Goal: Task Accomplishment & Management: Use online tool/utility

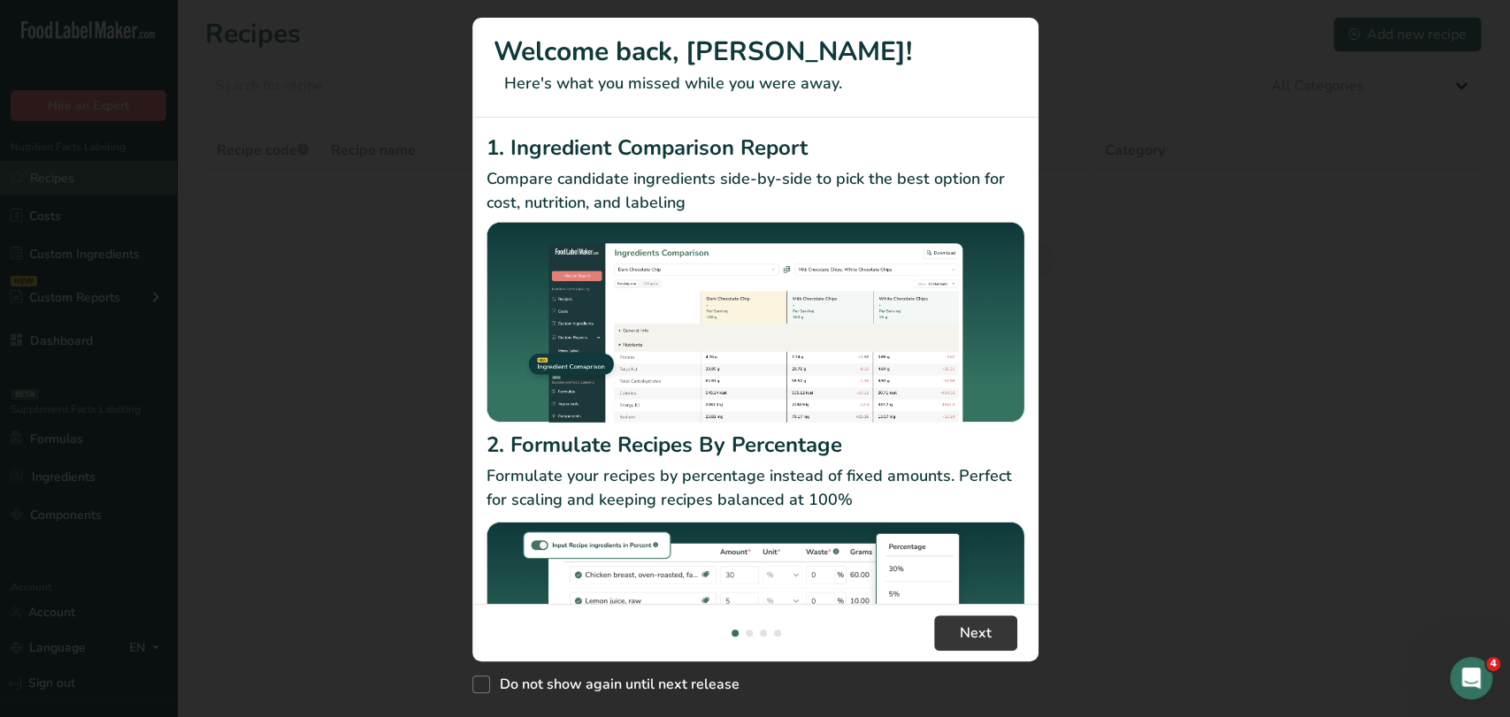
click at [96, 181] on div "New Features" at bounding box center [755, 358] width 1510 height 717
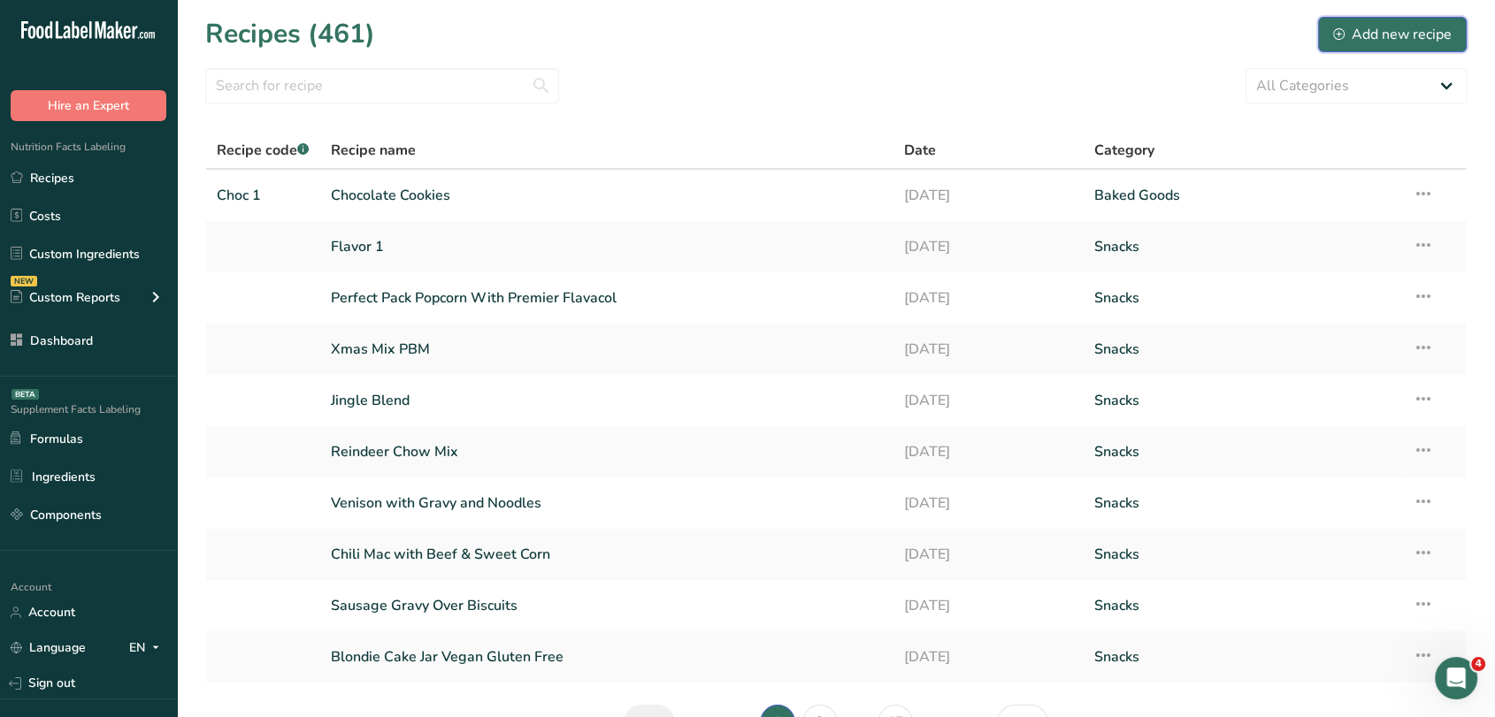
click at [1375, 33] on div "Add new recipe" at bounding box center [1392, 34] width 119 height 21
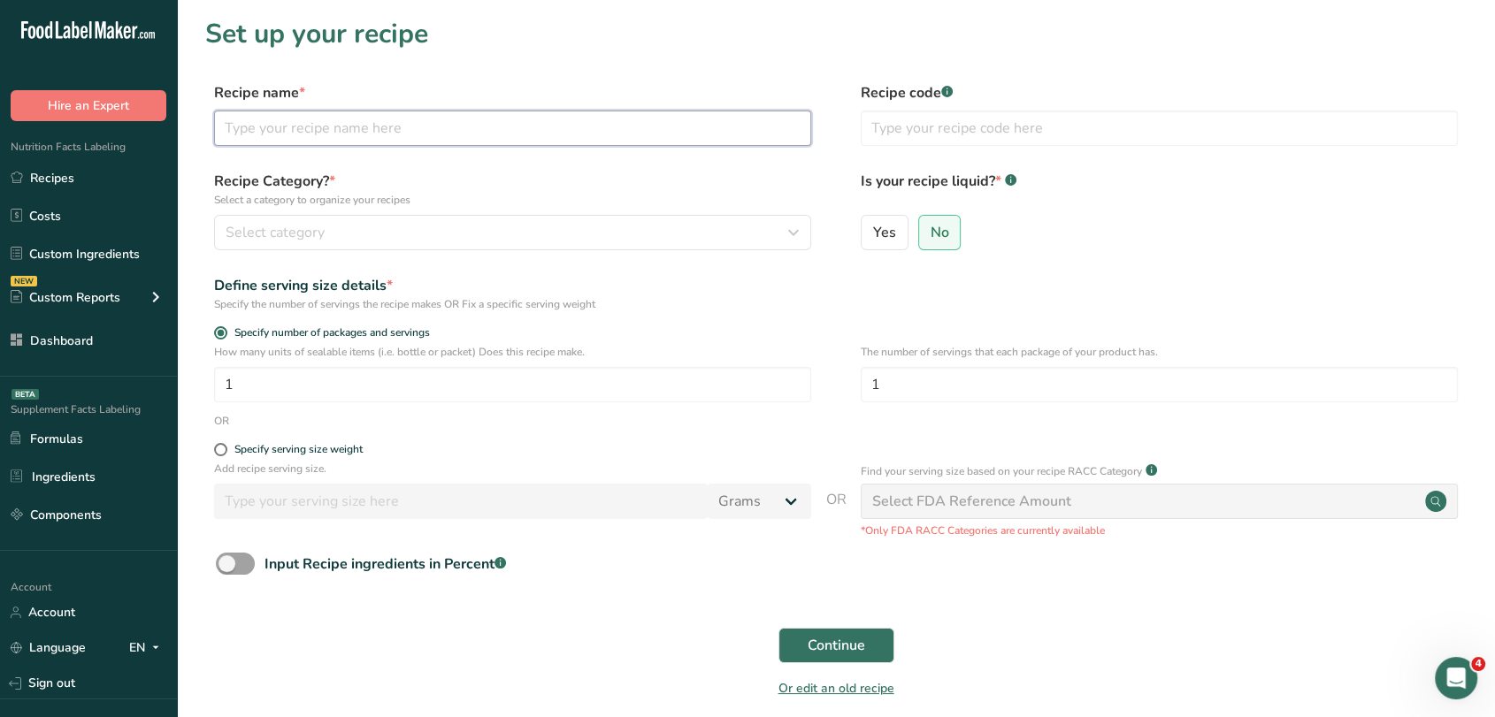
click at [418, 140] on input "text" at bounding box center [512, 128] width 597 height 35
type input "Coffee"
click at [277, 251] on div "Recipe Category? * Select a category to organize your recipes Select category S…" at bounding box center [835, 216] width 1261 height 90
click at [272, 238] on span "Select category" at bounding box center [275, 232] width 99 height 21
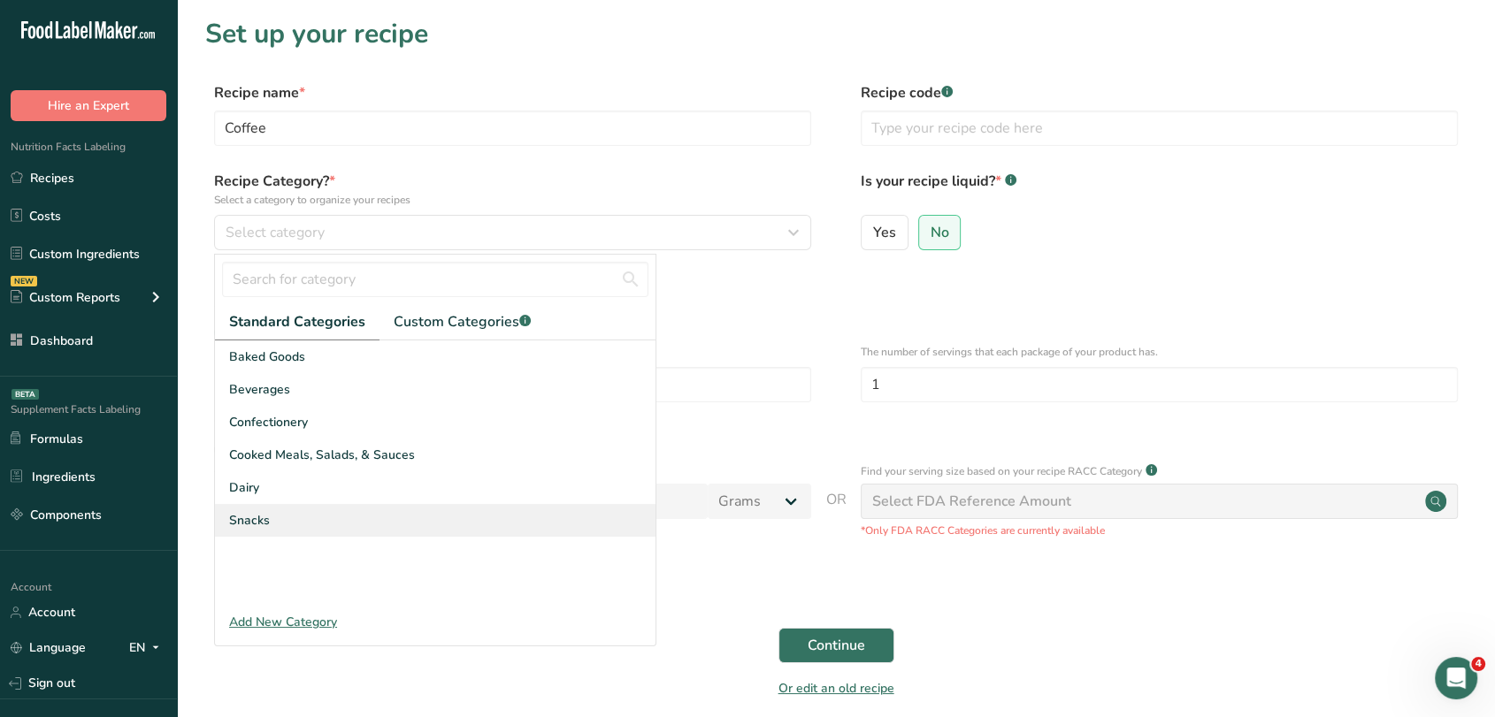
click at [295, 504] on div "Snacks" at bounding box center [435, 520] width 441 height 33
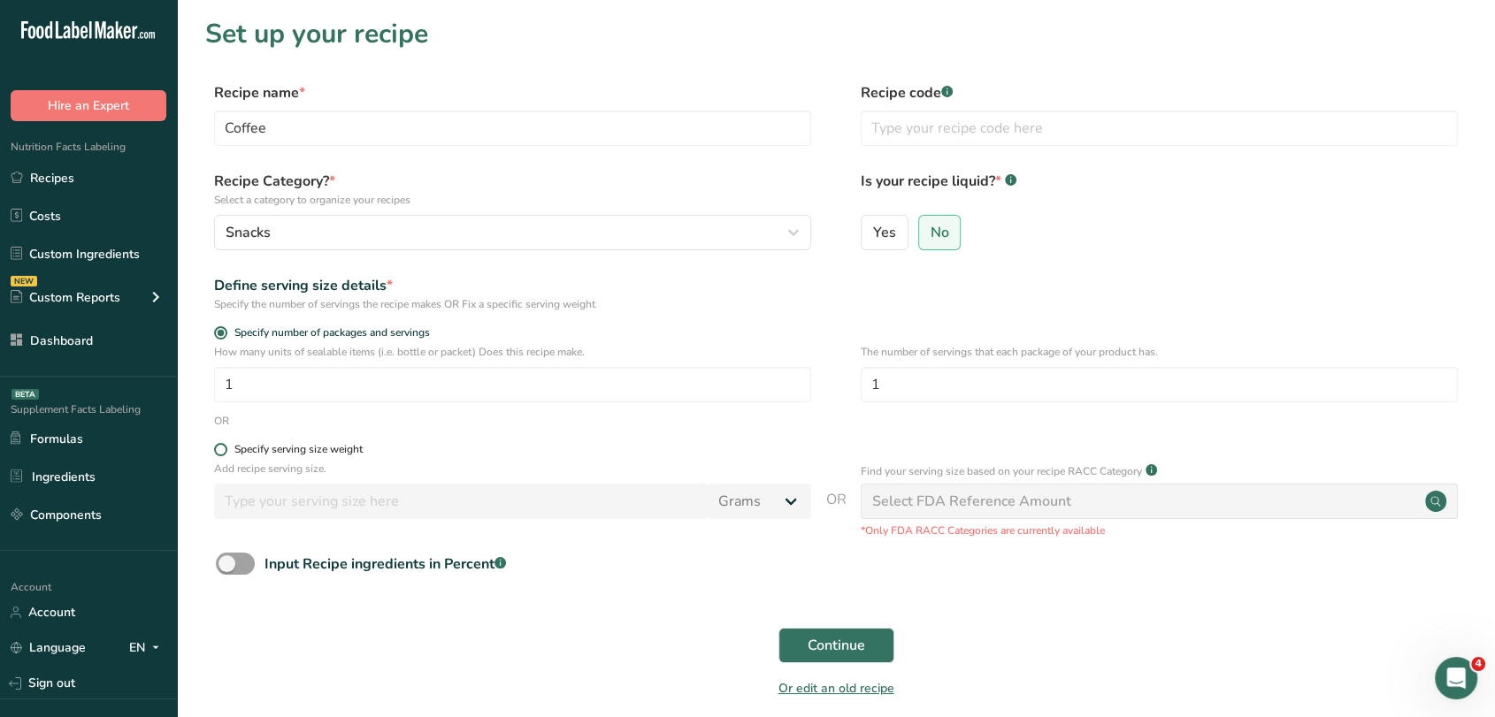
click at [225, 448] on span at bounding box center [220, 449] width 13 height 13
click at [225, 448] on input "Specify serving size weight" at bounding box center [219, 449] width 11 height 11
radio input "true"
radio input "false"
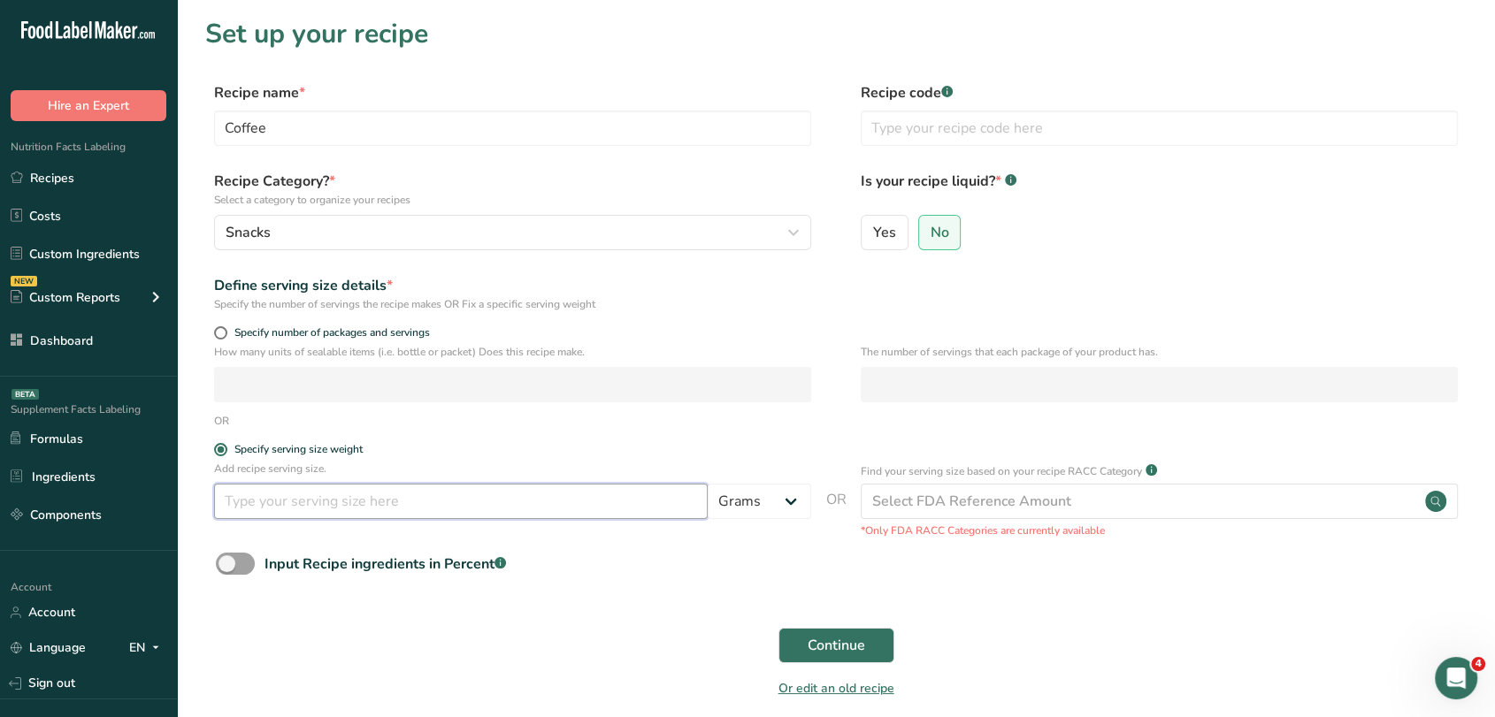
click at [356, 514] on input "number" at bounding box center [461, 501] width 494 height 35
type input "250"
click at [761, 506] on select "Grams kg mg mcg lb oz l mL fl oz tbsp tsp cup qt gallon" at bounding box center [759, 501] width 103 height 35
select select "17"
click at [708, 485] on select "Grams kg mg mcg lb oz l mL fl oz tbsp tsp cup qt gallon" at bounding box center [759, 501] width 103 height 35
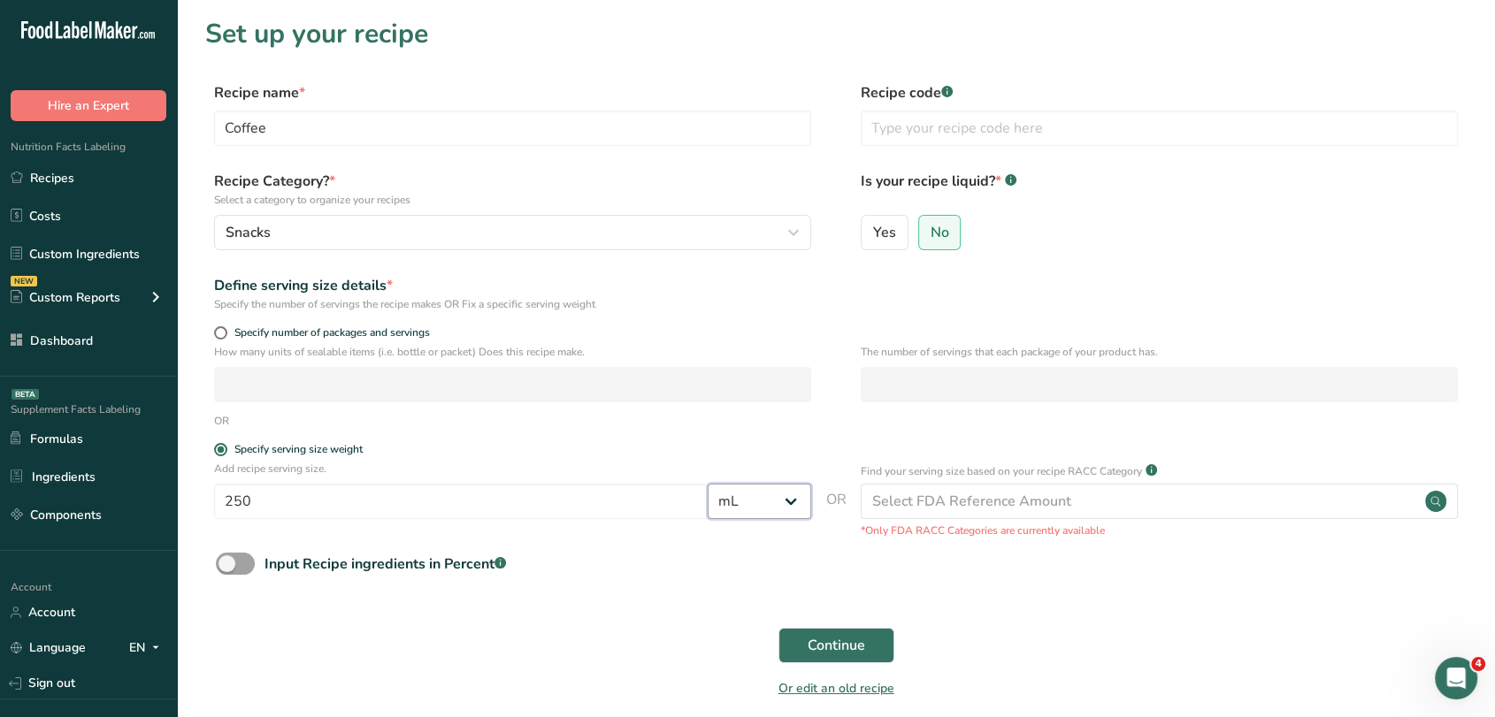
select select "22"
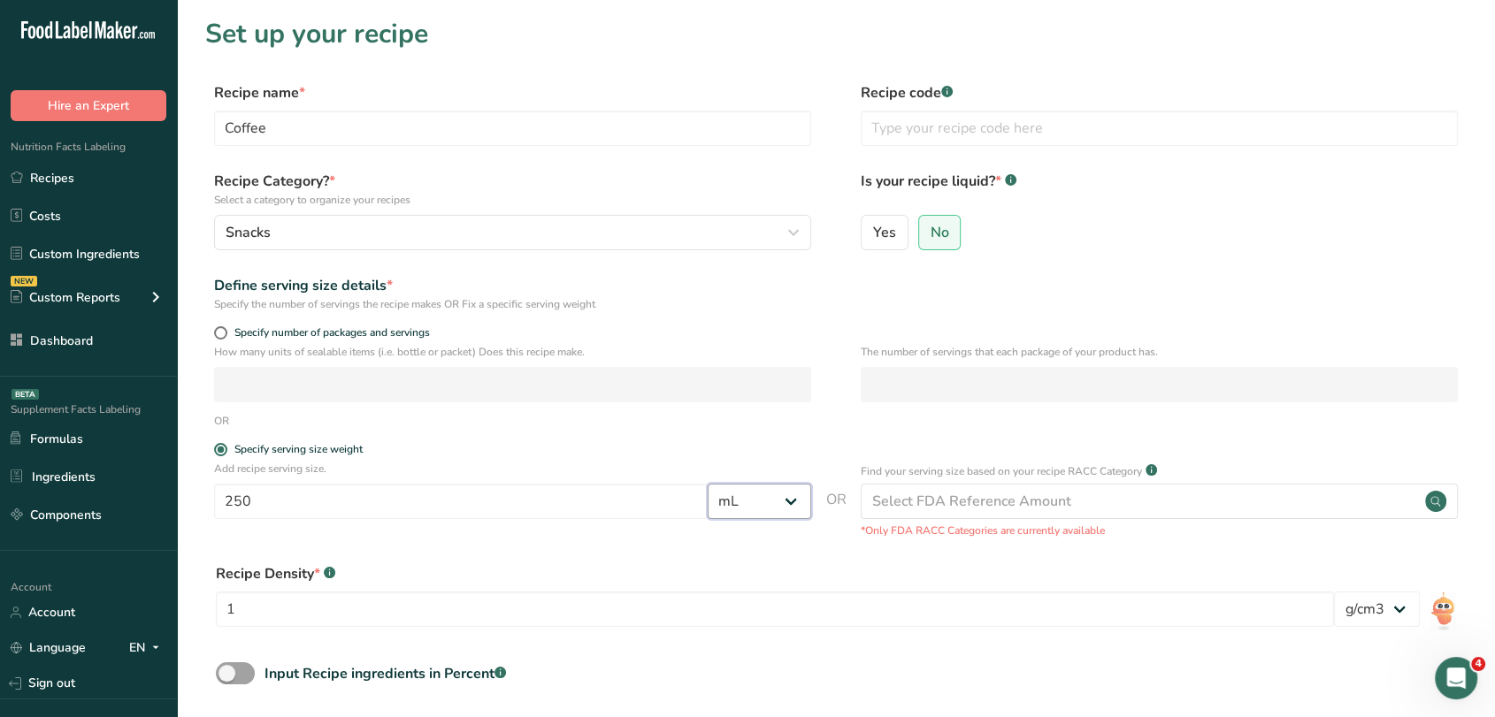
scroll to position [96, 0]
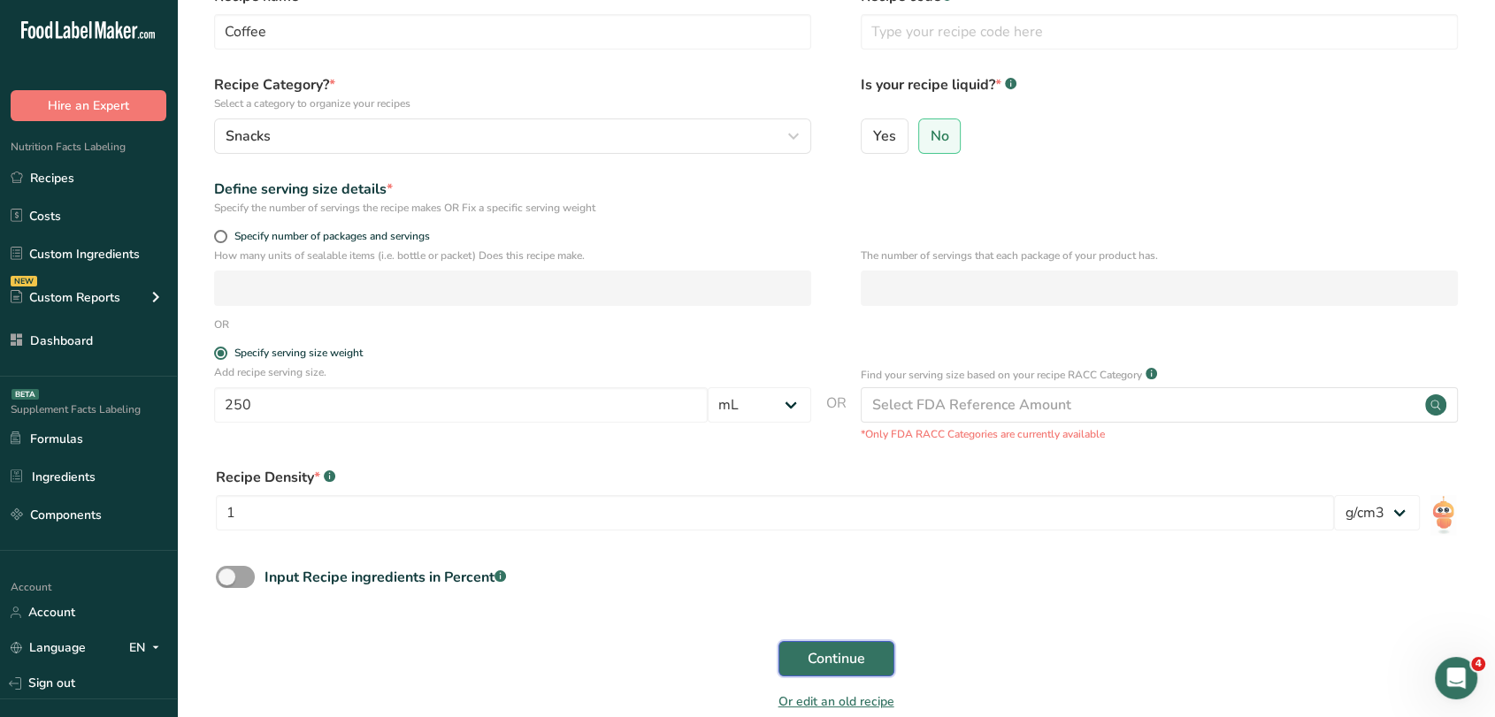
click at [861, 647] on button "Continue" at bounding box center [836, 658] width 116 height 35
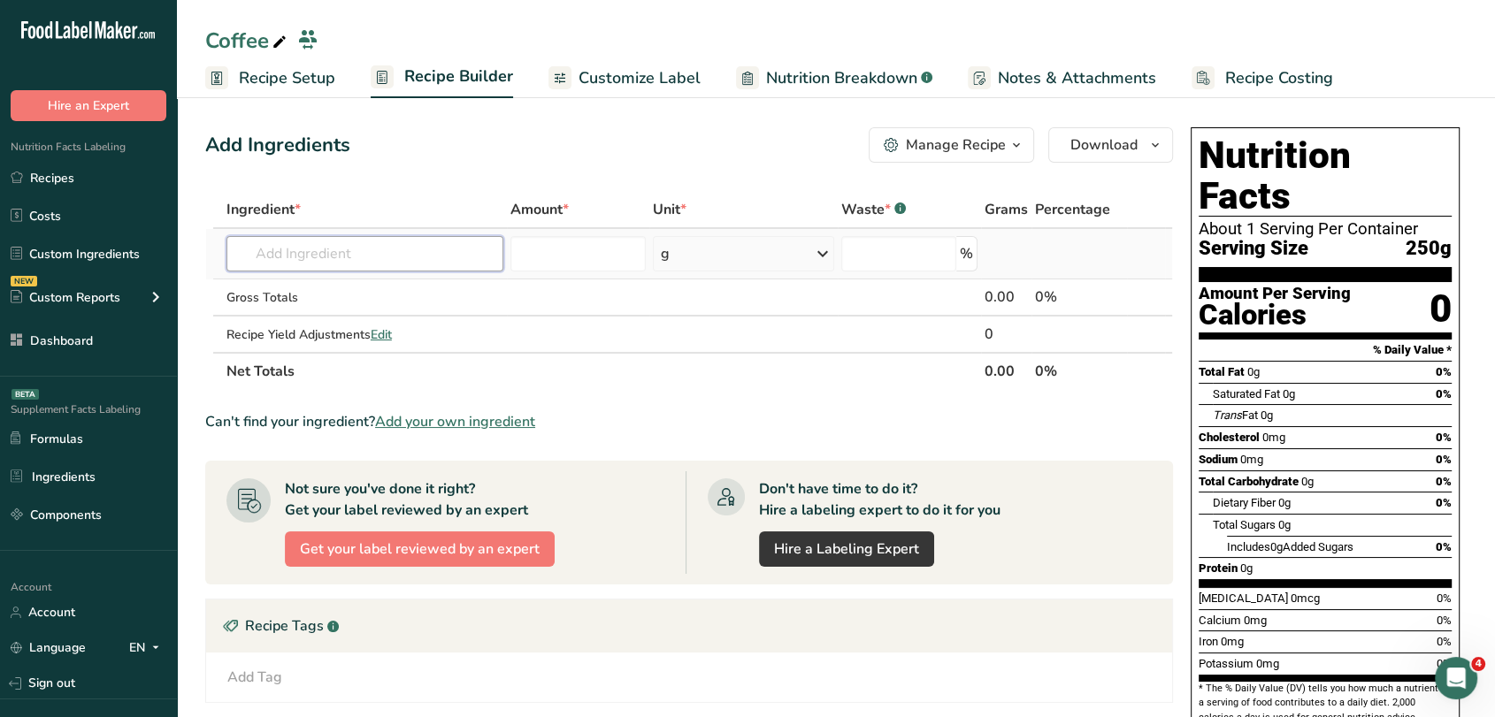
click at [451, 256] on input "text" at bounding box center [364, 253] width 277 height 35
type input "A"
type input "O"
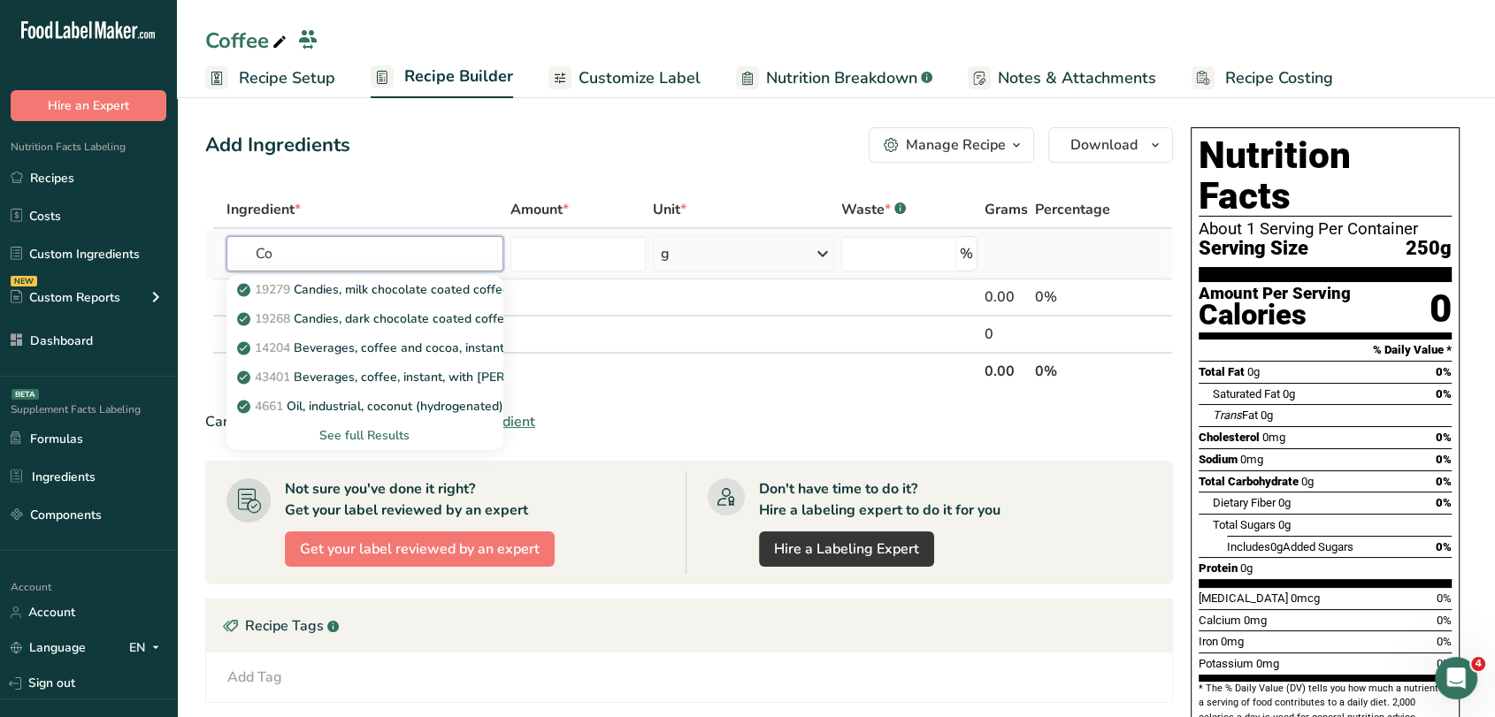
type input "C"
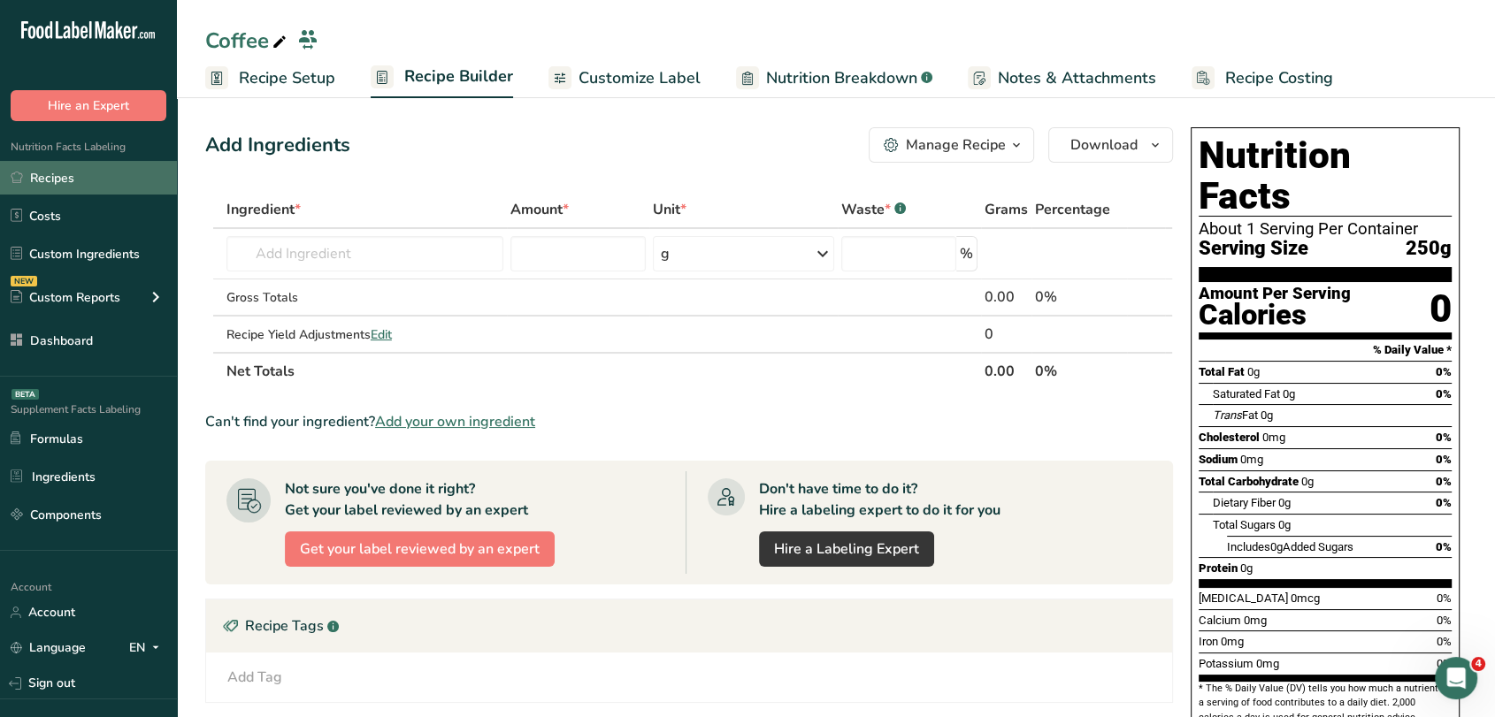
click at [122, 172] on link "Recipes" at bounding box center [88, 178] width 177 height 34
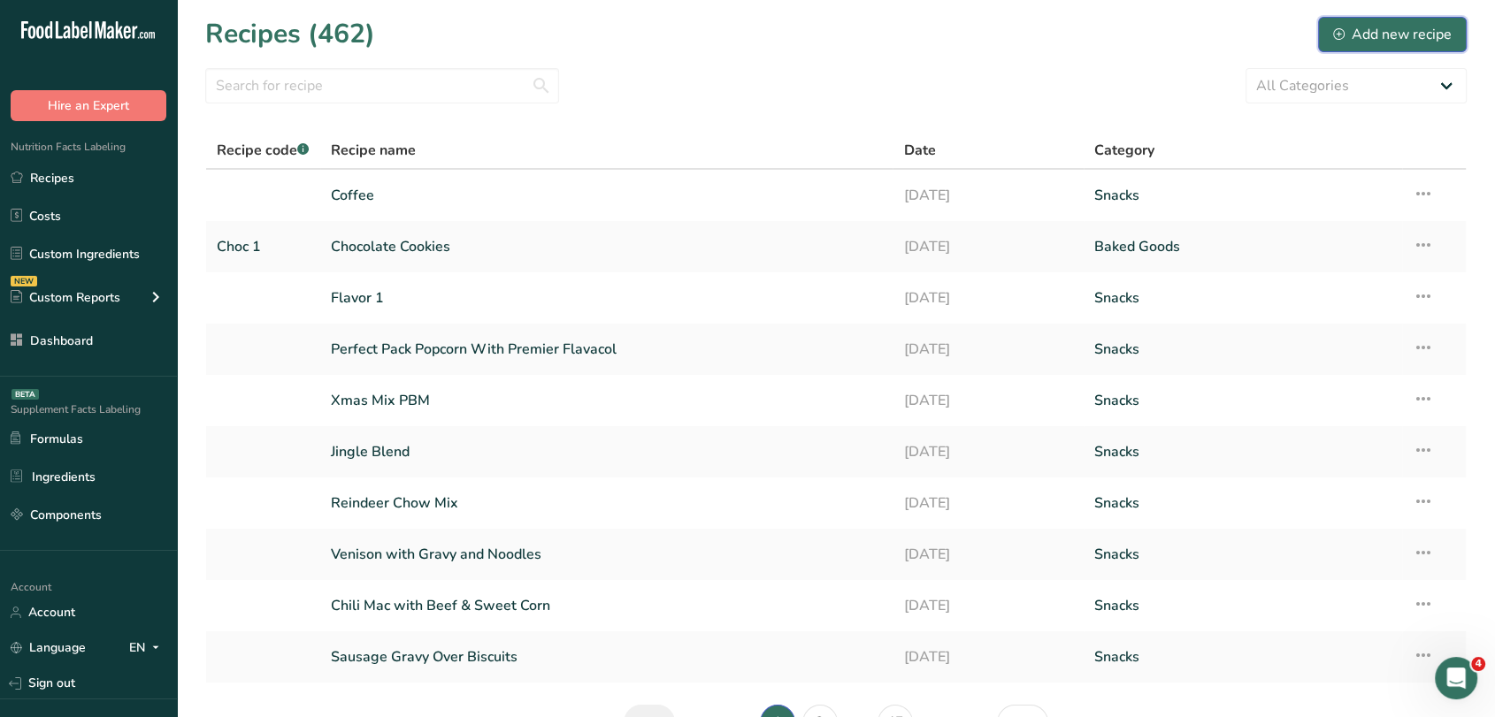
click at [1375, 29] on div "Add new recipe" at bounding box center [1392, 34] width 119 height 21
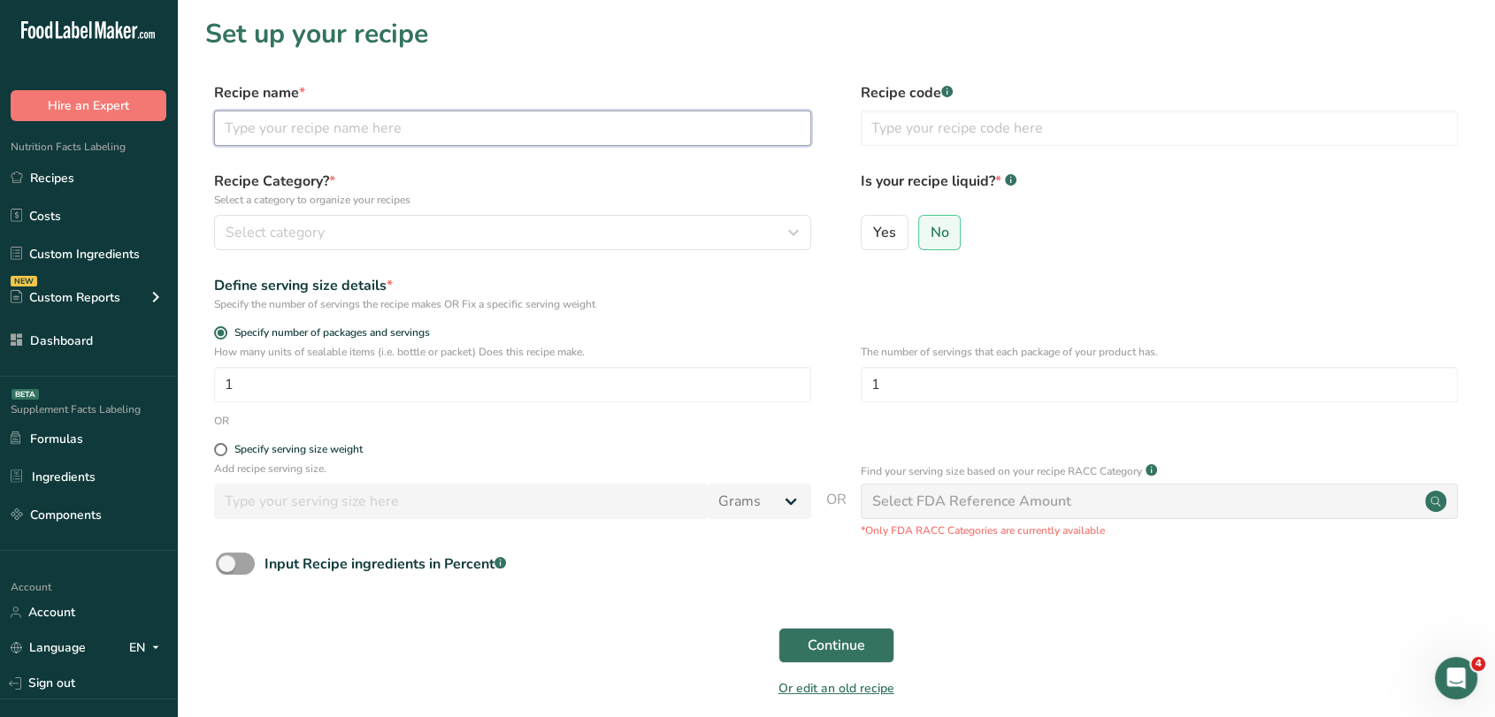
paste input "Original Michelada Mix"
click at [496, 133] on input "Original Michelada Mix" at bounding box center [512, 128] width 597 height 35
type input "Original Michelada Mix"
click at [496, 250] on div "Recipe Category? * Select a category to organize your recipes Select category S…" at bounding box center [835, 216] width 1261 height 90
click at [479, 242] on div "Select category" at bounding box center [507, 232] width 563 height 21
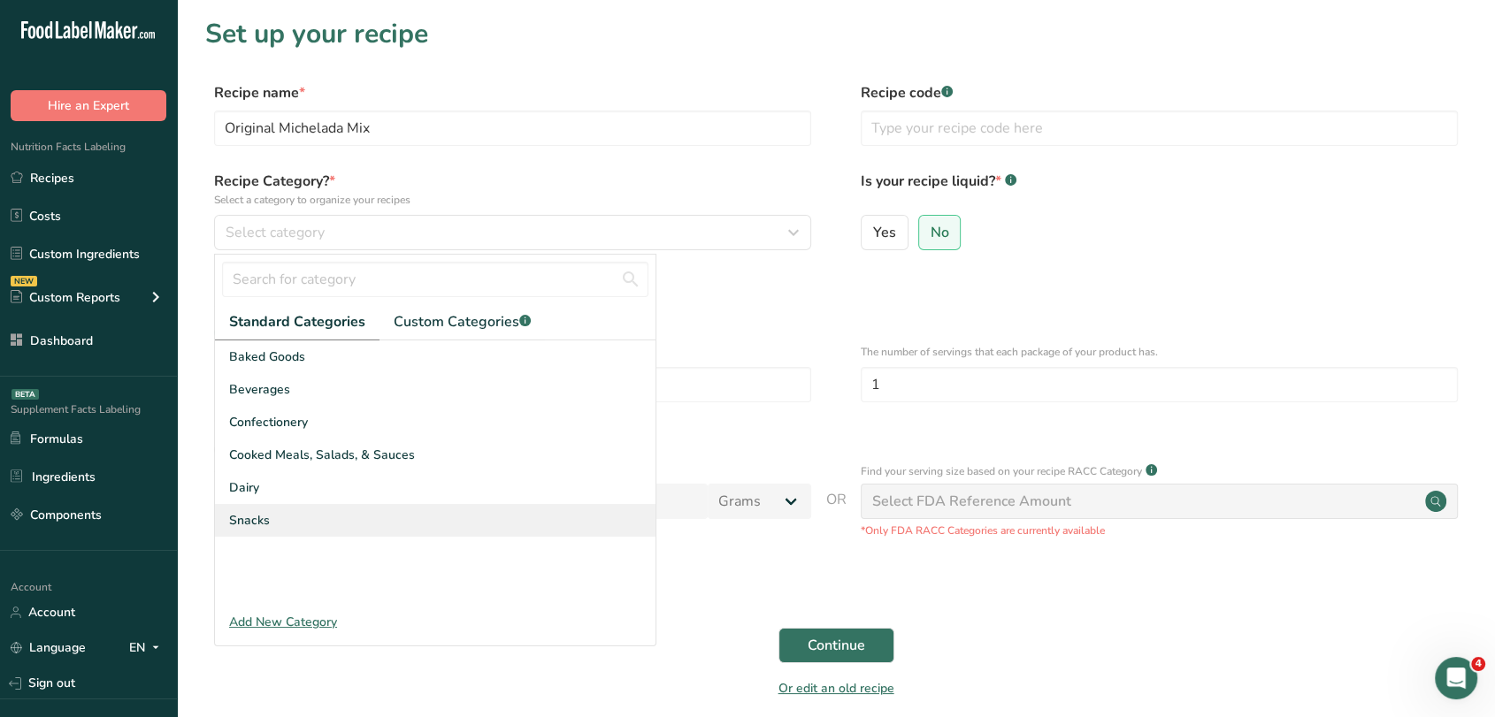
click at [338, 528] on div "Snacks" at bounding box center [435, 520] width 441 height 33
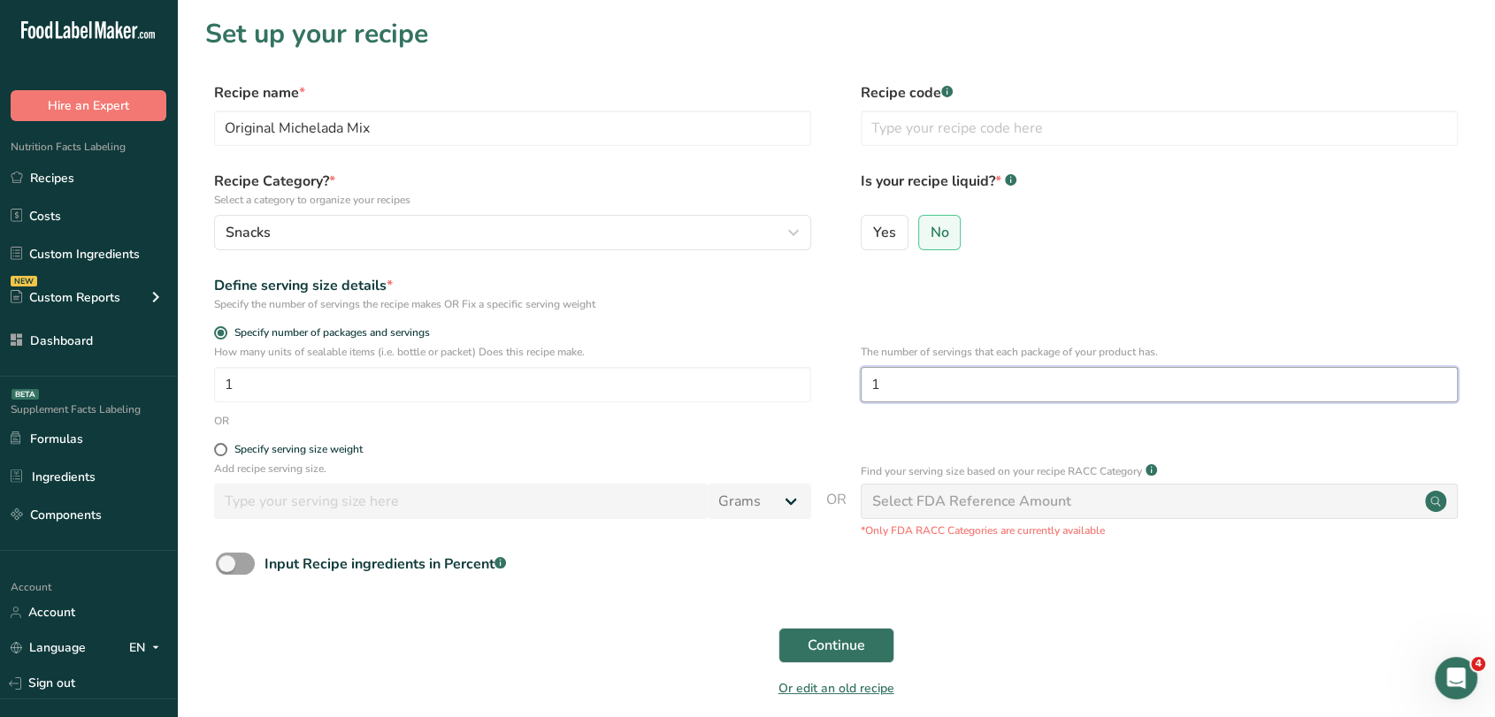
click at [907, 370] on input "1" at bounding box center [1159, 384] width 597 height 35
type input "12"
click at [845, 635] on span "Continue" at bounding box center [836, 645] width 57 height 21
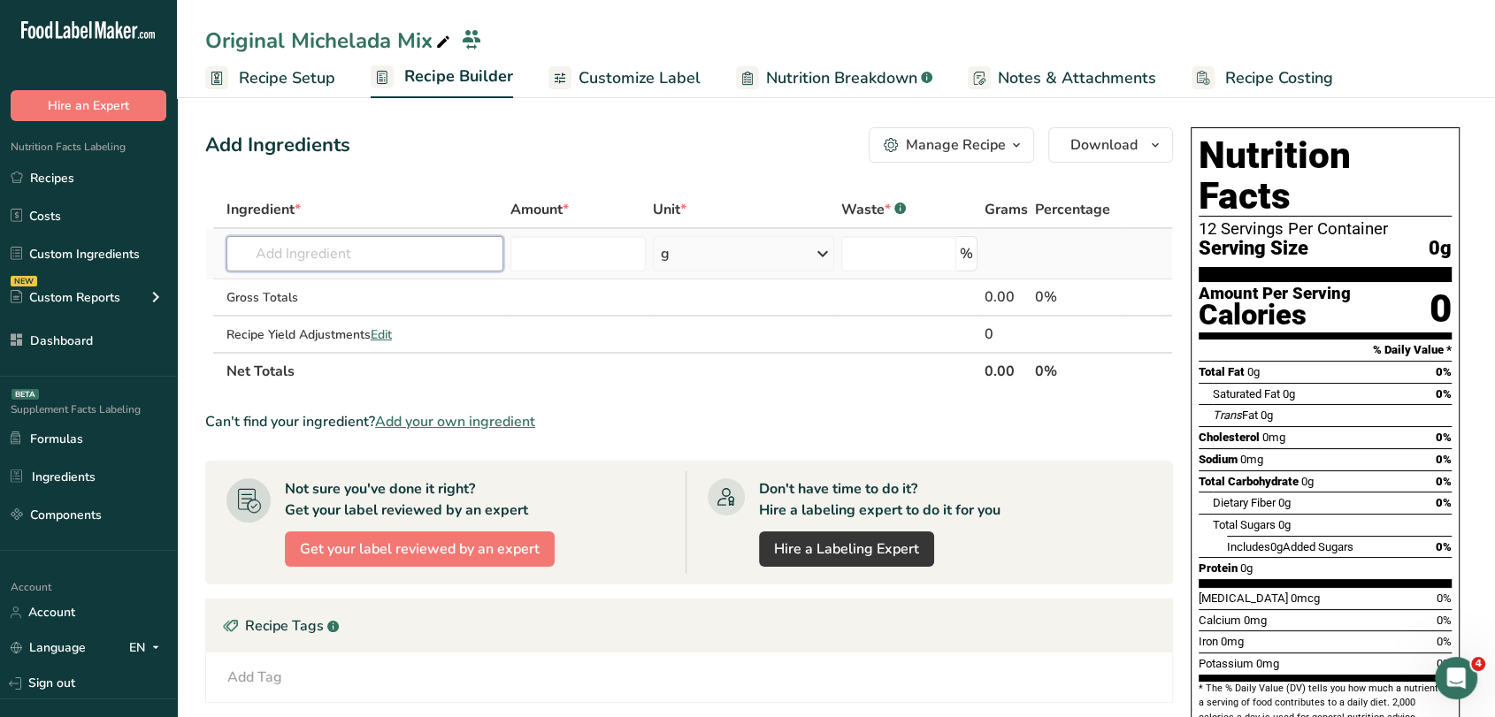
click at [372, 258] on input "text" at bounding box center [364, 253] width 277 height 35
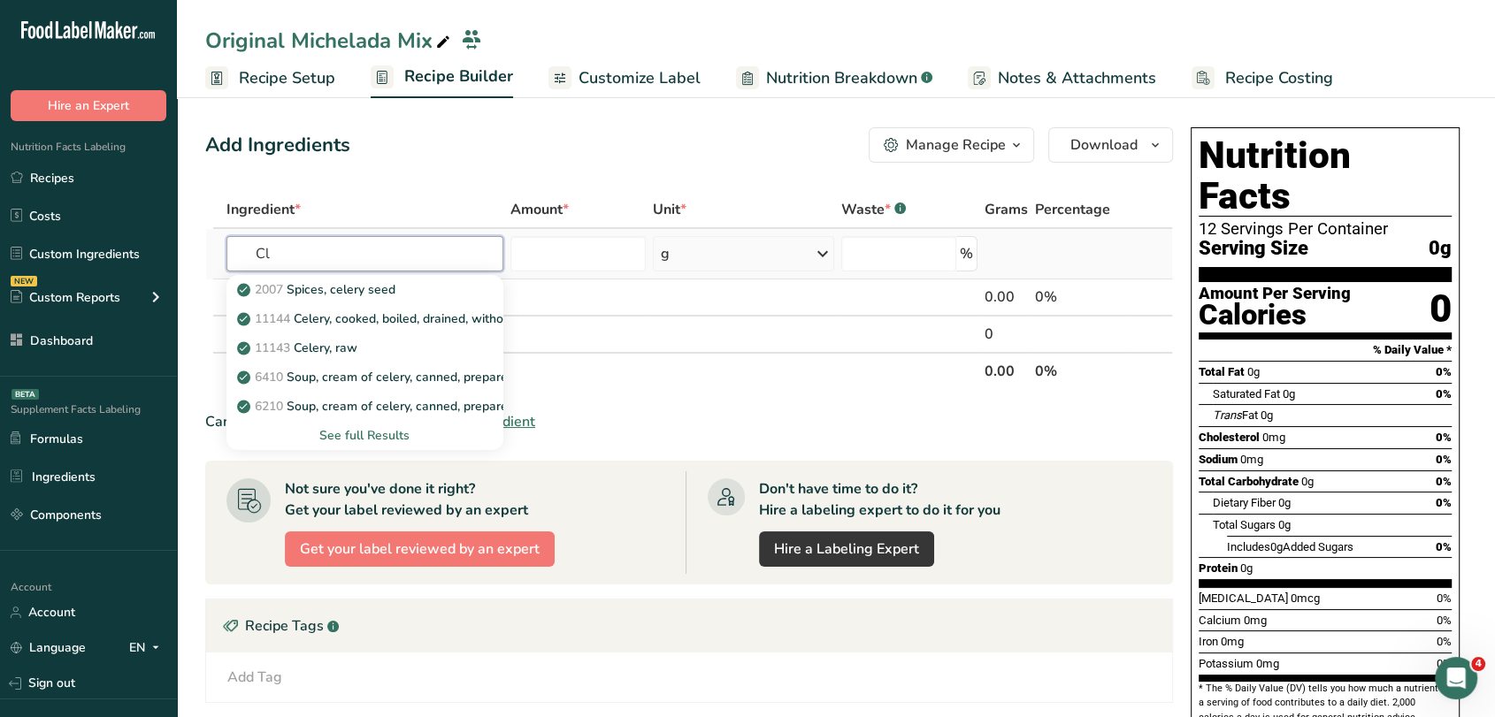
type input "C"
type input "Celery s"
click at [379, 292] on p "2007 Spices, celery seed" at bounding box center [318, 289] width 155 height 19
type input "Spices, celery seed"
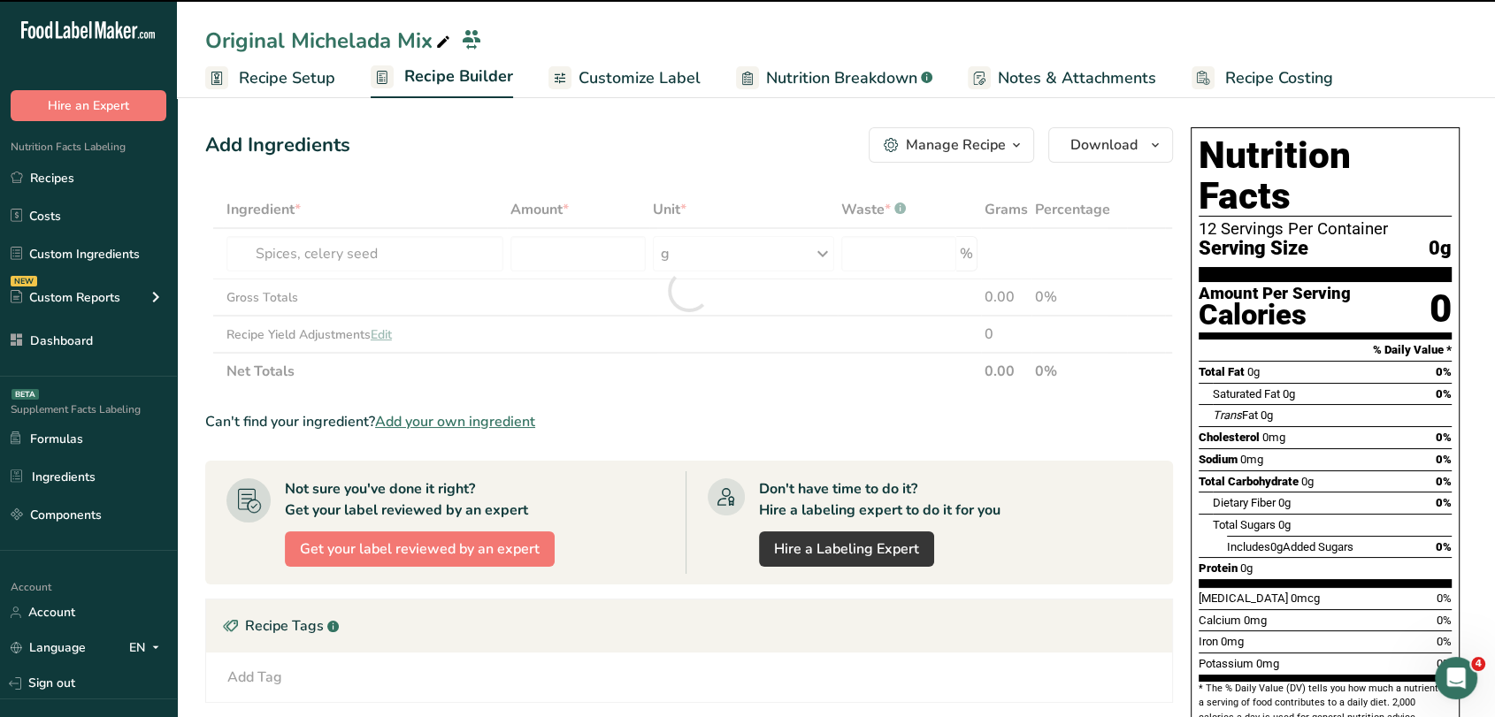
type input "0"
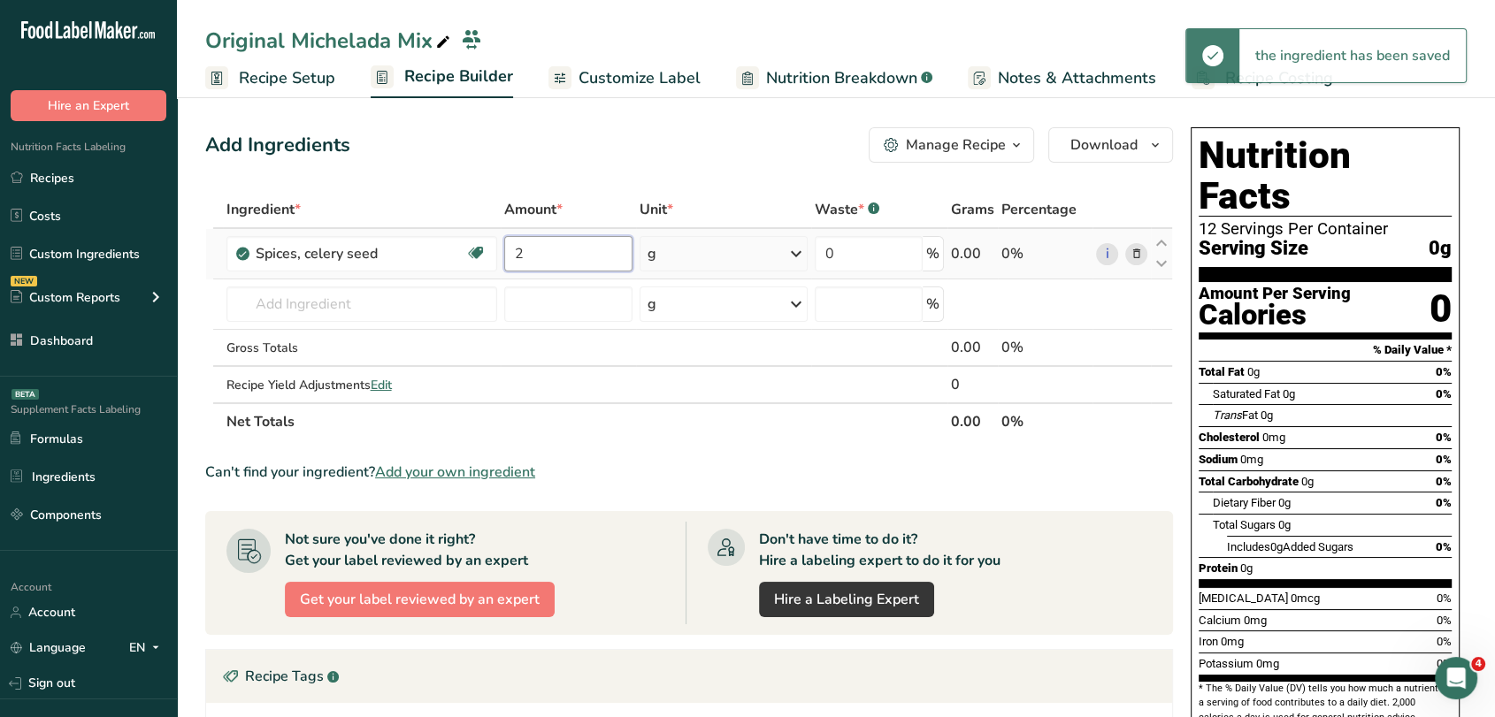
click at [574, 267] on input "2" at bounding box center [568, 253] width 128 height 35
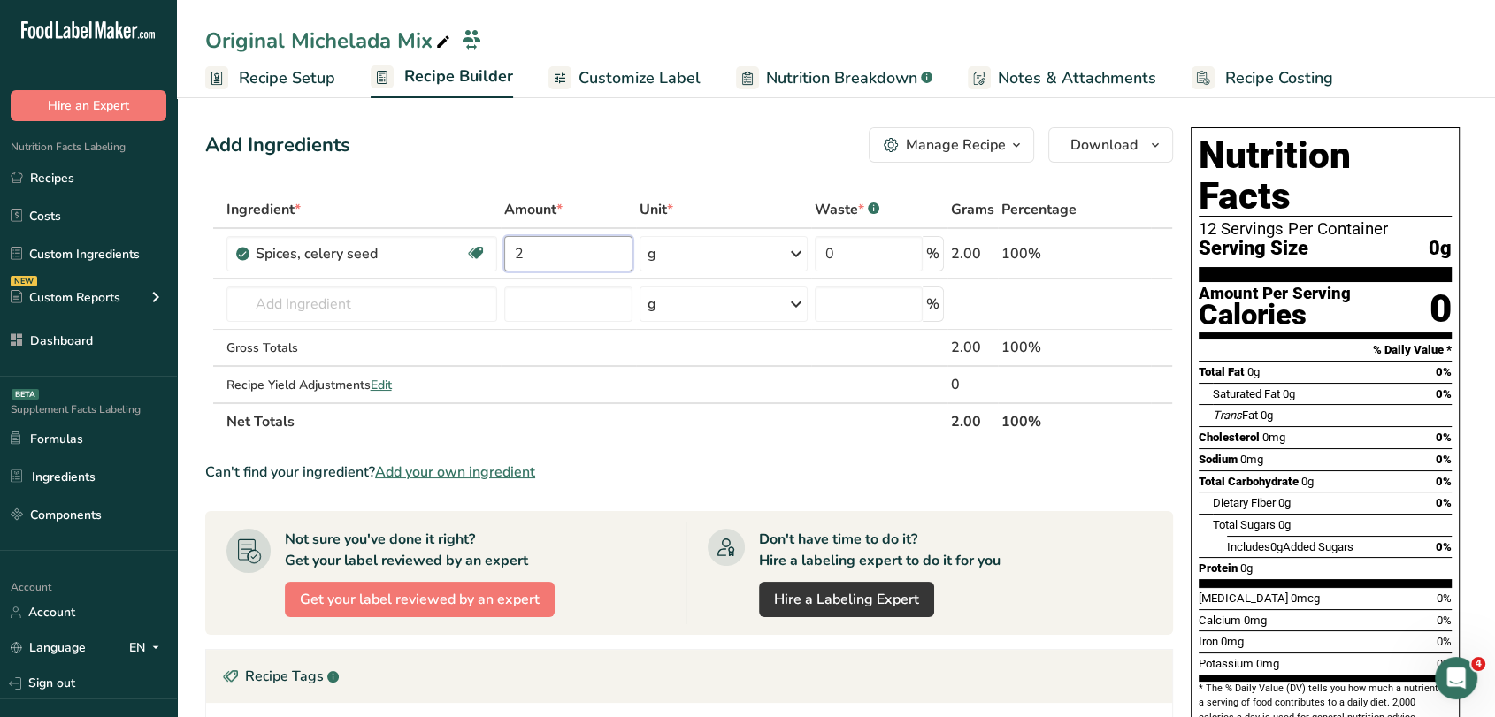
type input "2"
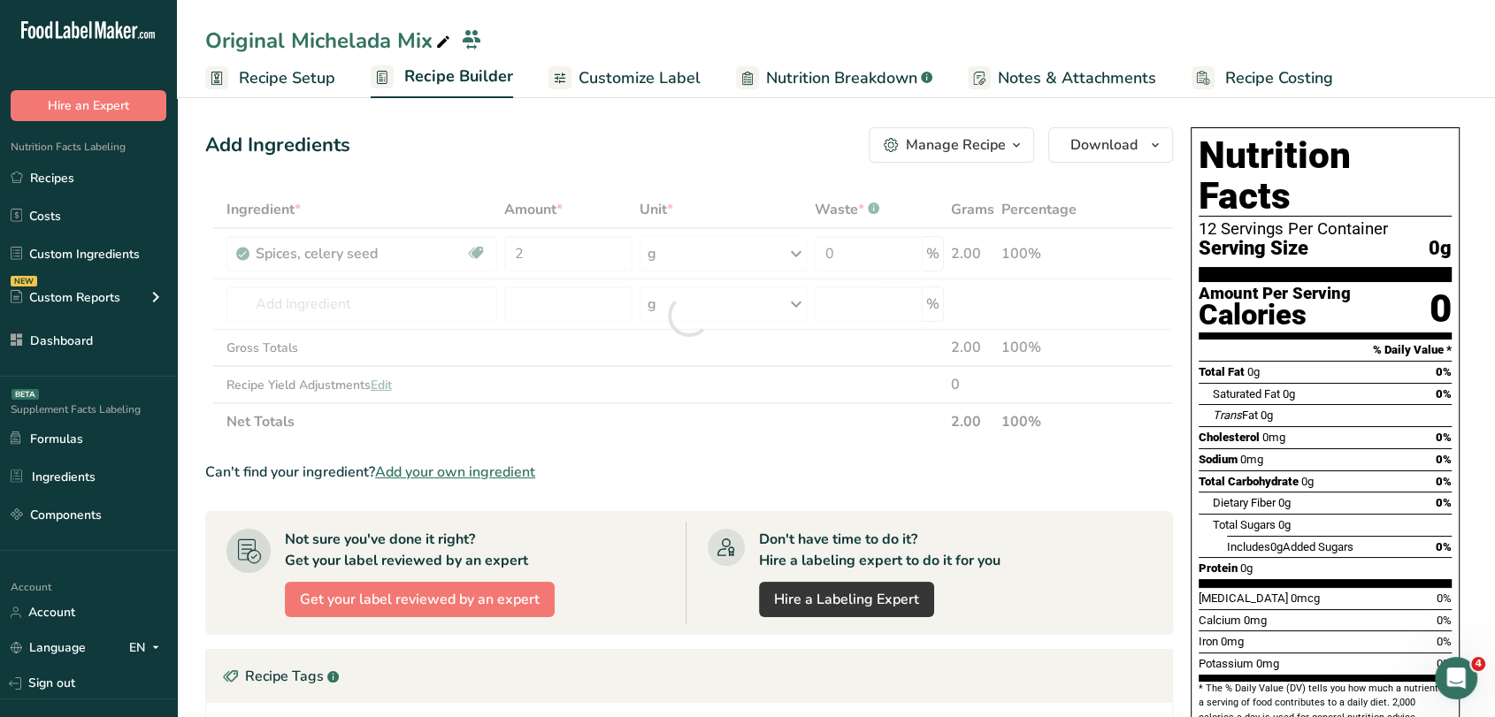
click at [556, 131] on div "Add Ingredients Manage Recipe Delete Recipe Duplicate Recipe Scale Recipe Save …" at bounding box center [689, 144] width 968 height 35
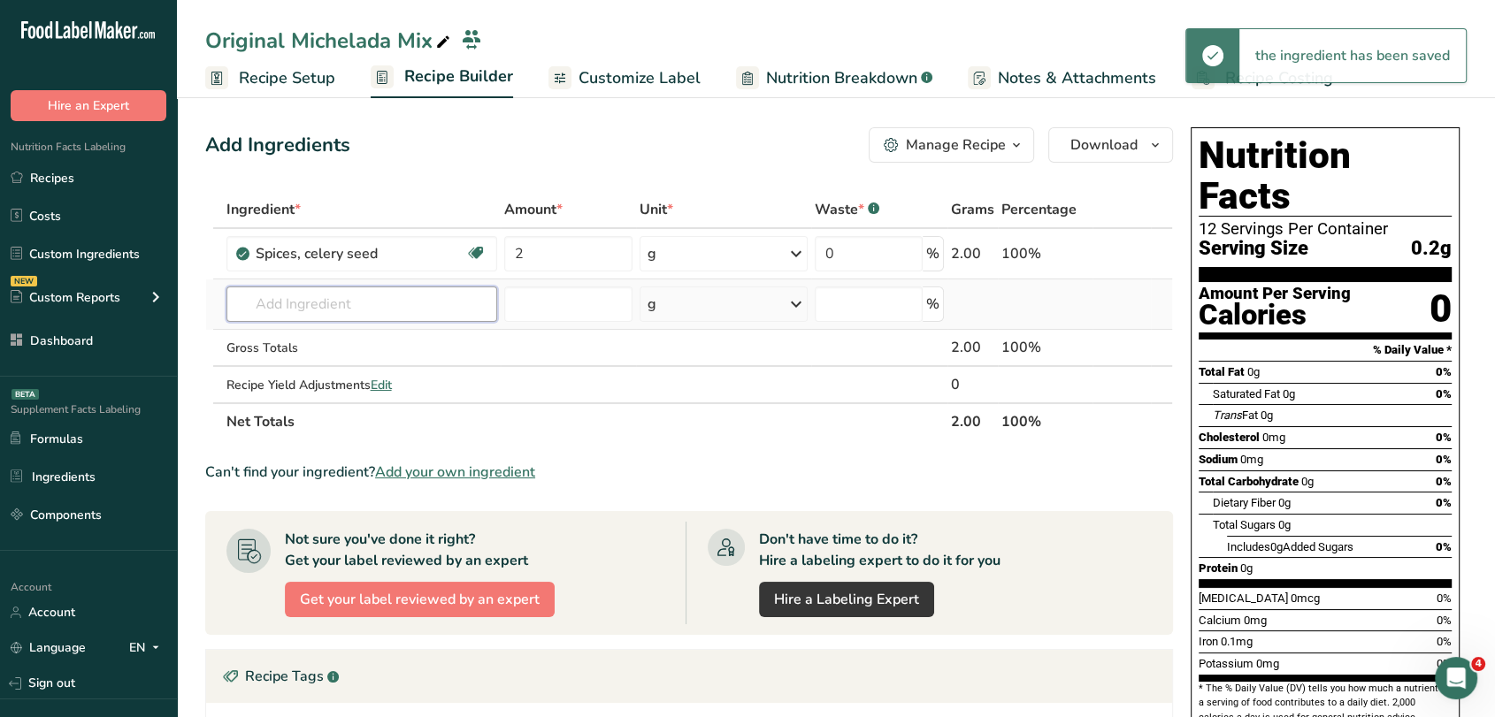
click at [444, 292] on input "text" at bounding box center [361, 304] width 271 height 35
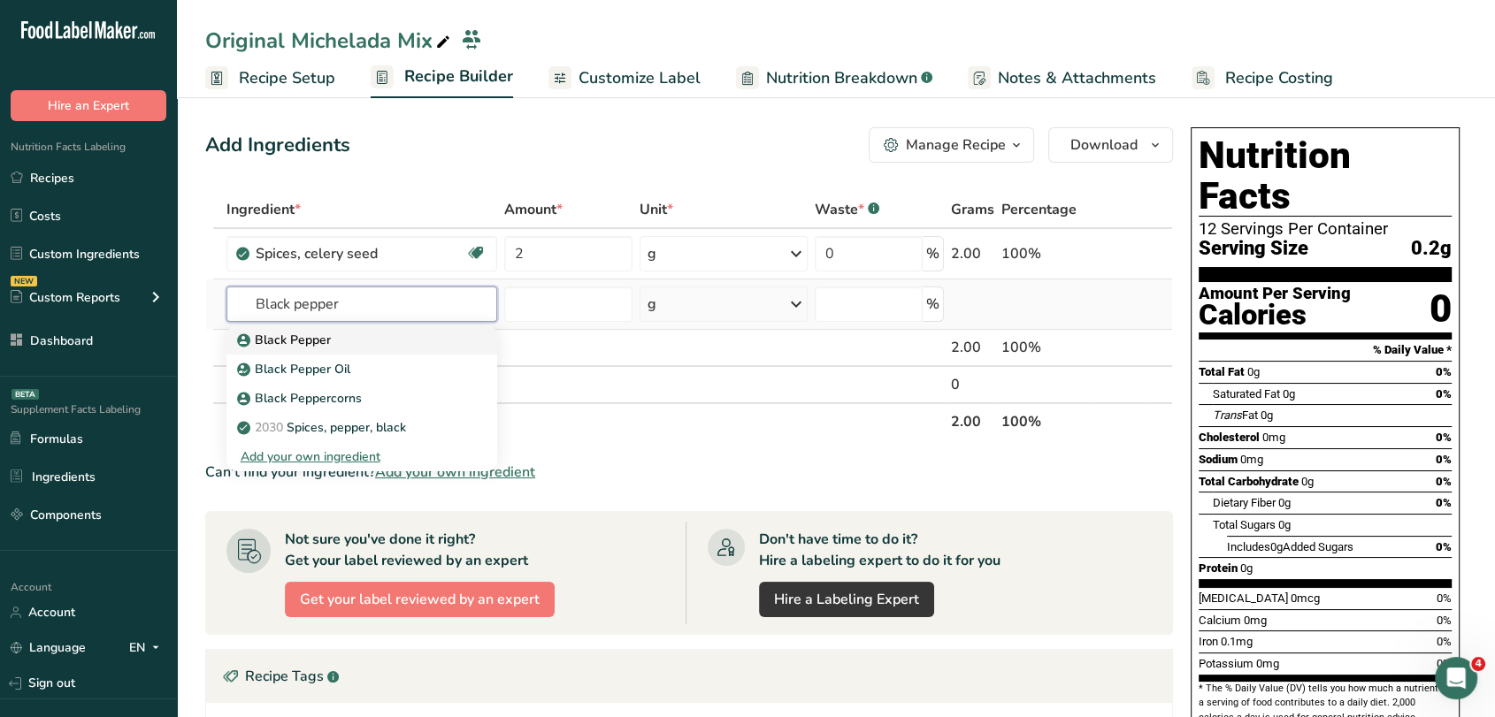
type input "Black pepper"
click at [446, 328] on link "Black Pepper" at bounding box center [361, 340] width 271 height 29
type input "Black Pepper"
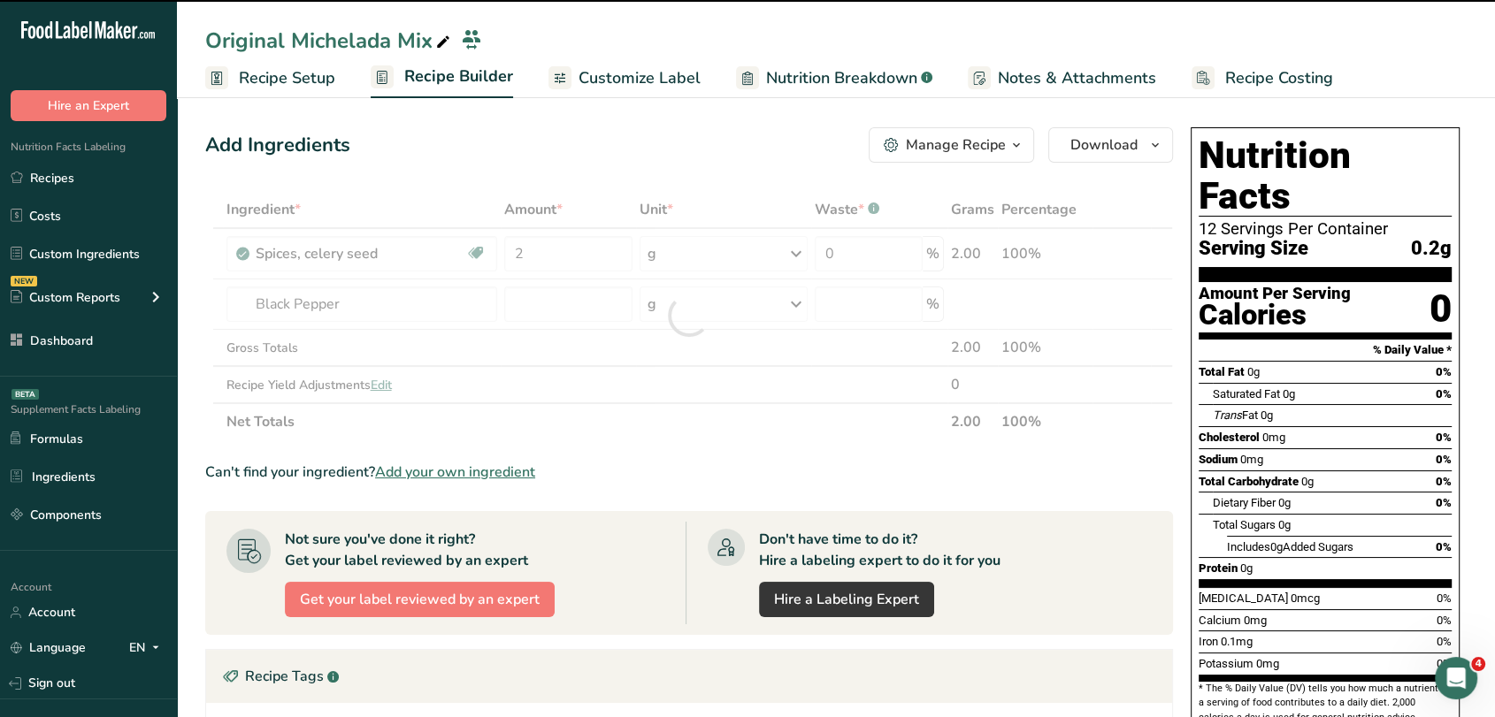
type input "0"
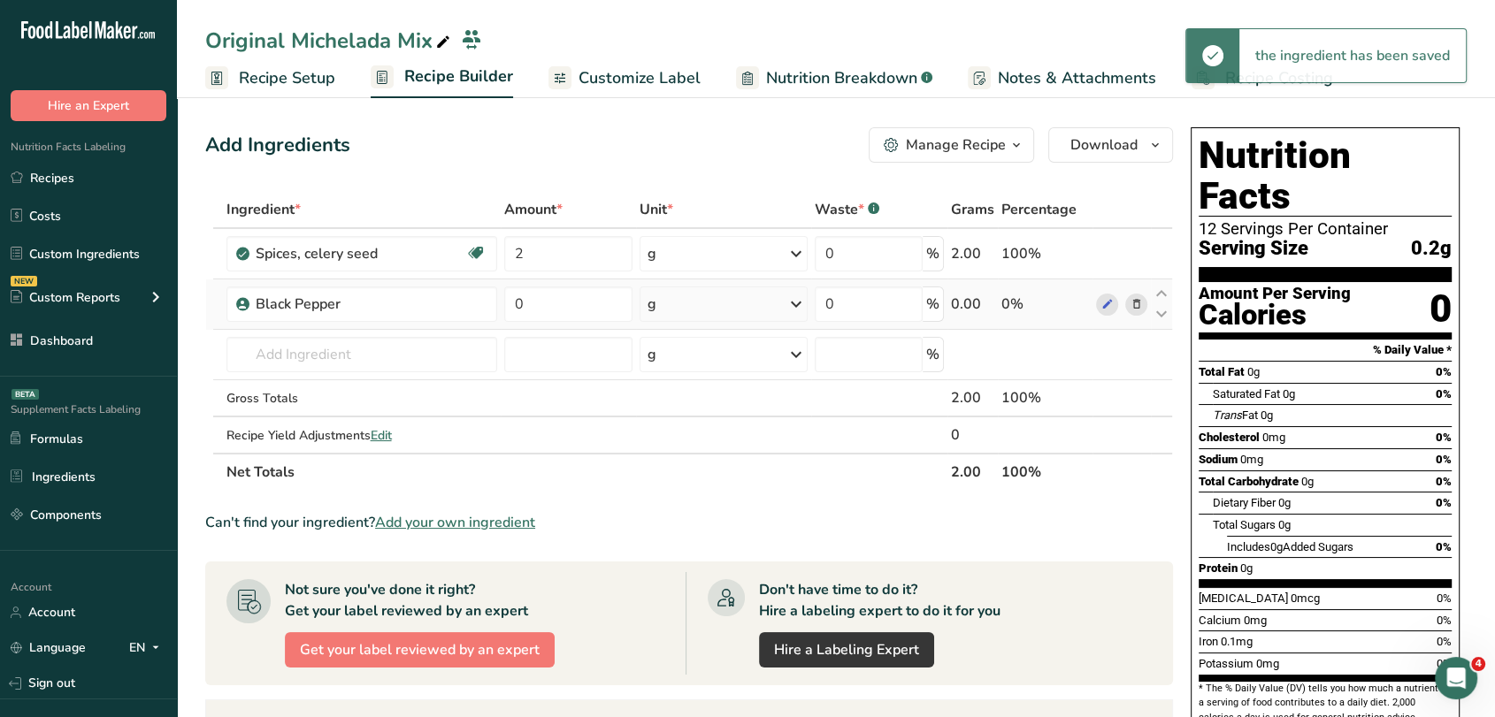
click at [1143, 304] on span at bounding box center [1135, 304] width 21 height 21
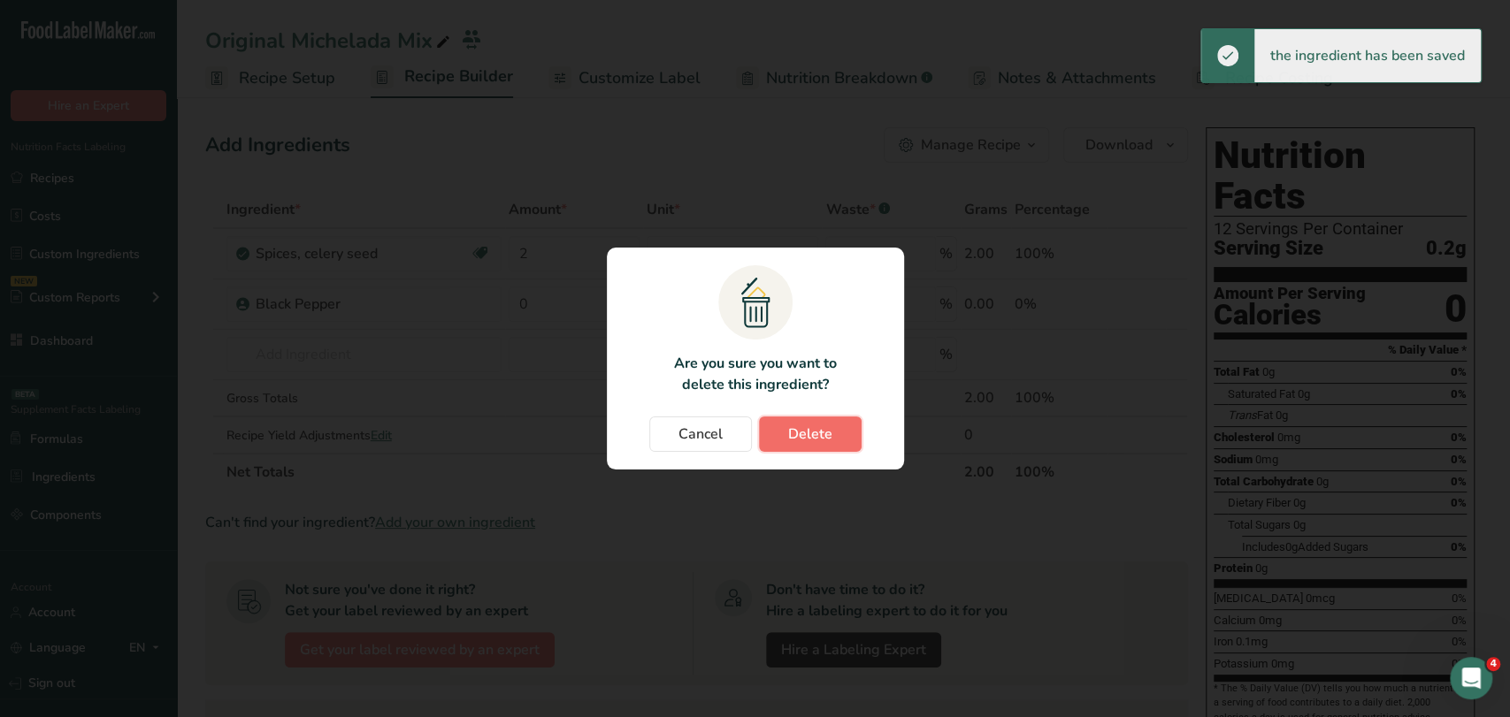
click at [816, 426] on span "Delete" at bounding box center [810, 434] width 44 height 21
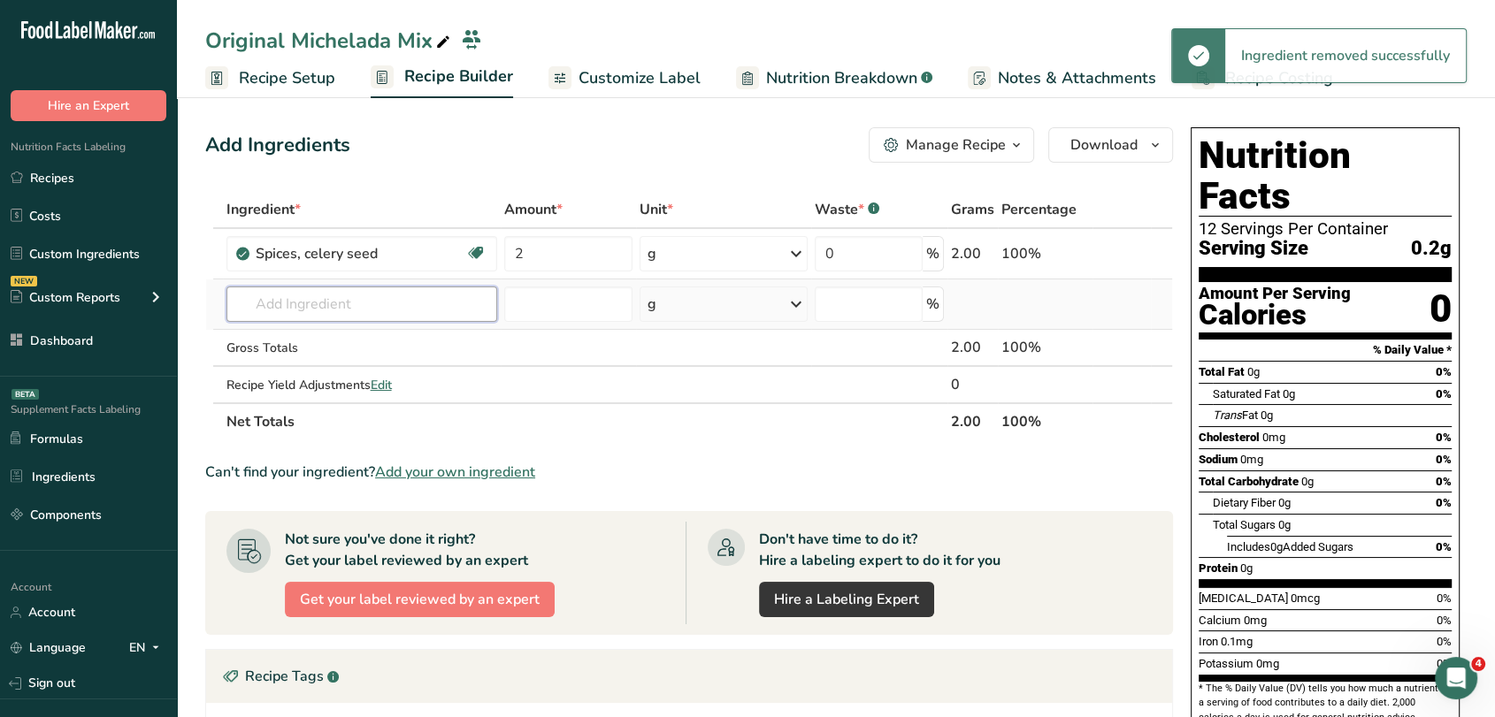
click at [336, 299] on input "text" at bounding box center [361, 304] width 271 height 35
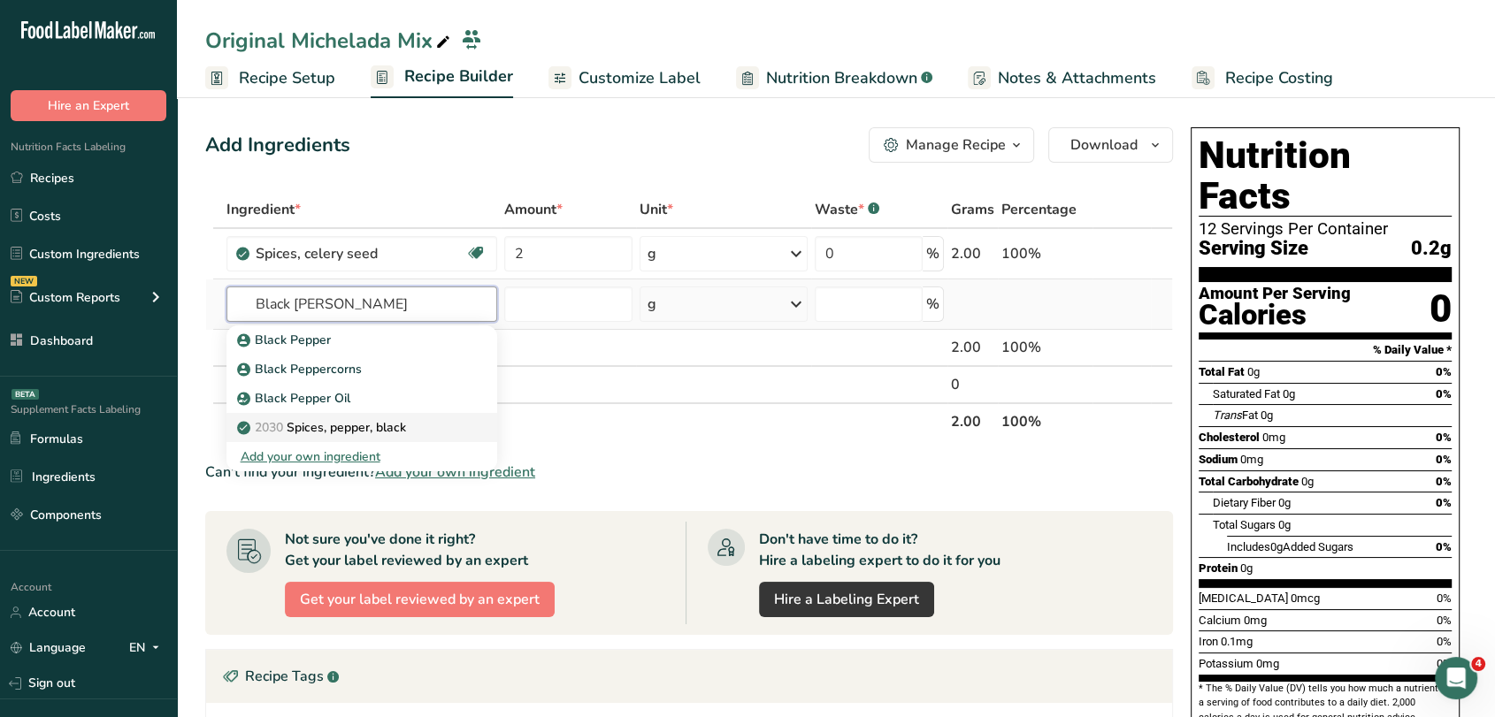
type input "Black peper"
click at [326, 419] on p "2030 Spices, pepper, black" at bounding box center [323, 427] width 165 height 19
type input "Spices, pepper, black"
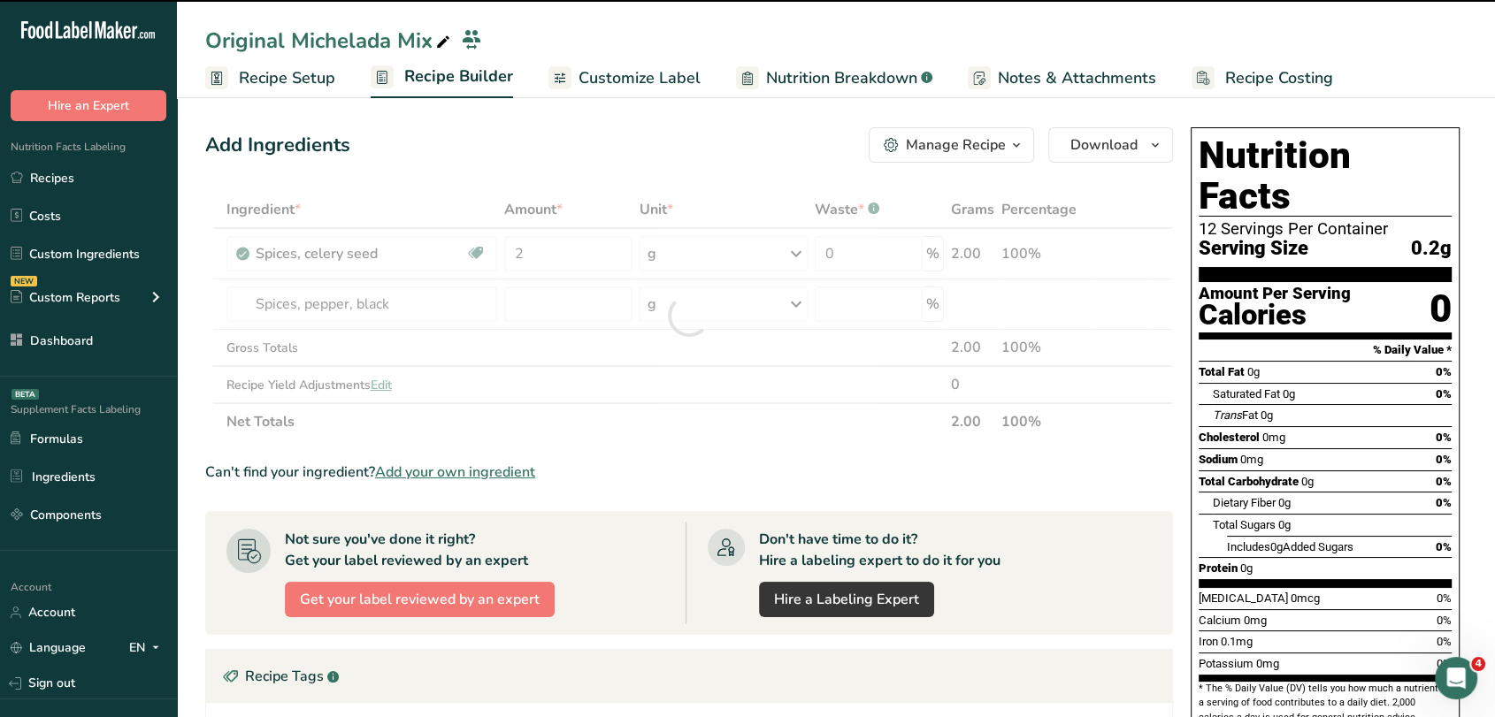
type input "0"
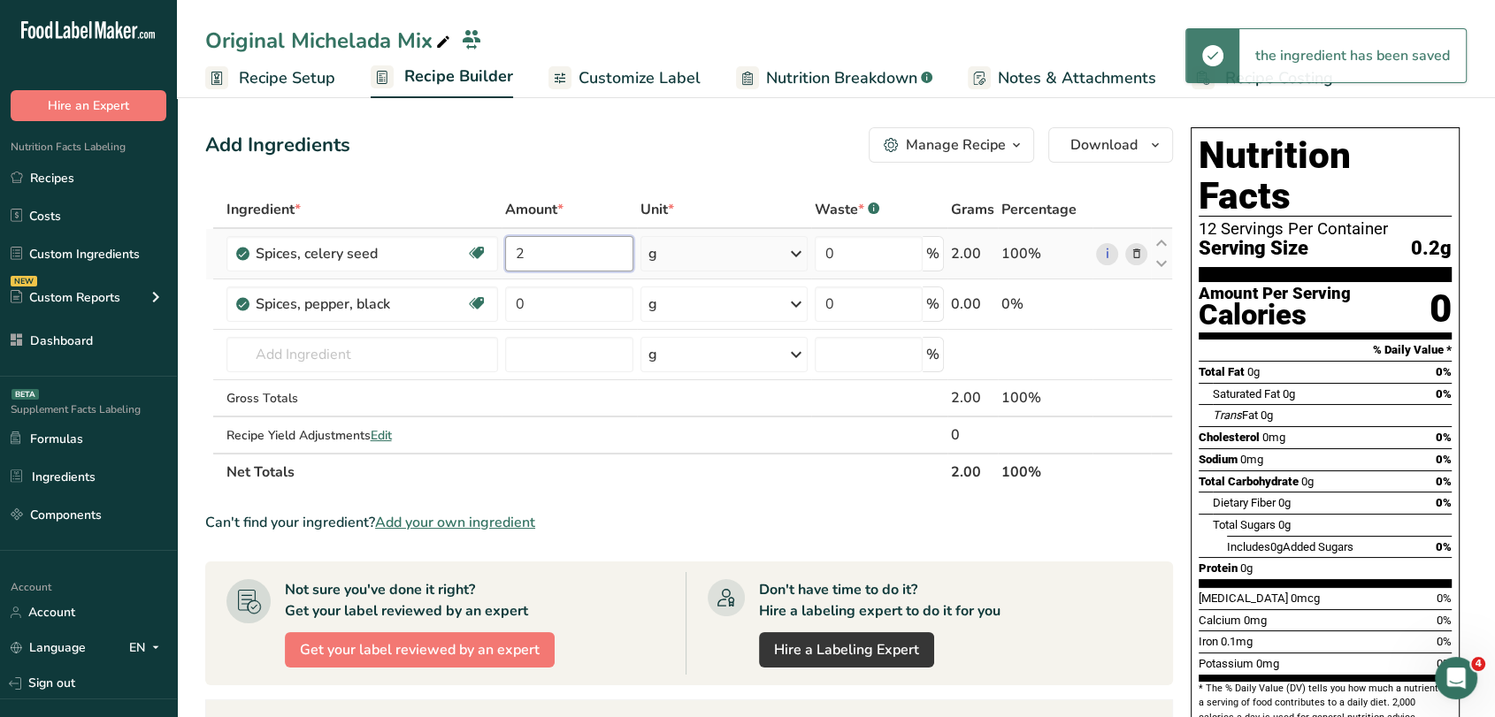
click at [581, 270] on input "2" at bounding box center [569, 253] width 128 height 35
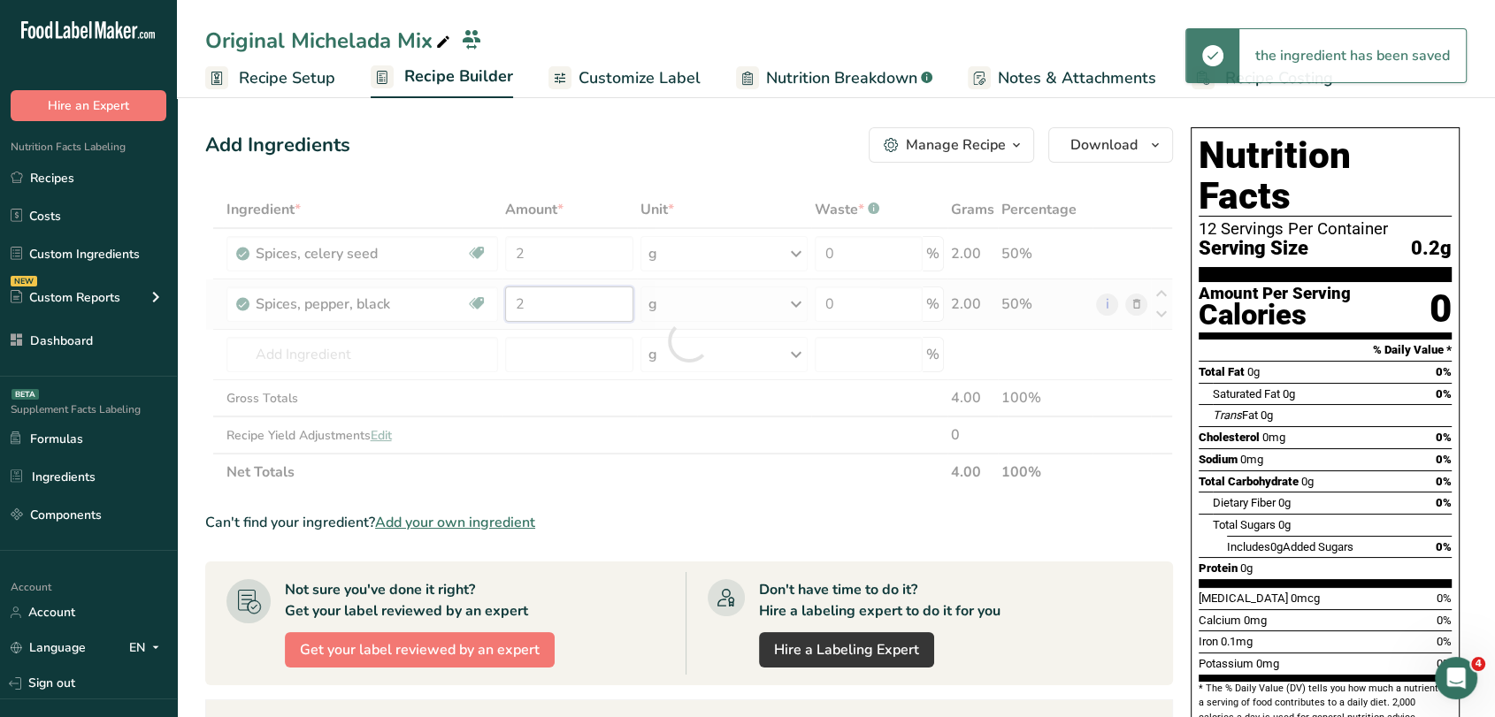
click at [581, 295] on div "Ingredient * Amount * Unit * Waste * .a-a{fill:#347362;}.b-a{fill:#fff;} Grams …" at bounding box center [689, 341] width 968 height 300
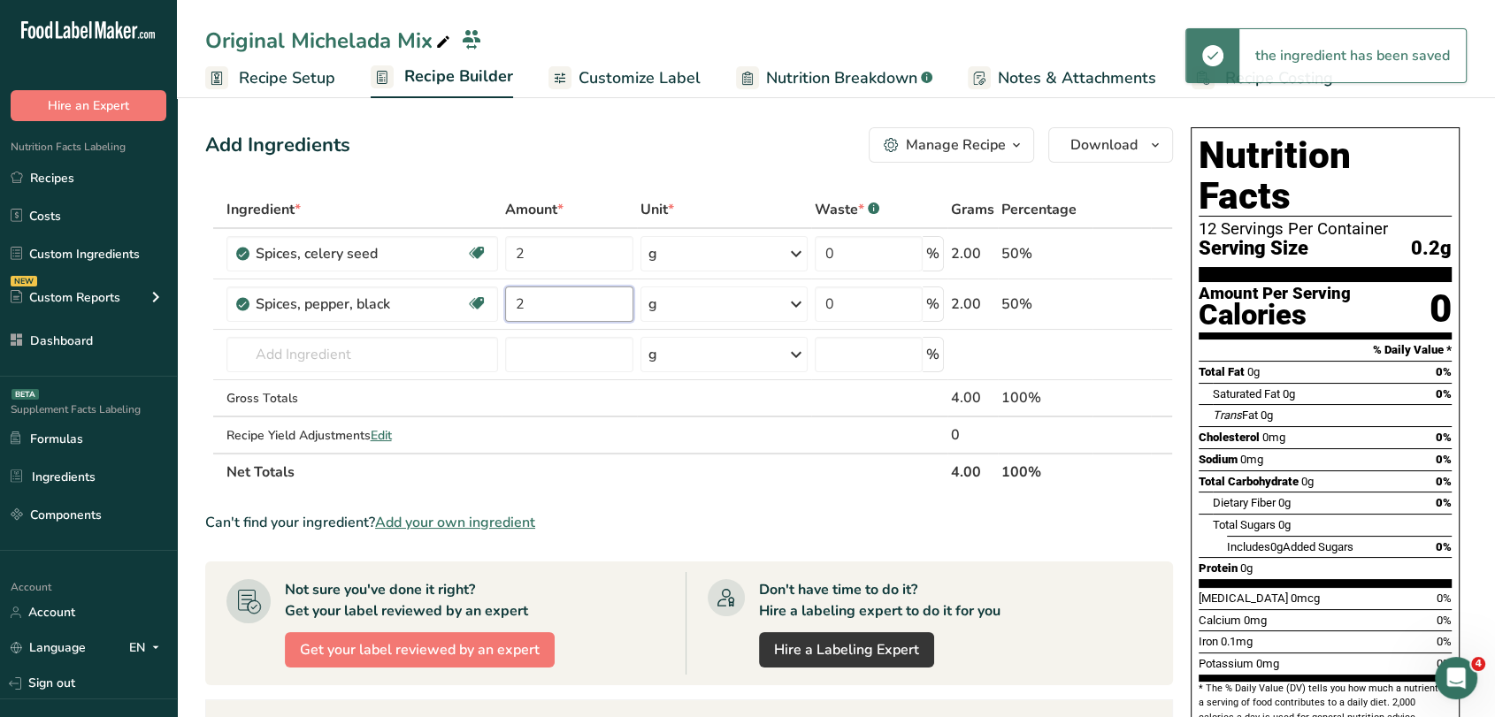
type input "2"
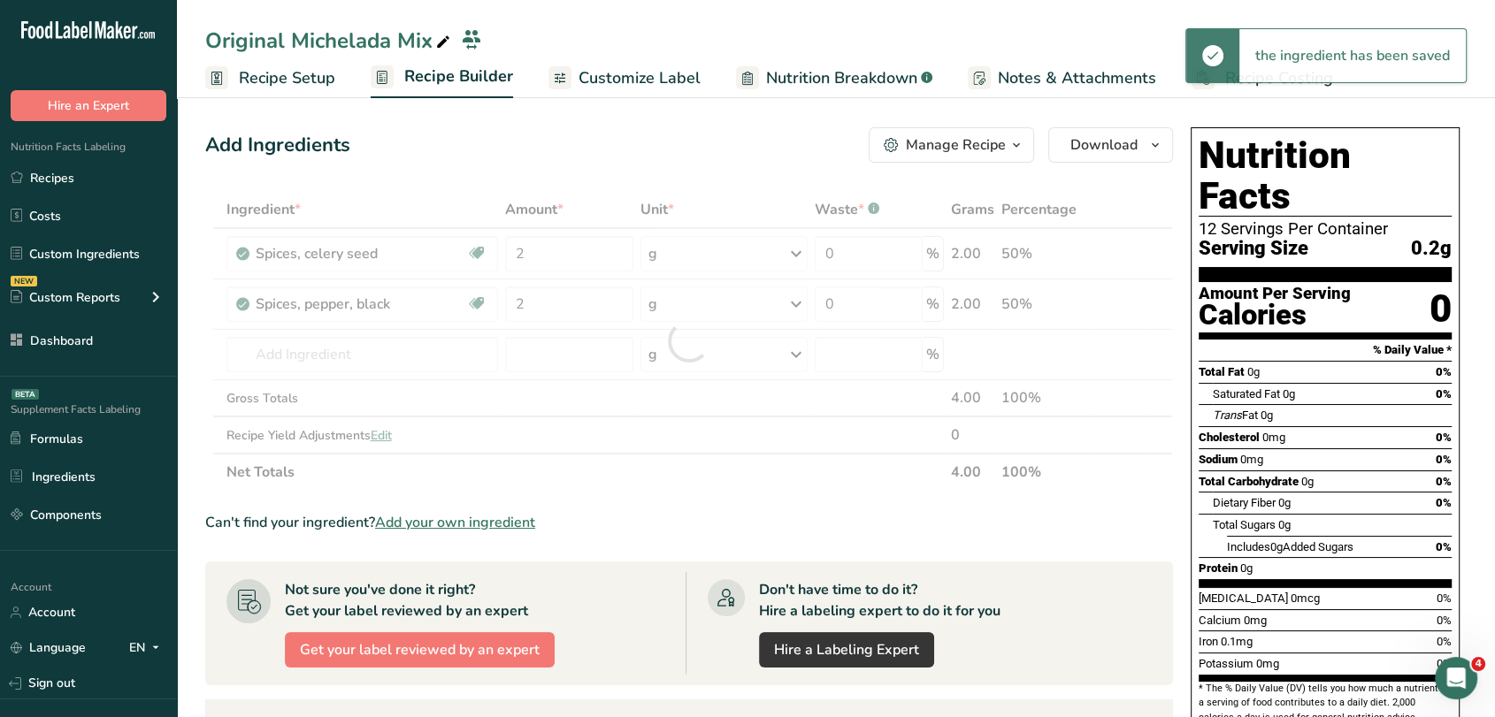
click at [552, 137] on div "Add Ingredients Manage Recipe Delete Recipe Duplicate Recipe Scale Recipe Save …" at bounding box center [689, 144] width 968 height 35
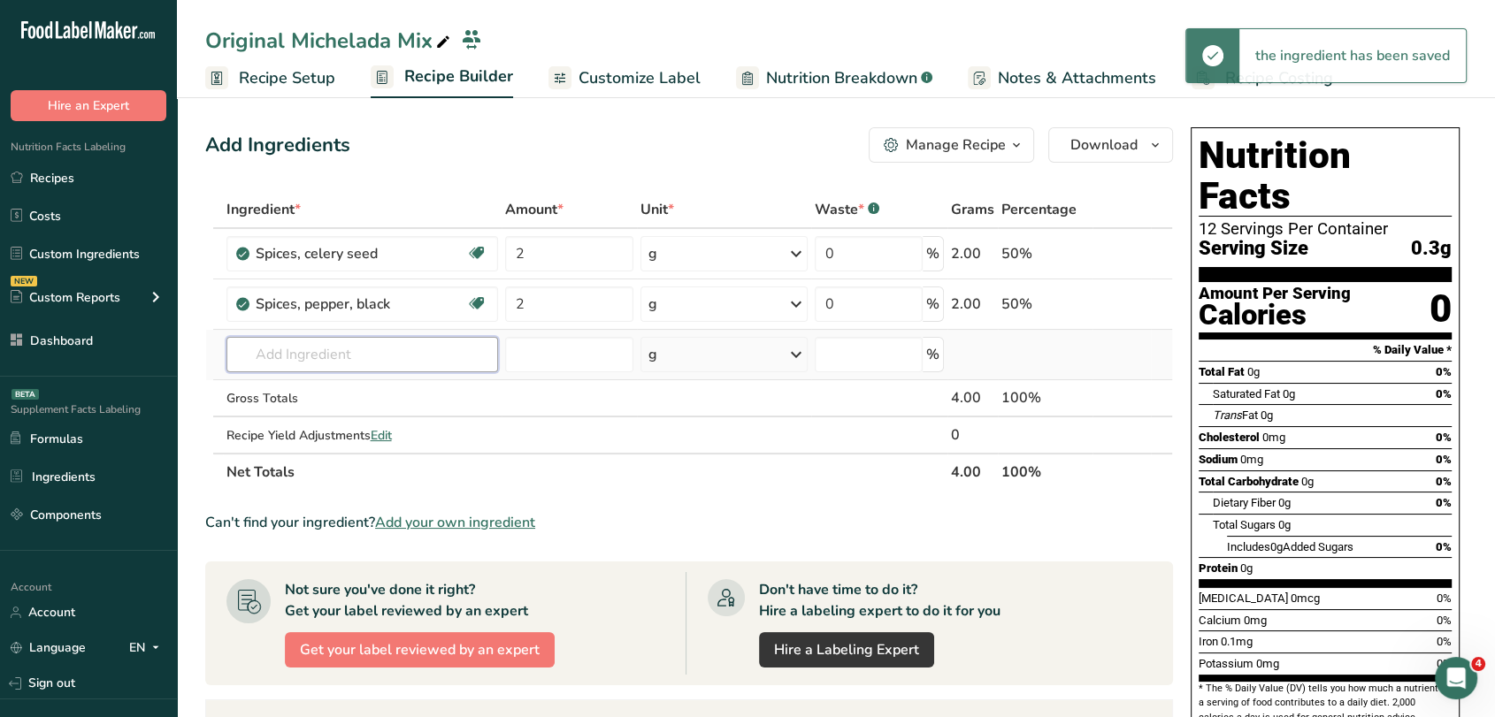
click at [473, 349] on input "text" at bounding box center [362, 354] width 272 height 35
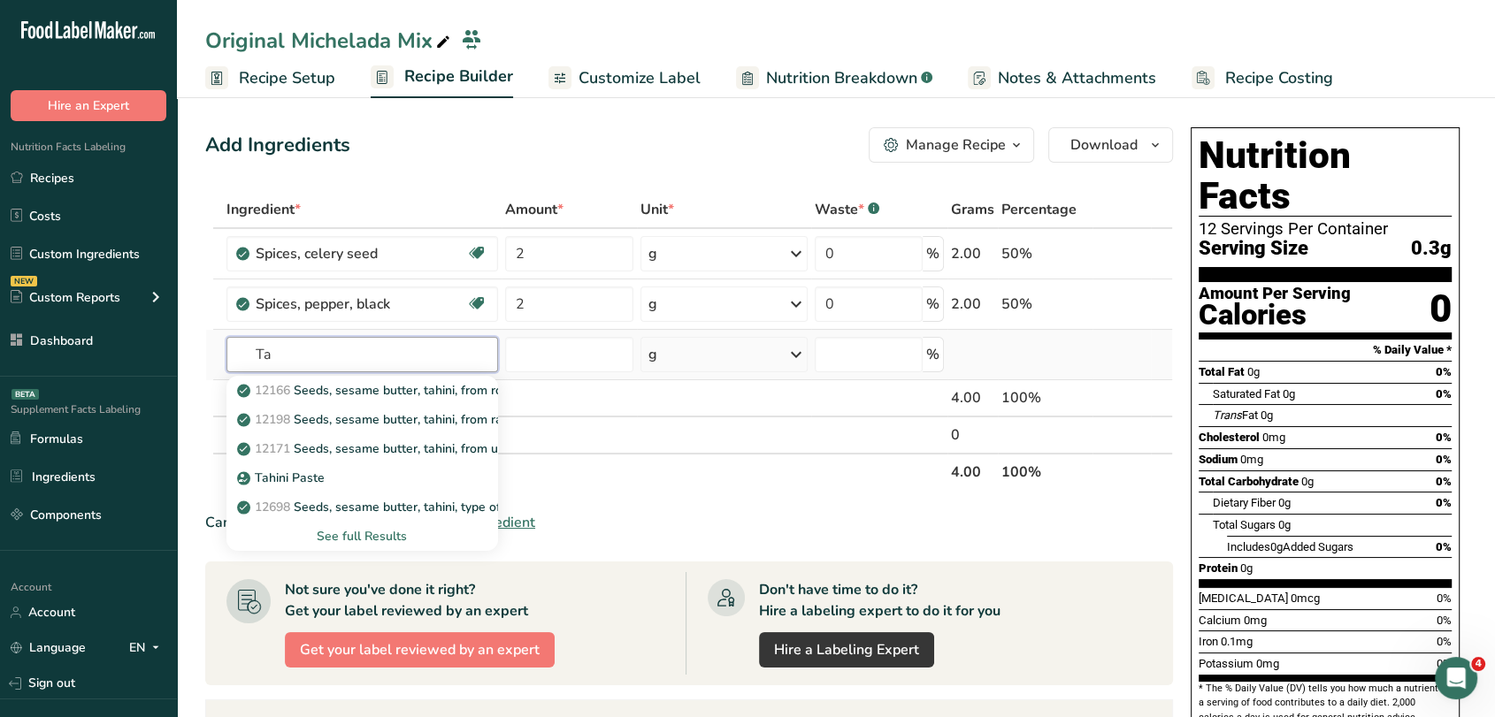
type input "T"
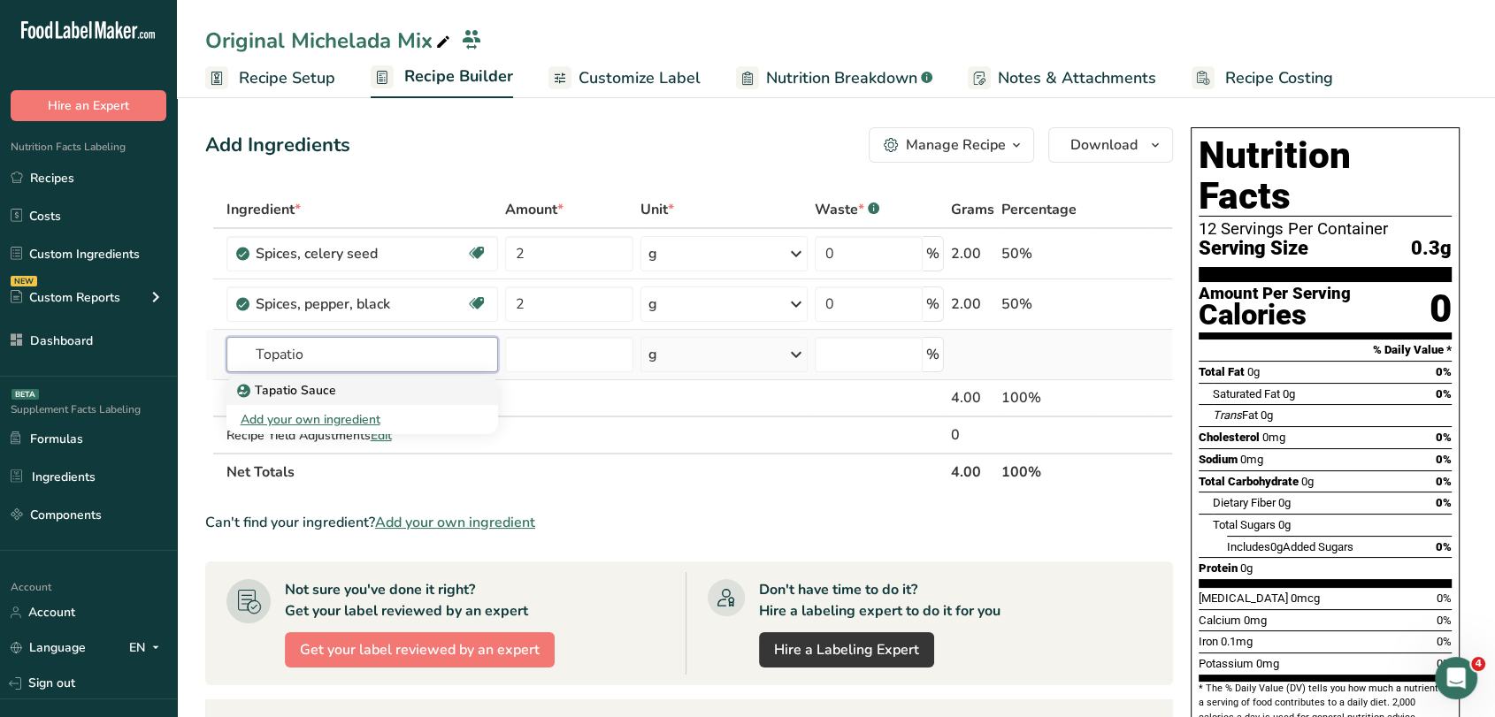
type input "Topatio"
click at [356, 381] on div "Tapatio Sauce" at bounding box center [348, 390] width 215 height 19
type input "Tapatio Sauce"
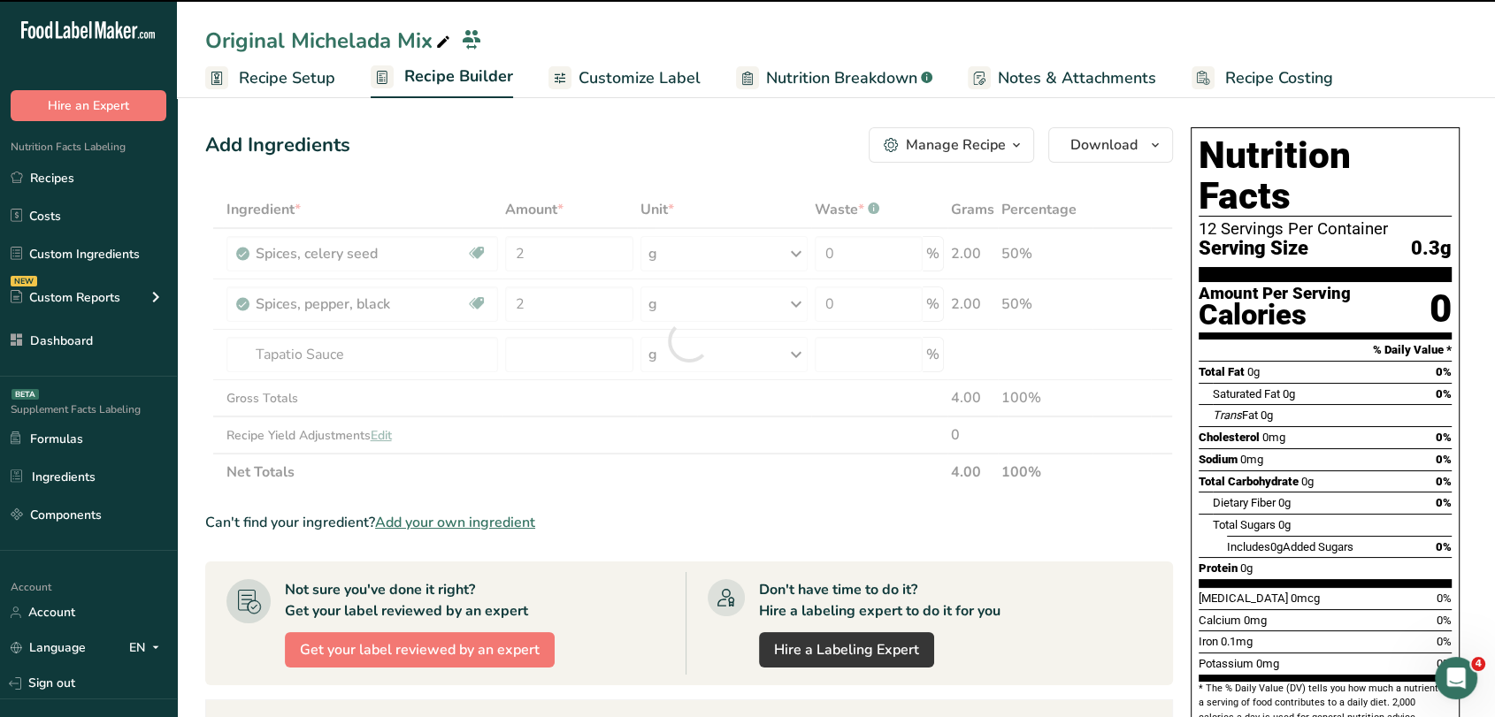
type input "0"
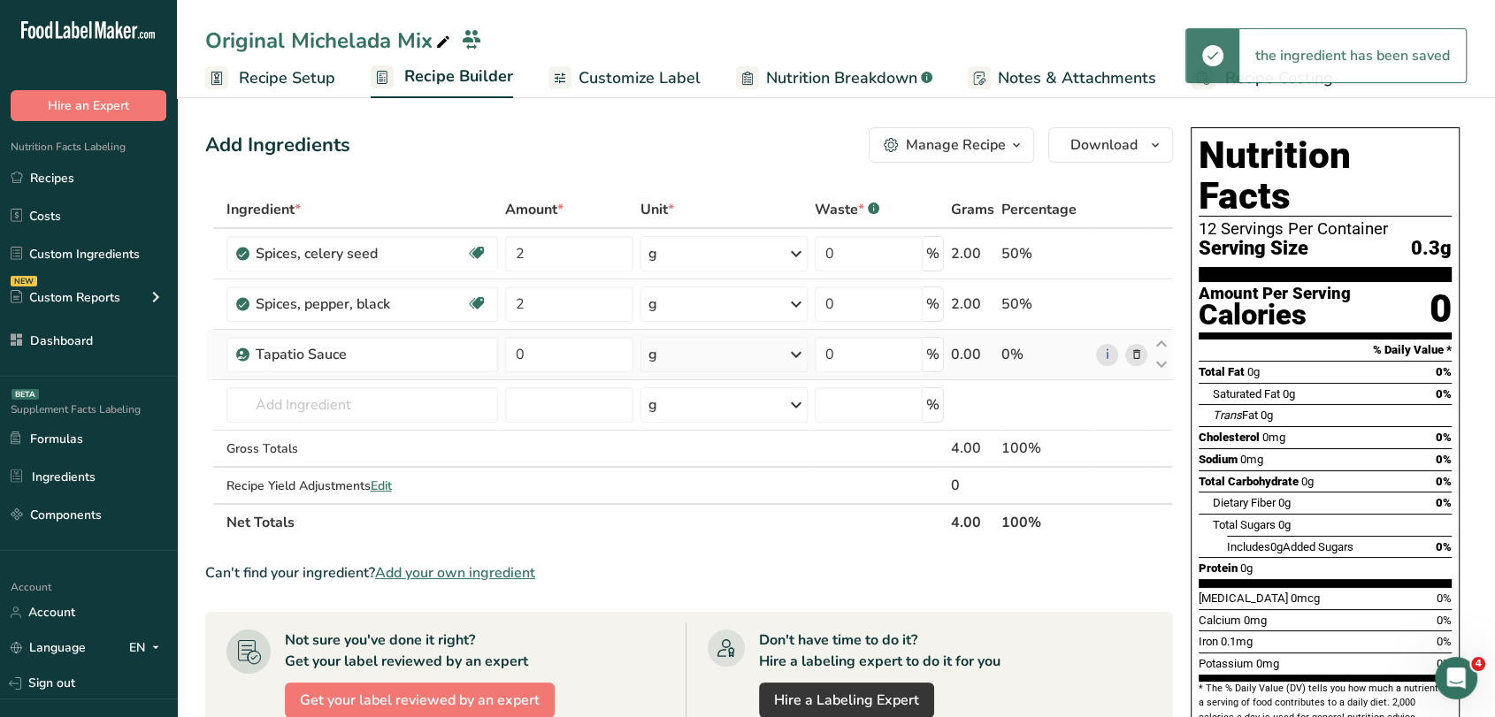
click at [695, 355] on div "g" at bounding box center [724, 354] width 168 height 35
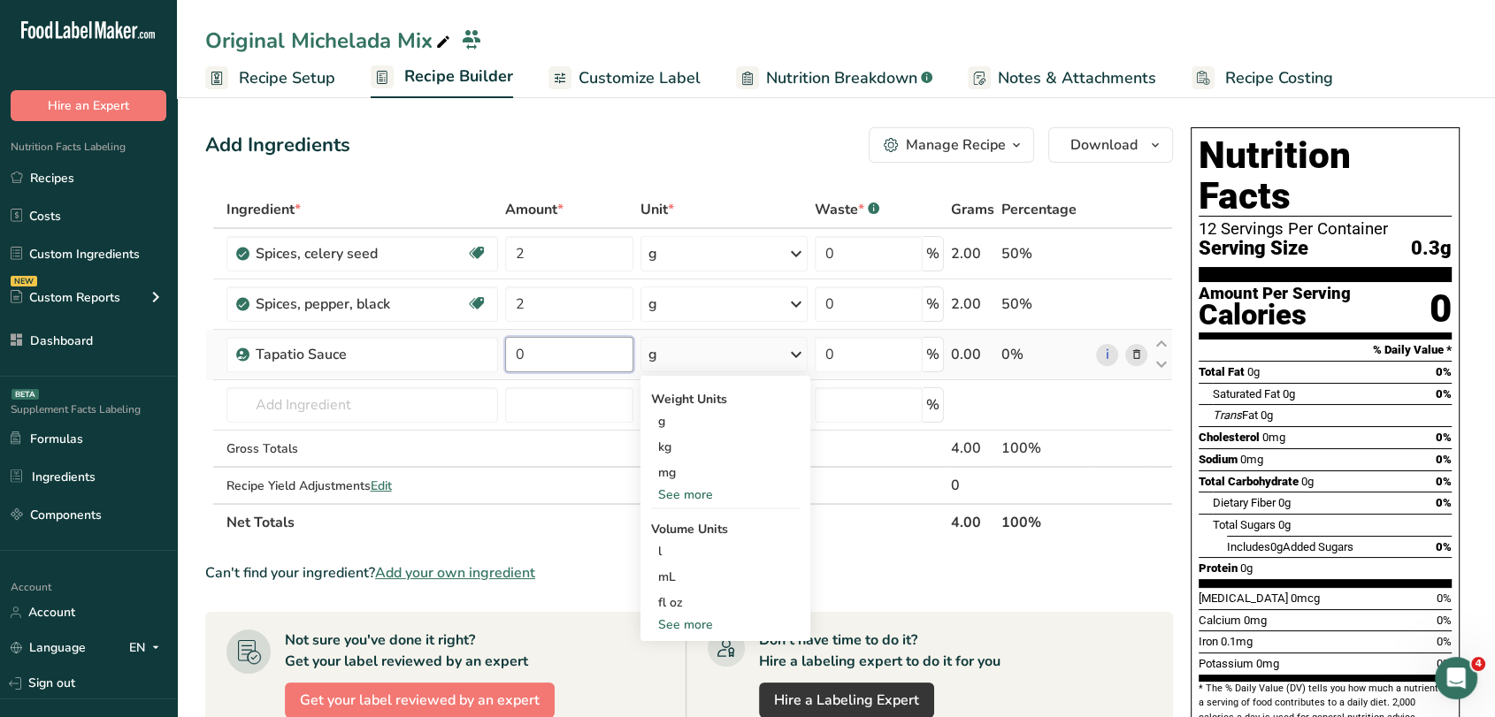
click at [540, 363] on input "0" at bounding box center [569, 354] width 128 height 35
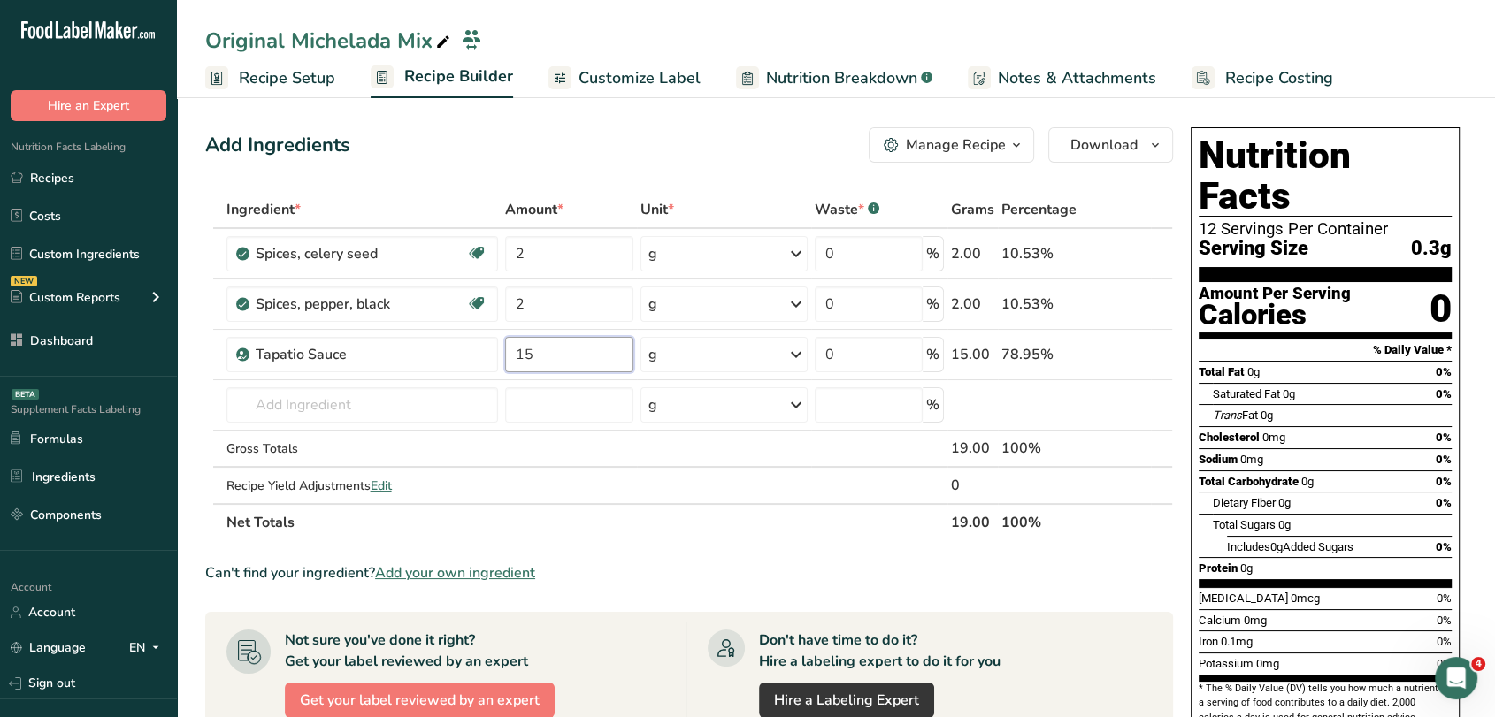
type input "15"
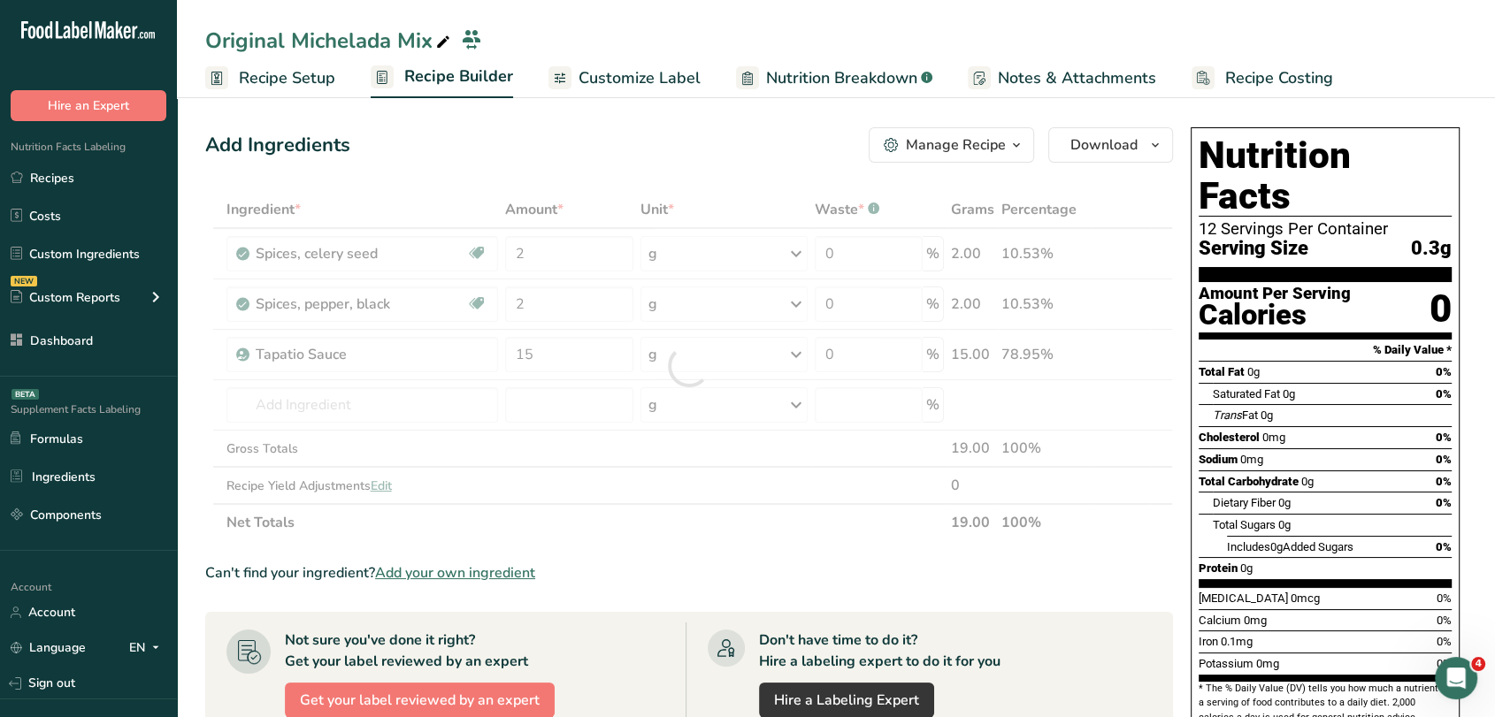
click at [585, 157] on div "Add Ingredients Manage Recipe Delete Recipe Duplicate Recipe Scale Recipe Save …" at bounding box center [689, 144] width 968 height 35
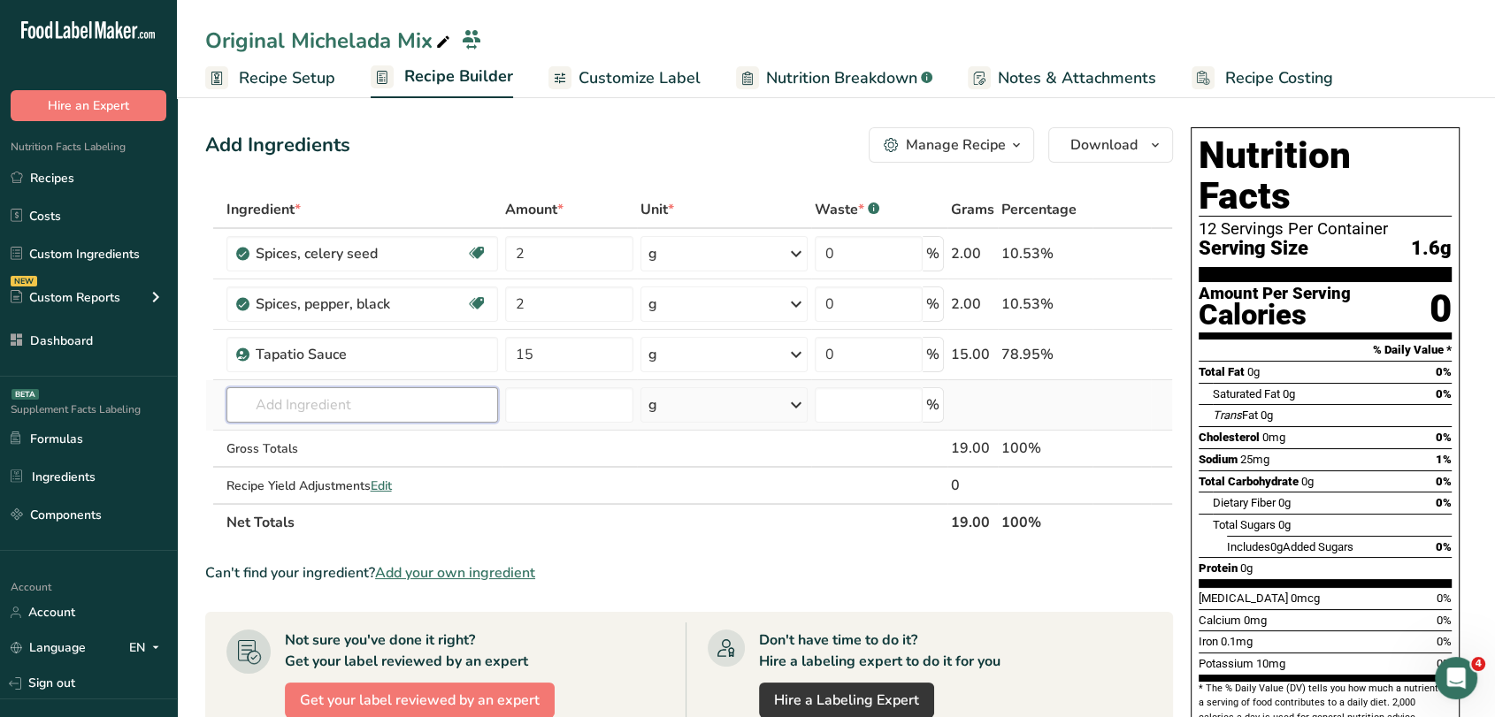
click at [269, 407] on input "text" at bounding box center [362, 404] width 272 height 35
type input "Worcest"
click at [344, 443] on p "6971 Sauce, worcestershire" at bounding box center [396, 441] width 310 height 19
type input "Sauce, worcestershire"
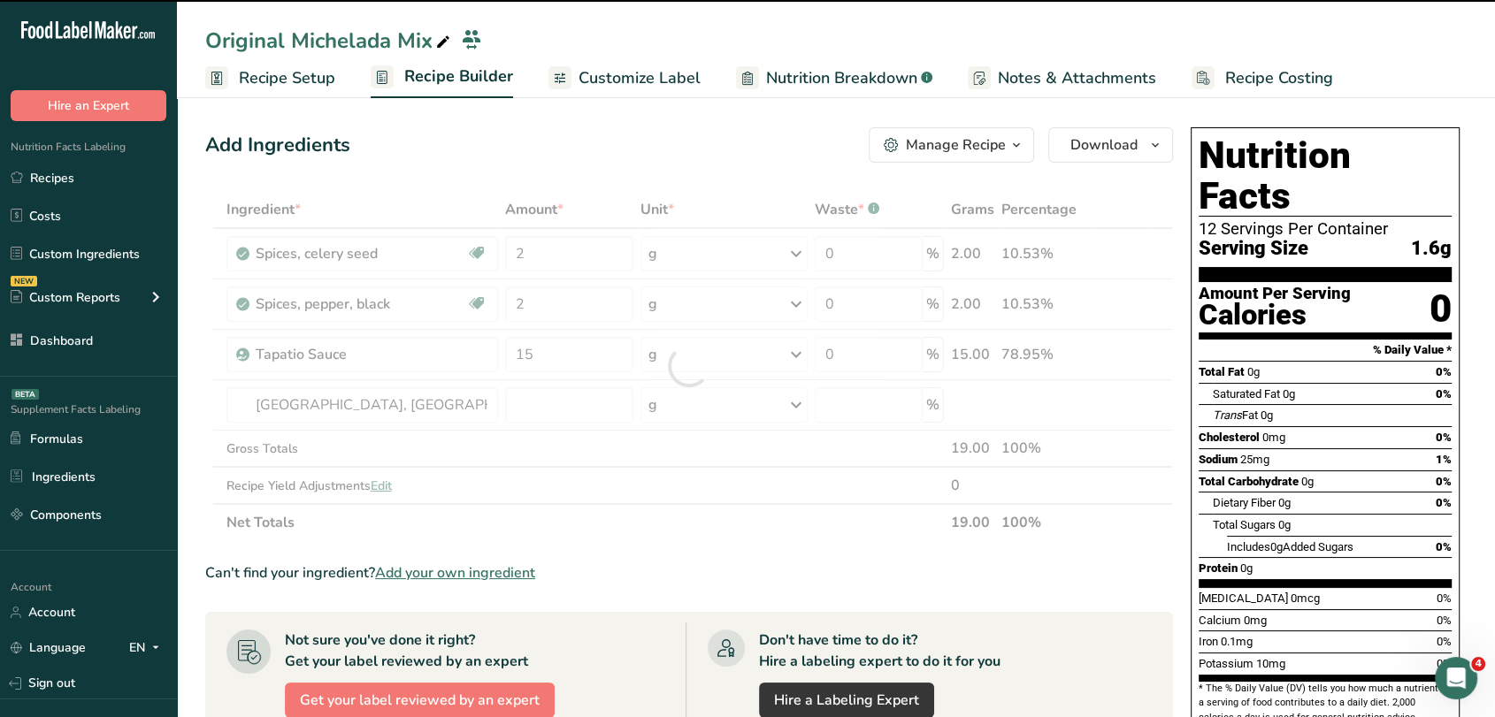
type input "0"
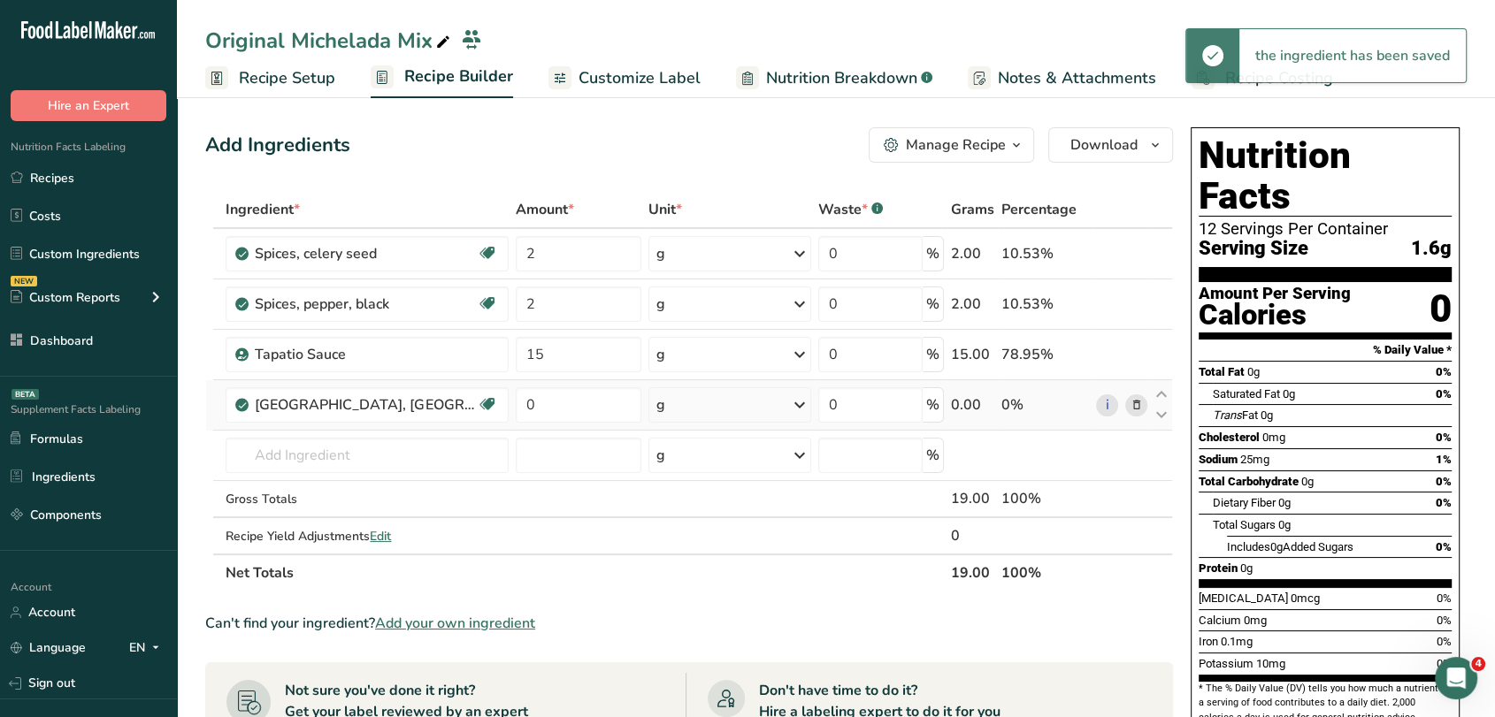
click at [769, 404] on div "g" at bounding box center [729, 404] width 163 height 35
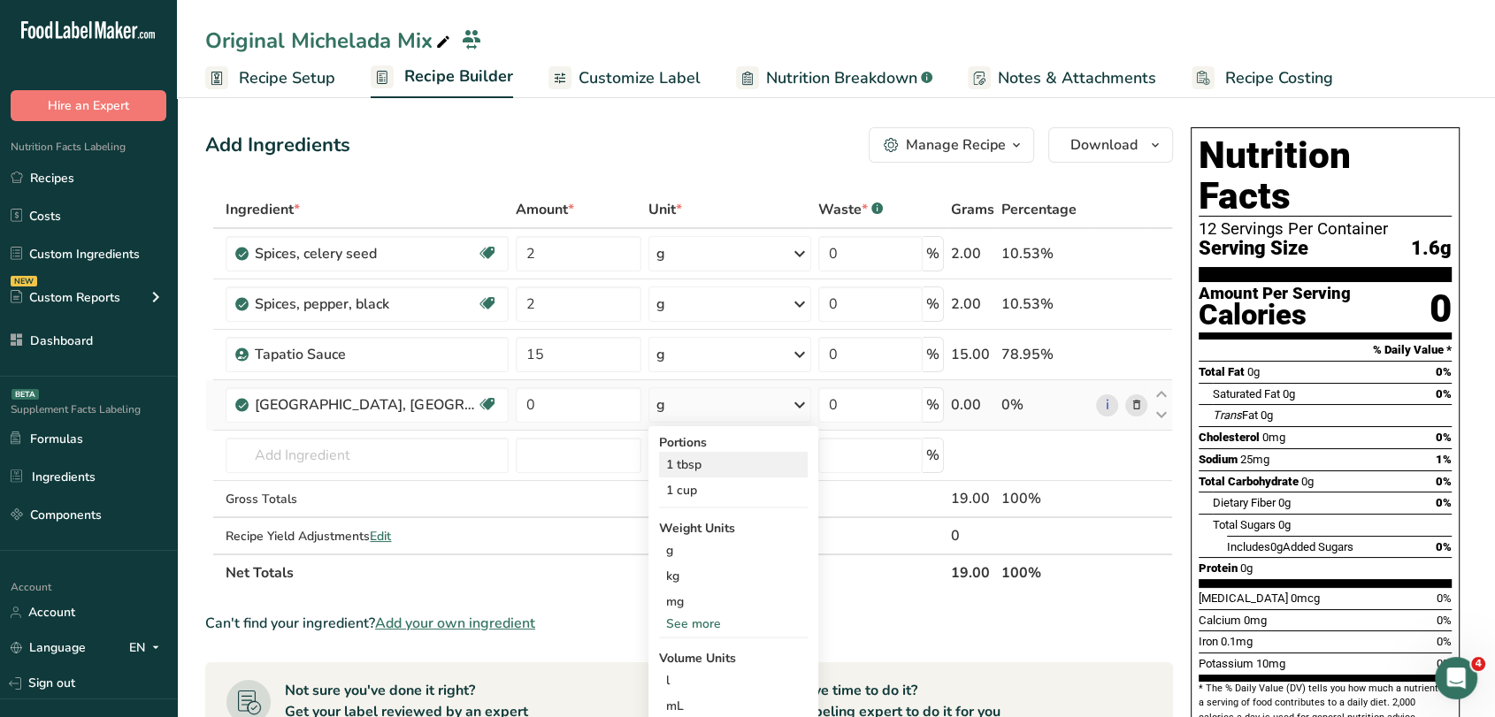
click at [730, 456] on div "1 tbsp" at bounding box center [733, 465] width 149 height 26
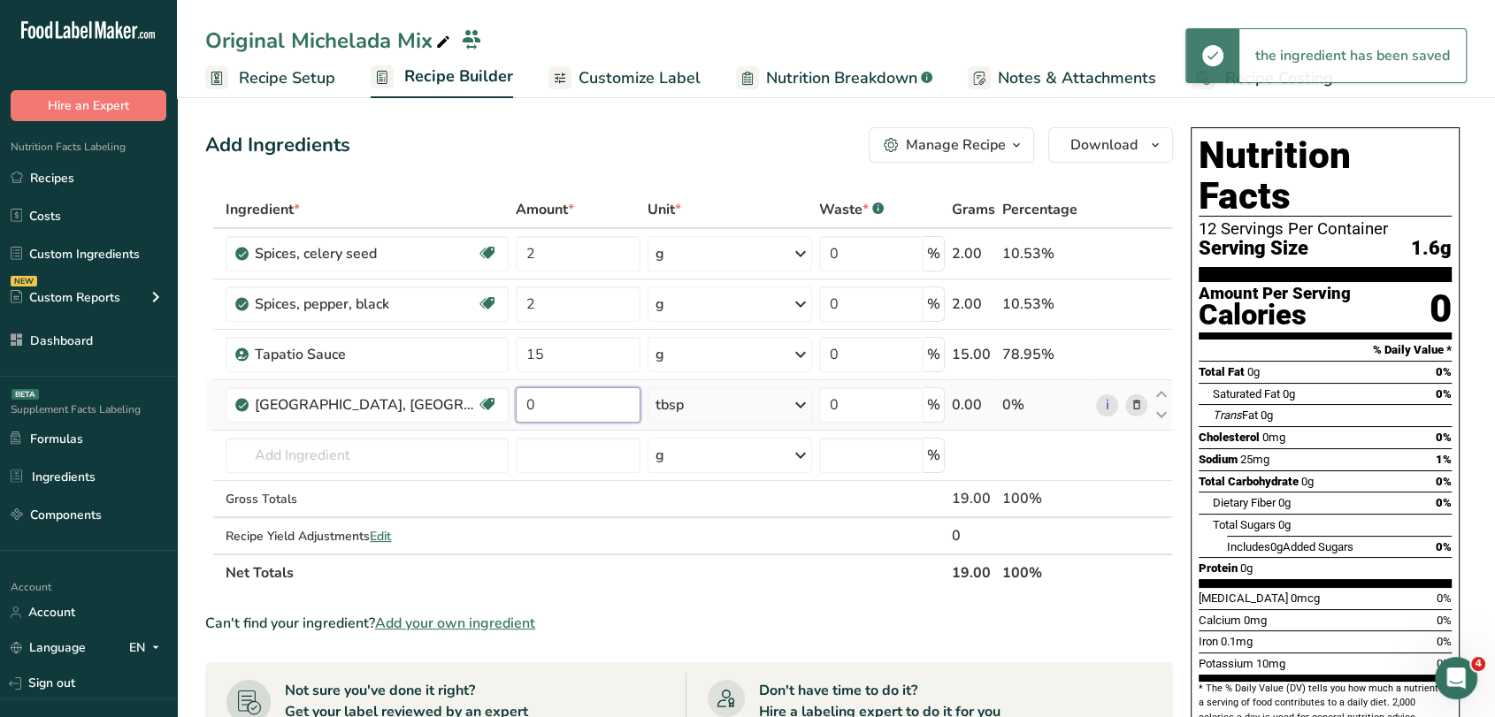
click at [557, 410] on input "0" at bounding box center [578, 404] width 125 height 35
type input "4"
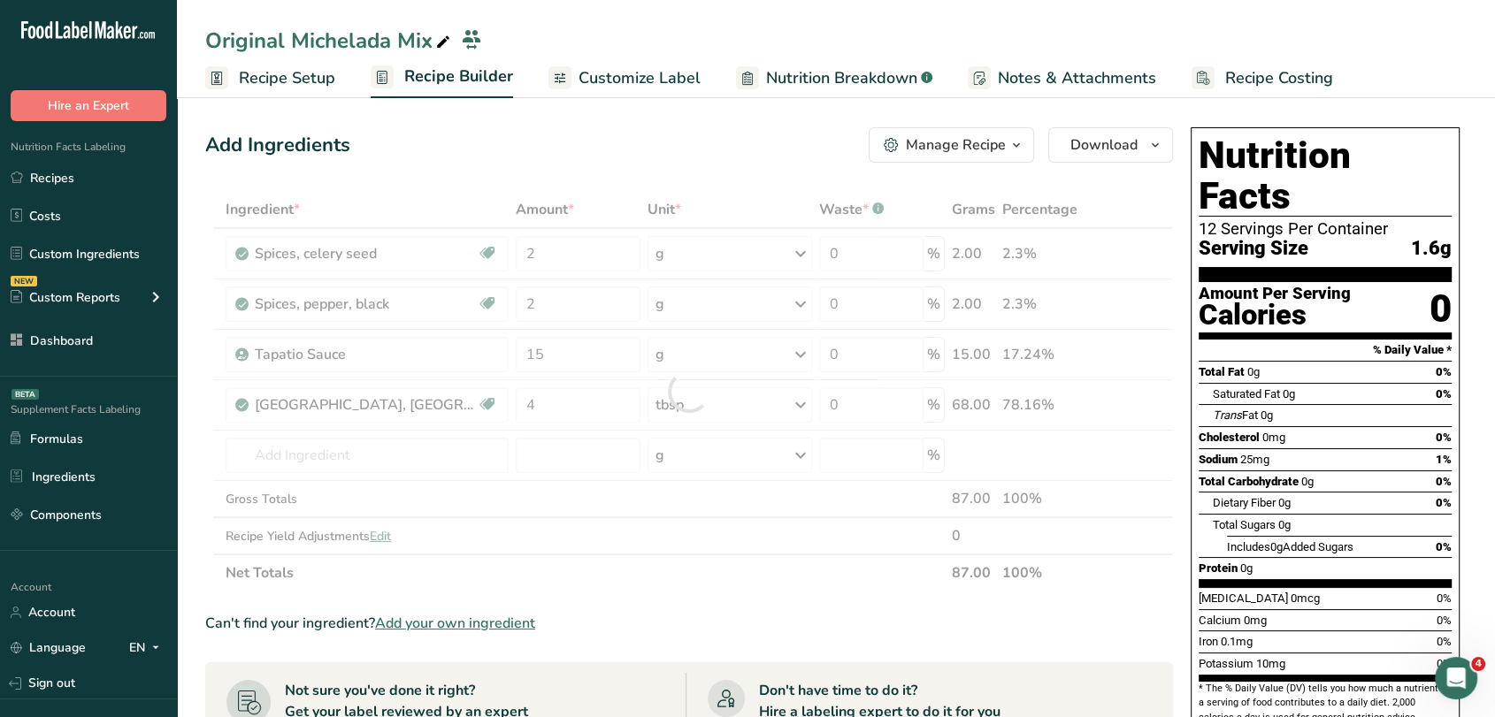
click at [517, 157] on div "Add Ingredients Manage Recipe Delete Recipe Duplicate Recipe Scale Recipe Save …" at bounding box center [689, 144] width 968 height 35
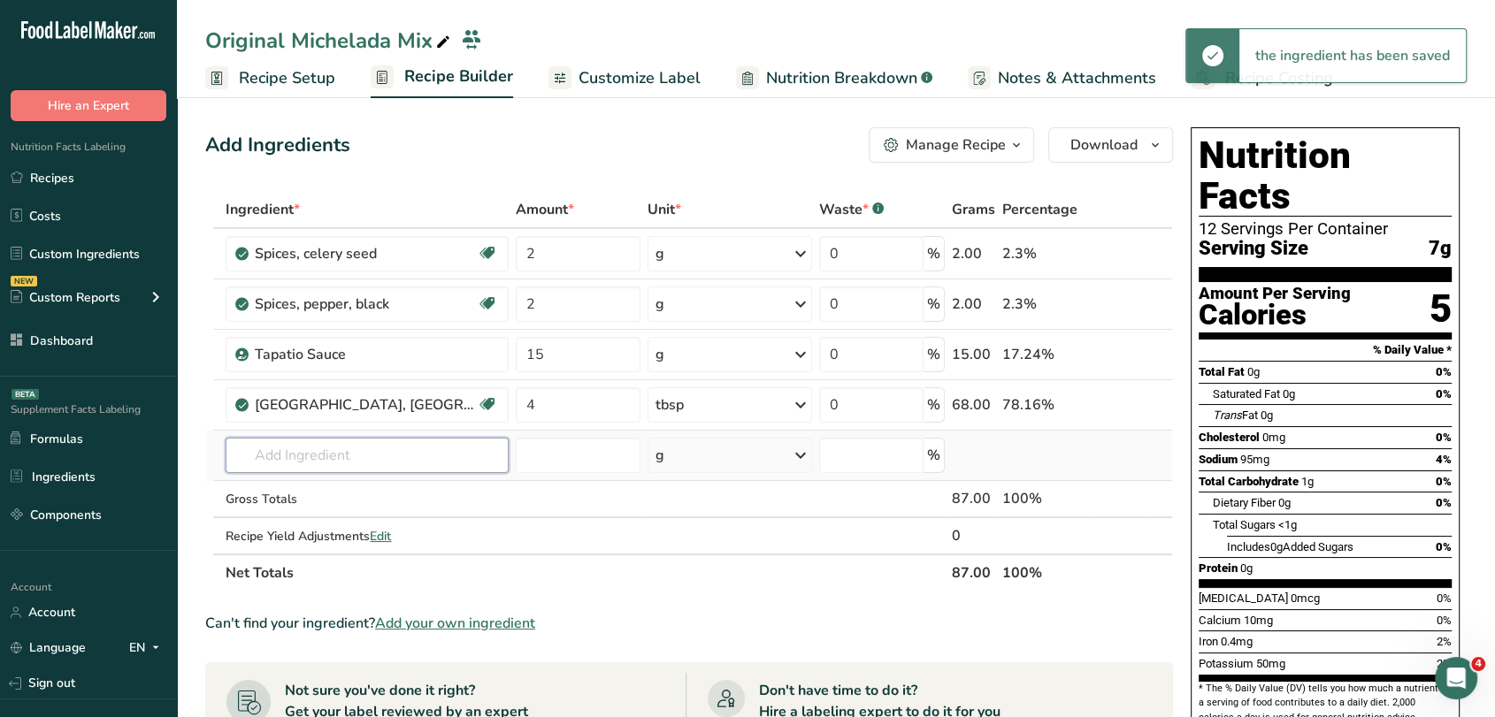
click at [394, 450] on input "text" at bounding box center [367, 455] width 282 height 35
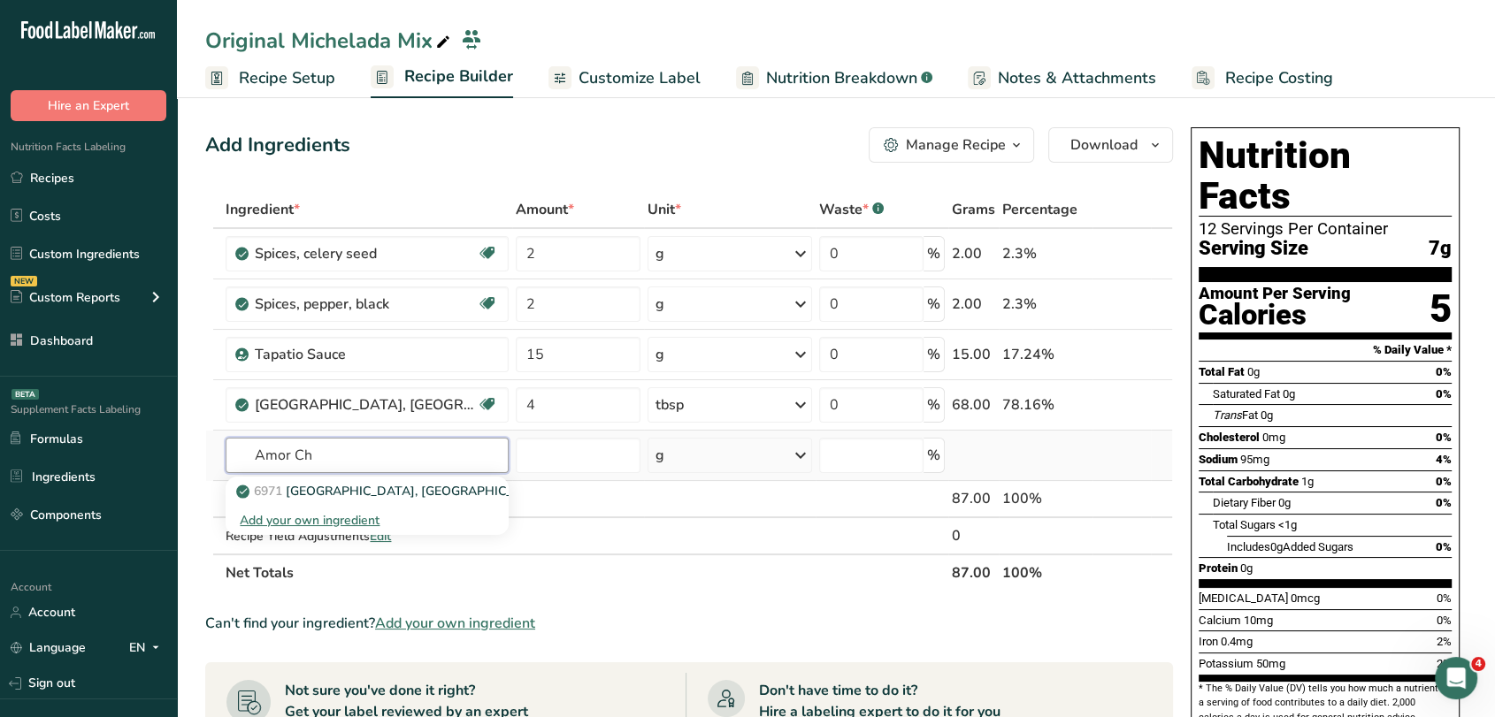
click at [394, 450] on input "Amor Ch" at bounding box center [367, 455] width 282 height 35
click at [394, 450] on input "Amor a" at bounding box center [367, 455] width 282 height 35
type input "Amor"
type input "Clamato"
type input "Realemon"
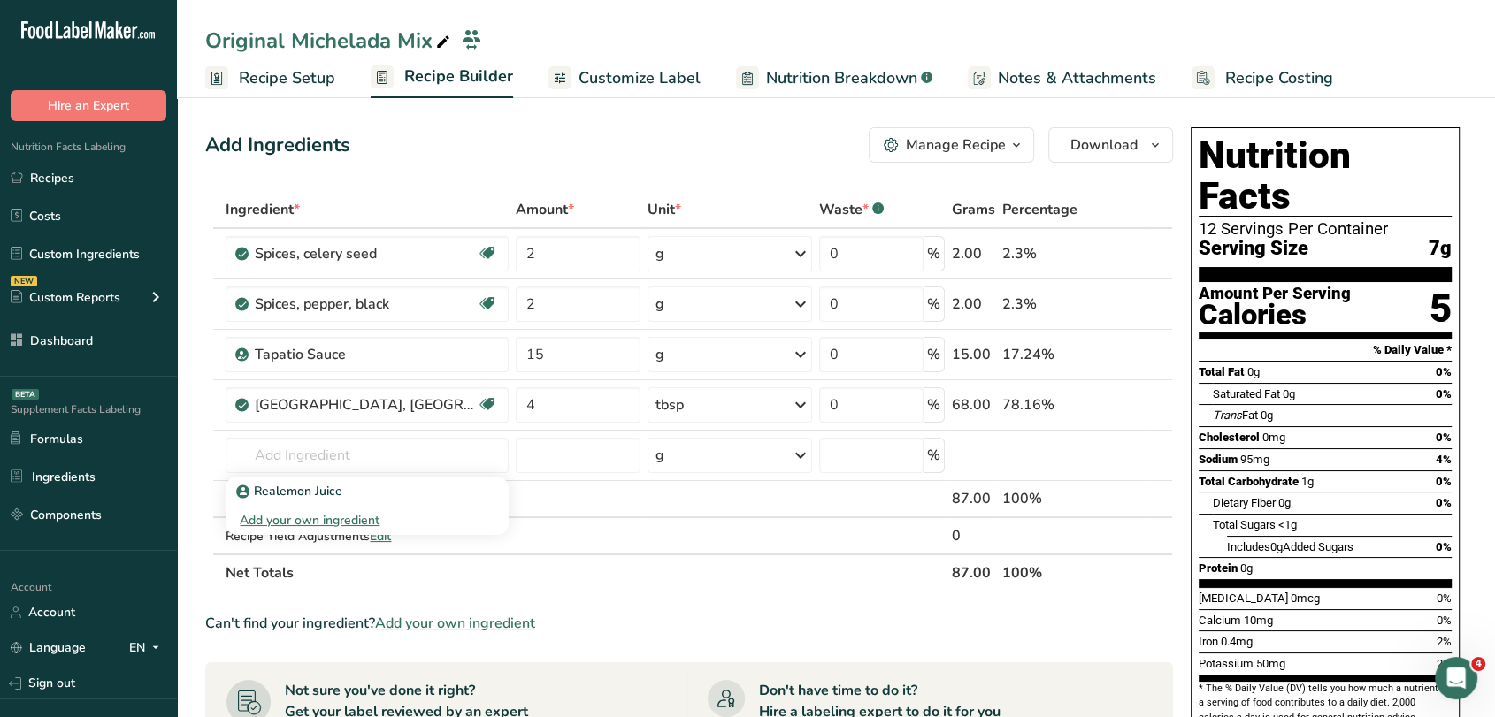
click at [328, 482] on p "Realemon Juice" at bounding box center [291, 491] width 103 height 19
type input "Realemon Juice"
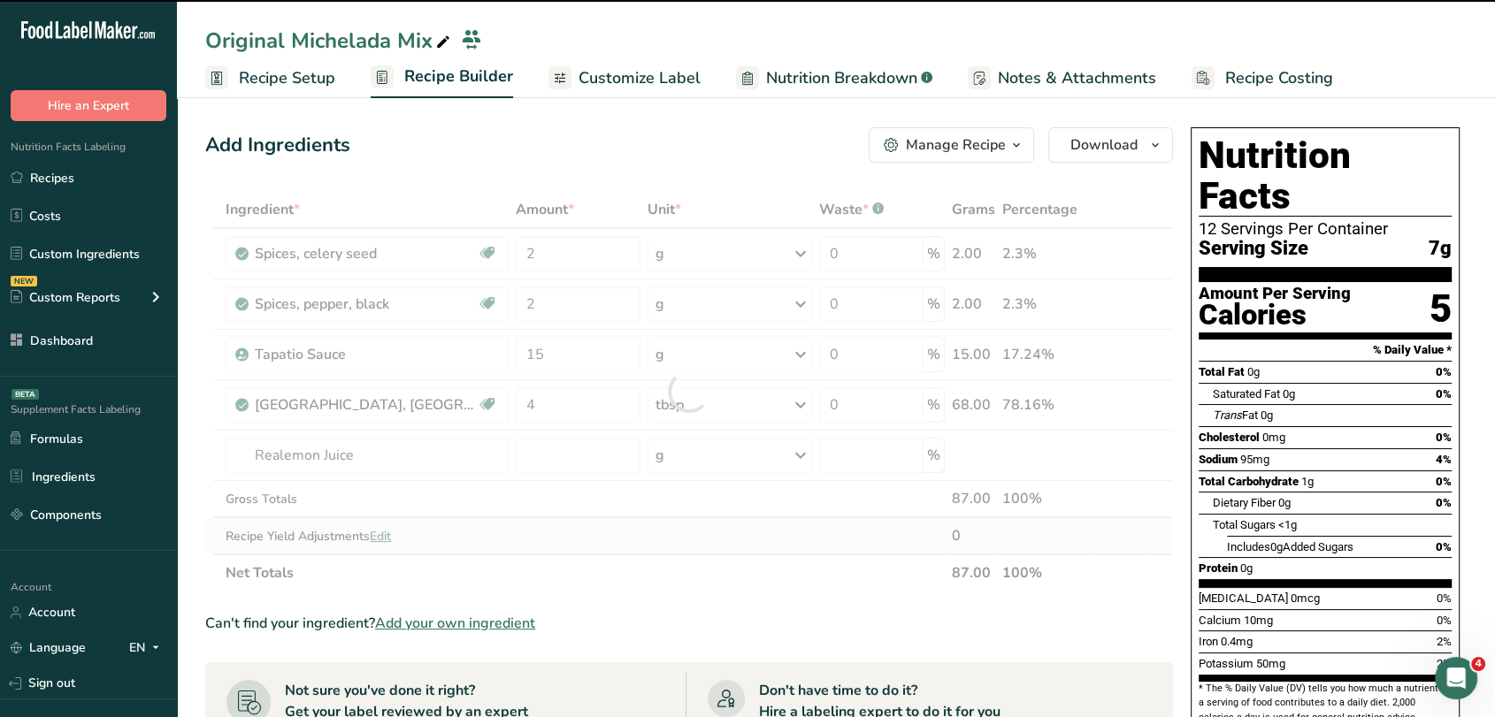
type input "0"
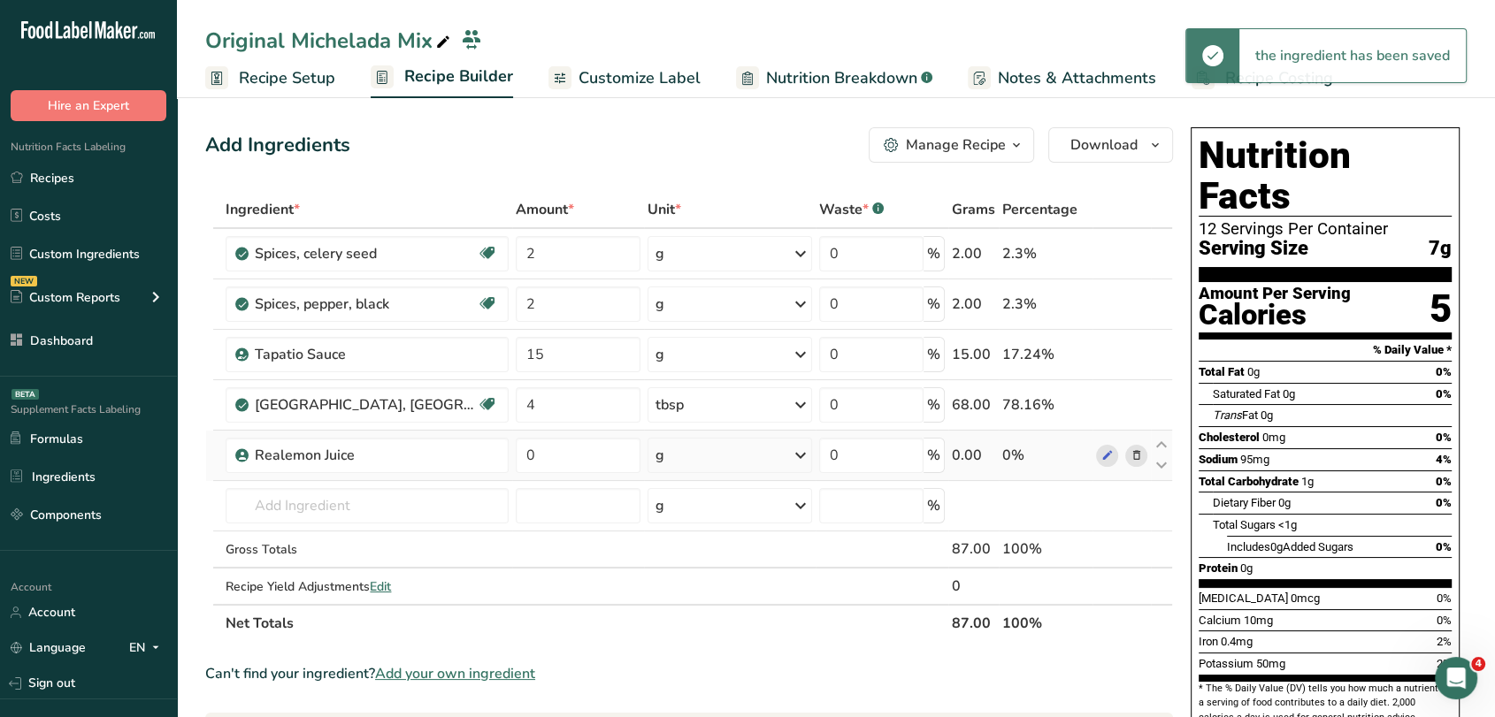
click at [722, 439] on div "g" at bounding box center [729, 455] width 165 height 35
click at [737, 454] on div "g" at bounding box center [729, 455] width 165 height 35
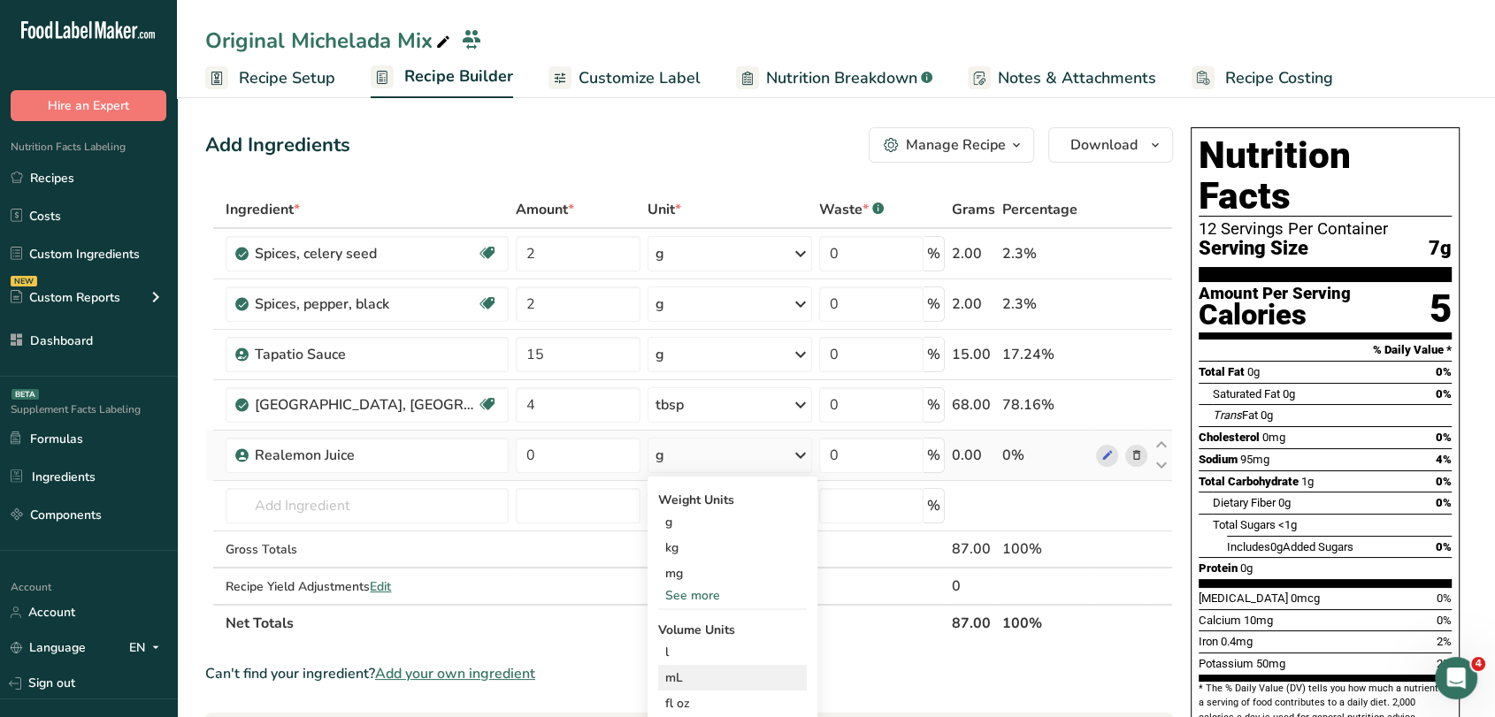
click at [665, 684] on div "mL" at bounding box center [732, 678] width 134 height 19
click at [685, 669] on div "mL" at bounding box center [732, 678] width 134 height 19
click at [710, 452] on div "g" at bounding box center [729, 455] width 165 height 35
click at [681, 672] on div "mL" at bounding box center [732, 678] width 134 height 19
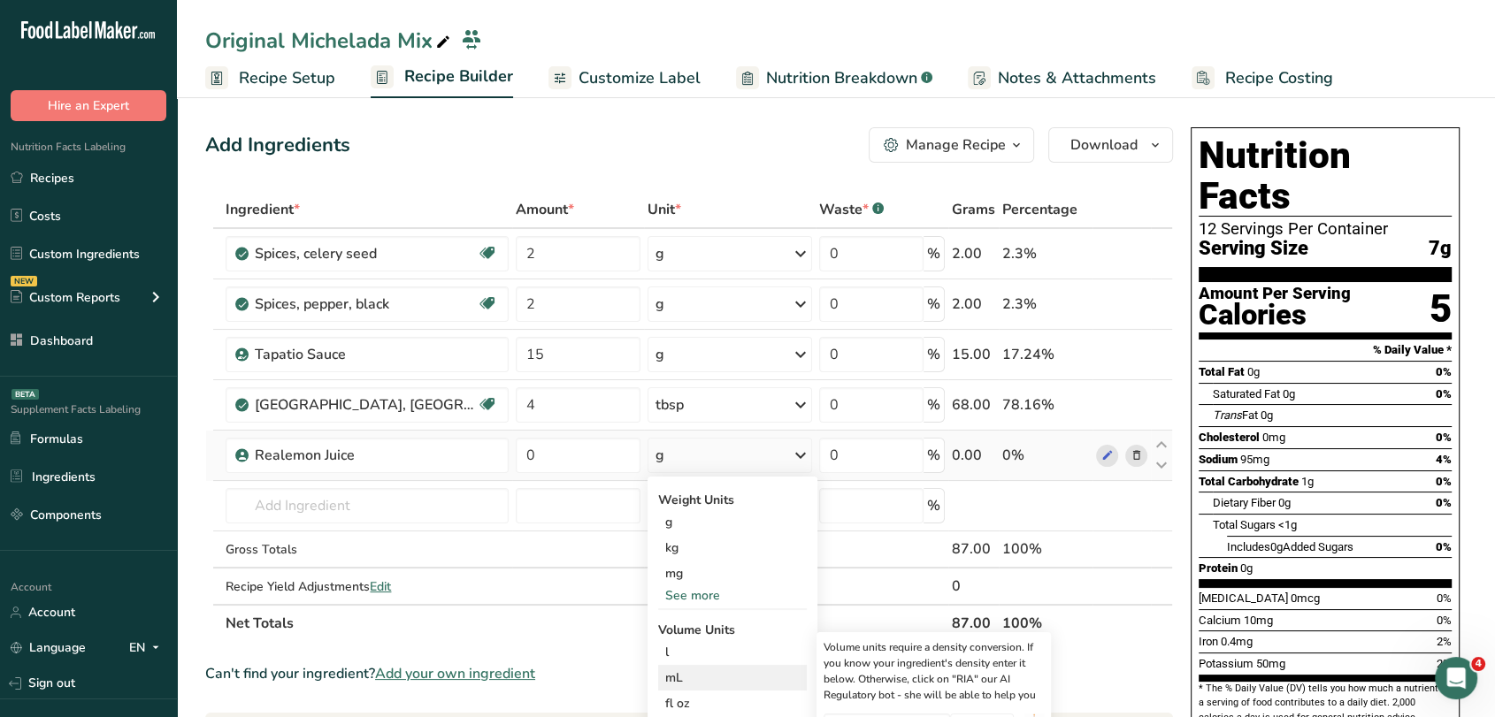
click at [681, 672] on div "mL" at bounding box center [732, 678] width 134 height 19
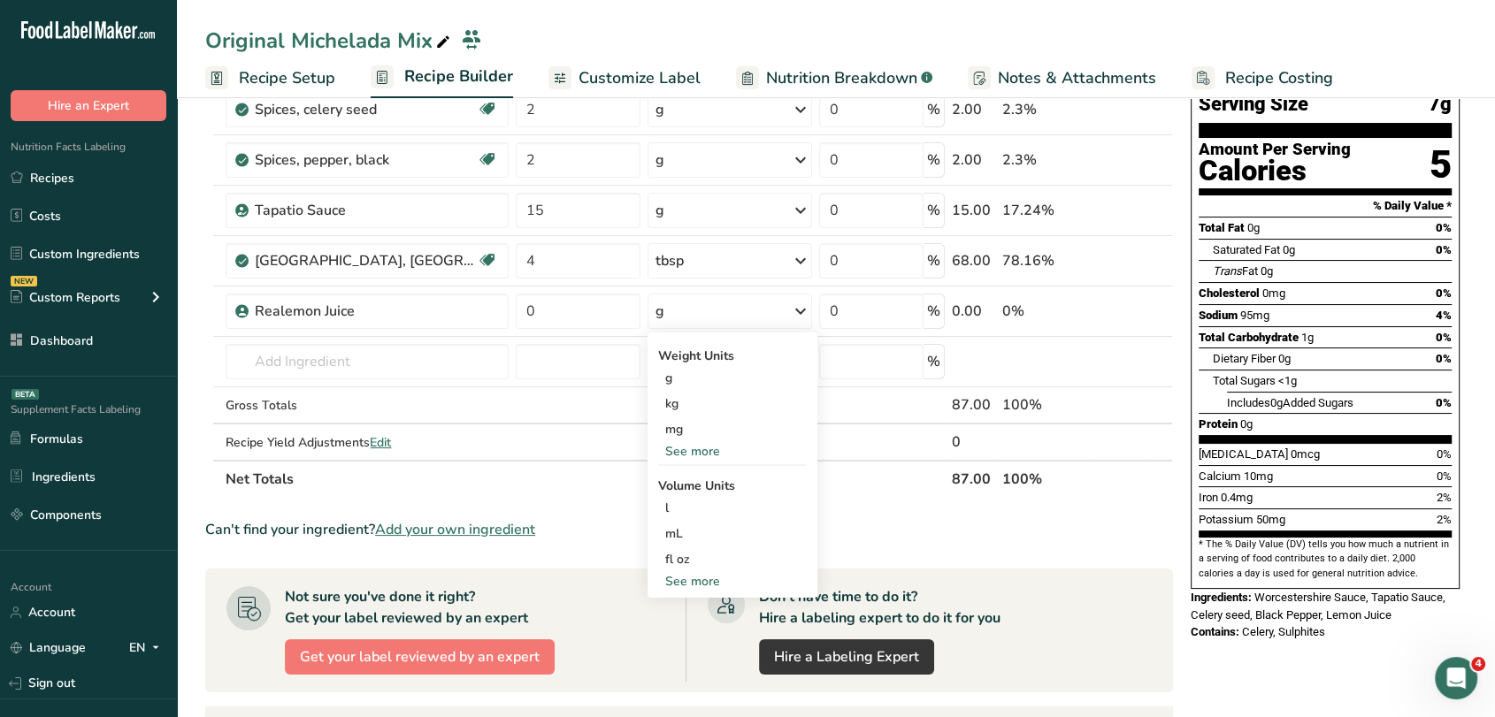
scroll to position [148, 0]
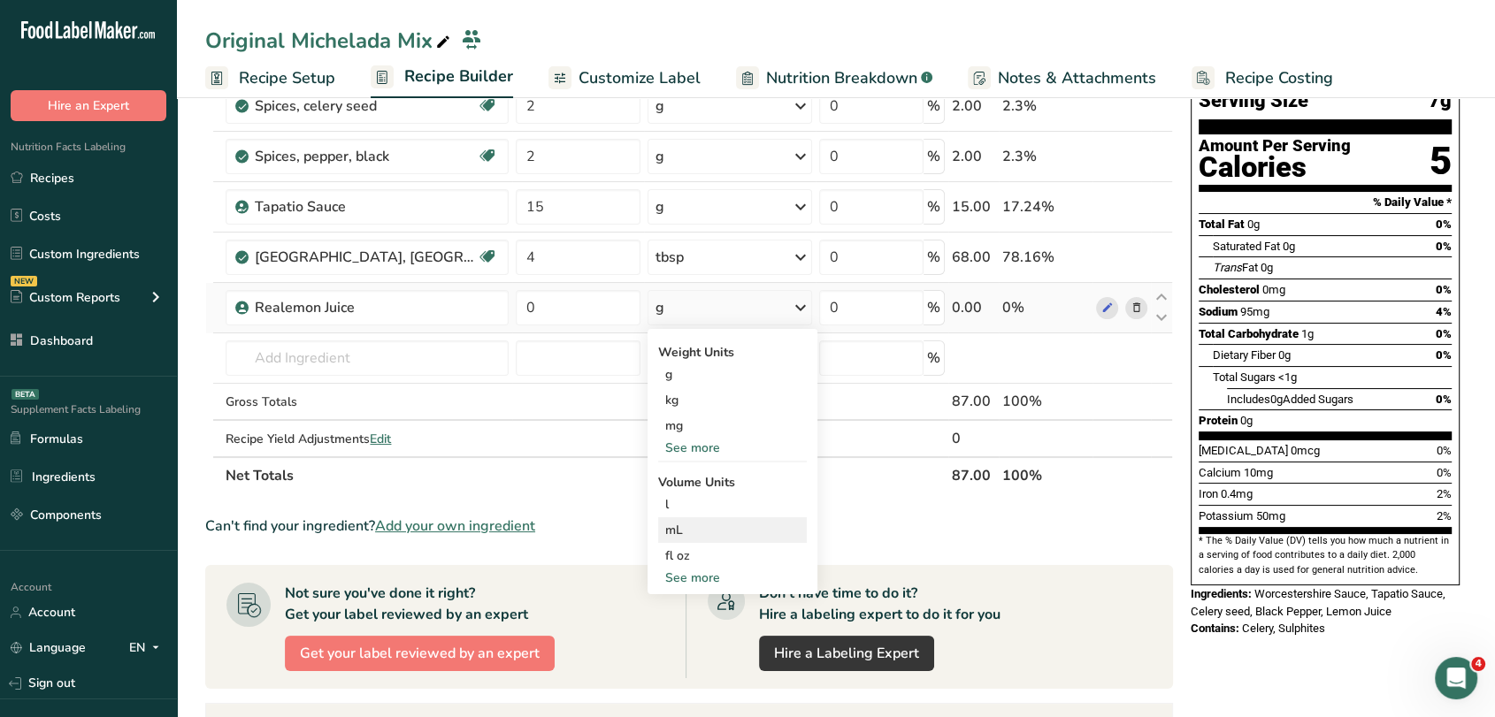
click at [683, 532] on div "mL" at bounding box center [732, 530] width 134 height 19
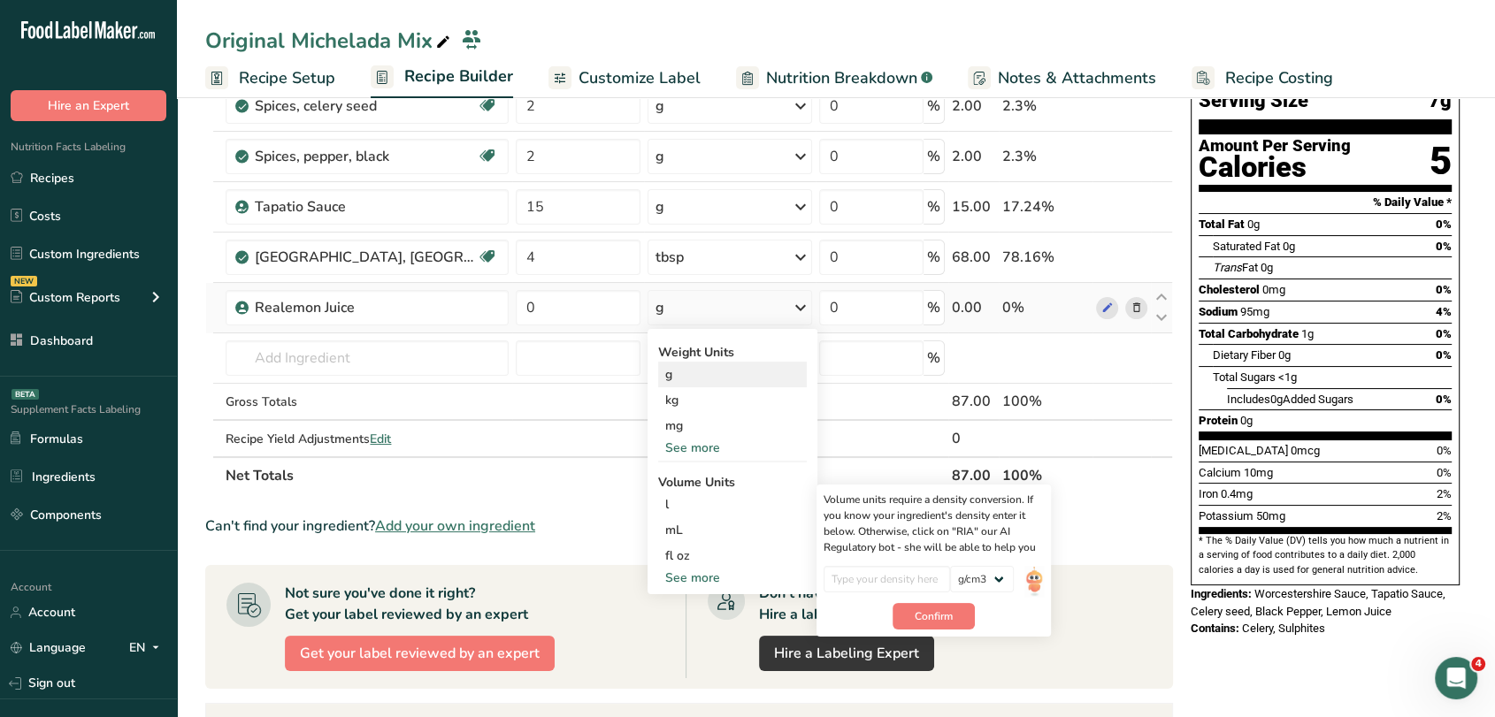
click at [668, 371] on div "g" at bounding box center [732, 375] width 149 height 26
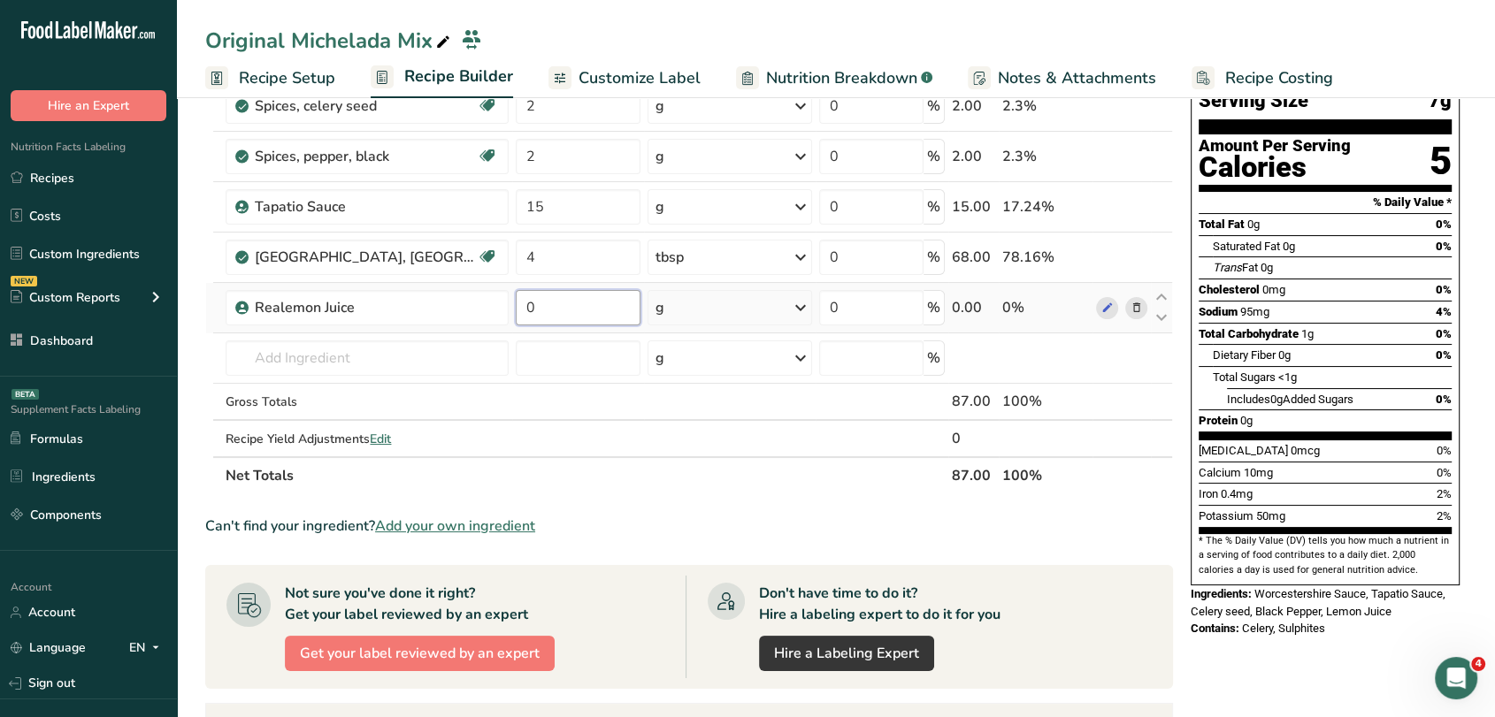
click at [538, 300] on input "0" at bounding box center [578, 307] width 125 height 35
type input "180"
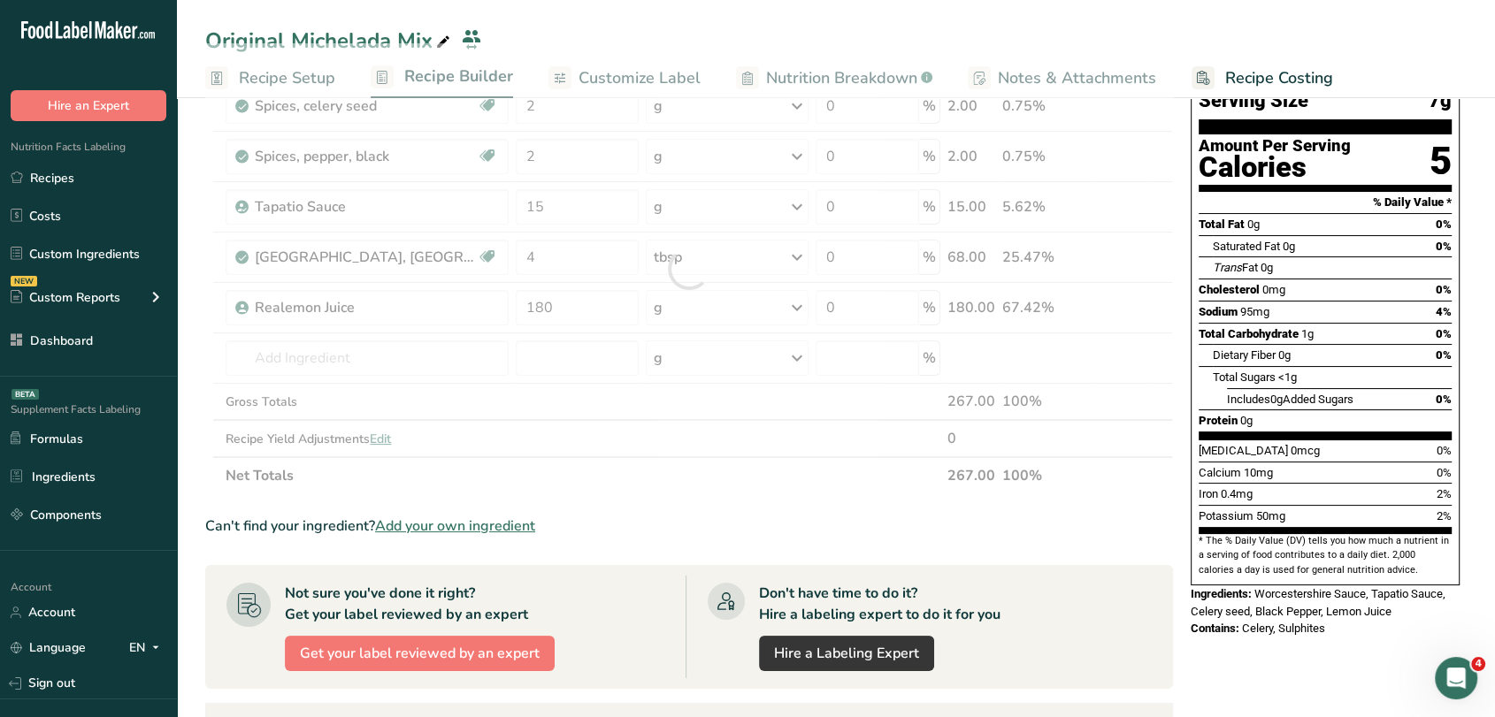
click at [1460, 250] on div "Nutrition Facts 12 Servings Per Container Serving Size 7g Amount Per Serving Ca…" at bounding box center [1325, 309] width 283 height 672
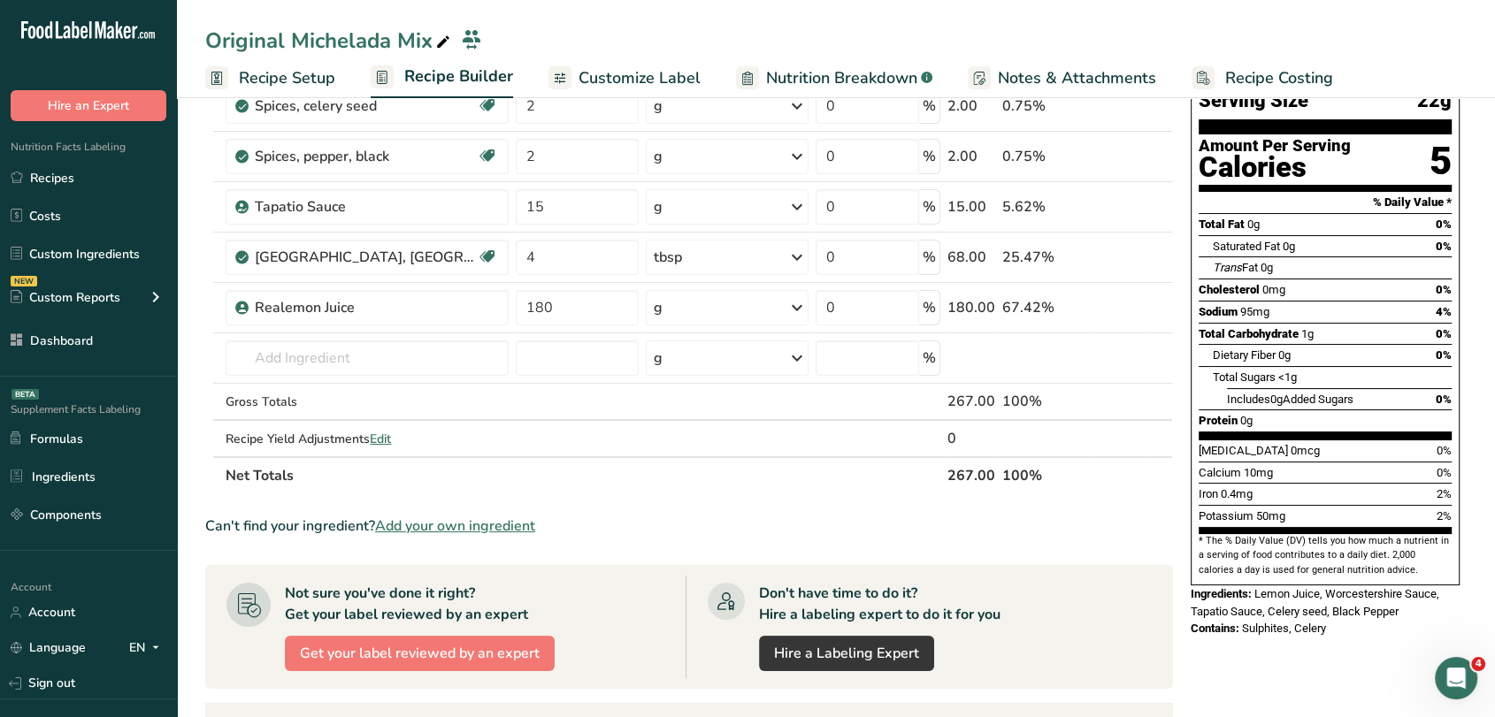
click at [471, 523] on span "Add your own ingredient" at bounding box center [455, 526] width 160 height 21
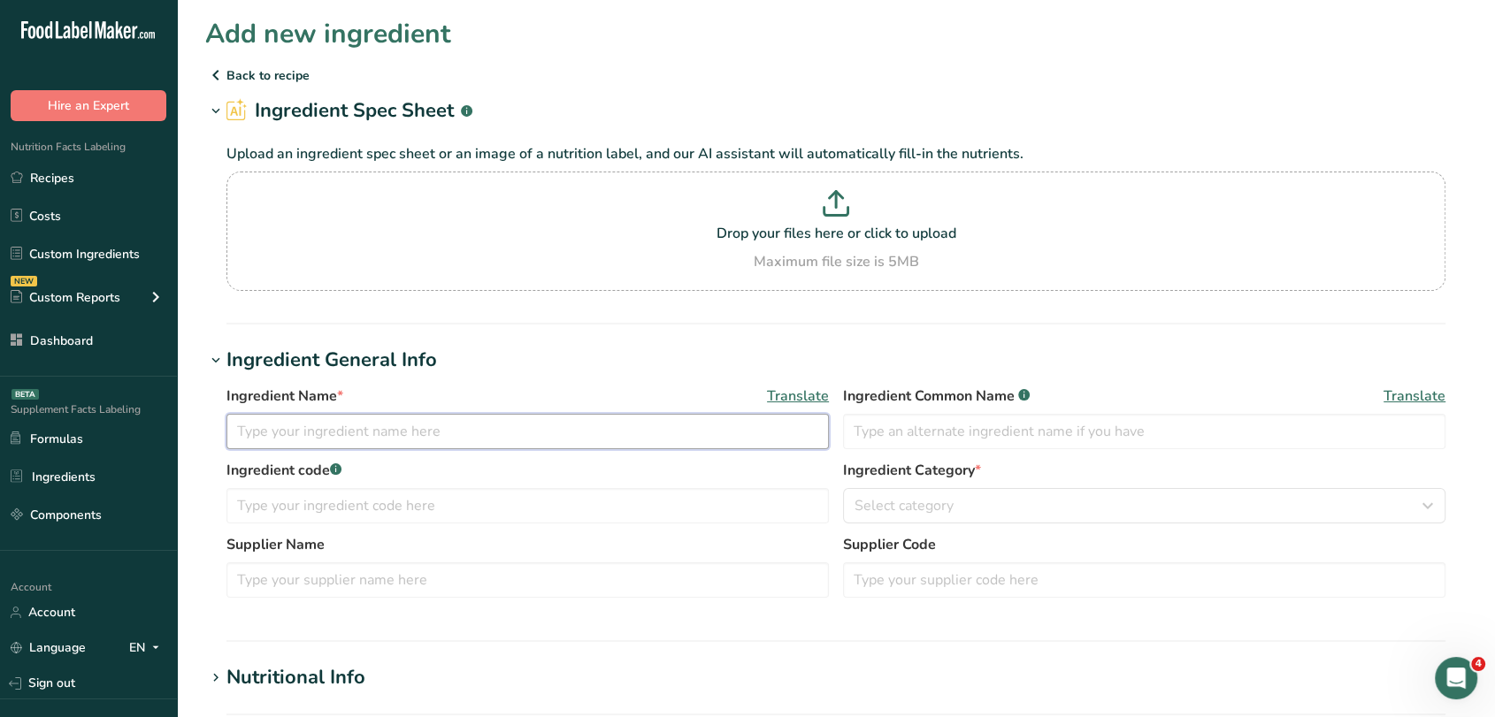
click at [438, 434] on input "text" at bounding box center [527, 431] width 602 height 35
click at [688, 428] on input "Tajin" at bounding box center [527, 431] width 602 height 35
type input "Tajin"
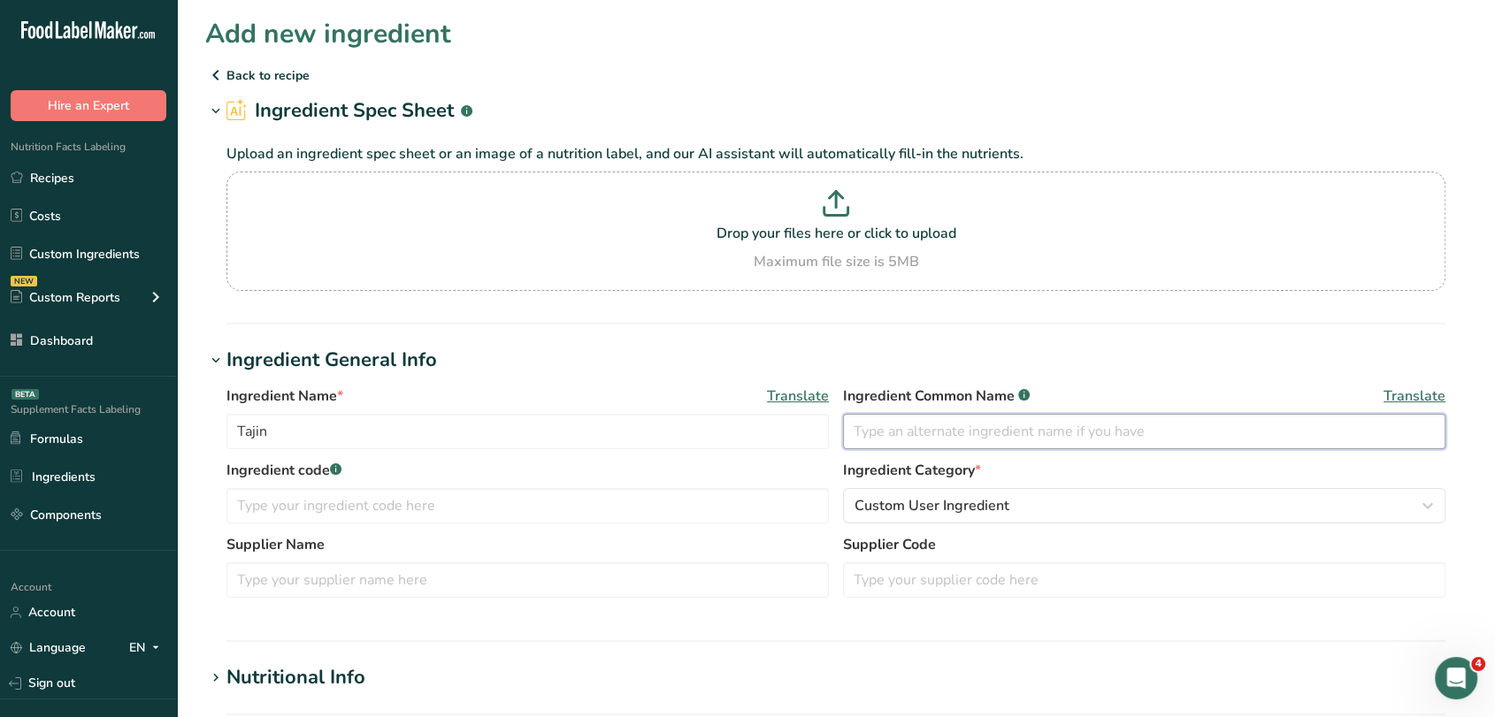
click at [935, 421] on input "text" at bounding box center [1144, 431] width 602 height 35
paste input "Tajin"
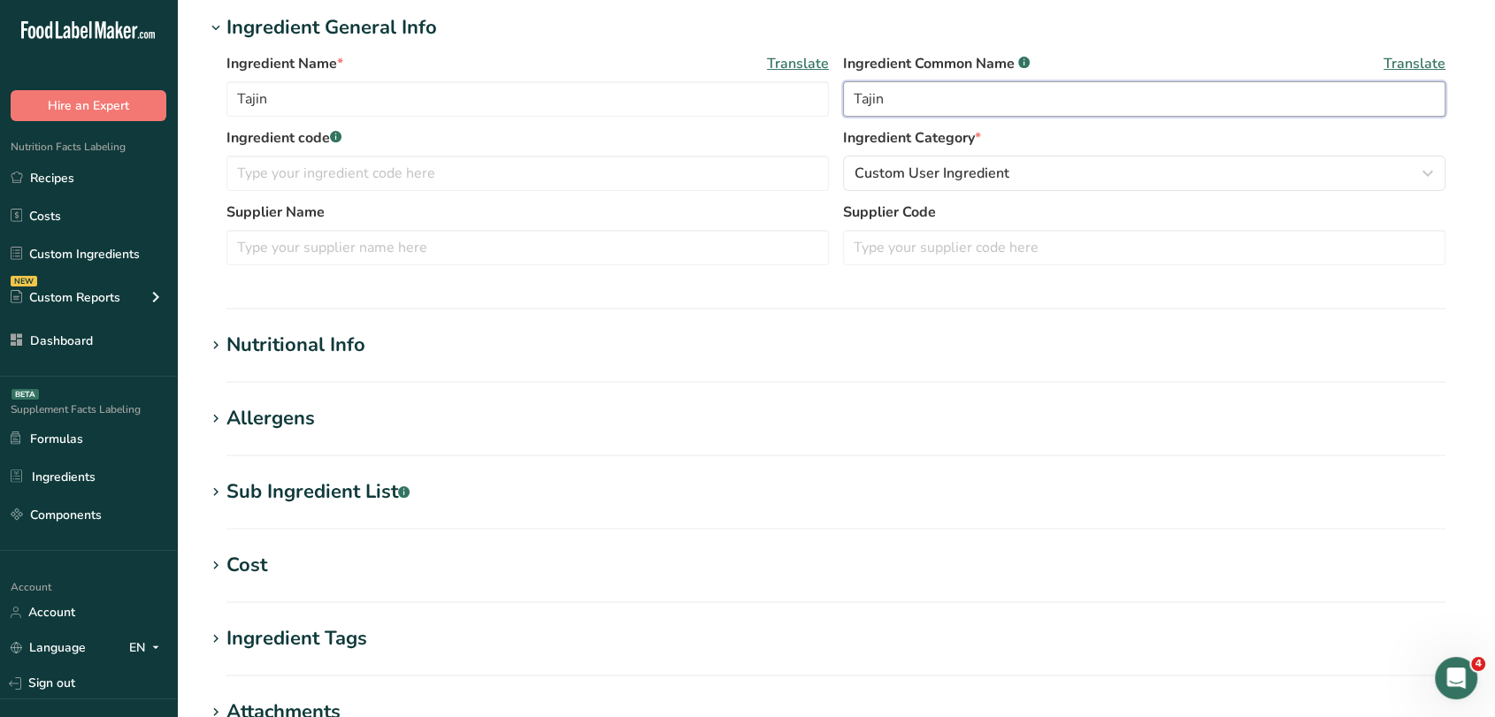
scroll to position [338, 0]
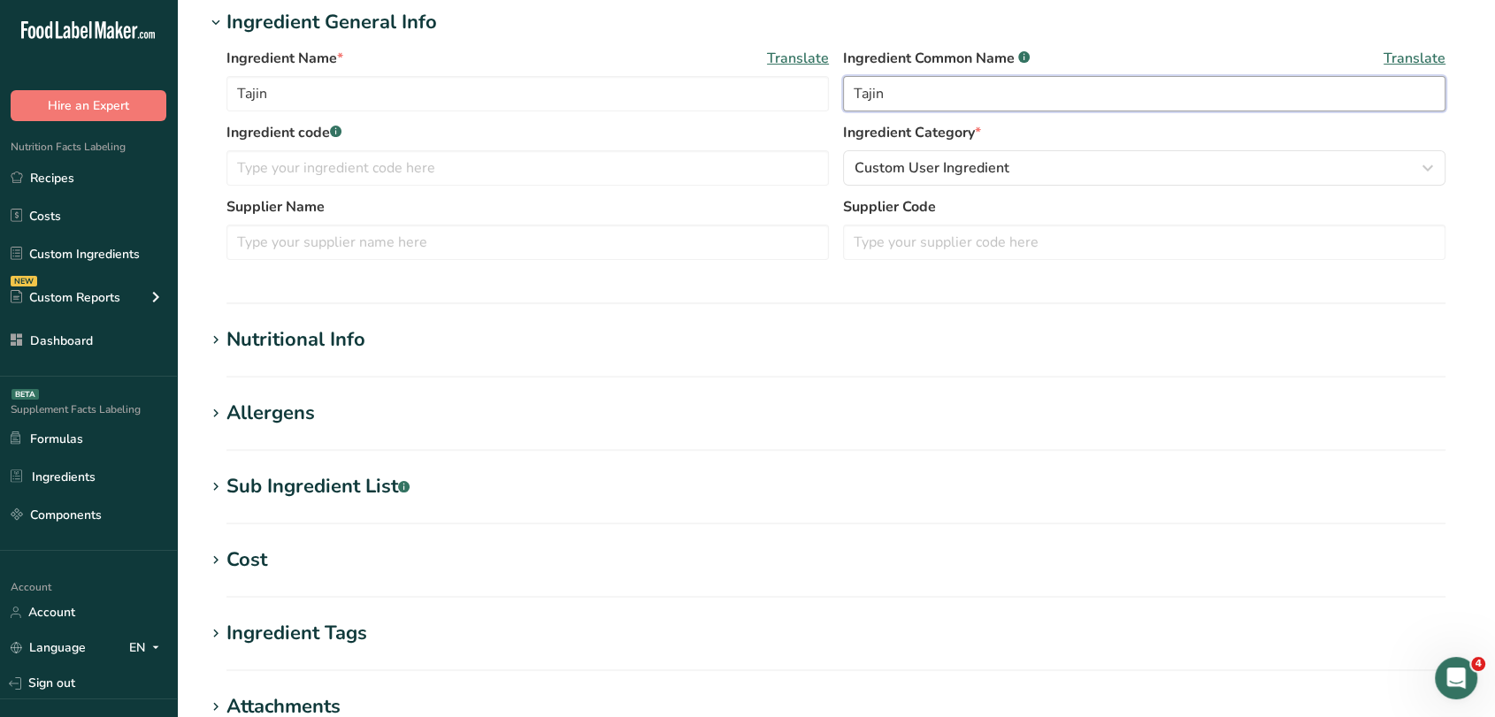
type input "Tajin"
click at [341, 327] on div "Nutritional Info" at bounding box center [295, 340] width 139 height 29
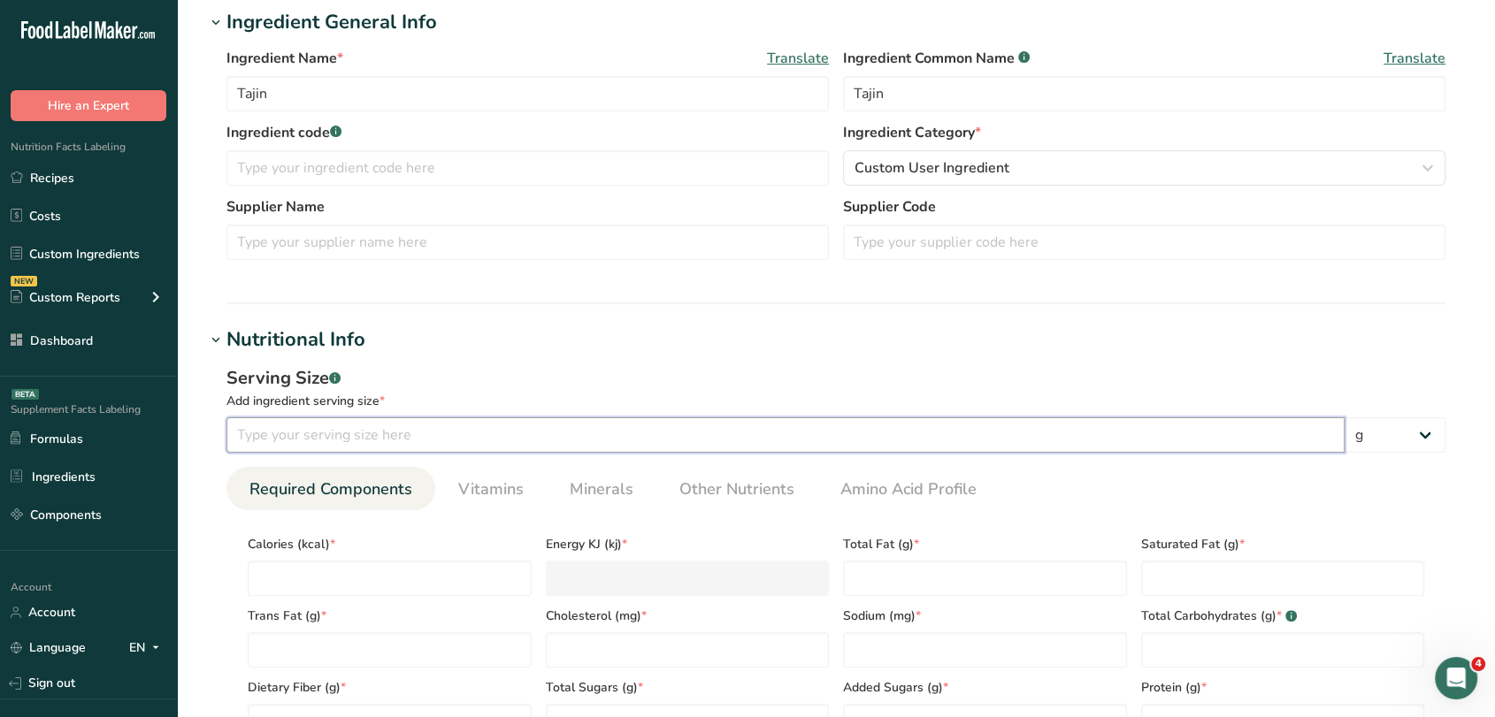
click at [463, 439] on input "number" at bounding box center [785, 435] width 1118 height 35
click at [463, 439] on input "1" at bounding box center [785, 435] width 1118 height 35
type input "1"
click at [427, 579] on input "number" at bounding box center [390, 578] width 284 height 35
type input "0"
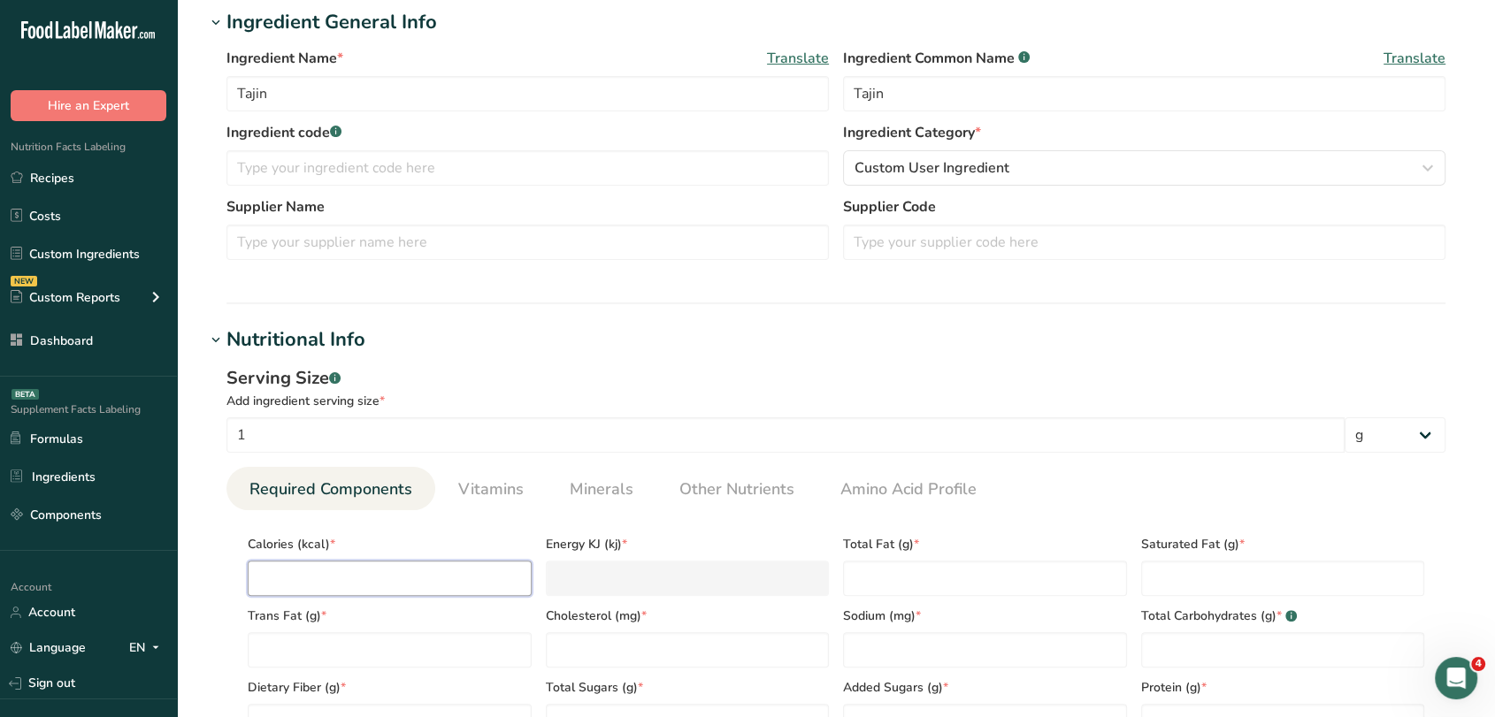
type KJ "0"
type input "0"
type Fat "0"
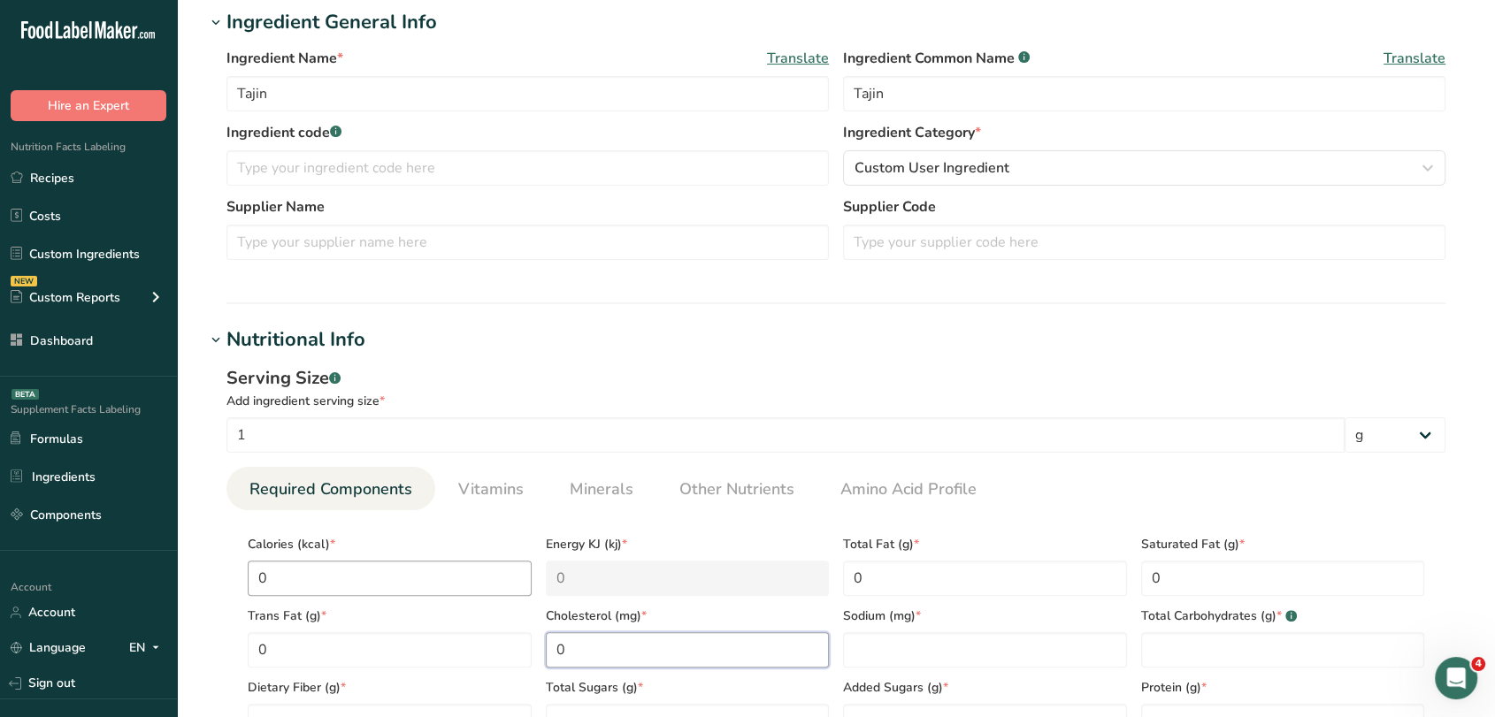
type input "0"
type input "190"
type Carbohydrates "0"
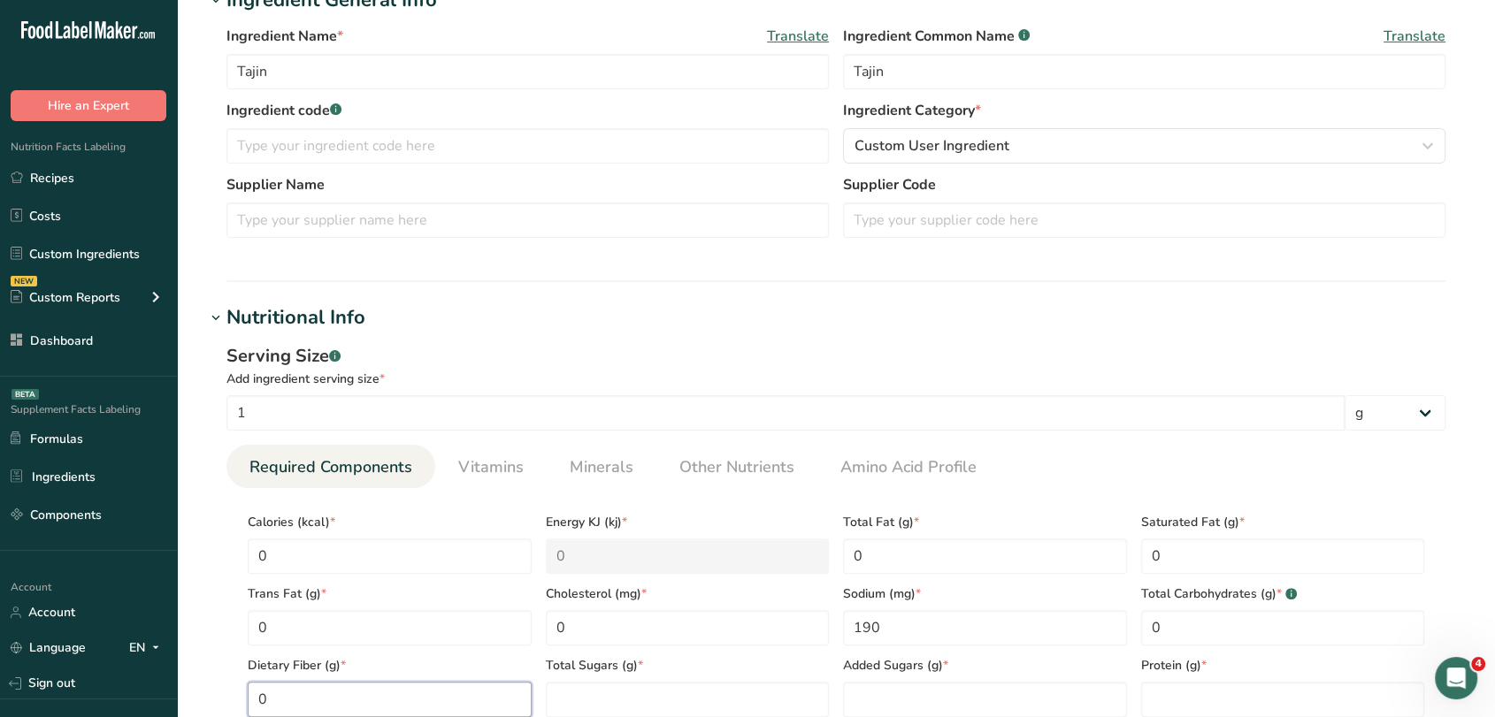
type Fiber "0"
type Sugars "0"
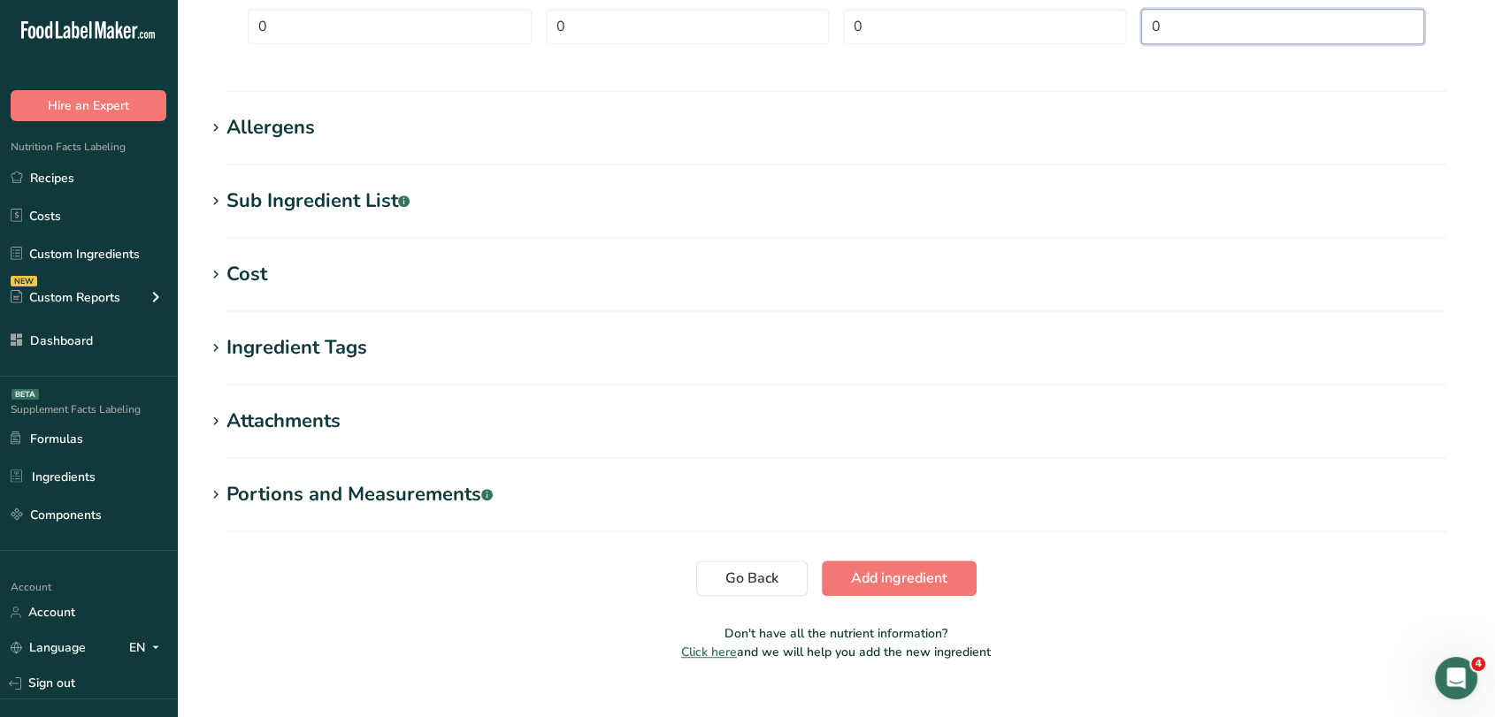
scroll to position [1061, 0]
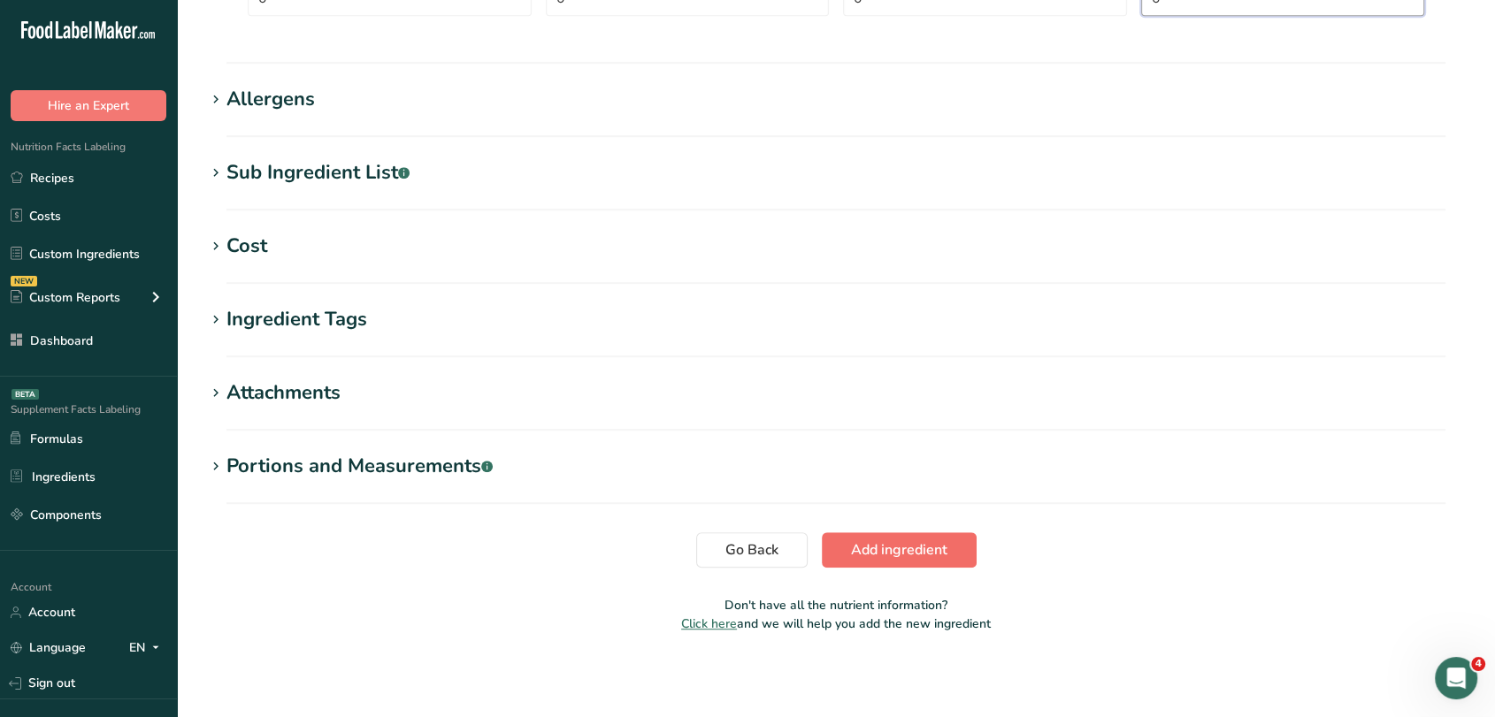
type input "0"
click at [924, 541] on span "Add ingredient" at bounding box center [899, 550] width 96 height 21
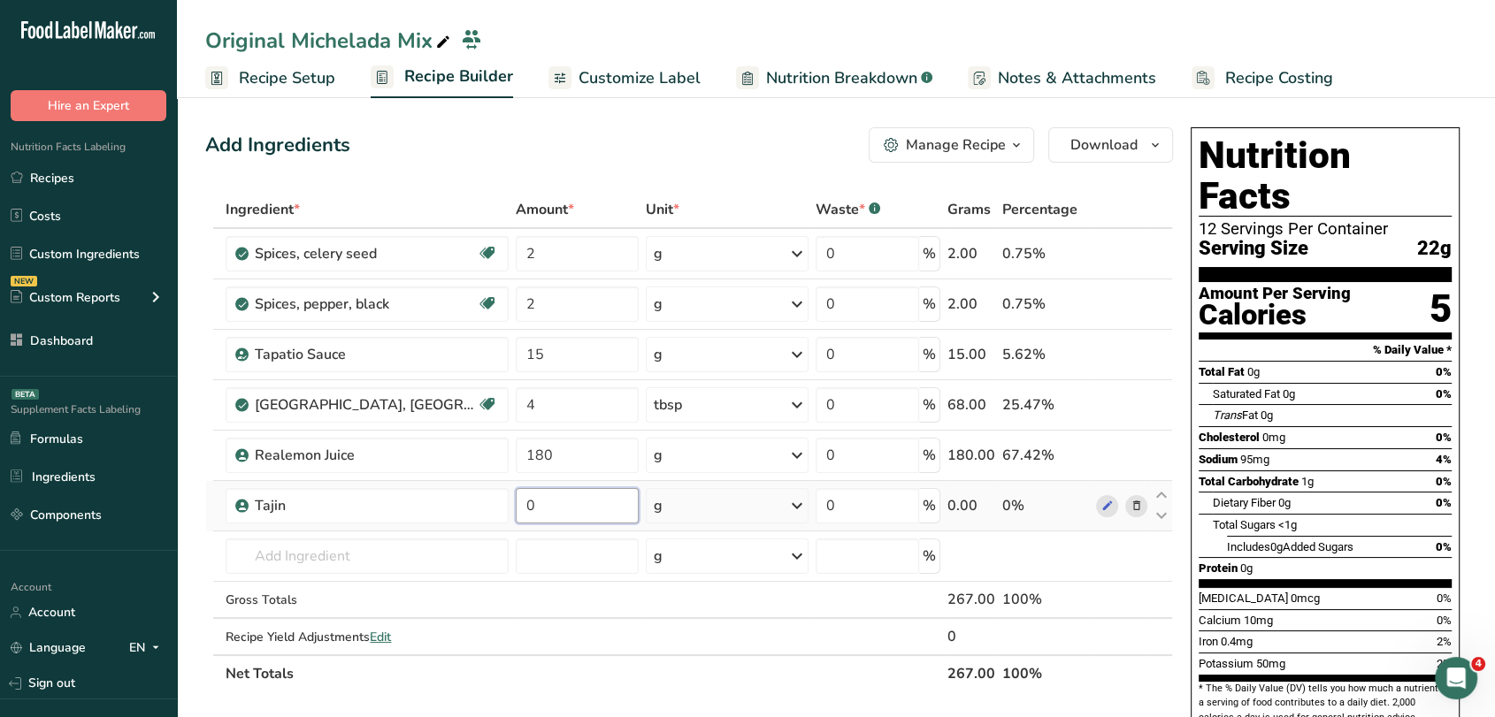
click at [579, 511] on input "0" at bounding box center [577, 505] width 123 height 35
type input "27"
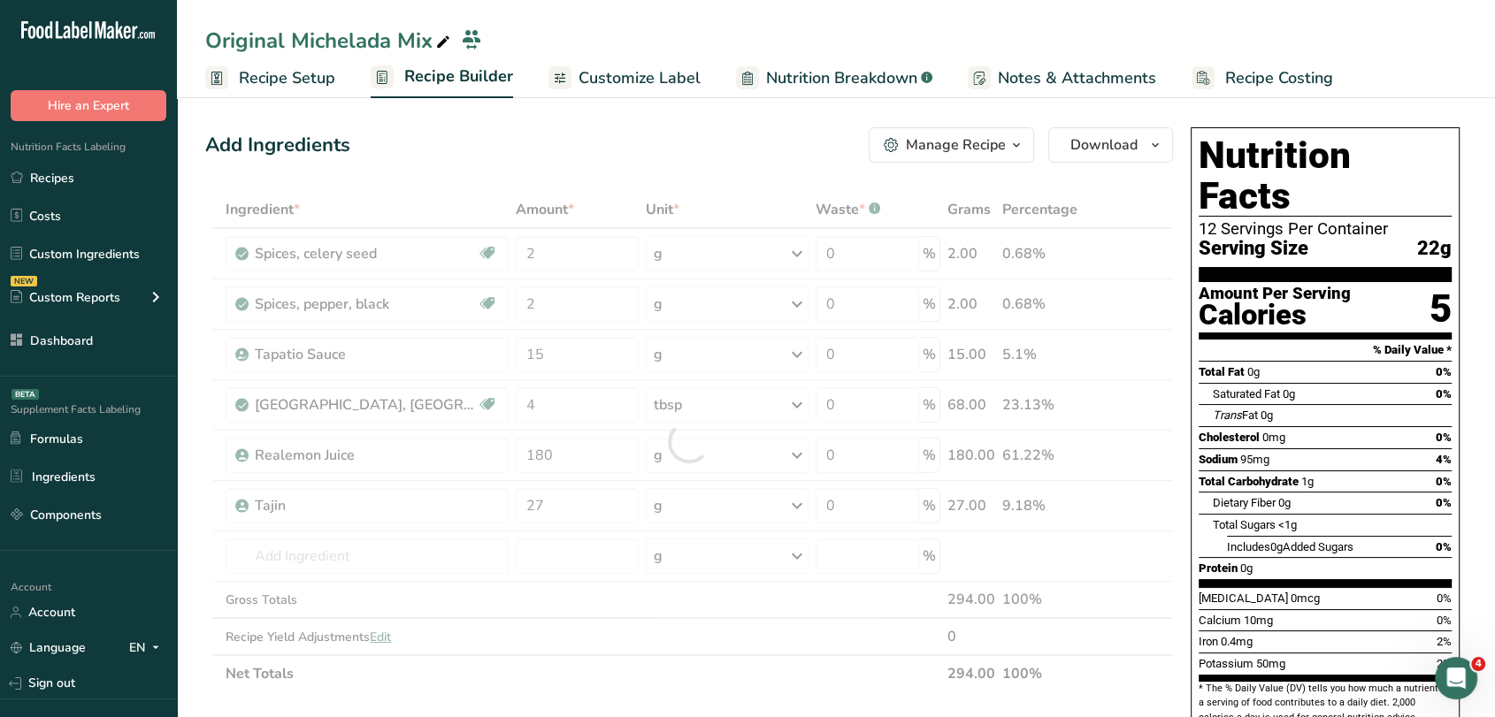
click at [671, 143] on div "Add Ingredients Manage Recipe Delete Recipe Duplicate Recipe Scale Recipe Save …" at bounding box center [689, 144] width 968 height 35
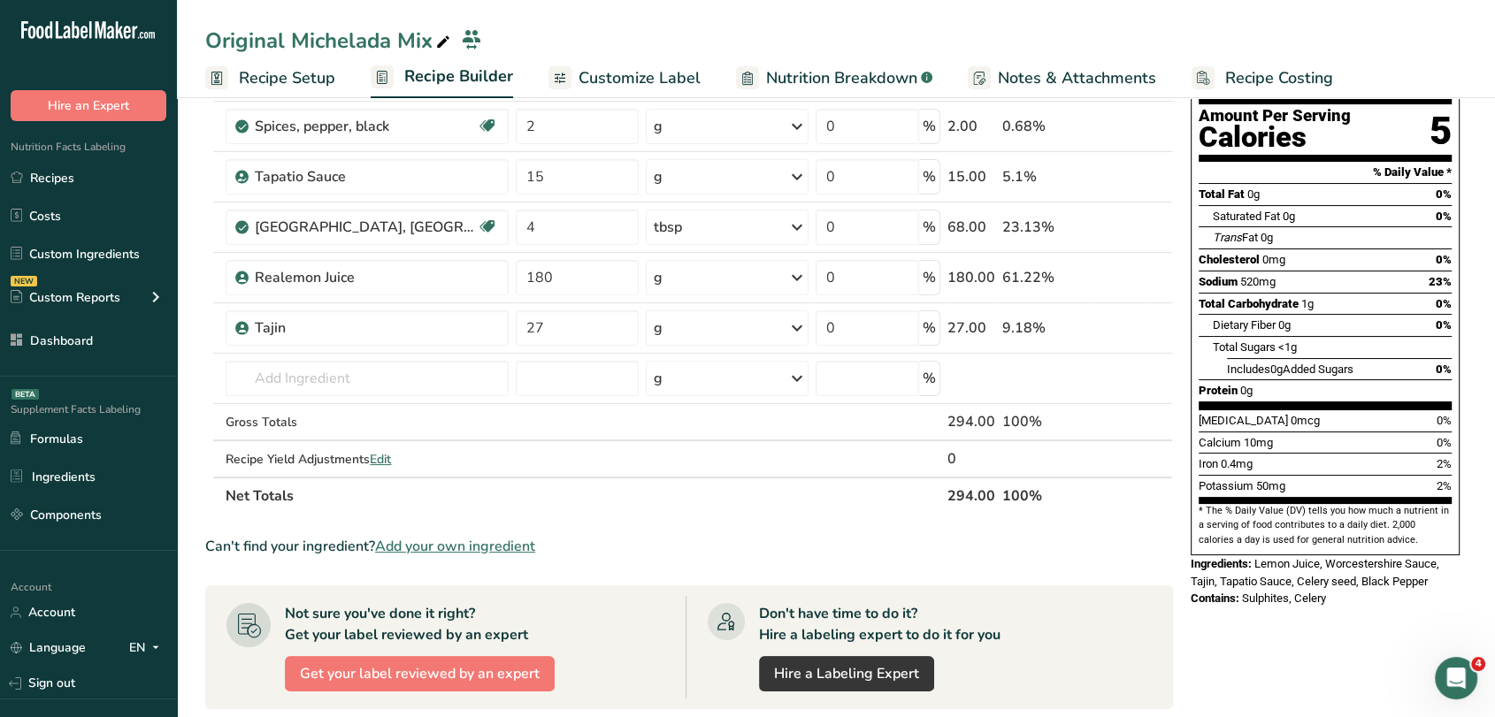
scroll to position [184, 0]
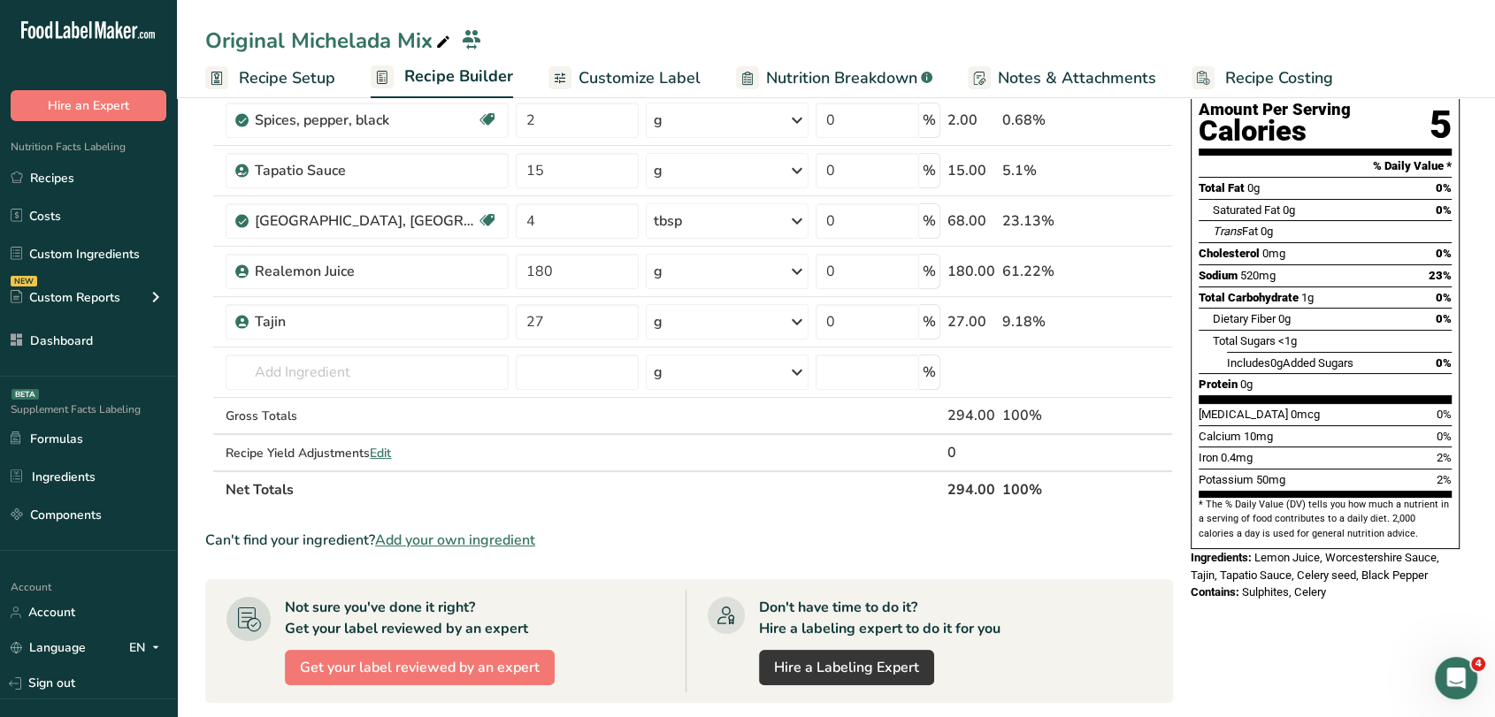
click at [515, 540] on span "Add your own ingredient" at bounding box center [455, 540] width 160 height 21
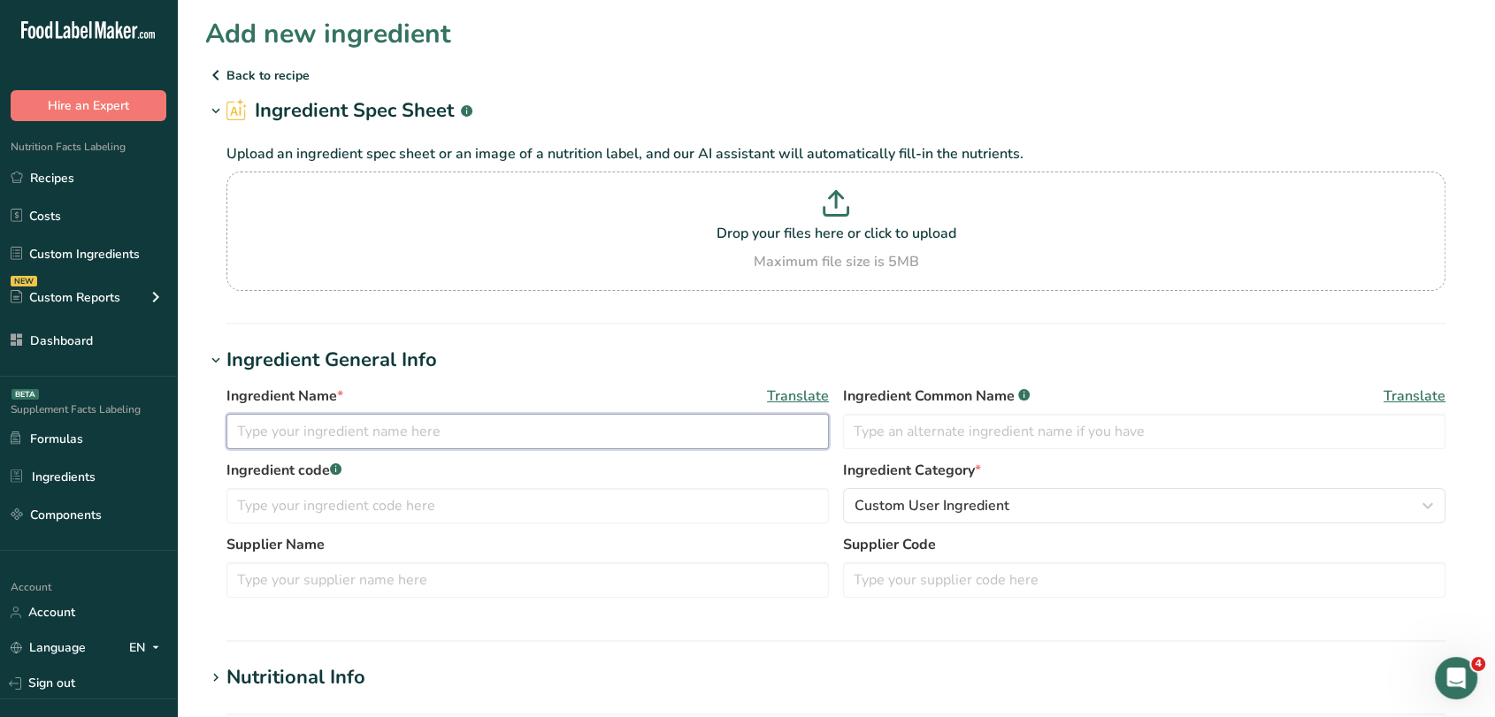
click at [390, 433] on input "text" at bounding box center [527, 431] width 602 height 35
type input "Amor Chamoy"
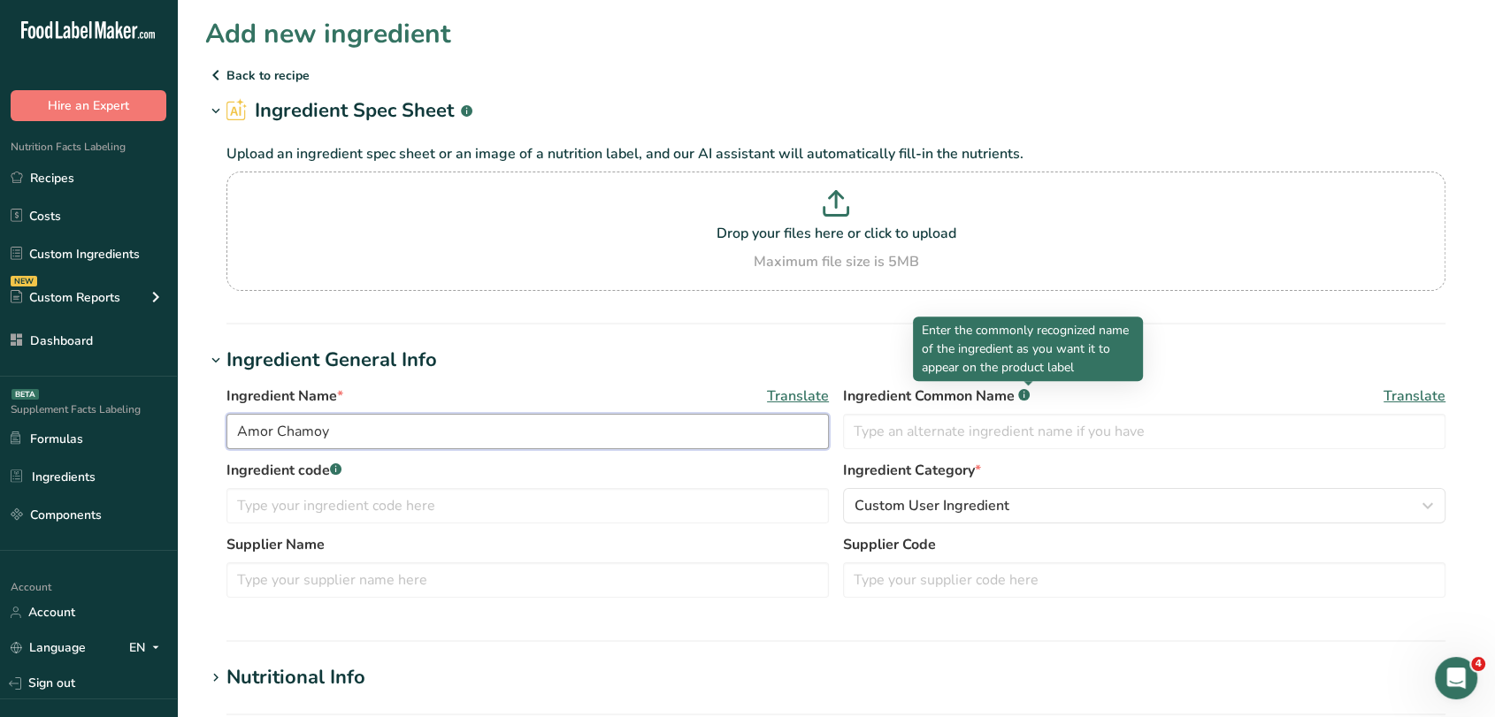
click at [390, 433] on input "Amor Chamoy" at bounding box center [527, 431] width 602 height 35
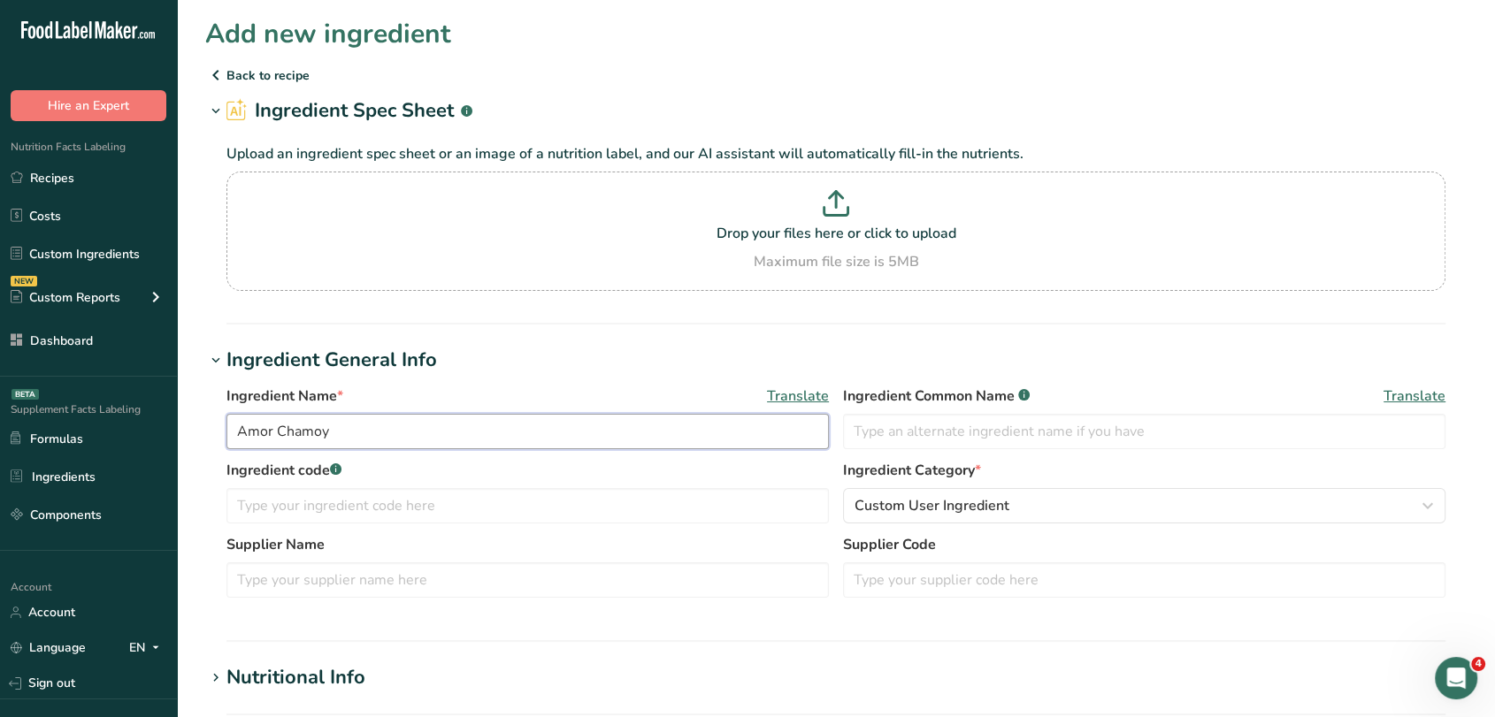
click at [390, 433] on input "Amor Chamoy" at bounding box center [527, 431] width 602 height 35
click at [985, 431] on input "text" at bounding box center [1144, 431] width 602 height 35
paste input "Amor Chamoy"
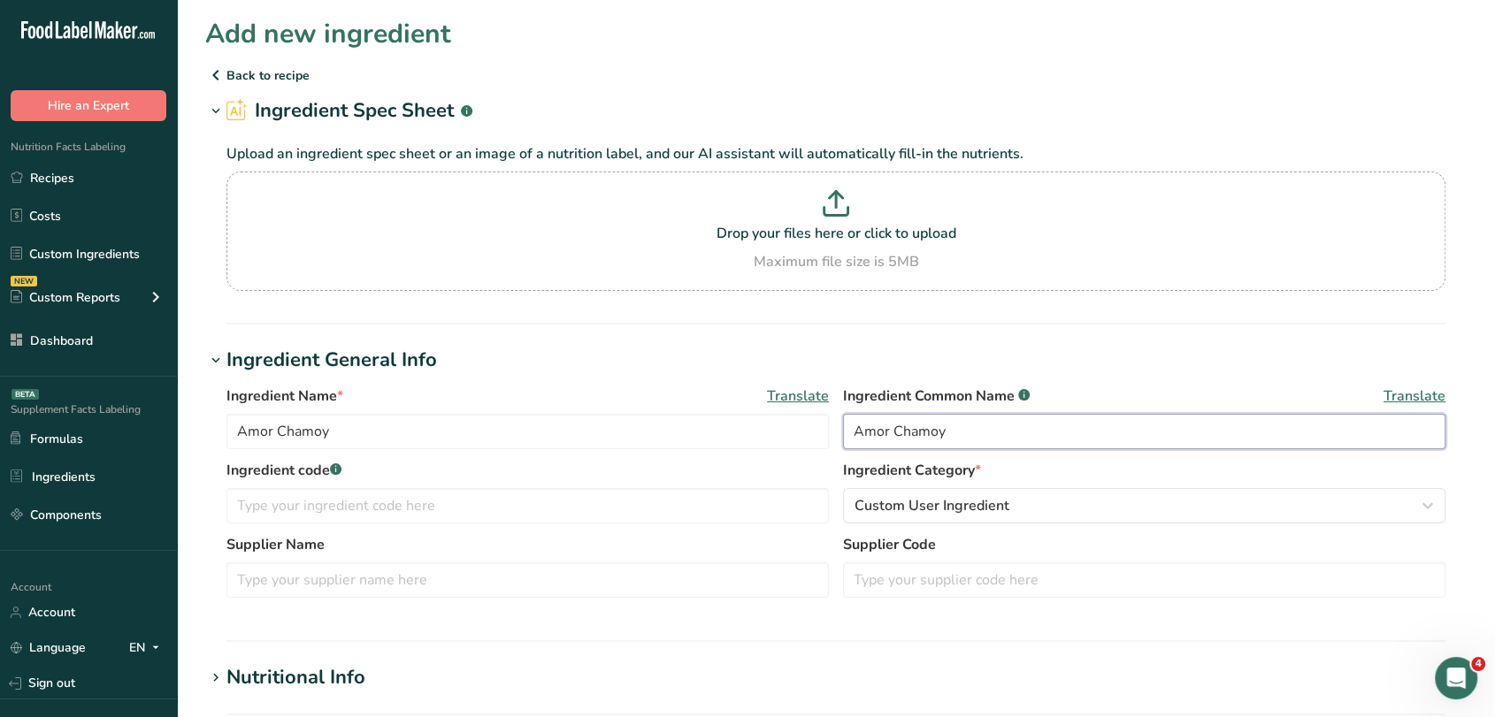
scroll to position [236, 0]
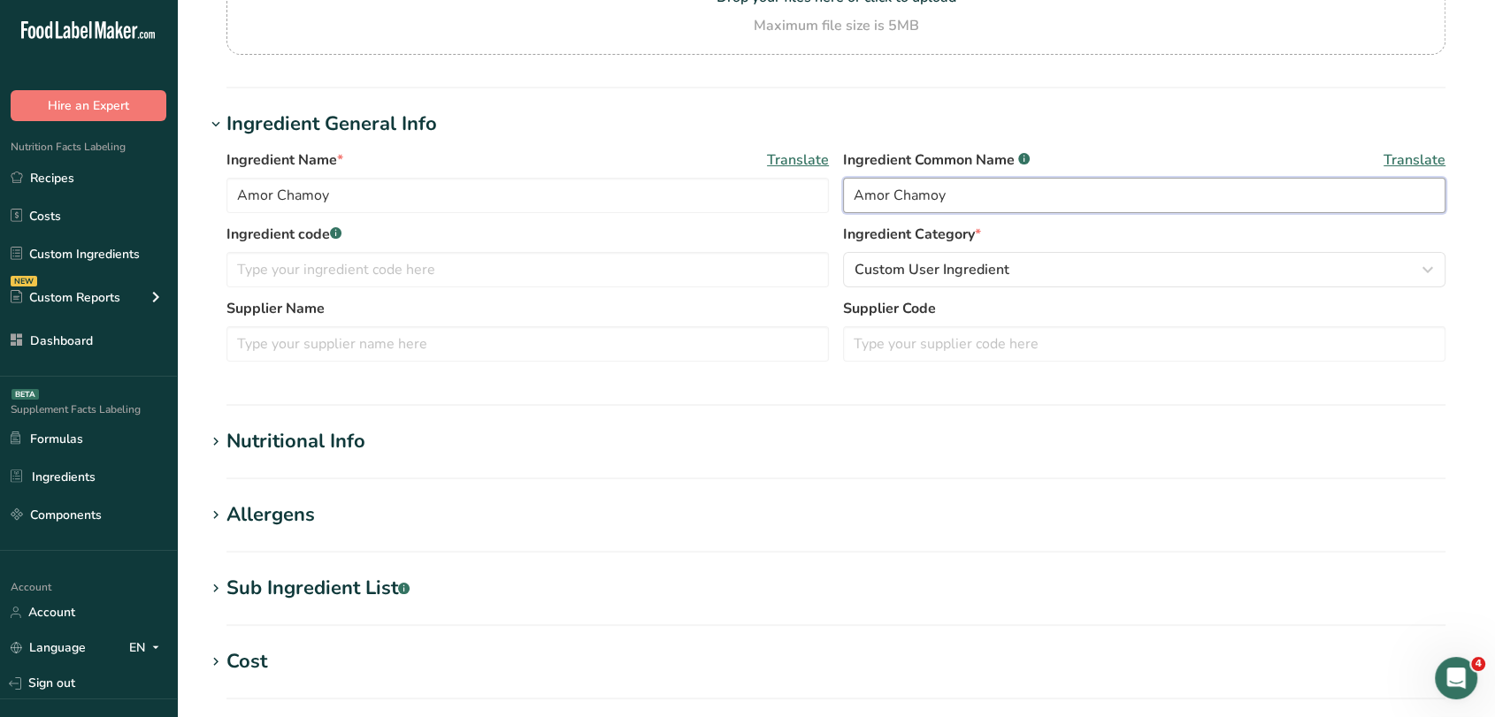
type input "Amor Chamoy"
click at [354, 433] on div "Nutritional Info" at bounding box center [295, 441] width 139 height 29
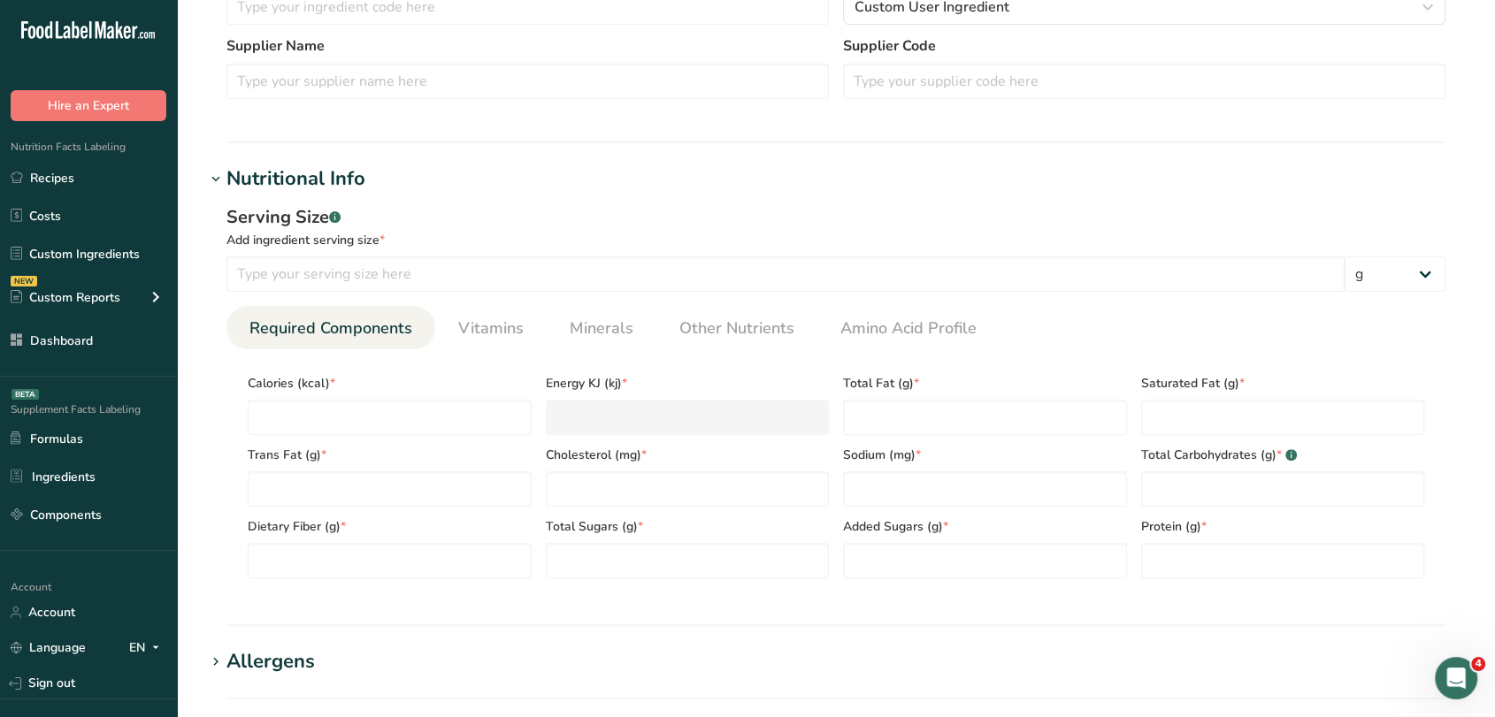
scroll to position [592, 0]
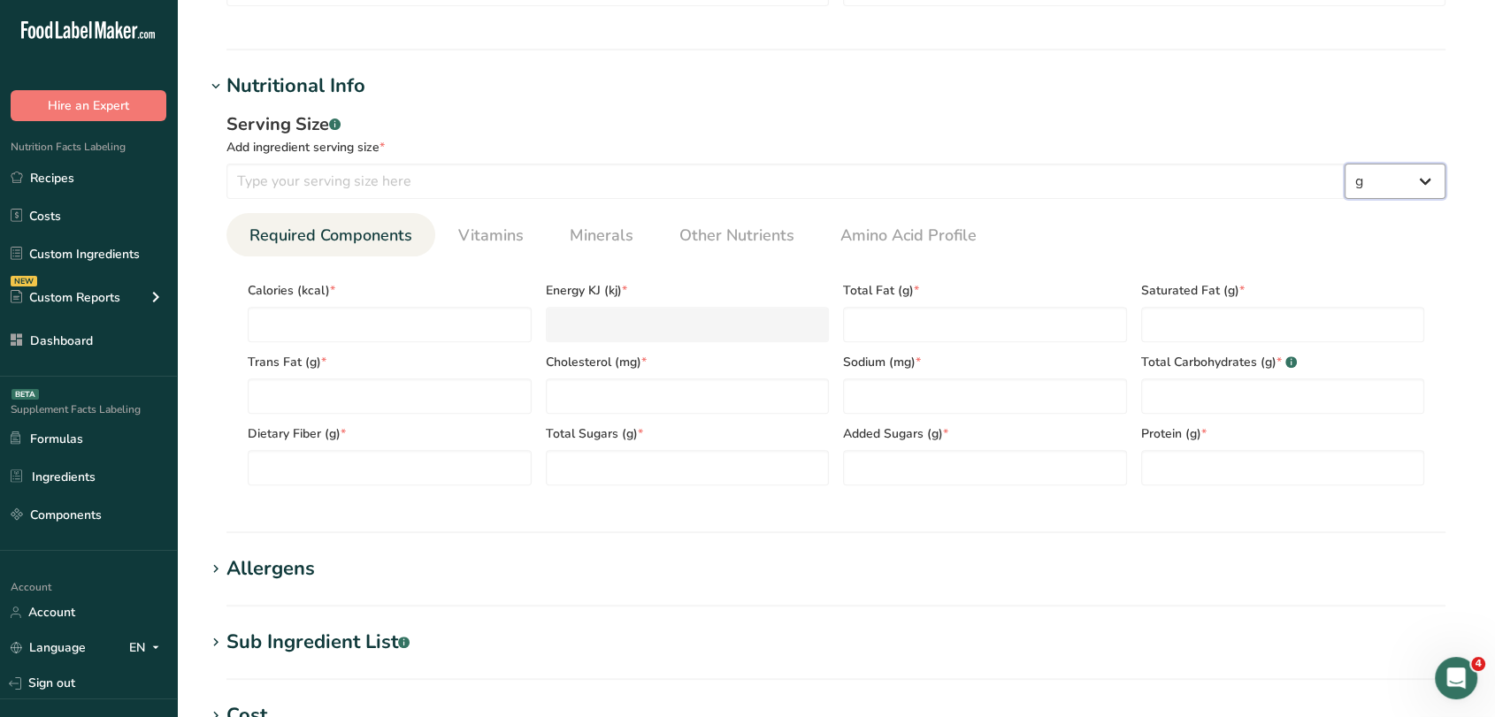
click at [1425, 186] on select "g kg mg mcg lb oz l mL fl oz tbsp tsp cup qt gallon" at bounding box center [1395, 181] width 101 height 35
select select "20"
click at [1345, 164] on select "g kg mg mcg lb oz l mL fl oz tbsp tsp cup qt gallon" at bounding box center [1395, 181] width 101 height 35
select select "22"
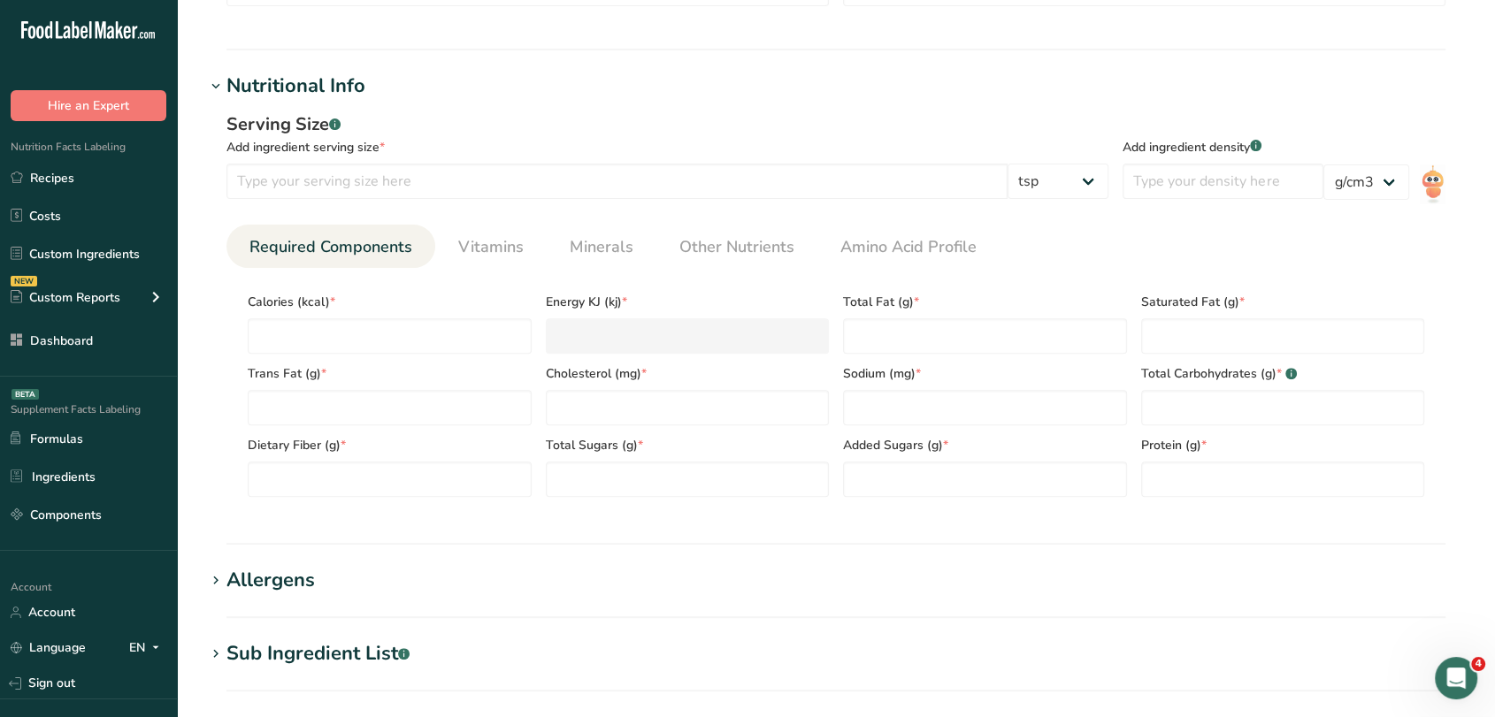
click at [1065, 210] on div "Serving Size .a-a{fill:#347362;}.b-a{fill:#fff;} Add ingredient serving size * …" at bounding box center [667, 160] width 882 height 99
click at [1050, 179] on select "g kg mg mcg lb oz l mL fl oz tbsp tsp cup qt gallon" at bounding box center [1058, 181] width 101 height 35
select select "0"
click at [1108, 164] on select "g kg mg mcg lb oz l mL fl oz tbsp tsp cup qt gallon" at bounding box center [1058, 181] width 101 height 35
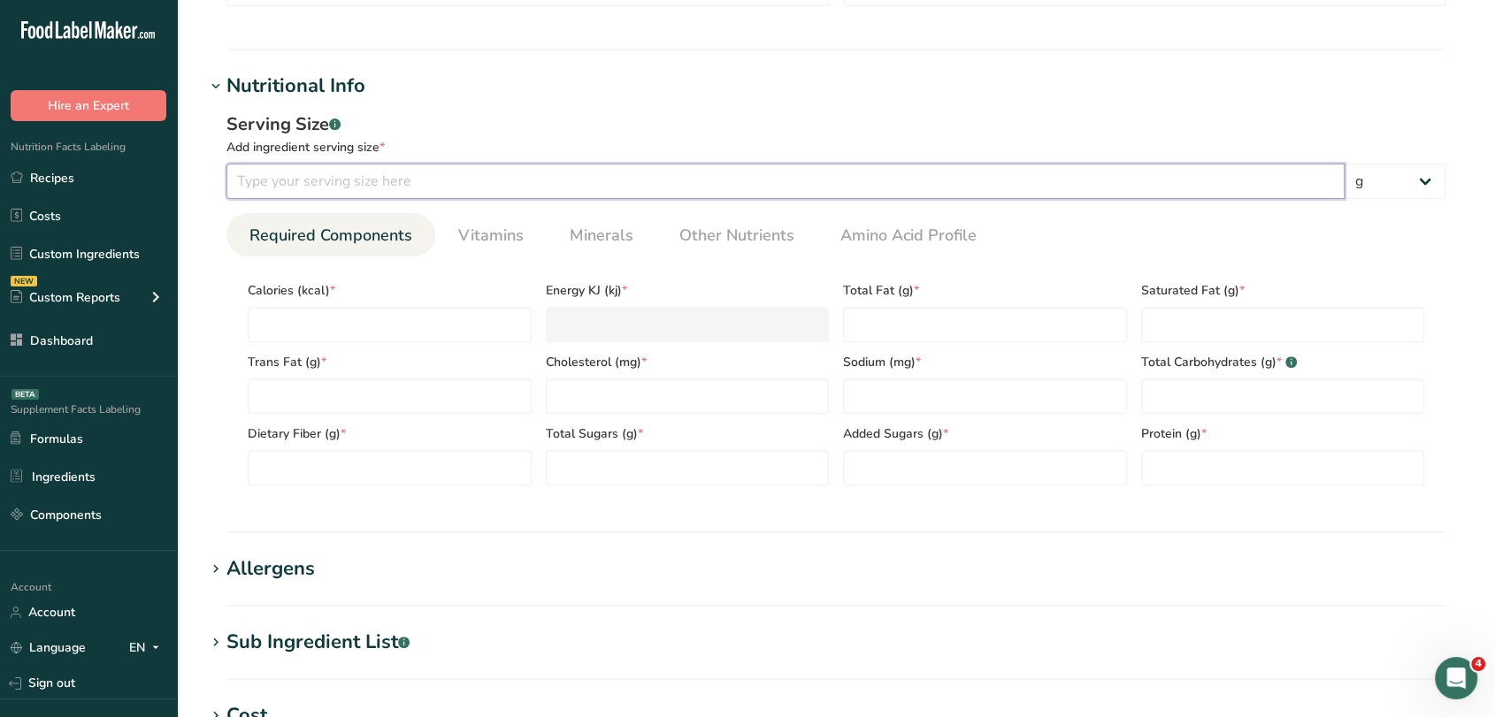
click at [982, 182] on input "number" at bounding box center [785, 181] width 1118 height 35
type input "5"
click at [527, 311] on input "number" at bounding box center [390, 324] width 284 height 35
type input "0"
type KJ "0"
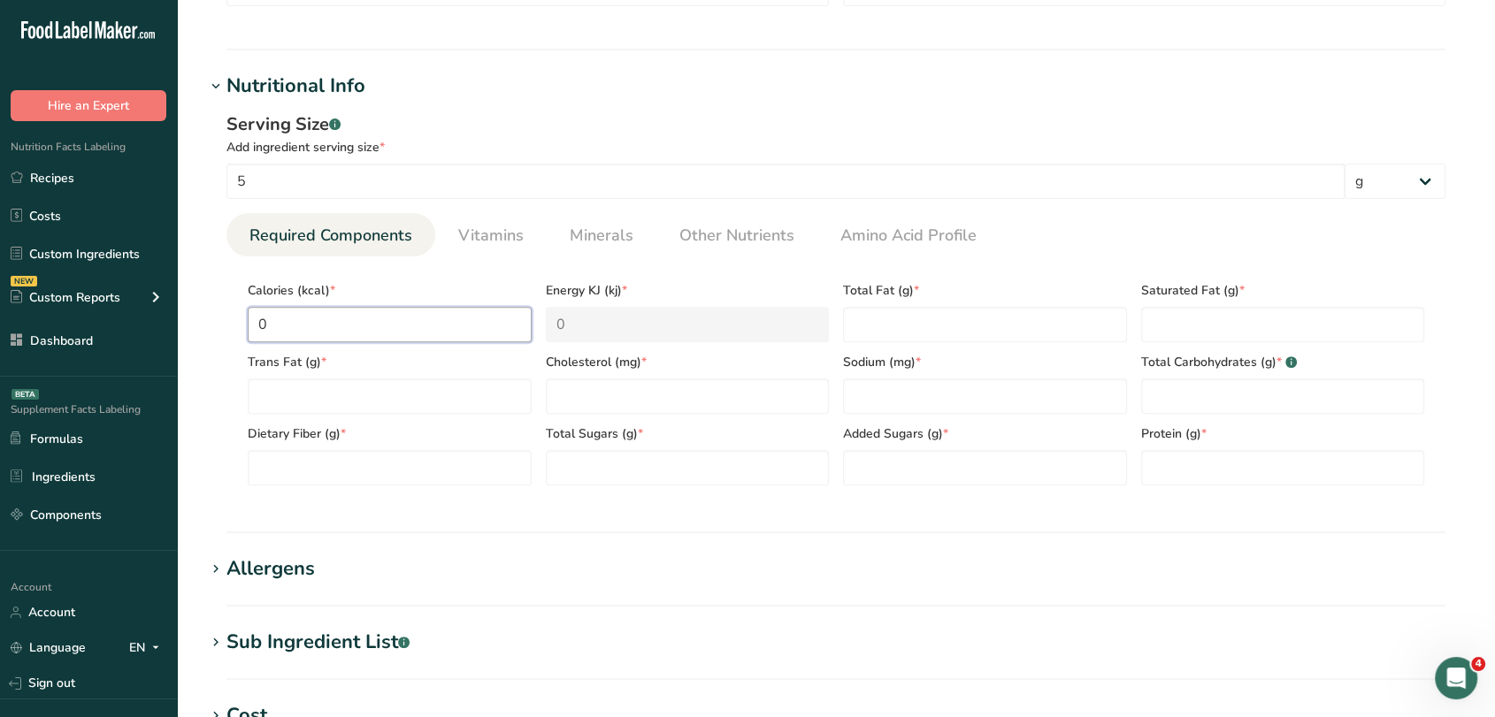
type input "0"
type Fat "0"
type input "0"
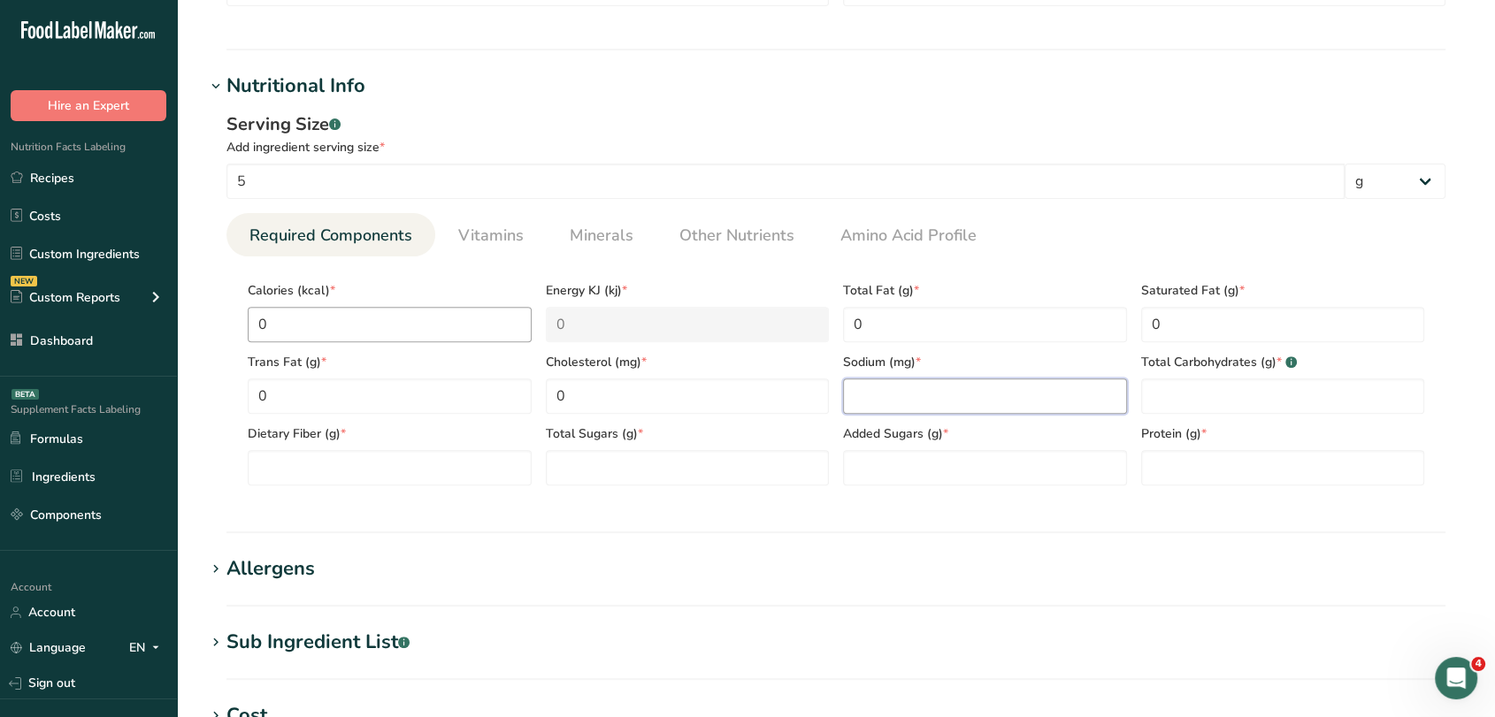
type input "0"
type input "40"
type Carbohydrates "0"
type Fiber "0"
type Sugars "0"
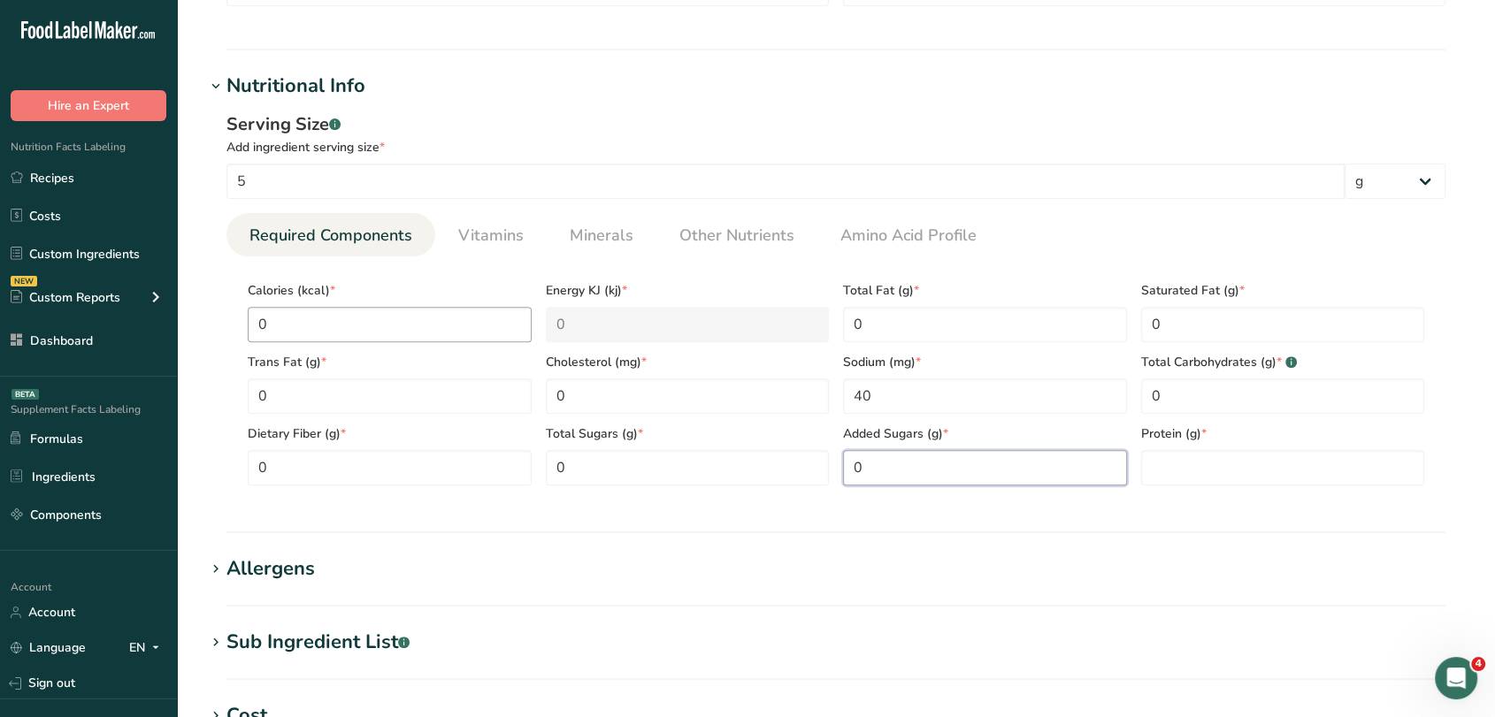
type Sugars "0"
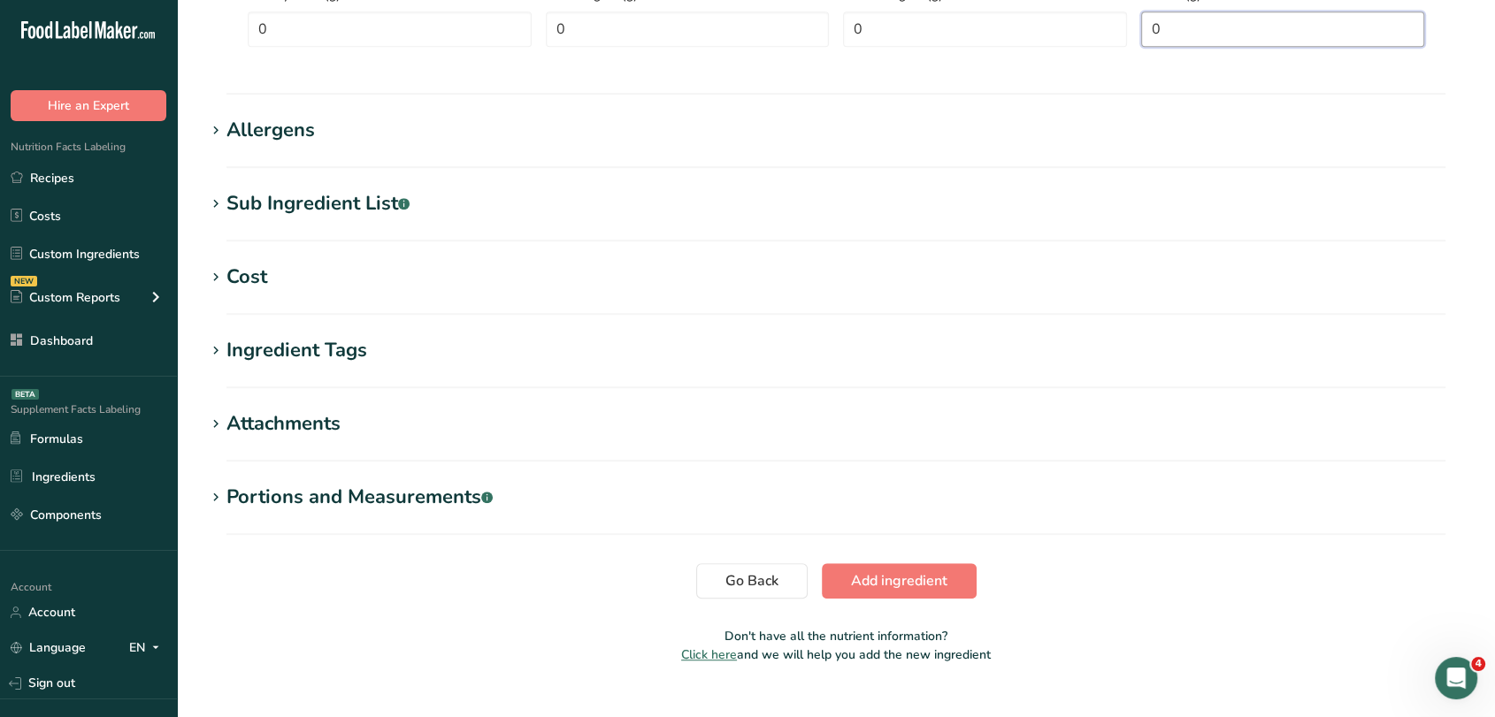
scroll to position [1060, 0]
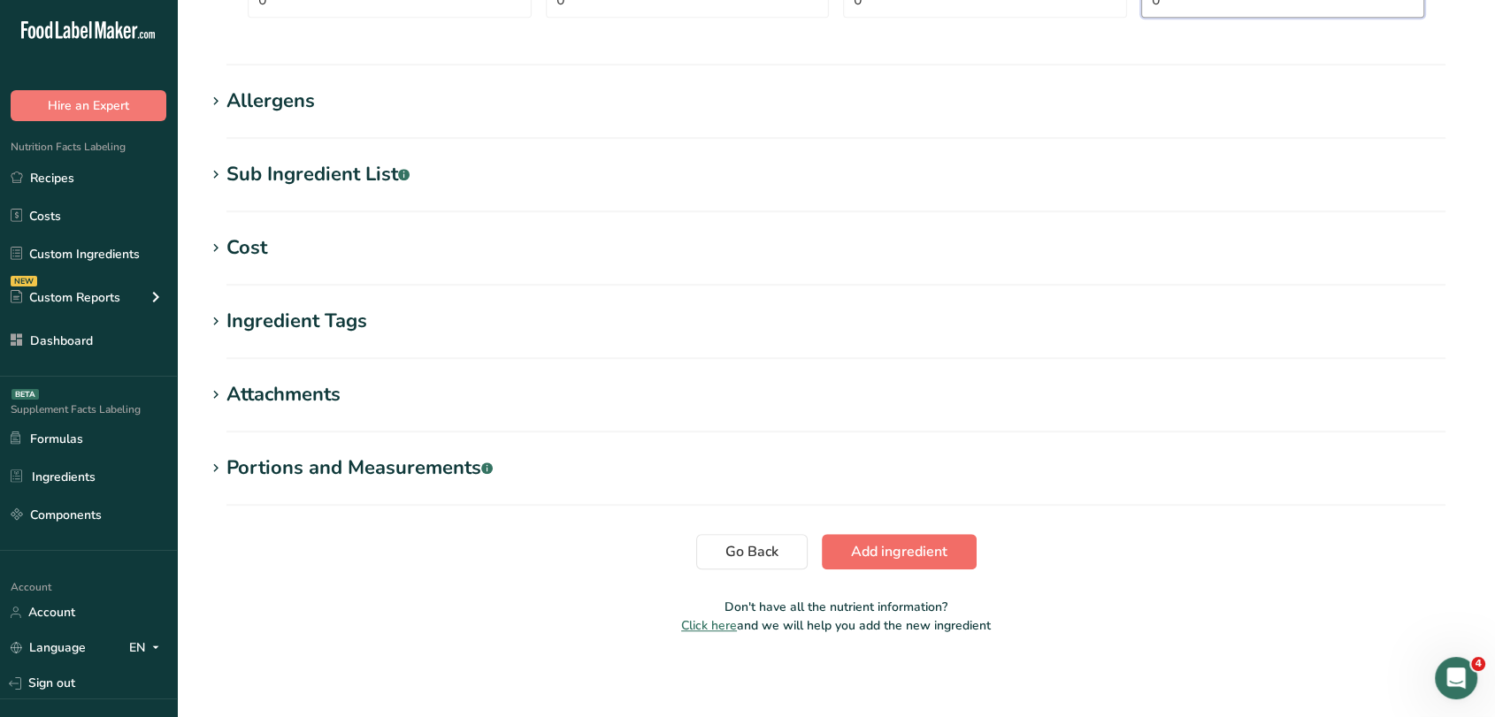
type input "0"
click at [924, 556] on span "Add ingredient" at bounding box center [899, 551] width 96 height 21
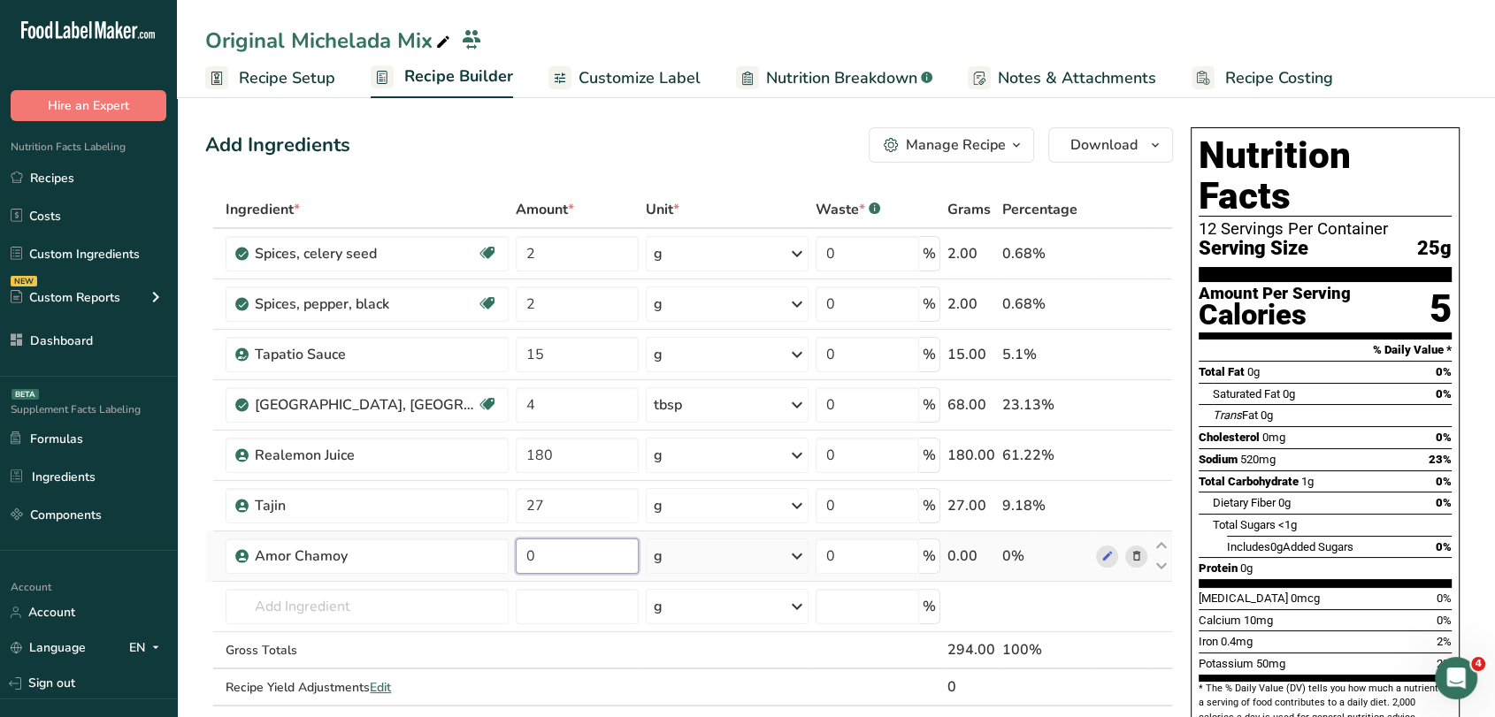
click at [579, 556] on input "0" at bounding box center [577, 556] width 123 height 35
type input "60"
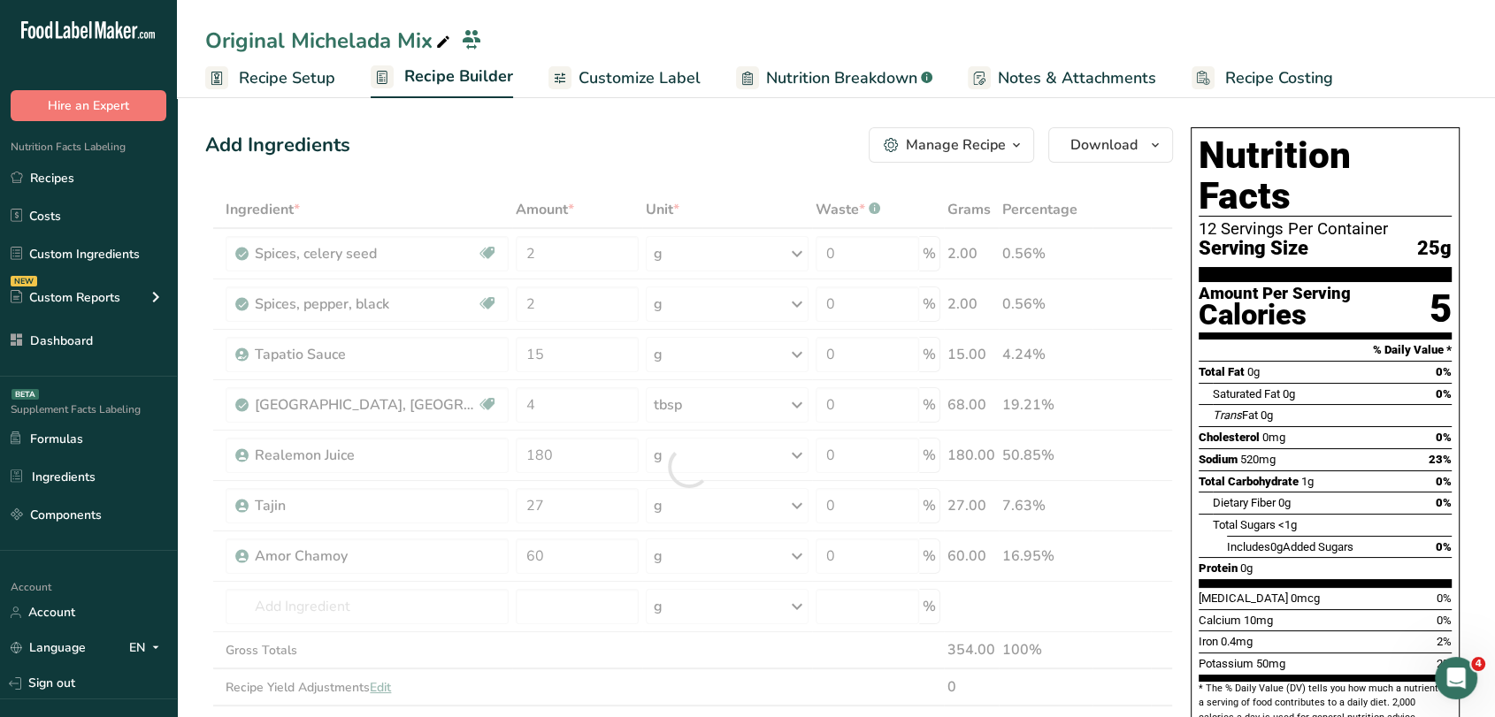
click at [632, 150] on div "Add Ingredients Manage Recipe Delete Recipe Duplicate Recipe Scale Recipe Save …" at bounding box center [689, 144] width 968 height 35
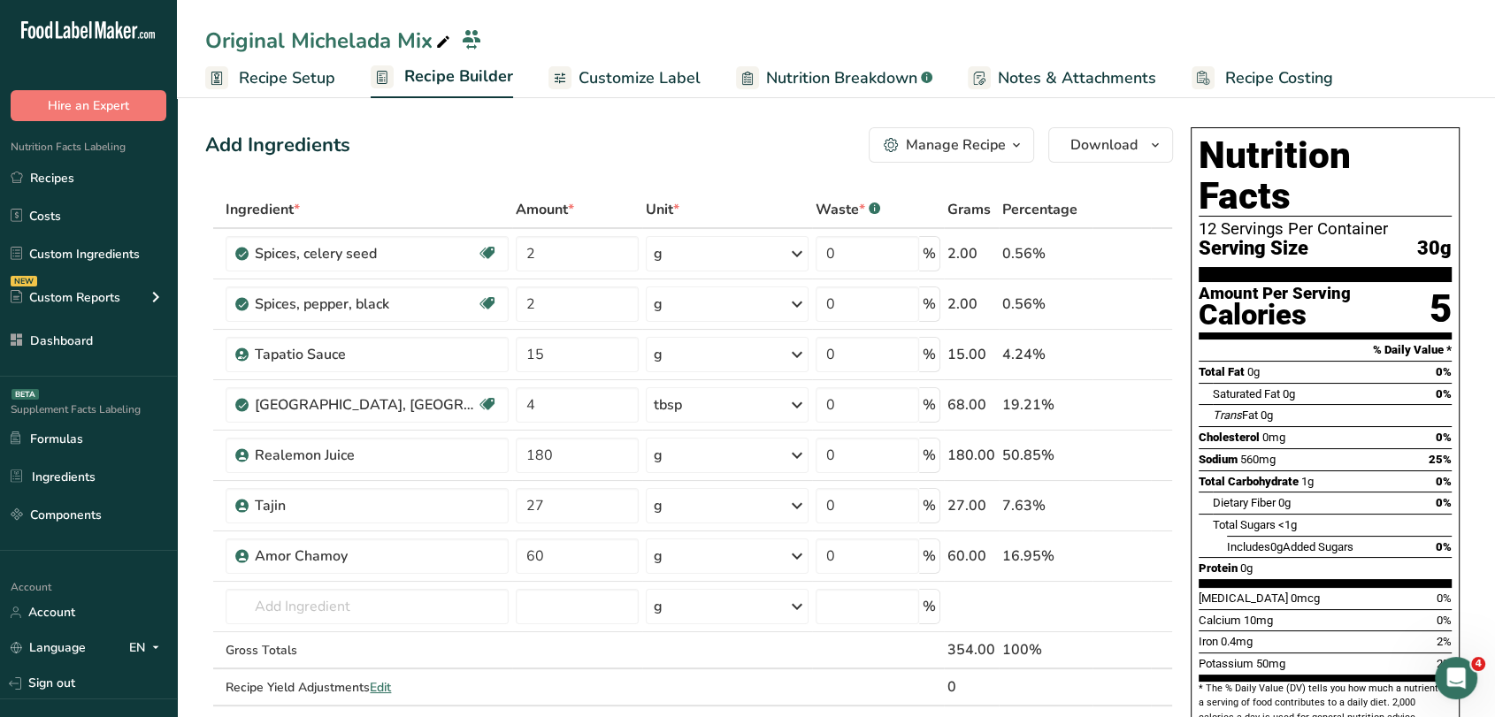
scroll to position [269, 0]
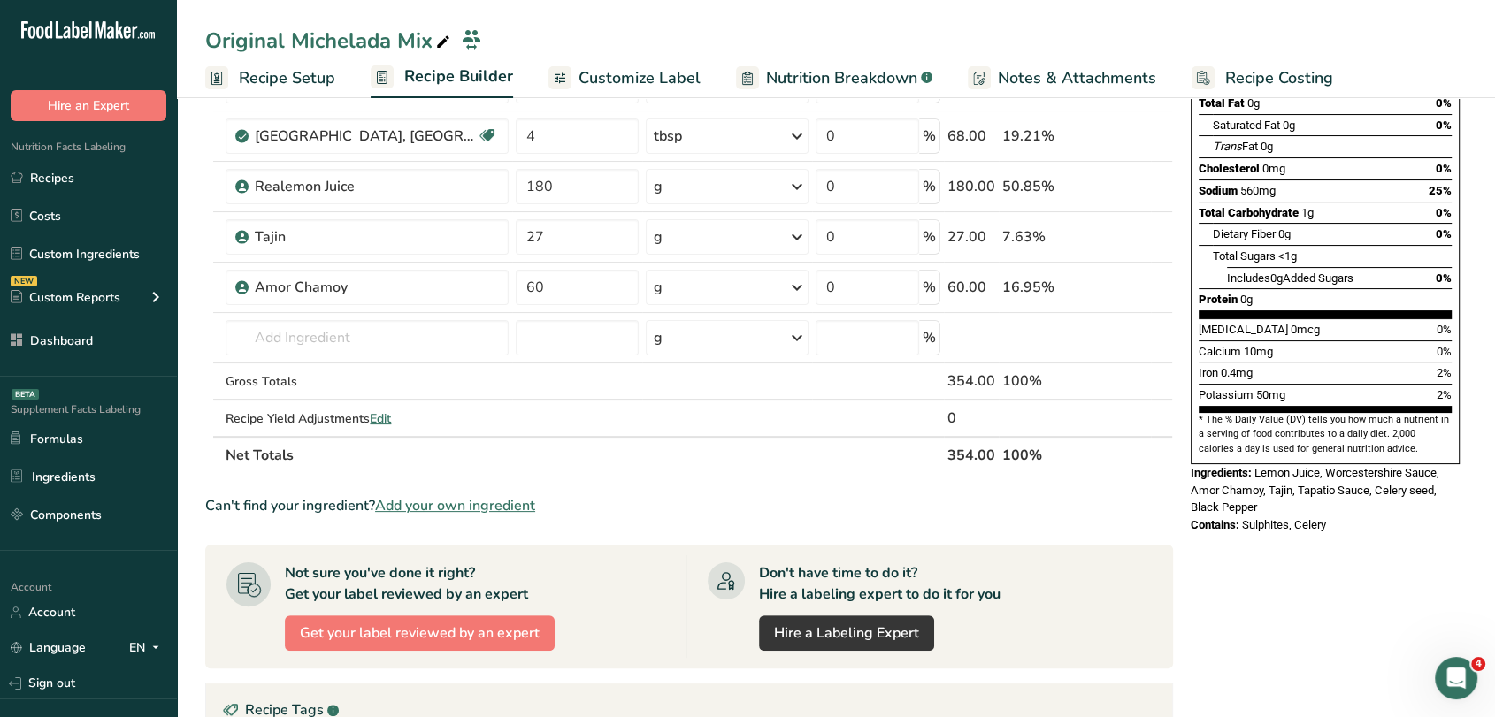
click at [495, 507] on span "Add your own ingredient" at bounding box center [455, 505] width 160 height 21
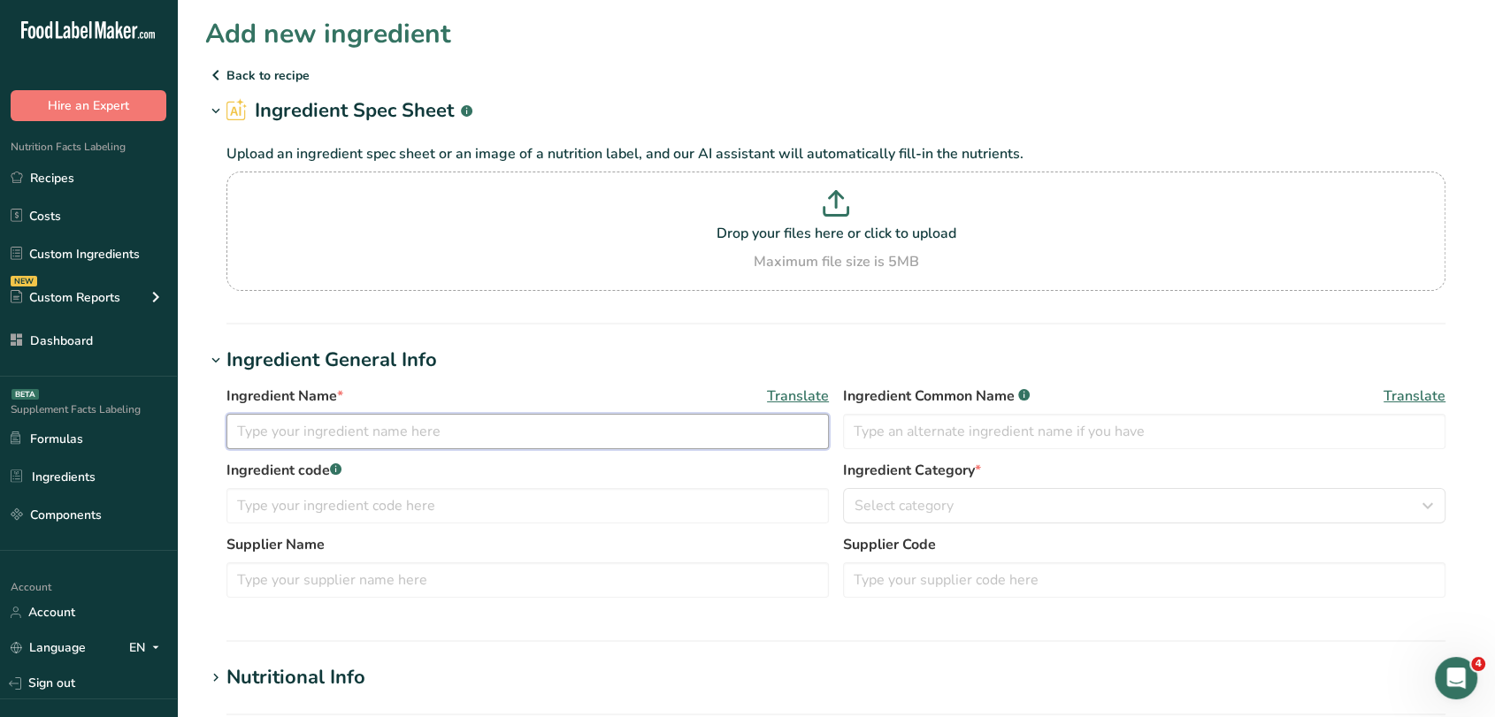
click at [425, 437] on input "text" at bounding box center [527, 431] width 602 height 35
type input "Clamato"
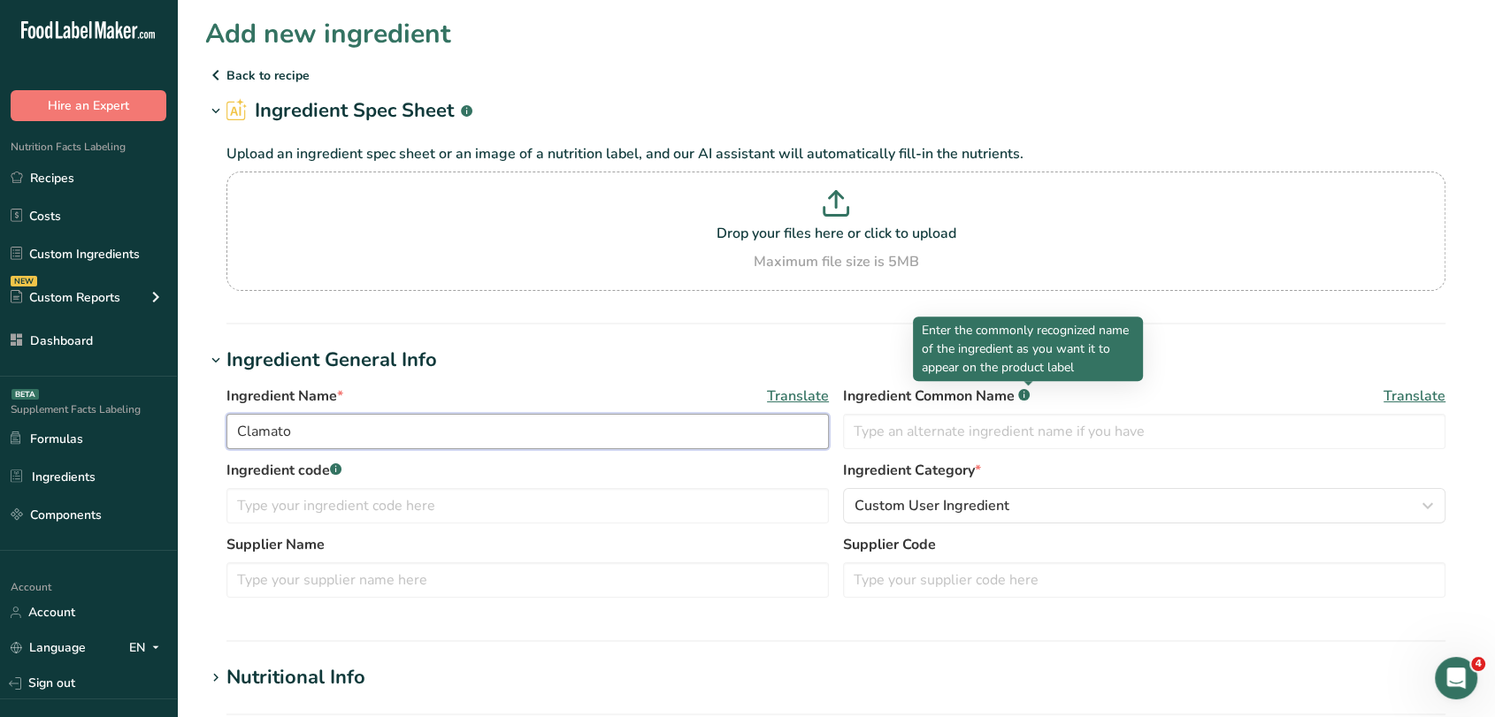
click at [757, 426] on input "Clamato" at bounding box center [527, 431] width 602 height 35
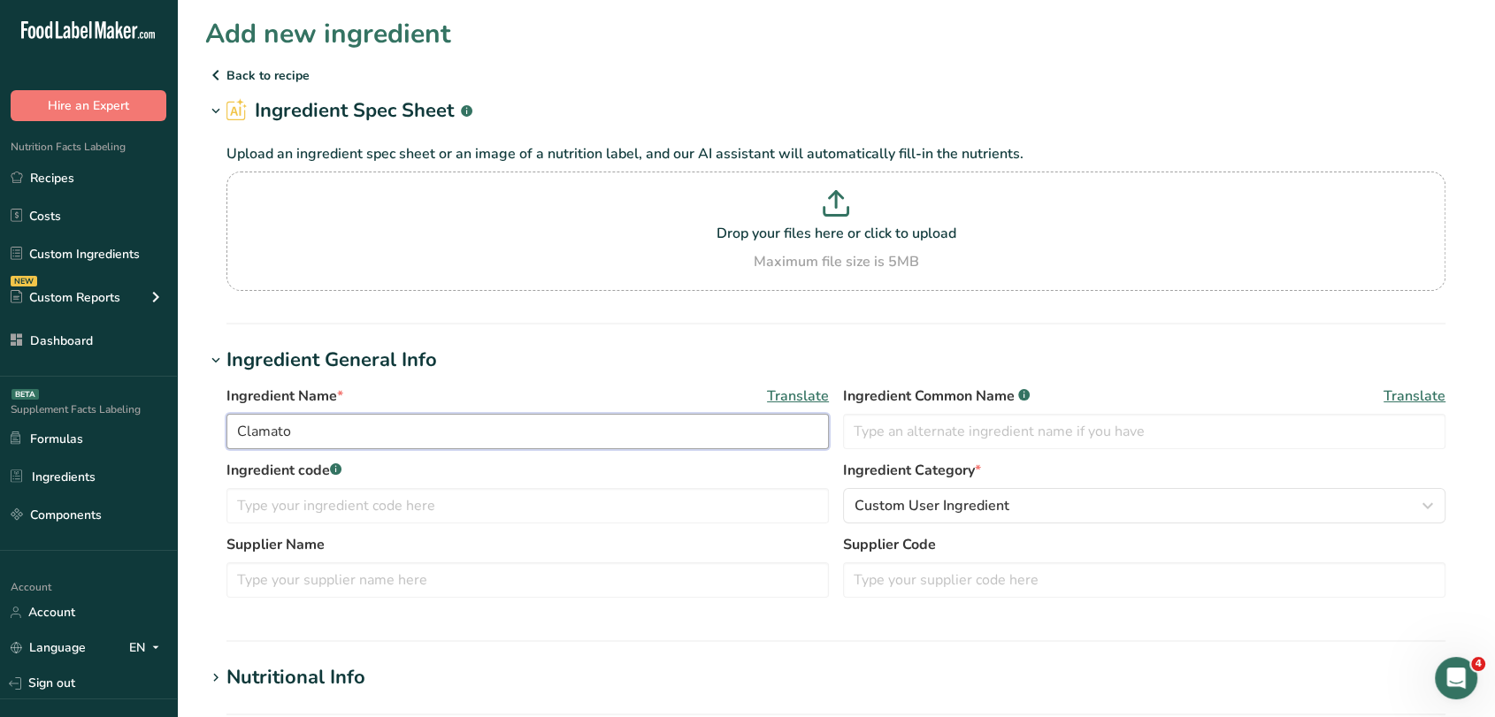
click at [757, 426] on input "Clamato" at bounding box center [527, 431] width 602 height 35
click at [931, 426] on input "text" at bounding box center [1144, 431] width 602 height 35
paste input "Clamato"
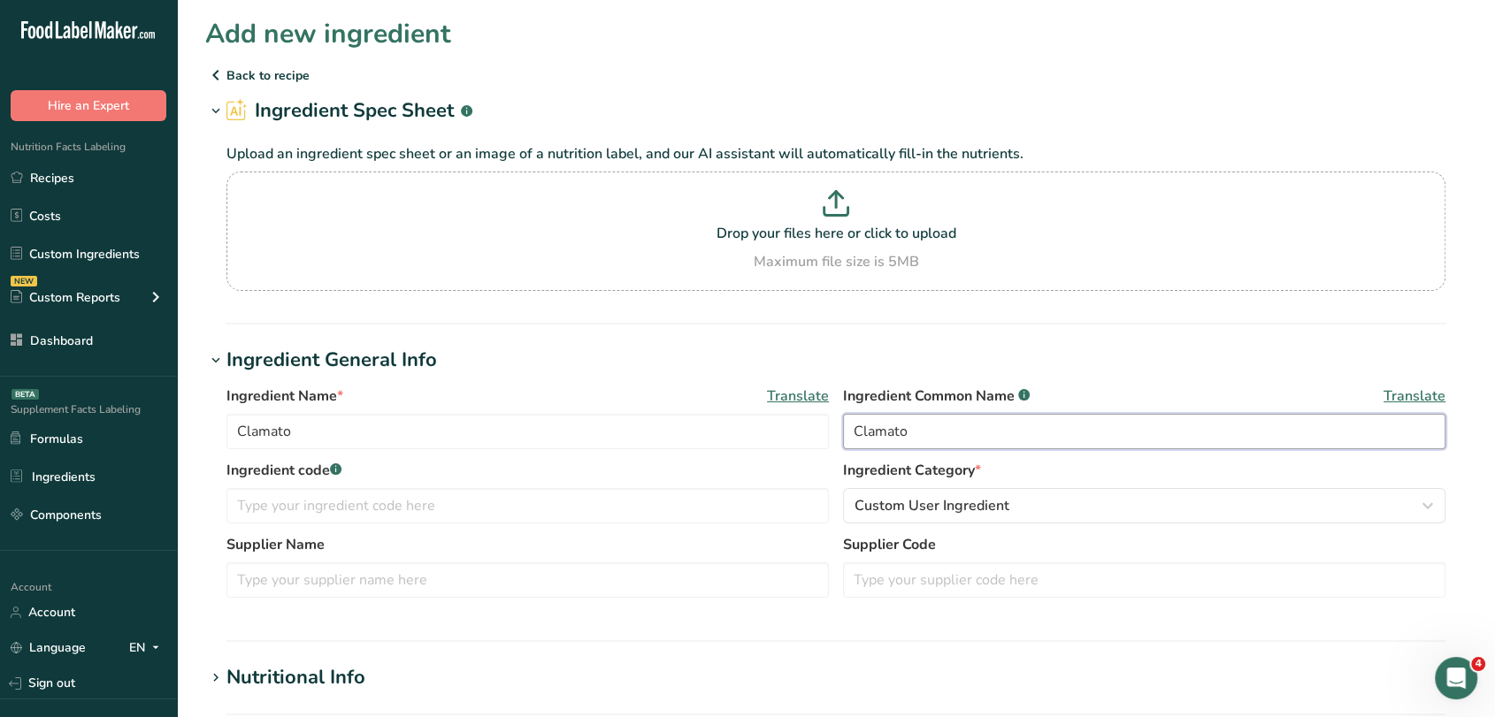
type input "Clamato"
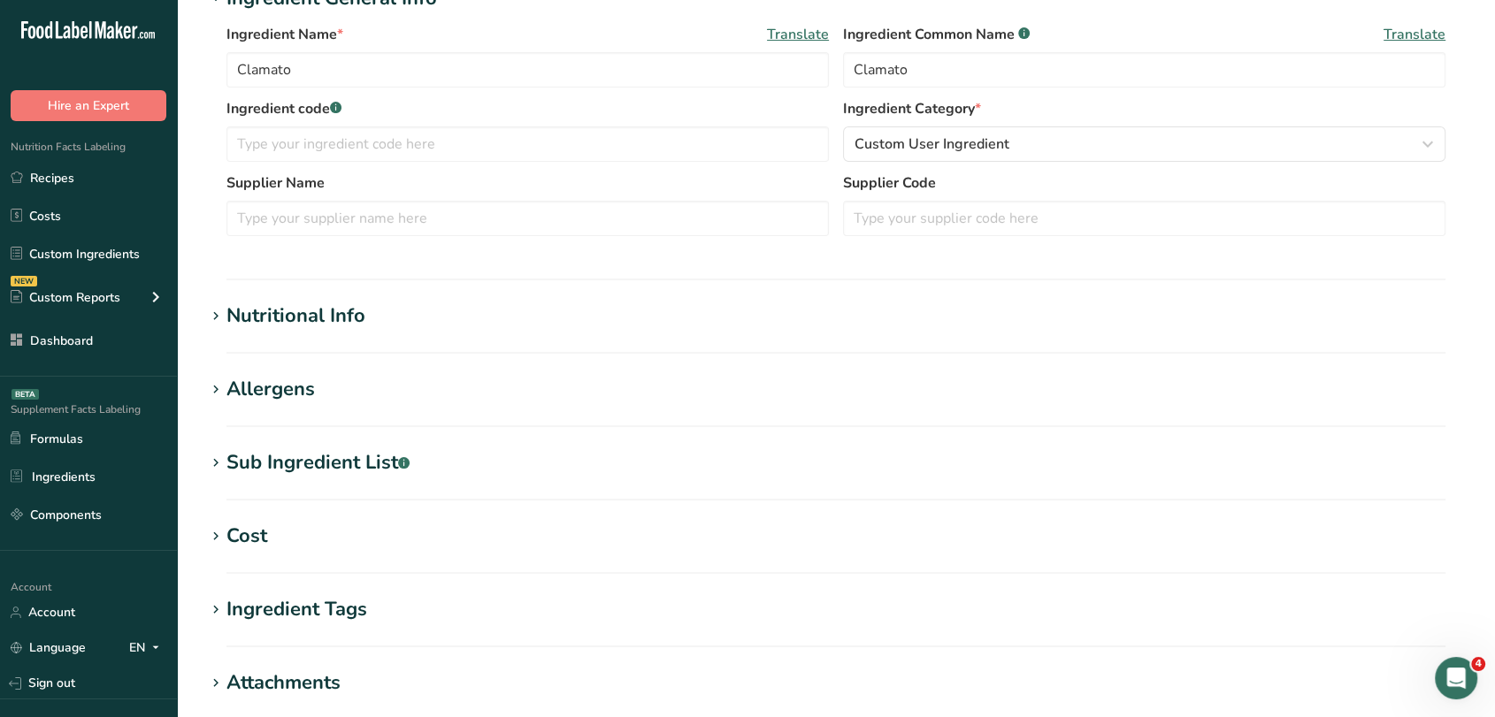
click at [351, 304] on div "Nutritional Info" at bounding box center [295, 316] width 139 height 29
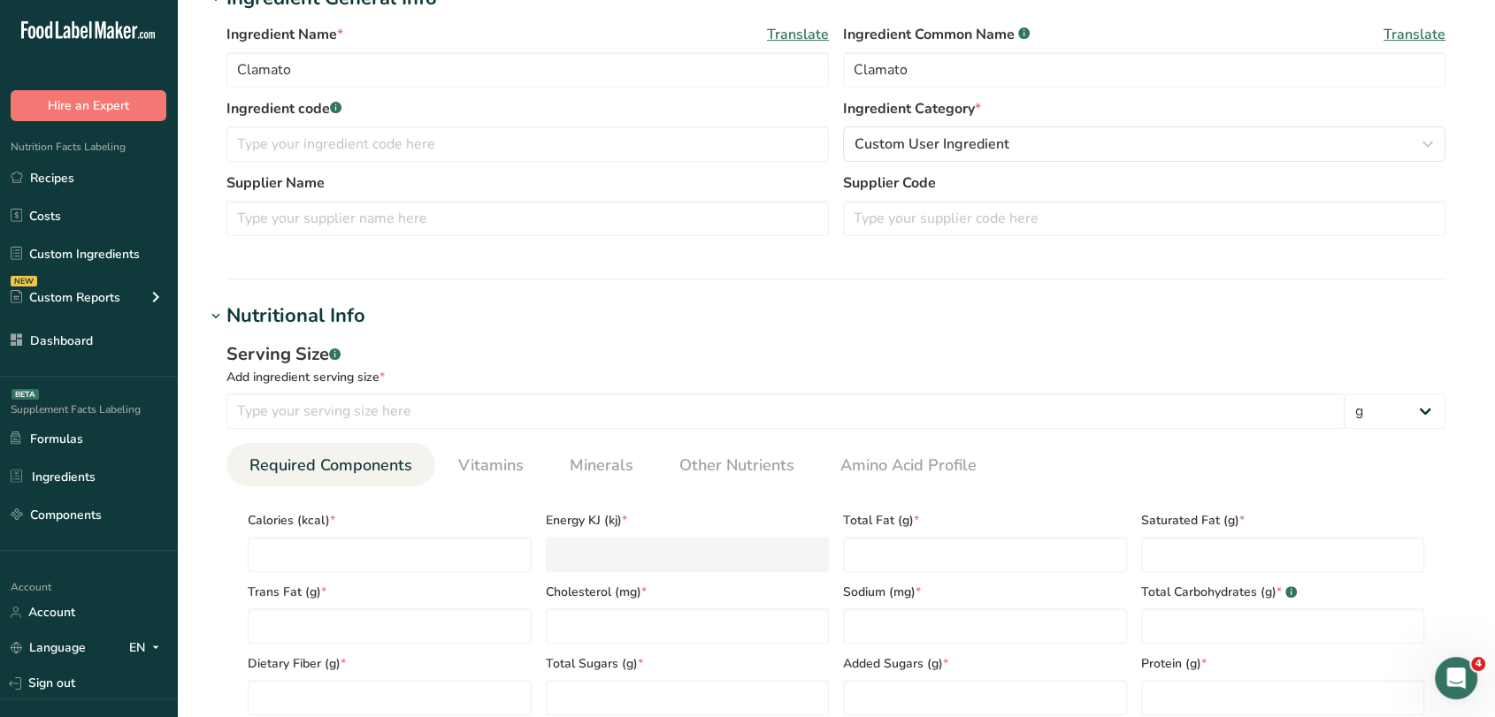
scroll to position [579, 0]
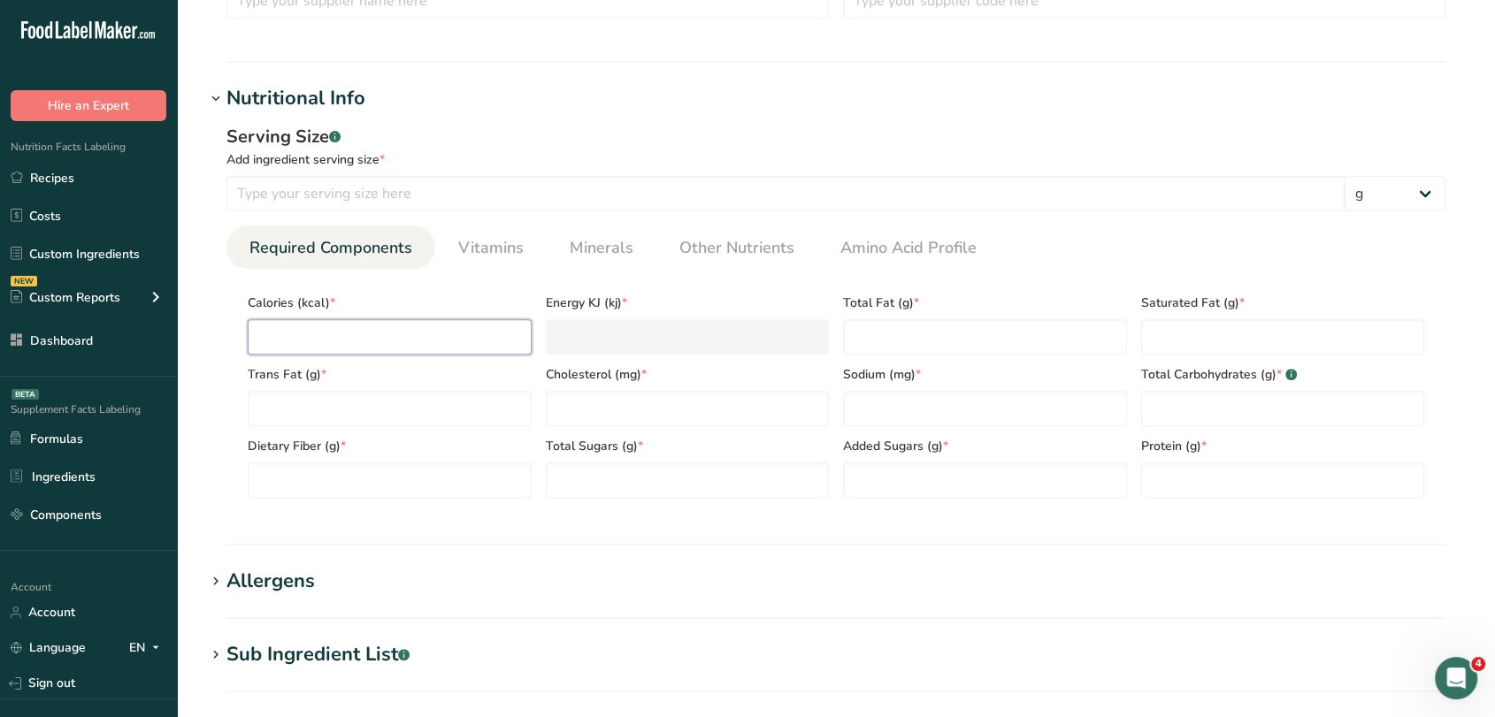
click at [446, 319] on input "number" at bounding box center [390, 336] width 284 height 35
type input "6"
type KJ "25.1"
type input "60"
type KJ "251"
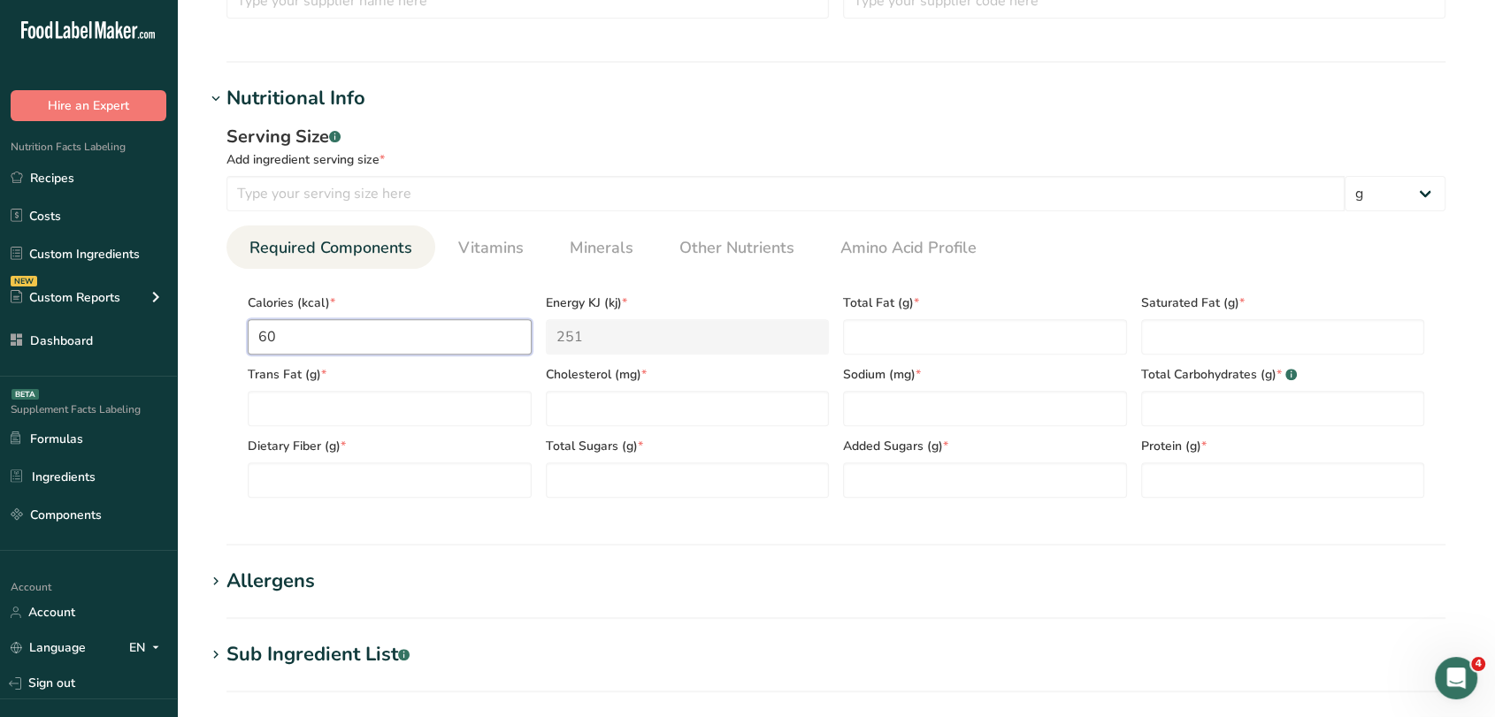
type input "60"
type Fat "0"
click at [1196, 402] on Carbohydrates "number" at bounding box center [1283, 408] width 284 height 35
type Carbohydrates "12"
click at [1190, 348] on Fat "number" at bounding box center [1283, 336] width 284 height 35
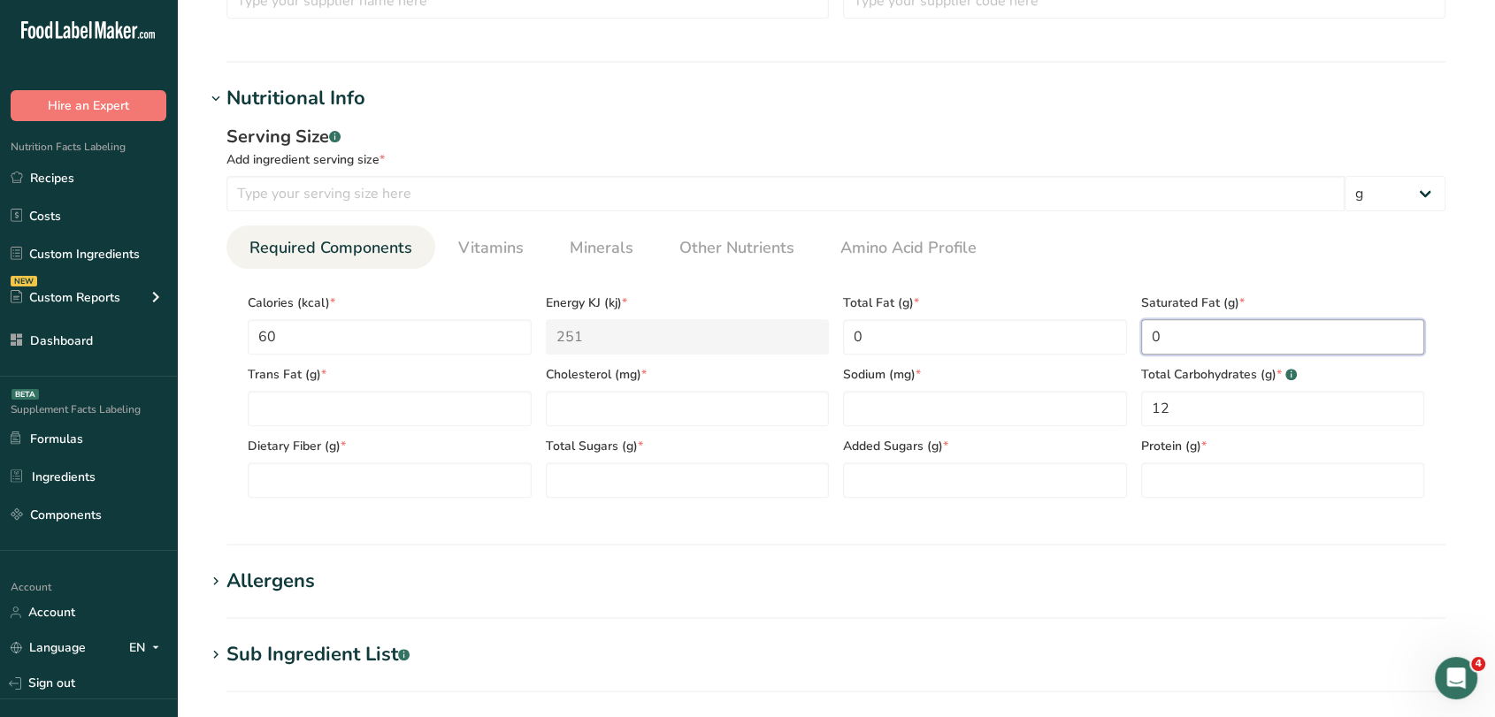
type Fat "0"
click at [637, 478] on Sugars "number" at bounding box center [688, 480] width 284 height 35
type Sugars "11"
click at [631, 403] on input "number" at bounding box center [688, 408] width 284 height 35
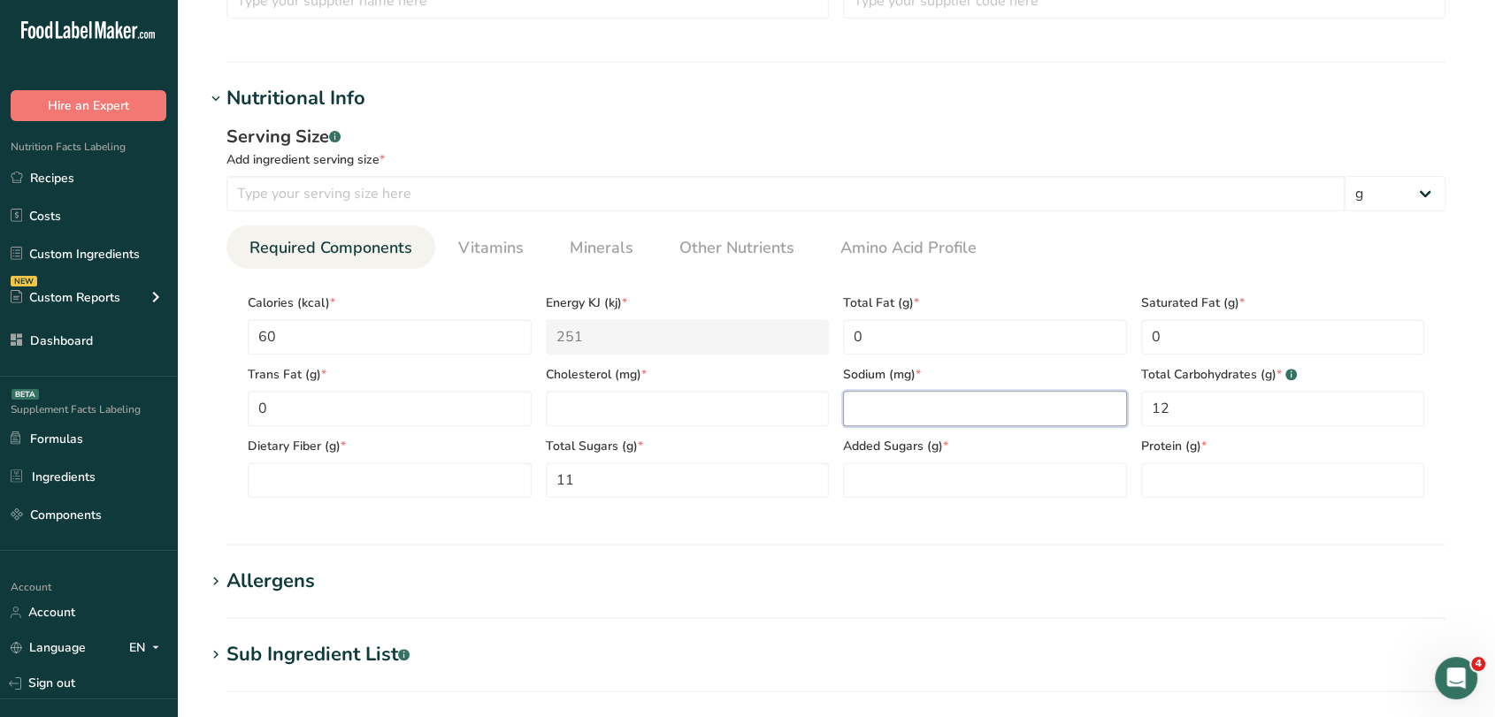
click at [962, 408] on input "number" at bounding box center [985, 408] width 284 height 35
type input "800"
click at [814, 402] on input "number" at bounding box center [688, 408] width 284 height 35
type input "0"
click at [922, 481] on Sugars "number" at bounding box center [985, 480] width 284 height 35
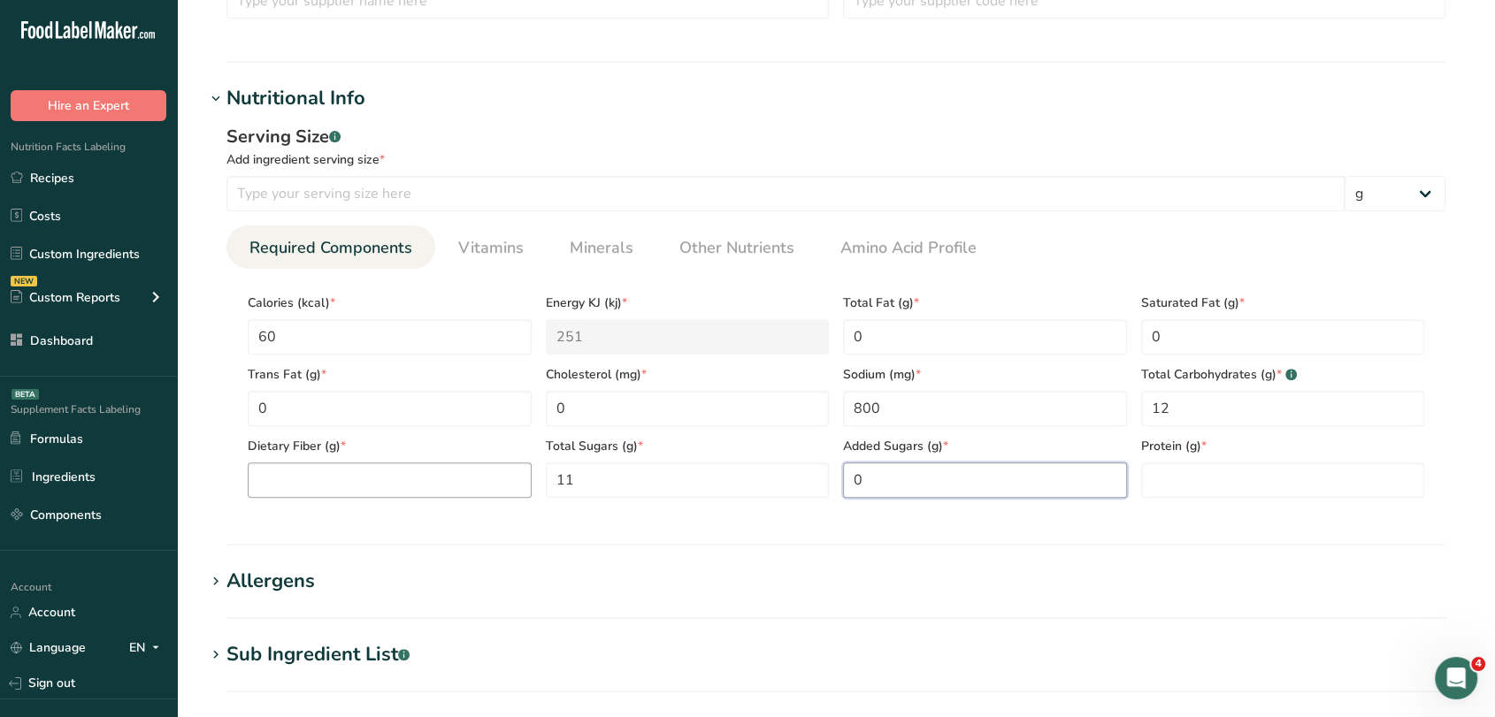
type Sugars "0"
click at [501, 471] on Fiber "number" at bounding box center [390, 480] width 284 height 35
click at [1303, 491] on input "number" at bounding box center [1283, 480] width 284 height 35
type input "1"
click at [493, 484] on Fiber "number" at bounding box center [390, 480] width 284 height 35
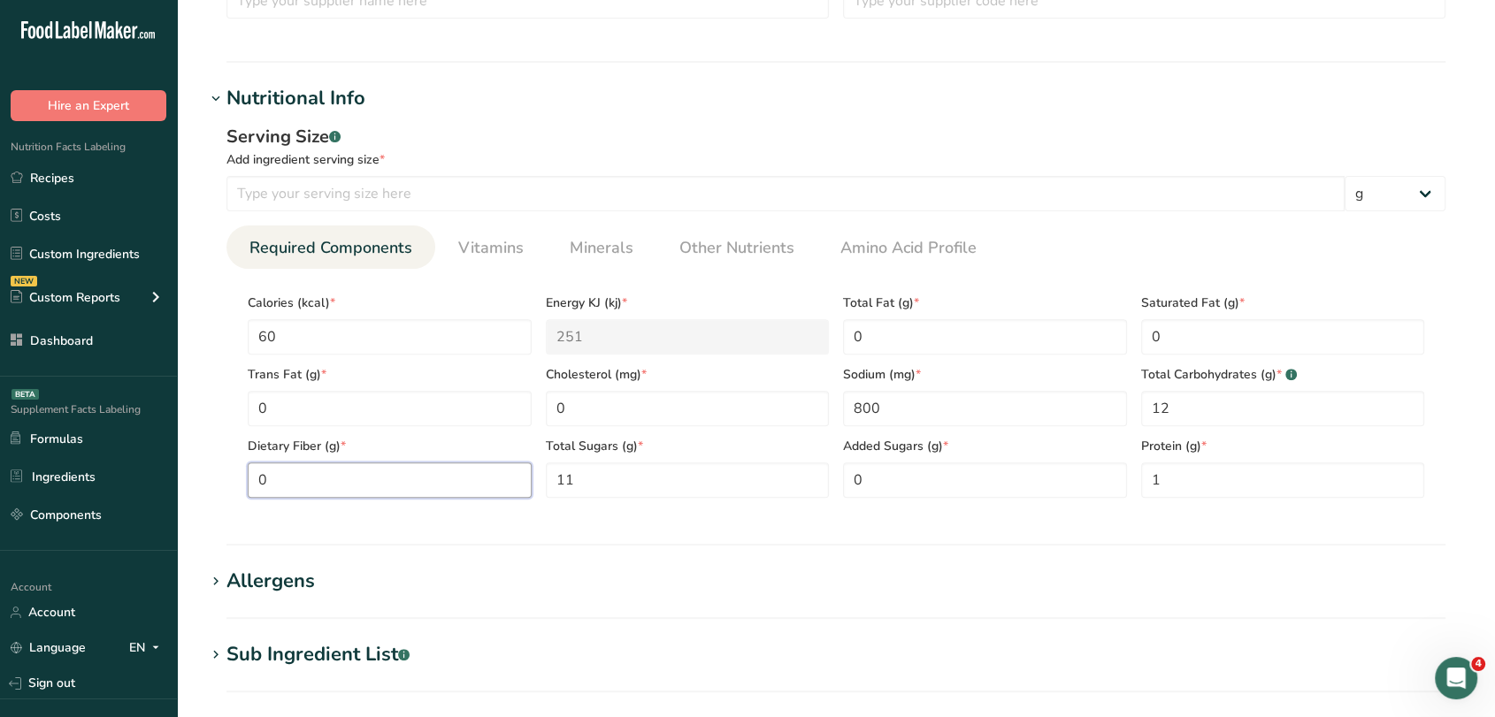
scroll to position [1061, 0]
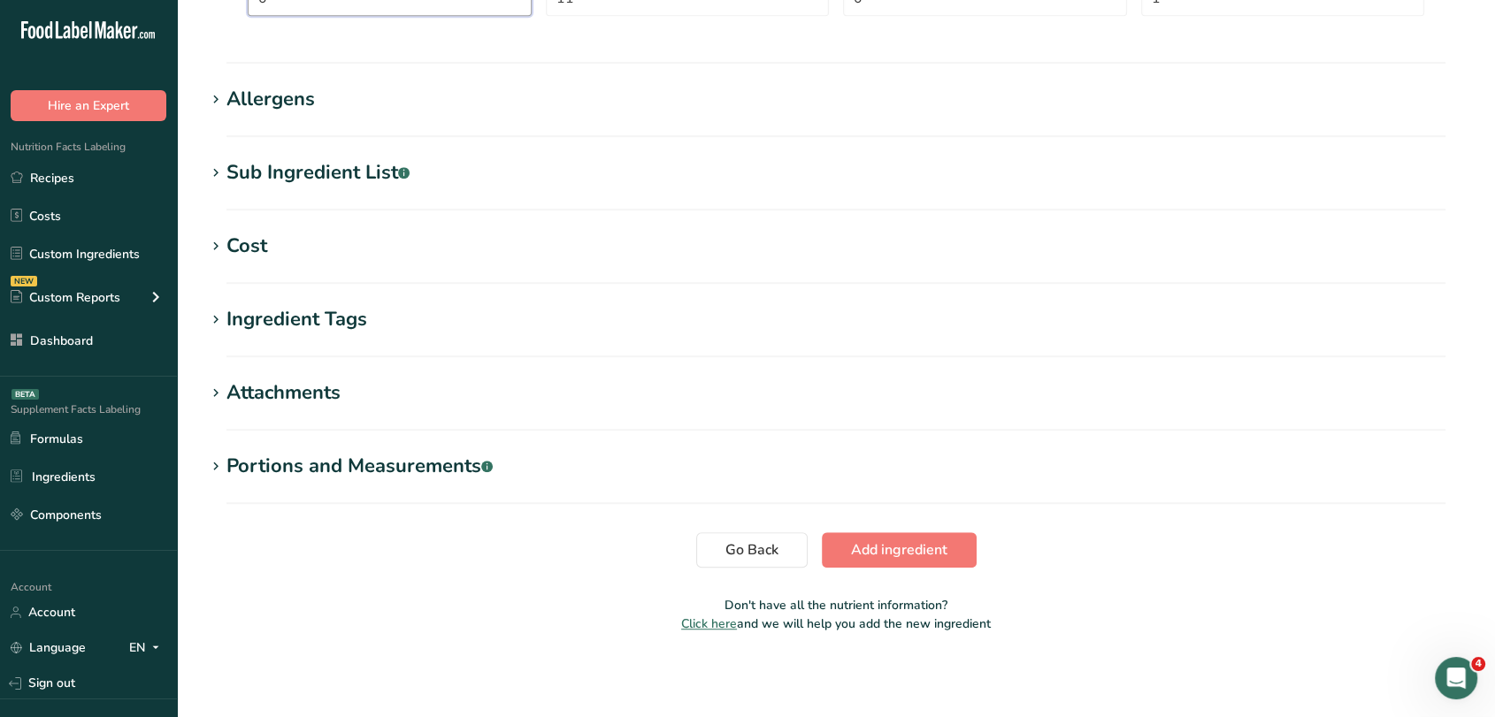
type Fiber "0"
drag, startPoint x: 948, startPoint y: 527, endPoint x: 953, endPoint y: 543, distance: 16.5
click at [953, 543] on button "Add ingredient" at bounding box center [899, 550] width 155 height 35
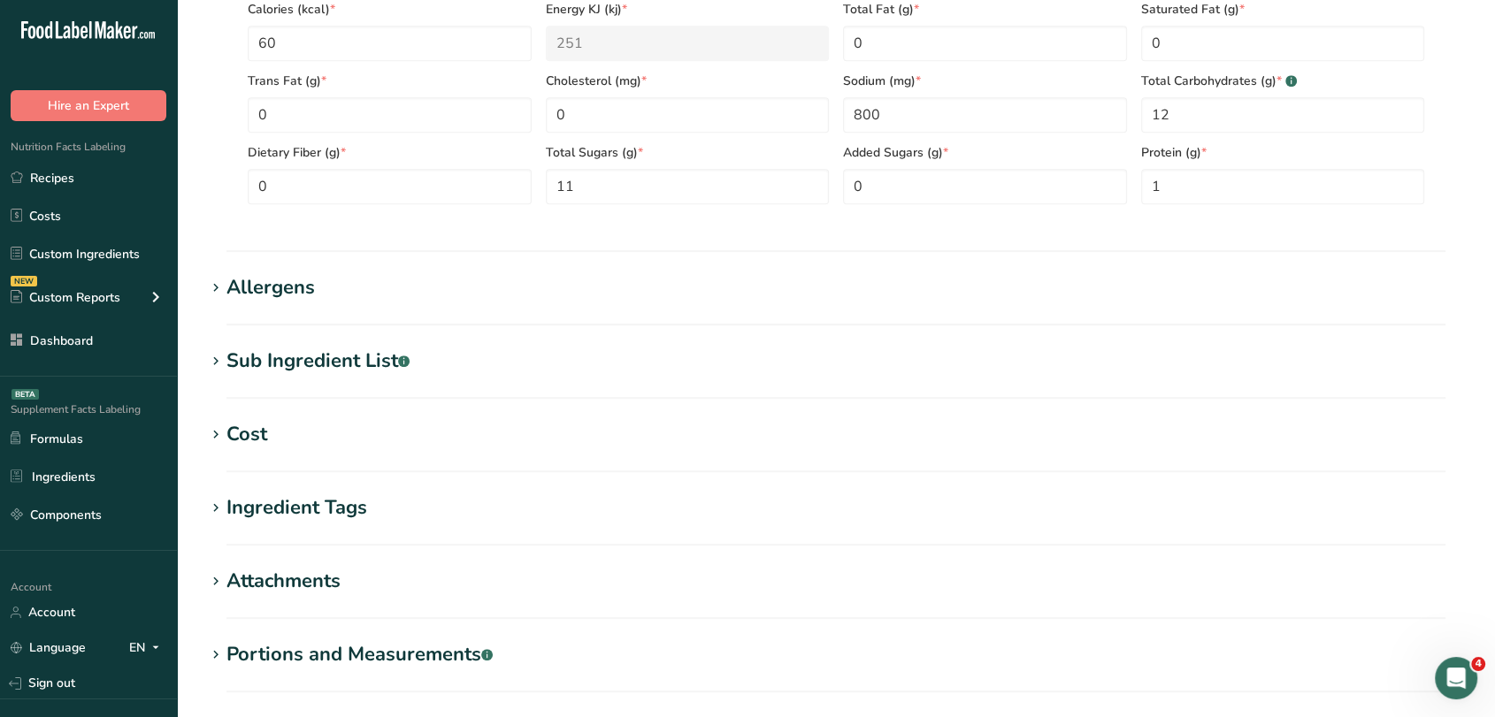
scroll to position [662, 0]
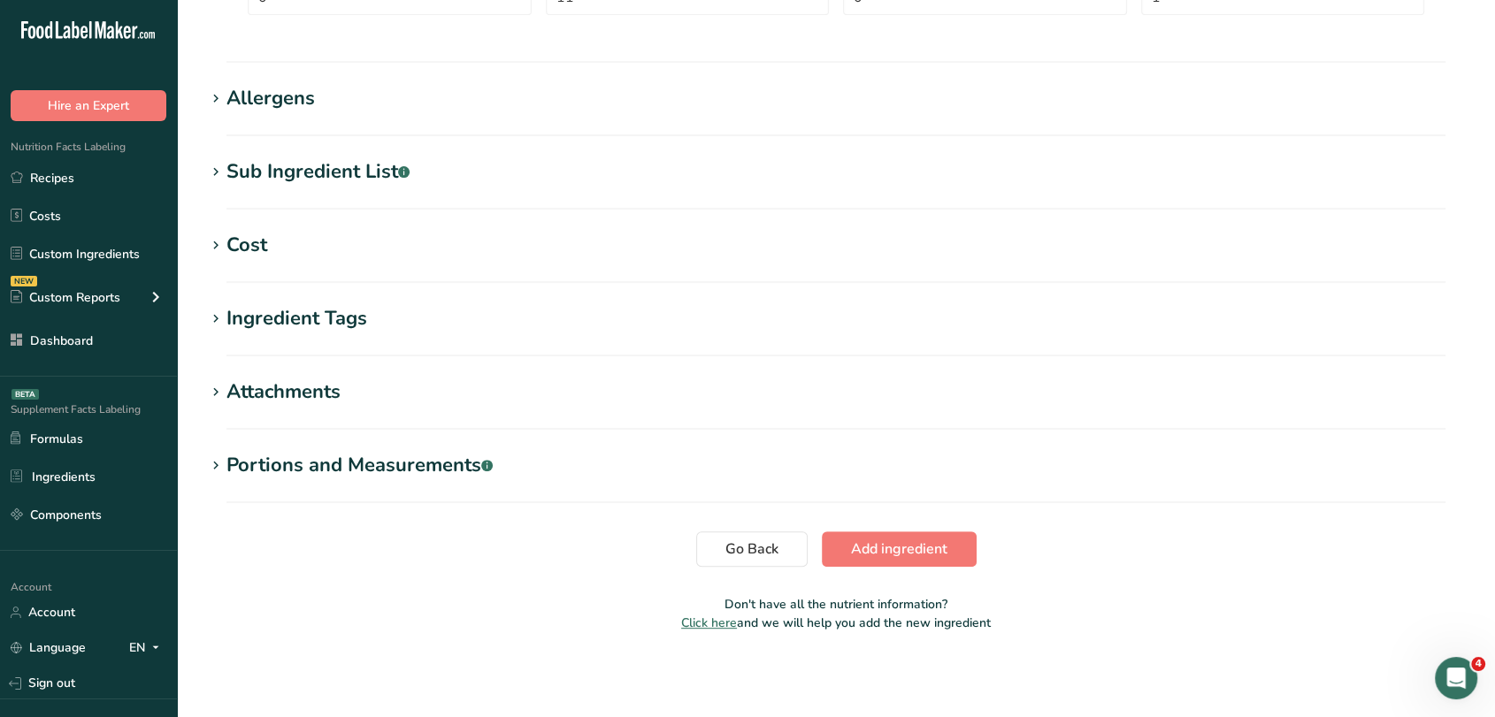
click at [934, 716] on main "Add new ingredient Back to recipe Ingredient Spec Sheet .a-a{fill:#347362;}.b-a…" at bounding box center [747, 27] width 1495 height 1379
click at [910, 539] on span "Add ingredient" at bounding box center [899, 549] width 96 height 21
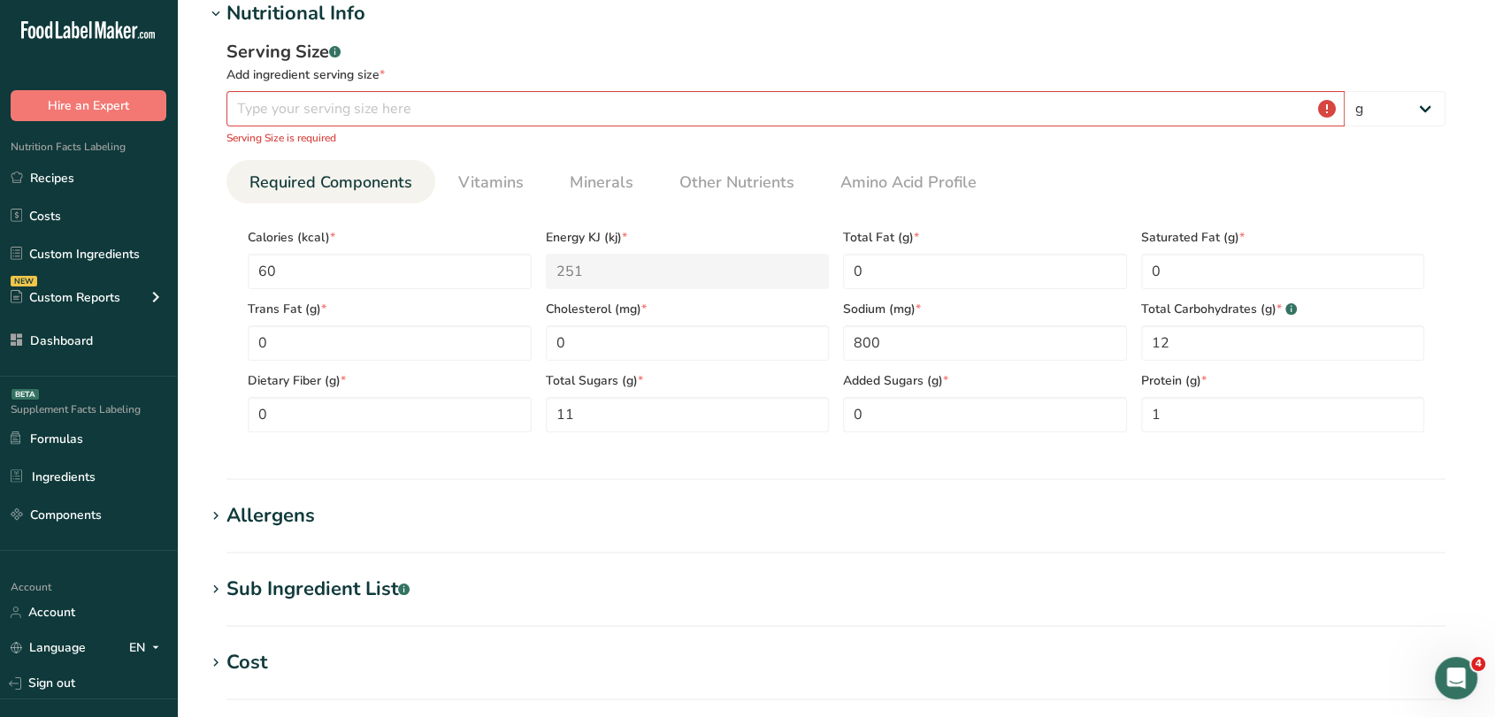
scroll to position [242, 0]
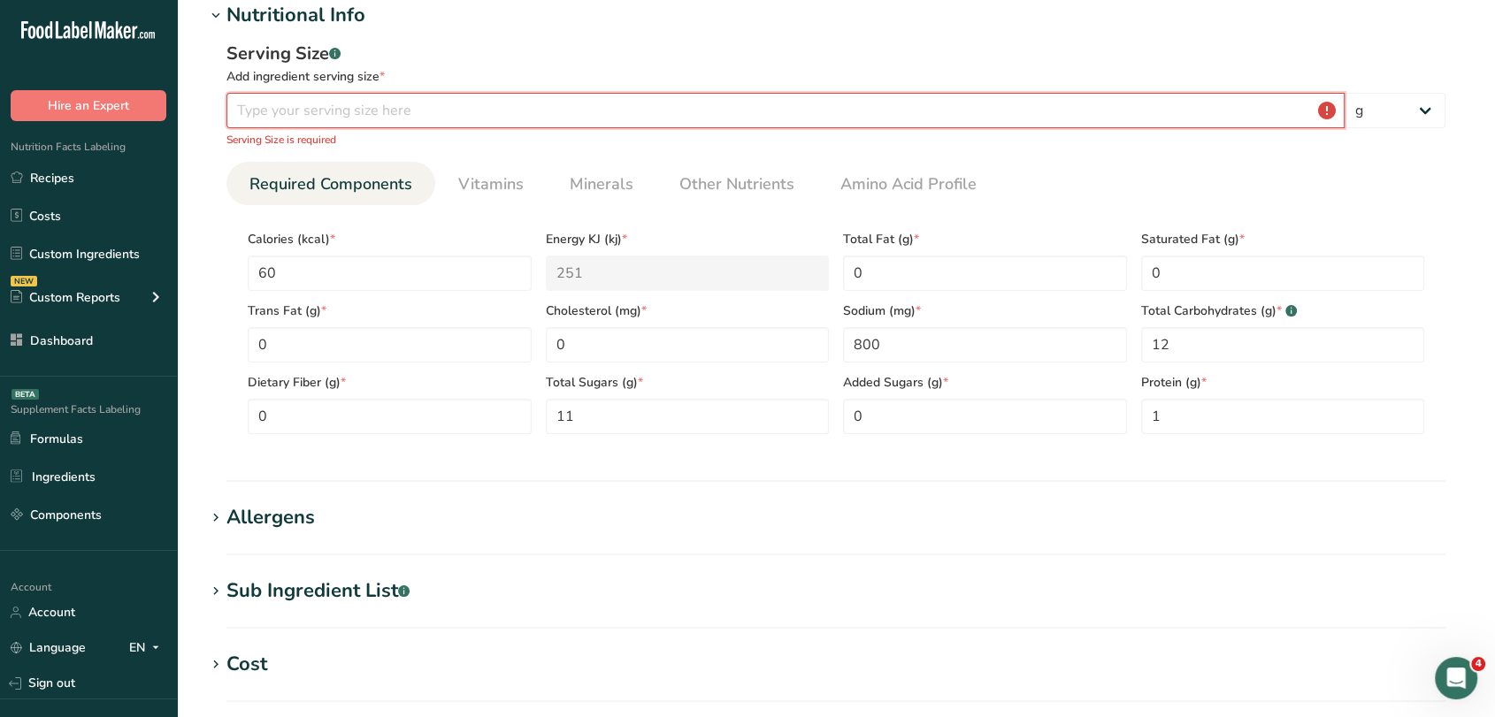
click at [821, 105] on input "number" at bounding box center [785, 110] width 1118 height 35
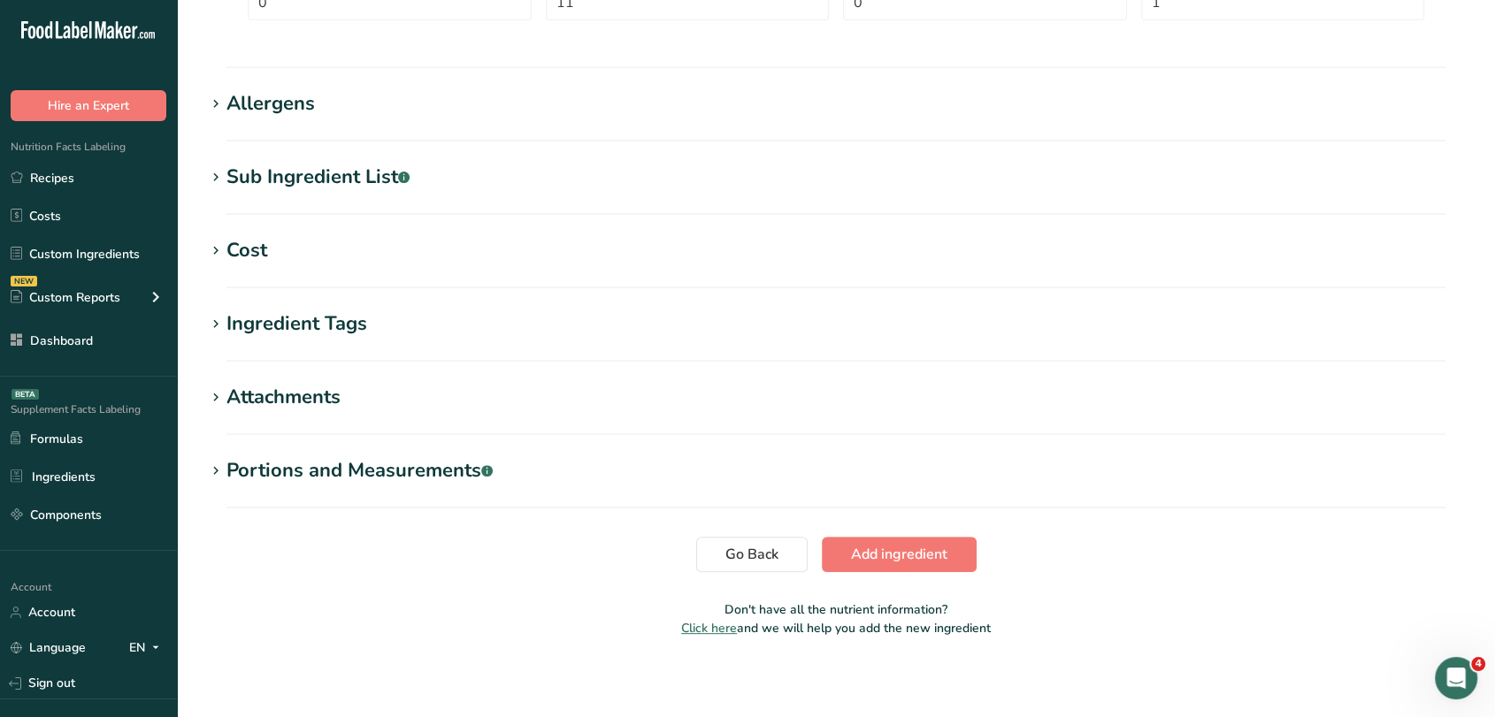
scroll to position [642, 0]
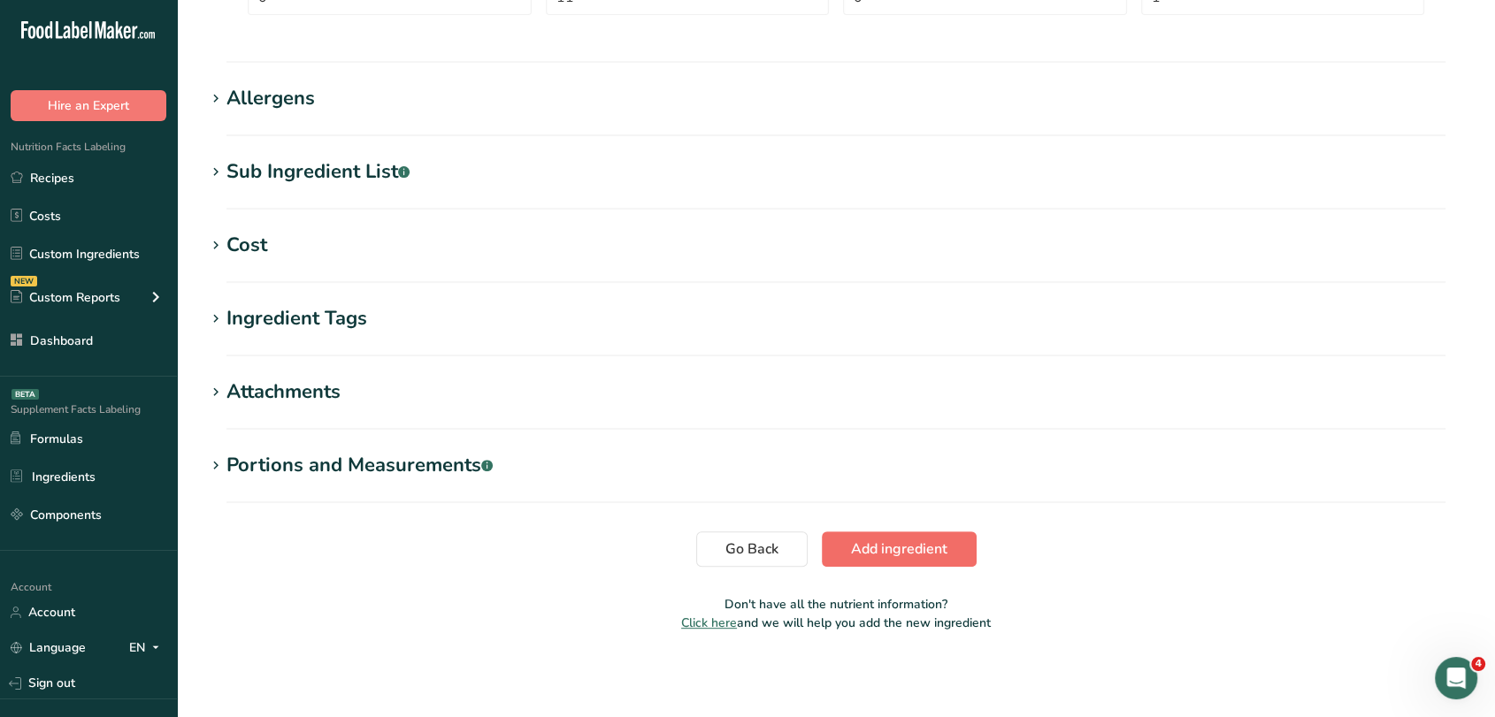
type input "240"
click at [913, 540] on span "Add ingredient" at bounding box center [899, 549] width 96 height 21
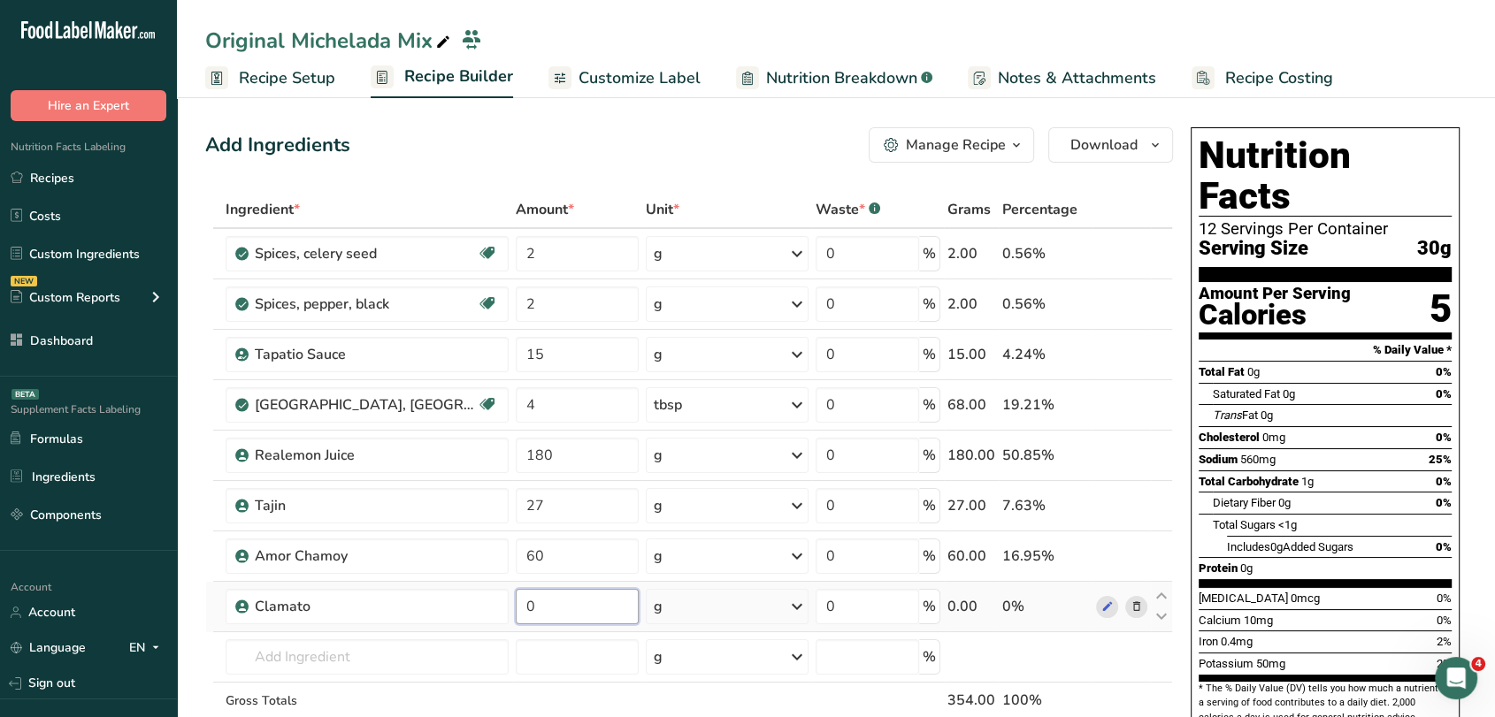
click at [554, 598] on input "0" at bounding box center [577, 606] width 123 height 35
type input "800"
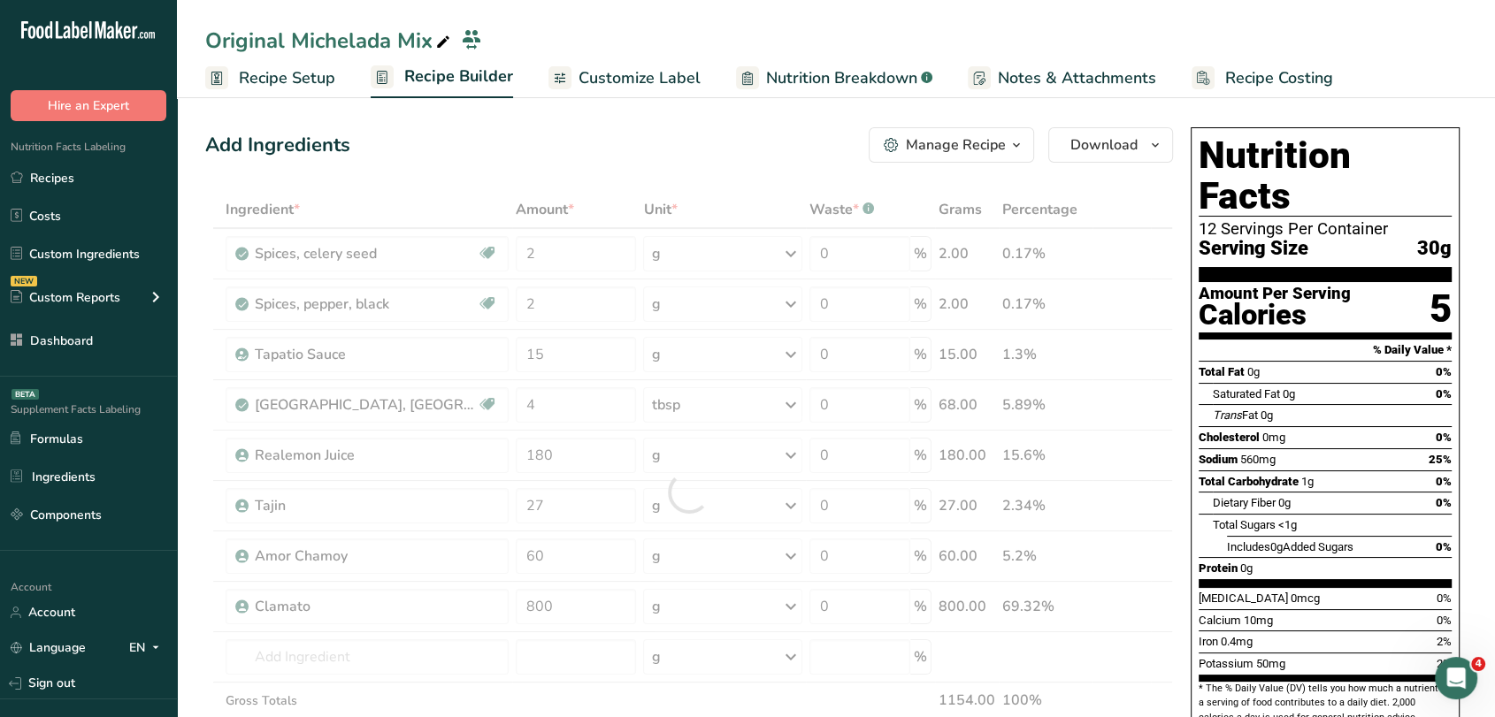
click at [600, 137] on div "Add Ingredients Manage Recipe Delete Recipe Duplicate Recipe Scale Recipe Save …" at bounding box center [689, 144] width 968 height 35
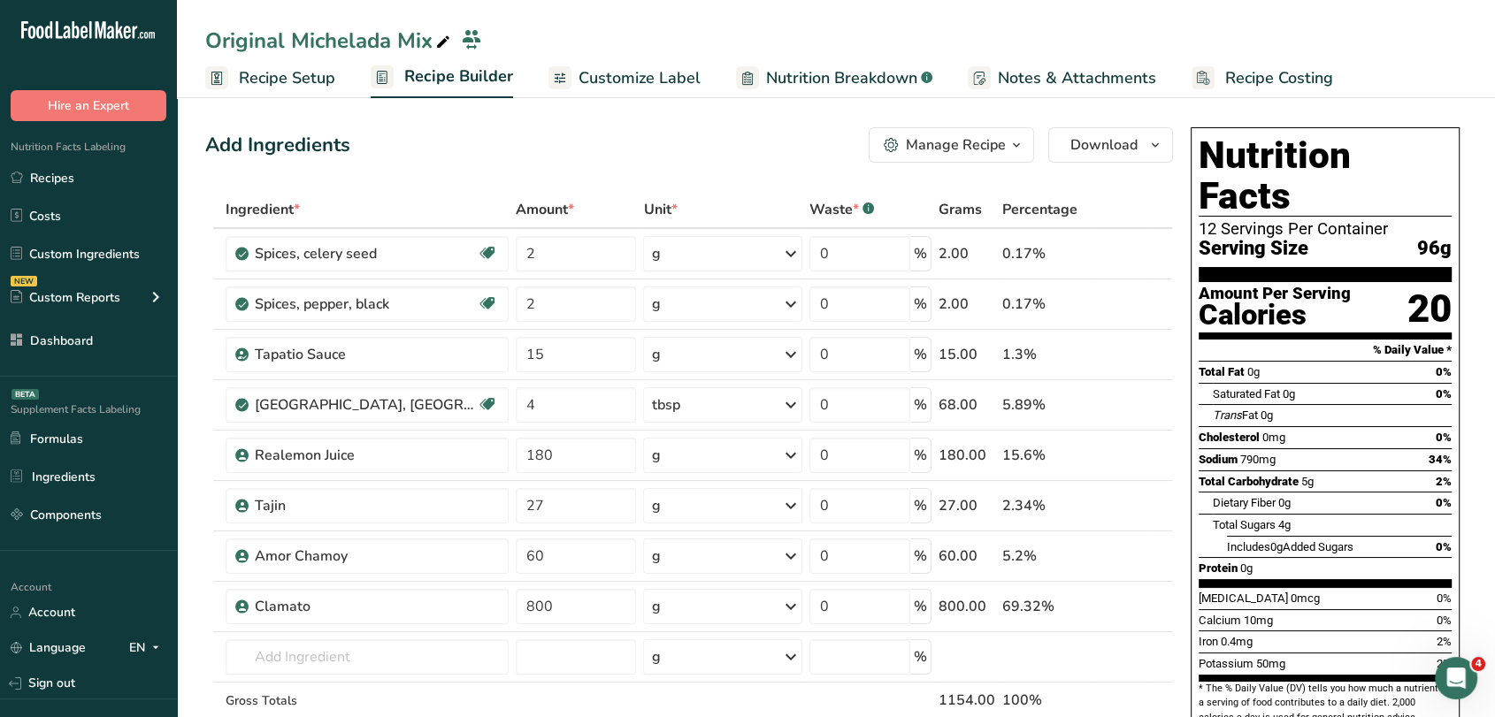
click at [329, 69] on span "Recipe Setup" at bounding box center [287, 78] width 96 height 24
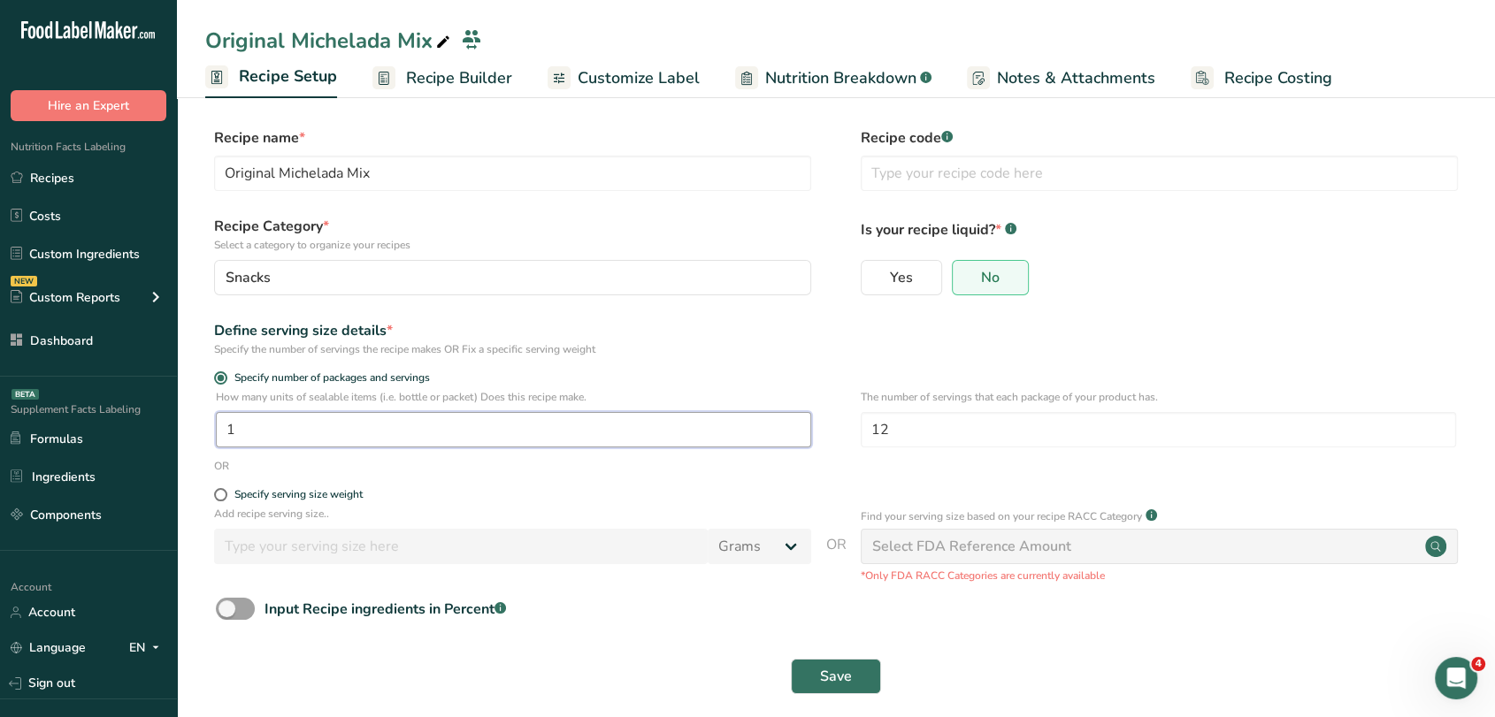
click at [297, 429] on input "1" at bounding box center [513, 429] width 595 height 35
type input "3"
click at [835, 687] on span "Save" at bounding box center [836, 676] width 32 height 21
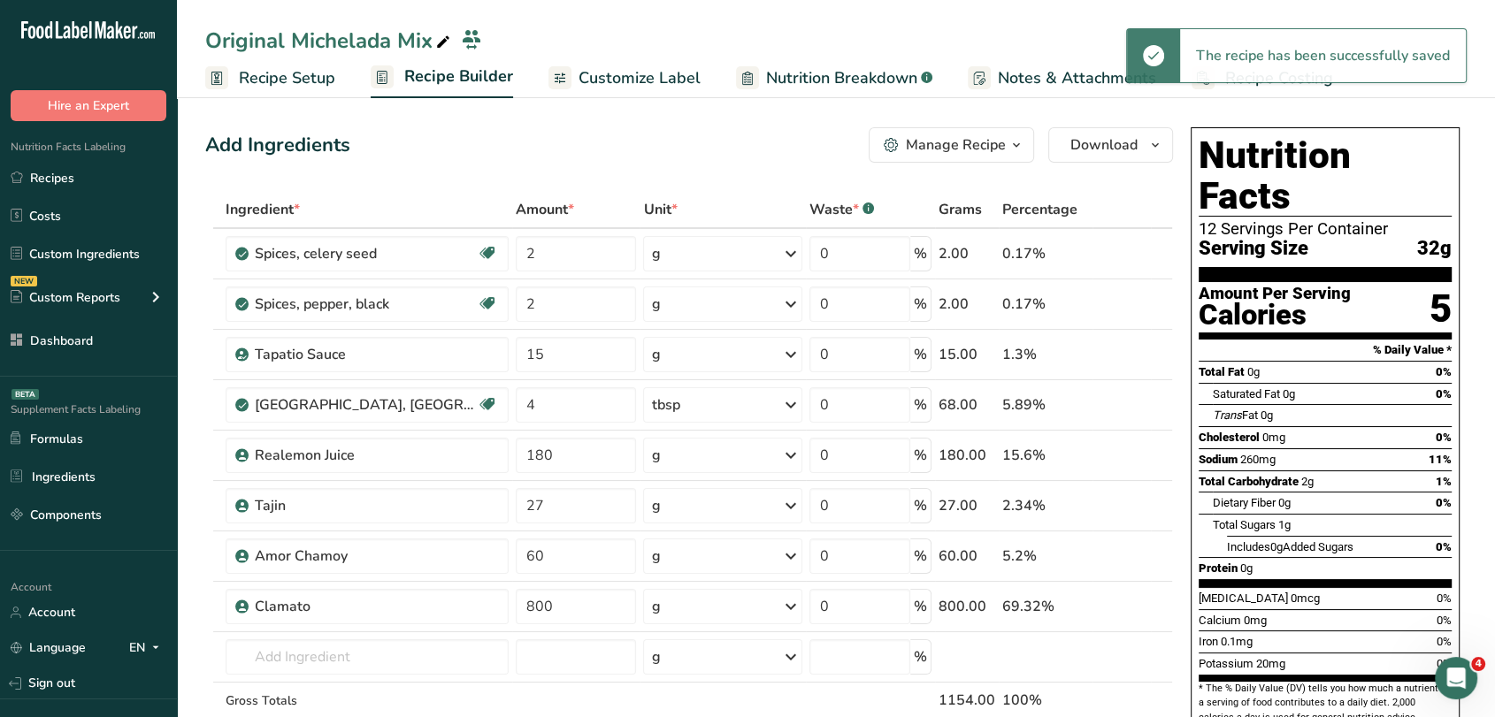
click at [288, 67] on span "Recipe Setup" at bounding box center [287, 78] width 96 height 24
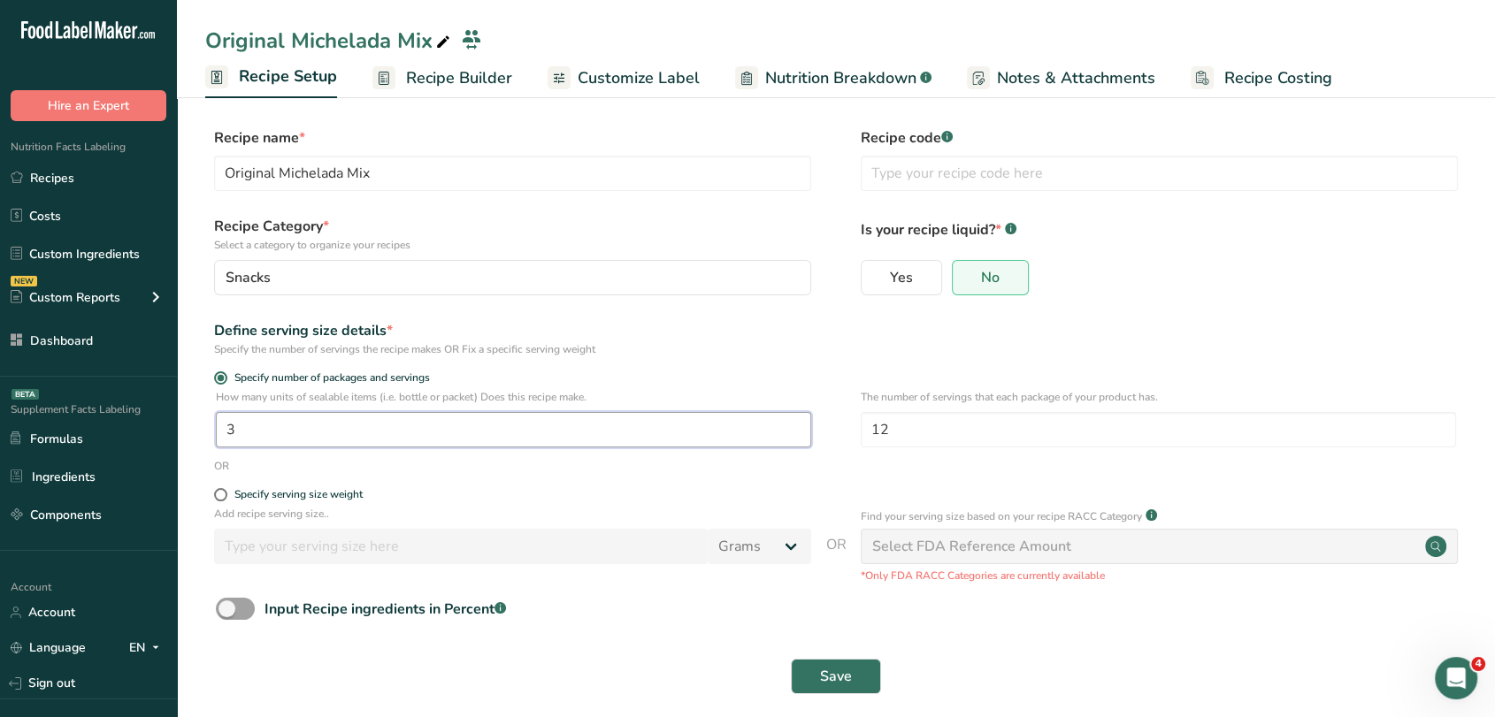
click at [277, 430] on input "3" at bounding box center [513, 429] width 595 height 35
type input "1.5"
click at [846, 681] on span "Save" at bounding box center [836, 676] width 32 height 21
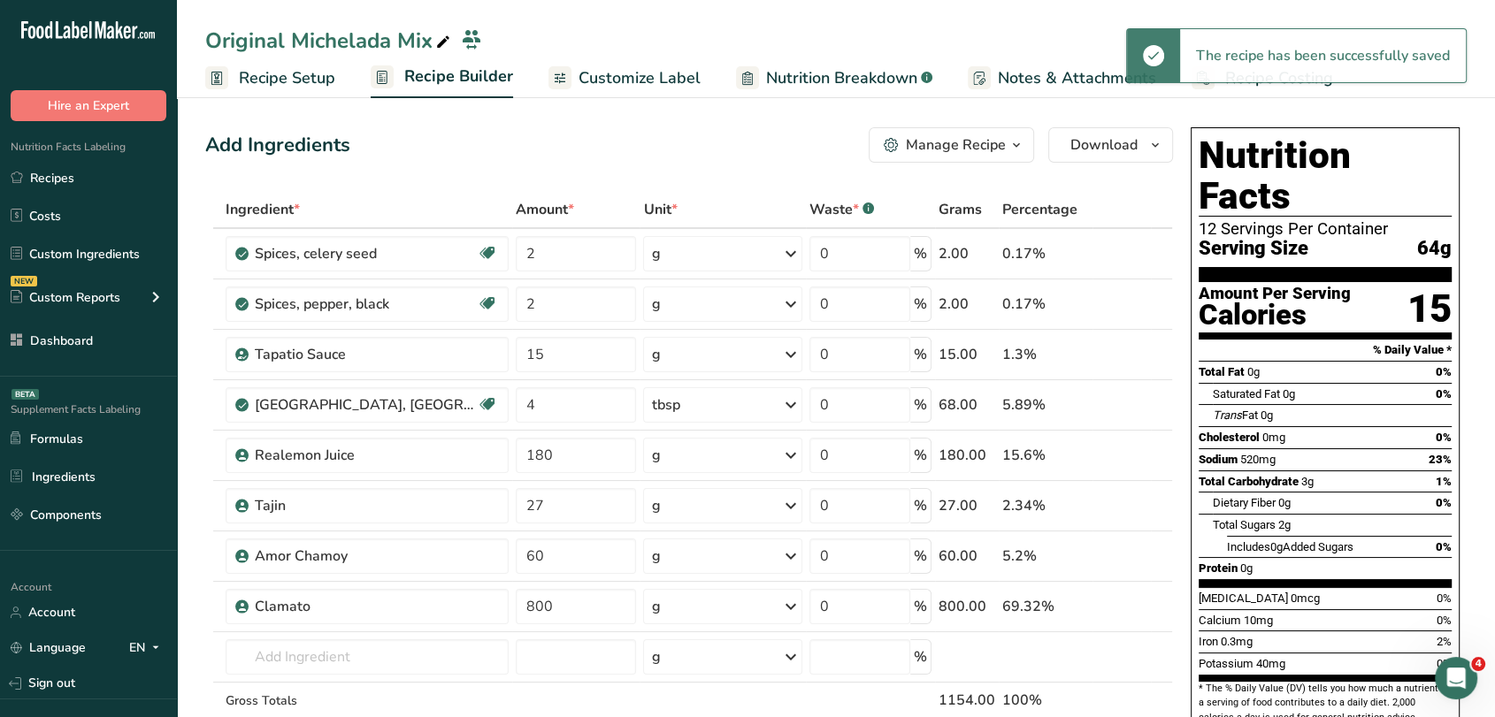
click at [295, 85] on span "Recipe Setup" at bounding box center [287, 78] width 96 height 24
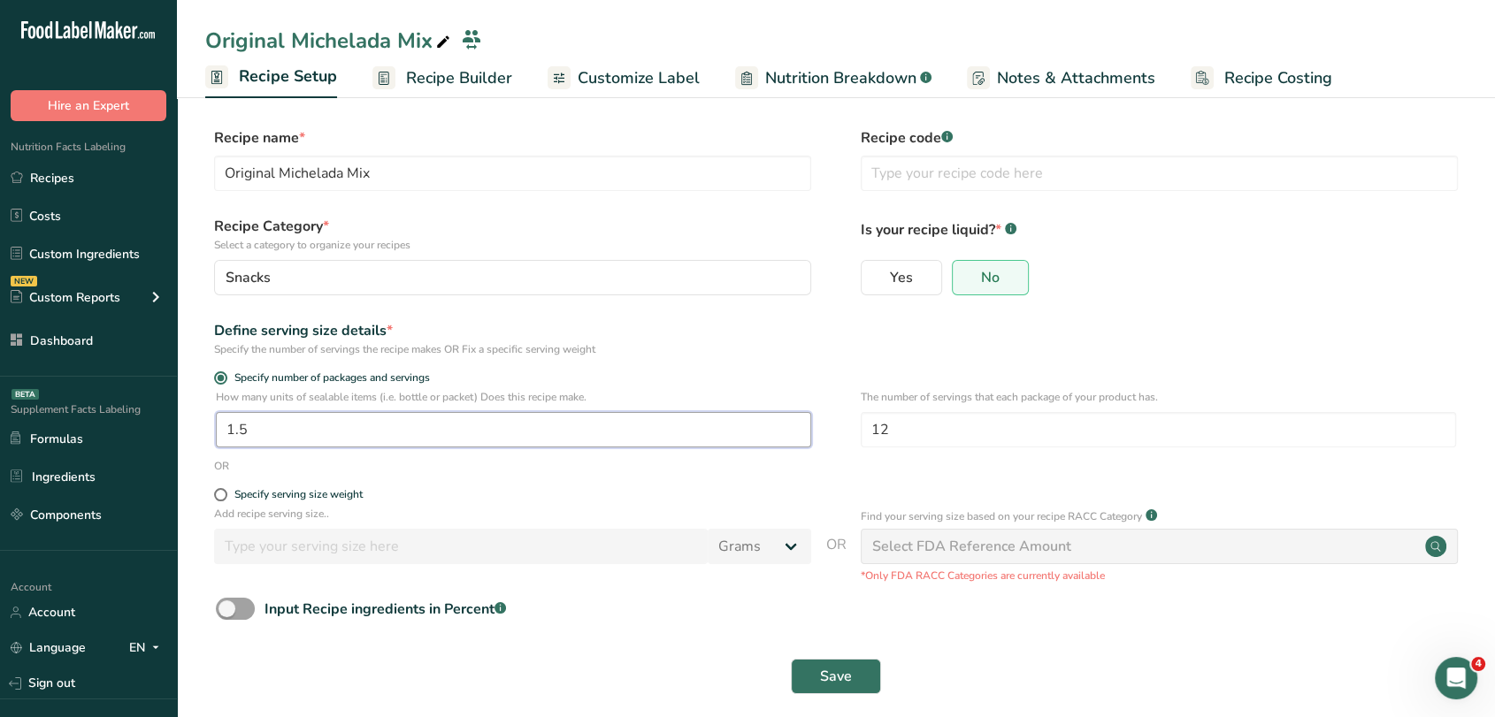
click at [280, 432] on input "1.5" at bounding box center [513, 429] width 595 height 35
type input "1.2"
click at [851, 692] on button "Save" at bounding box center [836, 676] width 90 height 35
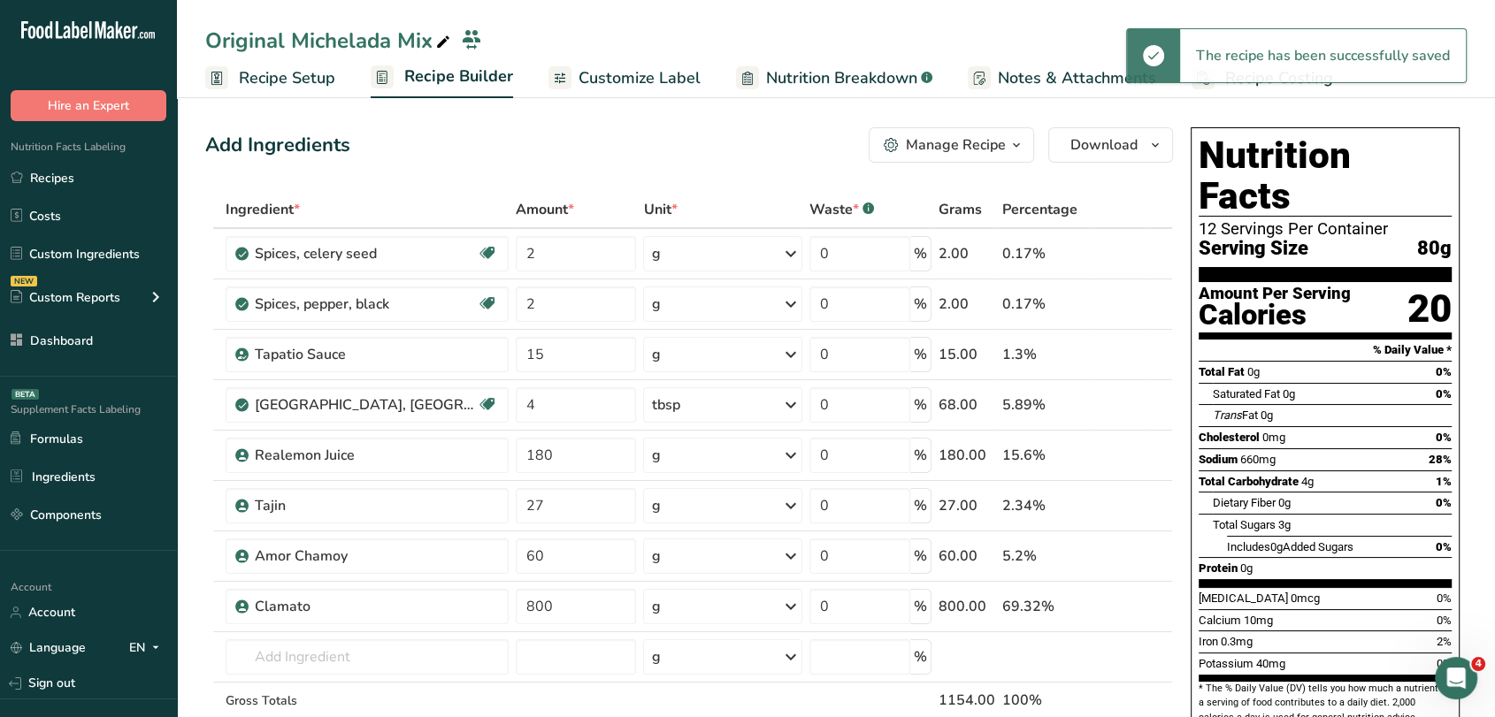
click at [219, 72] on icon at bounding box center [216, 78] width 11 height 13
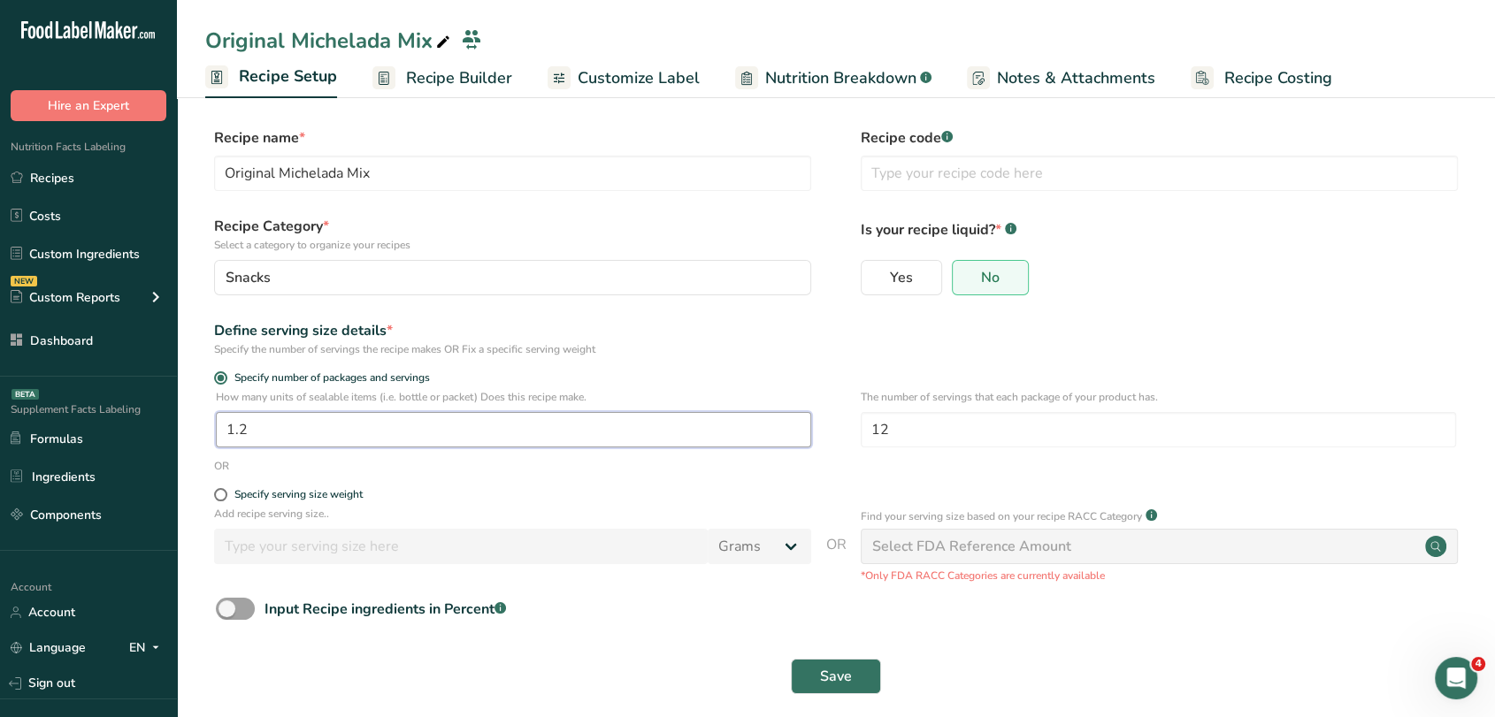
click at [270, 433] on input "1.2" at bounding box center [513, 429] width 595 height 35
type input "1.3"
click at [812, 655] on div "Save" at bounding box center [835, 676] width 1261 height 57
click at [817, 669] on button "Save" at bounding box center [836, 676] width 90 height 35
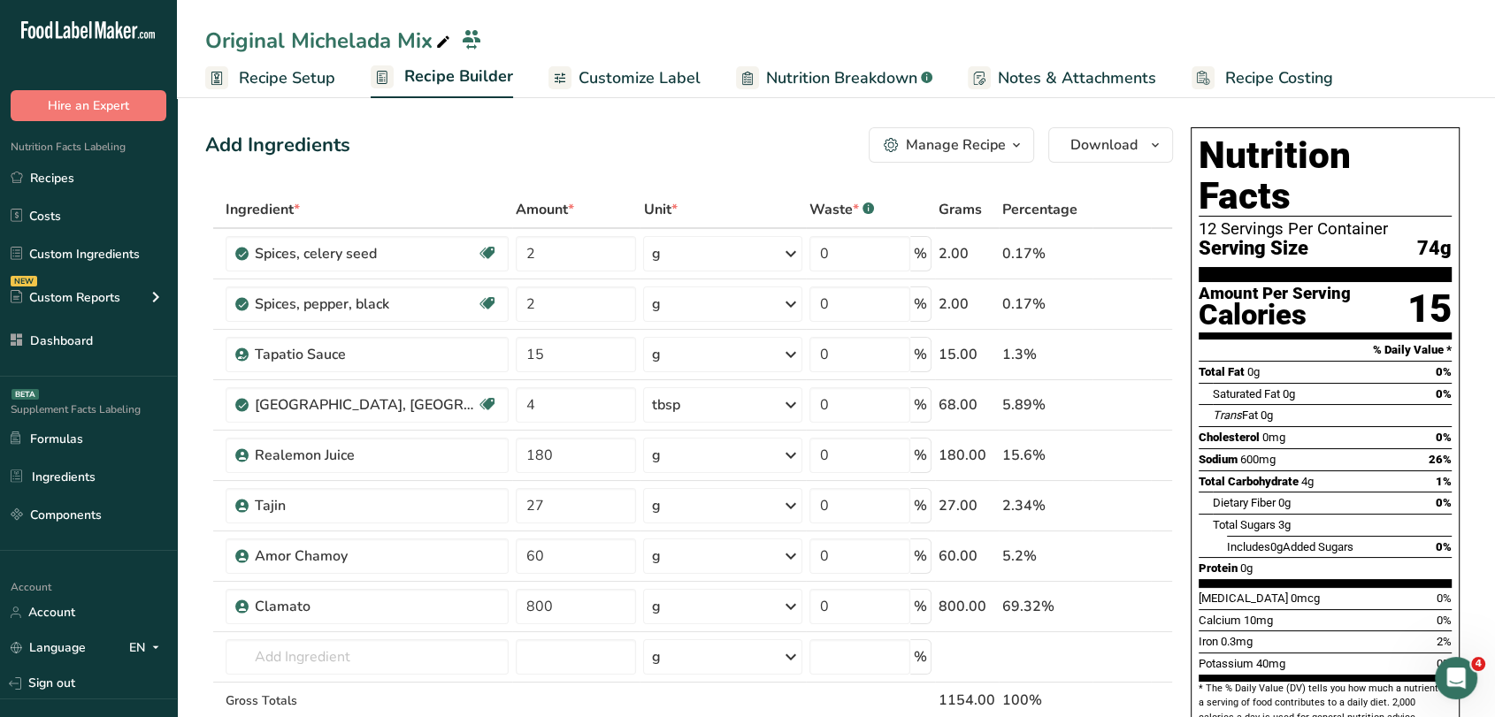
click at [670, 71] on span "Customize Label" at bounding box center [640, 78] width 122 height 24
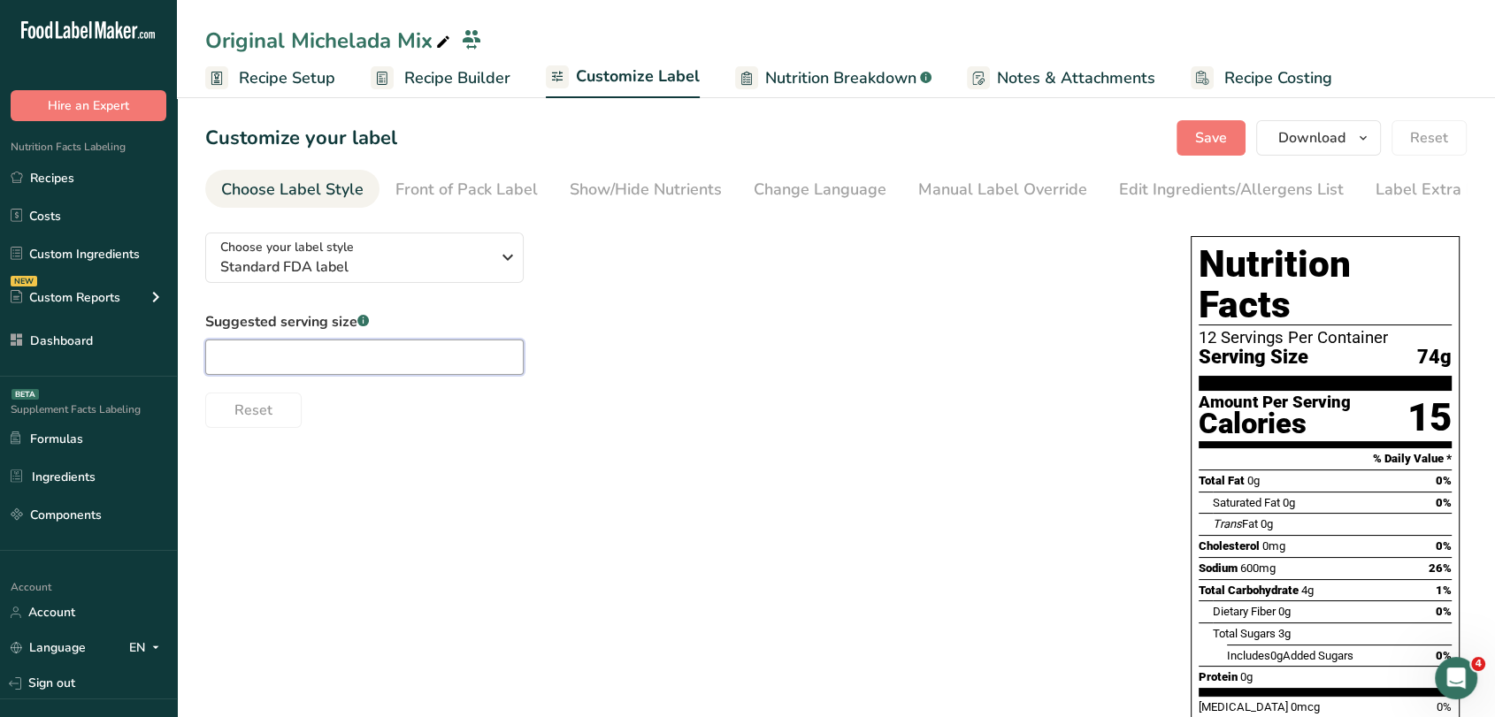
click at [370, 342] on input "text" at bounding box center [364, 357] width 318 height 35
click at [370, 342] on input "2.66 o" at bounding box center [364, 357] width 318 height 35
type input "2.66 Oz"
click at [1203, 126] on button "Save" at bounding box center [1210, 137] width 69 height 35
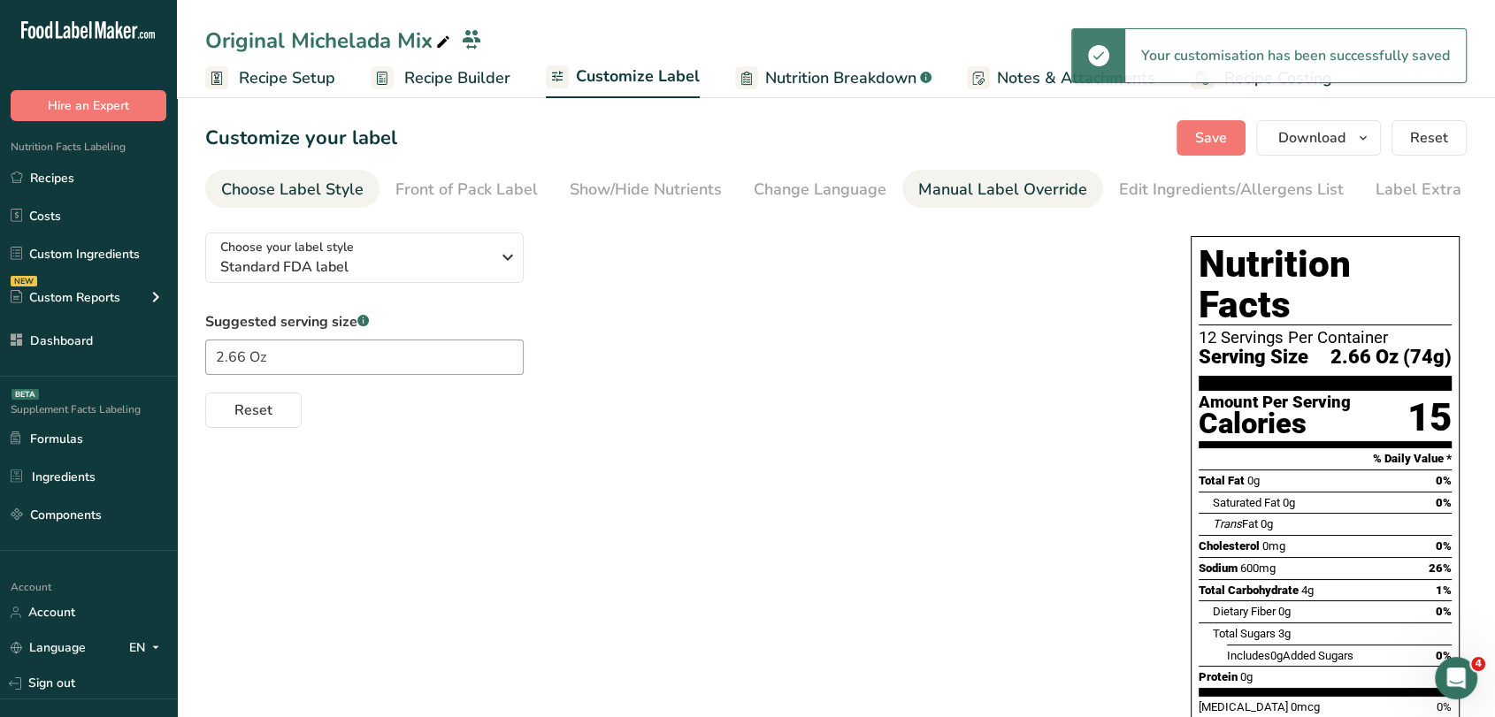
click at [1005, 187] on div "Manual Label Override" at bounding box center [1002, 190] width 169 height 24
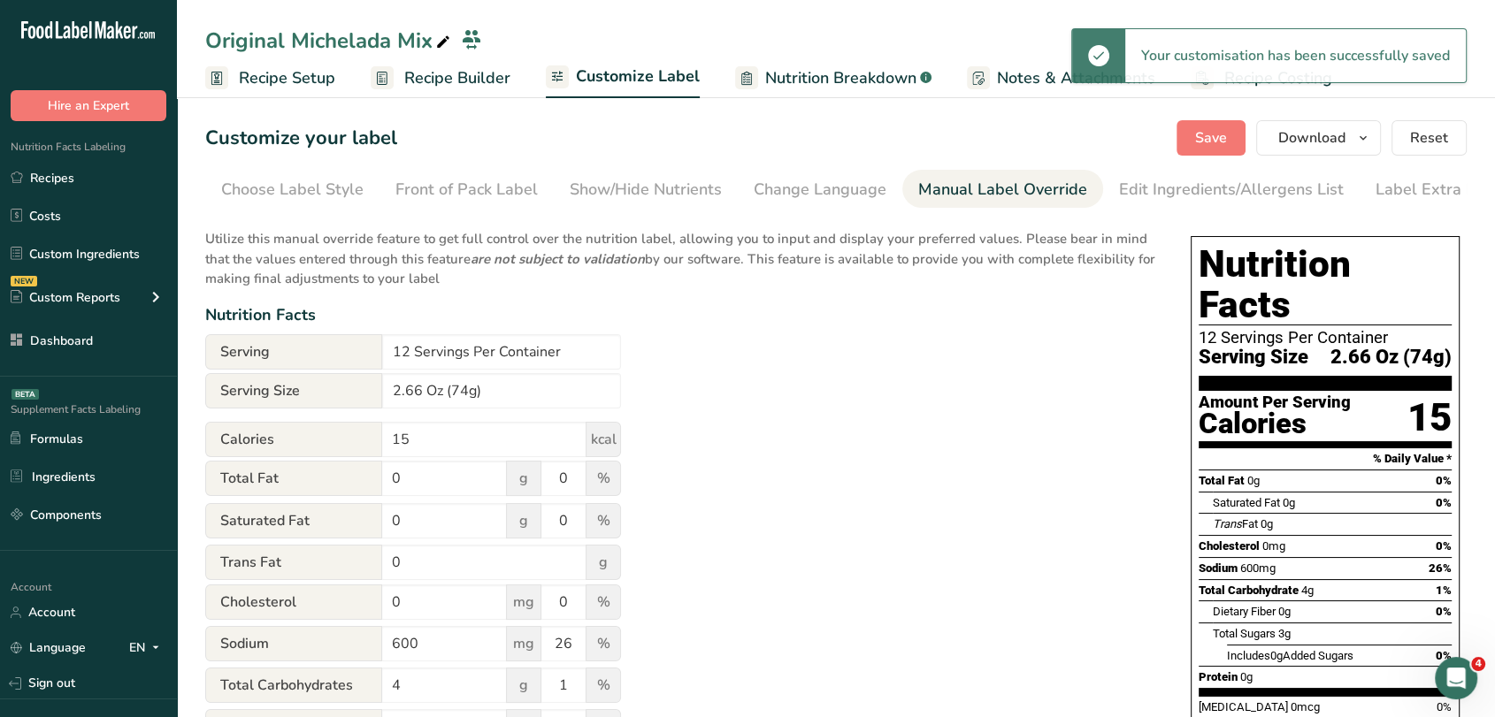
scroll to position [0, 24]
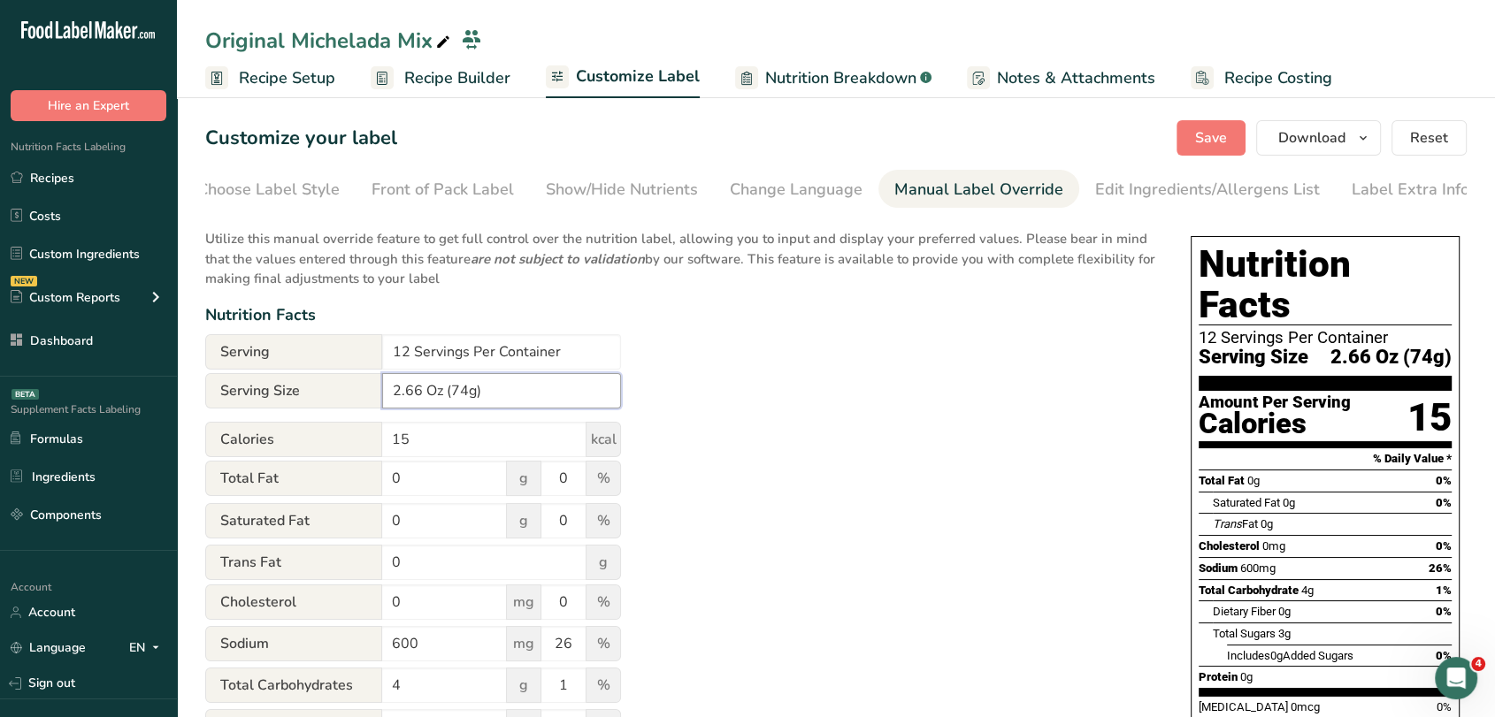
click at [467, 391] on input "2.66 Oz (74g)" at bounding box center [501, 390] width 239 height 35
type input "2.66 Oz (75g)"
click at [1227, 134] on span "Save" at bounding box center [1211, 137] width 32 height 21
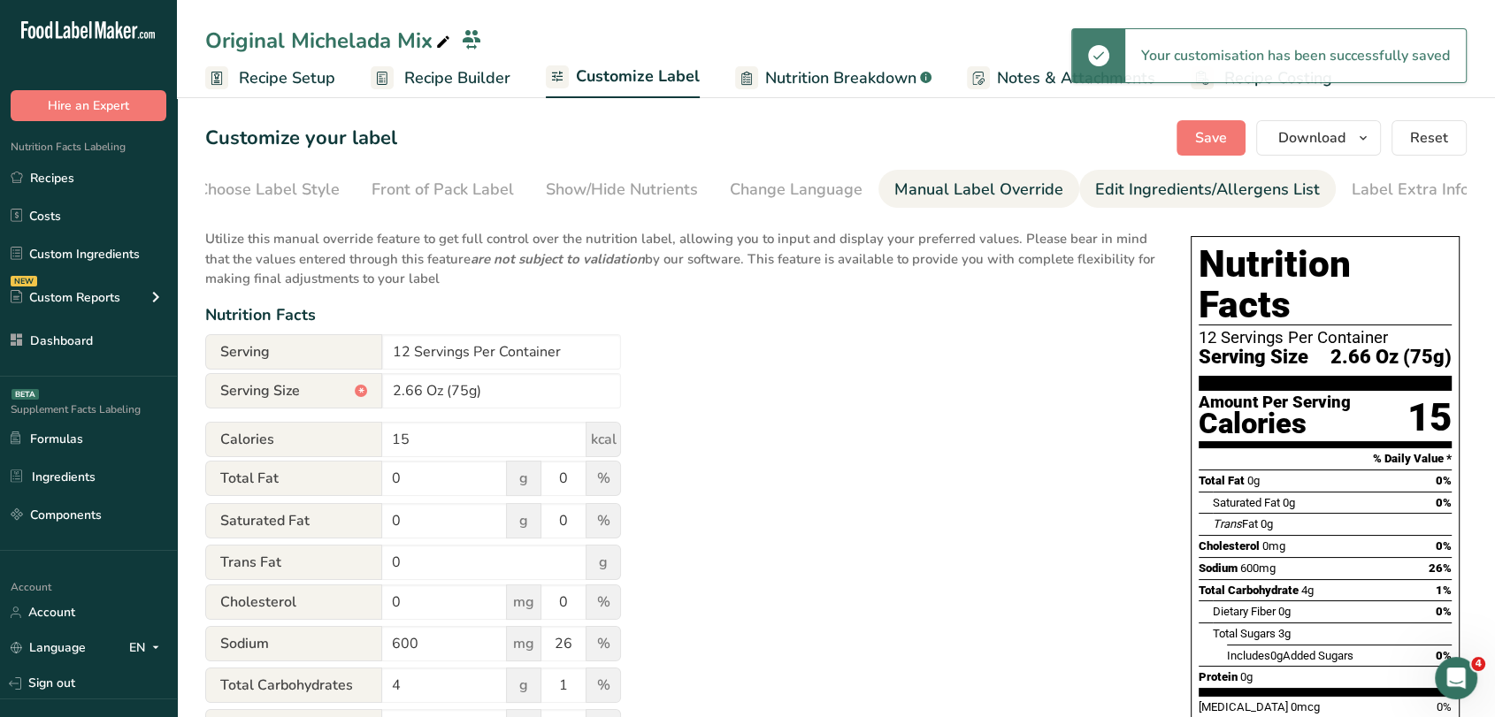
click at [1175, 180] on div "Edit Ingredients/Allergens List" at bounding box center [1207, 190] width 225 height 24
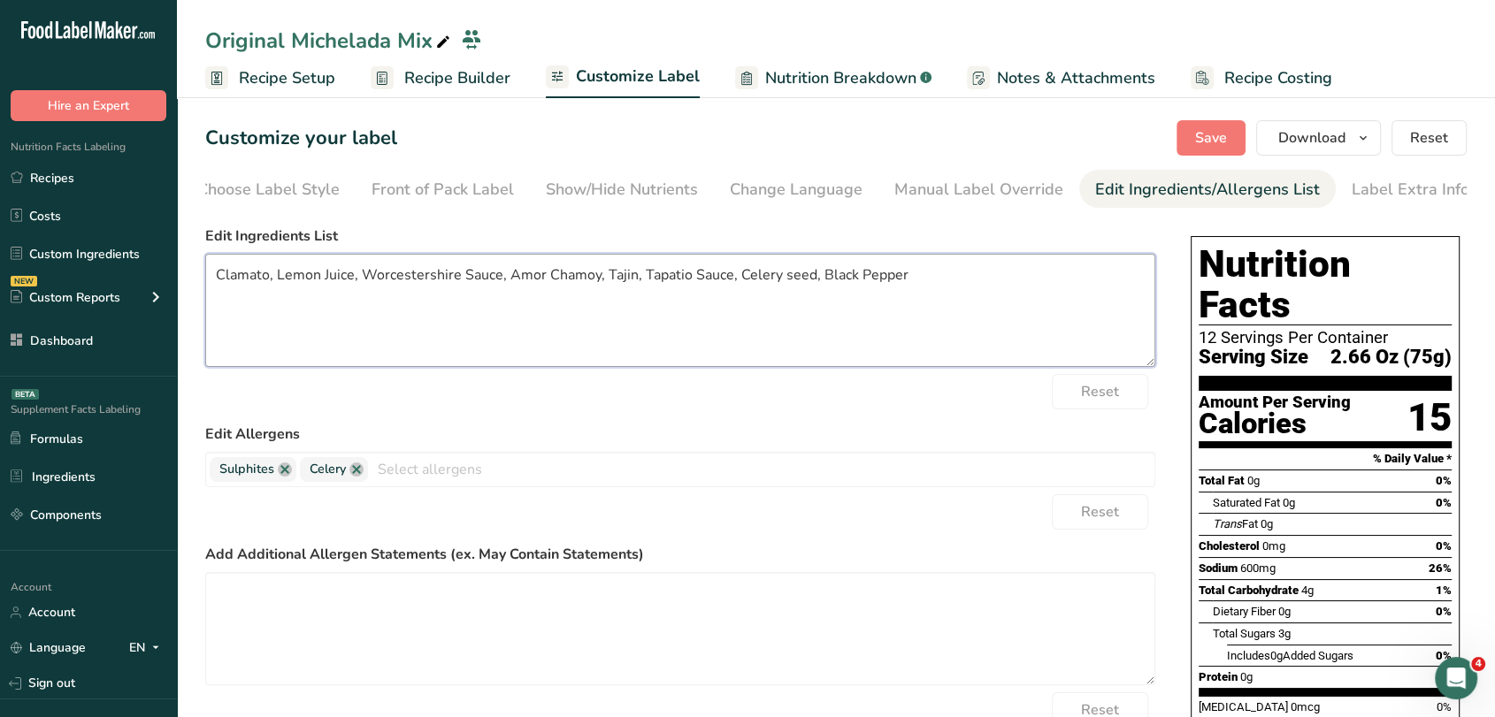
drag, startPoint x: 270, startPoint y: 278, endPoint x: 205, endPoint y: 276, distance: 64.6
click at [205, 276] on textarea "Clamato, Lemon Juice, Worcestershire Sauce, Amor Chamoy, Tajin, Tapatio Sauce, …" at bounding box center [680, 310] width 950 height 113
click at [276, 295] on textarea "Clamato, Lemon Juice, Worcestershire Sauce, Amor Chamoy, Tajin, Tapatio Sauce, …" at bounding box center [680, 310] width 950 height 113
click at [269, 282] on textarea "Clamato, Lemon Juice, Worcestershire Sauce, Amor Chamoy, Tajin, Tapatio Sauce, …" at bounding box center [680, 310] width 950 height 113
paste textarea "Reconstituted Tomato Juice Concentrate, Water, Sugar, Salt, Spices, Dried Clam …"
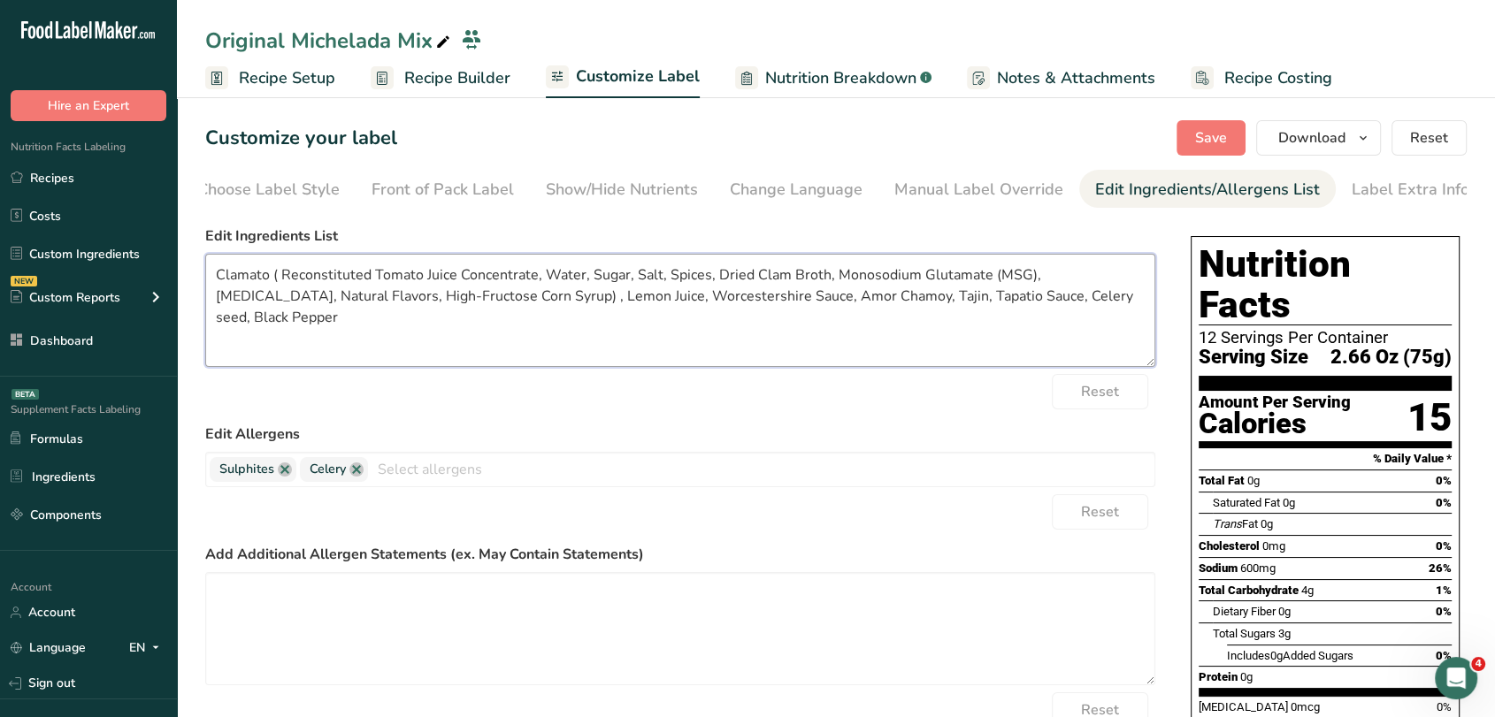
drag, startPoint x: 817, startPoint y: 303, endPoint x: 731, endPoint y: 298, distance: 86.8
click at [731, 298] on textarea "Clamato ( Reconstituted Tomato Juice Concentrate, Water, Sugar, Salt, Spices, D…" at bounding box center [680, 310] width 950 height 113
click at [817, 299] on textarea "Clamato ( Reconstituted Tomato Juice Concentrate, Water, Sugar, Salt, Spices, D…" at bounding box center [680, 310] width 950 height 113
paste textarea "Plum Puree, Water, Sugar, Salt, Chili Powder, Citric Acid, Sodium Benzoate (Pre…"
drag, startPoint x: 647, startPoint y: 320, endPoint x: 619, endPoint y: 317, distance: 27.6
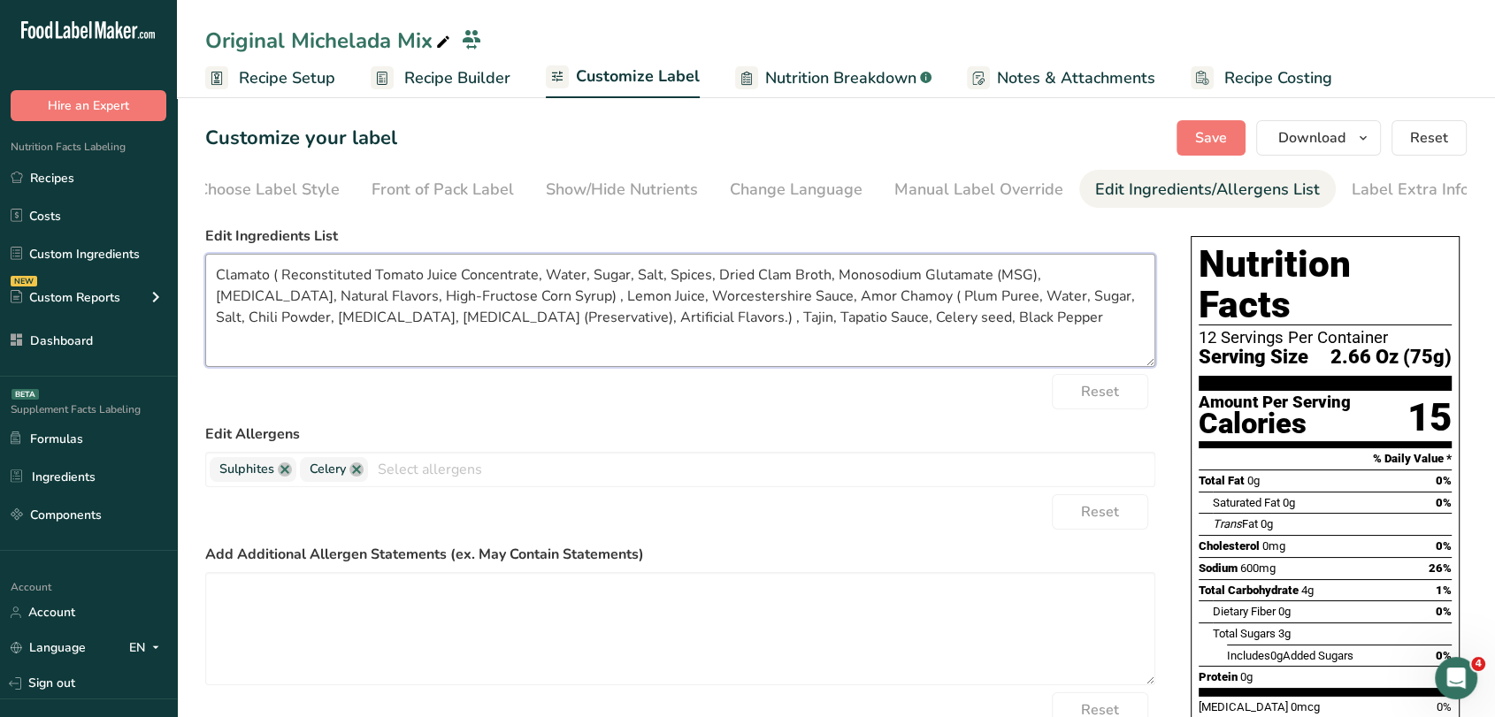
click at [619, 317] on textarea "Clamato ( Reconstituted Tomato Juice Concentrate, Water, Sugar, Salt, Spices, D…" at bounding box center [680, 310] width 950 height 113
click at [646, 330] on textarea "Clamato ( Reconstituted Tomato Juice Concentrate, Water, Sugar, Salt, Spices, D…" at bounding box center [680, 310] width 950 height 113
paste textarea "Chili, Salt, Dehydrated Lime."
drag, startPoint x: 930, startPoint y: 316, endPoint x: 844, endPoint y: 324, distance: 86.2
click at [844, 324] on textarea "Clamato ( Reconstituted Tomato Juice Concentrate, Water, Sugar, Salt, Spices, D…" at bounding box center [680, 310] width 950 height 113
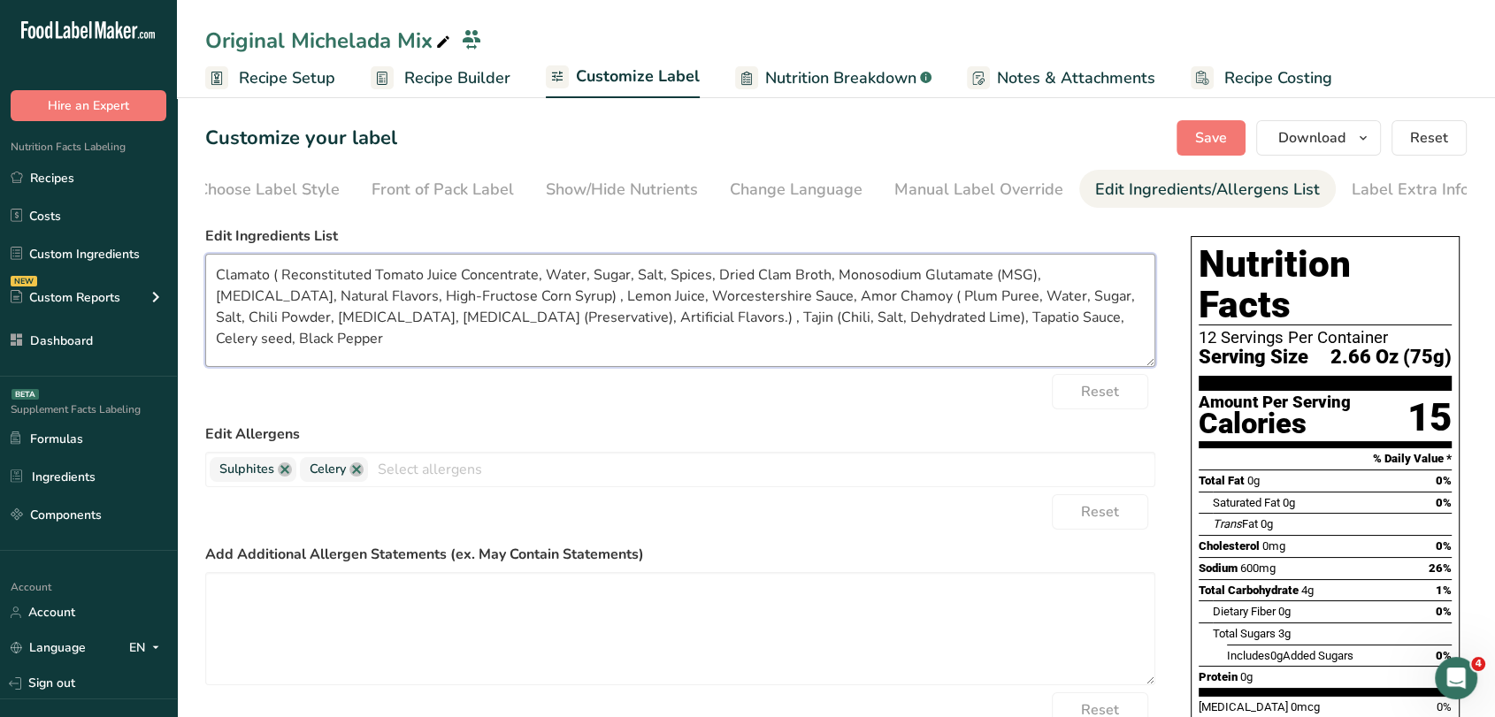
click at [935, 324] on textarea "Clamato ( Reconstituted Tomato Juice Concentrate, Water, Sugar, Salt, Spices, D…" at bounding box center [680, 310] width 950 height 113
paste textarea "Water, Red Peppers, Salt, Spices, Garlic, Acetic Acid."
type textarea "Clamato ( Reconstituted Tomato Juice Concentrate, Water, Sugar, Salt, Spices, D…"
click at [1199, 147] on span "Save" at bounding box center [1211, 137] width 32 height 21
click at [1199, 143] on span "Save" at bounding box center [1211, 137] width 32 height 21
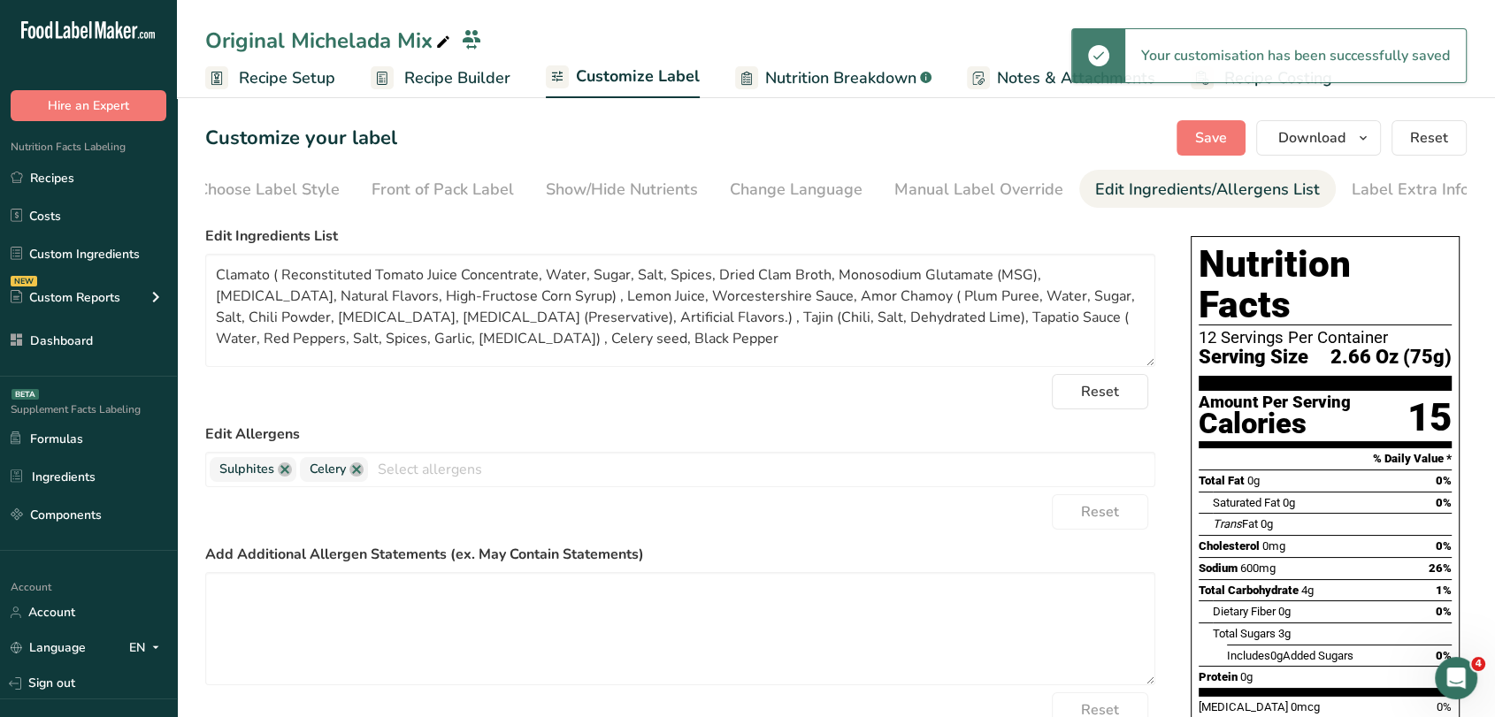
click at [482, 76] on span "Recipe Builder" at bounding box center [457, 78] width 106 height 24
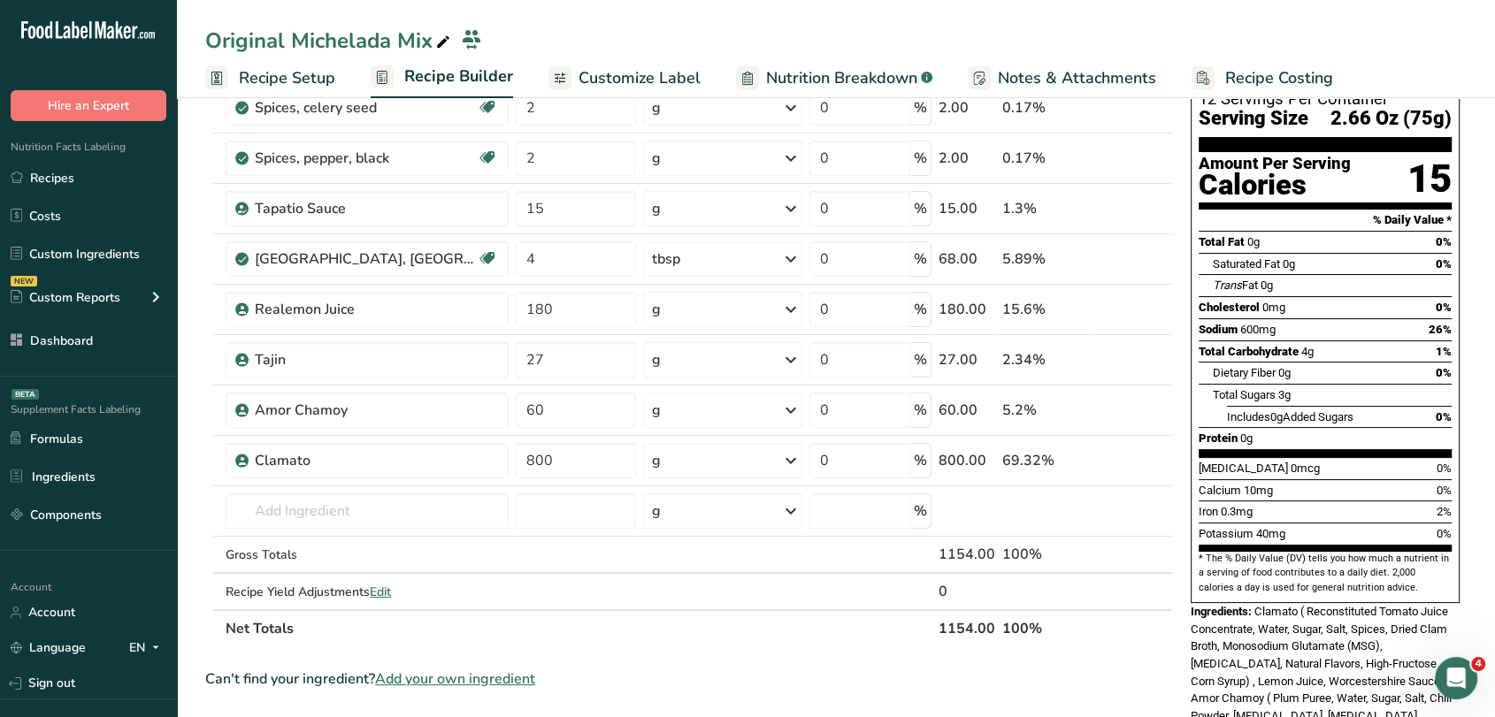
scroll to position [184, 0]
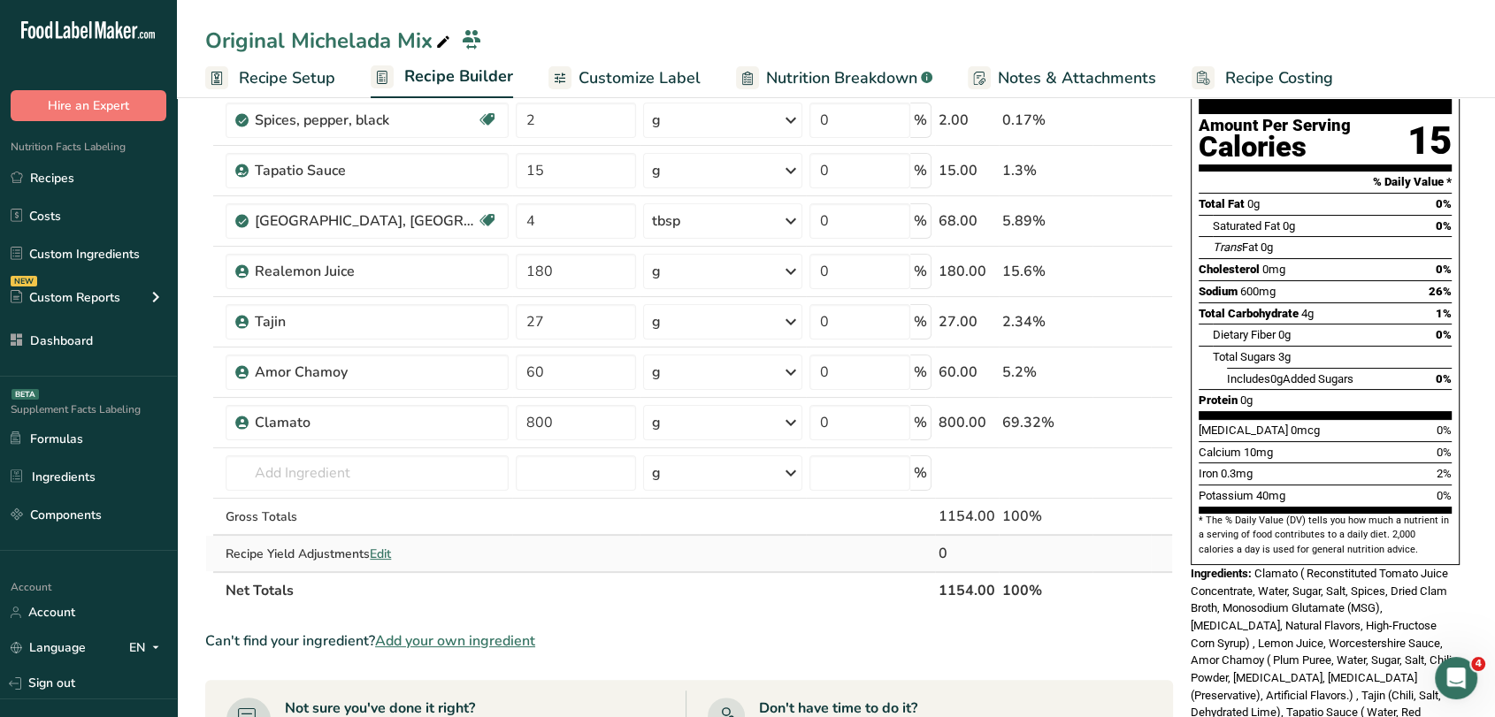
click at [385, 553] on span "Edit" at bounding box center [380, 554] width 21 height 17
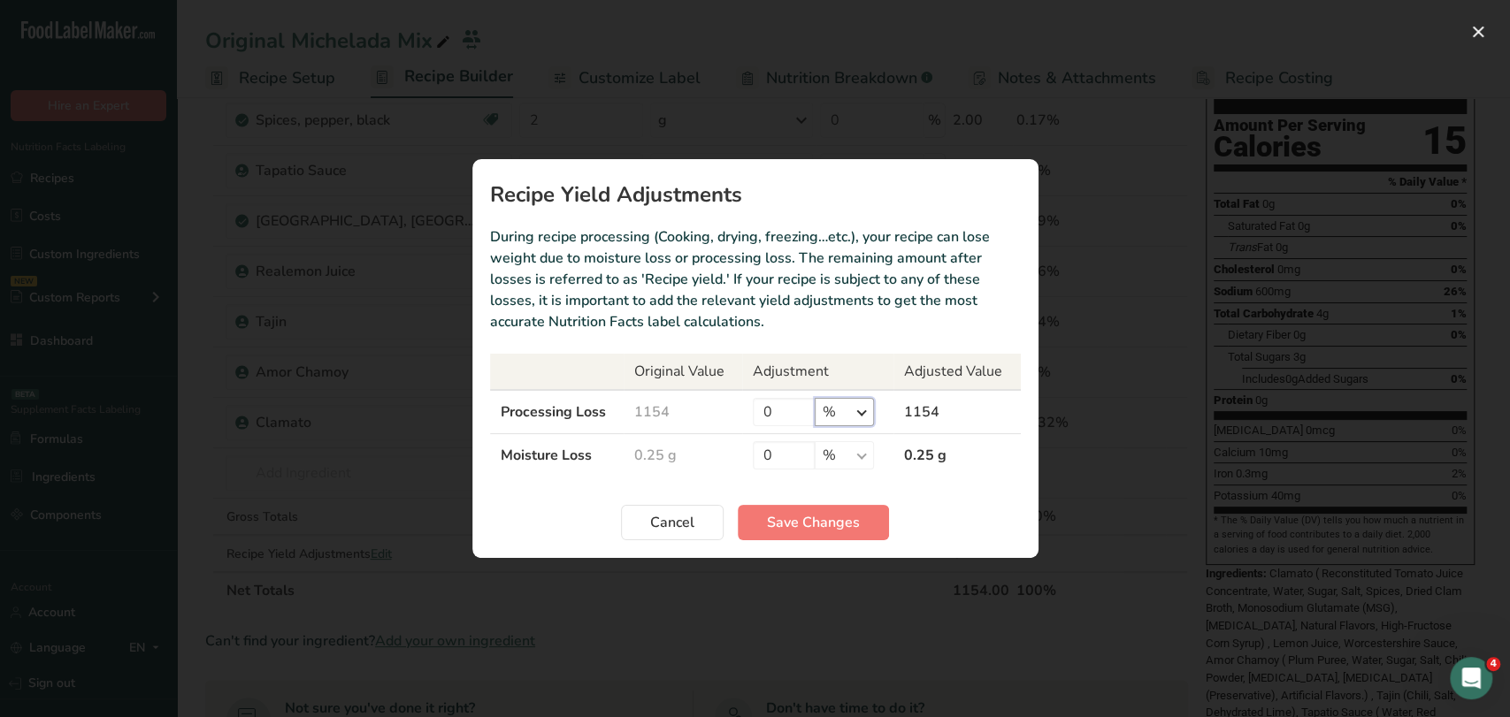
click at [835, 416] on select "% g kg mg mcg lb oz" at bounding box center [844, 412] width 59 height 28
select select "0"
click at [815, 398] on select "% g kg mg mcg lb oz" at bounding box center [844, 412] width 59 height 28
drag, startPoint x: 785, startPoint y: 414, endPoint x: 753, endPoint y: 413, distance: 31.9
click at [753, 413] on input "0" at bounding box center [784, 412] width 62 height 28
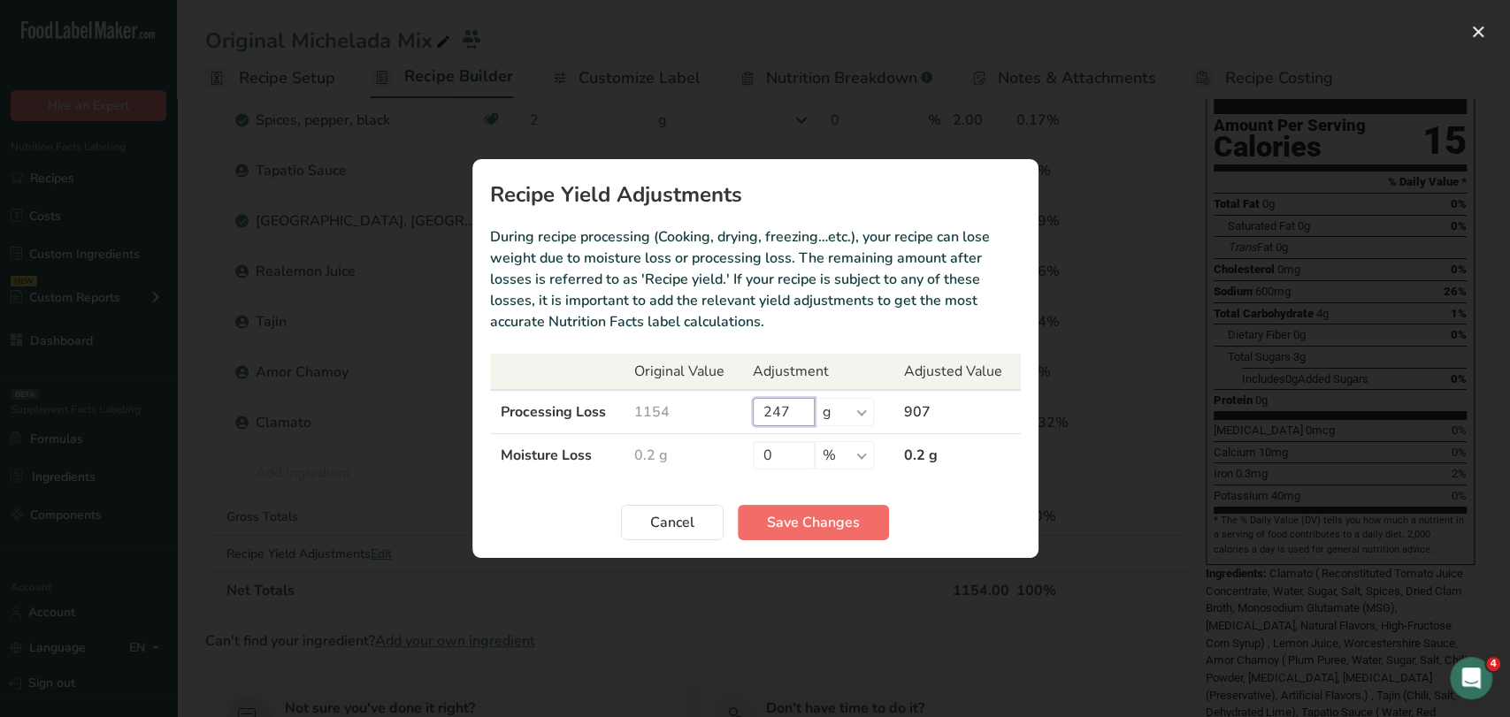
type input "247"
click at [848, 516] on span "Save Changes" at bounding box center [813, 522] width 93 height 21
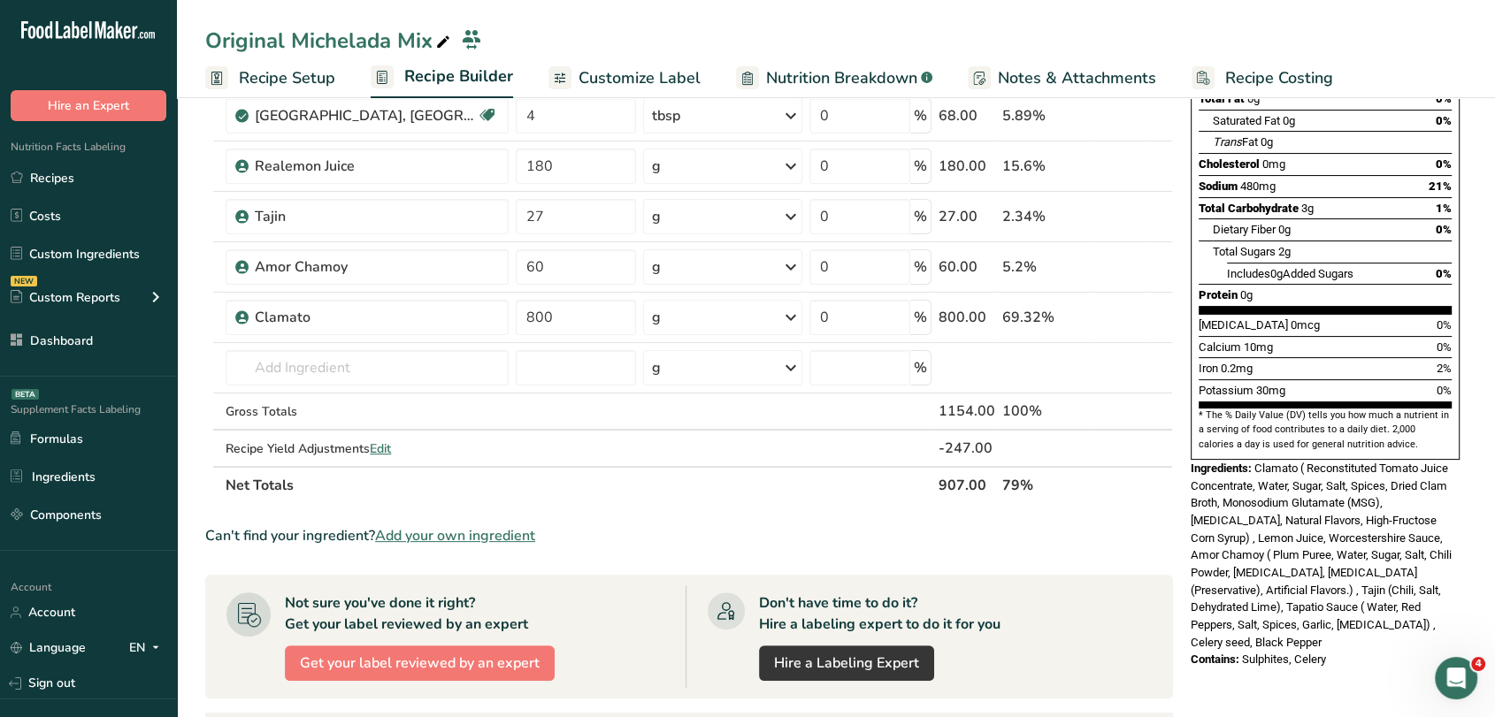
scroll to position [0, 0]
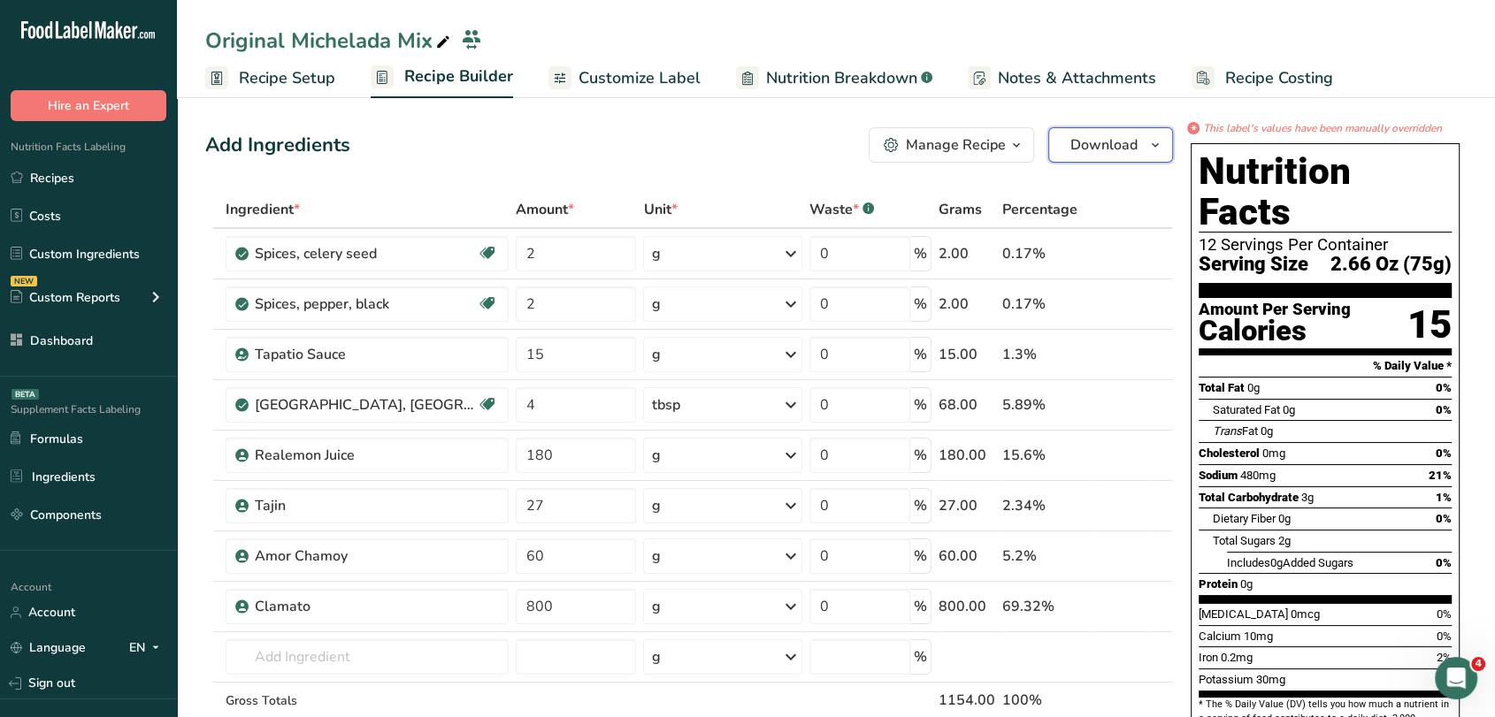
click at [1142, 148] on button "Download" at bounding box center [1110, 144] width 125 height 35
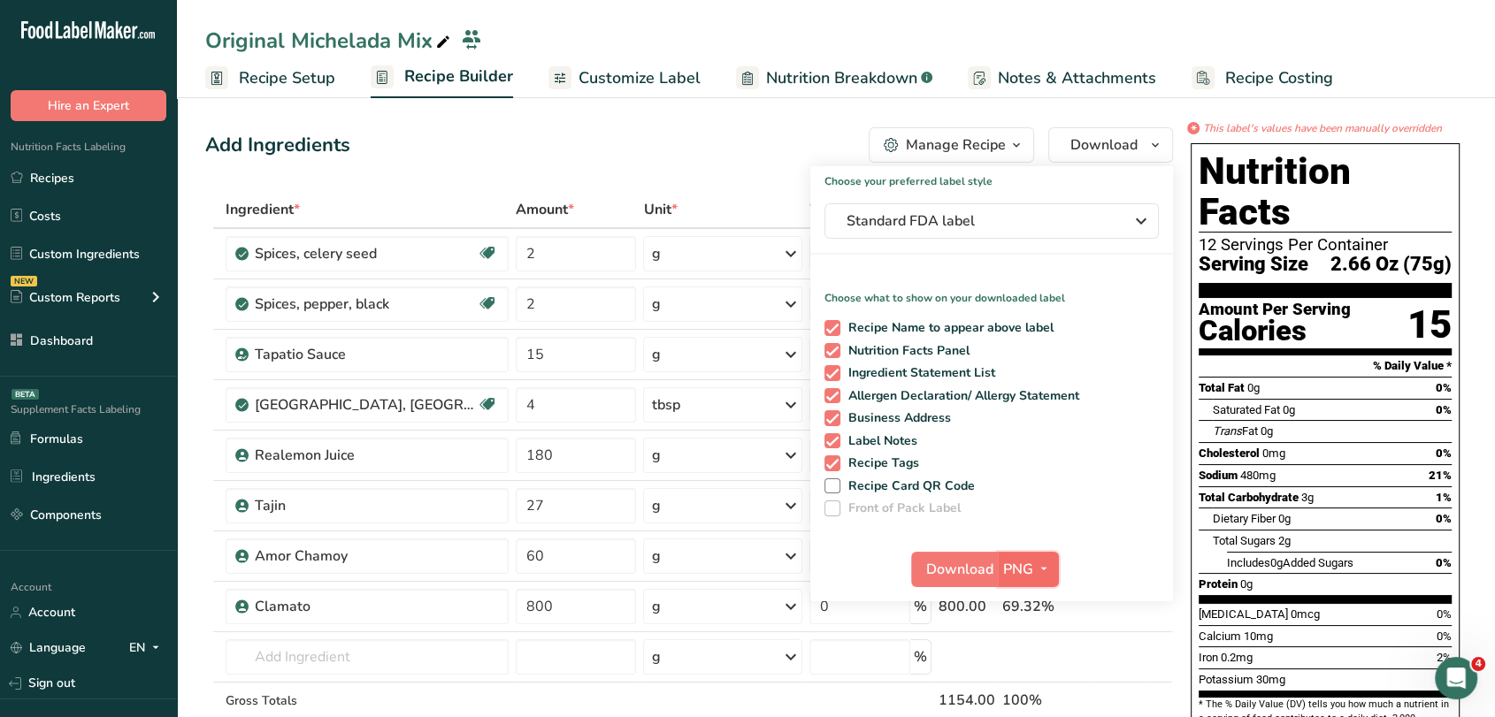
click at [1047, 554] on button "PNG" at bounding box center [1028, 569] width 61 height 35
click at [1038, 685] on link "PDF" at bounding box center [1030, 692] width 57 height 29
click at [973, 568] on span "Download" at bounding box center [960, 569] width 67 height 21
click at [920, 132] on button "Manage Recipe" at bounding box center [951, 144] width 165 height 35
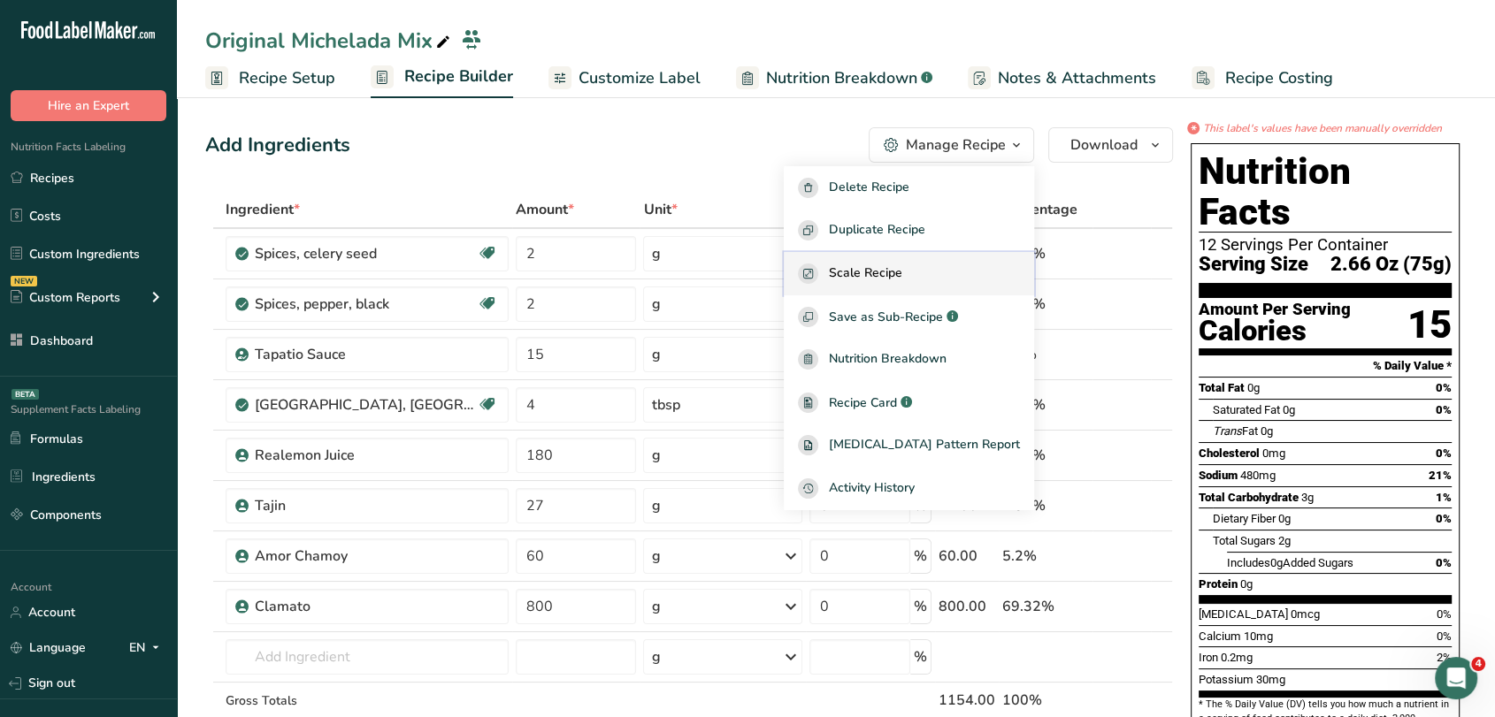
click at [902, 276] on span "Scale Recipe" at bounding box center [865, 274] width 73 height 20
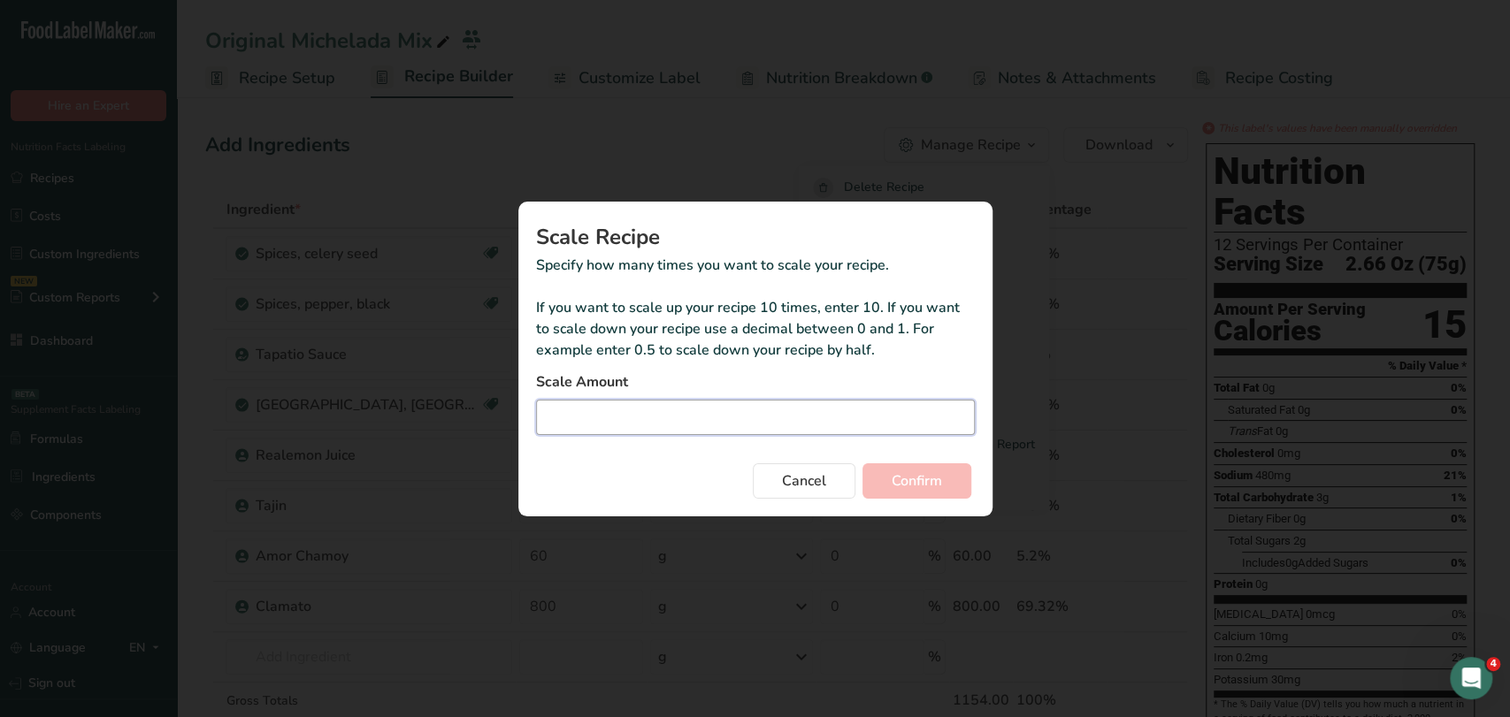
click at [763, 426] on input "Duplicate recipe modal" at bounding box center [755, 417] width 439 height 35
type input "0.25"
click at [941, 487] on span "Confirm" at bounding box center [917, 481] width 50 height 21
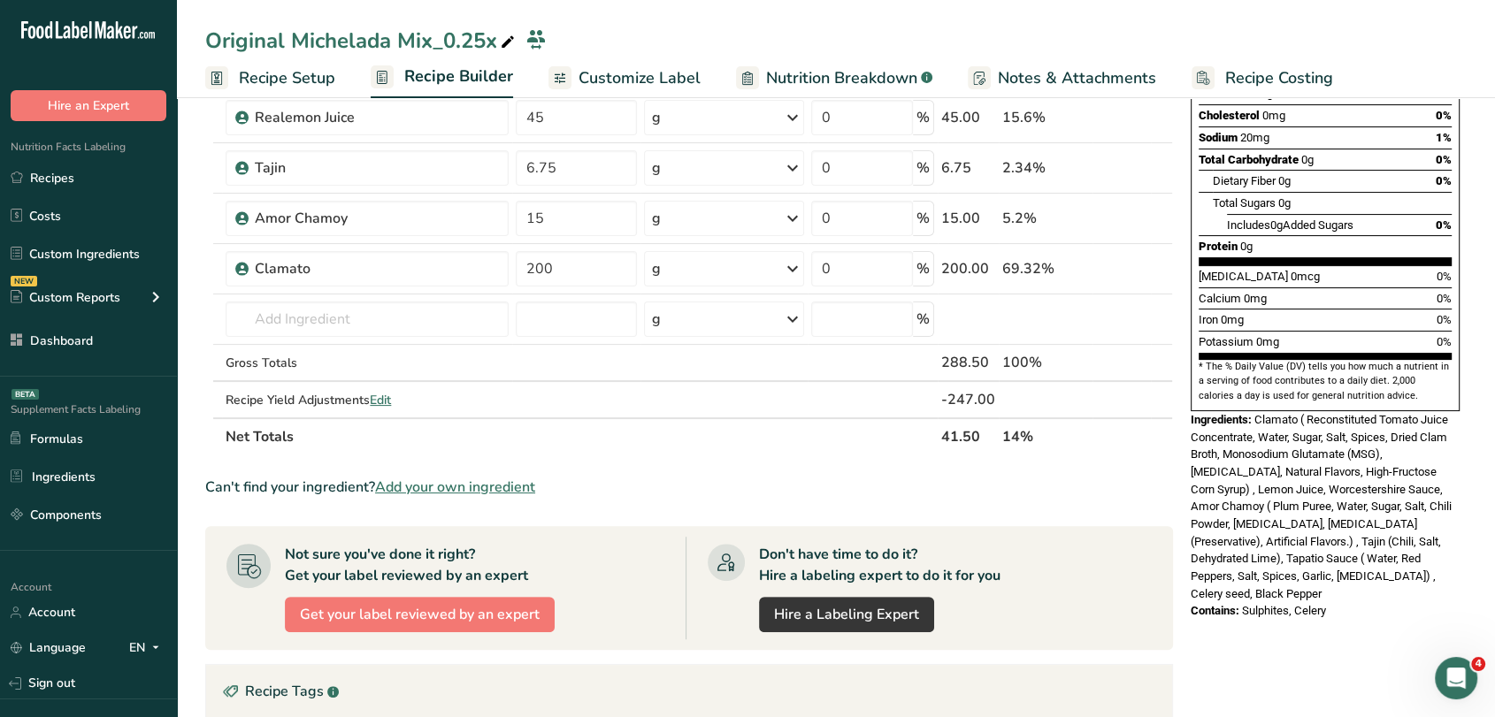
scroll to position [336, 0]
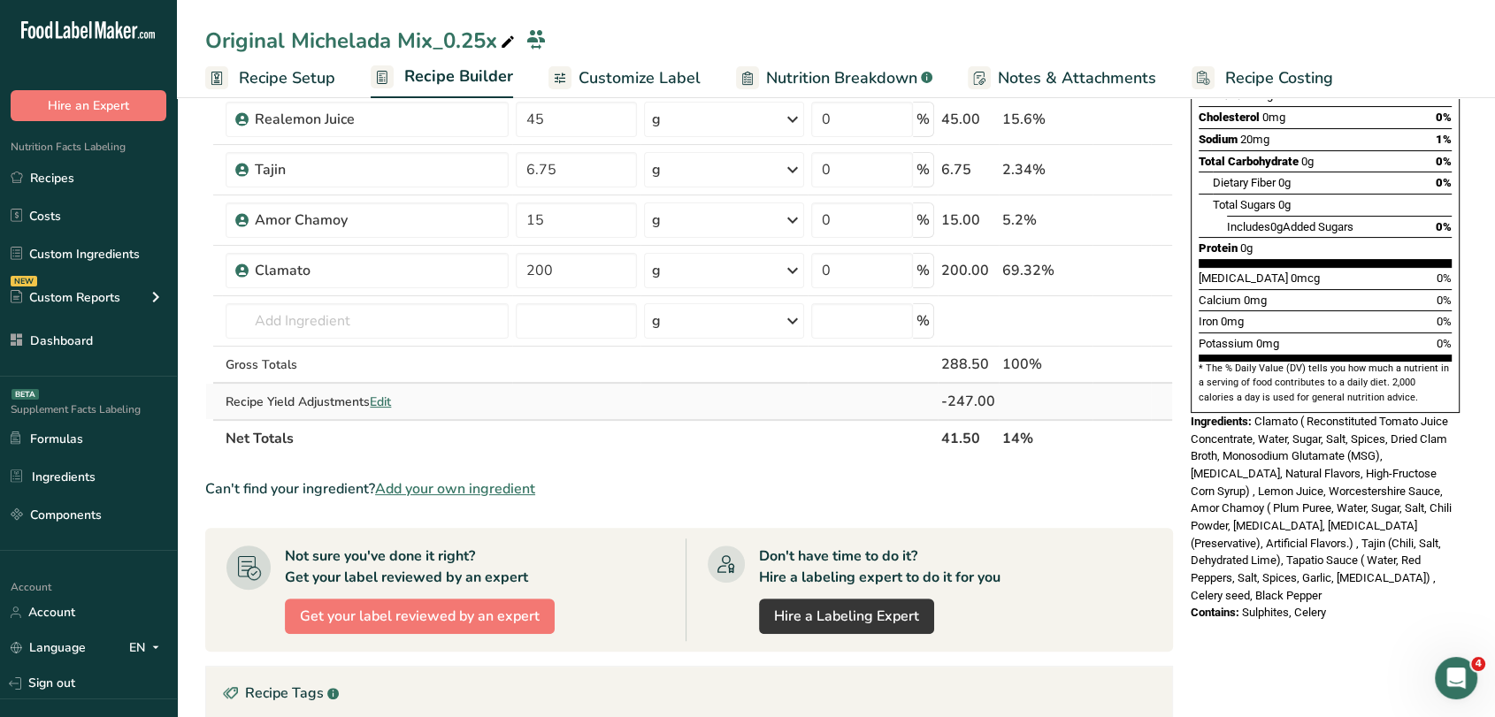
click at [387, 396] on span "Edit" at bounding box center [380, 402] width 21 height 17
select select "0"
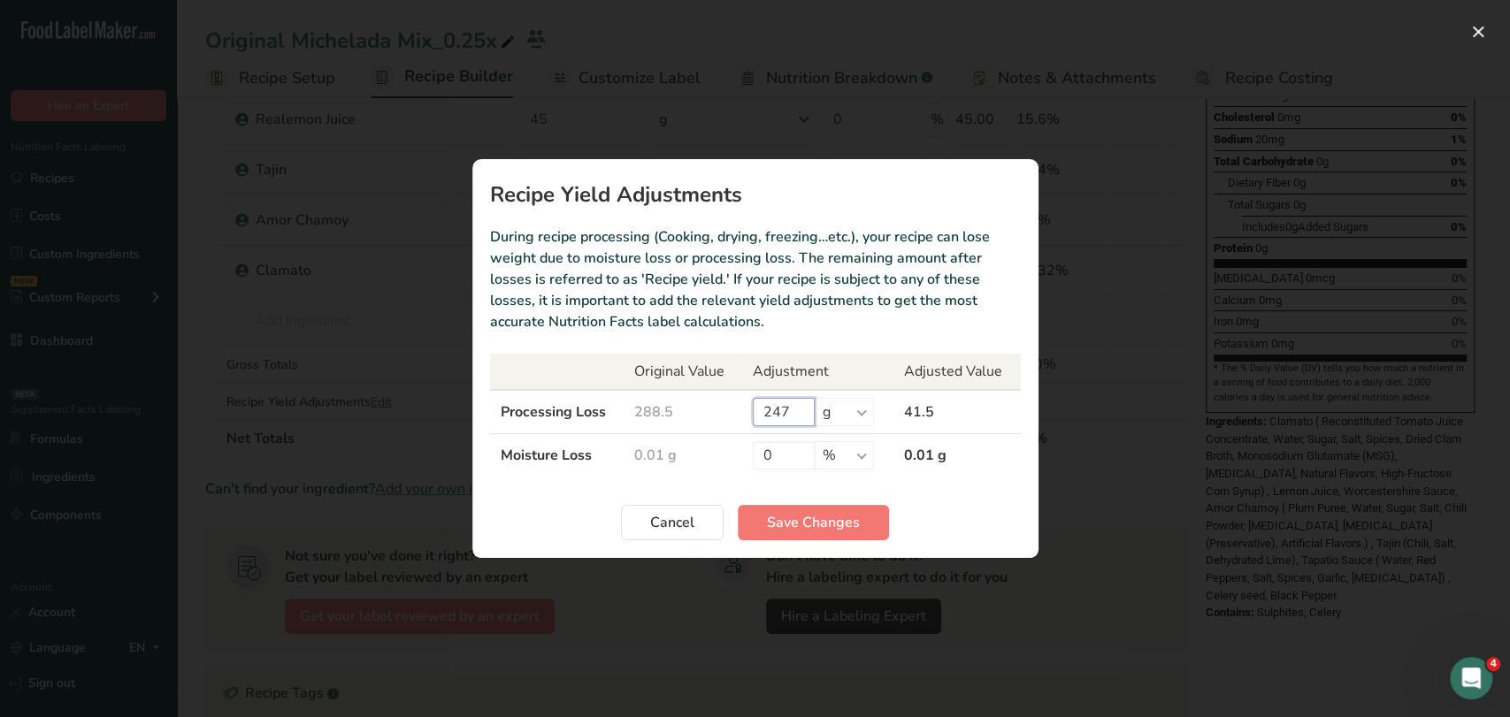
click at [803, 408] on input "247" at bounding box center [784, 412] width 62 height 28
click at [847, 519] on span "Save Changes" at bounding box center [813, 522] width 93 height 21
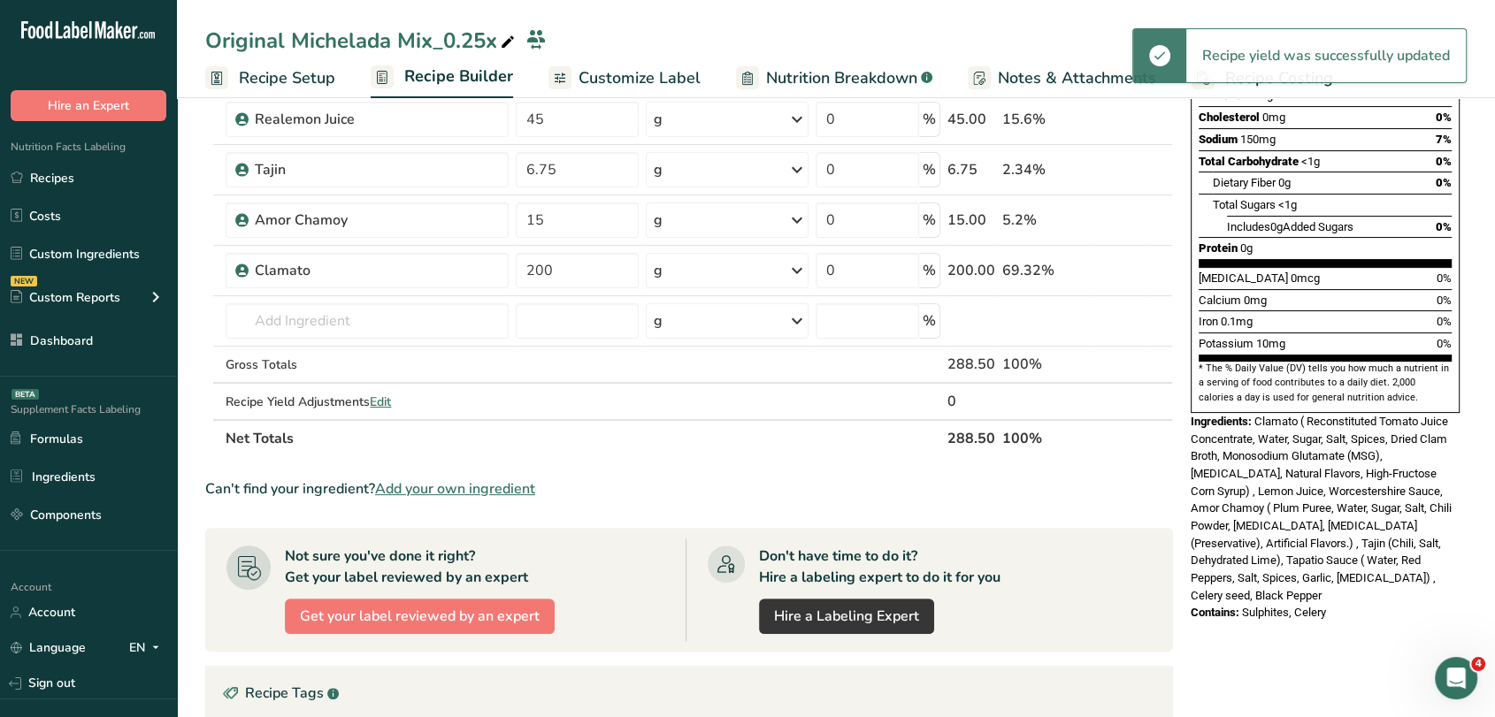
scroll to position [0, 0]
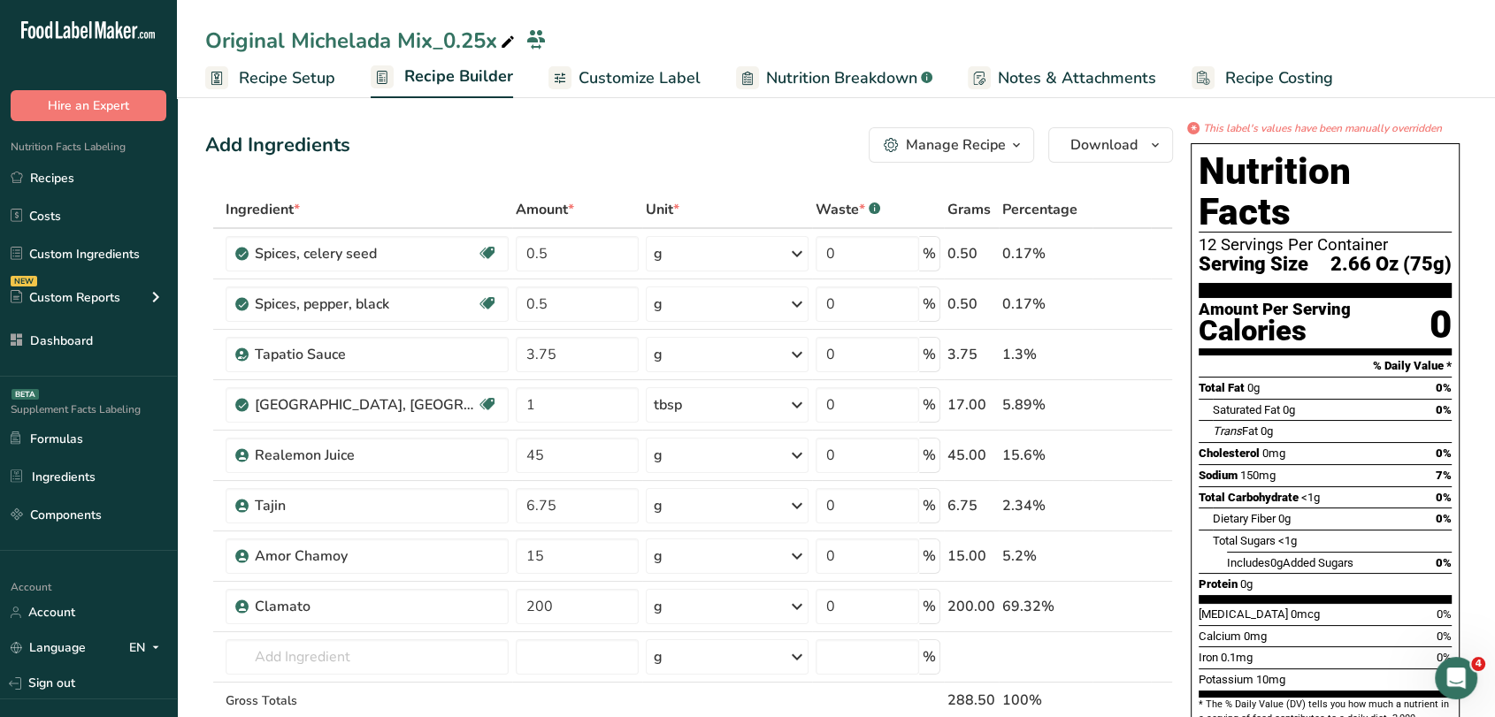
click at [624, 77] on span "Customize Label" at bounding box center [640, 78] width 122 height 24
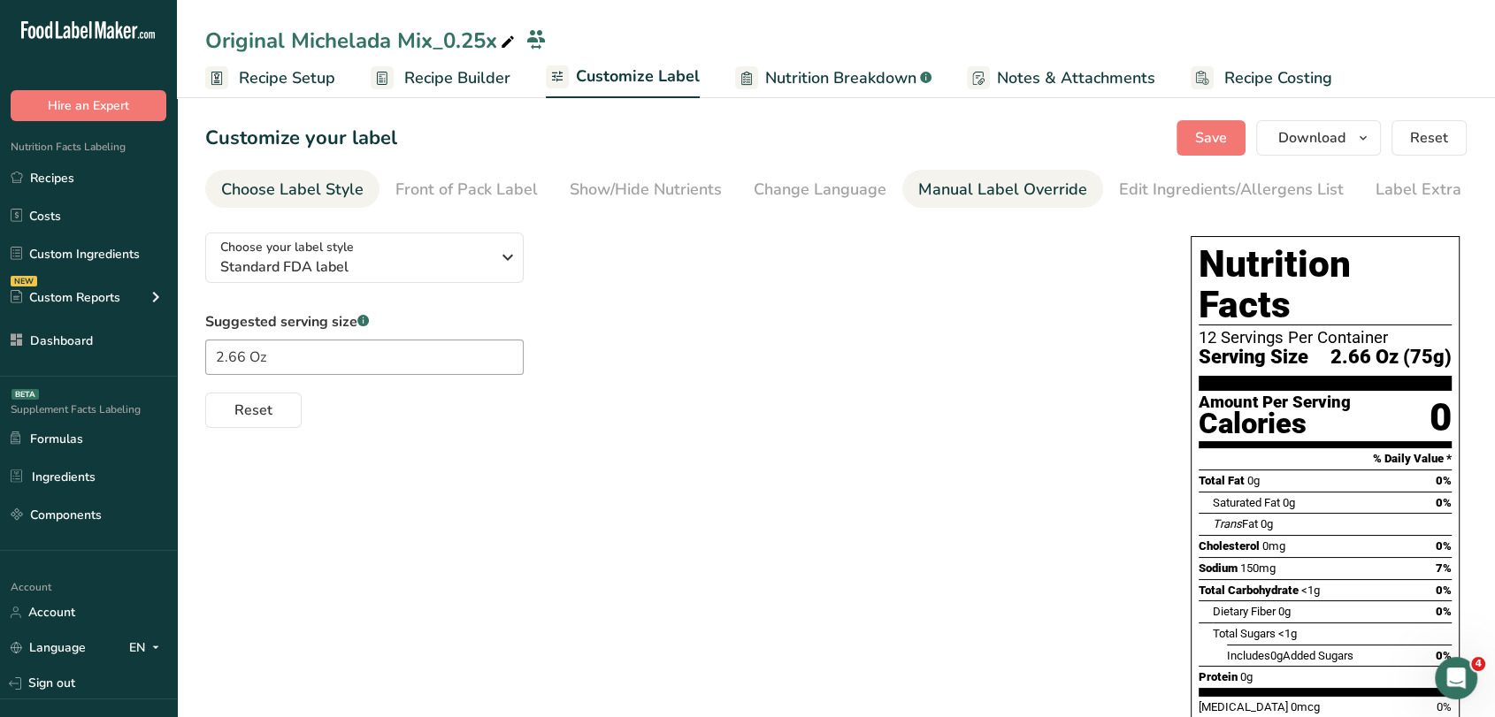
click at [1046, 172] on link "Manual Label Override" at bounding box center [1002, 190] width 169 height 40
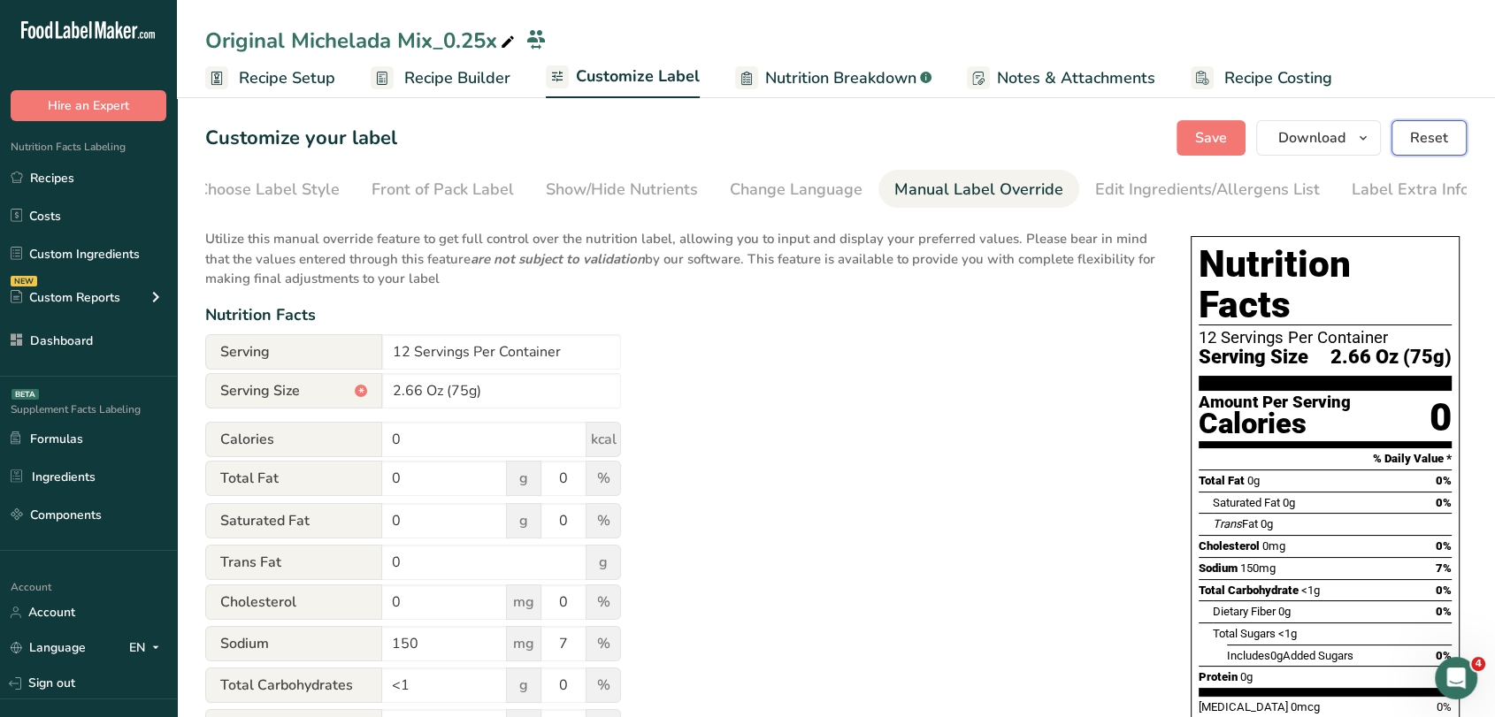
click at [1421, 134] on span "Reset" at bounding box center [1429, 137] width 38 height 21
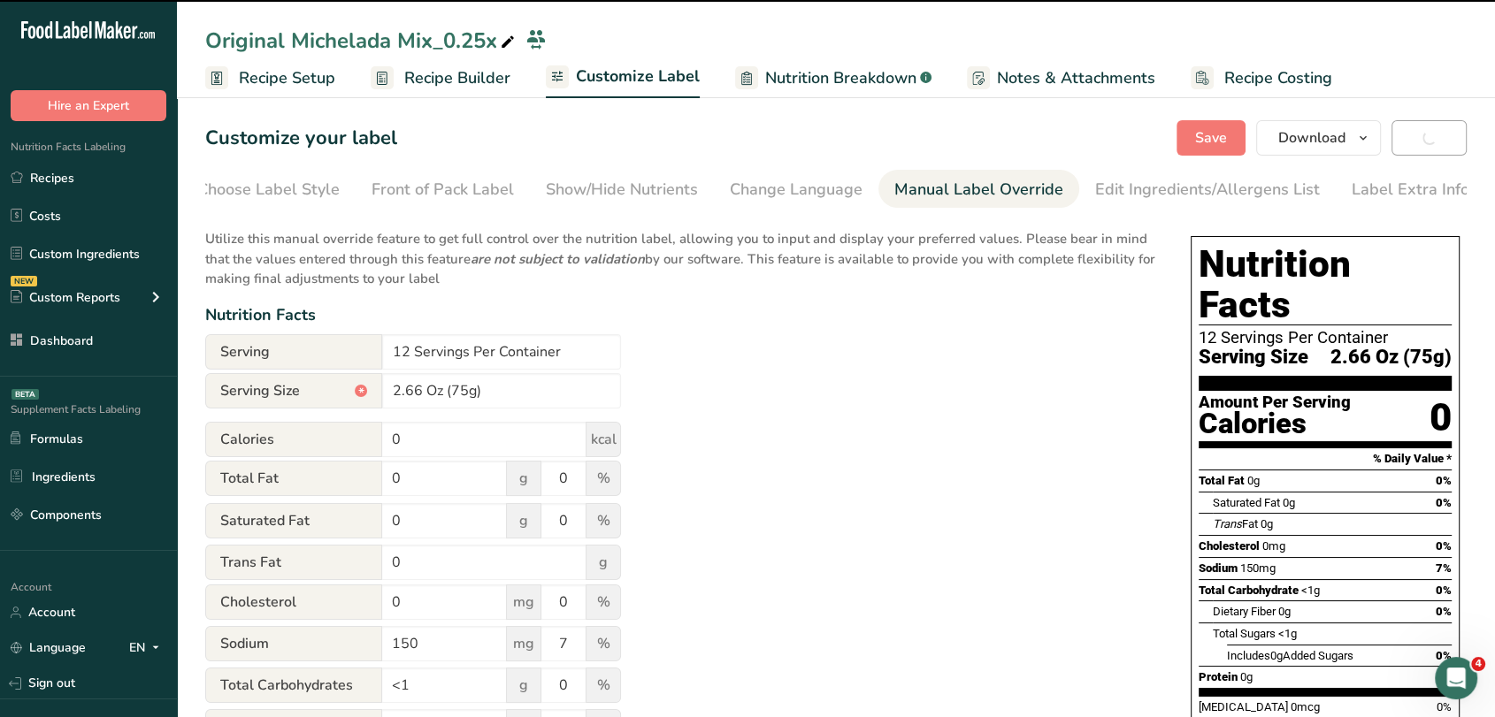
type input "18g"
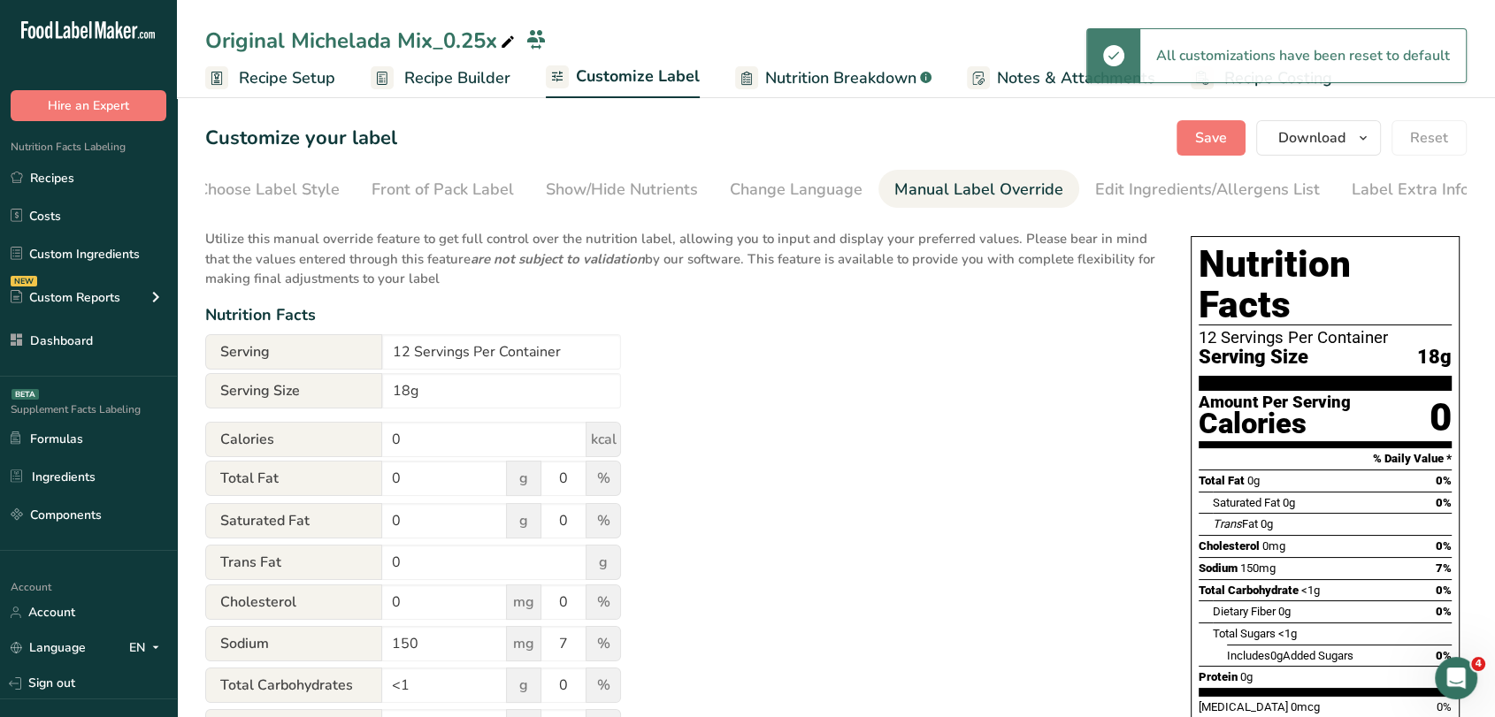
click at [475, 81] on span "Recipe Builder" at bounding box center [457, 78] width 106 height 24
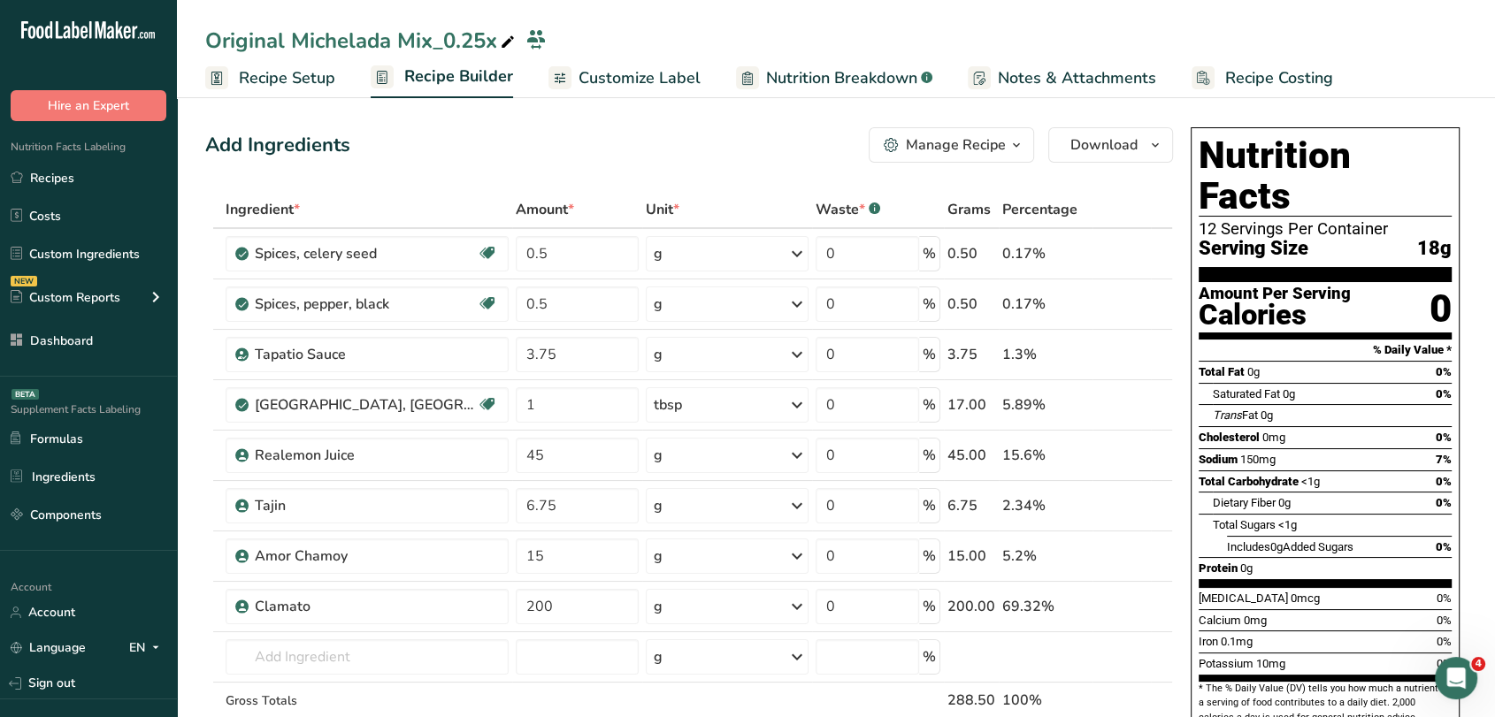
click at [282, 75] on span "Recipe Setup" at bounding box center [287, 78] width 96 height 24
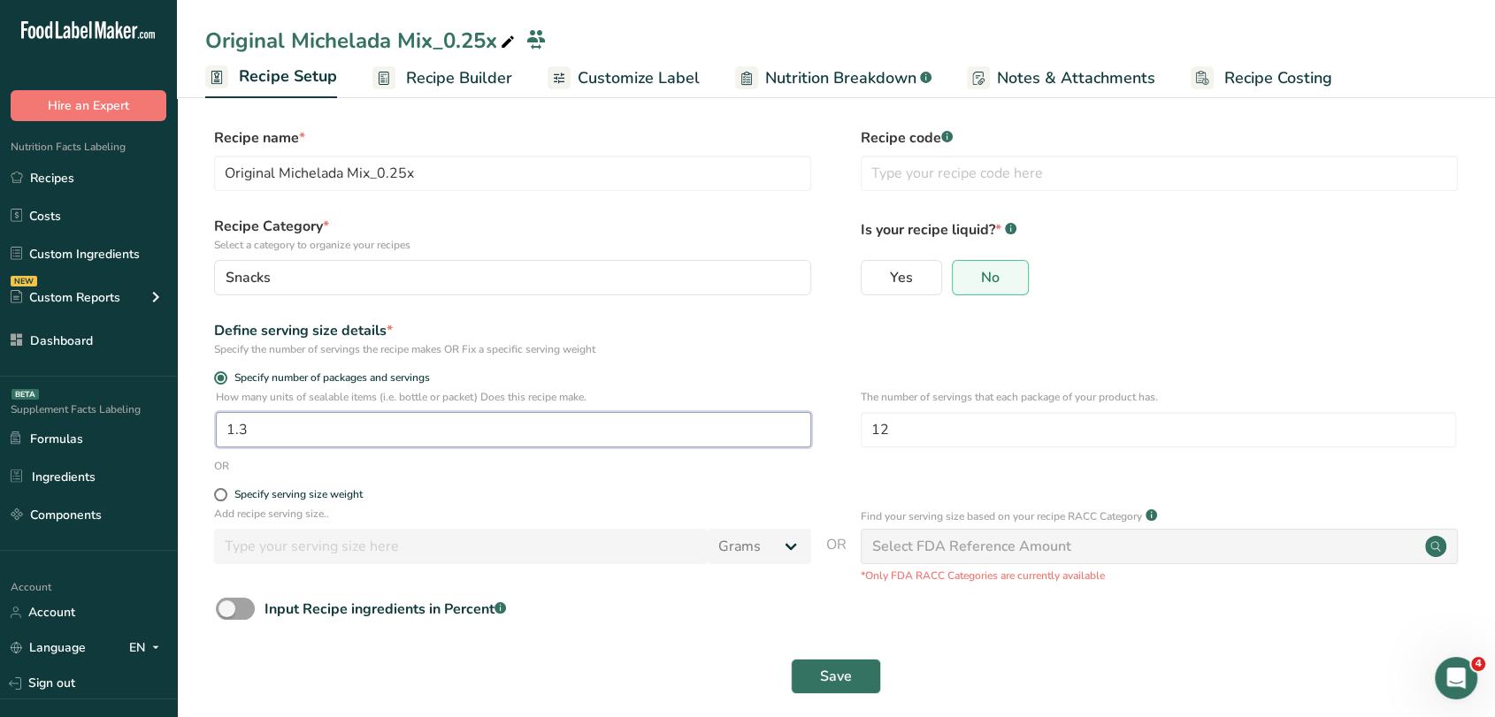
click at [318, 425] on input "1.3" at bounding box center [513, 429] width 595 height 35
type input "1"
click at [850, 671] on span "Save" at bounding box center [836, 676] width 32 height 21
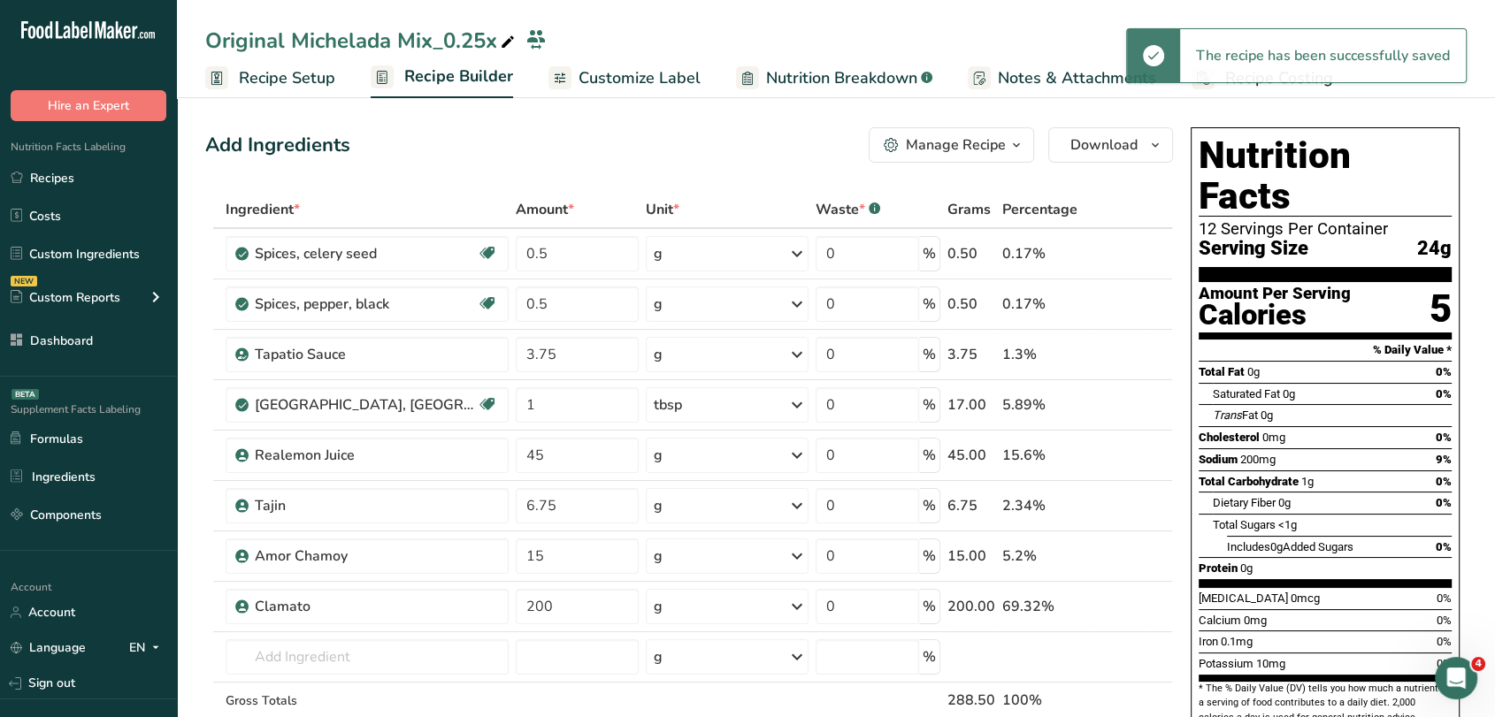
click at [311, 77] on span "Recipe Setup" at bounding box center [287, 78] width 96 height 24
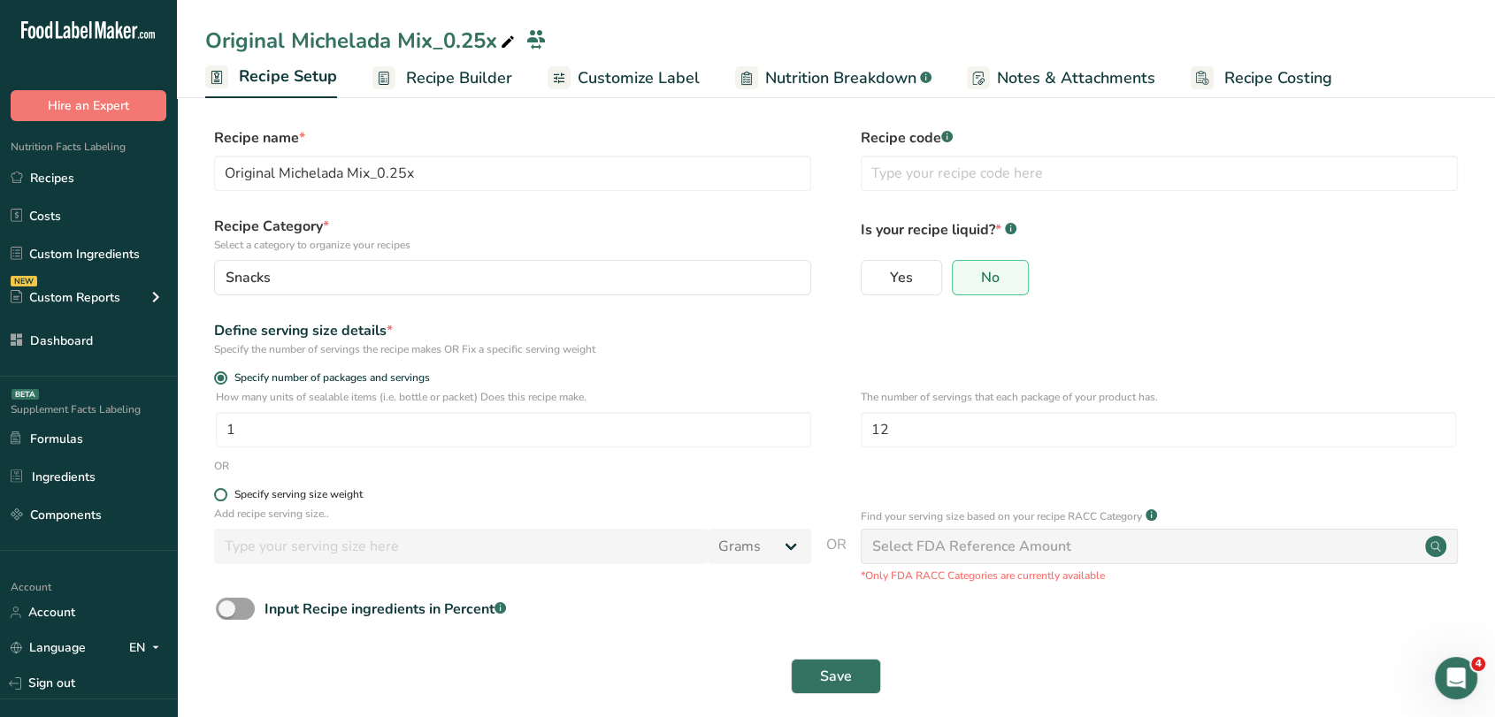
click at [226, 497] on span at bounding box center [220, 494] width 13 height 13
click at [226, 497] on input "Specify serving size weight" at bounding box center [219, 494] width 11 height 11
radio input "true"
radio input "false"
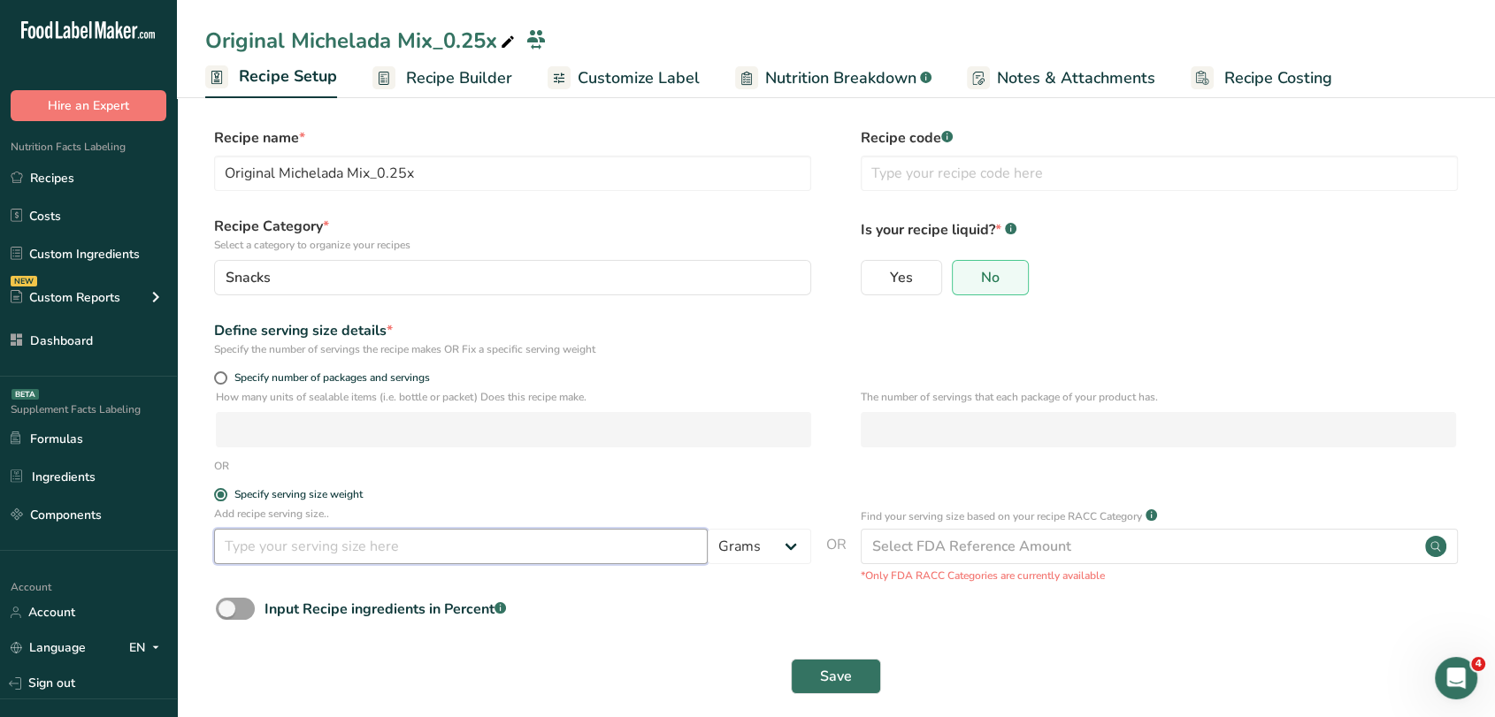
click at [301, 540] on input "number" at bounding box center [461, 546] width 494 height 35
type input "75"
click at [799, 674] on button "Save" at bounding box center [836, 676] width 90 height 35
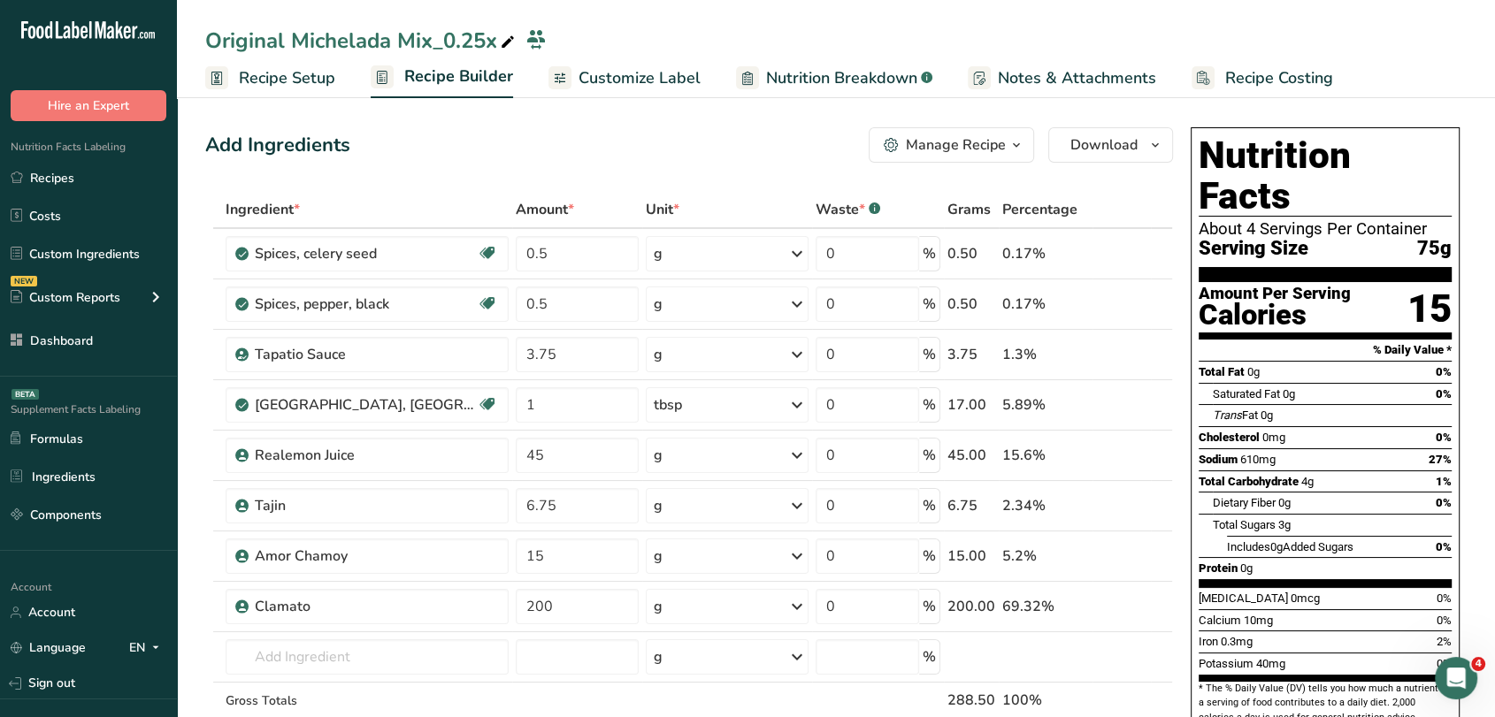
click at [623, 71] on span "Customize Label" at bounding box center [640, 78] width 122 height 24
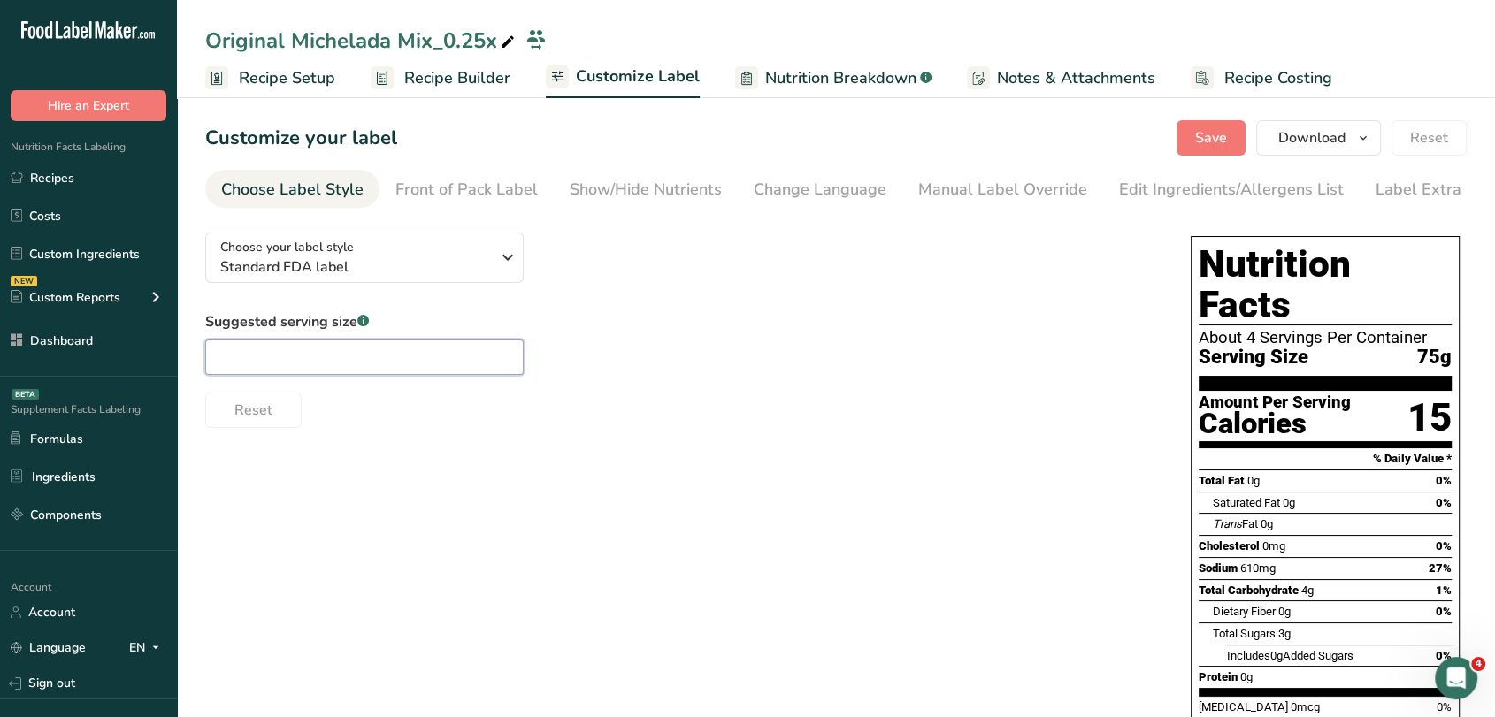
click at [356, 359] on input "text" at bounding box center [364, 357] width 318 height 35
type input "2.66 Oz"
click at [1229, 126] on button "Save" at bounding box center [1210, 137] width 69 height 35
click at [126, 180] on link "Recipes" at bounding box center [88, 178] width 177 height 34
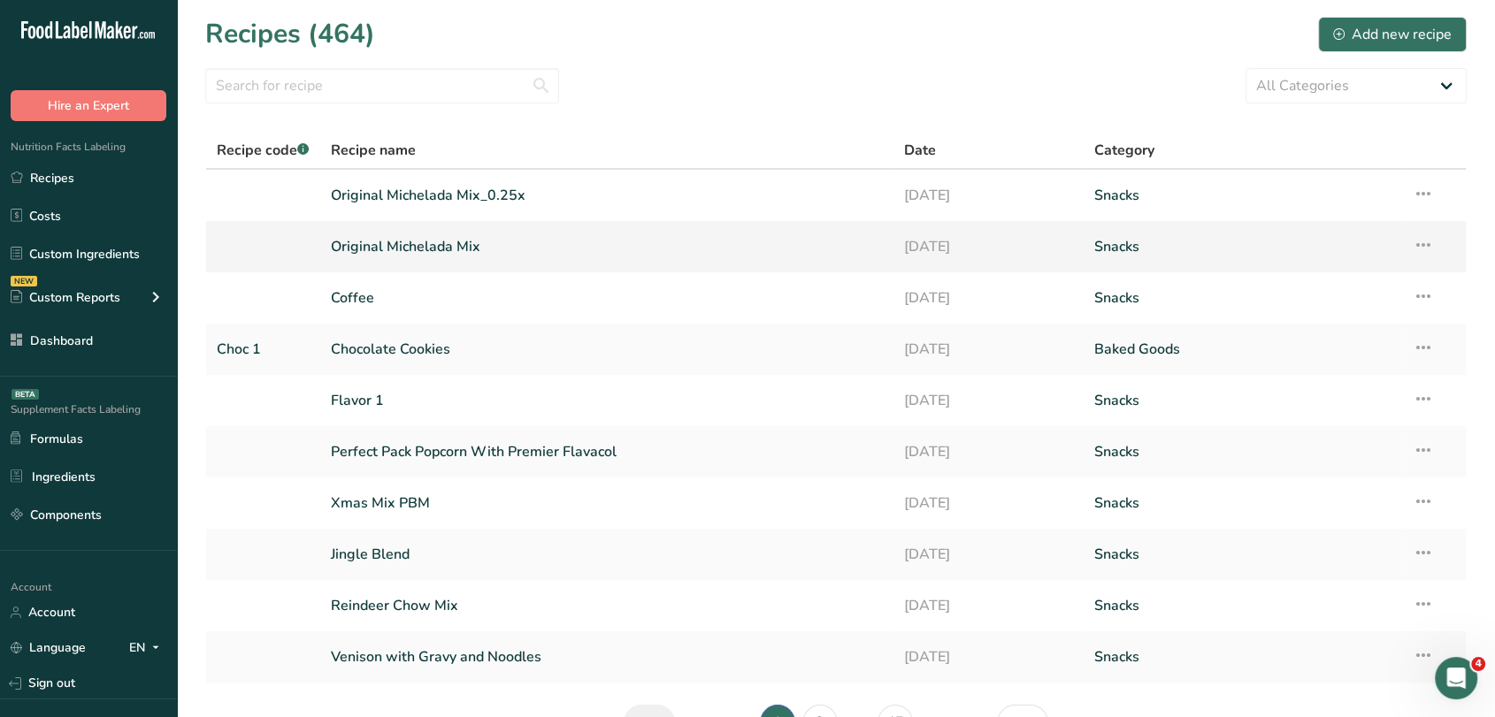
click at [433, 244] on link "Original Michelada Mix" at bounding box center [607, 246] width 552 height 37
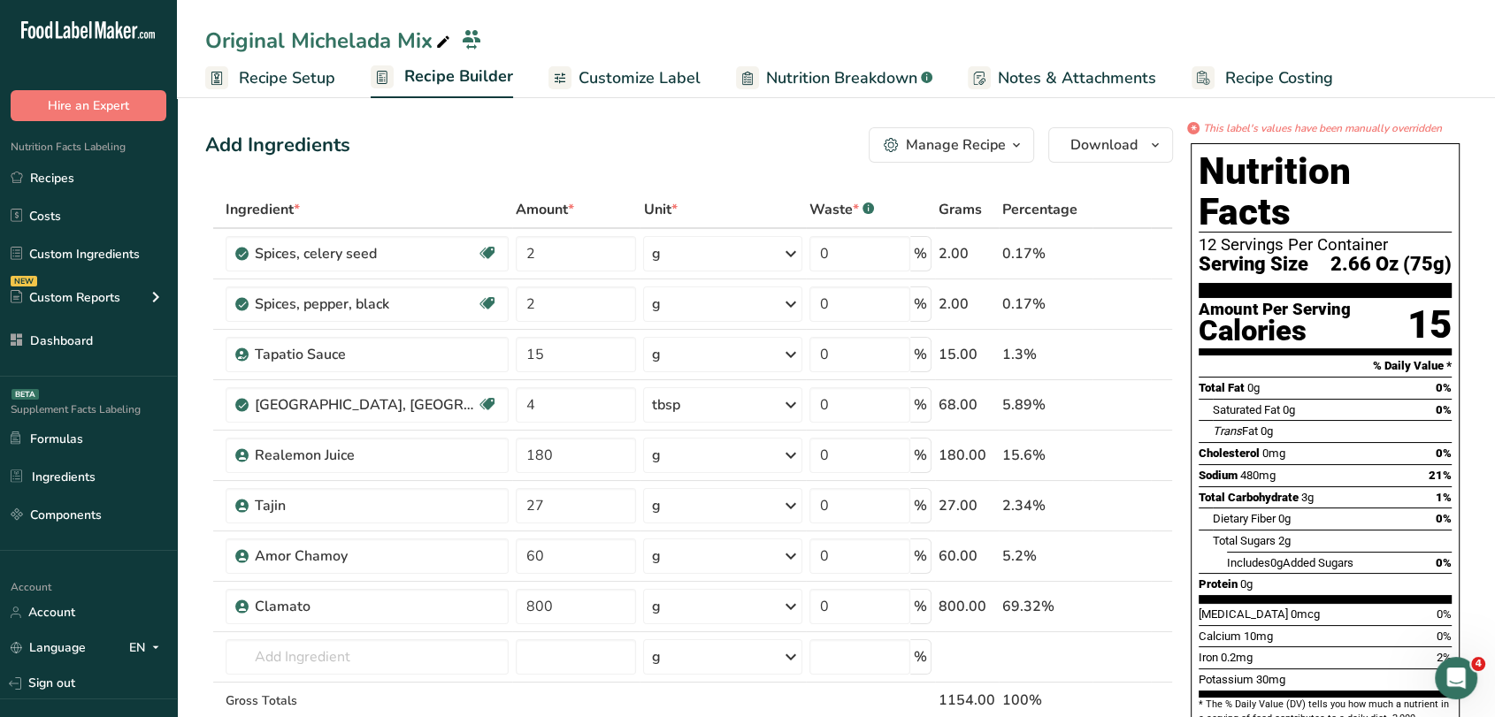
click at [613, 58] on link "Customize Label" at bounding box center [624, 78] width 152 height 40
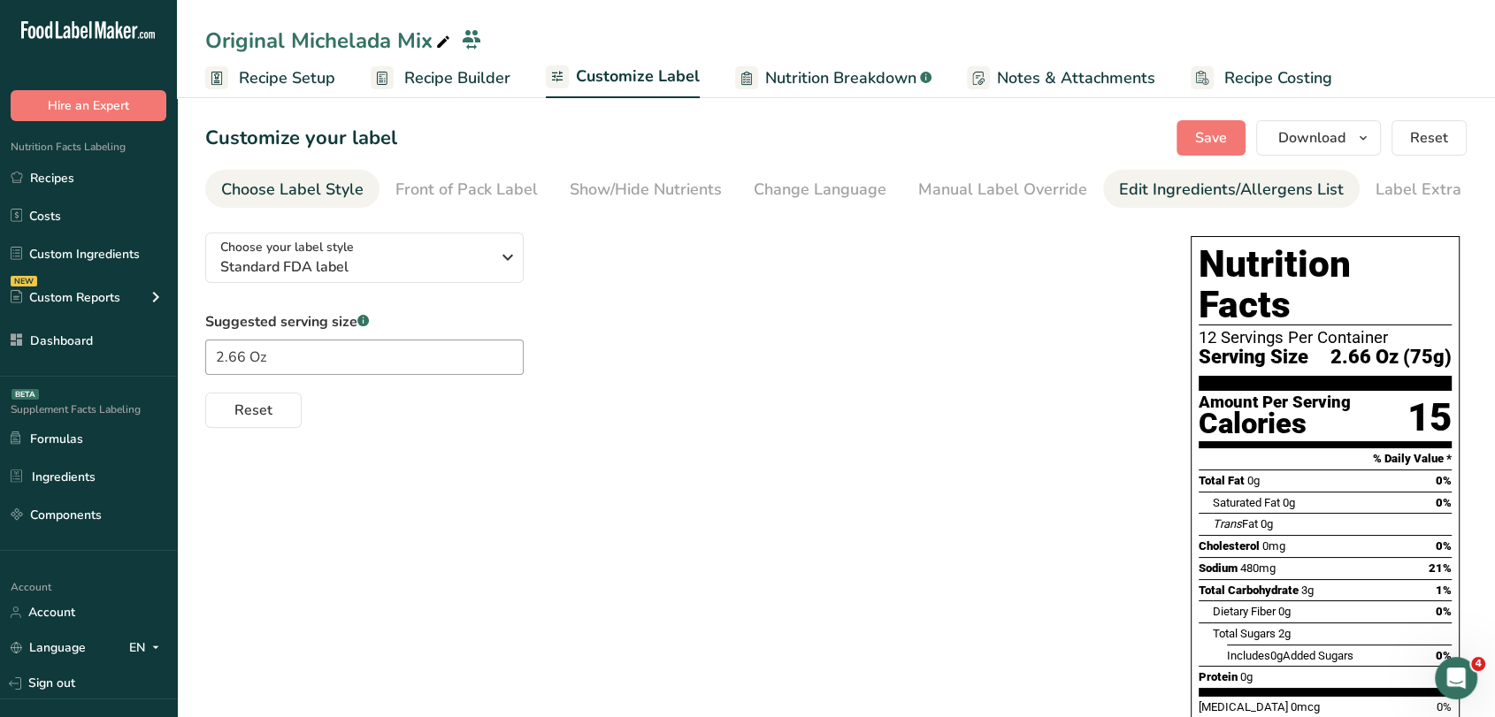
click at [1175, 179] on div "Edit Ingredients/Allergens List" at bounding box center [1231, 190] width 225 height 24
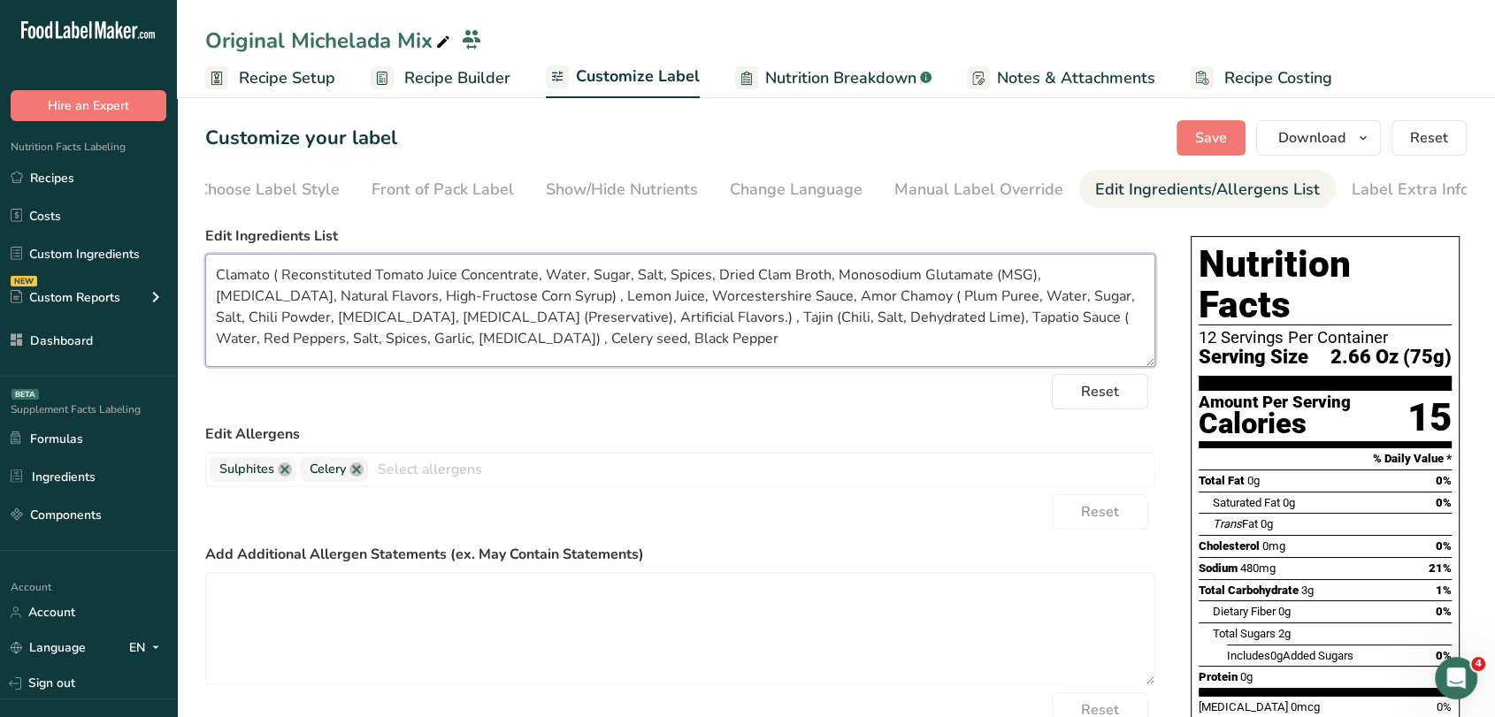
click at [524, 313] on textarea "Clamato ( Reconstituted Tomato Juice Concentrate, Water, Sugar, Salt, Spices, D…" at bounding box center [680, 310] width 950 height 113
click at [101, 165] on link "Recipes" at bounding box center [88, 178] width 177 height 34
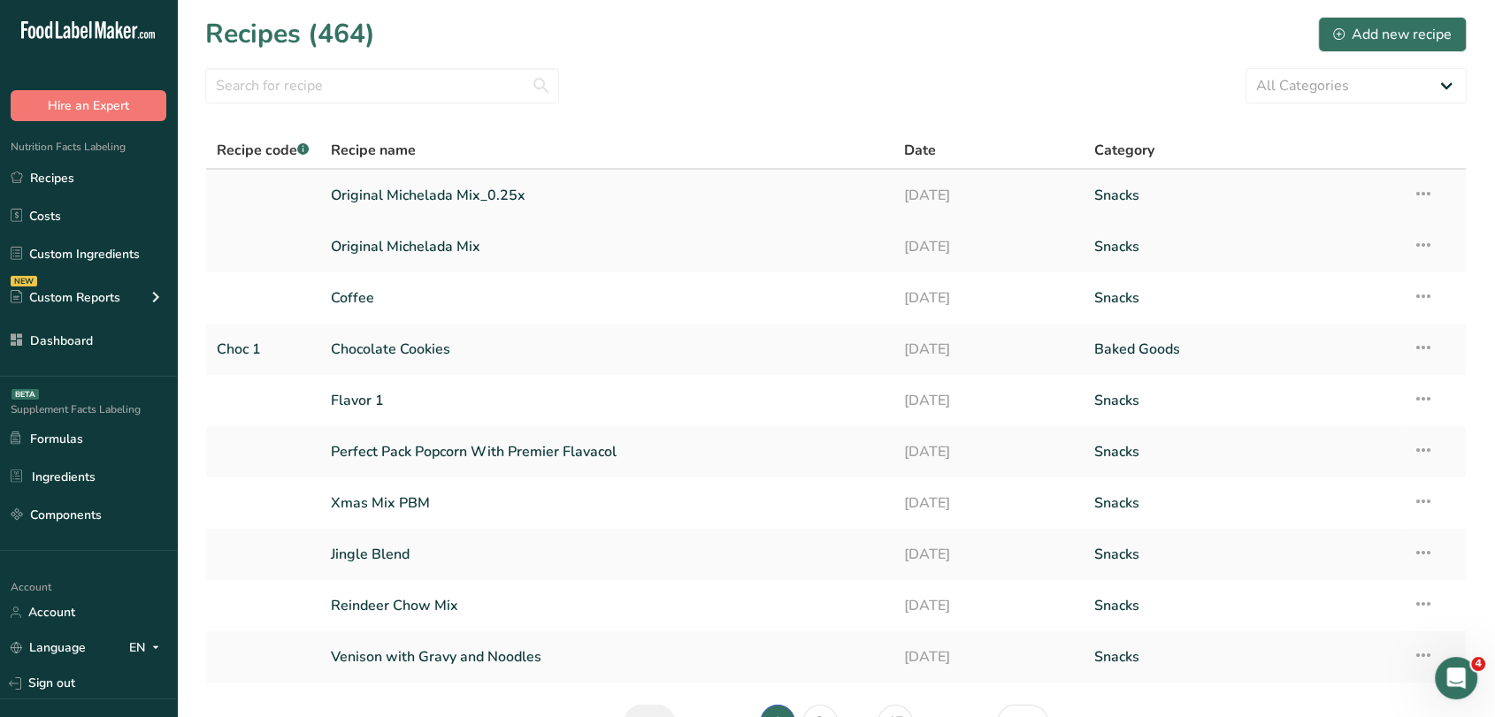
click at [616, 195] on link "Original Michelada Mix_0.25x" at bounding box center [607, 195] width 552 height 37
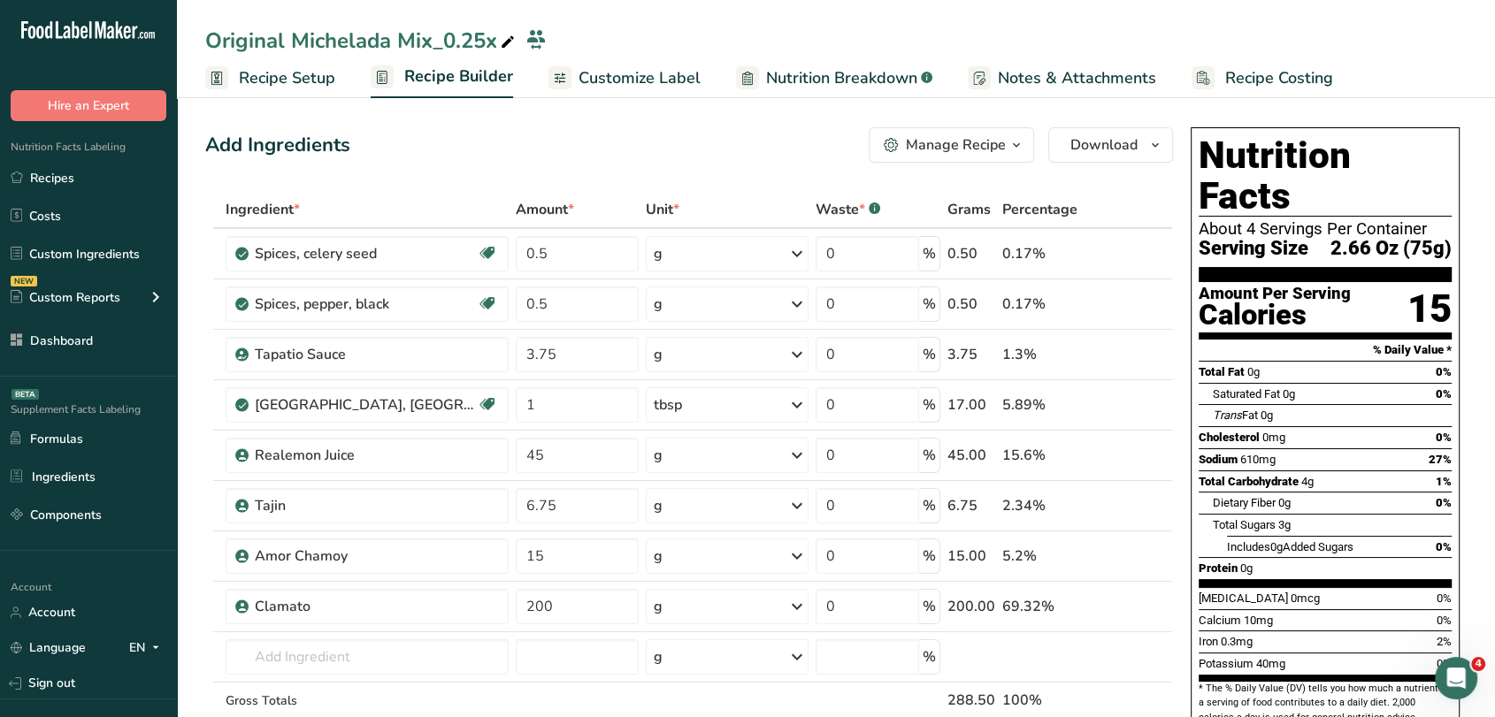
click at [636, 85] on span "Customize Label" at bounding box center [640, 78] width 122 height 24
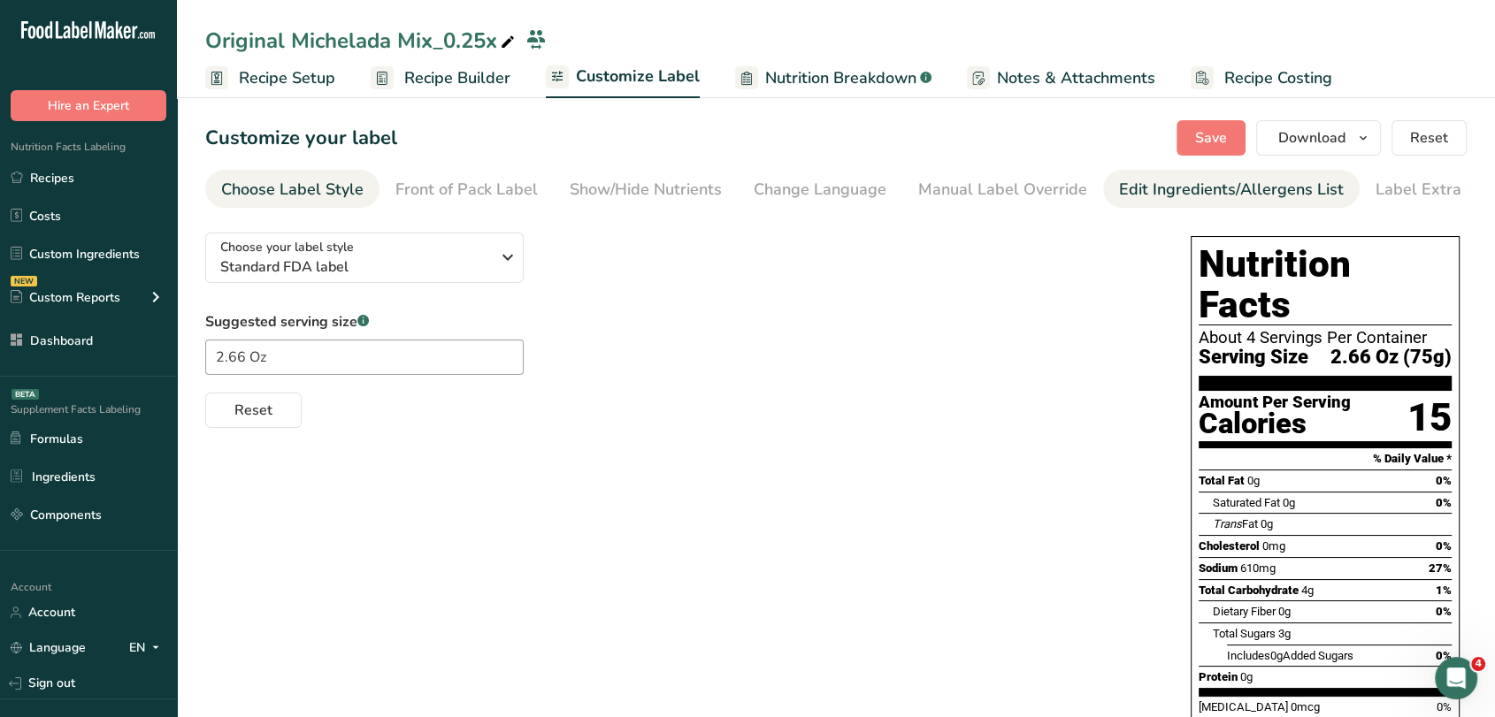
click at [1144, 187] on div "Edit Ingredients/Allergens List" at bounding box center [1231, 190] width 225 height 24
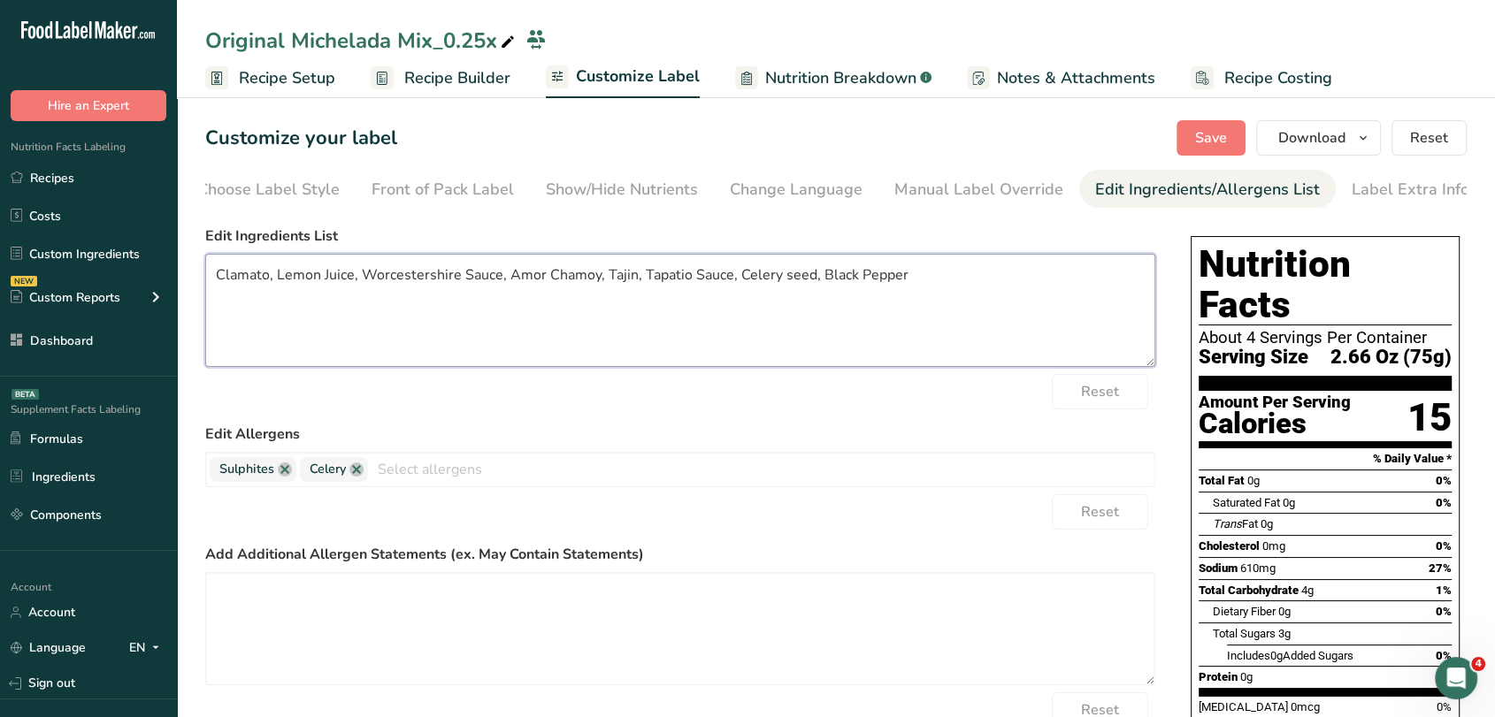
click at [698, 286] on textarea "Clamato, Lemon Juice, Worcestershire Sauce, Amor Chamoy, Tajin, Tapatio Sauce, …" at bounding box center [680, 310] width 950 height 113
paste textarea "( Reconstituted Tomato Juice Concentrate, Water, Sugar, Salt, Spices, Dried Cla…"
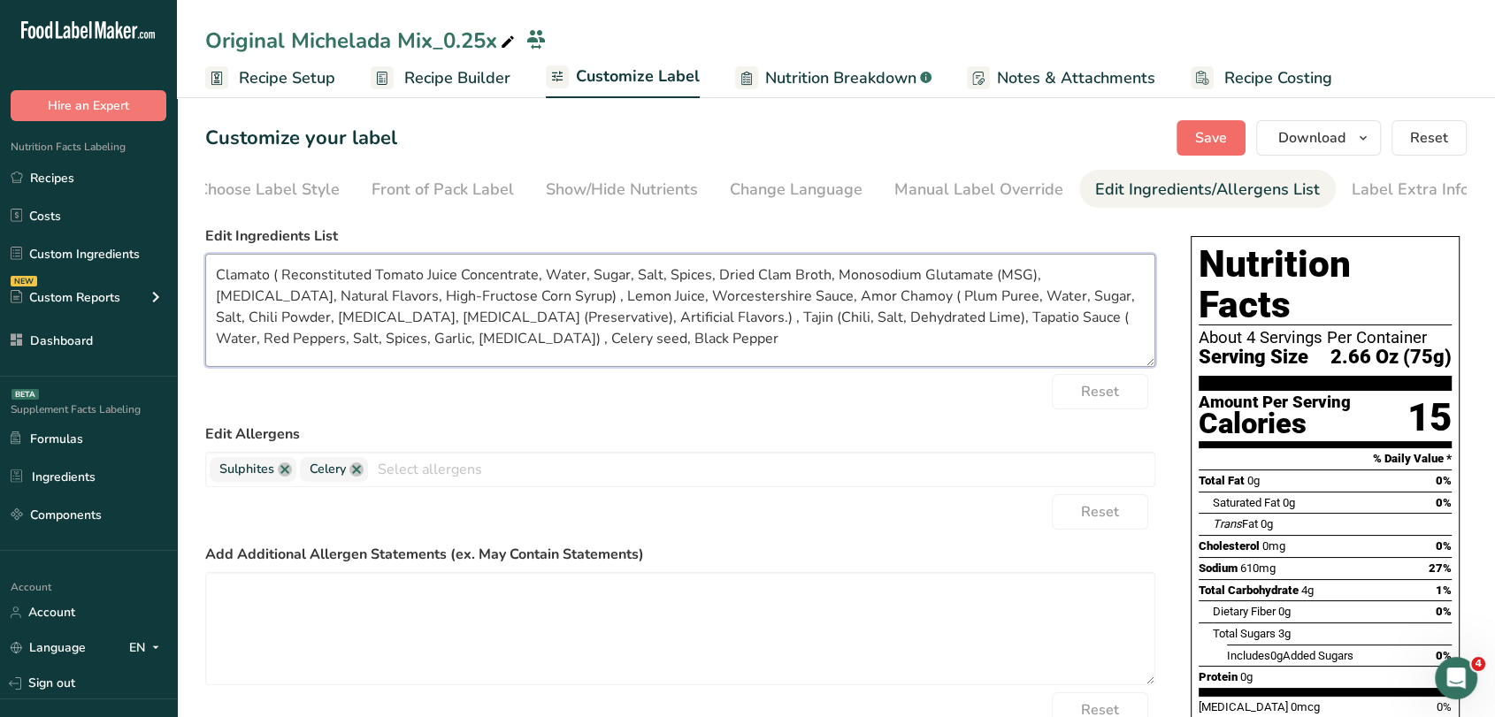
type textarea "Clamato ( Reconstituted Tomato Juice Concentrate, Water, Sugar, Salt, Spices, D…"
click at [1206, 121] on button "Save" at bounding box center [1210, 137] width 69 height 35
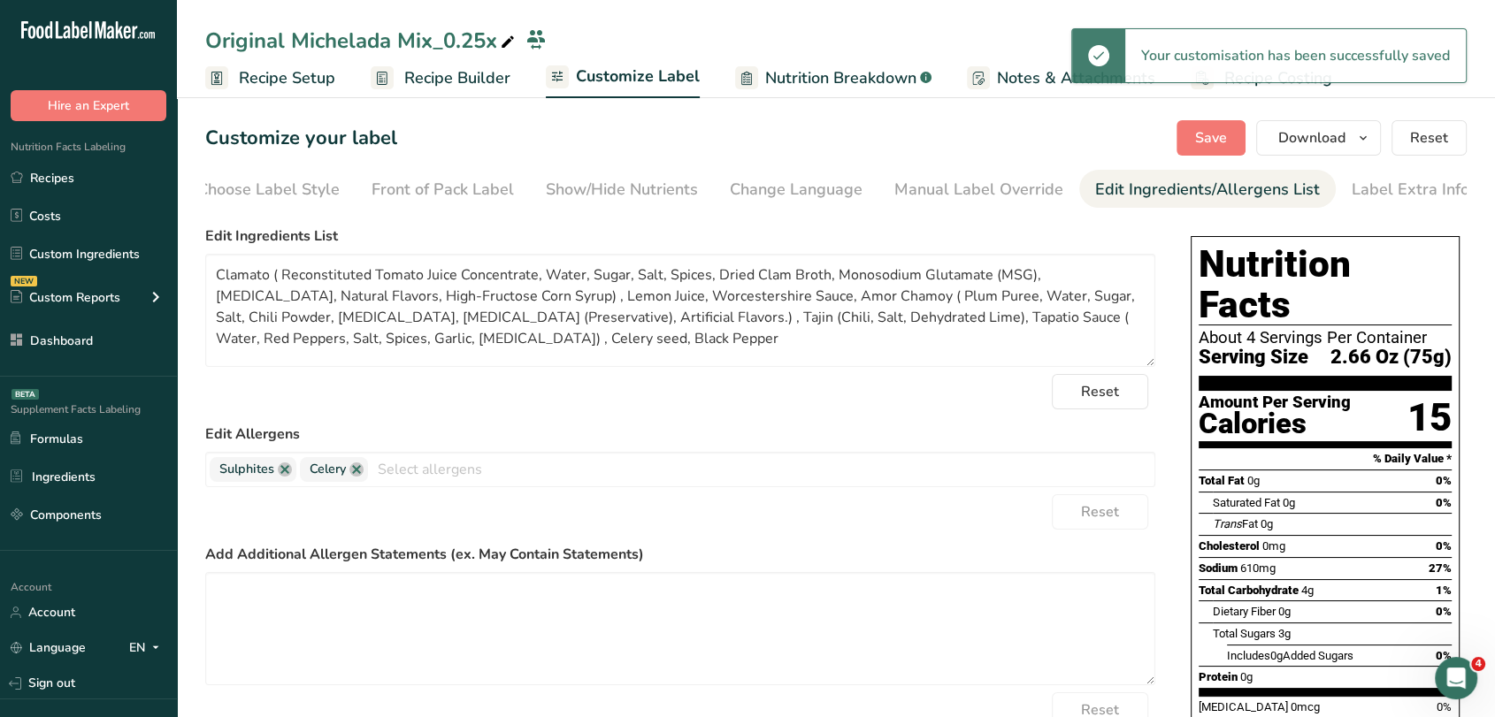
click at [488, 43] on div "Original Michelada Mix_0.25x" at bounding box center [361, 41] width 313 height 32
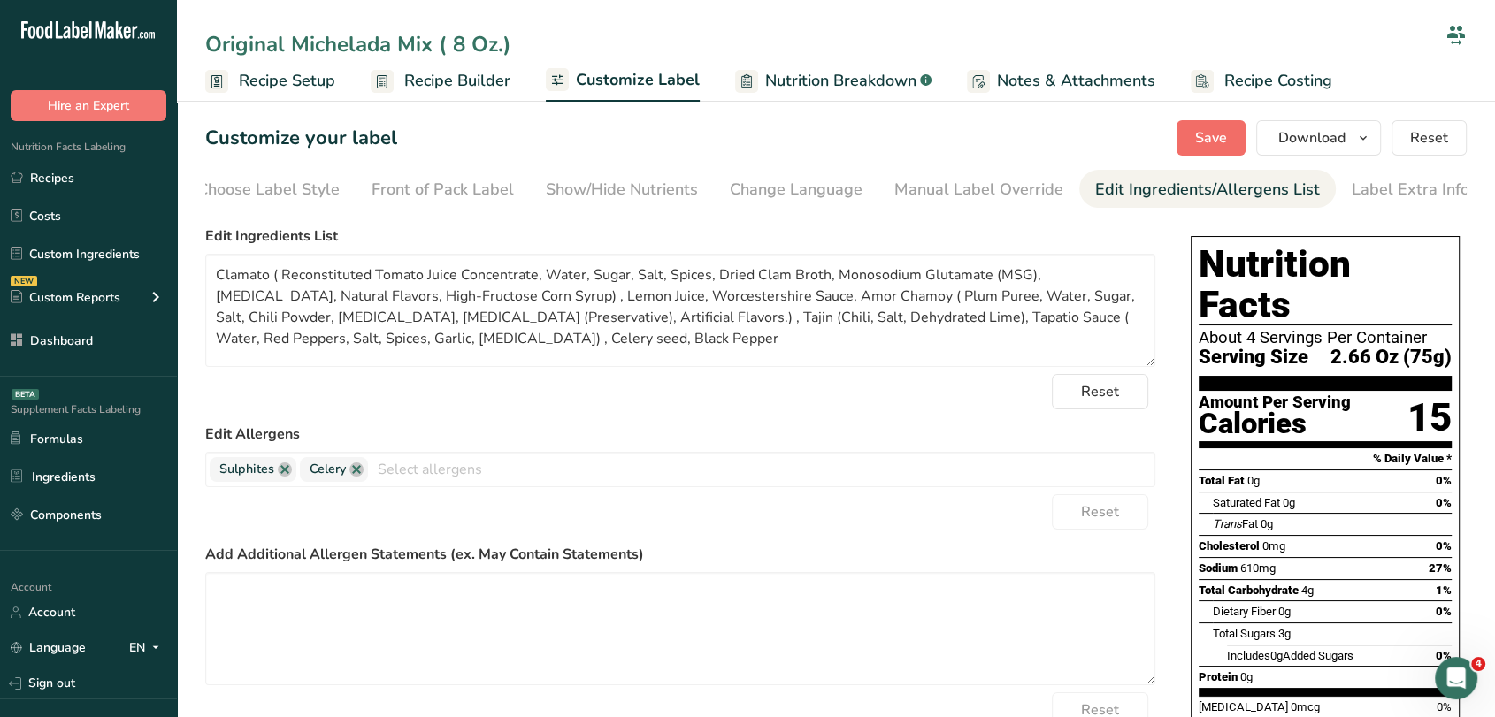
type input "Original Michelada Mix ( 8 Oz.)"
click at [1214, 141] on span "Save" at bounding box center [1211, 137] width 32 height 21
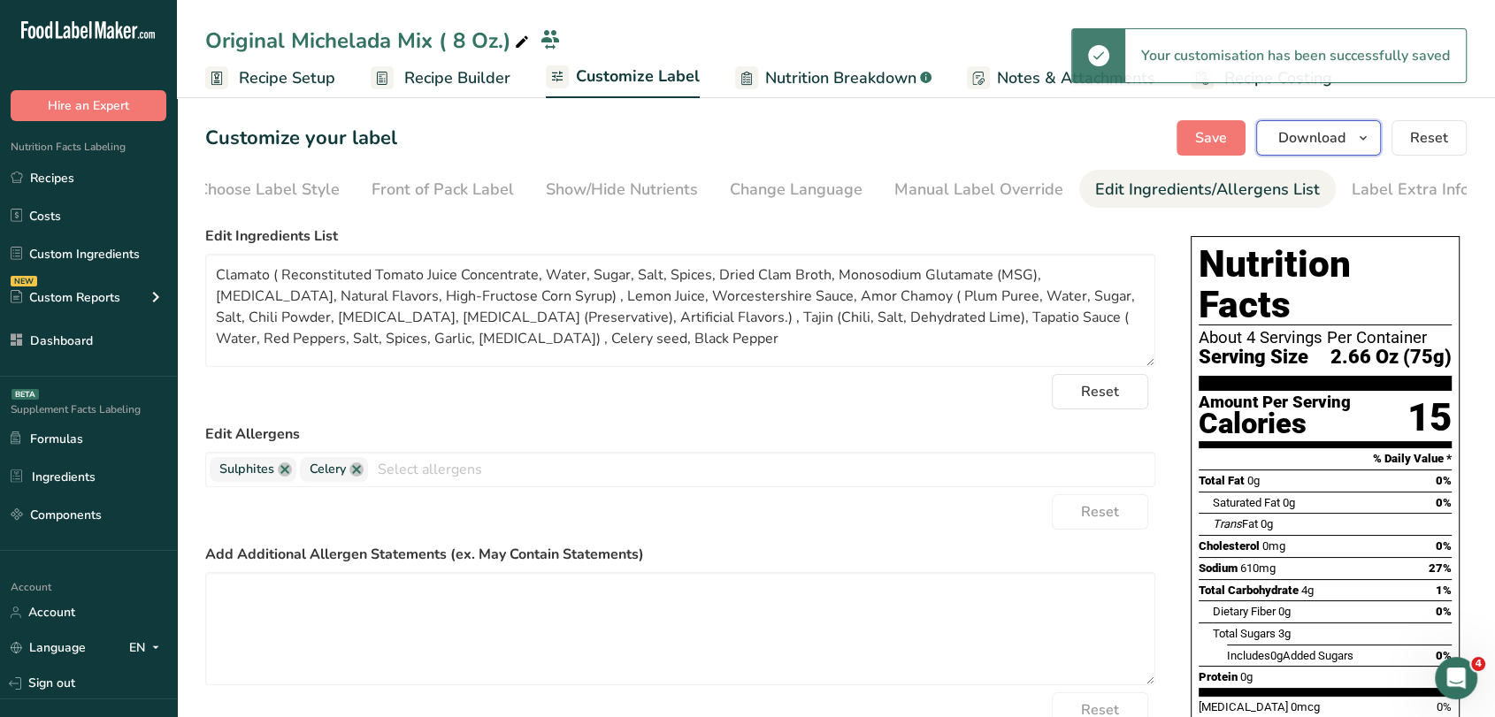
click at [1313, 124] on button "Download" at bounding box center [1318, 137] width 125 height 35
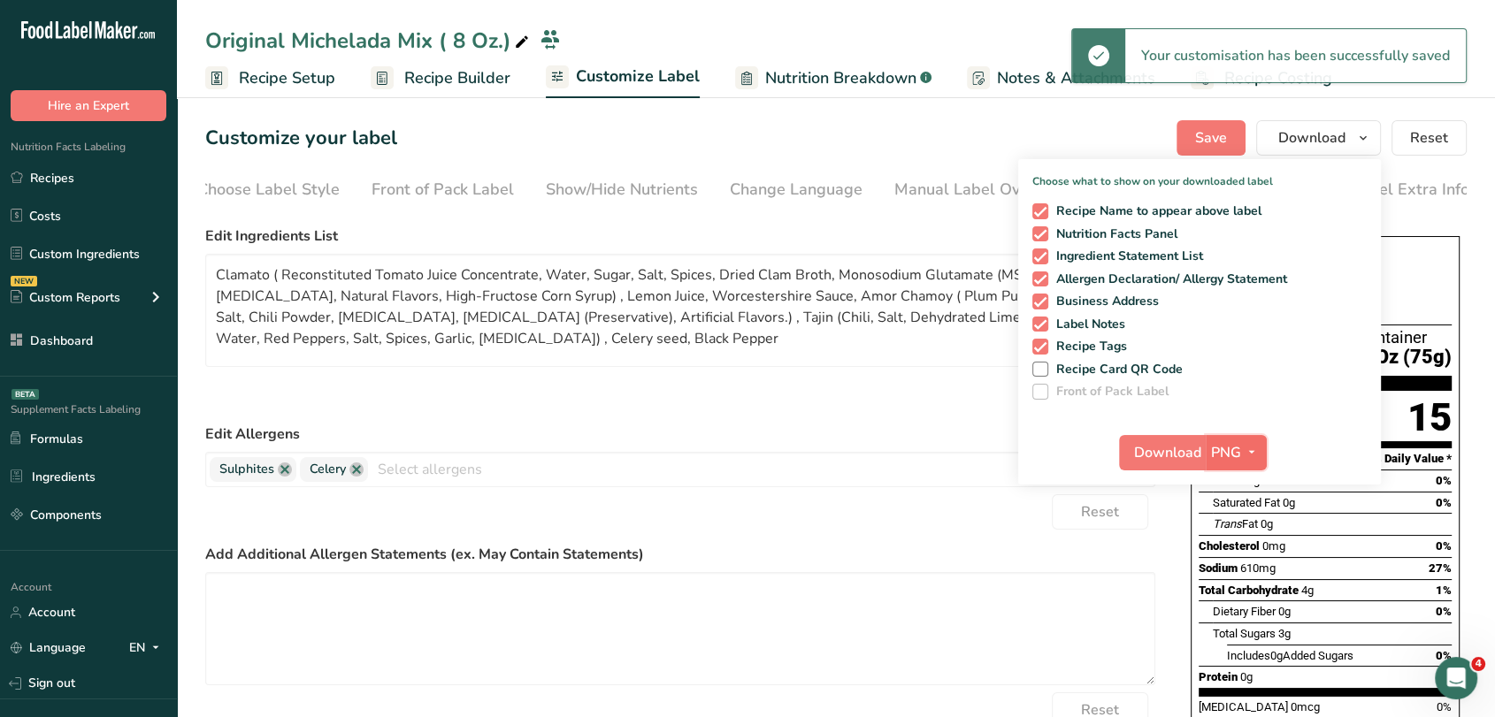
click at [1241, 448] on span "button" at bounding box center [1251, 452] width 21 height 21
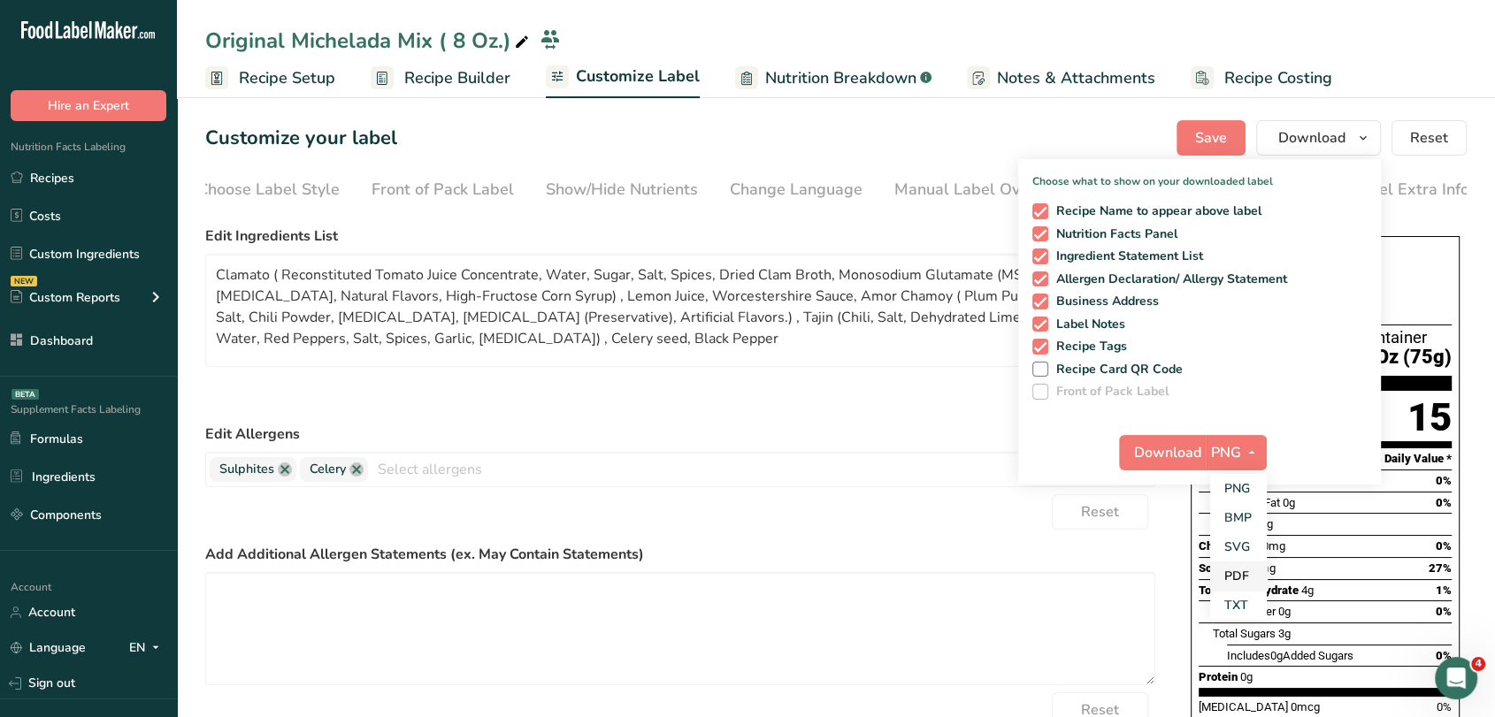
click at [1229, 574] on link "PDF" at bounding box center [1238, 576] width 57 height 29
click at [1176, 467] on button "Download" at bounding box center [1163, 452] width 87 height 35
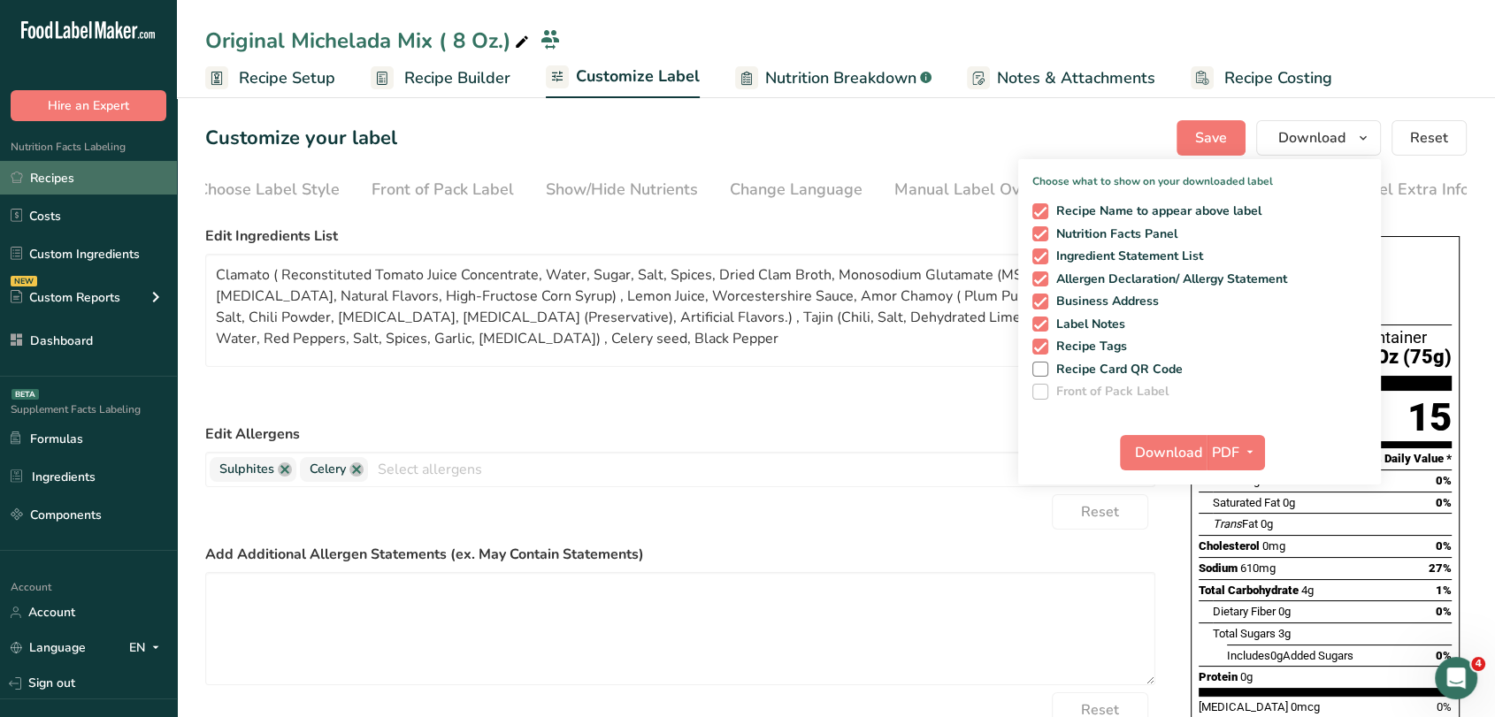
click at [64, 179] on link "Recipes" at bounding box center [88, 178] width 177 height 34
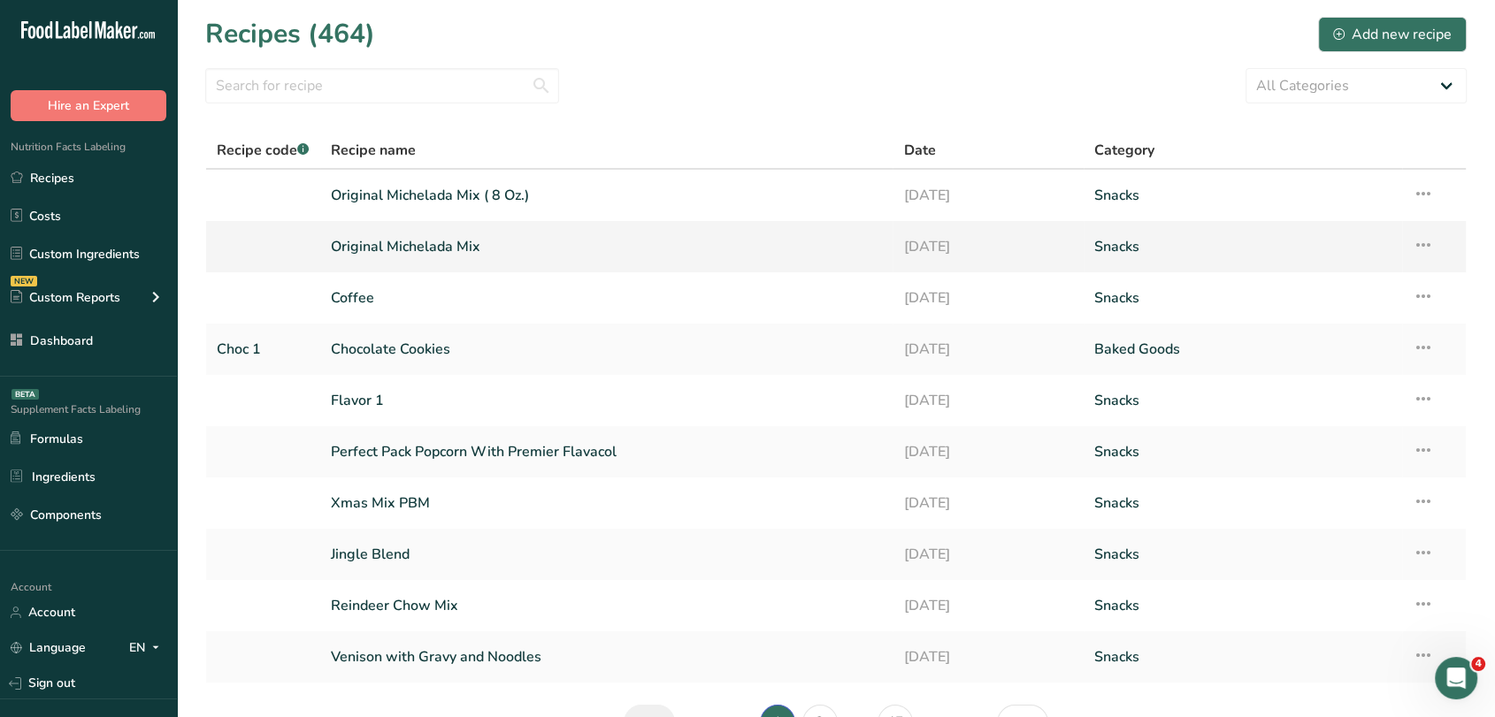
click at [426, 257] on link "Original Michelada Mix" at bounding box center [607, 246] width 552 height 37
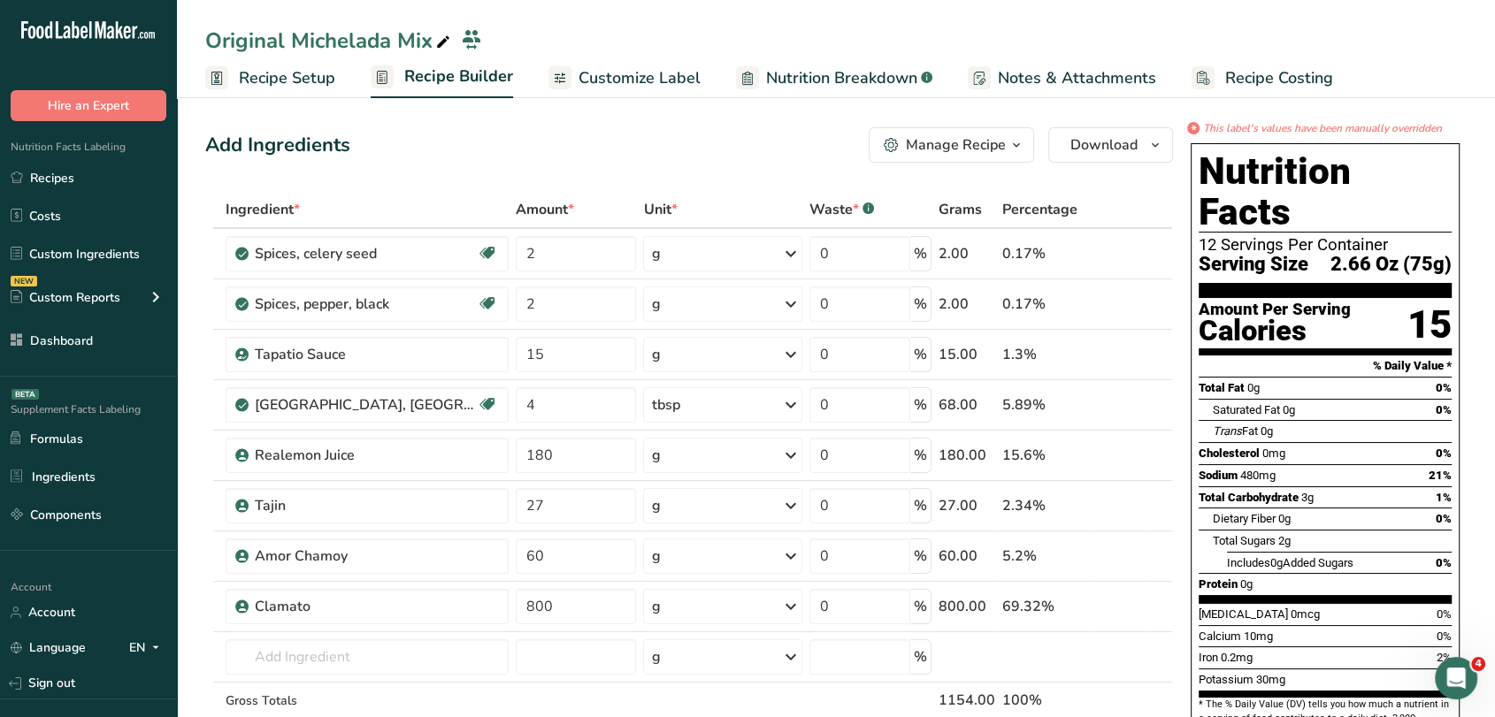
click at [977, 149] on div "Manage Recipe" at bounding box center [956, 144] width 100 height 21
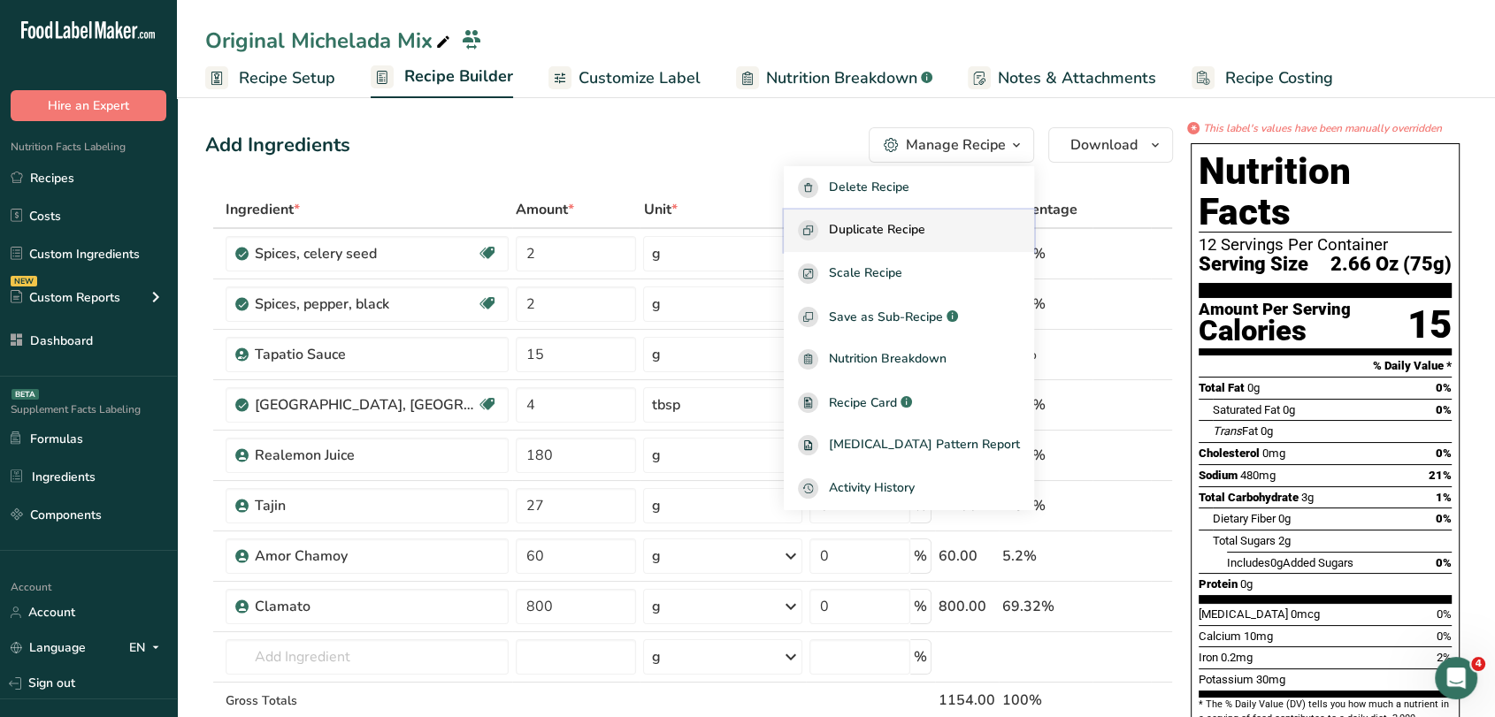
click at [923, 225] on span "Duplicate Recipe" at bounding box center [877, 230] width 96 height 20
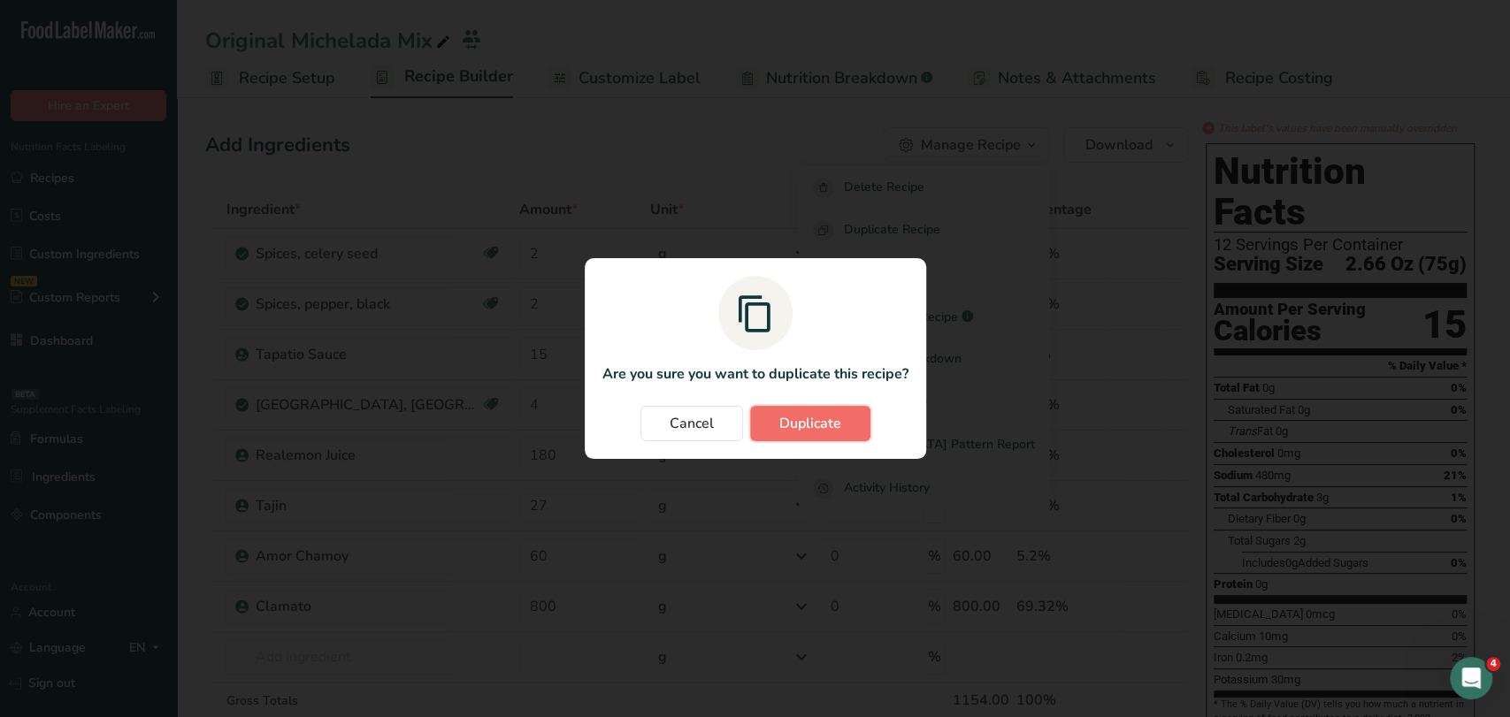
click at [803, 419] on span "Duplicate" at bounding box center [810, 423] width 62 height 21
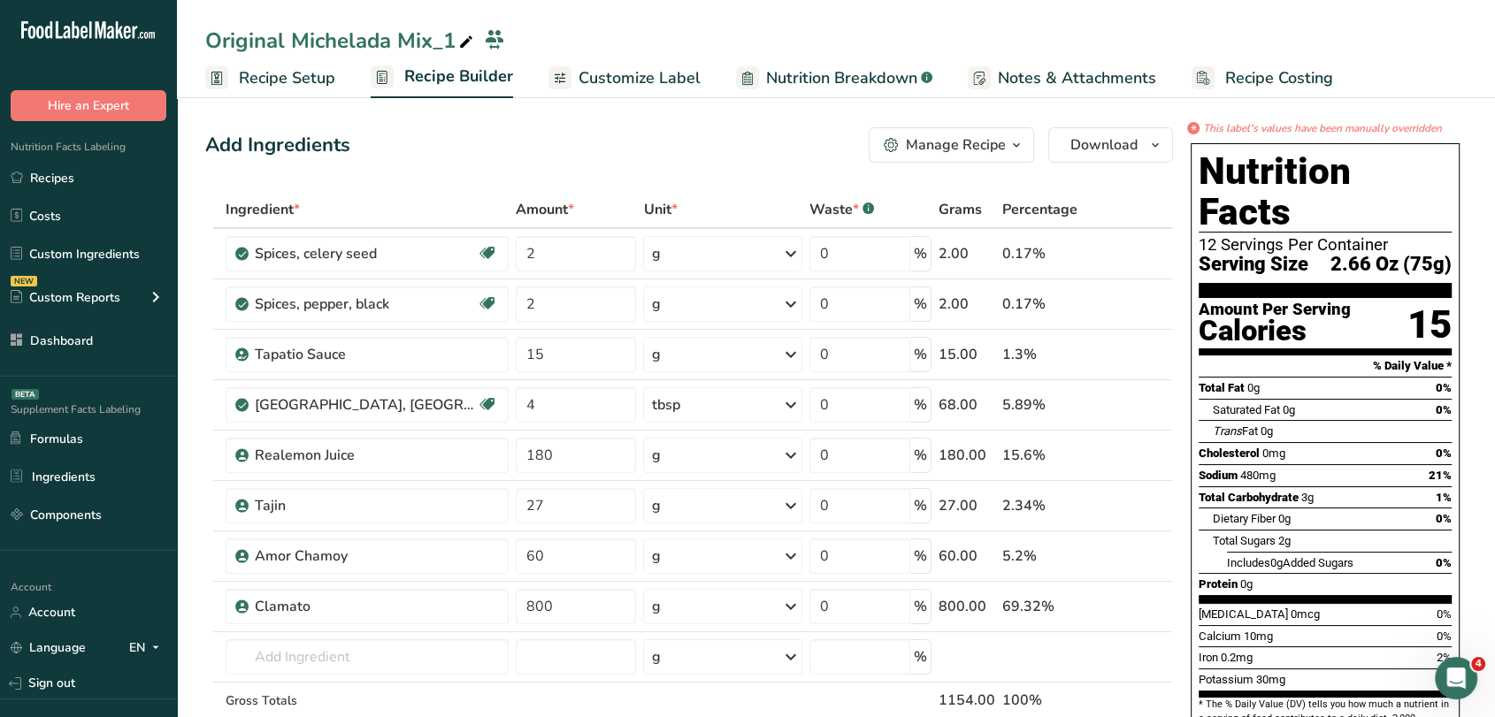
click at [204, 37] on div "Original Michelada Mix_1" at bounding box center [836, 41] width 1318 height 32
click at [205, 38] on div "Original Michelada Mix_1" at bounding box center [341, 41] width 272 height 32
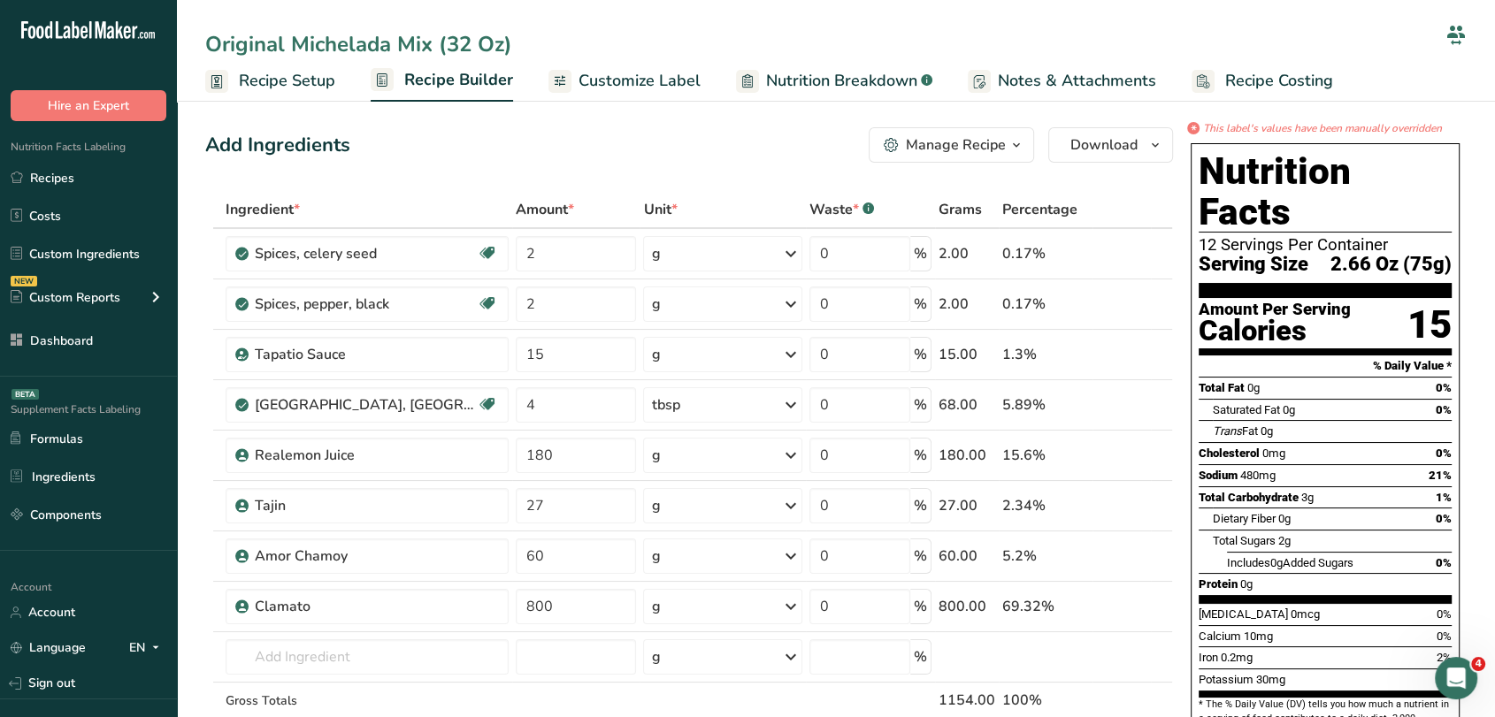
click at [208, 44] on input "Original Michelada Mix (32 Oz)" at bounding box center [821, 44] width 1233 height 32
type input "Spicy Original Michelada Mix (32 Oz)"
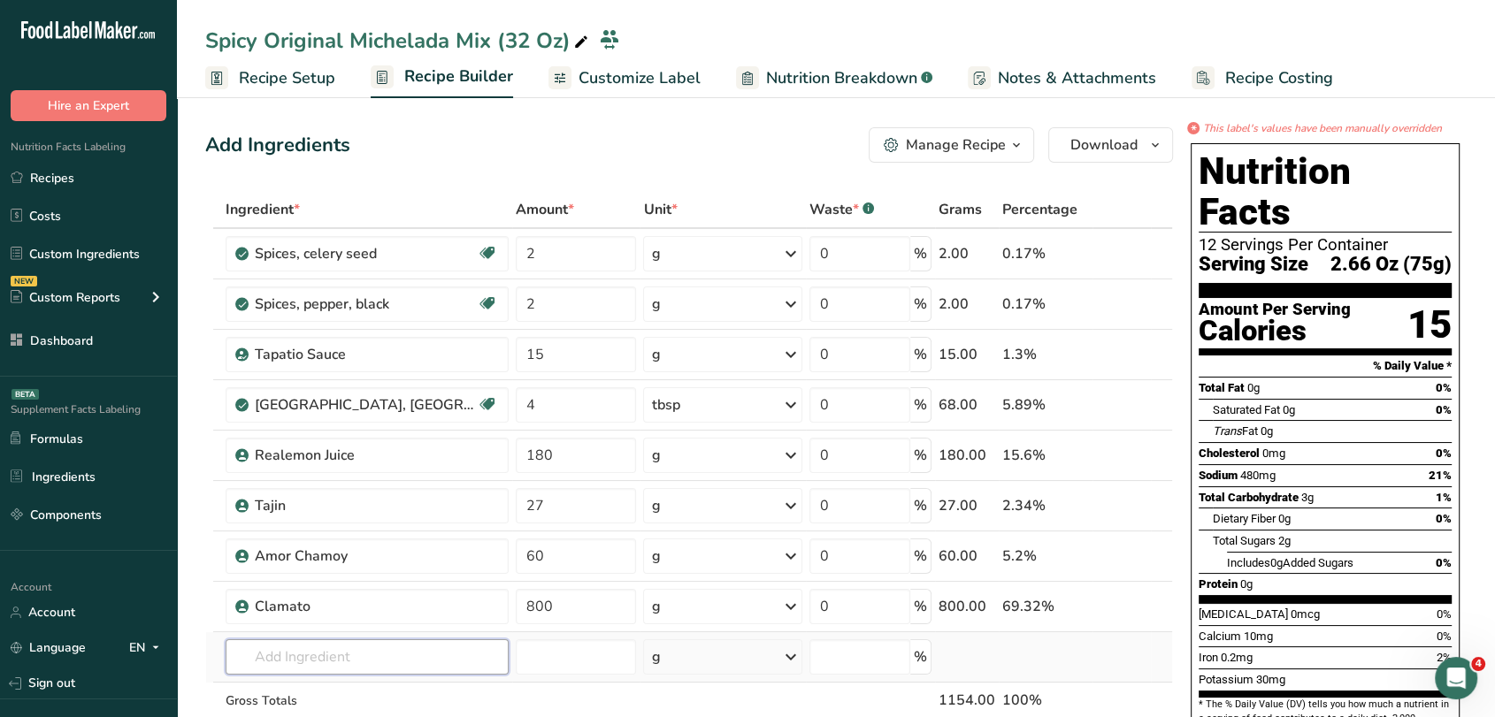
click at [364, 641] on input "text" at bounding box center [367, 657] width 282 height 35
type input "C"
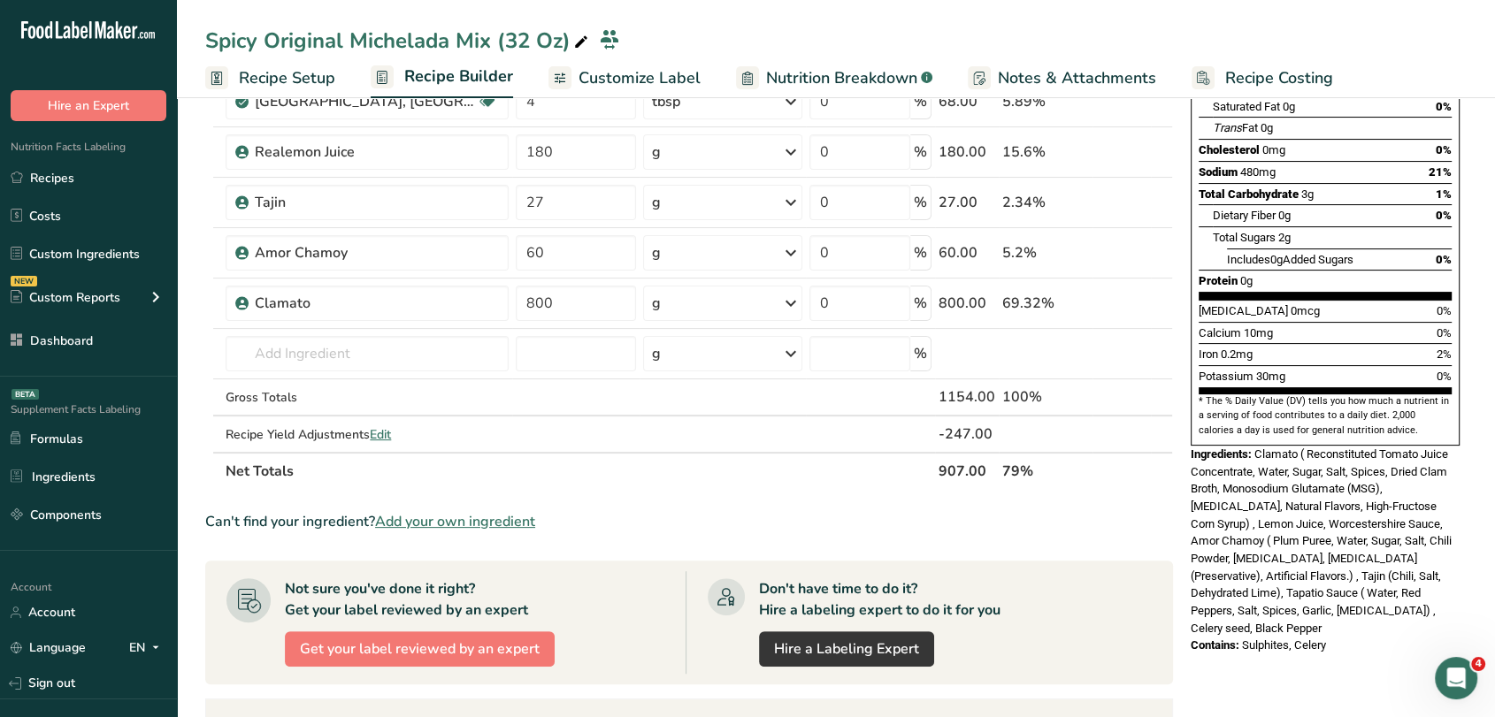
click at [525, 511] on span "Add your own ingredient" at bounding box center [455, 521] width 160 height 21
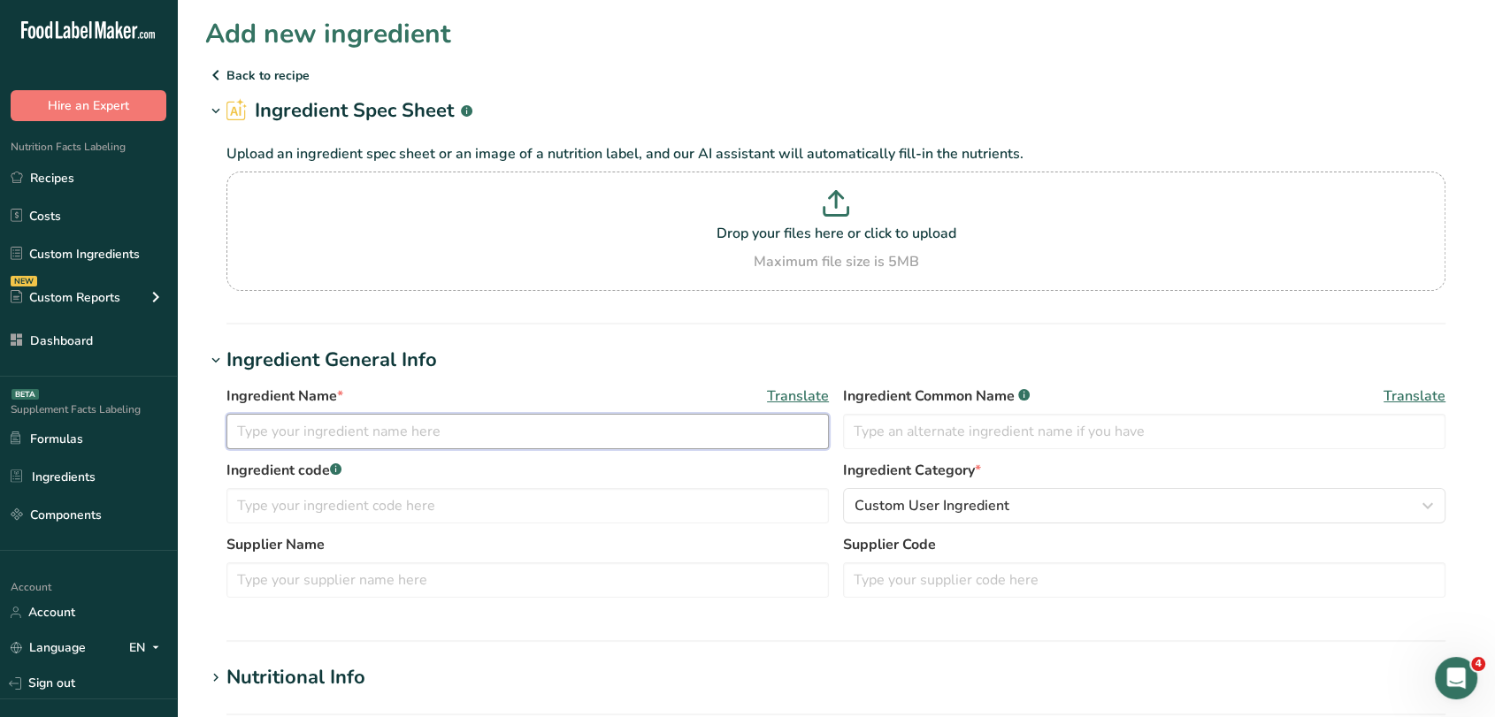
click at [453, 426] on input "text" at bounding box center [527, 431] width 602 height 35
type input "Carolina Reaper Powder"
click at [755, 419] on input "Carolina Reaper Powder" at bounding box center [527, 431] width 602 height 35
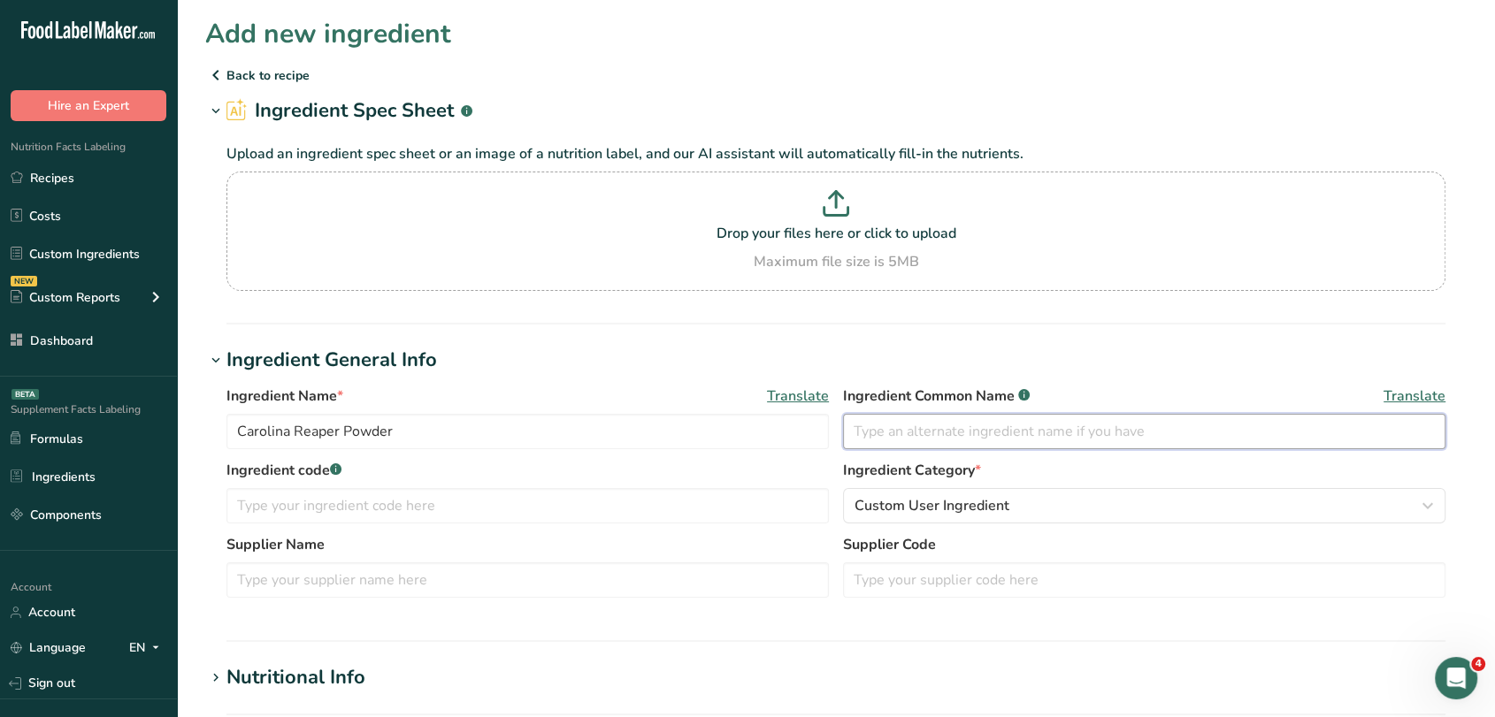
click at [982, 445] on input "text" at bounding box center [1144, 431] width 602 height 35
paste input "Carolina Reaper Powder"
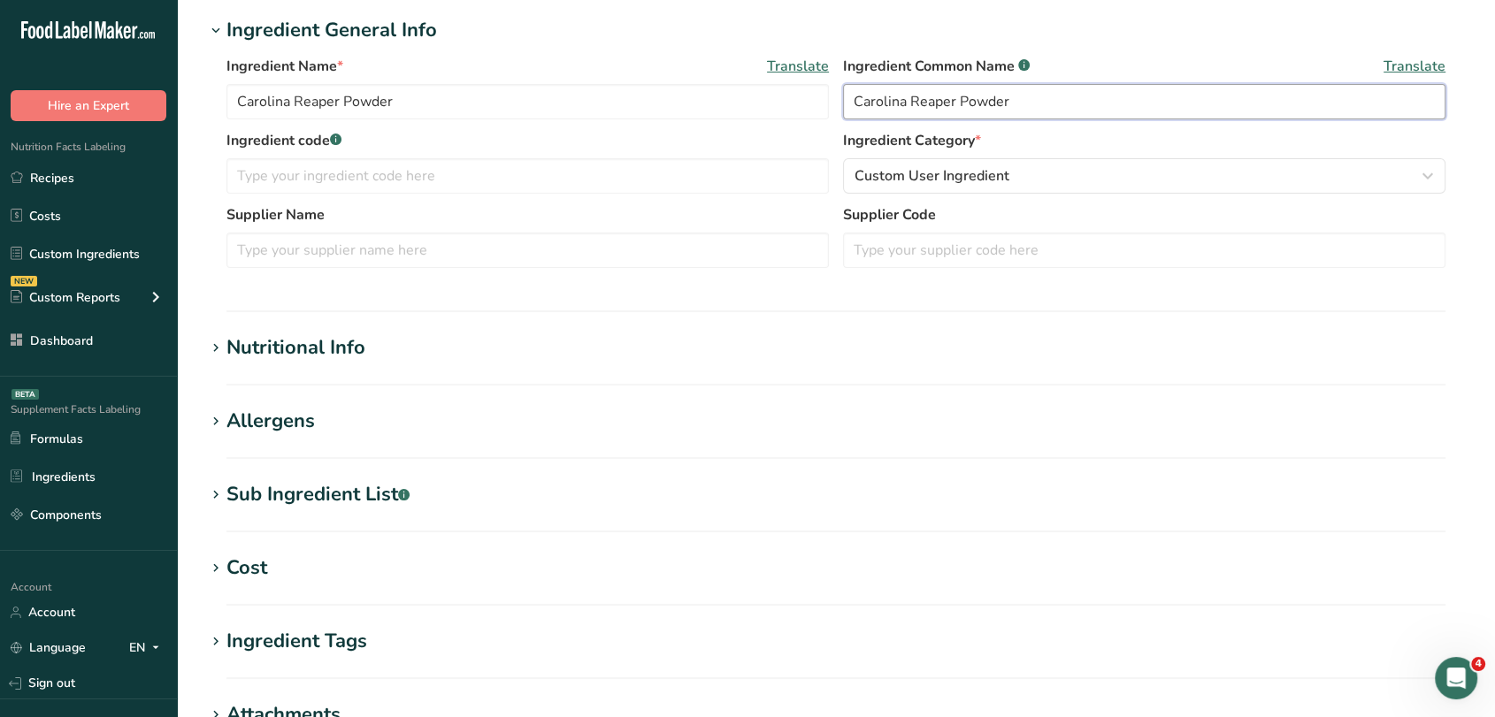
type input "Carolina Reaper Powder"
click at [326, 335] on div "Nutritional Info" at bounding box center [295, 347] width 139 height 29
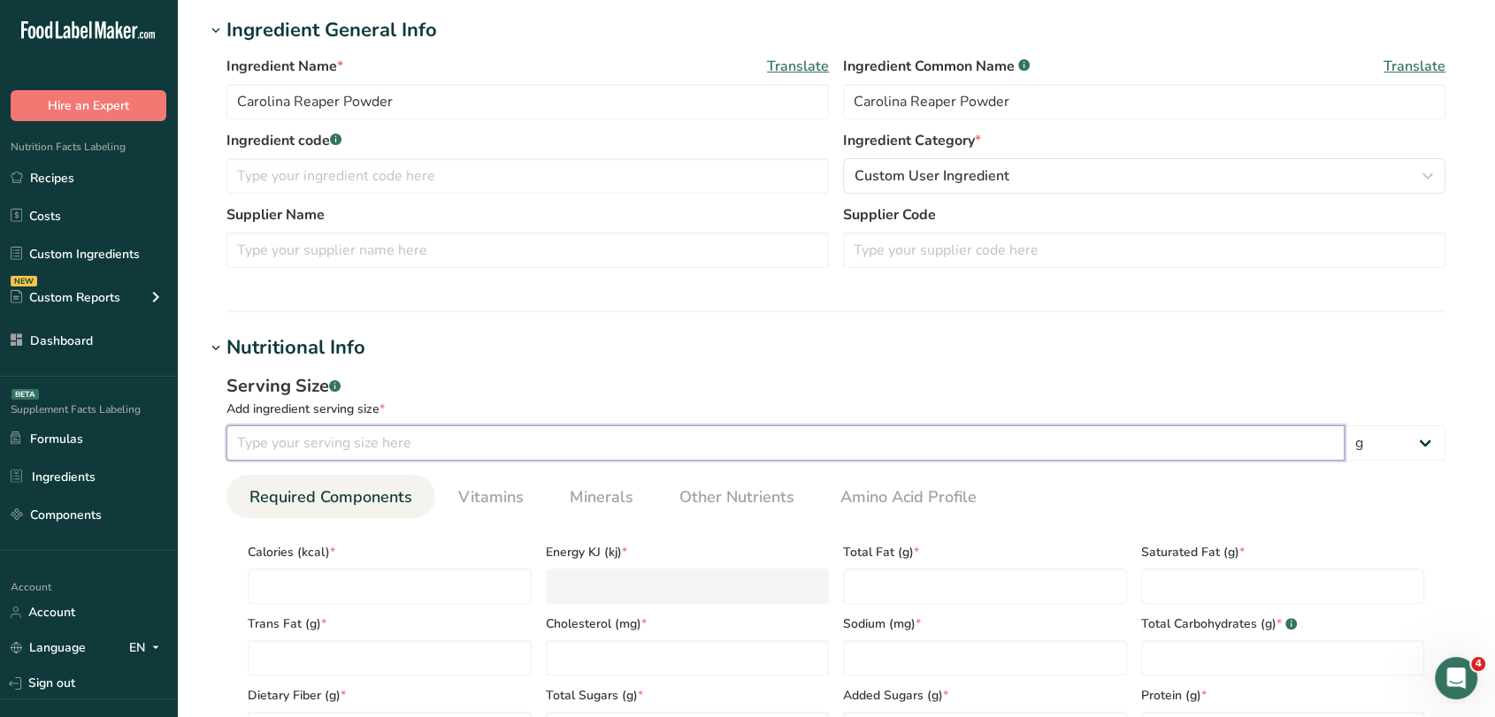
click at [335, 426] on input "number" at bounding box center [785, 442] width 1118 height 35
type input "100"
click at [360, 575] on input "number" at bounding box center [390, 586] width 284 height 35
type input "3"
type KJ "12.6"
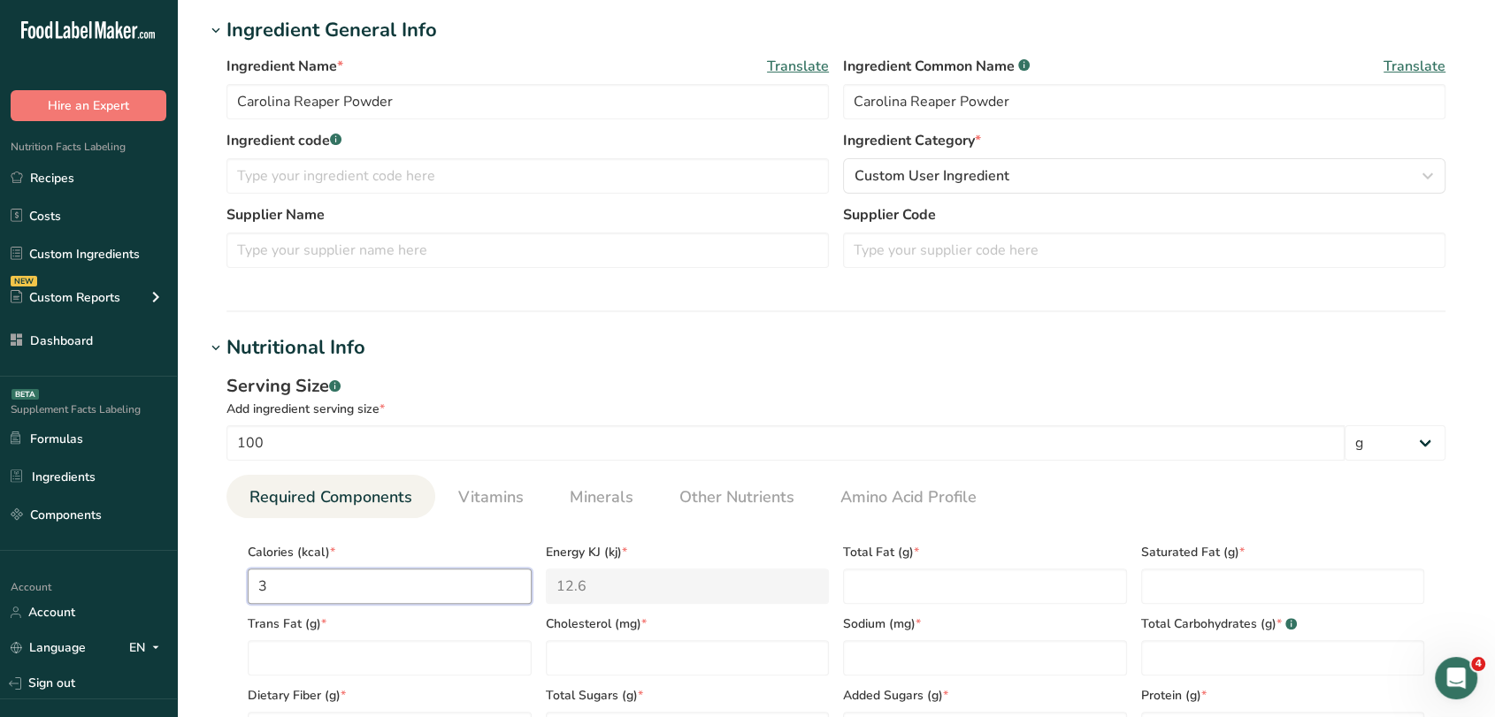
type input "31"
type KJ "129.7"
type input "318"
type KJ "1330.5"
type input "318"
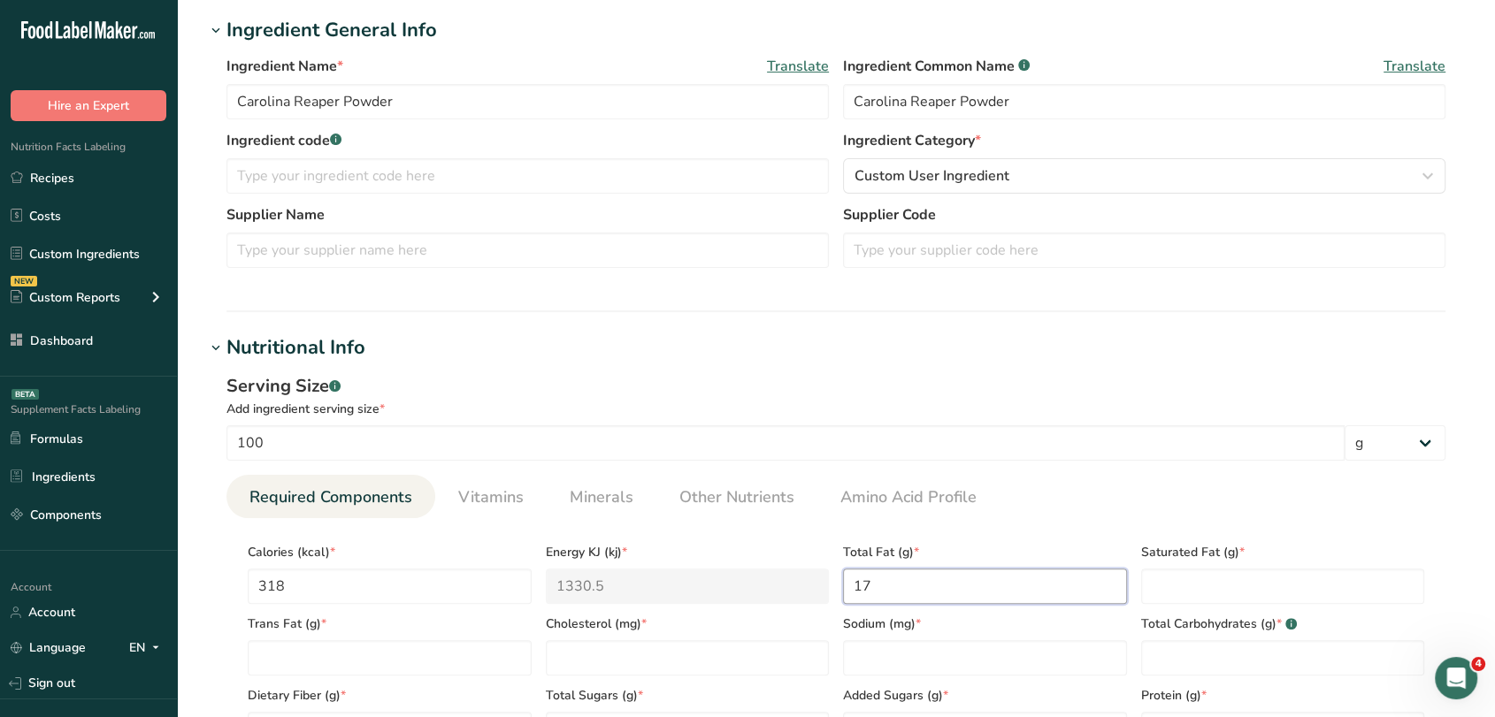
type Fat "17"
type Fat "3"
type Fat "0"
type input "0"
type input "30"
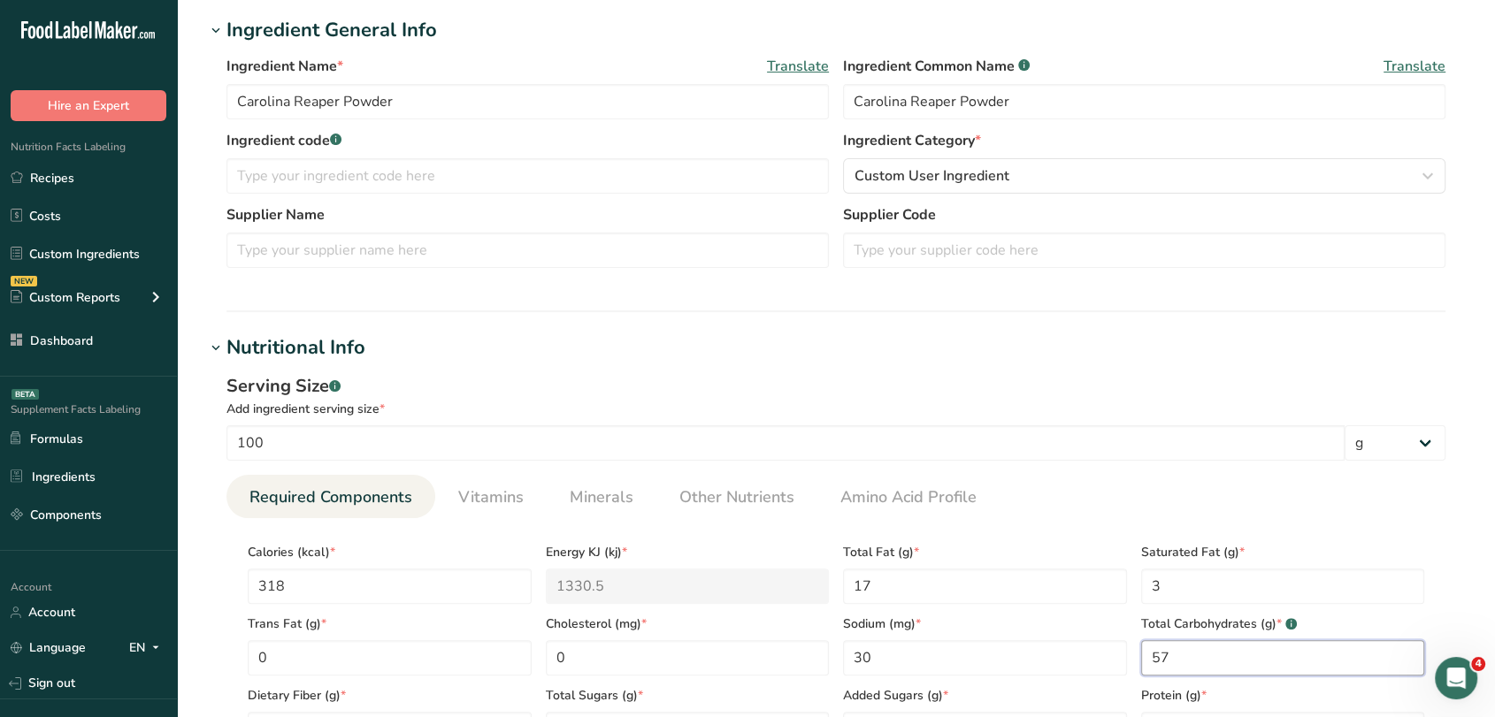
type Carbohydrates "57"
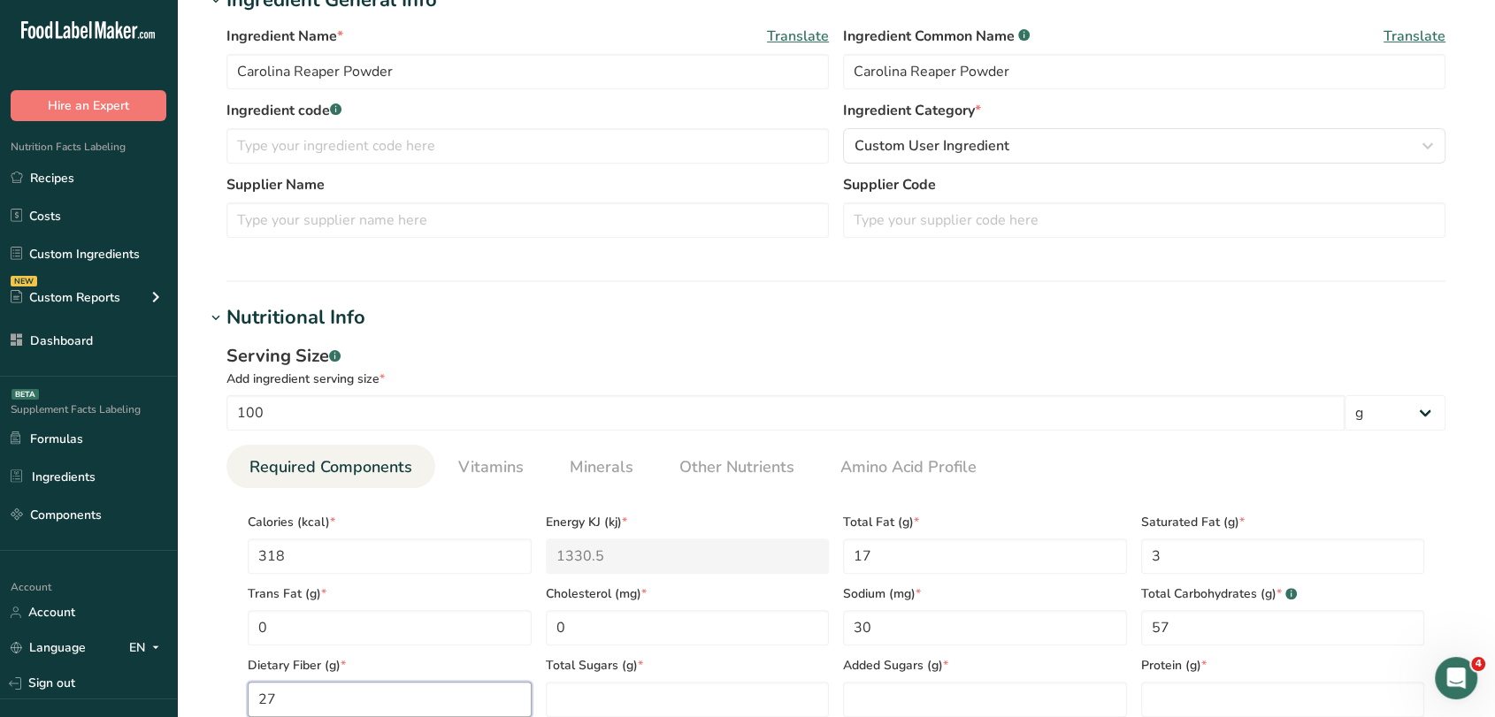
type Fiber "27"
type Sugars "0"
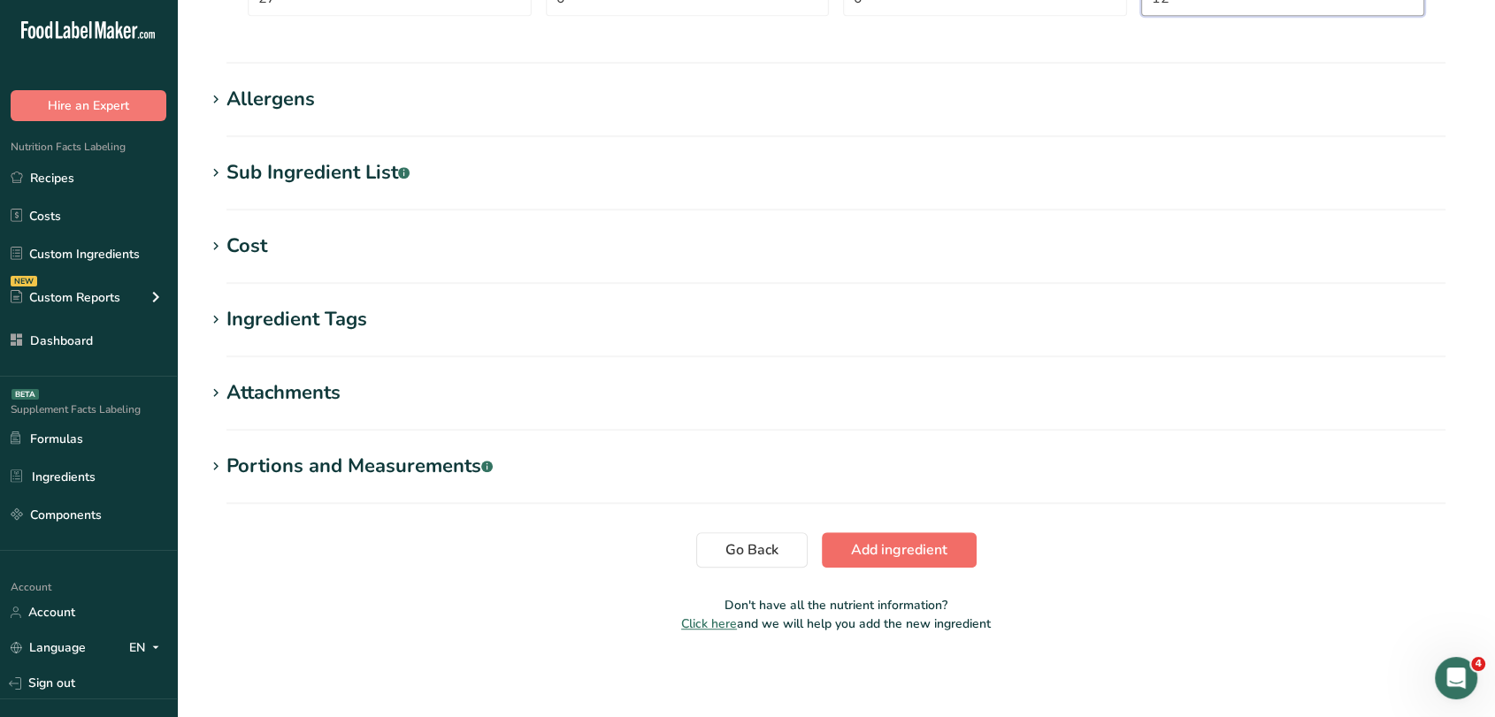
type input "12"
click at [926, 535] on button "Add ingredient" at bounding box center [899, 550] width 155 height 35
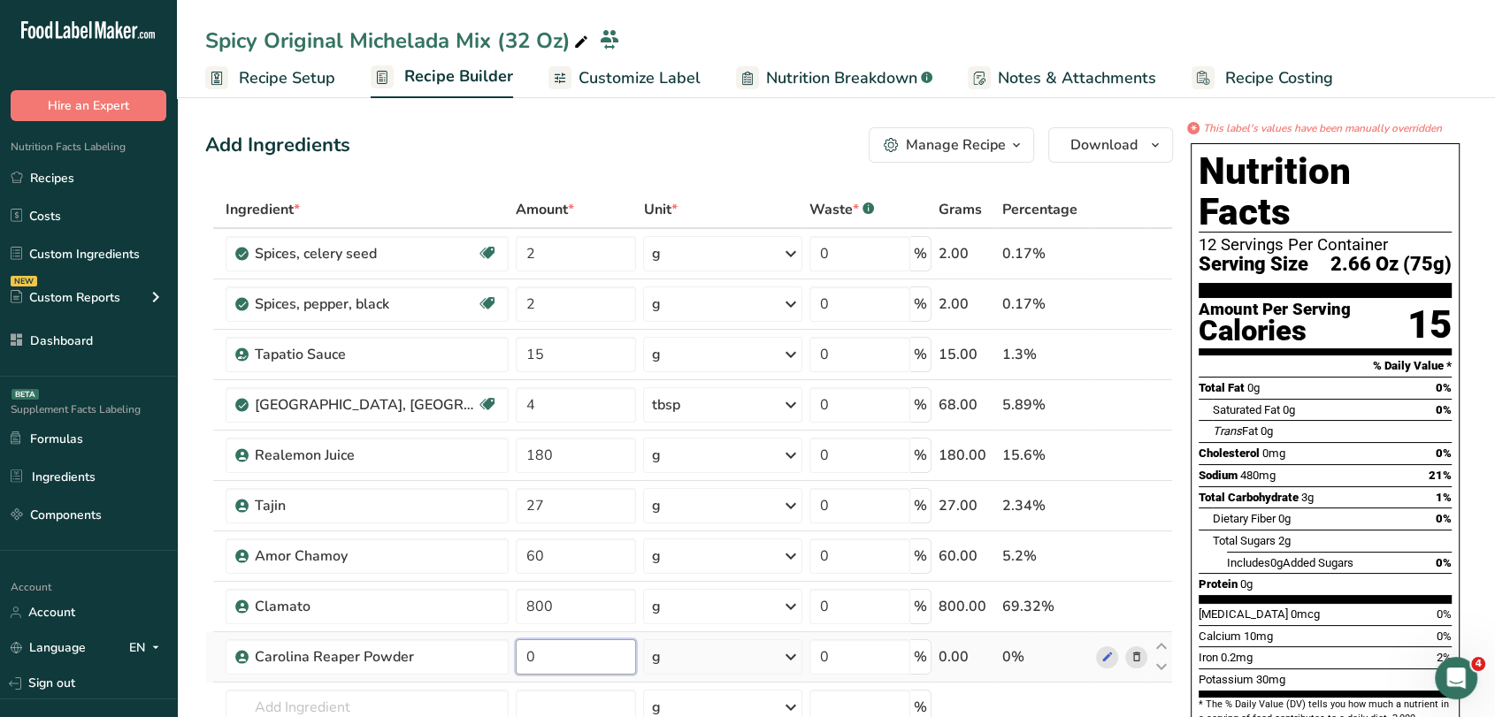
click at [544, 658] on input "0" at bounding box center [576, 657] width 121 height 35
type input "0.5"
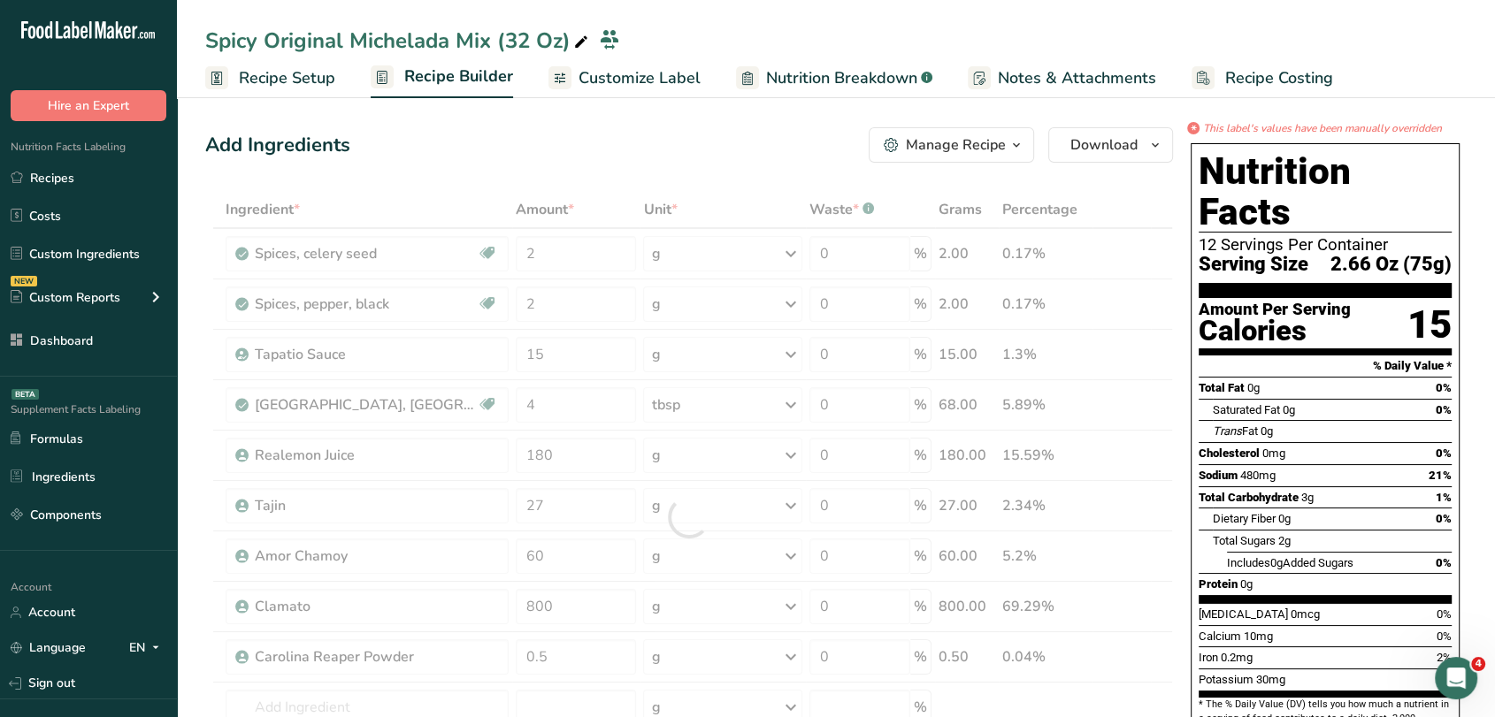
click at [628, 145] on div "Add Ingredients Manage Recipe Delete Recipe Duplicate Recipe Scale Recipe Save …" at bounding box center [689, 144] width 968 height 35
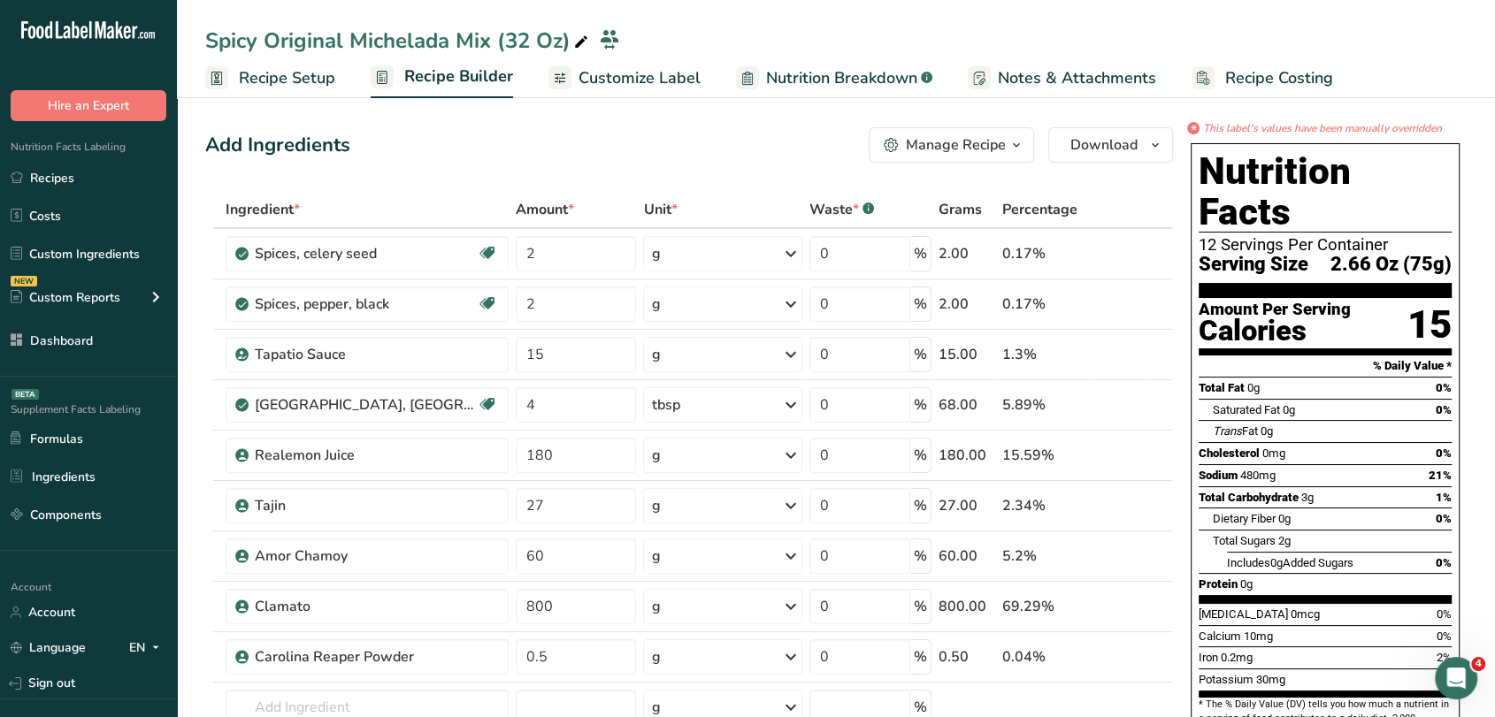
click at [619, 79] on span "Customize Label" at bounding box center [640, 78] width 122 height 24
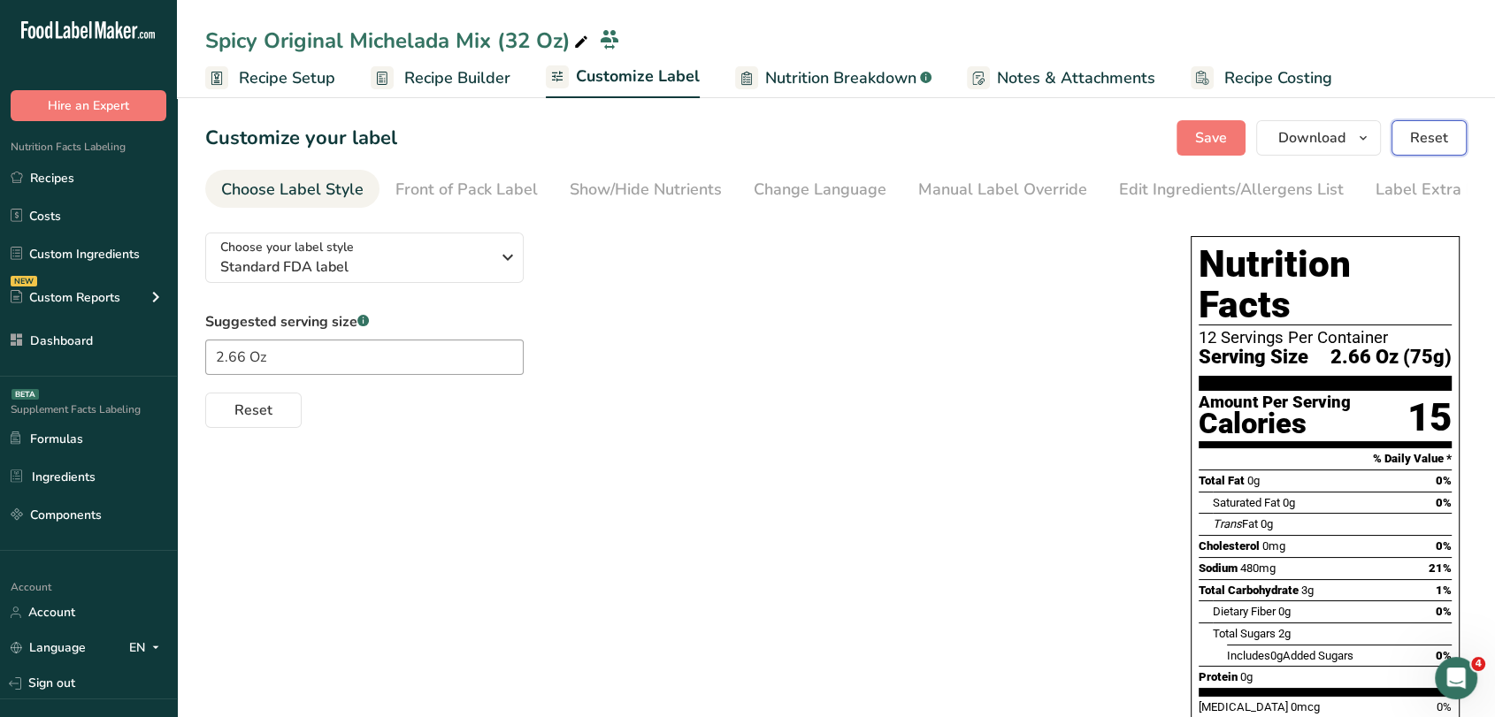
click at [1426, 146] on span "Reset" at bounding box center [1429, 137] width 38 height 21
click at [1205, 139] on span "Save" at bounding box center [1211, 137] width 32 height 21
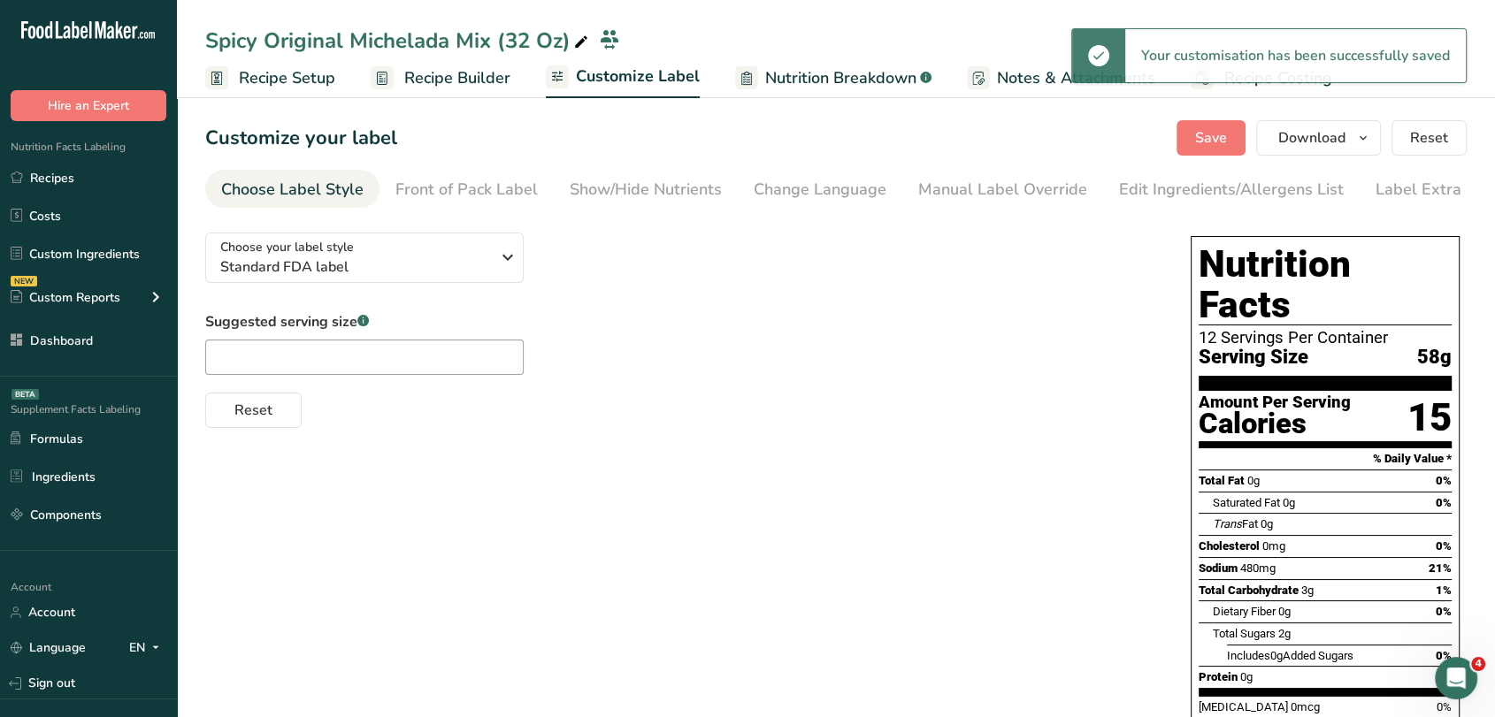
click at [303, 79] on span "Recipe Setup" at bounding box center [287, 78] width 96 height 24
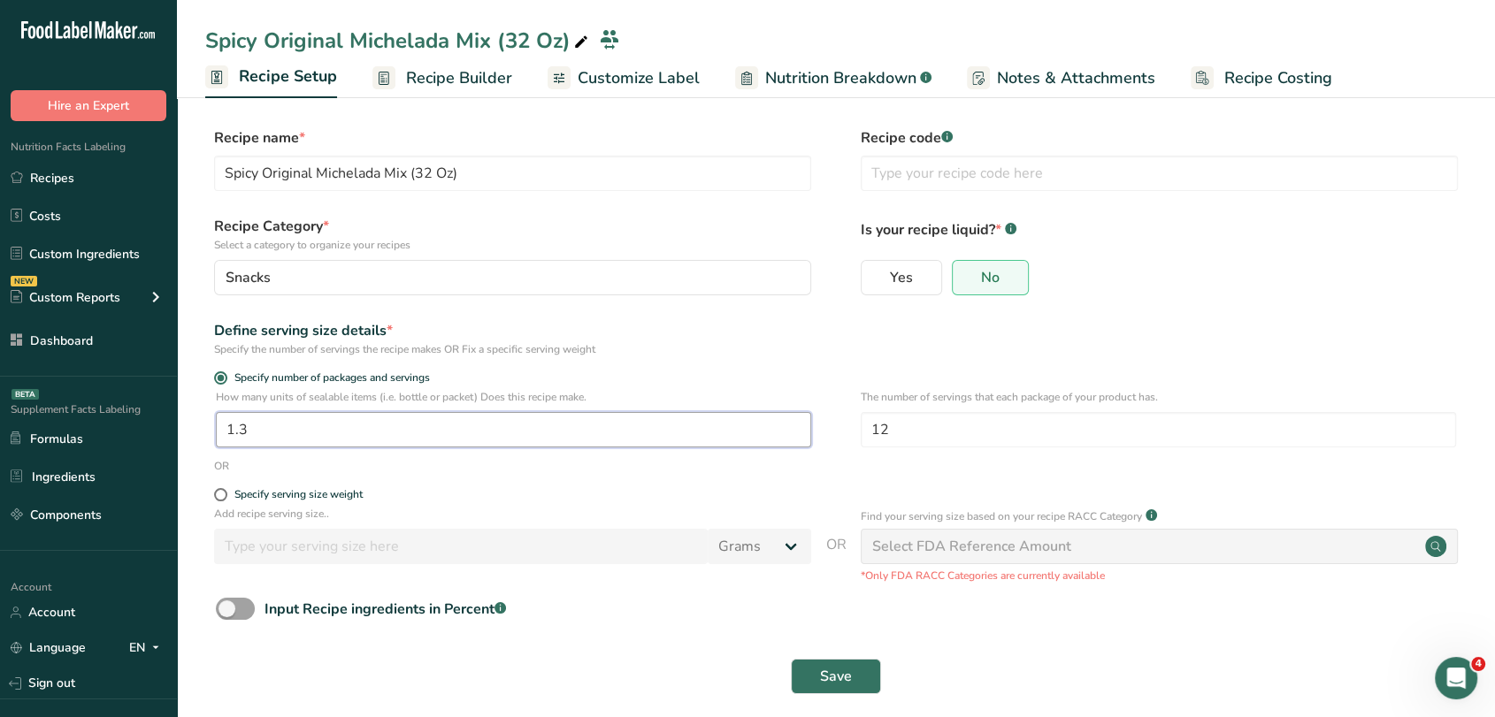
click at [550, 433] on input "1.3" at bounding box center [513, 429] width 595 height 35
type input "1.2"
click at [853, 680] on button "Save" at bounding box center [836, 676] width 90 height 35
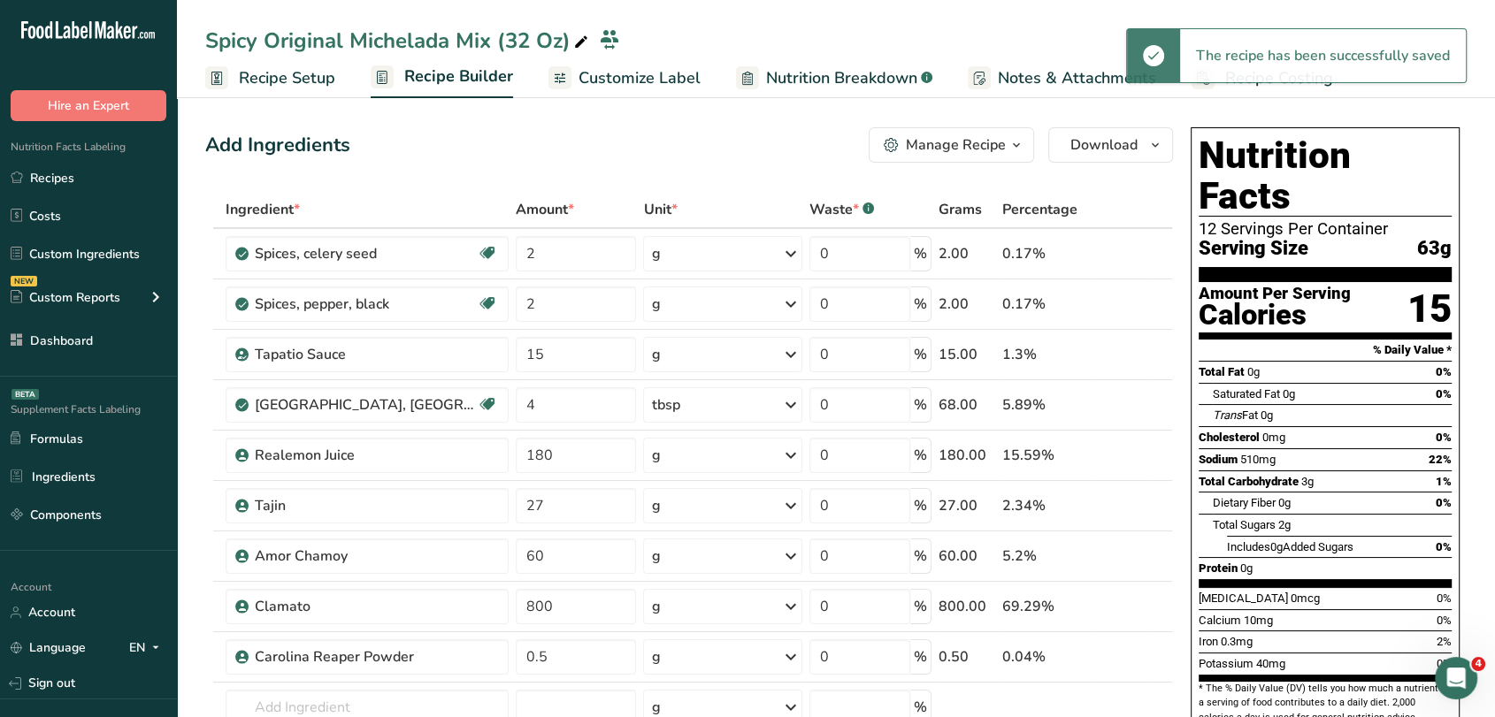
click at [323, 83] on span "Recipe Setup" at bounding box center [287, 78] width 96 height 24
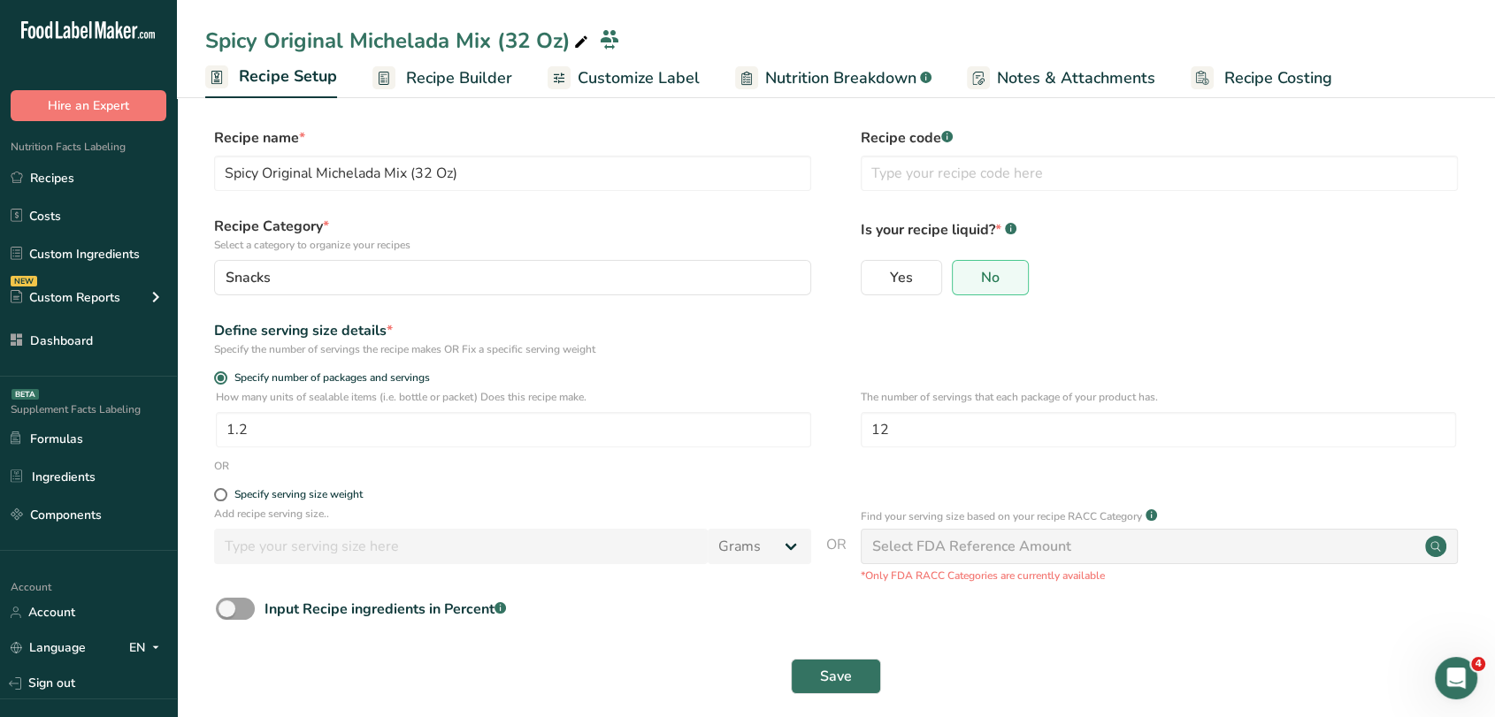
click at [321, 408] on div "How many units of sealable items (i.e. bottle or packet) Does this recipe make.…" at bounding box center [513, 418] width 595 height 58
click at [322, 426] on input "1.2" at bounding box center [513, 429] width 595 height 35
type input "1"
click at [836, 675] on span "Save" at bounding box center [836, 676] width 32 height 21
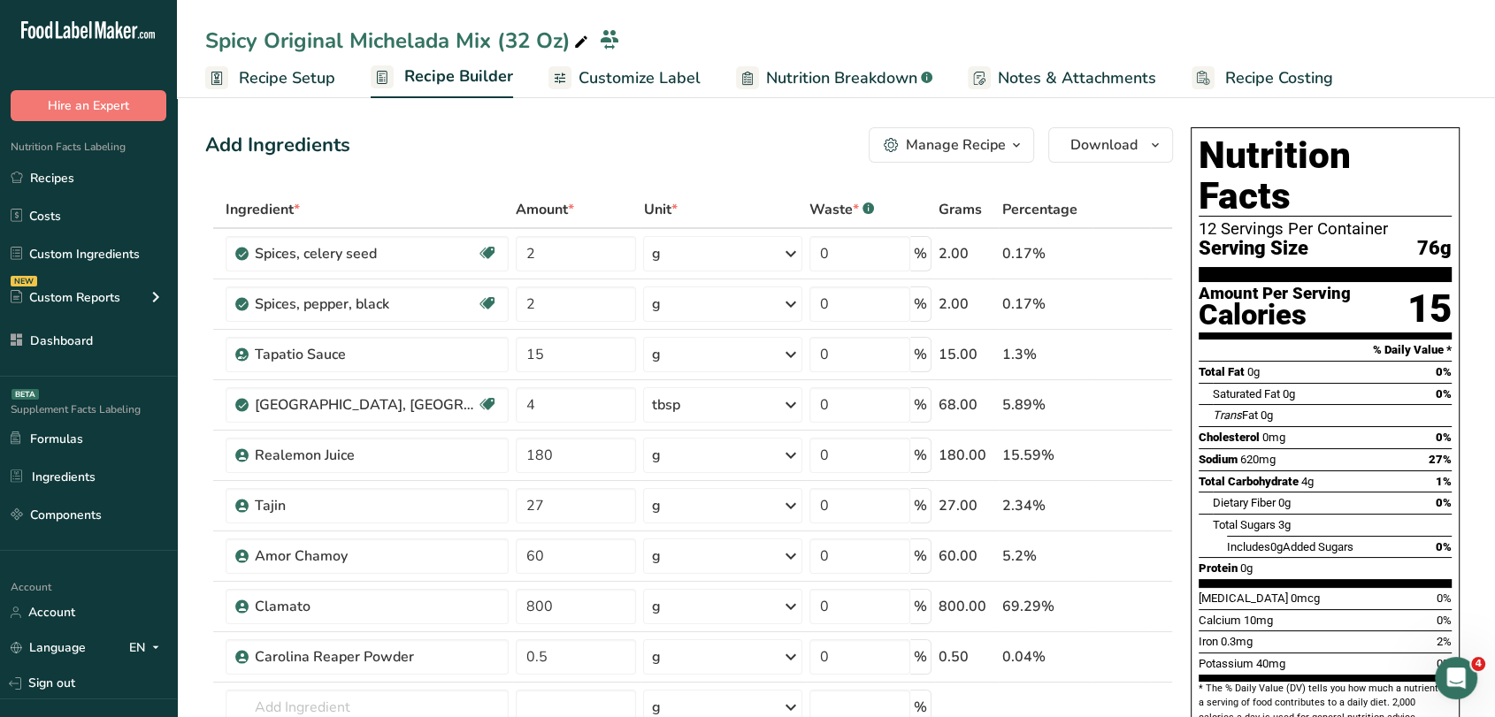
click at [611, 82] on span "Customize Label" at bounding box center [640, 78] width 122 height 24
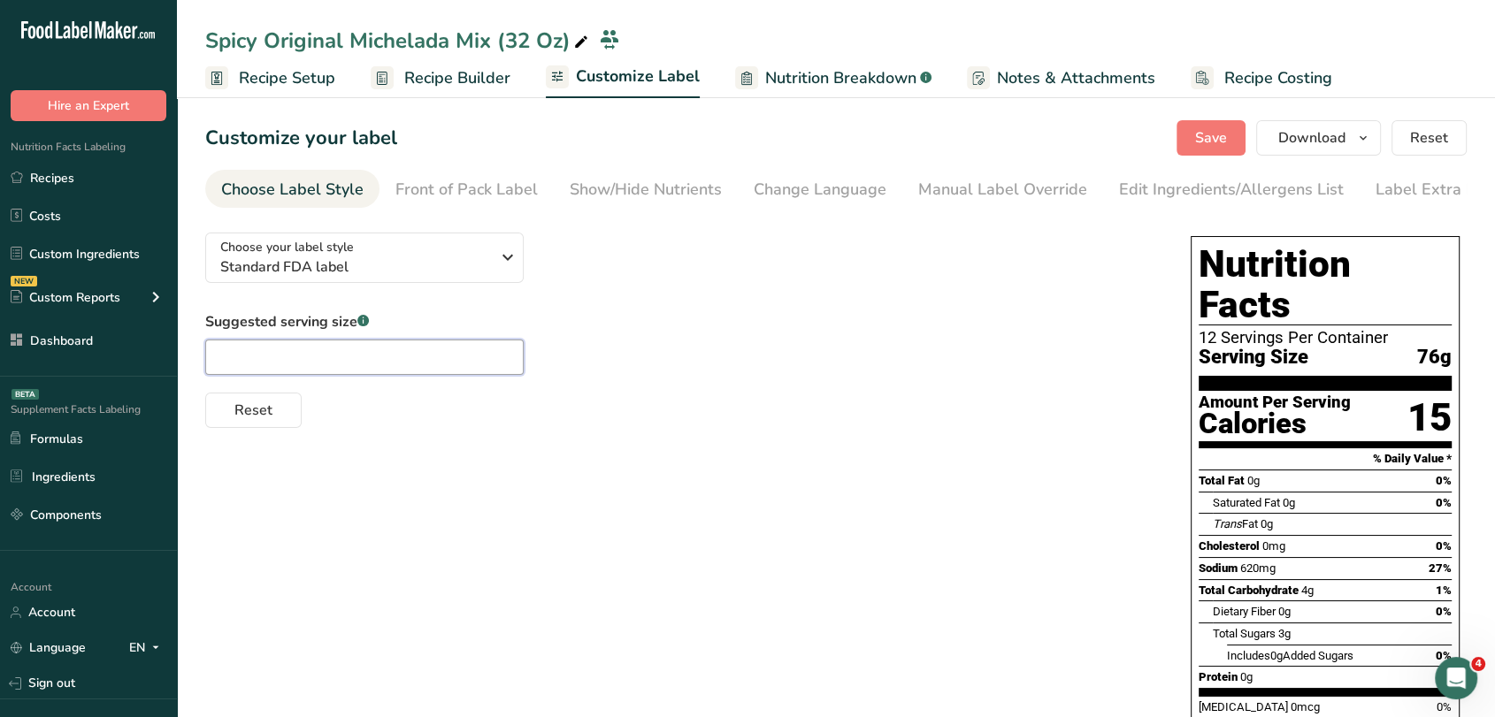
click at [358, 367] on input "text" at bounding box center [364, 357] width 318 height 35
type input "2"
type input "2.66 Oz"
click at [1230, 136] on button "Save" at bounding box center [1210, 137] width 69 height 35
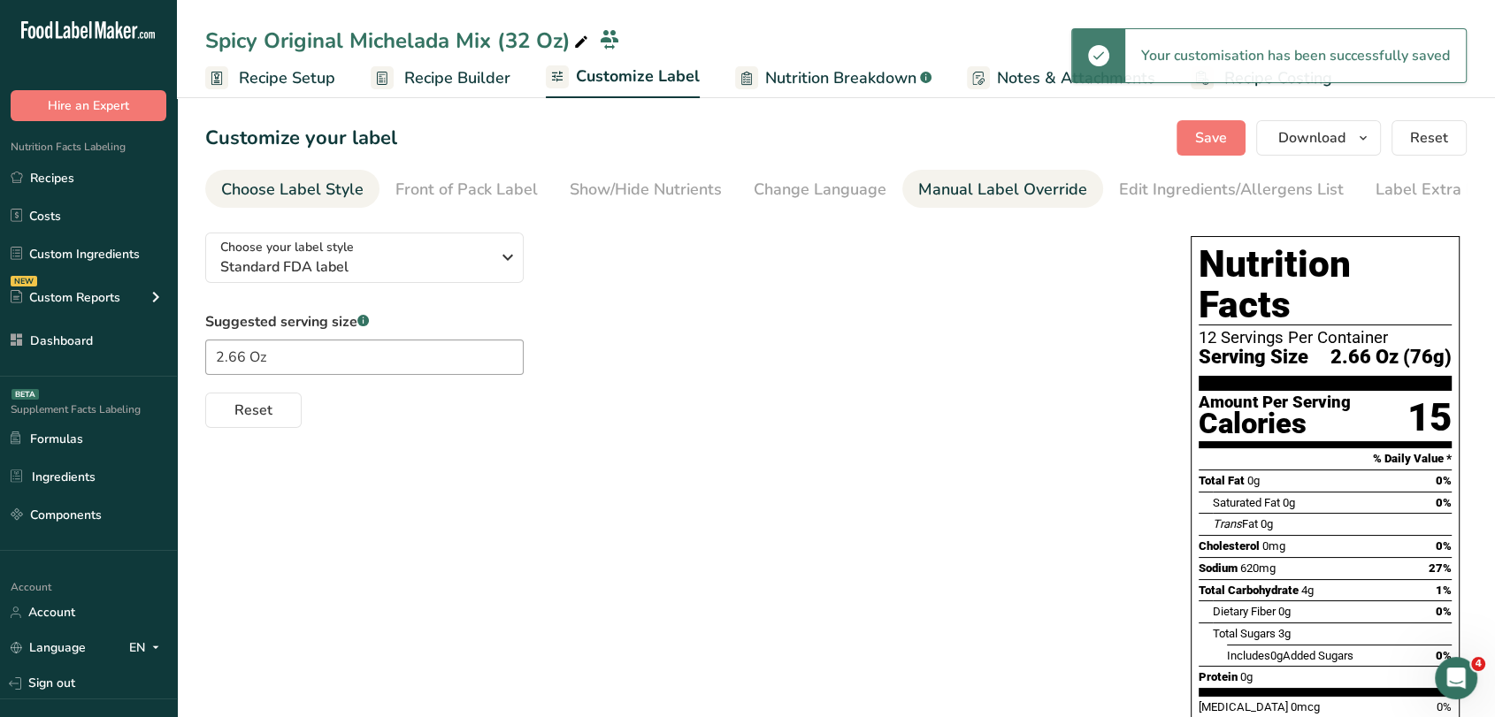
click at [1014, 186] on div "Manual Label Override" at bounding box center [1002, 190] width 169 height 24
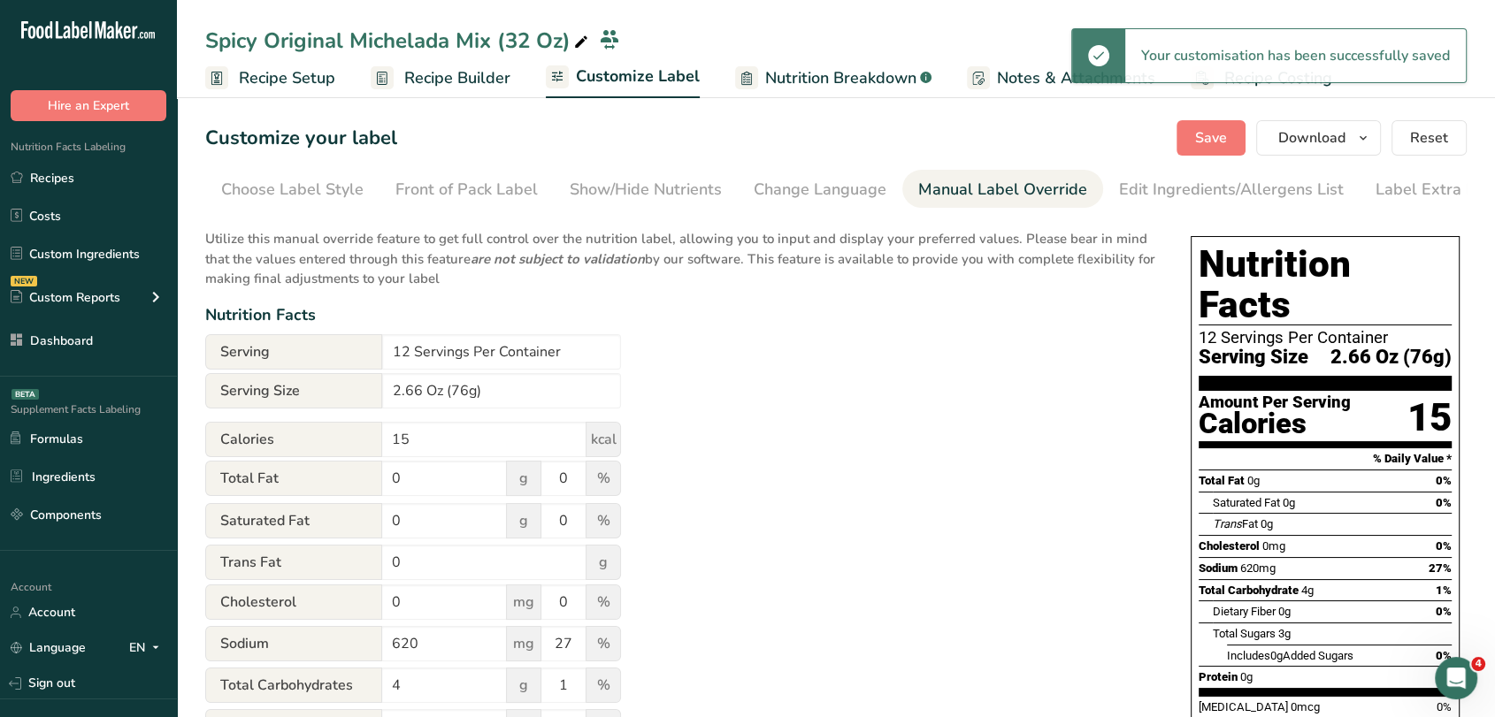
scroll to position [0, 24]
click at [471, 393] on input "2.66 Oz (76g)" at bounding box center [501, 390] width 239 height 35
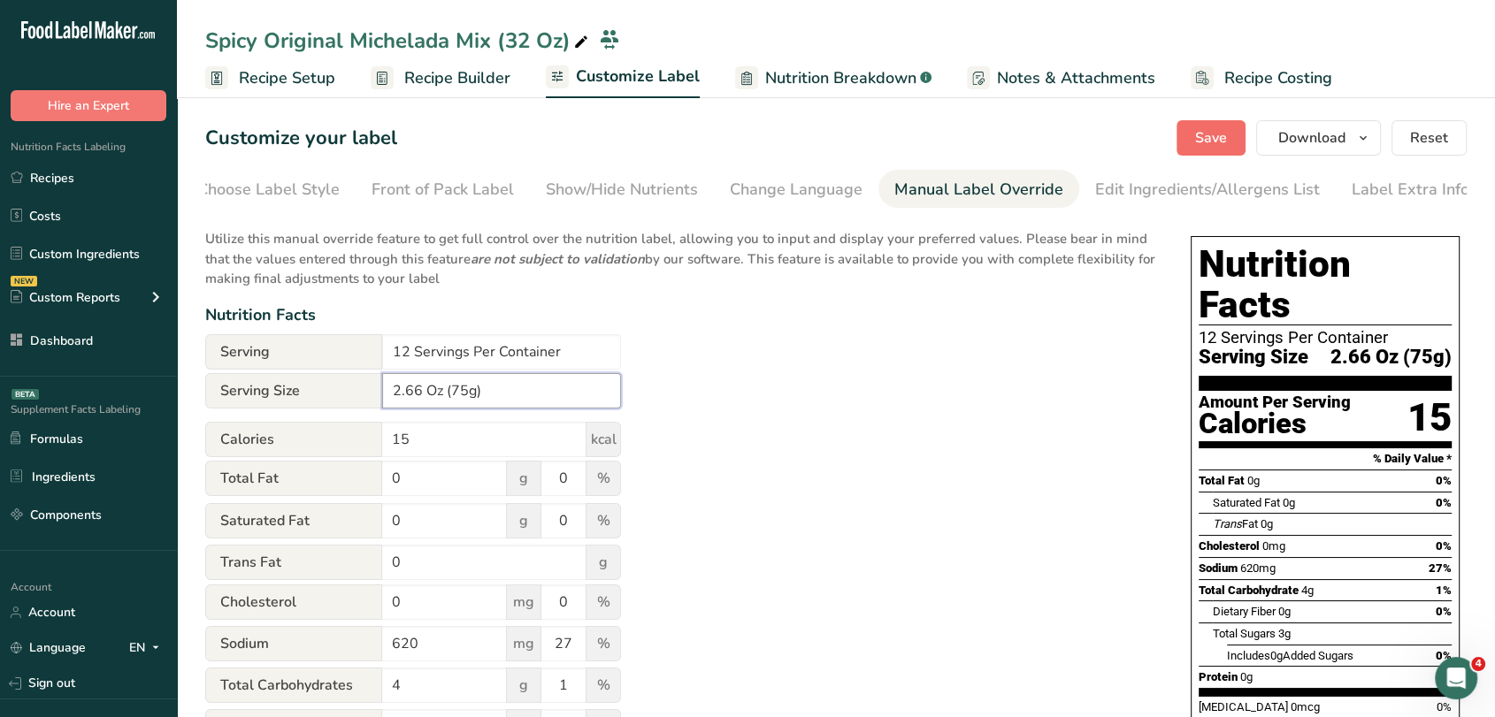
type input "2.66 Oz (75g)"
click at [1232, 129] on button "Save" at bounding box center [1210, 137] width 69 height 35
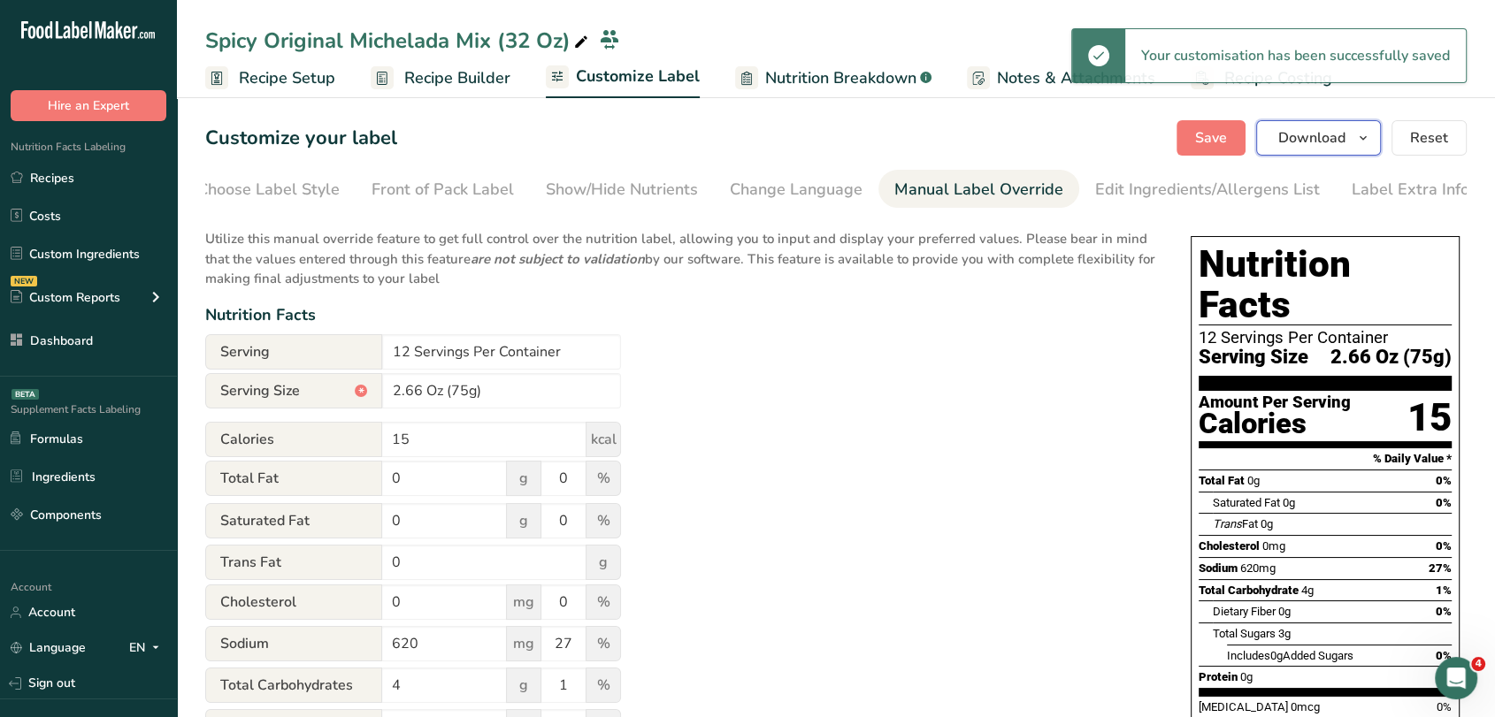
click at [1327, 131] on span "Download" at bounding box center [1311, 137] width 67 height 21
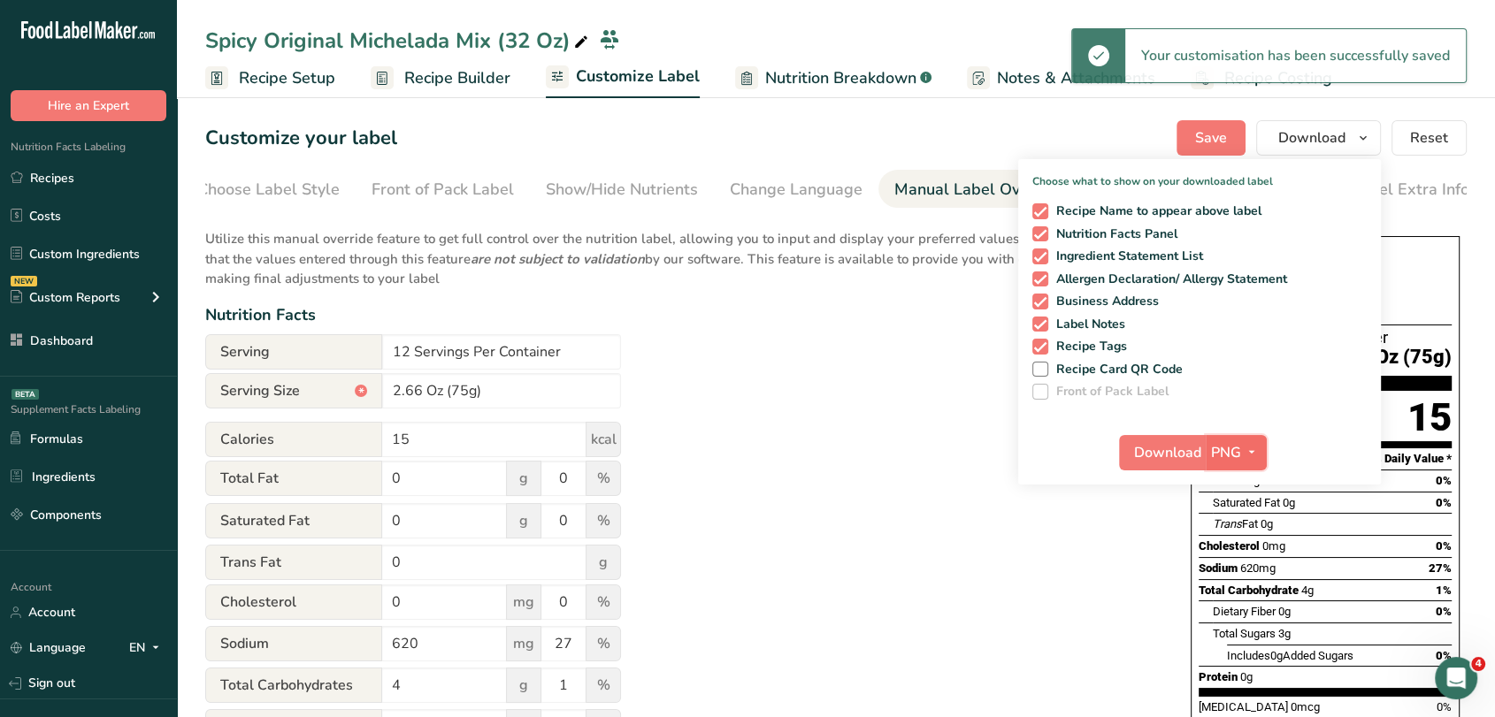
click at [1250, 443] on icon "button" at bounding box center [1252, 452] width 14 height 22
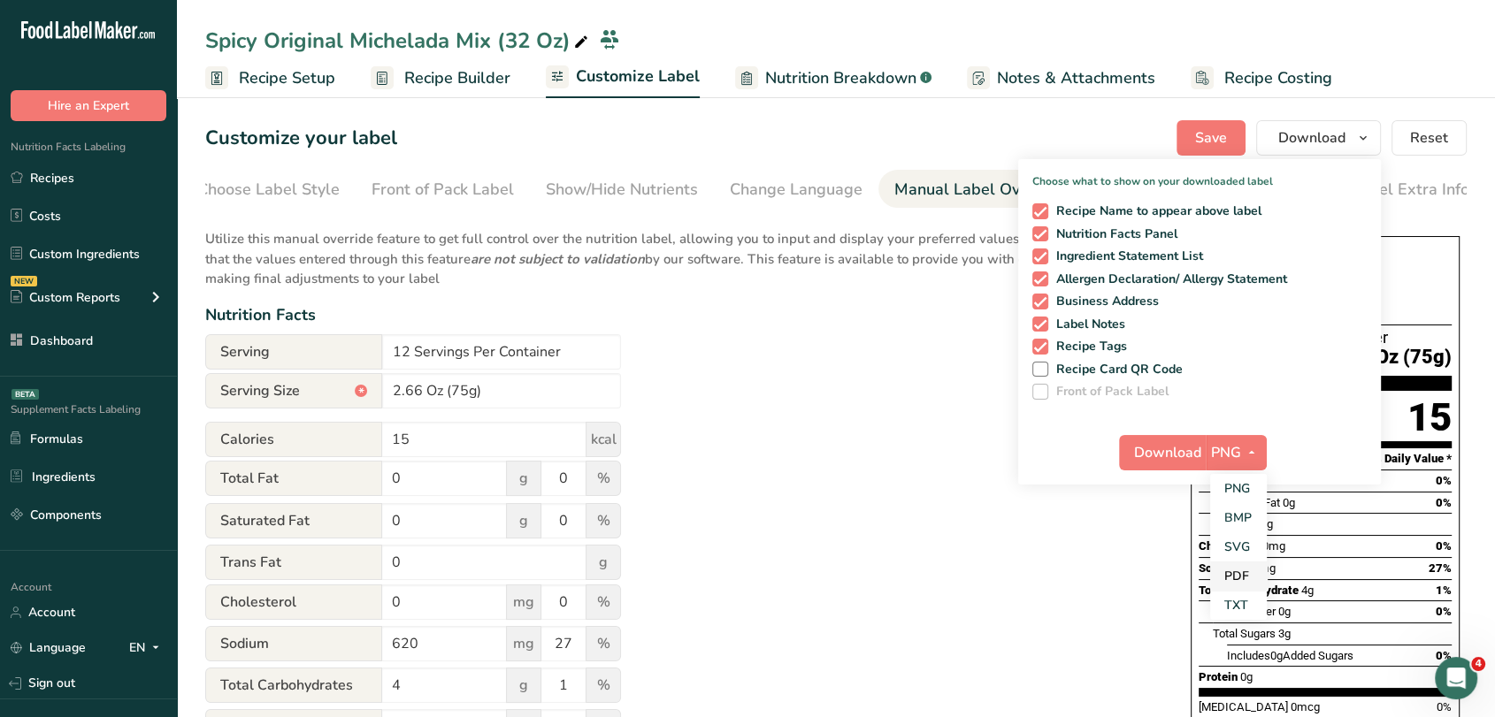
click at [1240, 587] on link "PDF" at bounding box center [1238, 576] width 57 height 29
click at [1158, 444] on span "Download" at bounding box center [1168, 452] width 67 height 21
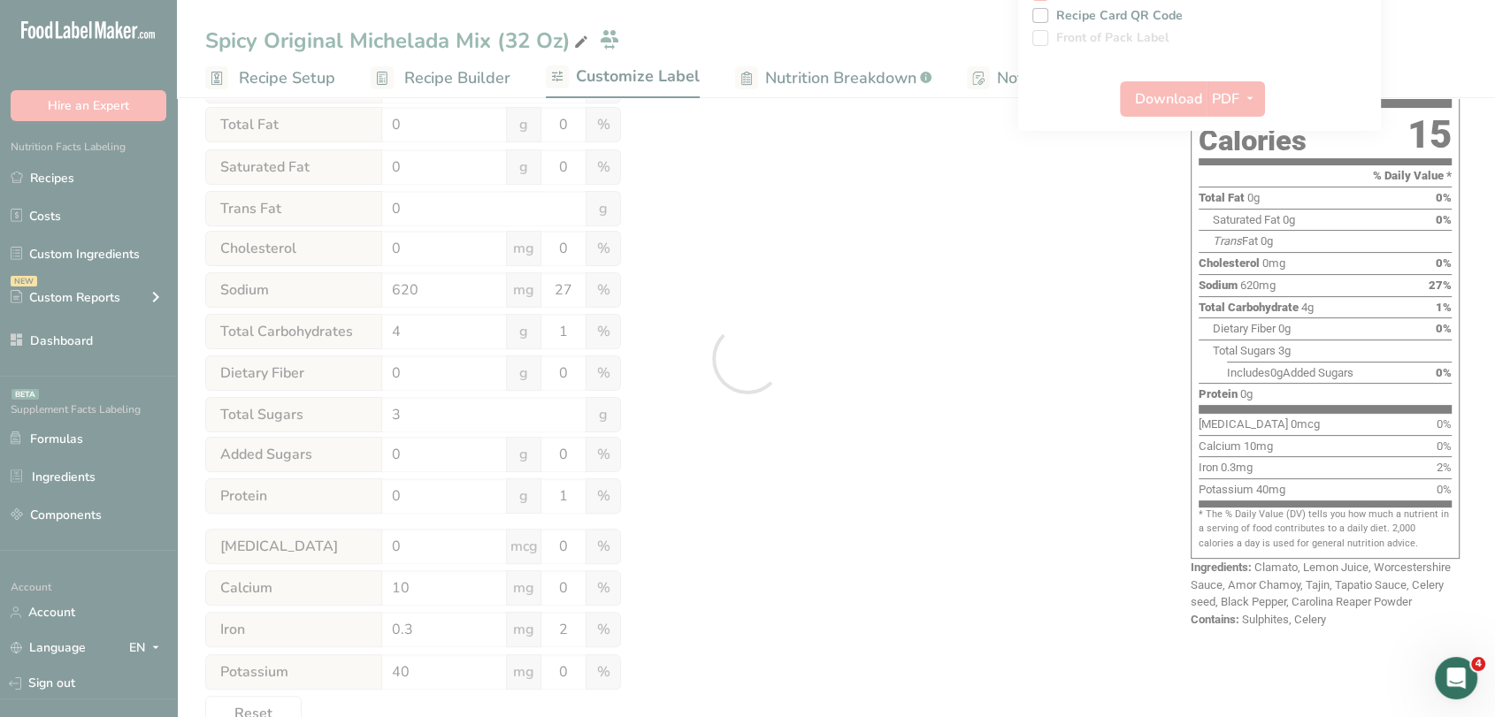
scroll to position [0, 0]
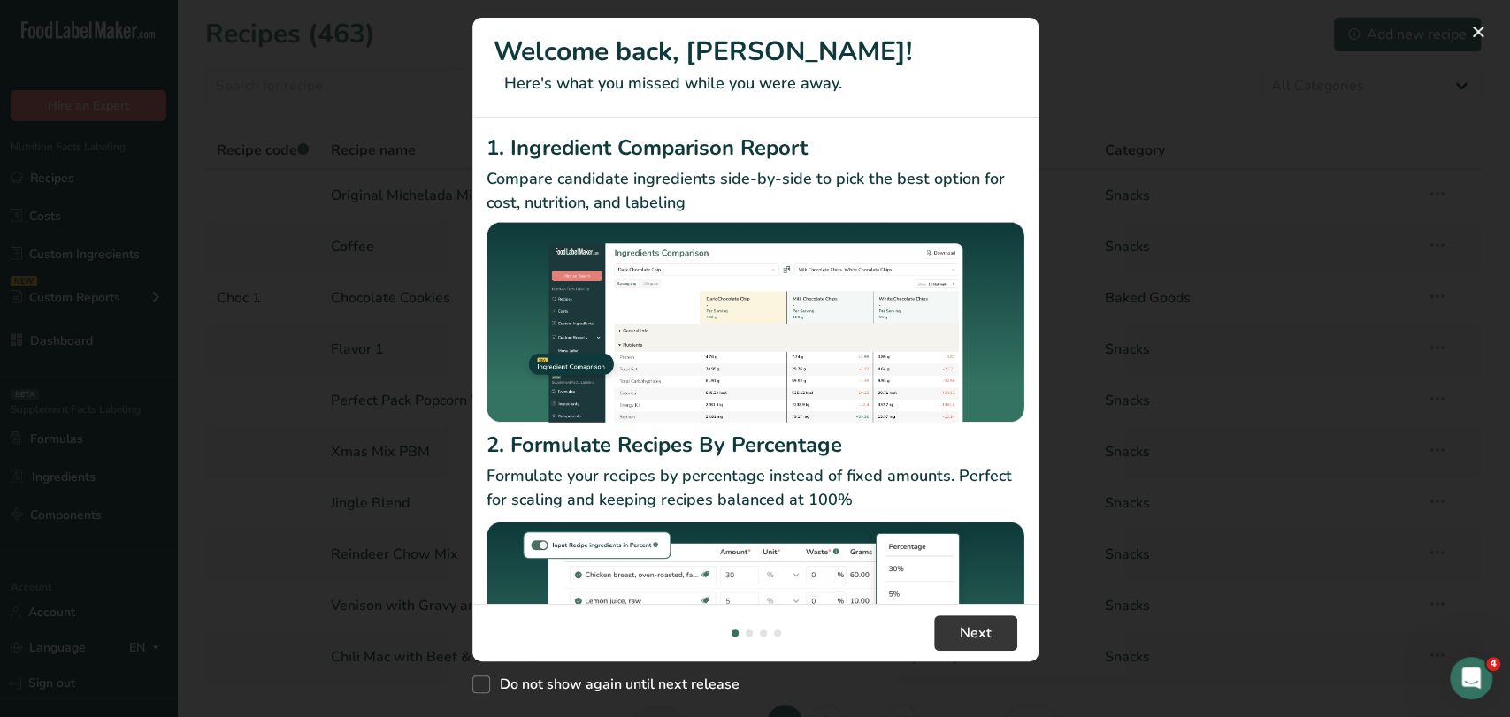
click at [343, 147] on div "New Features" at bounding box center [755, 358] width 1510 height 717
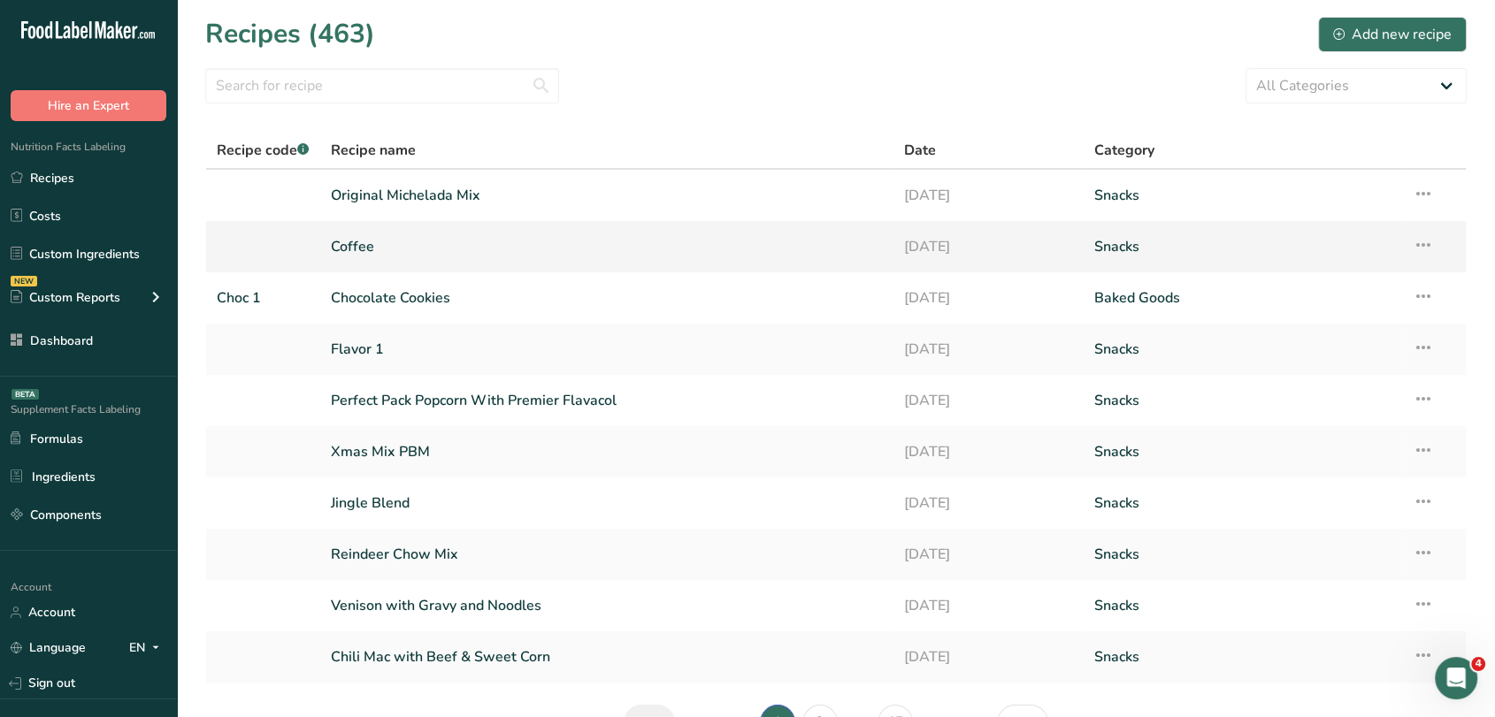
click at [368, 254] on link "Coffee" at bounding box center [607, 246] width 552 height 37
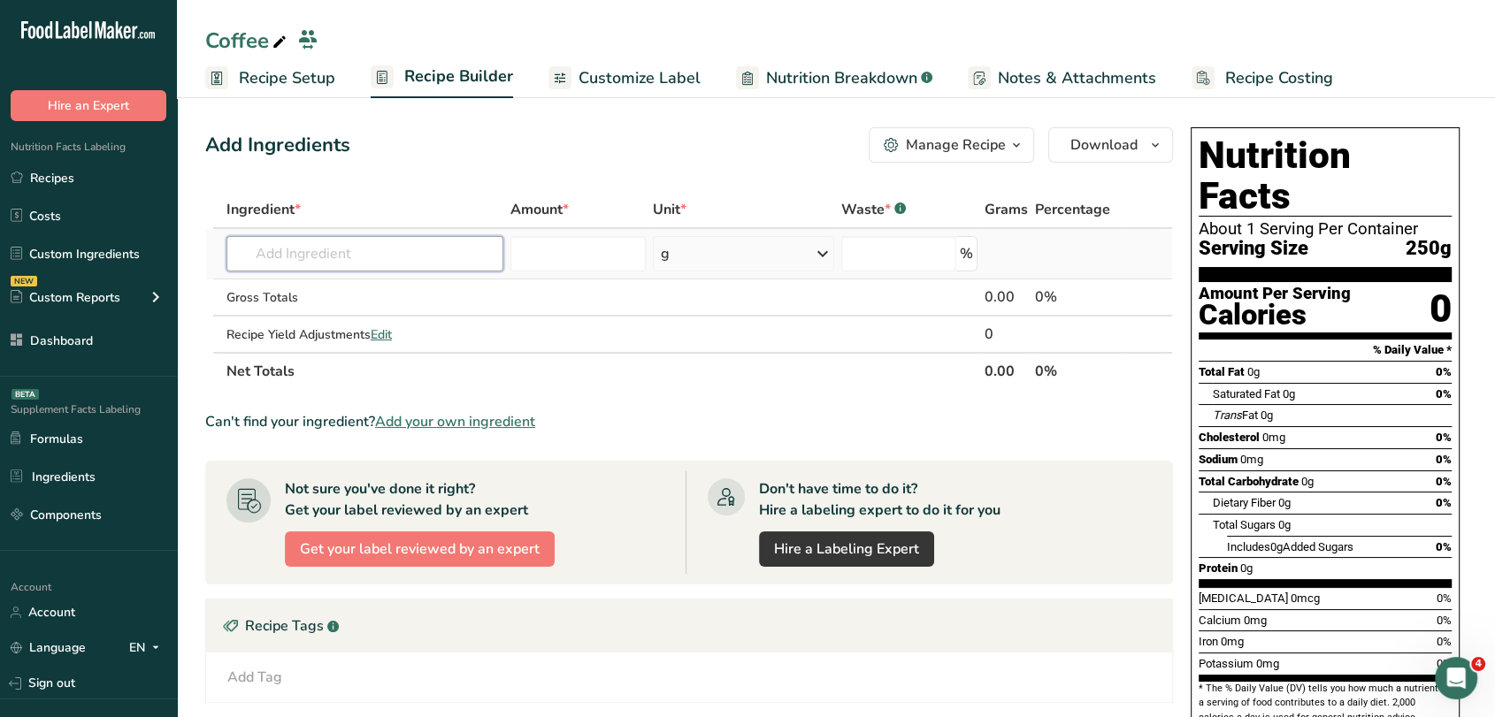
click at [470, 257] on input "text" at bounding box center [364, 253] width 277 height 35
click at [580, 88] on span "Customize Label" at bounding box center [640, 78] width 122 height 24
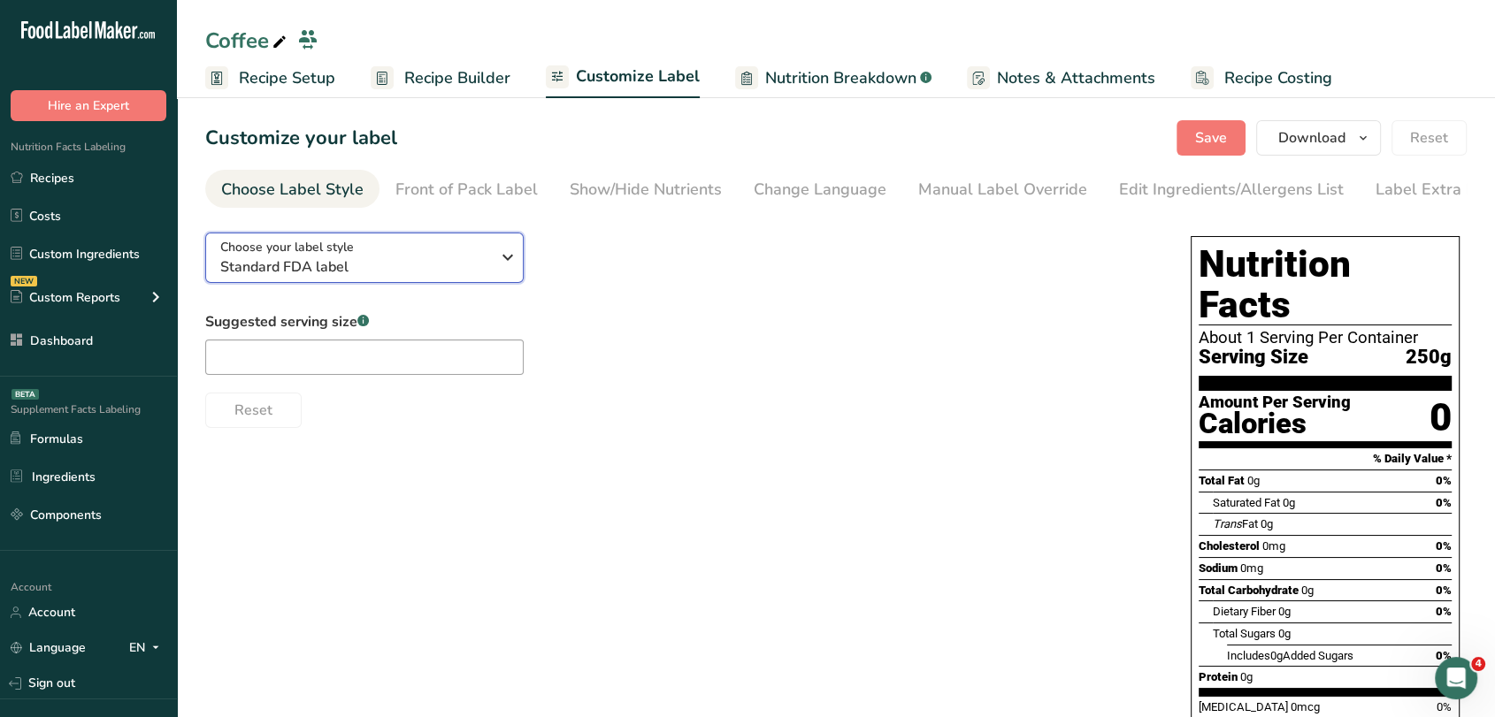
click at [405, 277] on span "Standard FDA label" at bounding box center [355, 267] width 270 height 21
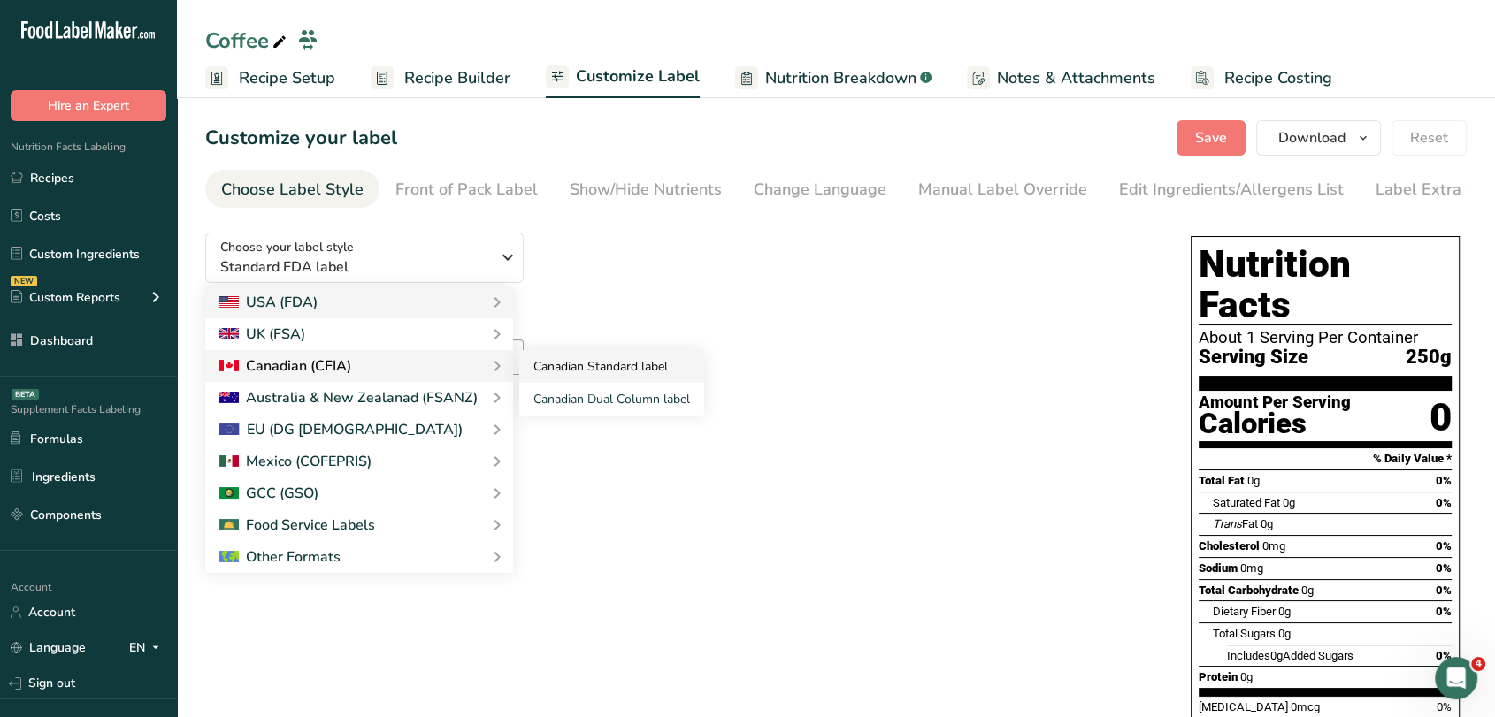
click at [519, 367] on link "Canadian Standard label" at bounding box center [611, 366] width 185 height 33
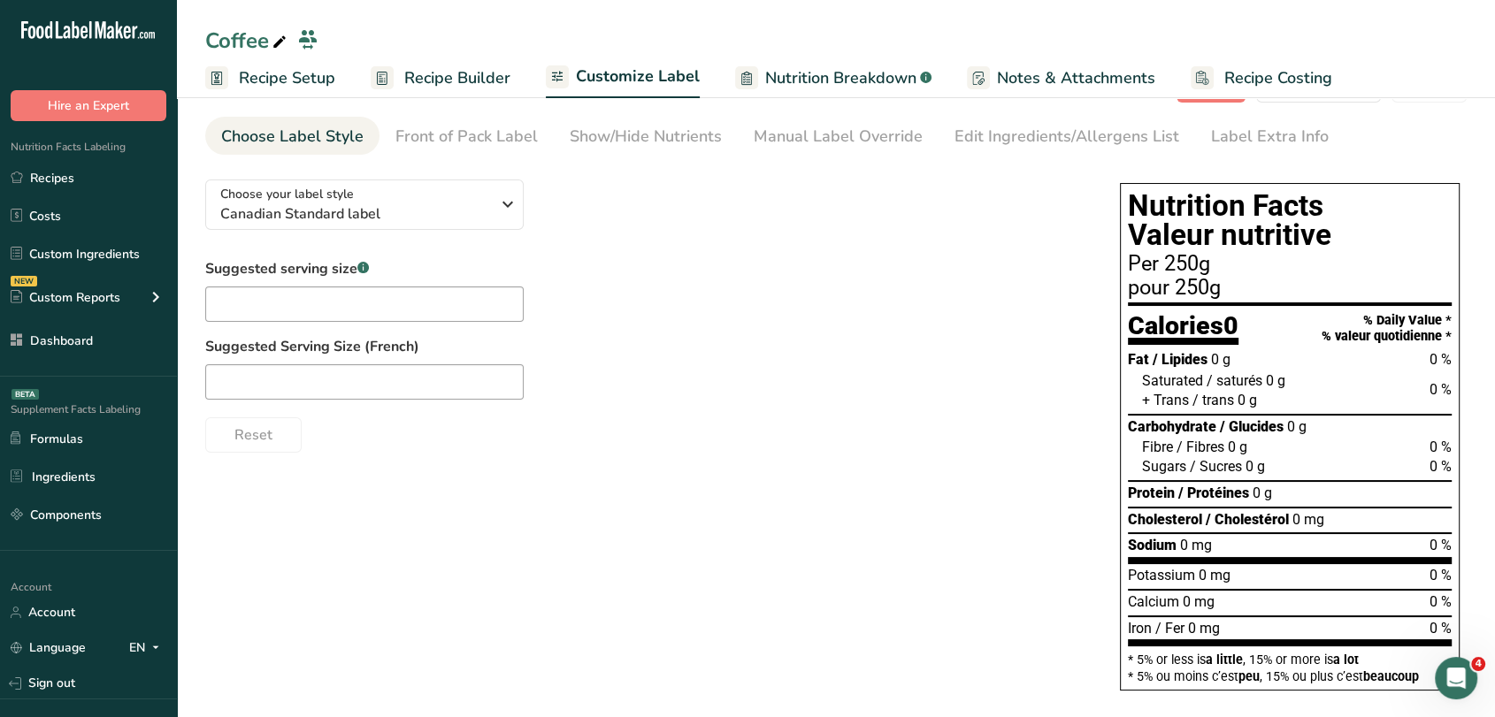
scroll to position [50, 0]
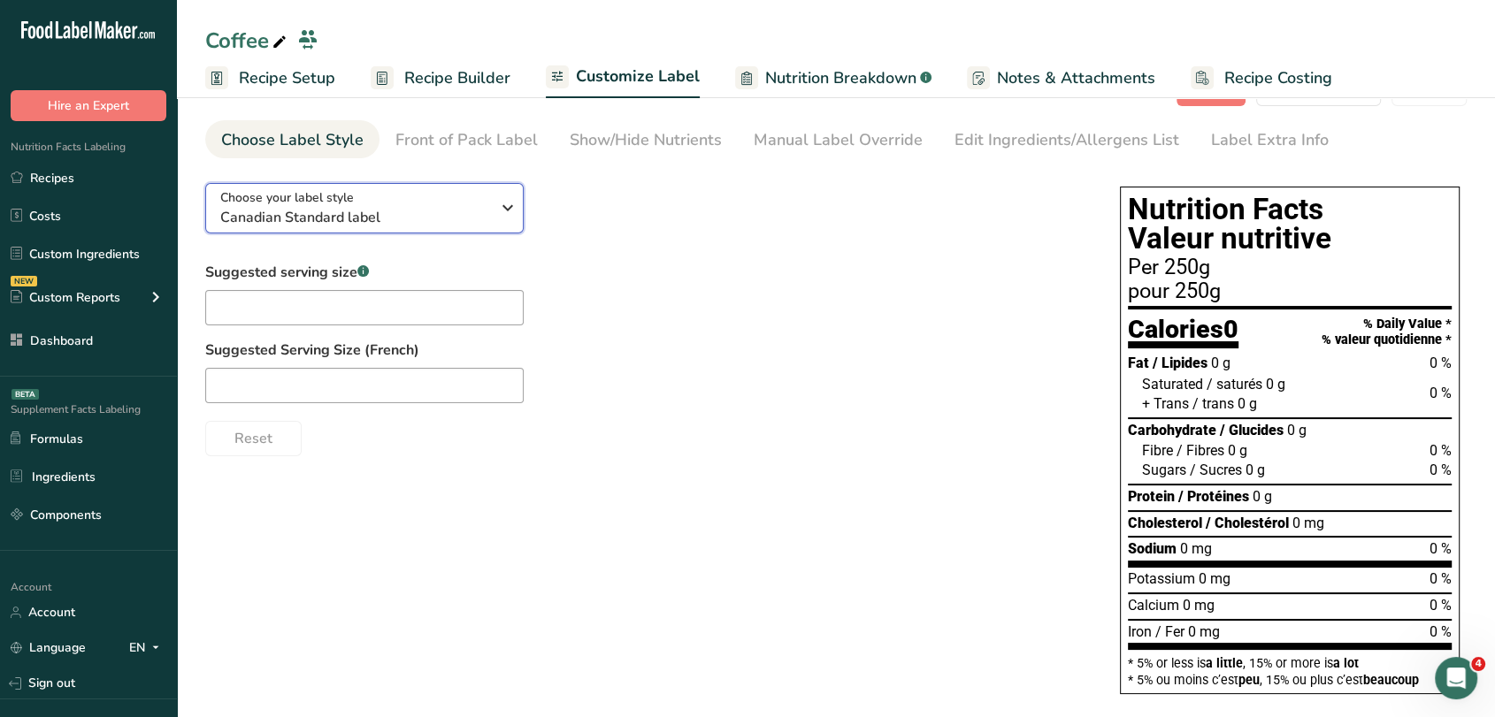
click at [502, 195] on icon "button" at bounding box center [507, 208] width 21 height 32
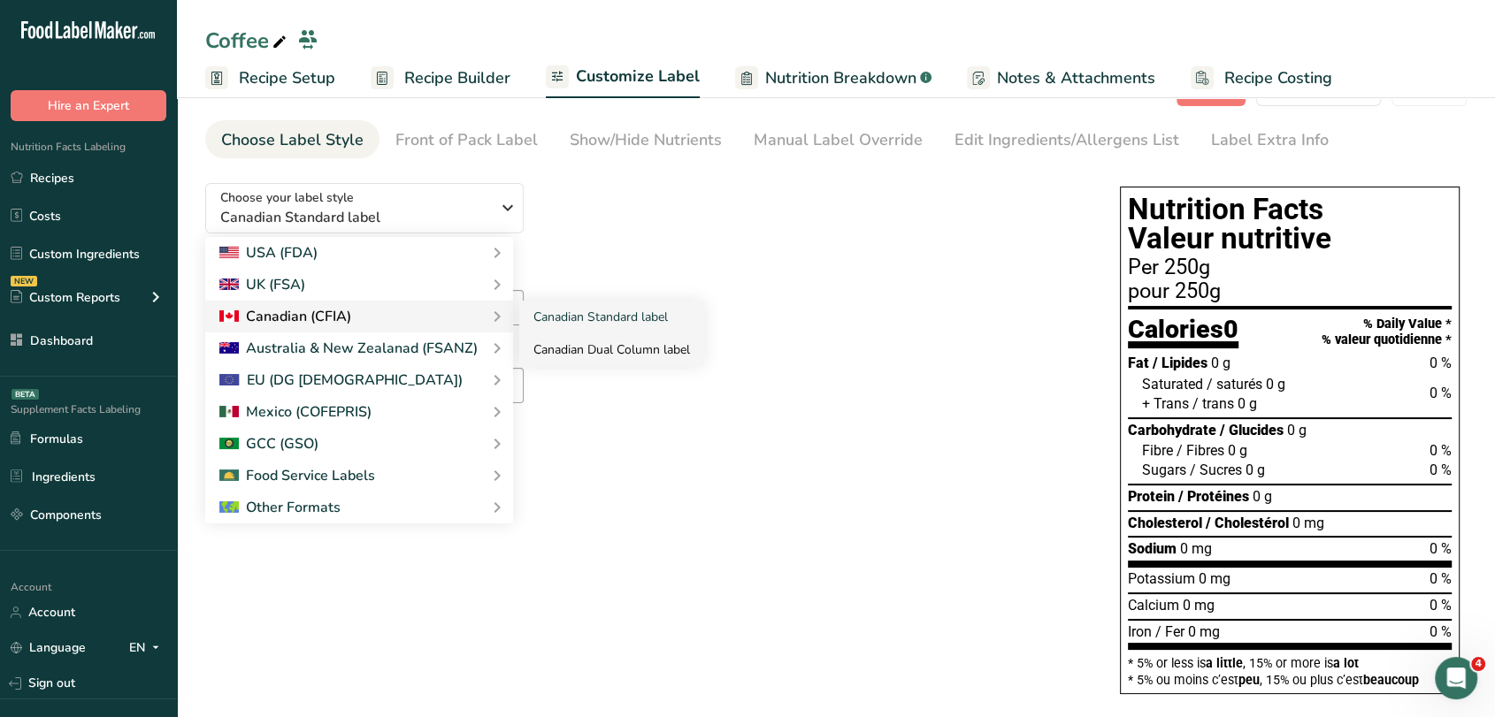
click at [534, 339] on link "Canadian Dual Column label" at bounding box center [611, 349] width 185 height 33
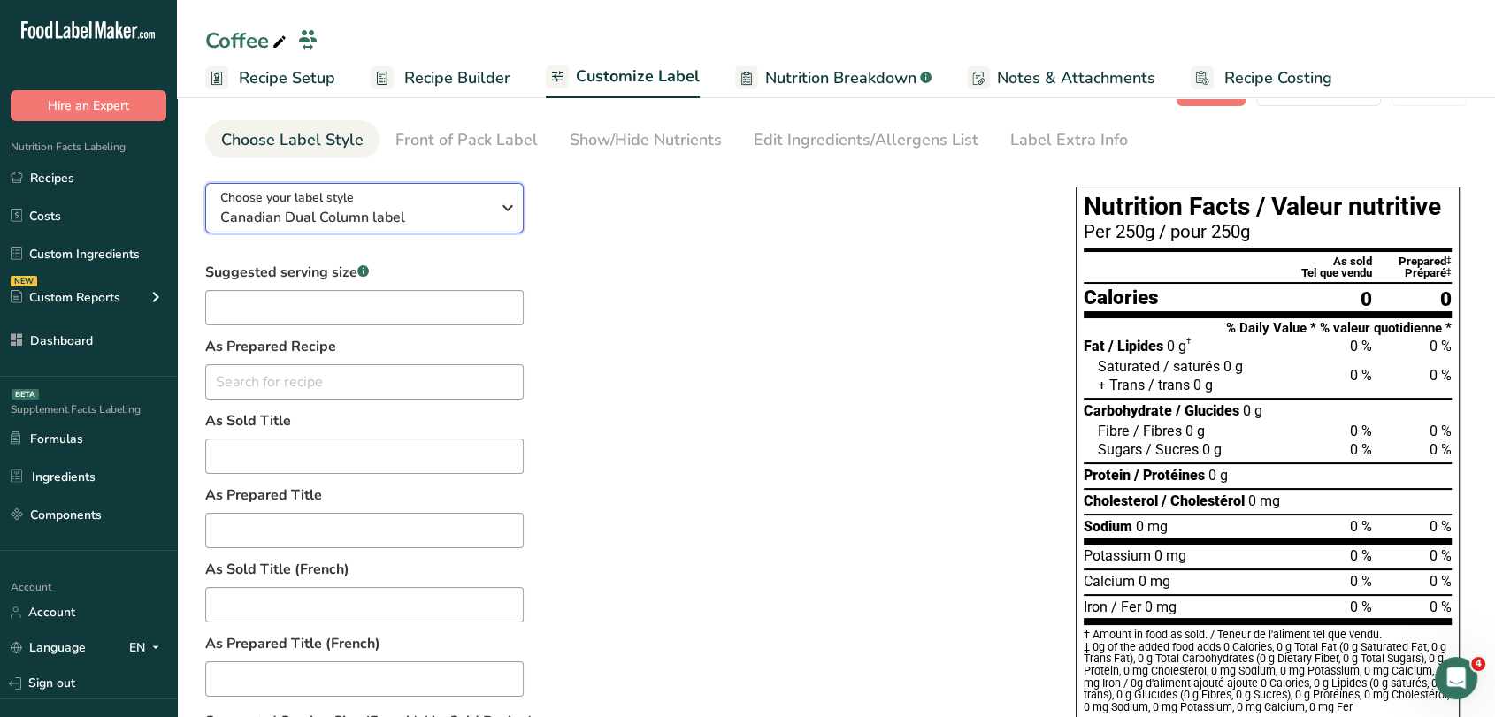
click at [381, 213] on span "Canadian Dual Column label" at bounding box center [355, 217] width 270 height 21
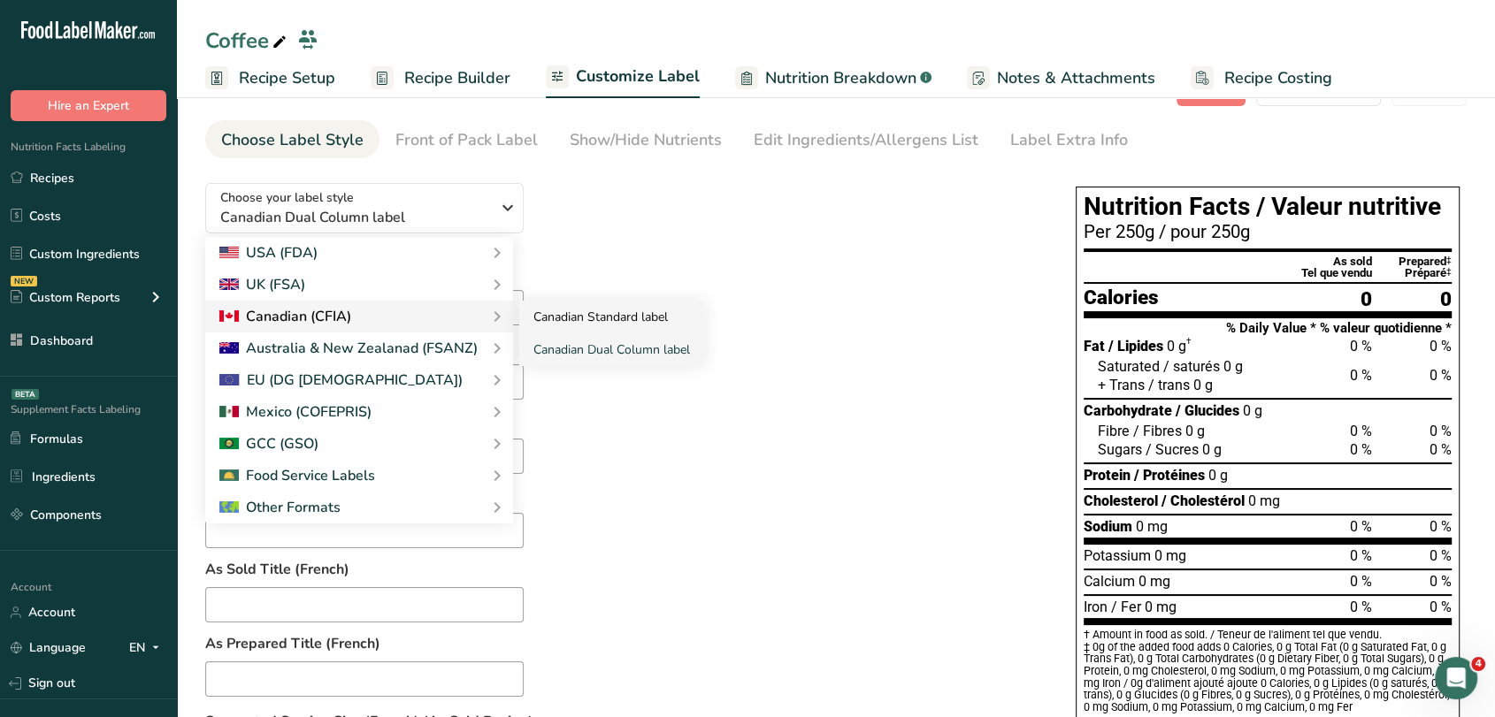
click at [520, 306] on link "Canadian Standard label" at bounding box center [611, 317] width 185 height 33
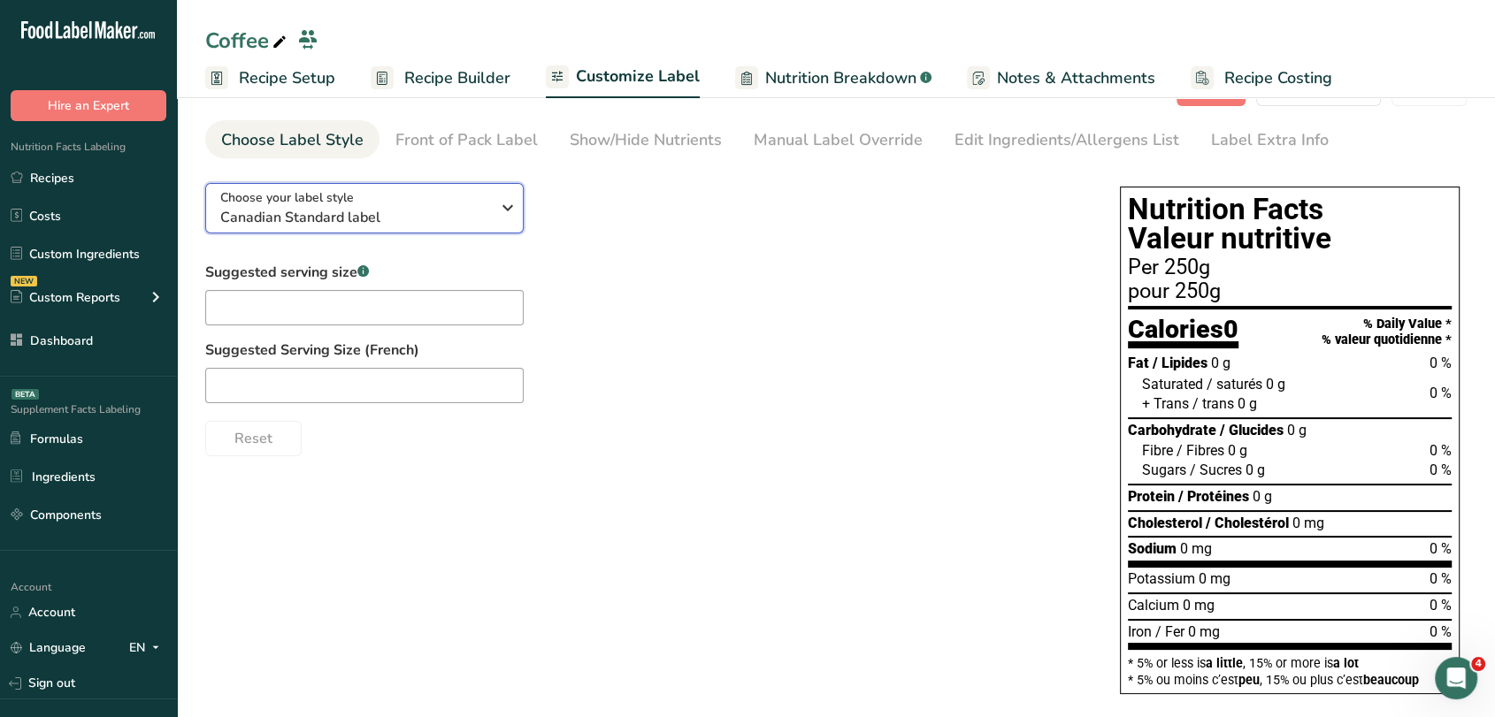
click at [442, 201] on div "Choose your label style Canadian Standard label" at bounding box center [355, 208] width 270 height 40
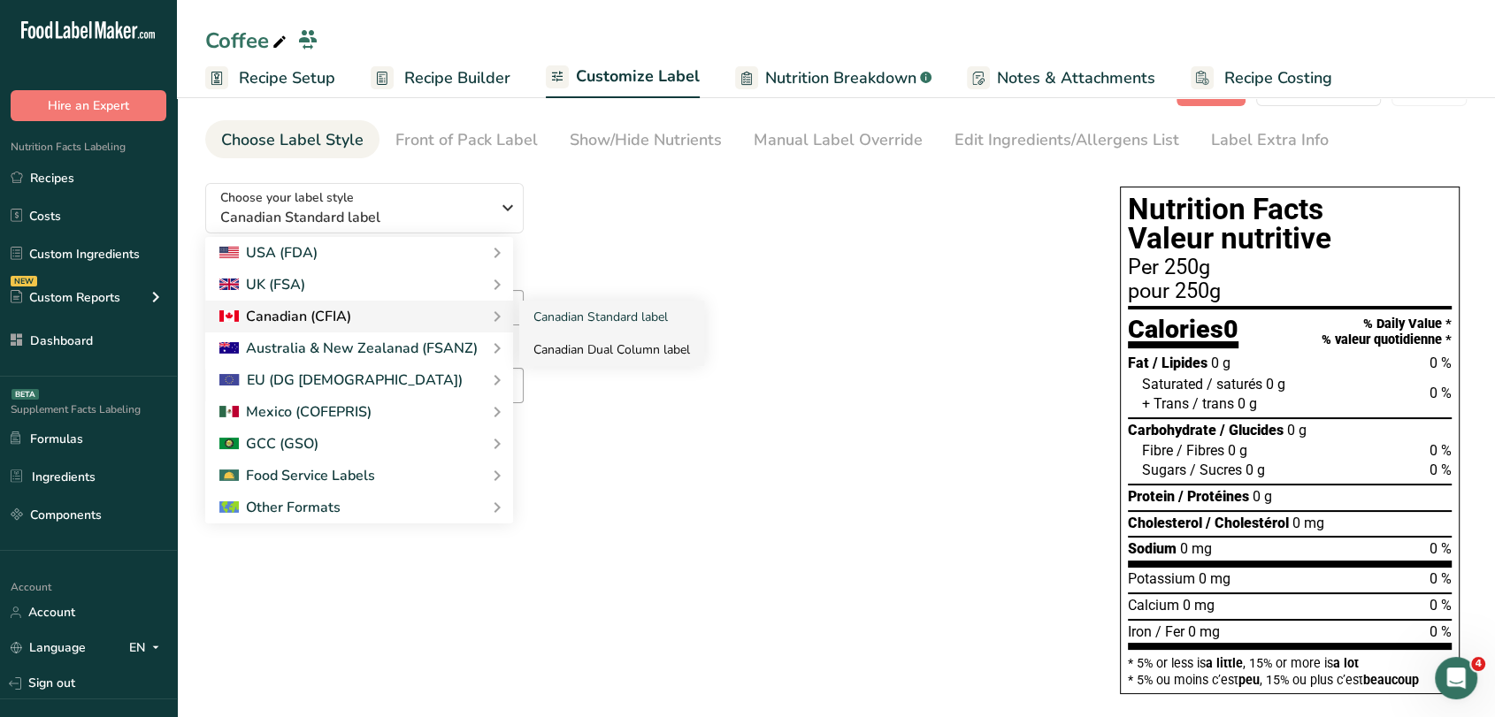
click at [537, 343] on link "Canadian Dual Column label" at bounding box center [611, 349] width 185 height 33
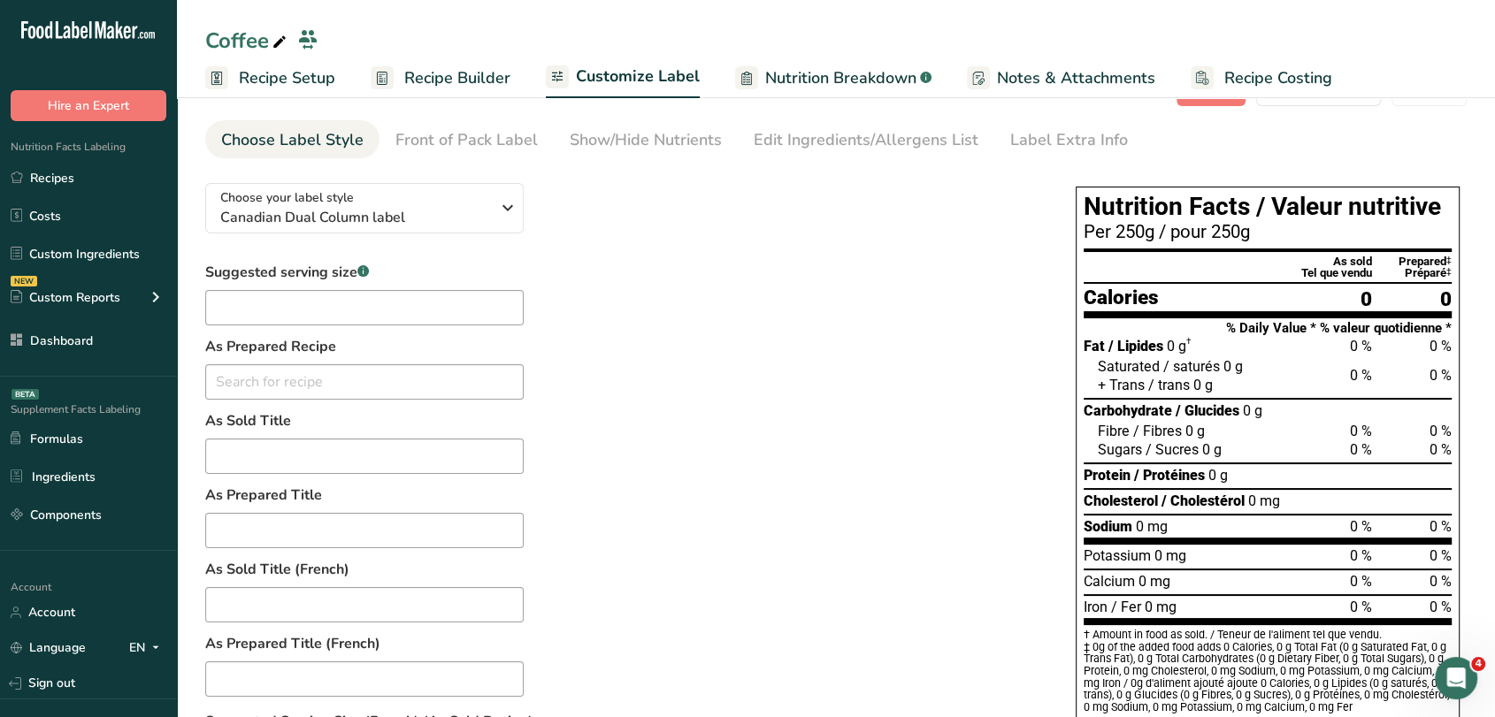
scroll to position [0, 0]
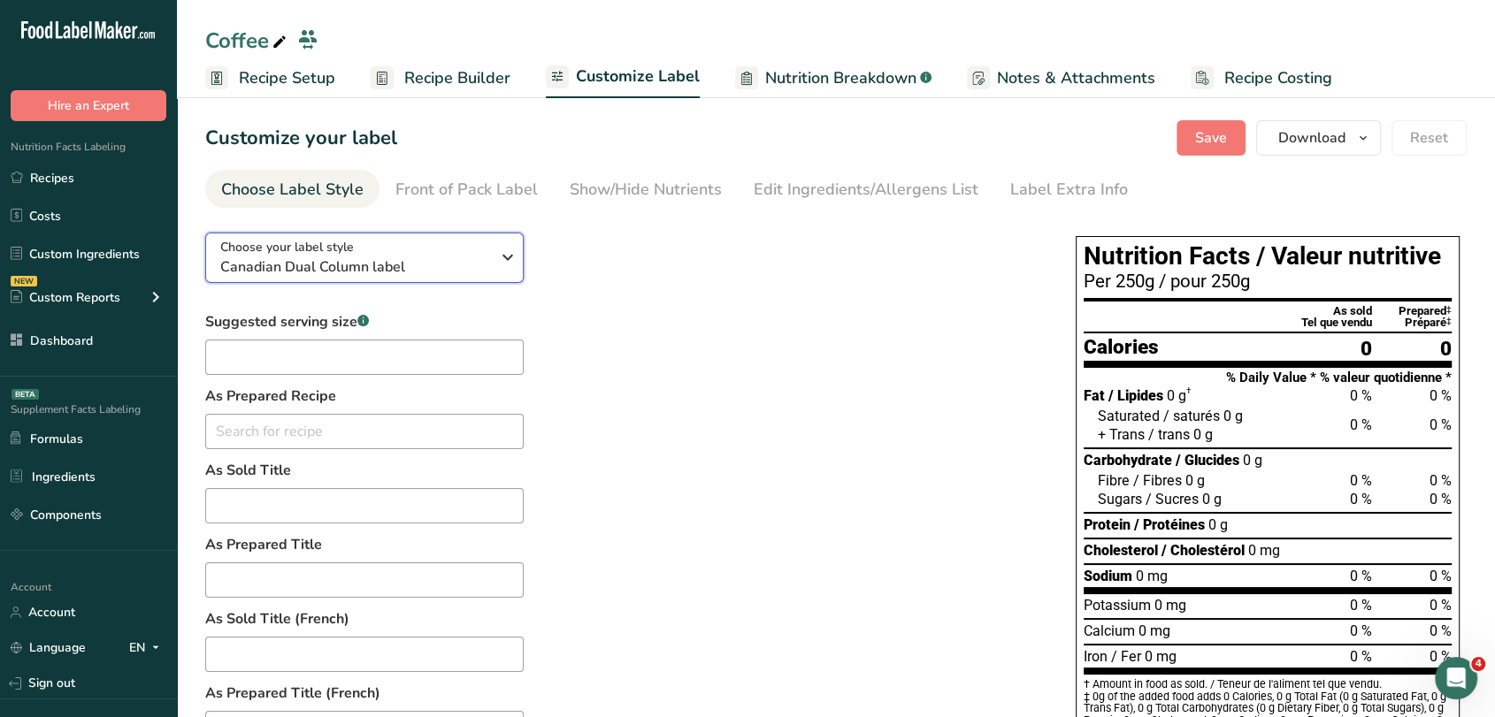
click at [473, 264] on span "Canadian Dual Column label" at bounding box center [355, 267] width 270 height 21
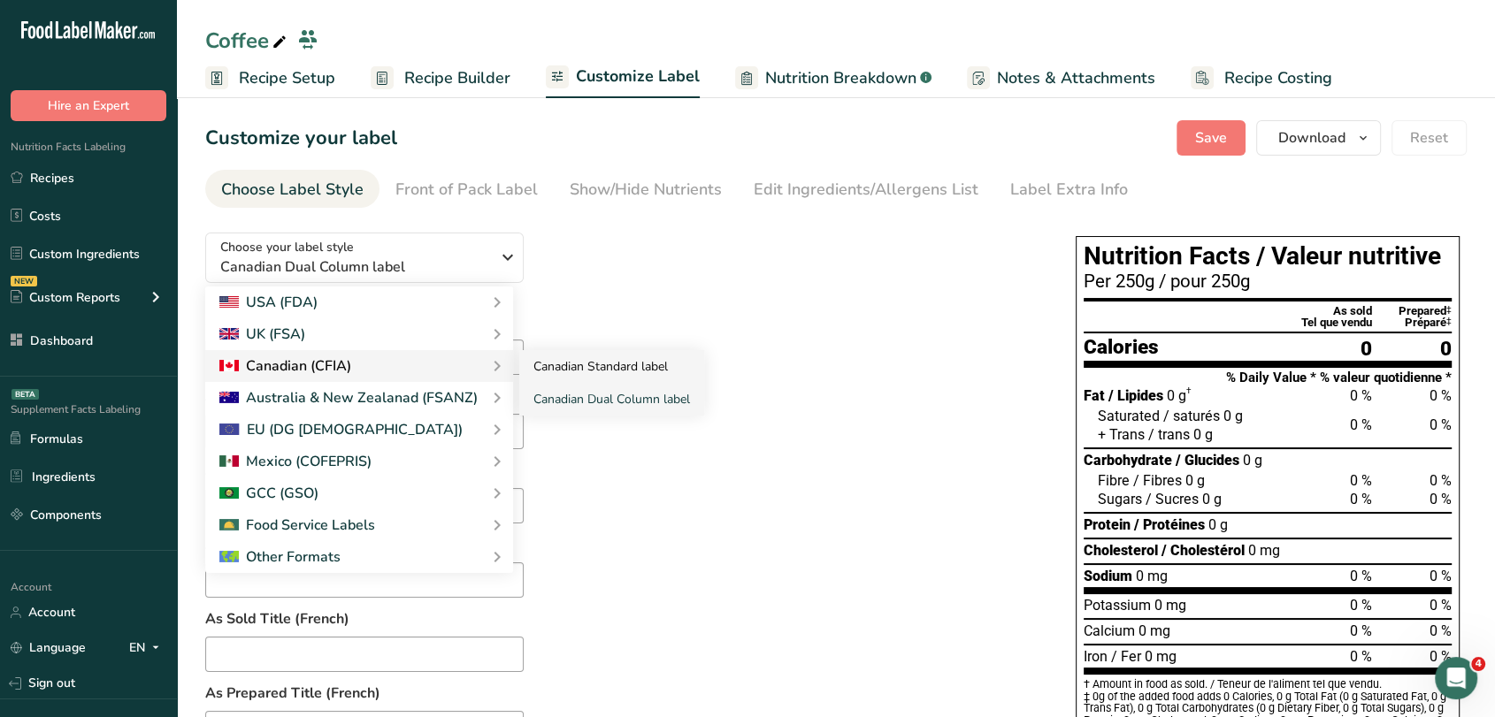
click at [552, 354] on link "Canadian Standard label" at bounding box center [611, 366] width 185 height 33
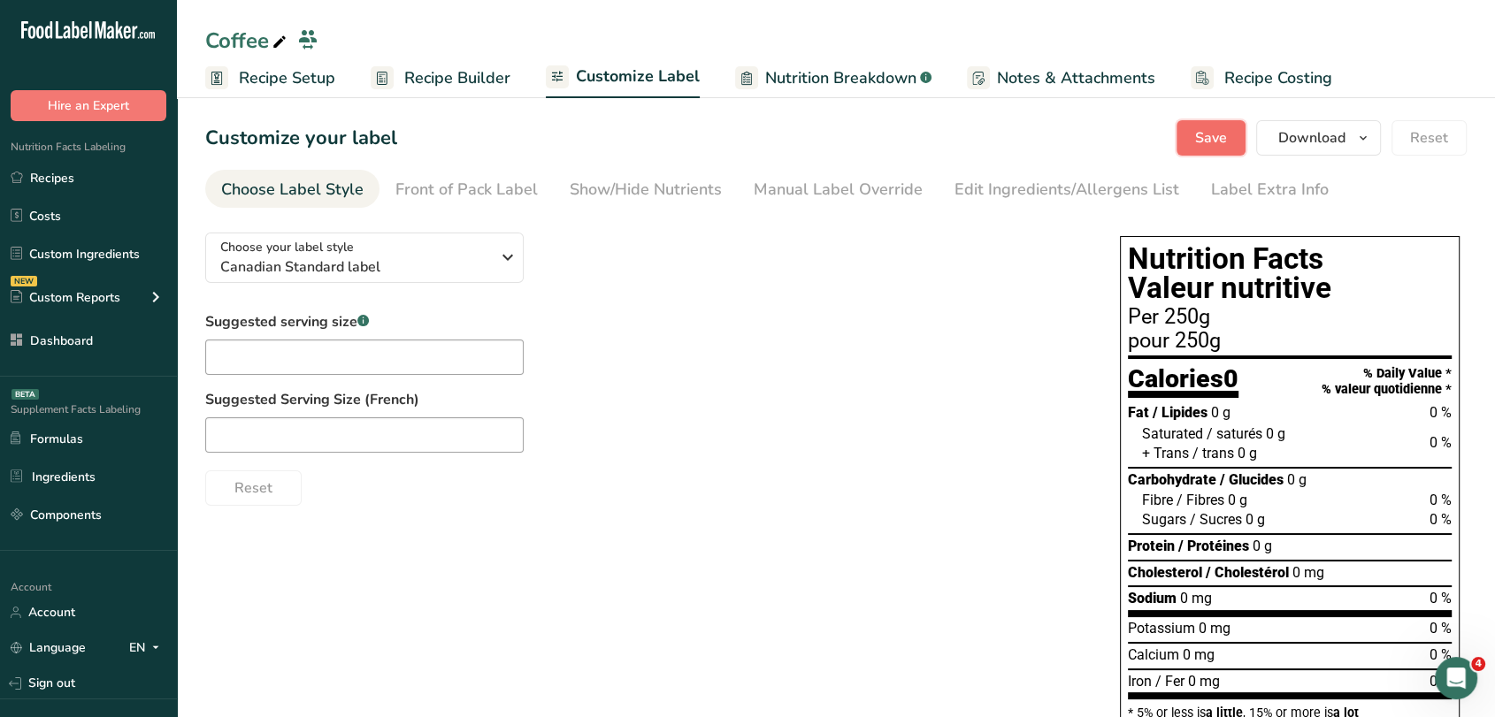
click at [1215, 152] on button "Save" at bounding box center [1210, 137] width 69 height 35
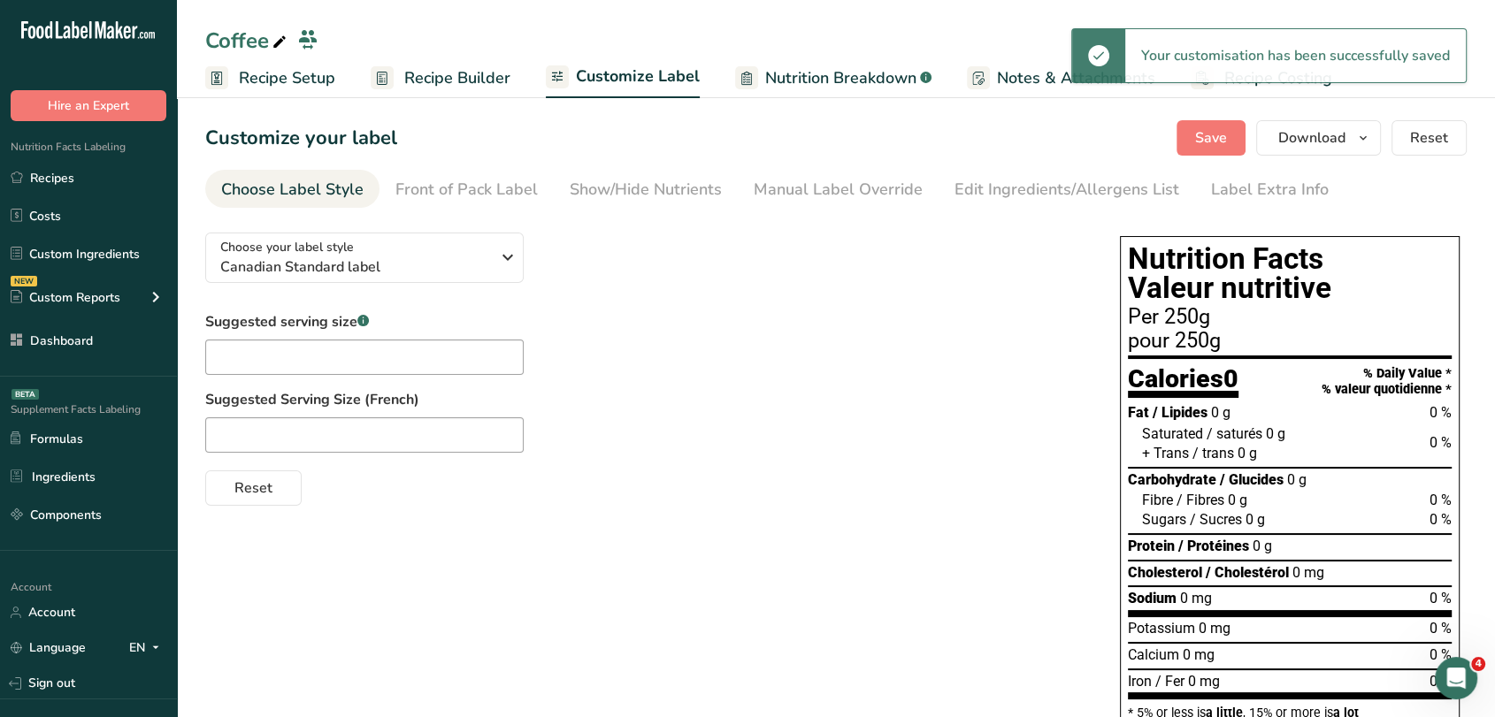
click at [472, 80] on span "Recipe Builder" at bounding box center [457, 78] width 106 height 24
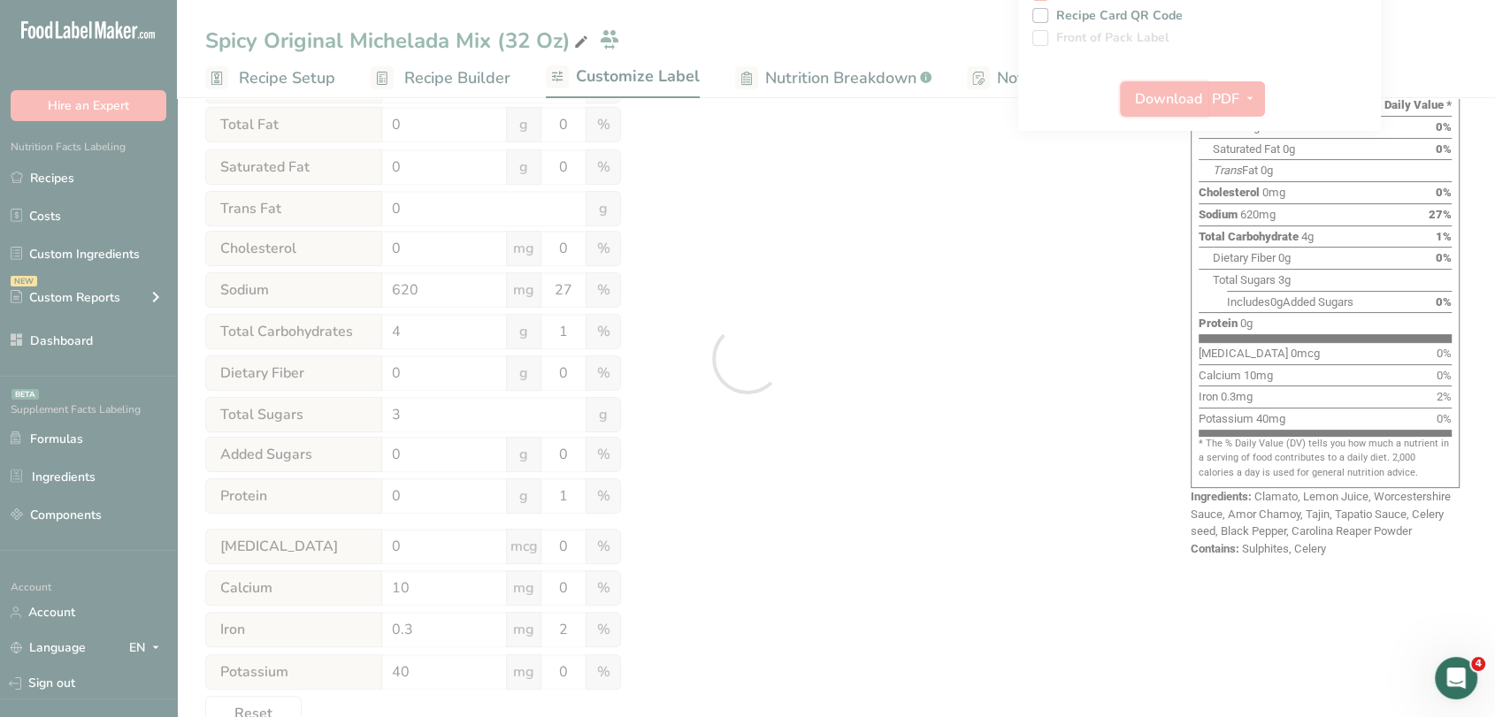
scroll to position [0, 24]
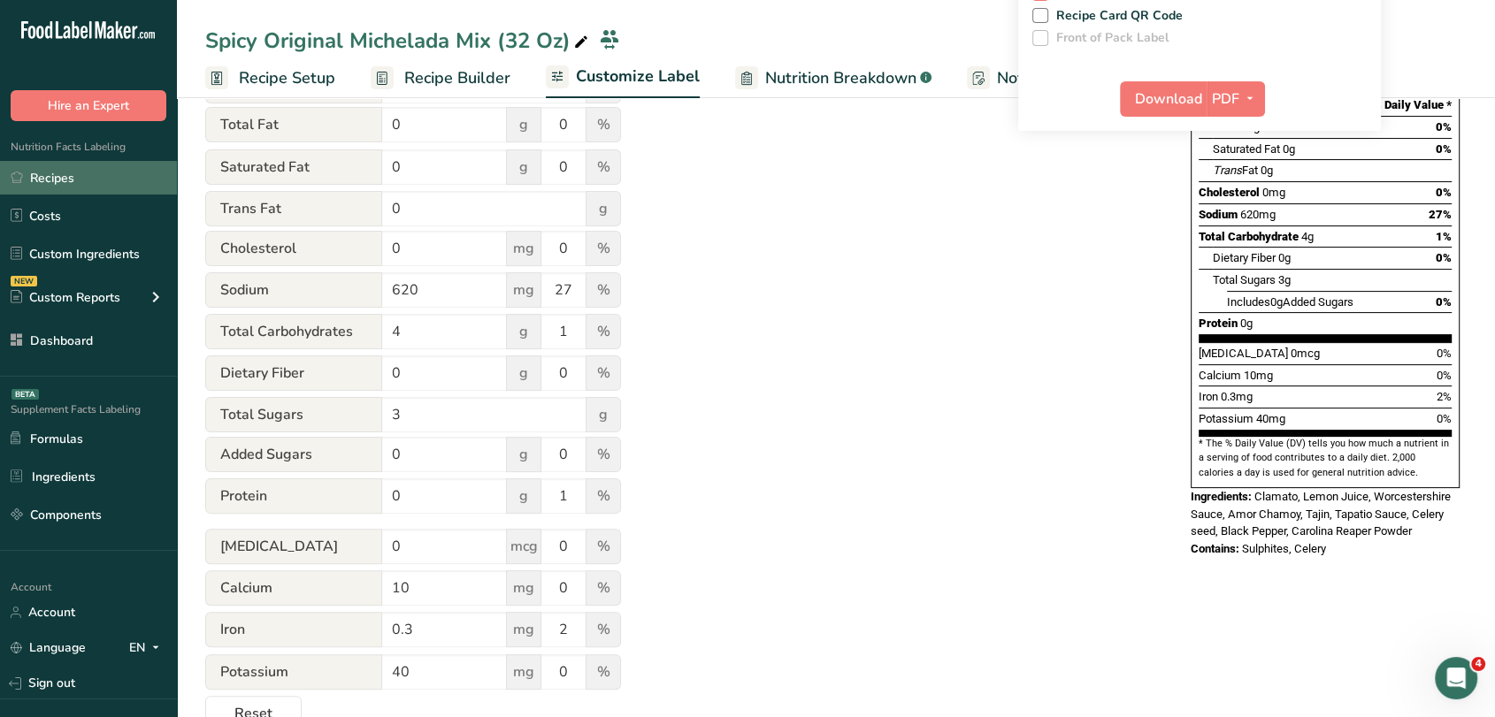
click at [134, 190] on link "Recipes" at bounding box center [88, 178] width 177 height 34
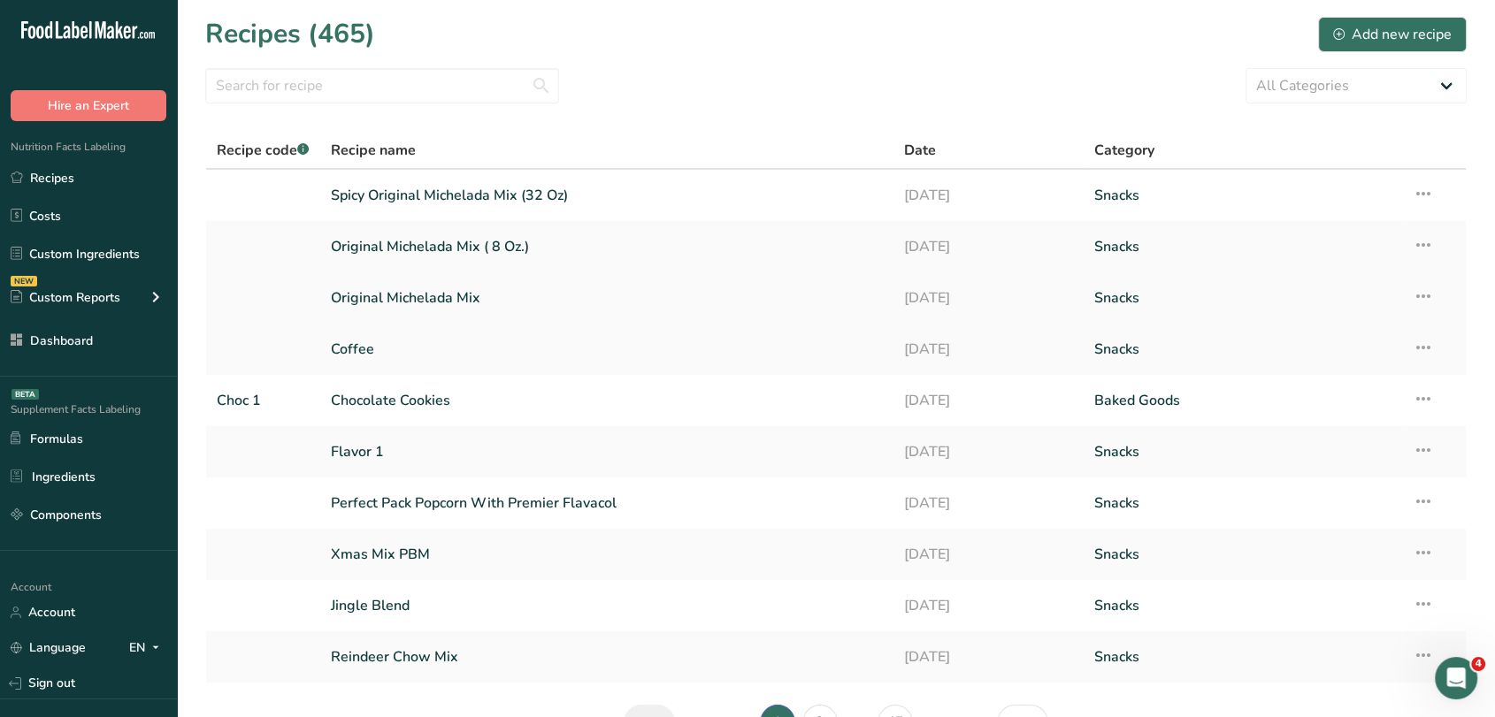
click at [389, 278] on td "Original Michelada Mix" at bounding box center [606, 297] width 573 height 51
click at [392, 287] on link "Original Michelada Mix" at bounding box center [607, 298] width 552 height 37
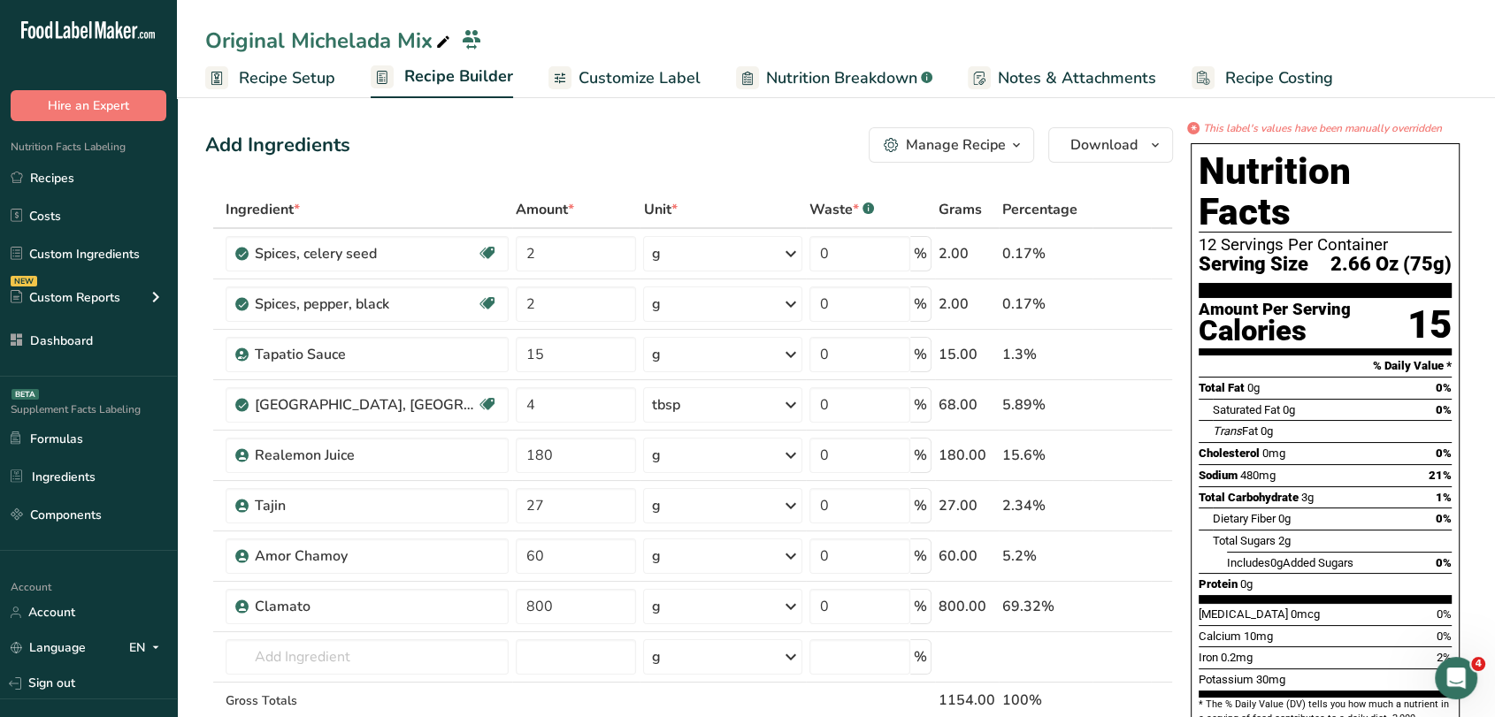
click at [618, 68] on span "Customize Label" at bounding box center [640, 78] width 122 height 24
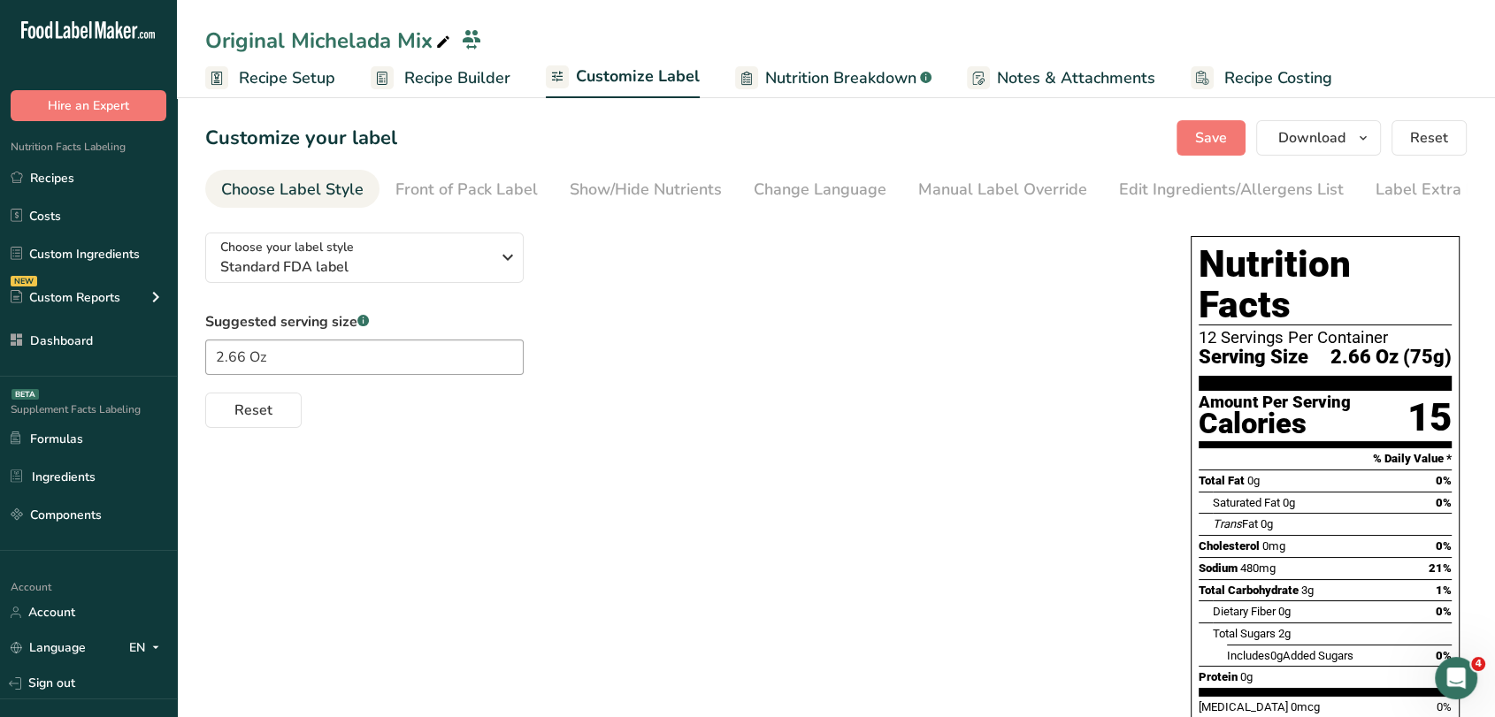
click at [1100, 168] on section "Customize your label Save Download Choose what to show on your downloaded label…" at bounding box center [836, 594] width 1318 height 1005
click at [1119, 179] on div "Edit Ingredients/Allergens List" at bounding box center [1231, 190] width 225 height 24
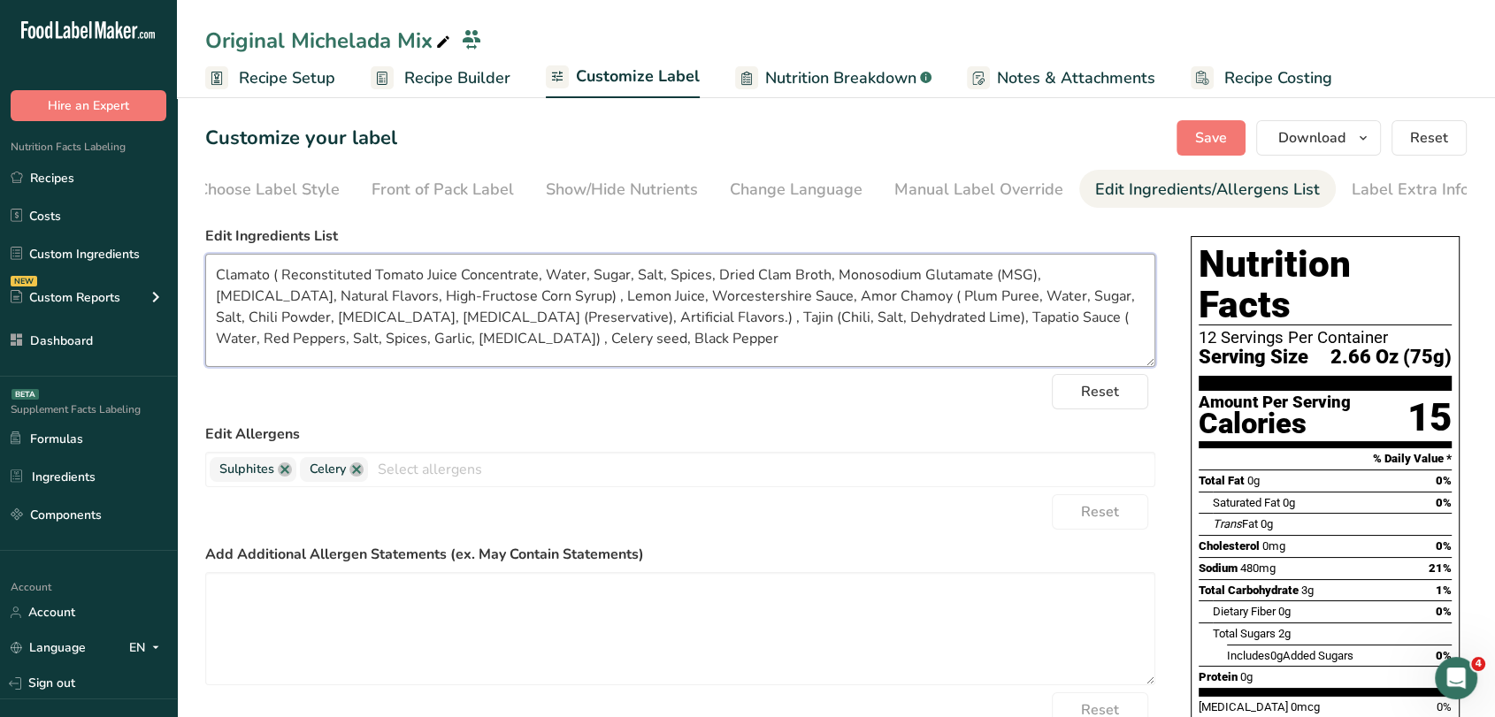
click at [500, 336] on textarea "Clamato ( Reconstituted Tomato Juice Concentrate, Water, Sugar, Salt, Spices, D…" at bounding box center [680, 310] width 950 height 113
click at [61, 186] on link "Recipes" at bounding box center [88, 178] width 177 height 34
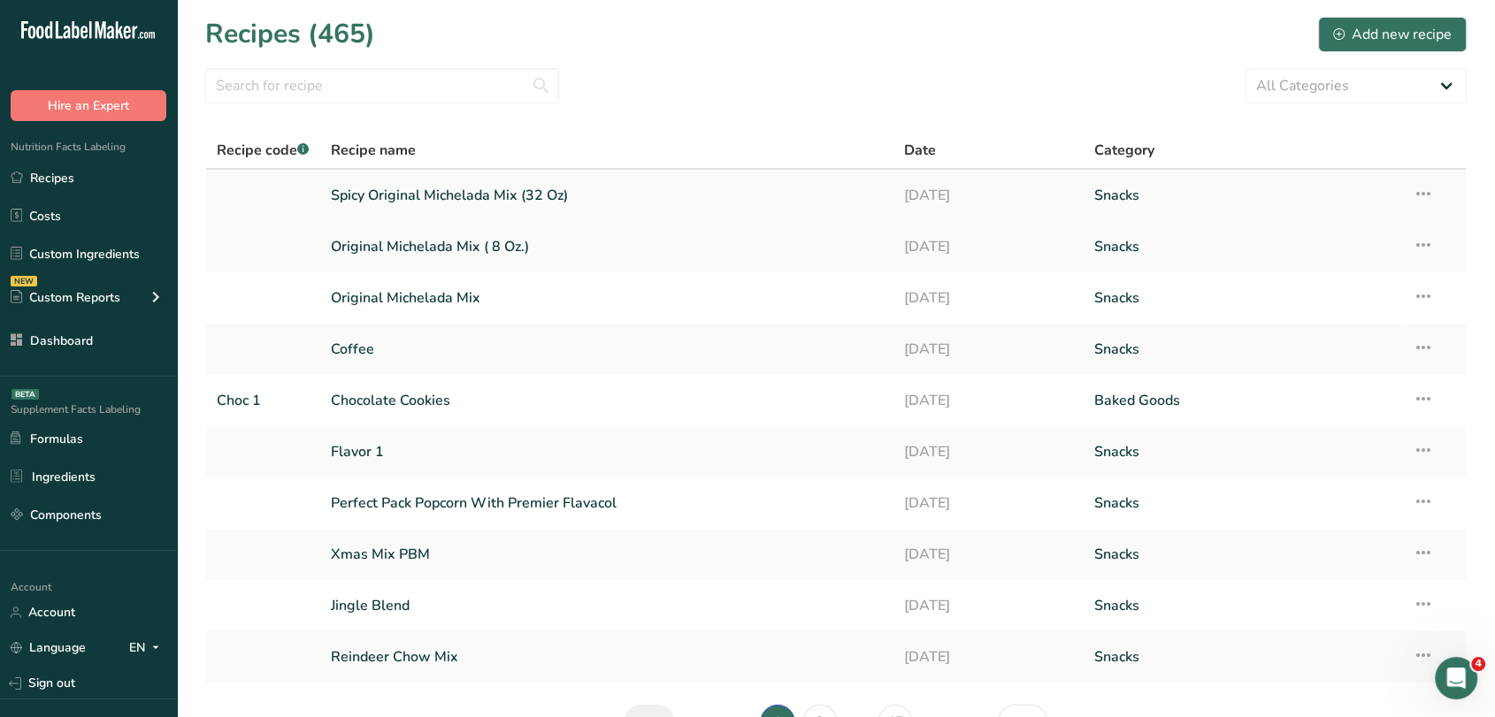
click at [418, 200] on link "Spicy Original Michelada Mix (32 Oz)" at bounding box center [607, 195] width 552 height 37
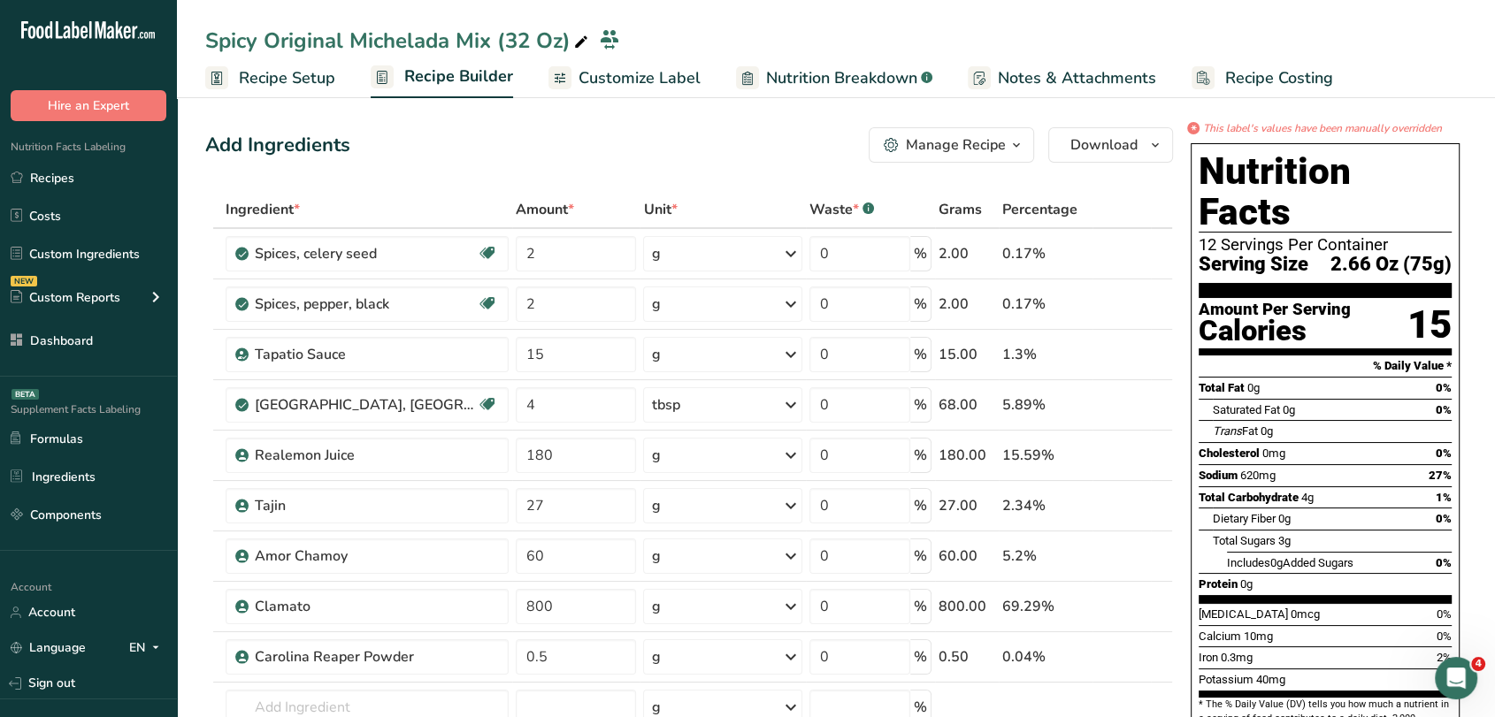
click at [650, 71] on span "Customize Label" at bounding box center [640, 78] width 122 height 24
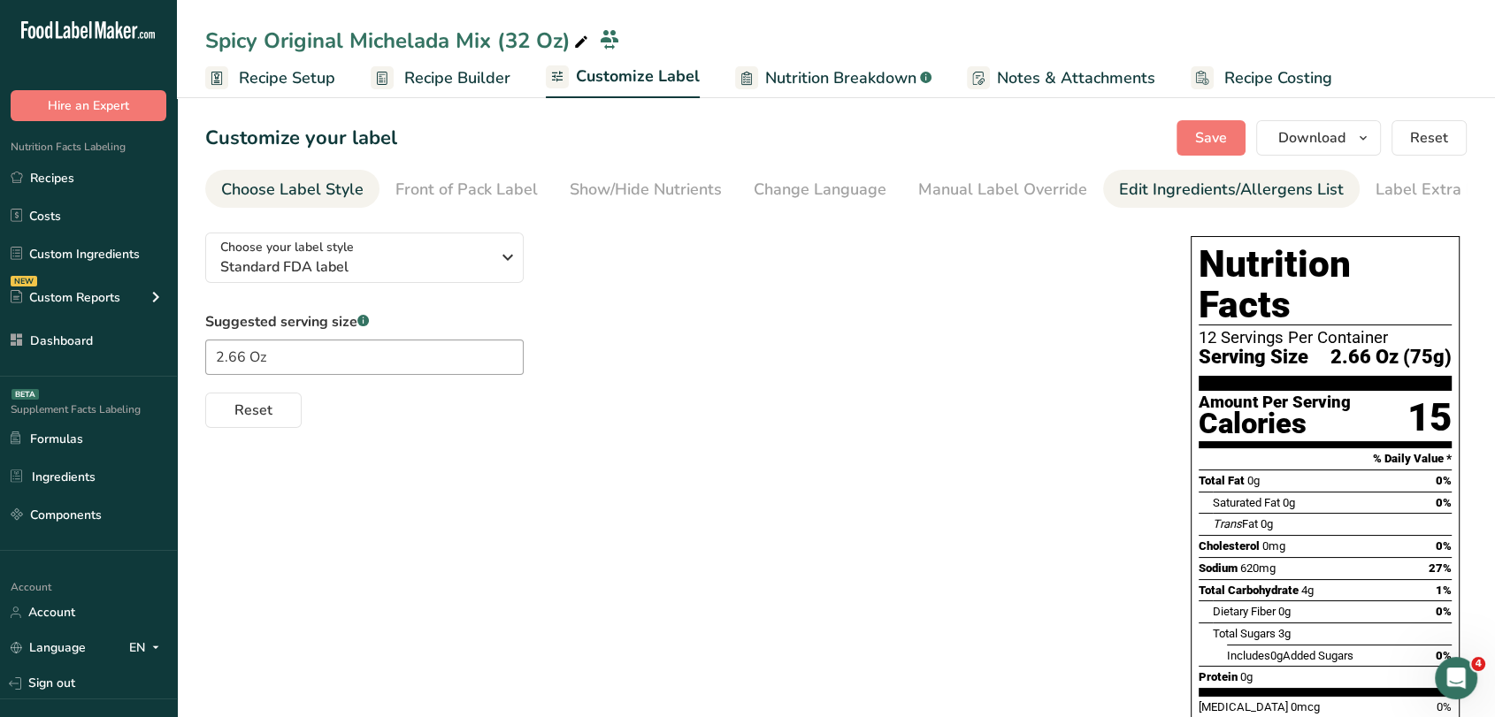
click at [1134, 180] on div "Edit Ingredients/Allergens List" at bounding box center [1231, 190] width 225 height 24
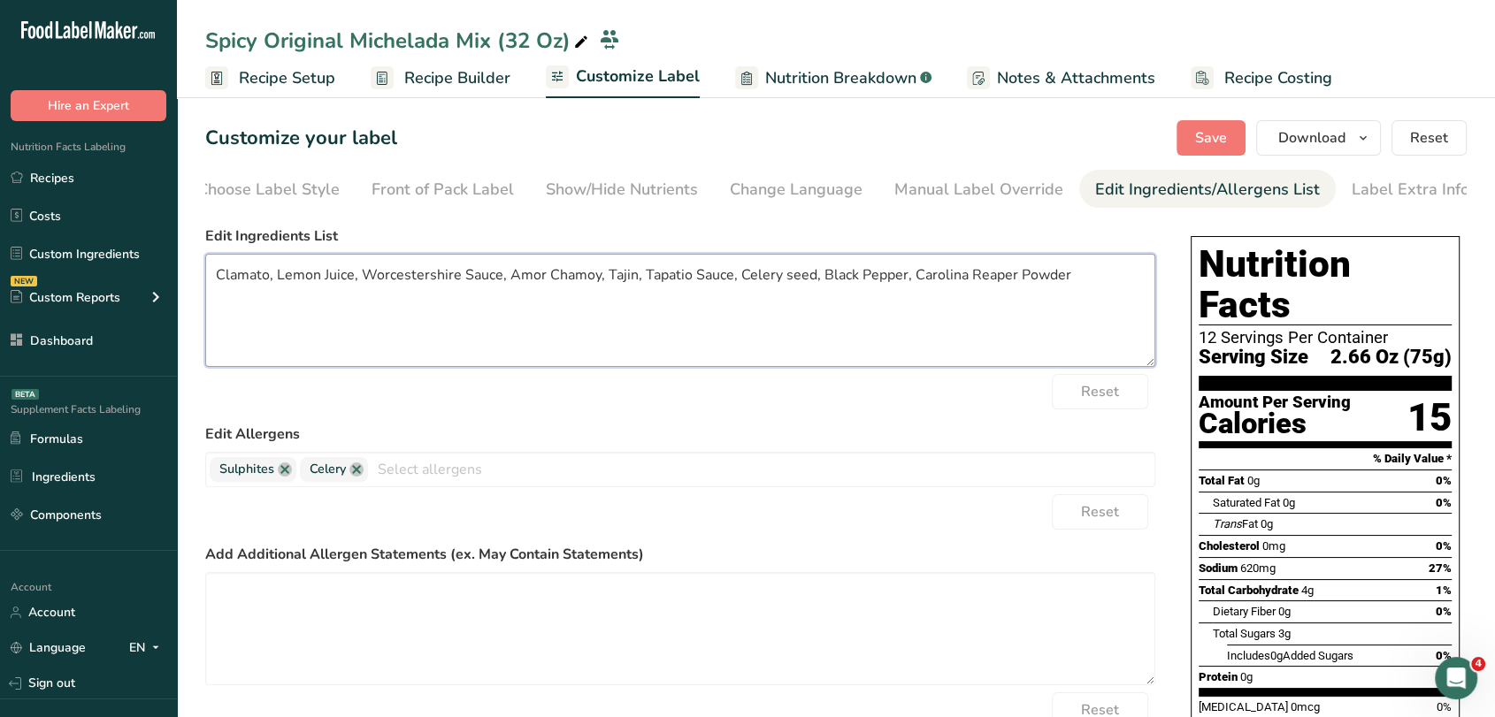
click at [609, 278] on textarea "Clamato, Lemon Juice, Worcestershire Sauce, Amor Chamoy, Tajin, Tapatio Sauce, …" at bounding box center [680, 310] width 950 height 113
drag, startPoint x: 902, startPoint y: 281, endPoint x: 198, endPoint y: 279, distance: 704.1
click at [198, 279] on section "Customize your label Save Download Choose what to show on your downloaded label…" at bounding box center [836, 525] width 1318 height 866
paste textarea "( Reconstituted Tomato Juice Concentrate, Water, Sugar, Salt, Spices, Dried Cla…"
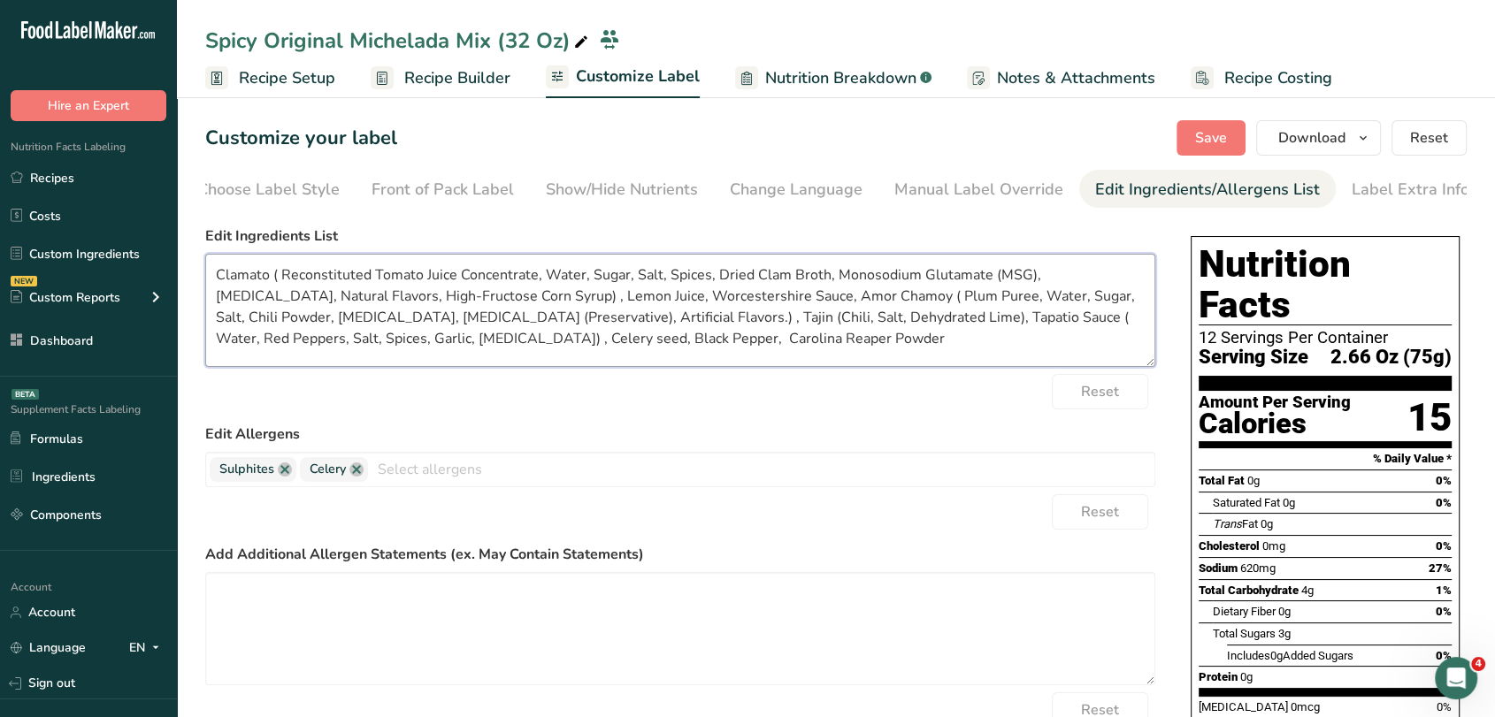
click at [446, 343] on textarea "Clamato ( Reconstituted Tomato Juice Concentrate, Water, Sugar, Salt, Spices, D…" at bounding box center [680, 310] width 950 height 113
type textarea "Clamato ( Reconstituted Tomato Juice Concentrate, Water, Sugar, Salt, Spices, D…"
click at [1206, 143] on span "Save" at bounding box center [1211, 137] width 32 height 21
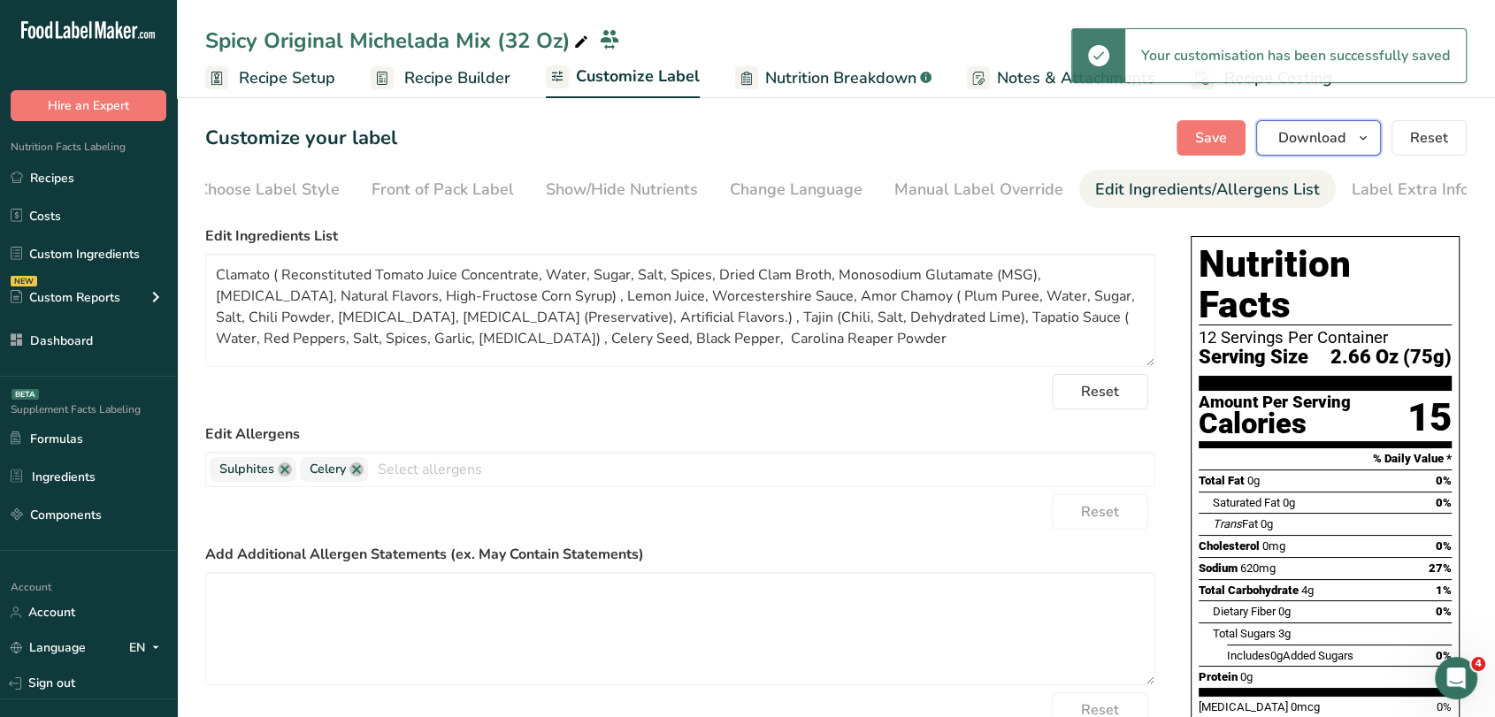
click at [1329, 139] on span "Download" at bounding box center [1311, 137] width 67 height 21
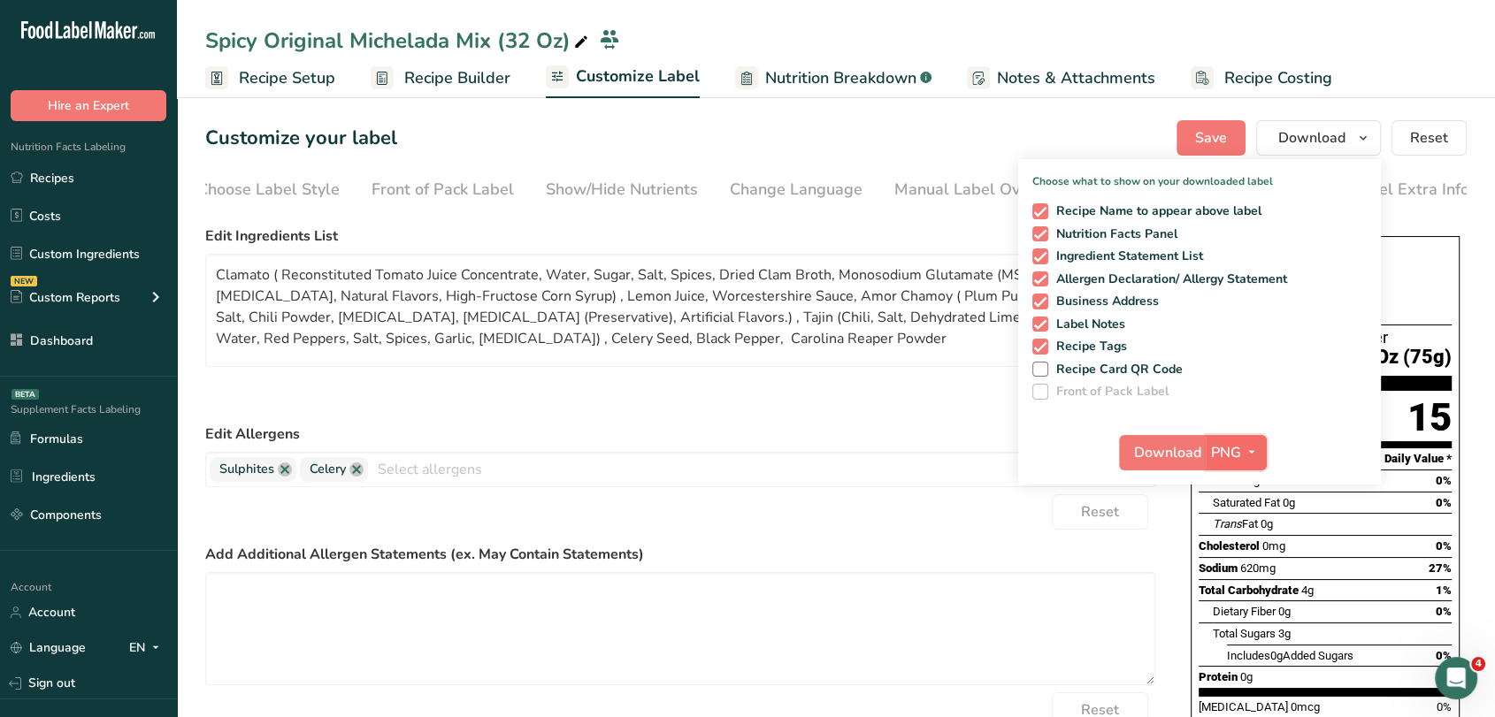
click at [1214, 456] on span "PNG" at bounding box center [1226, 452] width 30 height 21
click at [1231, 582] on link "PDF" at bounding box center [1238, 576] width 57 height 29
click at [1156, 448] on span "Download" at bounding box center [1168, 452] width 67 height 21
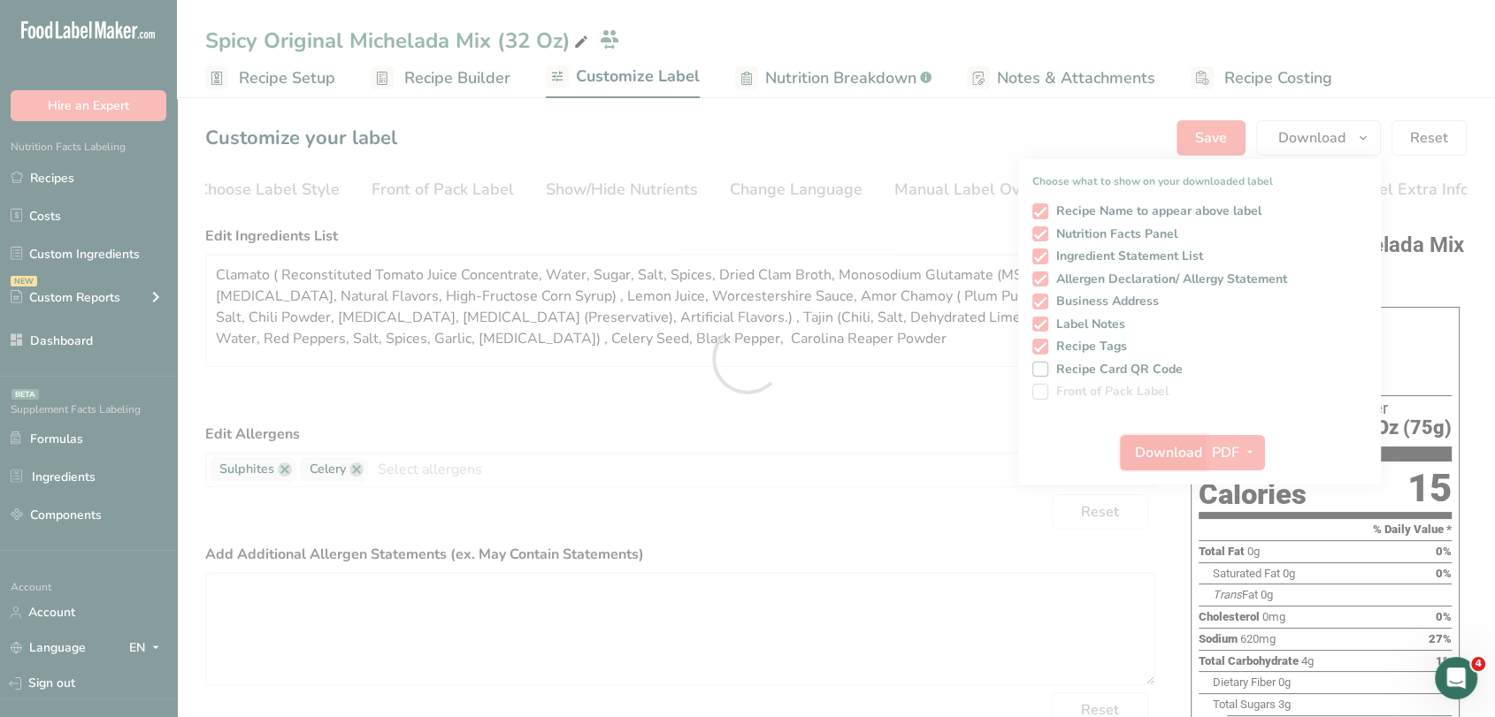
scroll to position [0, 0]
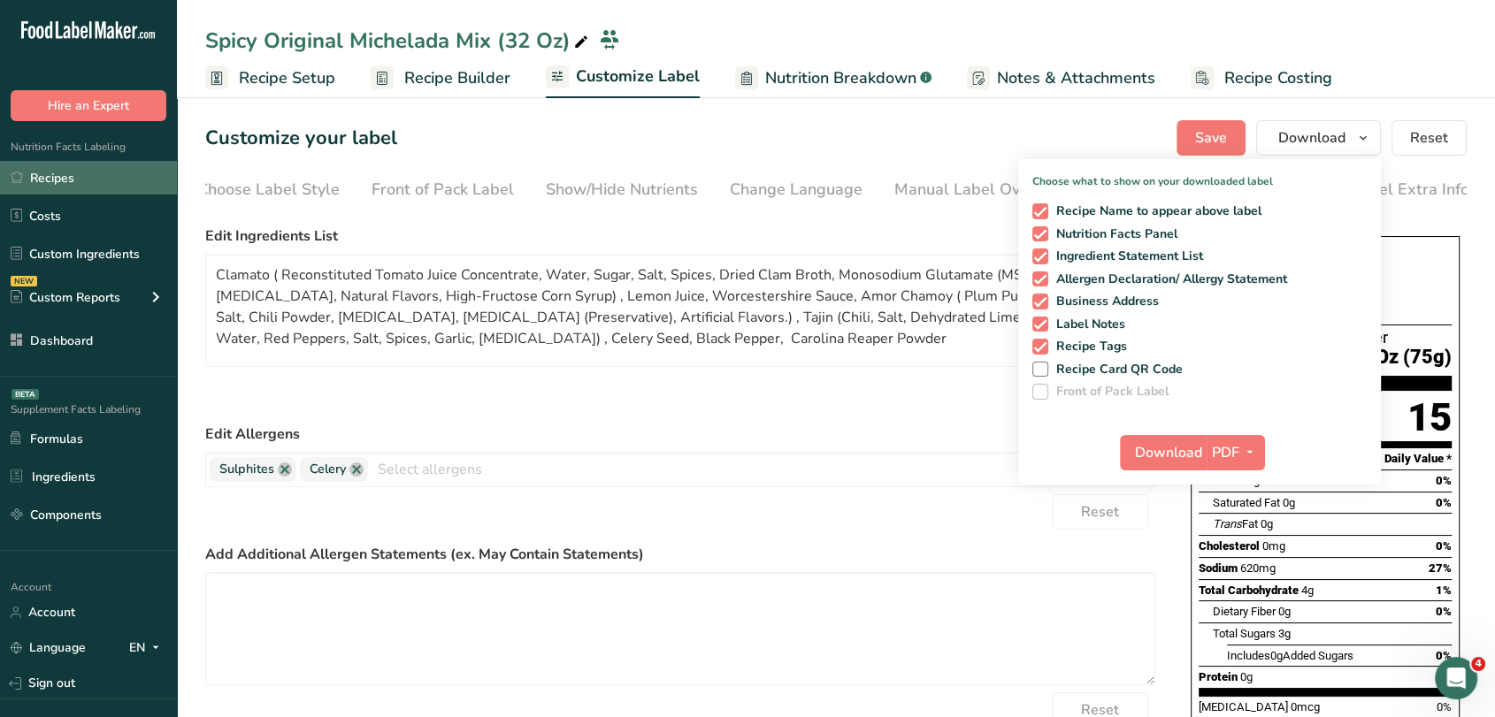
click at [103, 182] on link "Recipes" at bounding box center [88, 178] width 177 height 34
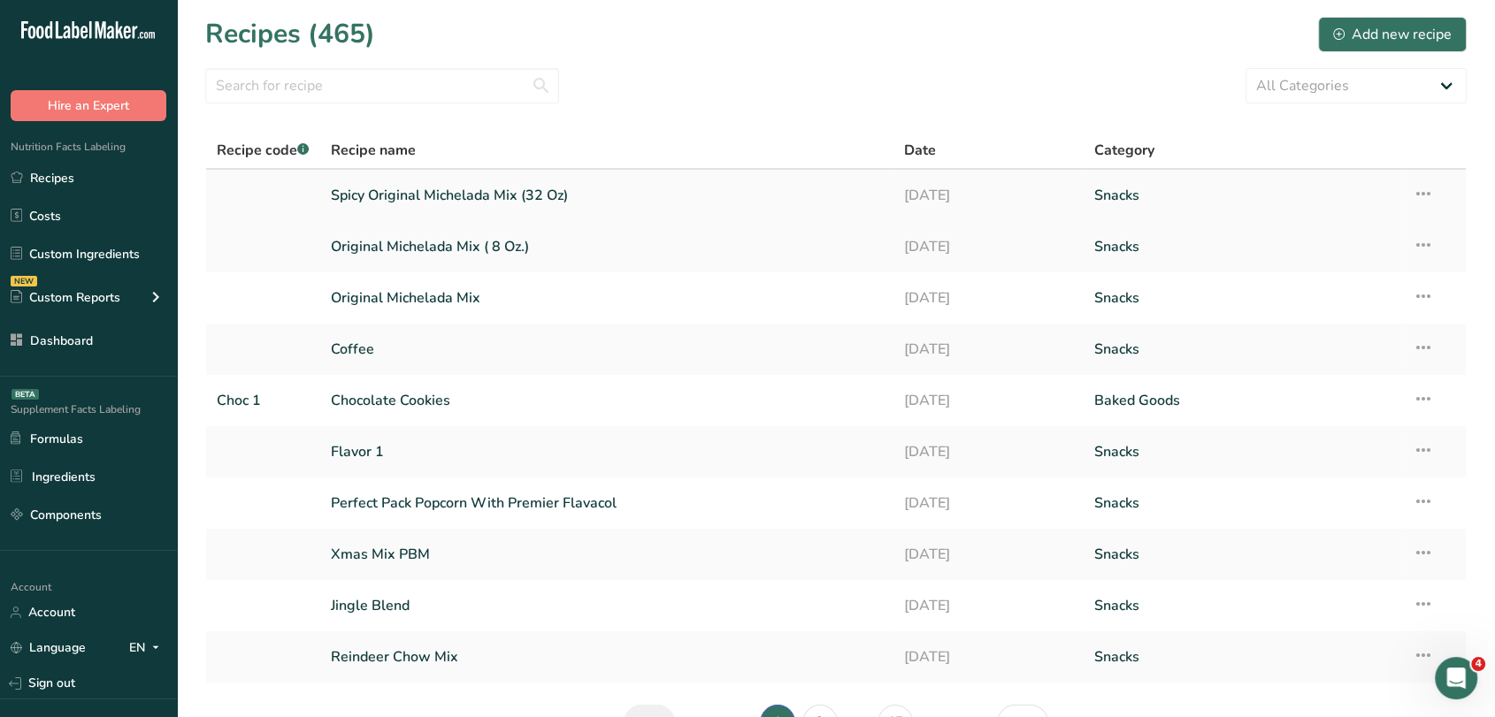
click at [452, 205] on link "Spicy Original Michelada Mix (32 Oz)" at bounding box center [607, 195] width 552 height 37
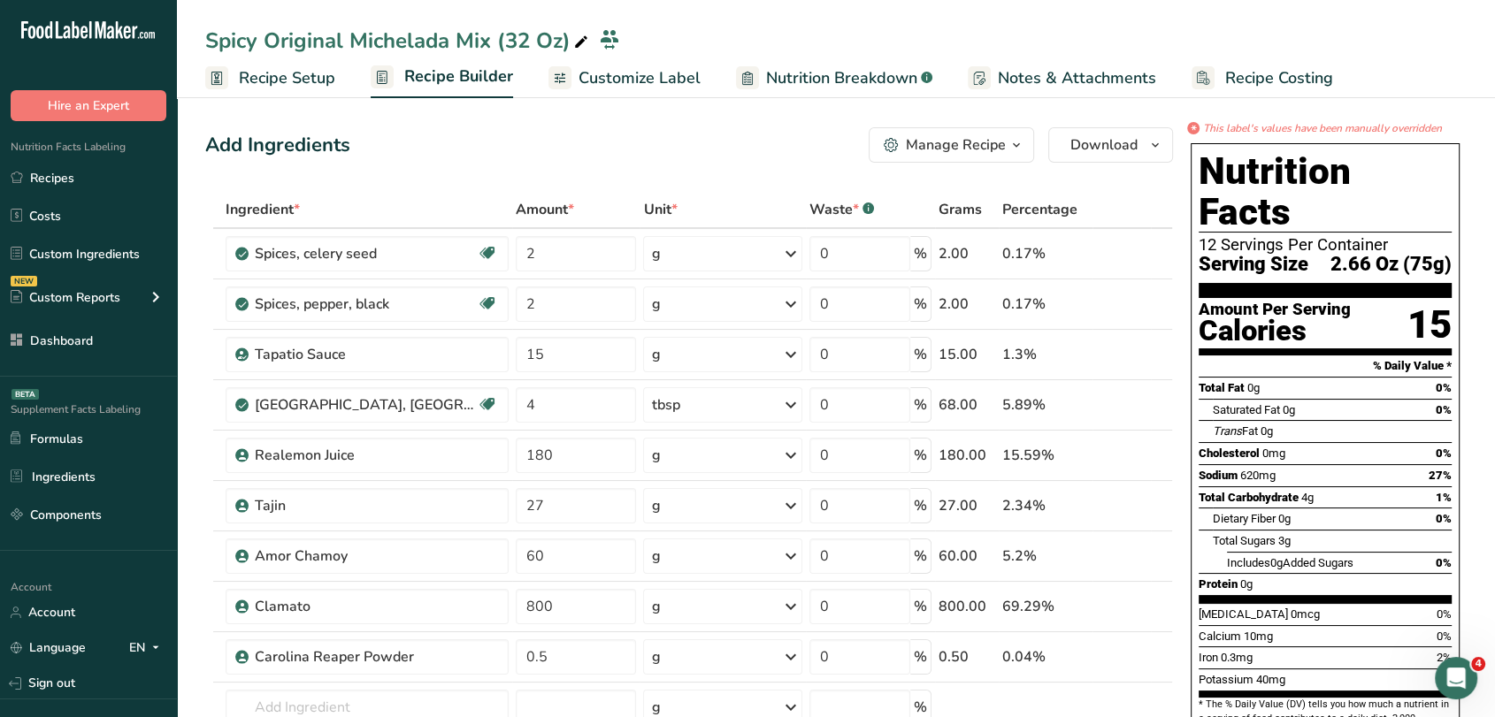
click at [995, 144] on div "Manage Recipe" at bounding box center [956, 144] width 100 height 21
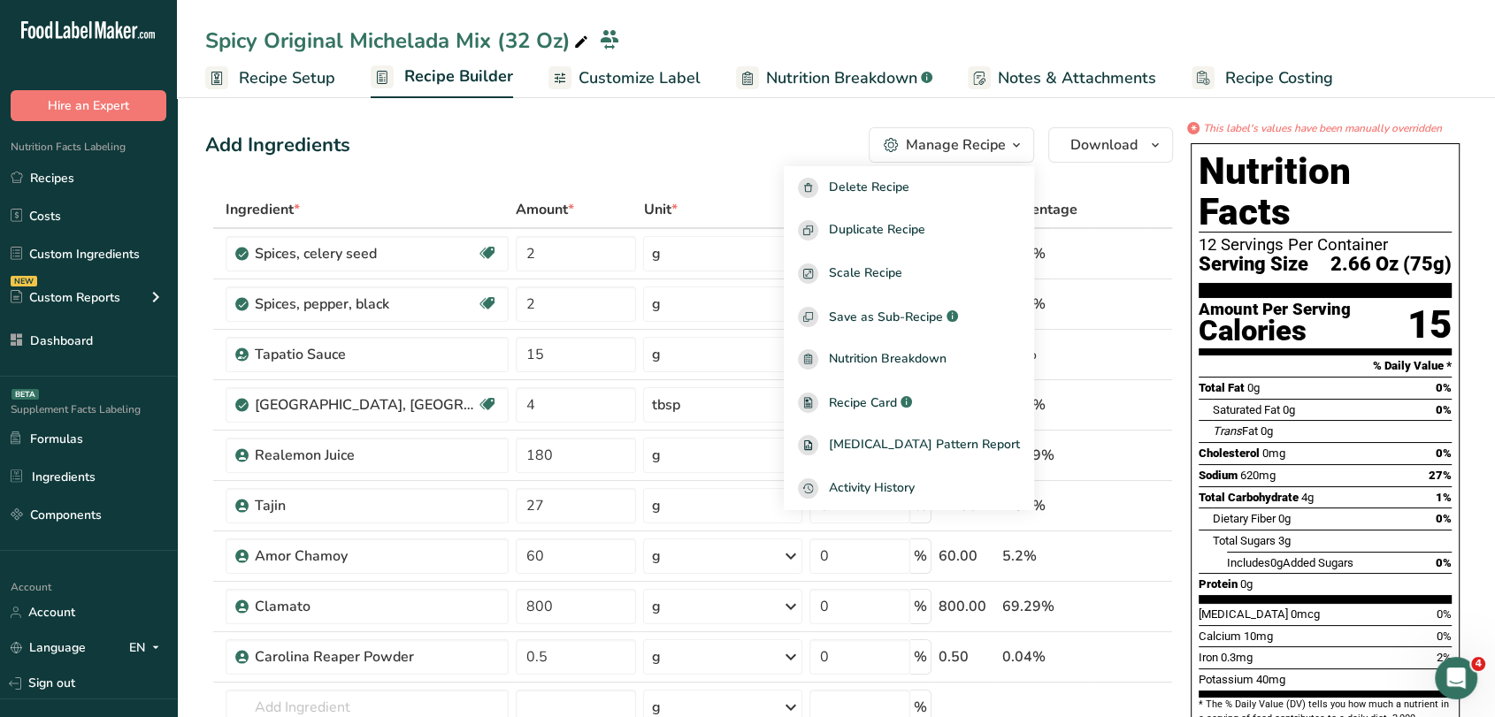
click at [620, 63] on link "Customize Label" at bounding box center [624, 78] width 152 height 40
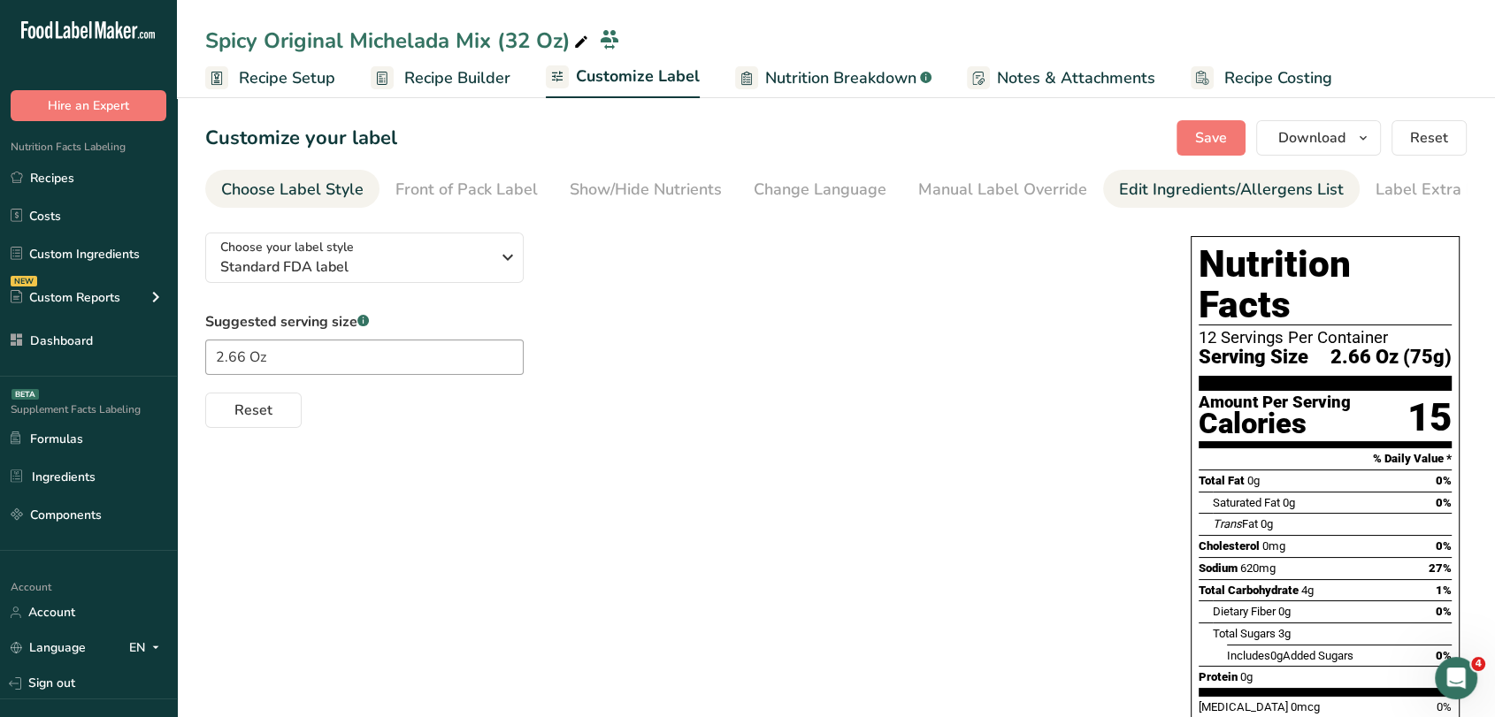
click at [1238, 186] on div "Edit Ingredients/Allergens List" at bounding box center [1231, 190] width 225 height 24
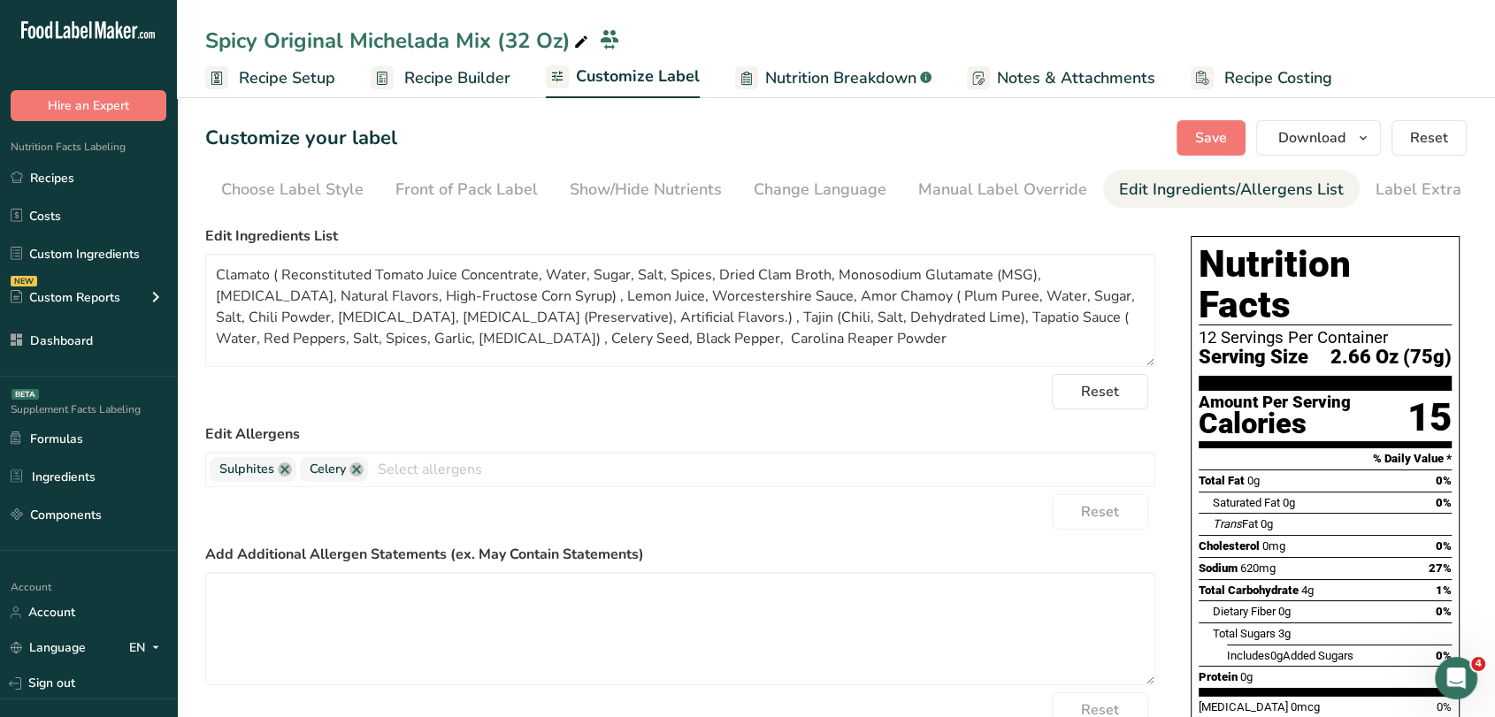
scroll to position [0, 24]
click at [746, 295] on textarea "Clamato ( Reconstituted Tomato Juice Concentrate, Water, Sugar, Salt, Spices, D…" at bounding box center [680, 310] width 950 height 113
click at [1454, 138] on button "Reset" at bounding box center [1428, 137] width 75 height 35
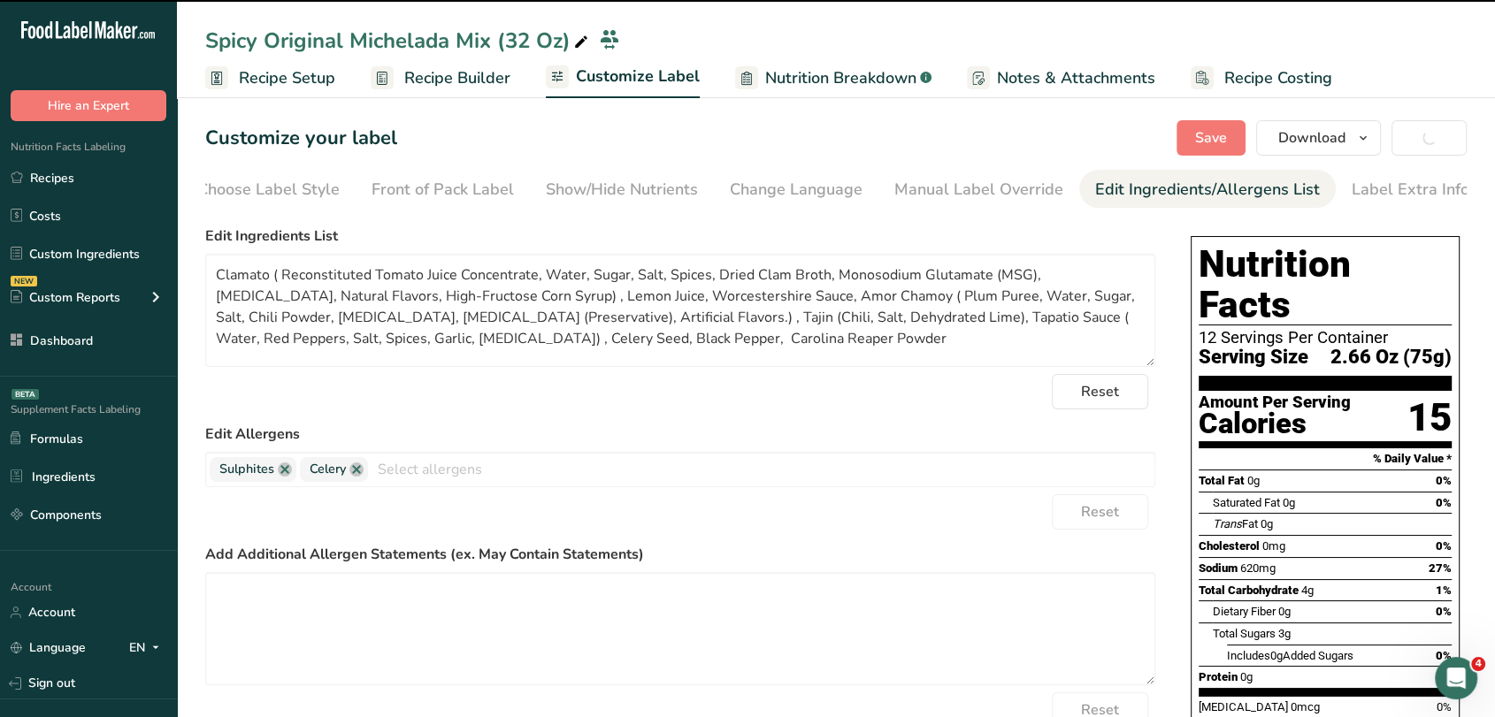
type textarea "Clamato, Lemon Juice, Worcestershire Sauce, Amor Chamoy, Tajin, Tapatio Sauce, …"
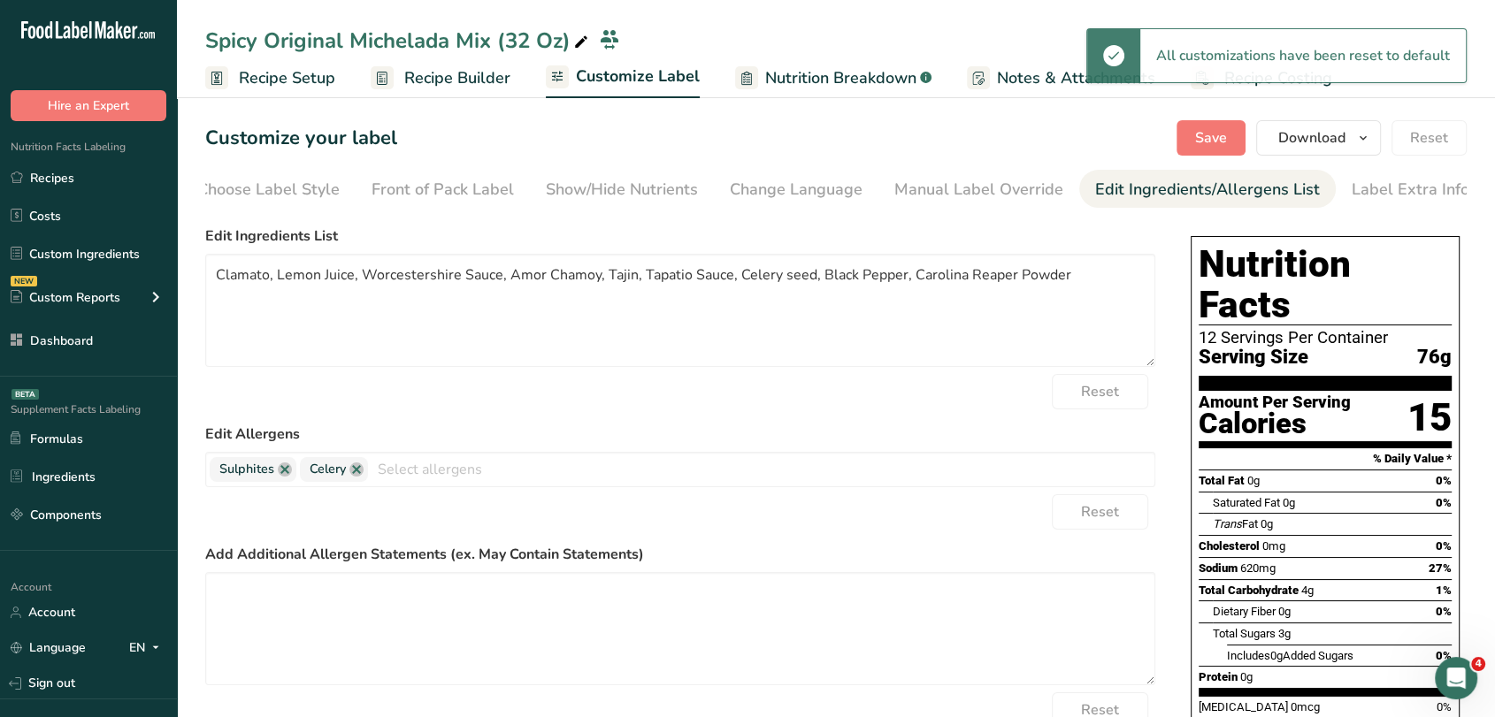
click at [445, 66] on span "Recipe Builder" at bounding box center [457, 78] width 106 height 24
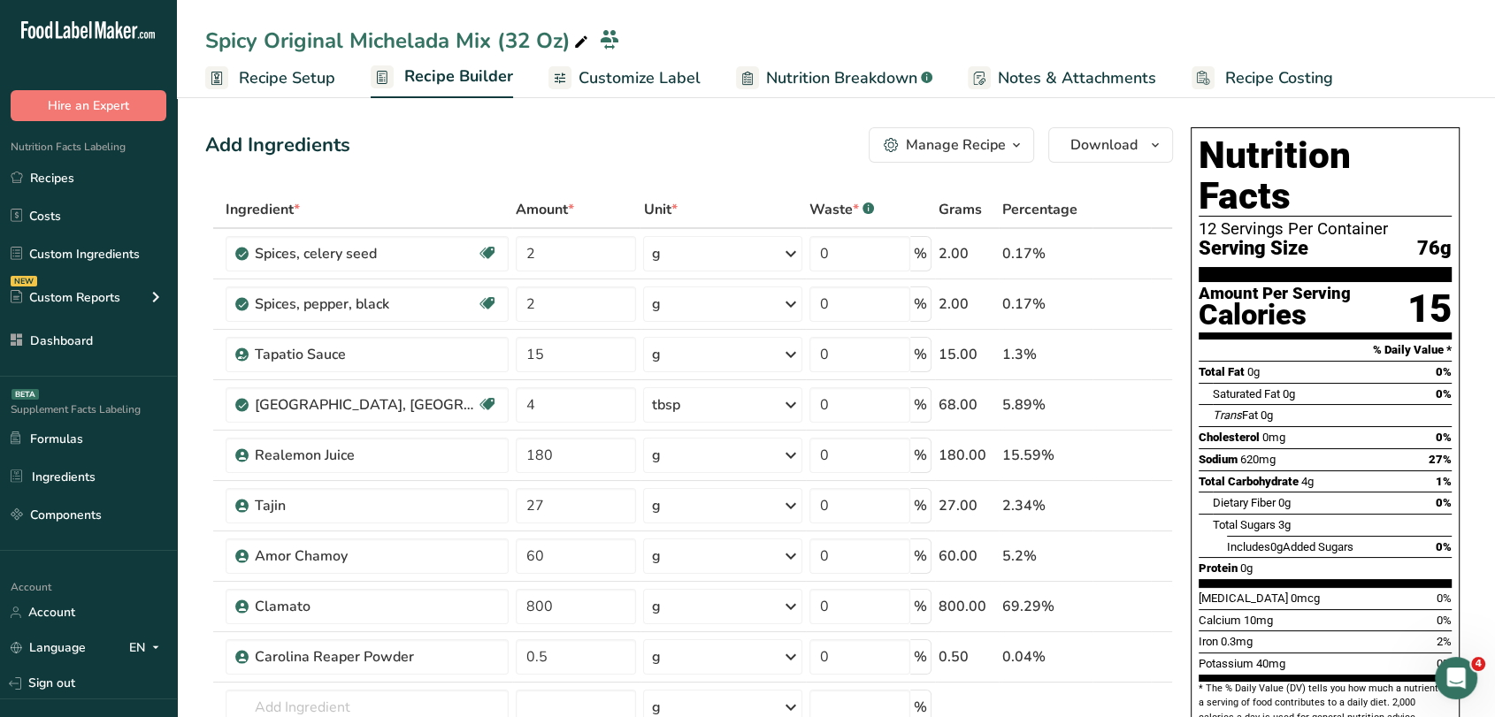
click at [1011, 149] on icon "button" at bounding box center [1016, 145] width 14 height 22
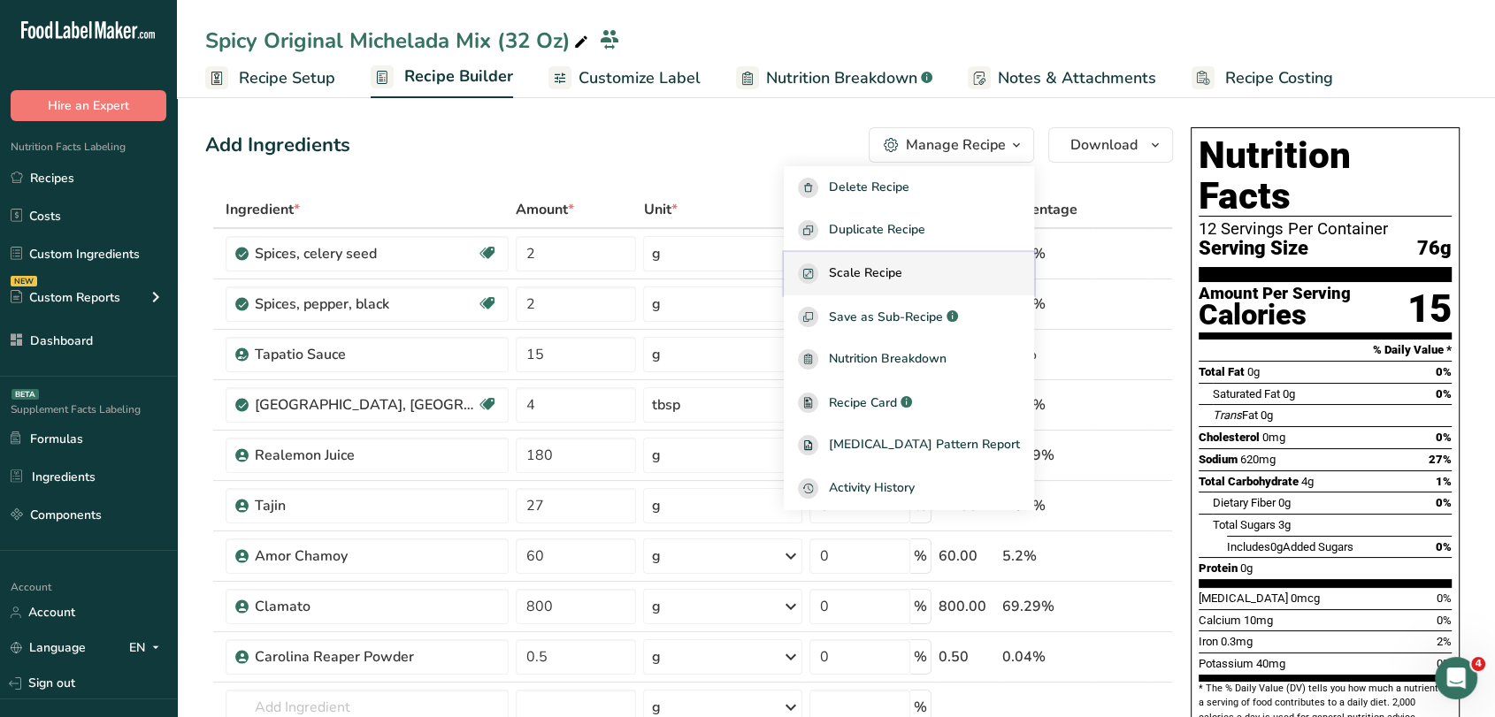
click at [954, 285] on button "Scale Recipe" at bounding box center [909, 273] width 250 height 43
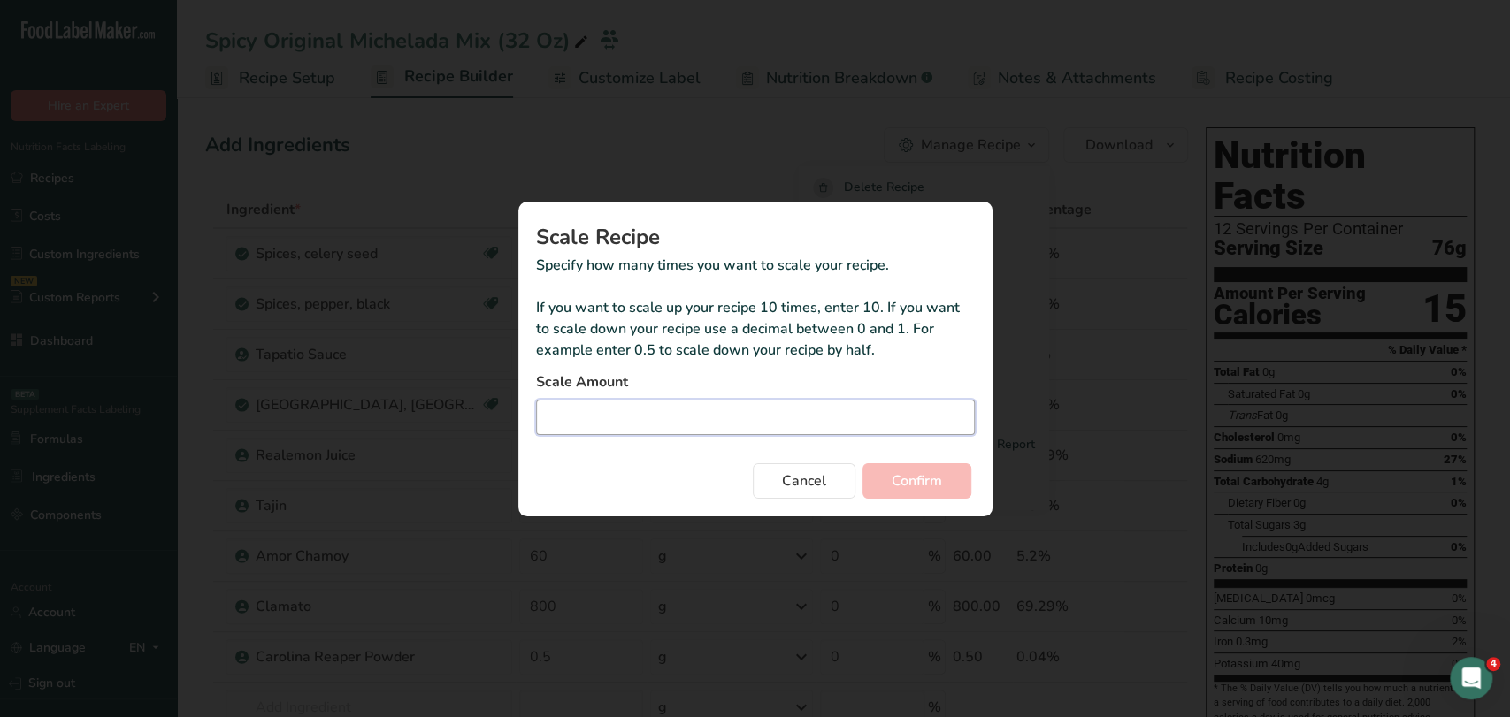
click at [804, 428] on input "Duplicate recipe modal" at bounding box center [755, 417] width 439 height 35
type input "0.25"
click at [957, 485] on button "Confirm" at bounding box center [916, 481] width 109 height 35
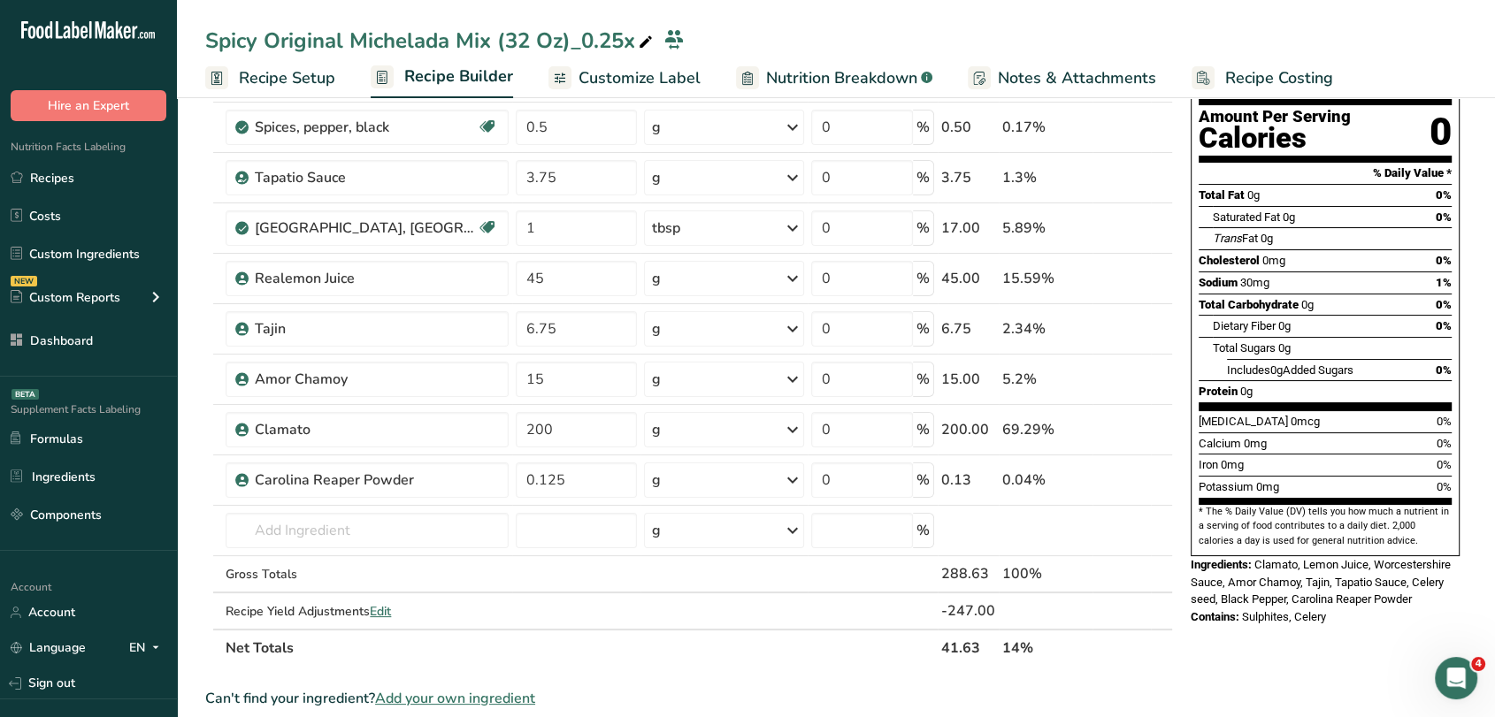
scroll to position [172, 0]
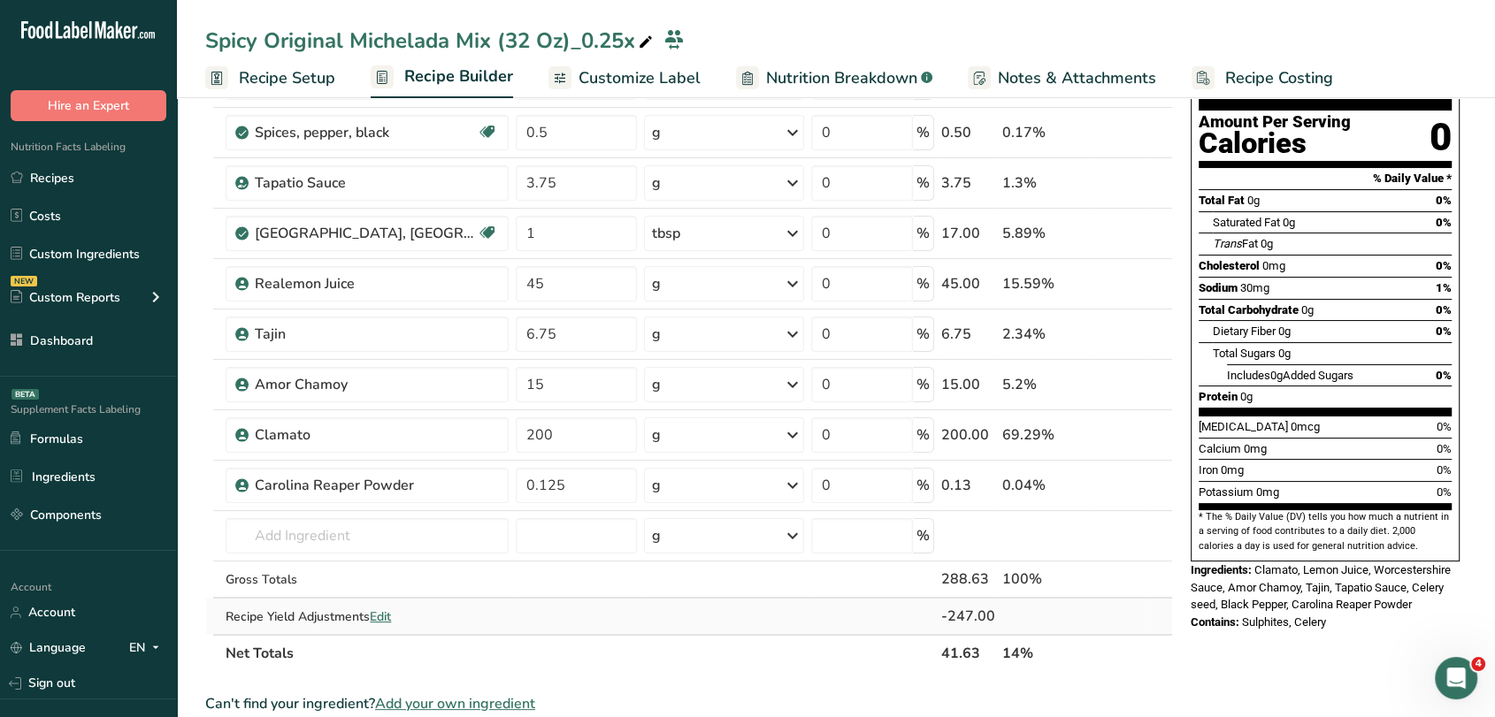
click at [387, 611] on span "Edit" at bounding box center [380, 617] width 21 height 17
select select "0"
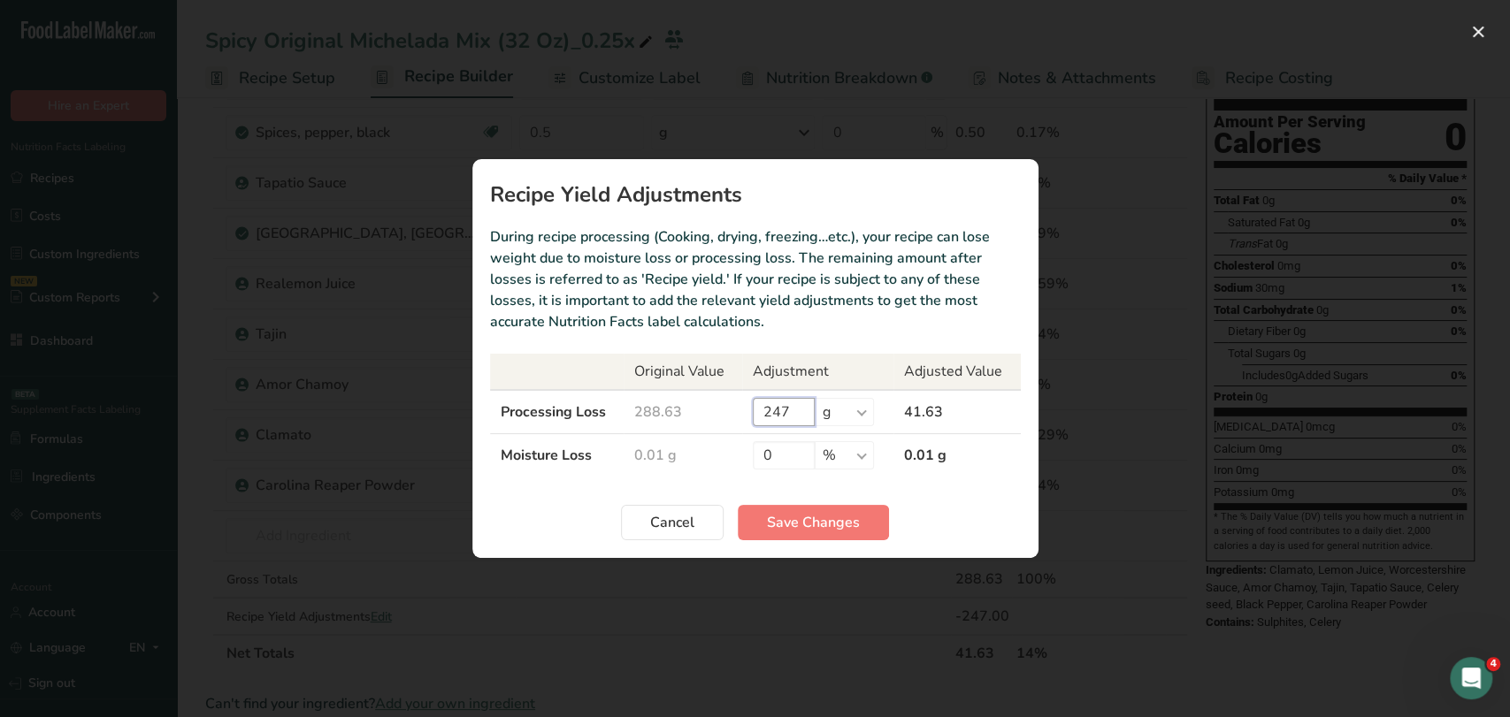
click at [795, 410] on input "247" at bounding box center [784, 412] width 62 height 28
click at [829, 520] on span "Save Changes" at bounding box center [813, 522] width 93 height 21
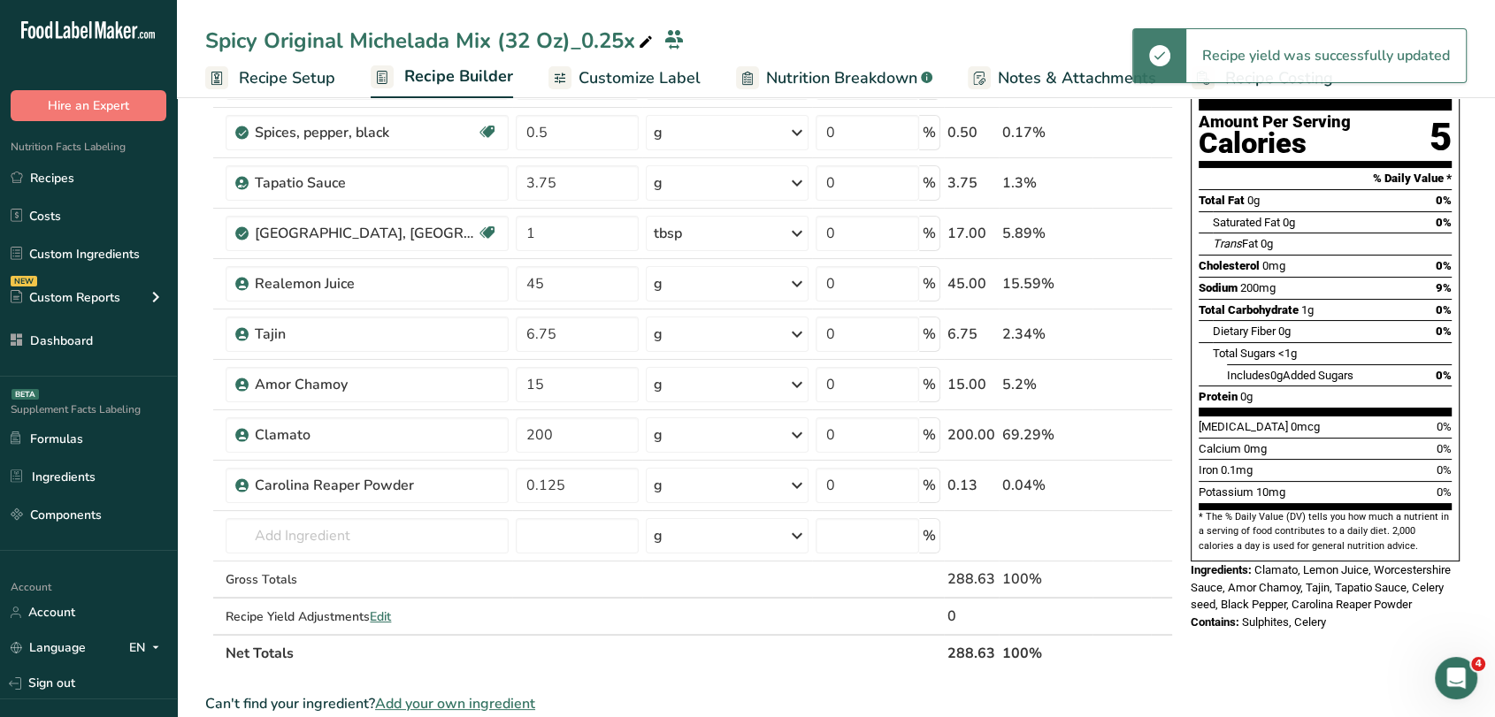
scroll to position [0, 0]
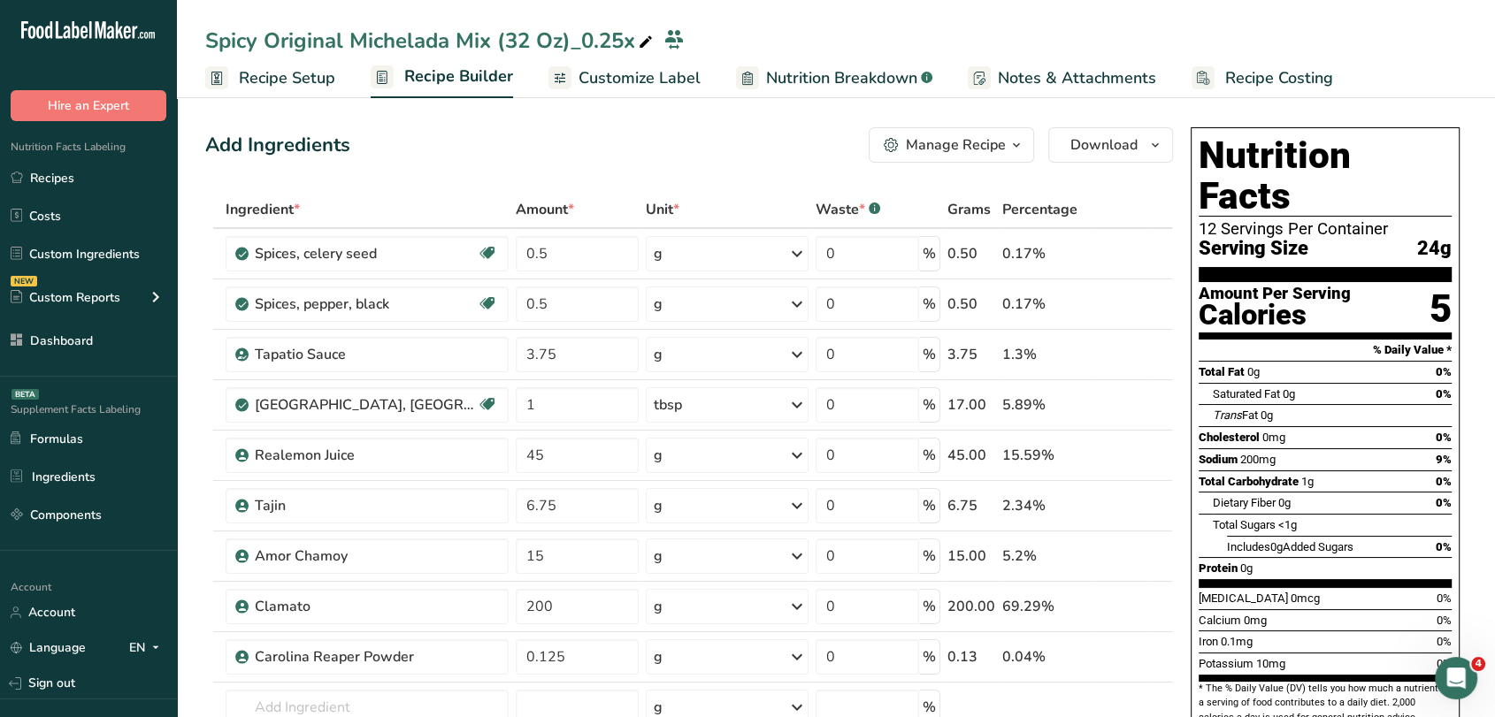
click at [301, 80] on span "Recipe Setup" at bounding box center [287, 78] width 96 height 24
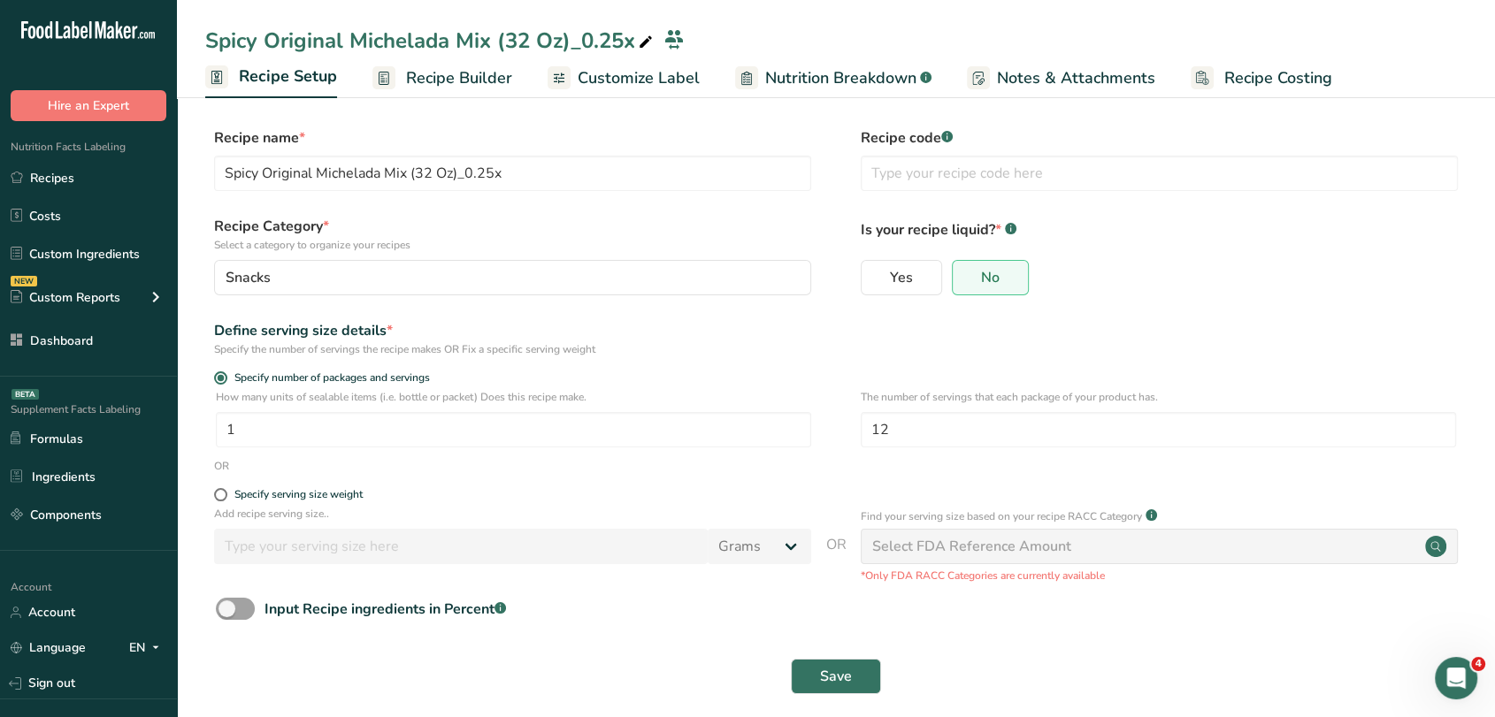
click at [216, 487] on form "Recipe name * Spicy Original Michelada Mix (32 Oz)_0.25x Recipe code .a-a{fill:…" at bounding box center [835, 416] width 1261 height 578
click at [219, 496] on span at bounding box center [220, 494] width 13 height 13
click at [219, 496] on input "Specify serving size weight" at bounding box center [219, 494] width 11 height 11
radio input "true"
radio input "false"
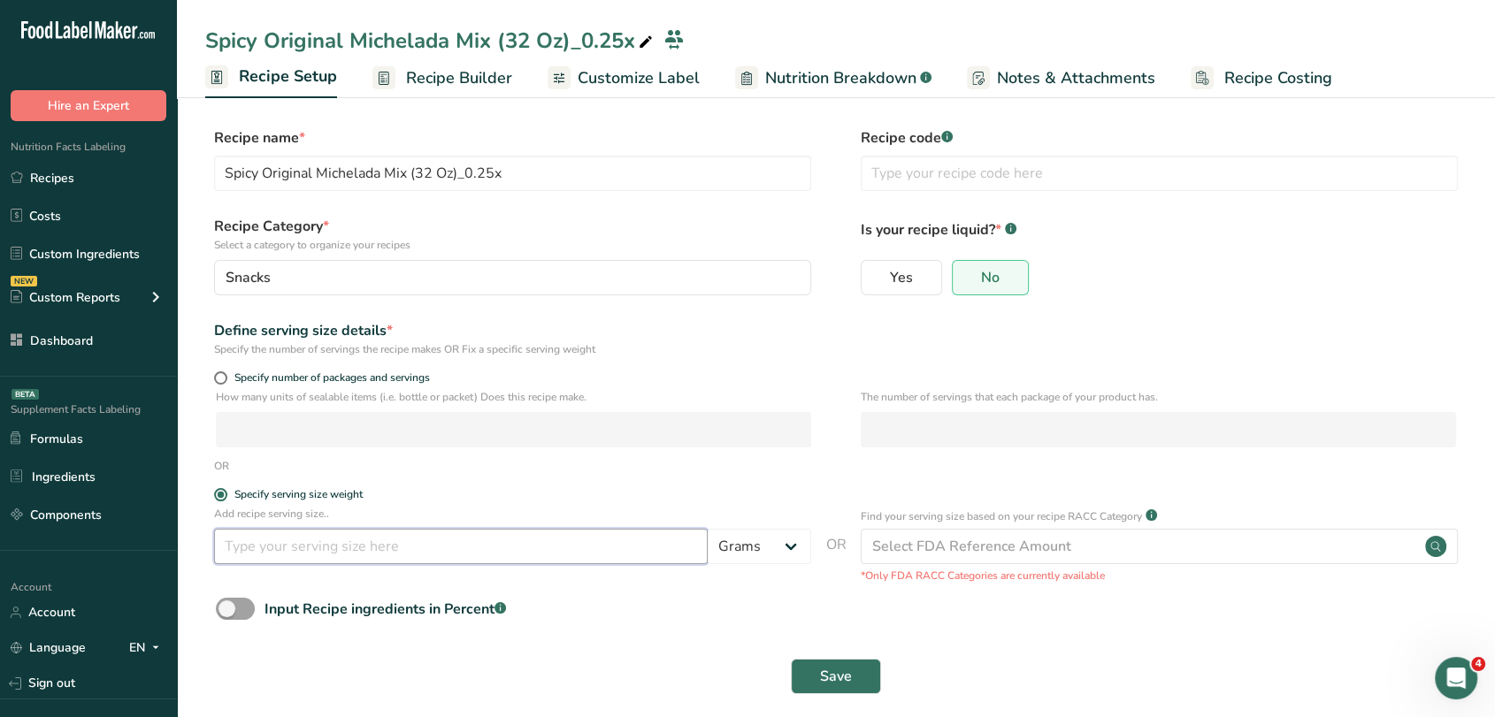
click at [277, 547] on input "number" at bounding box center [461, 546] width 494 height 35
type input "75"
click at [854, 657] on div "Save" at bounding box center [835, 676] width 1261 height 57
click at [856, 671] on button "Save" at bounding box center [836, 676] width 90 height 35
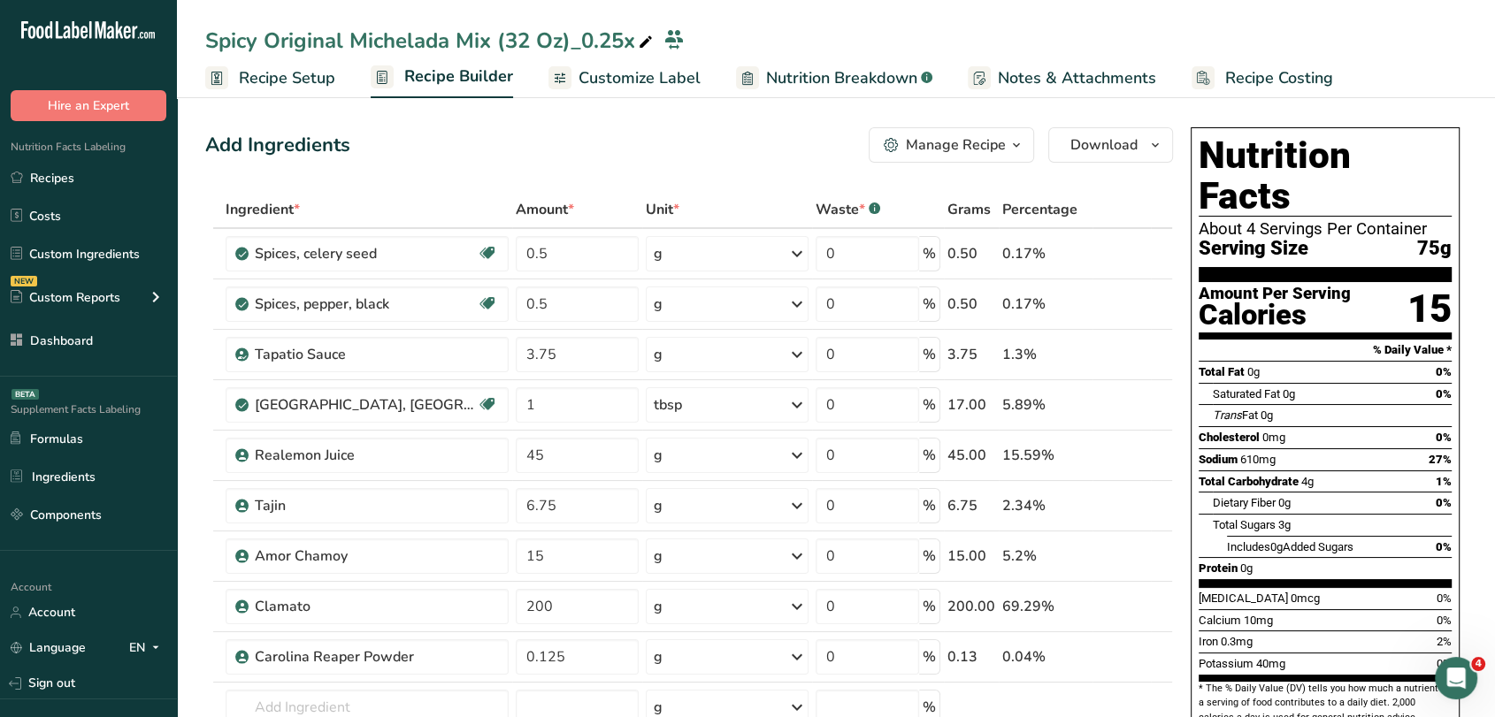
click at [637, 90] on link "Customize Label" at bounding box center [624, 78] width 152 height 40
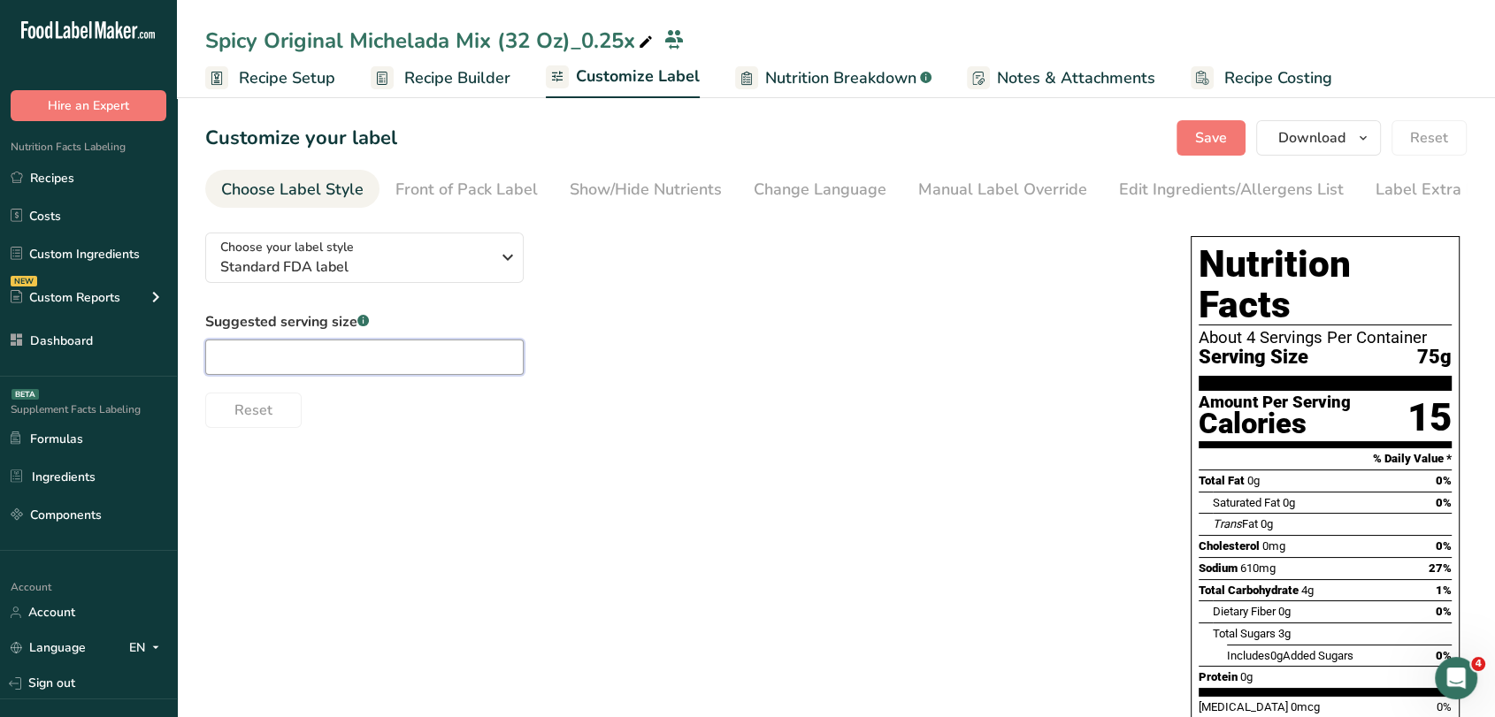
click at [310, 368] on input "text" at bounding box center [364, 357] width 318 height 35
type input "0"
type input "2.66 Oz"
click at [1224, 128] on span "Save" at bounding box center [1211, 137] width 32 height 21
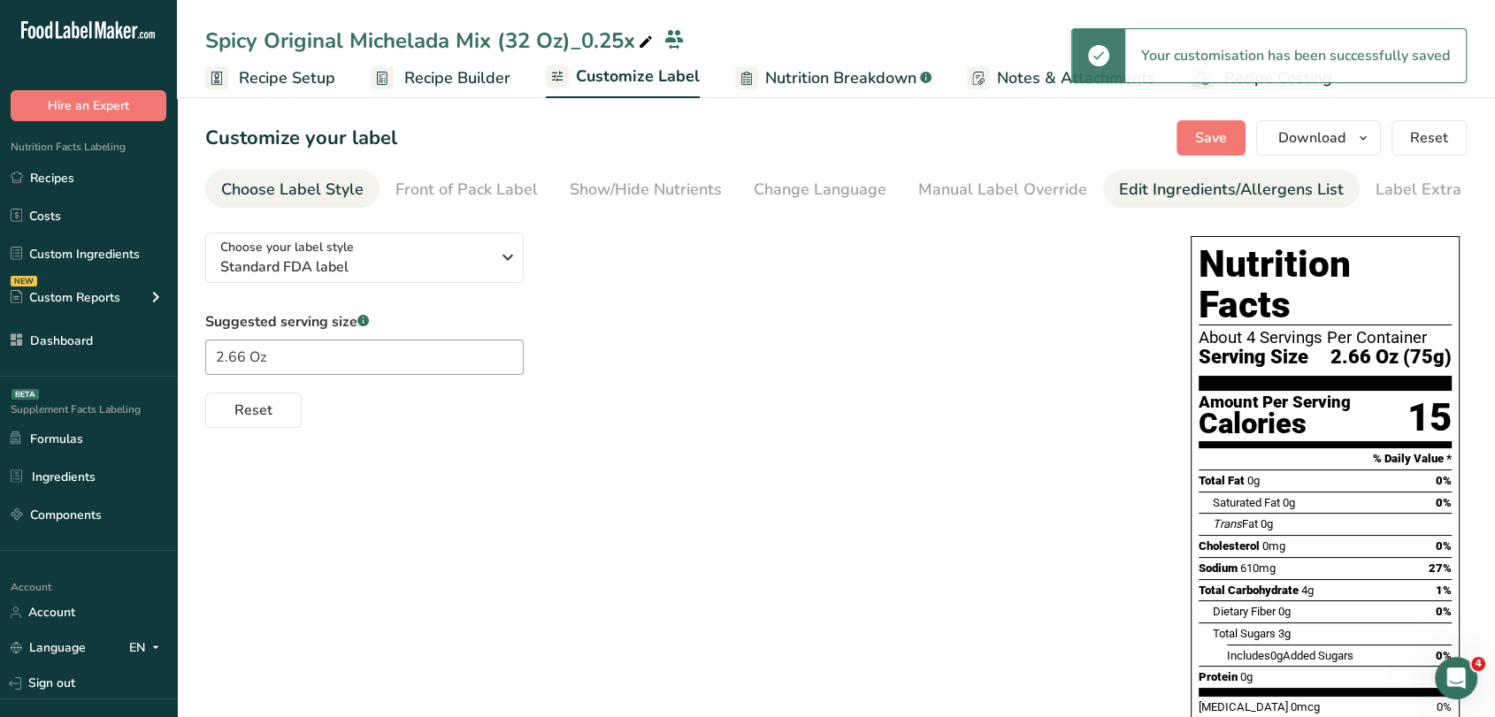
click at [1134, 182] on div "Edit Ingredients/Allergens List" at bounding box center [1231, 190] width 225 height 24
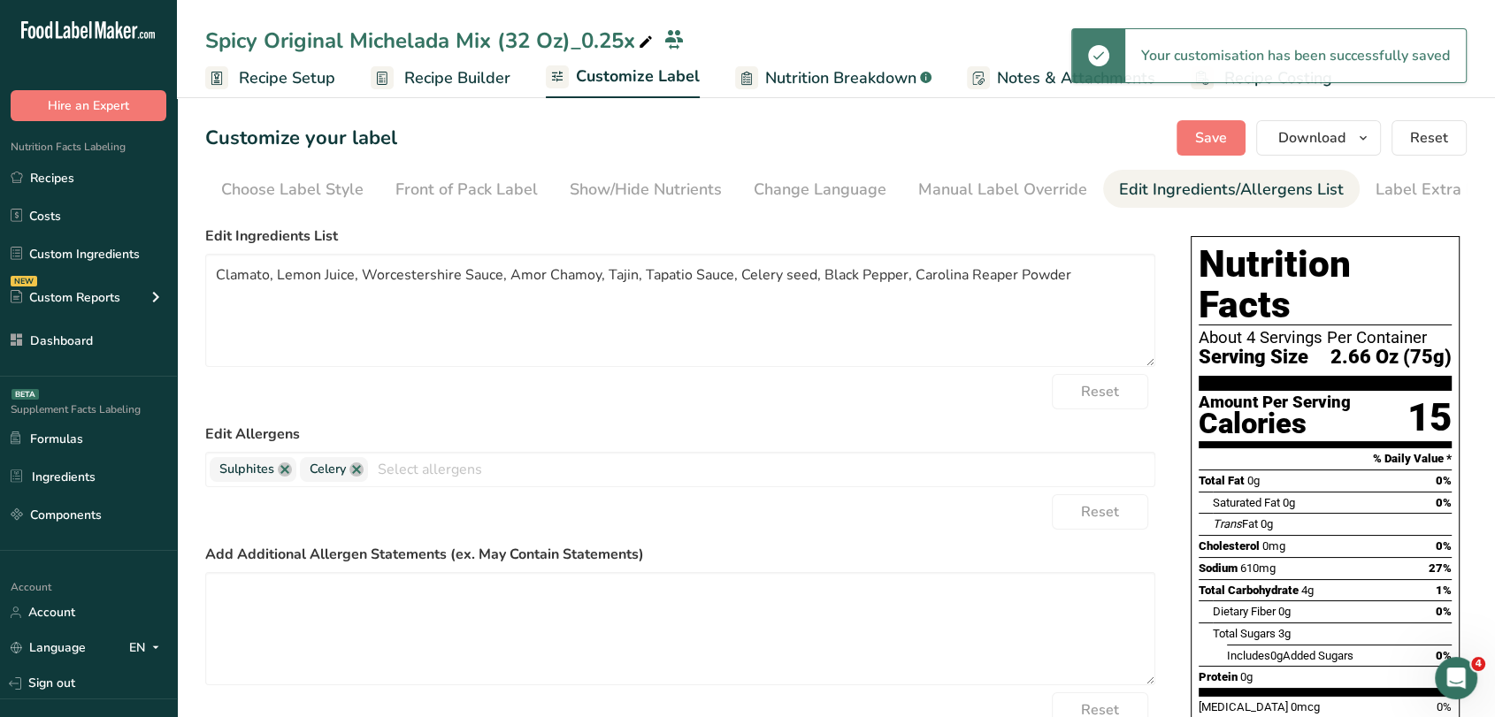
scroll to position [0, 24]
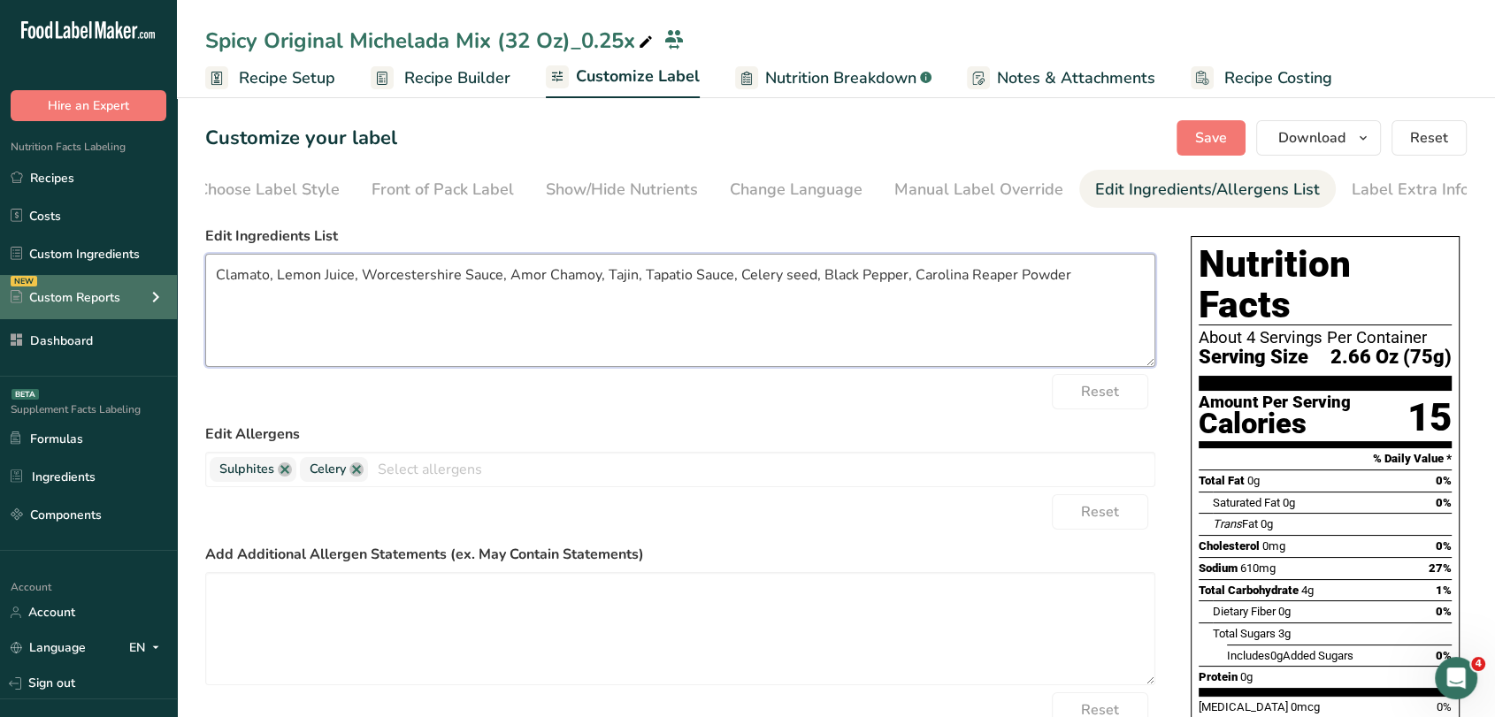
drag, startPoint x: 902, startPoint y: 280, endPoint x: 134, endPoint y: 289, distance: 768.7
click at [134, 289] on div ".a-20{fill:#fff;} Hire an Expert Nutrition Facts Labeling Recipes Costs Custom …" at bounding box center [747, 479] width 1495 height 958
paste textarea "( Reconstituted Tomato Juice Concentrate, Water, Sugar, Salt, Spices, Dried Cla…"
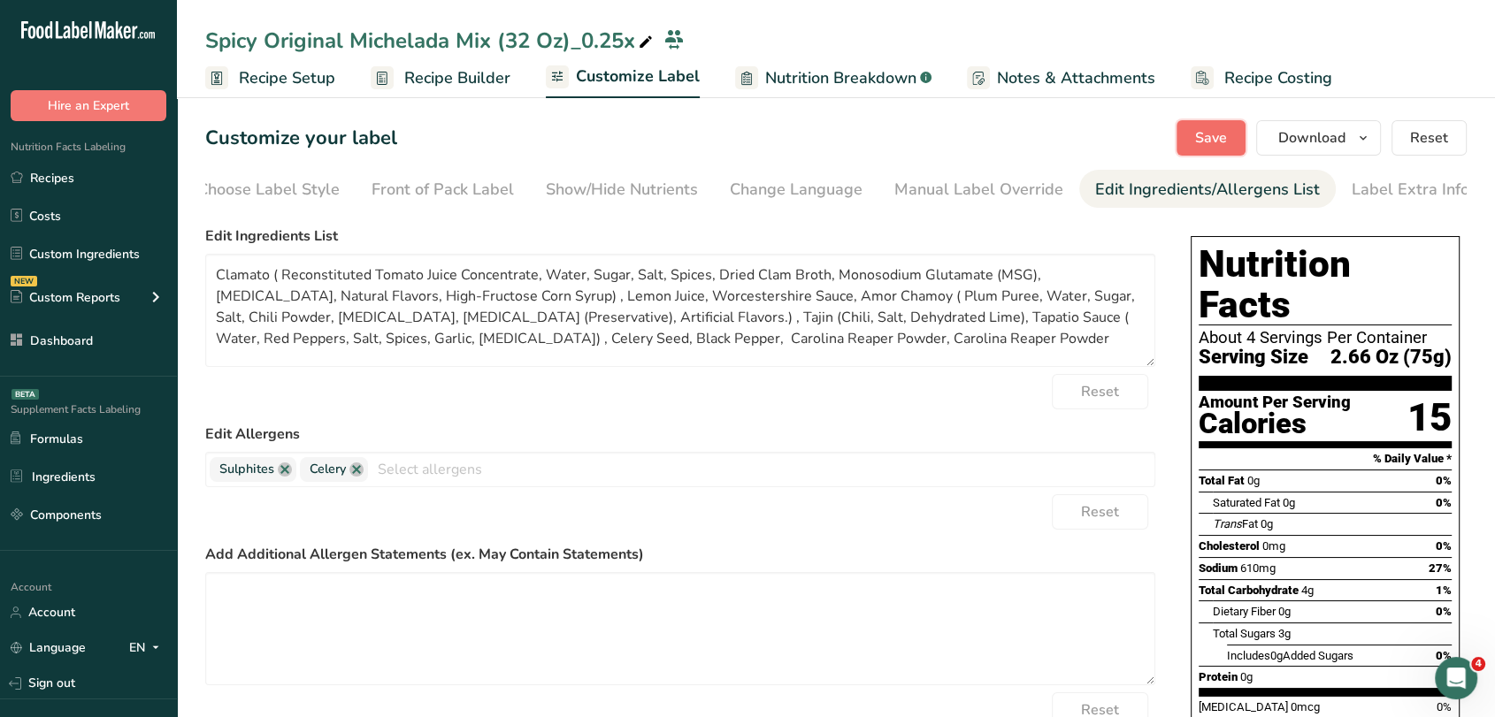
click at [1205, 134] on span "Save" at bounding box center [1211, 137] width 32 height 21
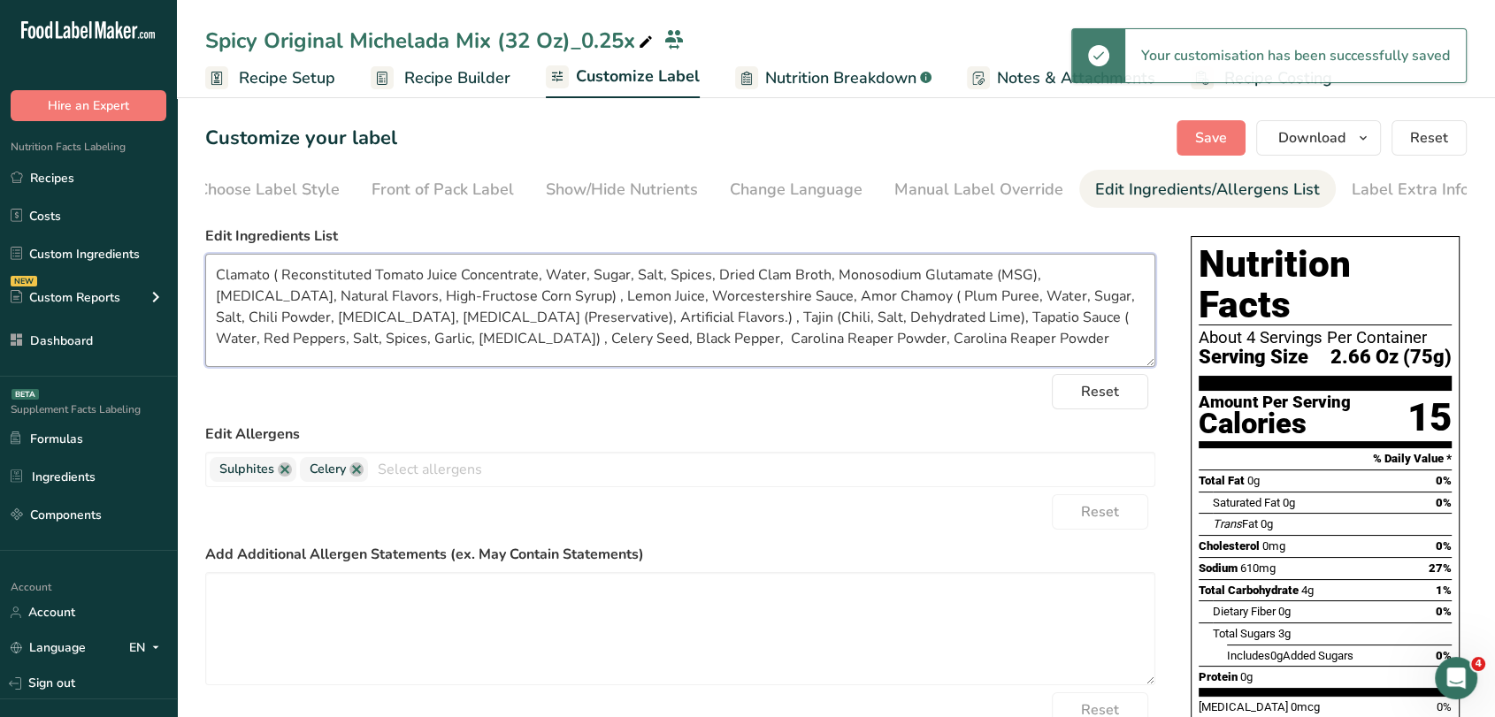
drag, startPoint x: 724, startPoint y: 345, endPoint x: 567, endPoint y: 361, distance: 157.4
click at [567, 361] on textarea "Clamato ( Reconstituted Tomato Juice Concentrate, Water, Sugar, Salt, Spices, D…" at bounding box center [680, 310] width 950 height 113
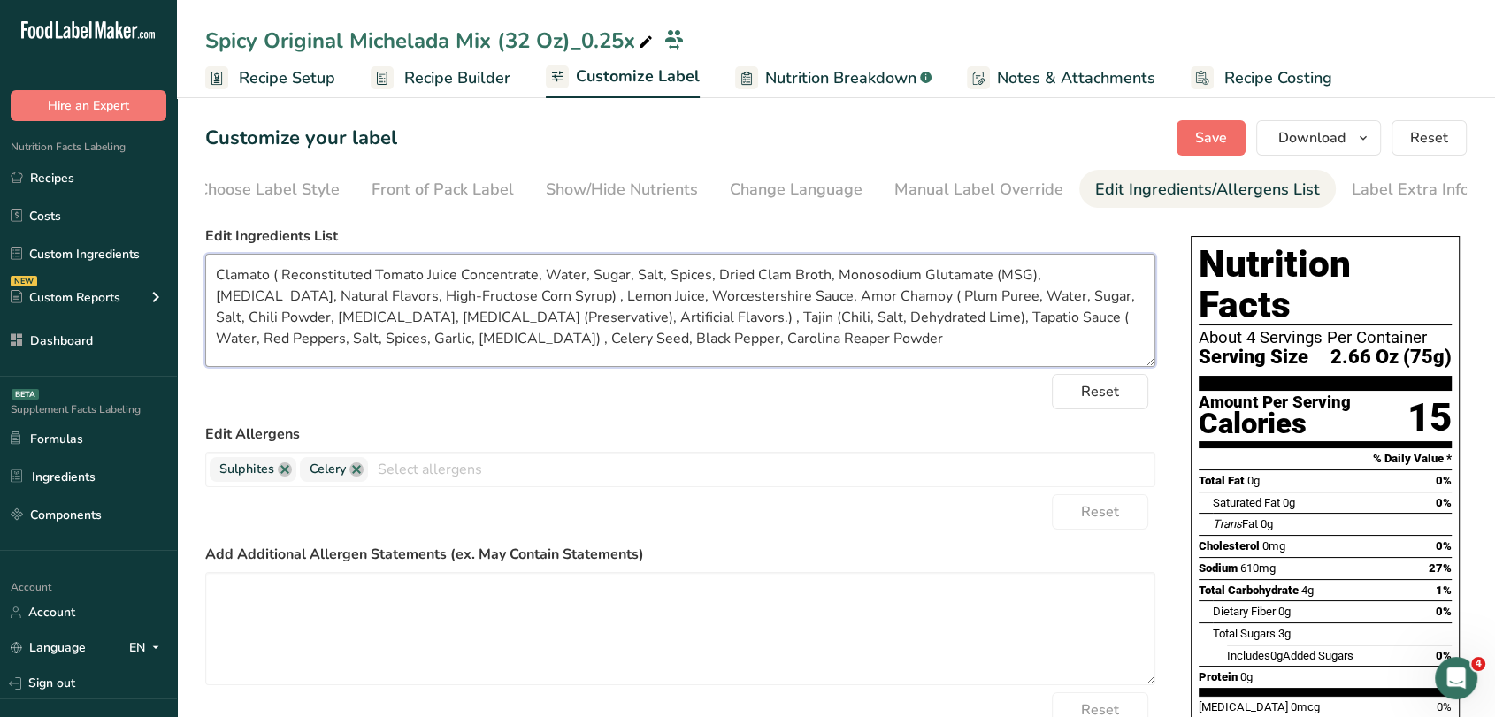
type textarea "Clamato ( Reconstituted Tomato Juice Concentrate, Water, Sugar, Salt, Spices, D…"
click at [1239, 143] on button "Save" at bounding box center [1210, 137] width 69 height 35
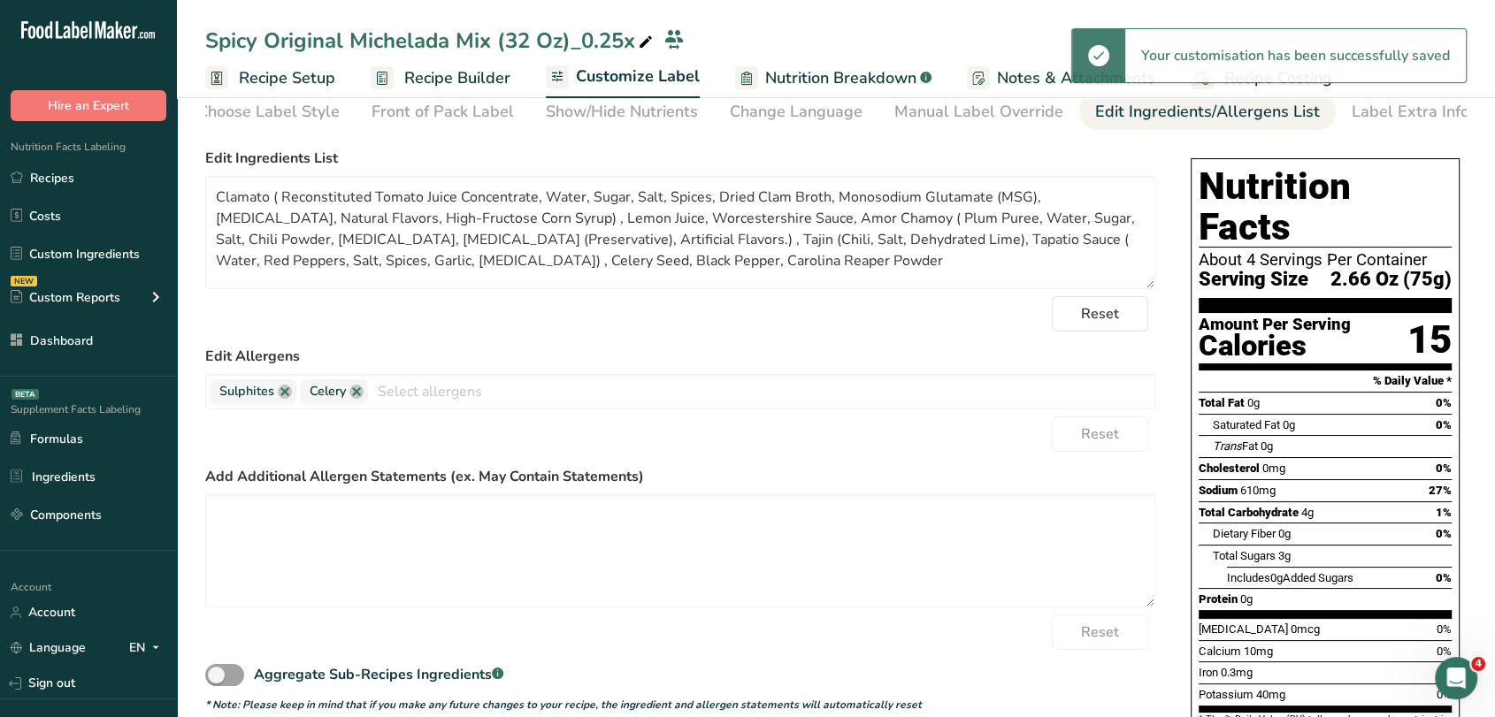
scroll to position [0, 0]
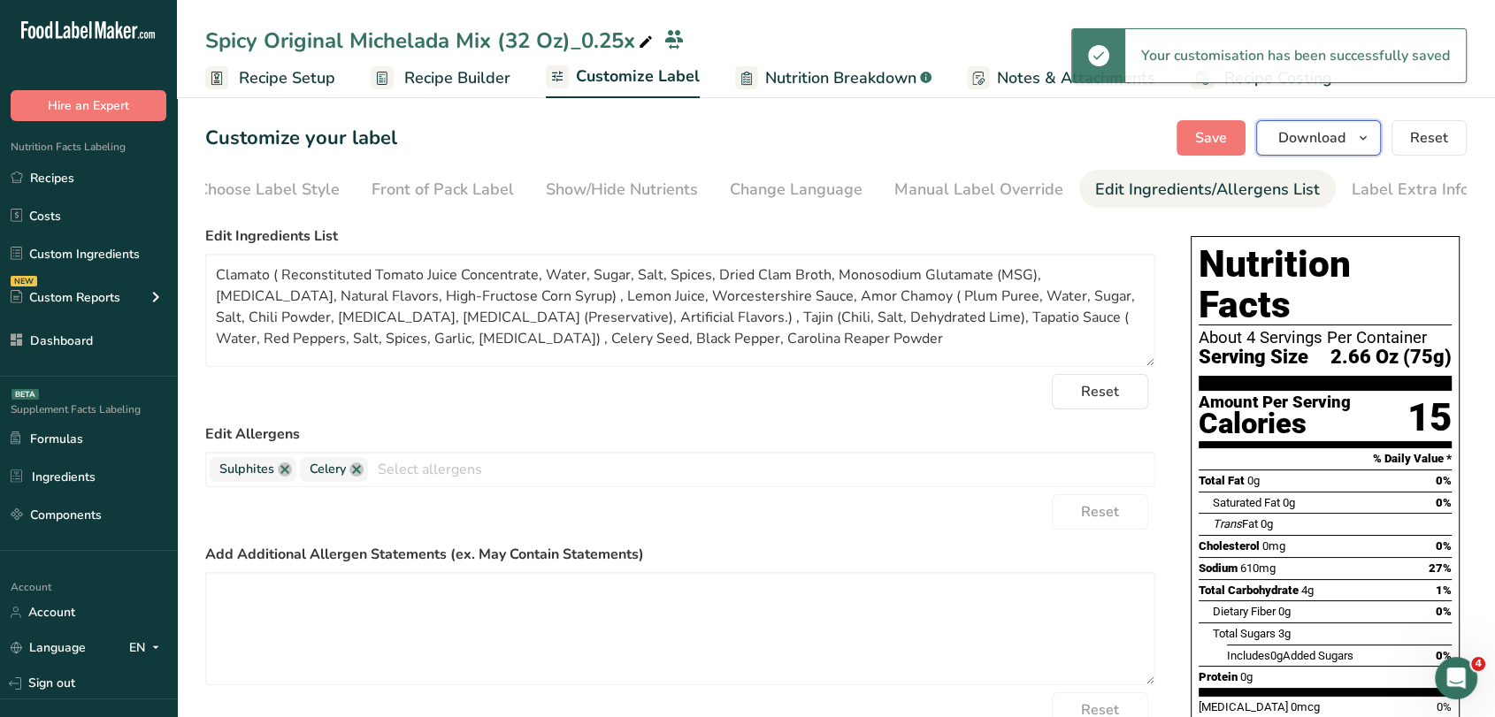
click at [1303, 126] on button "Download" at bounding box center [1318, 137] width 125 height 35
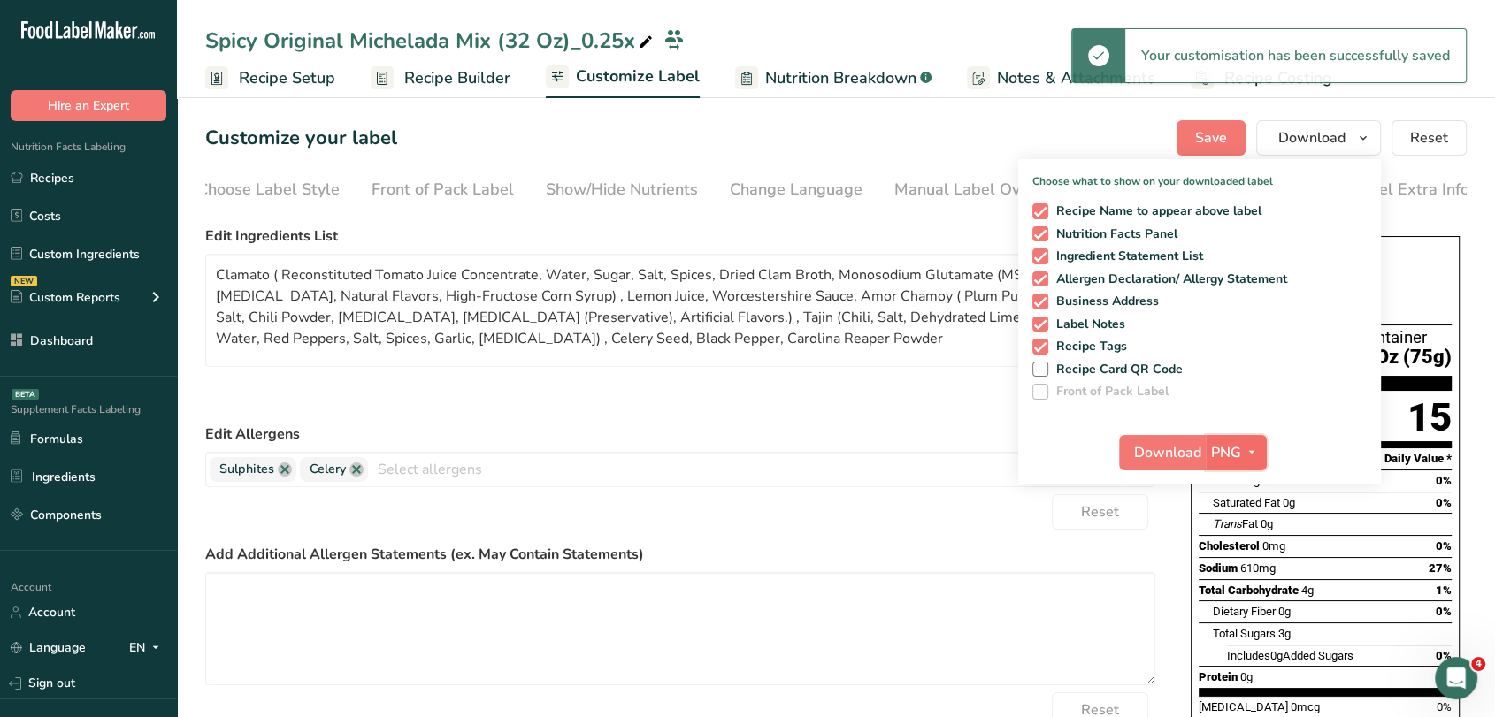
click at [1223, 456] on span "PNG" at bounding box center [1226, 452] width 30 height 21
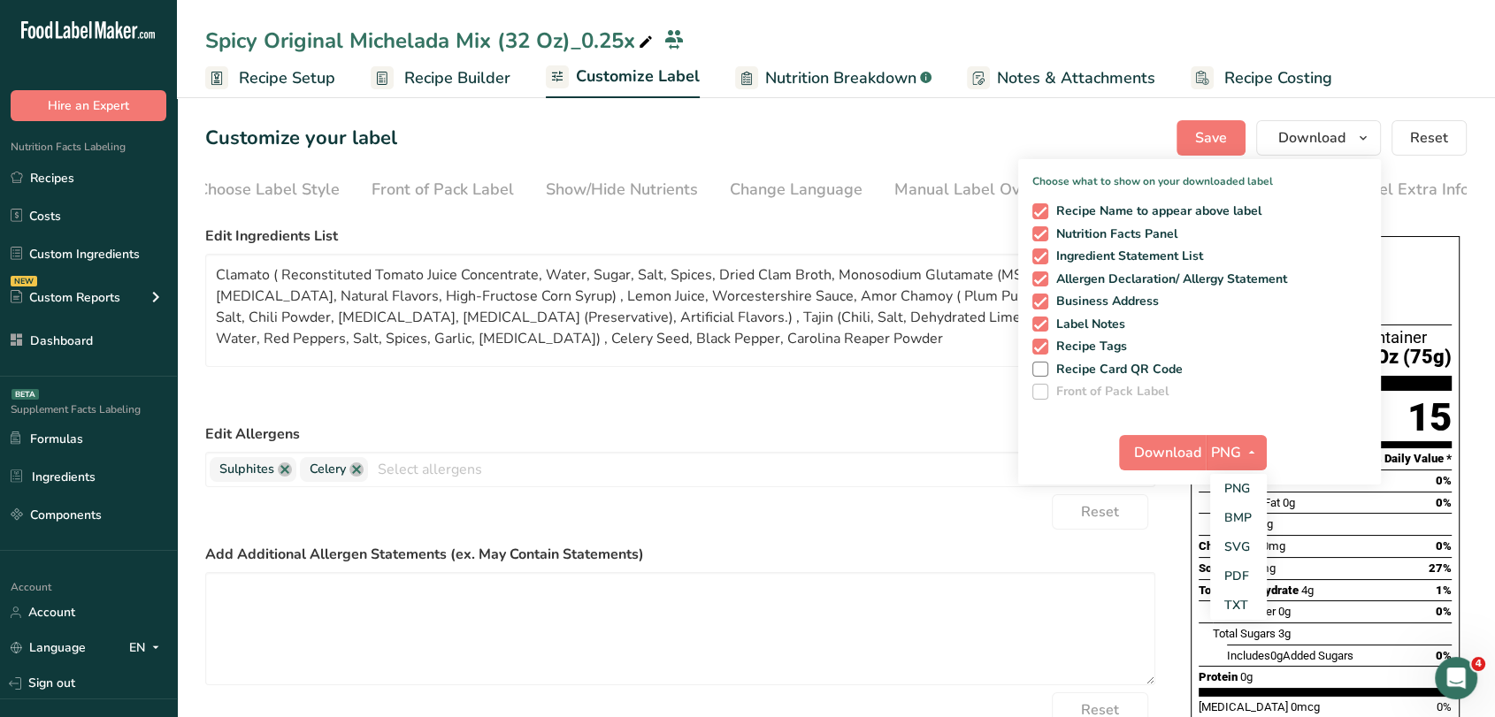
click at [688, 115] on section "Customize your label Save Download Choose what to show on your downloaded label…" at bounding box center [836, 594] width 1318 height 1005
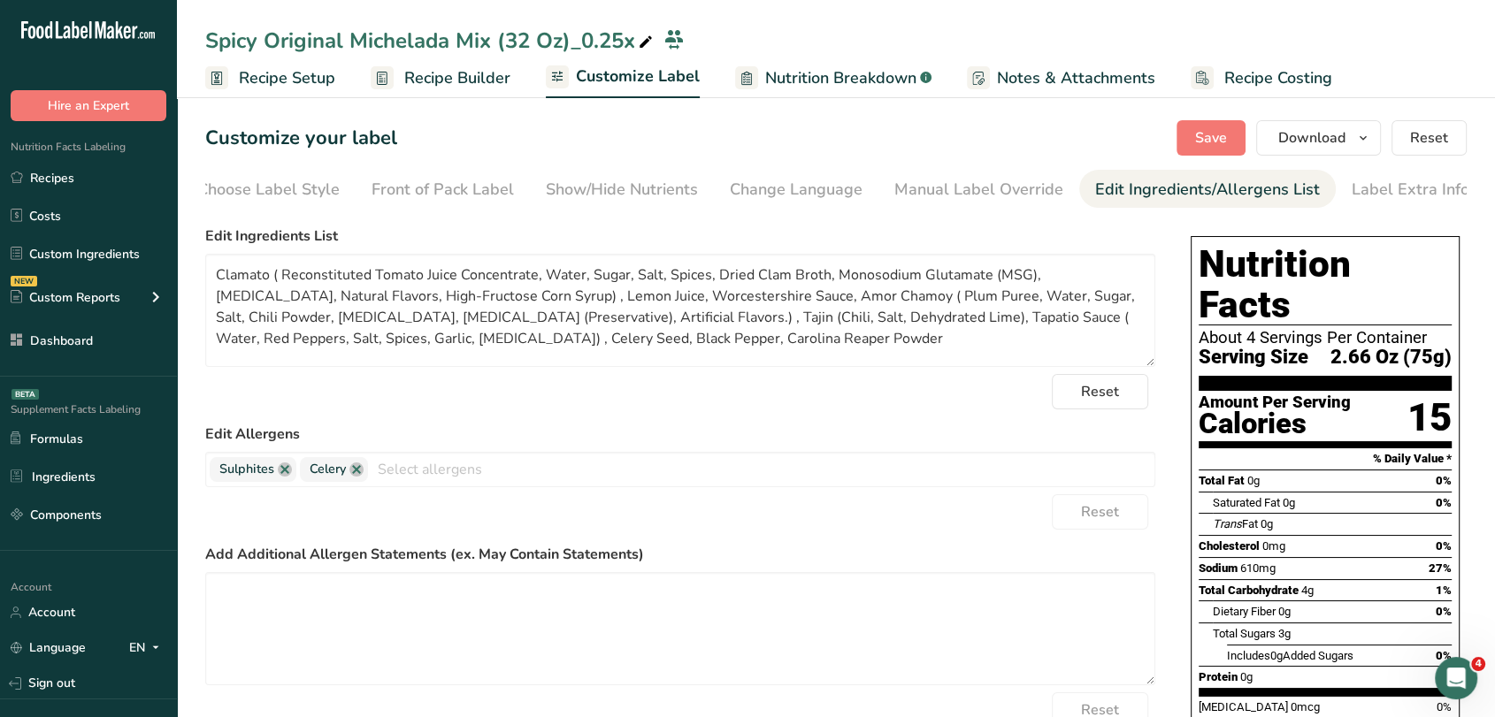
click at [644, 38] on icon at bounding box center [646, 42] width 16 height 25
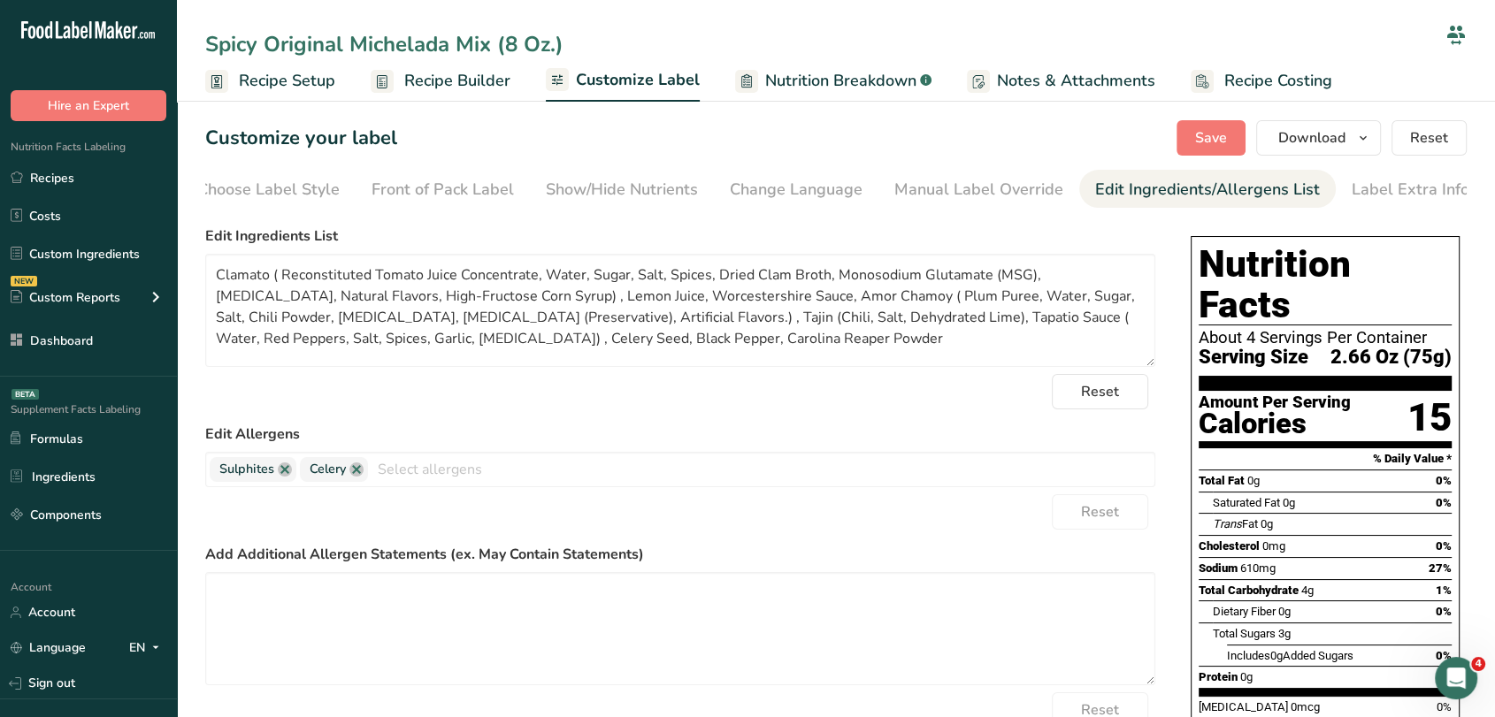
type input "Spicy Original Michelada Mix (8 Oz.)"
click at [787, 146] on div "Customize your label Save Download Choose what to show on your downloaded label…" at bounding box center [835, 137] width 1261 height 35
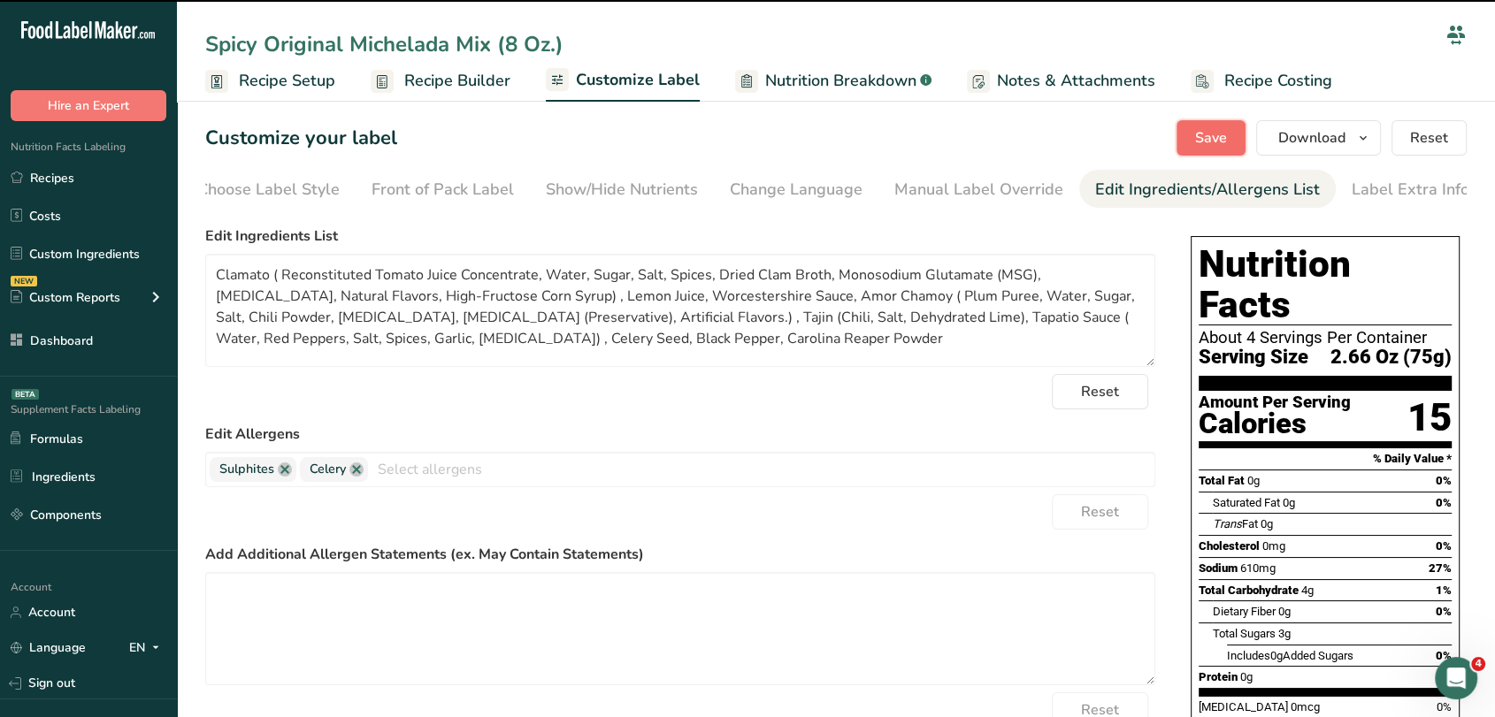
click at [1198, 134] on span "Save" at bounding box center [1211, 137] width 32 height 21
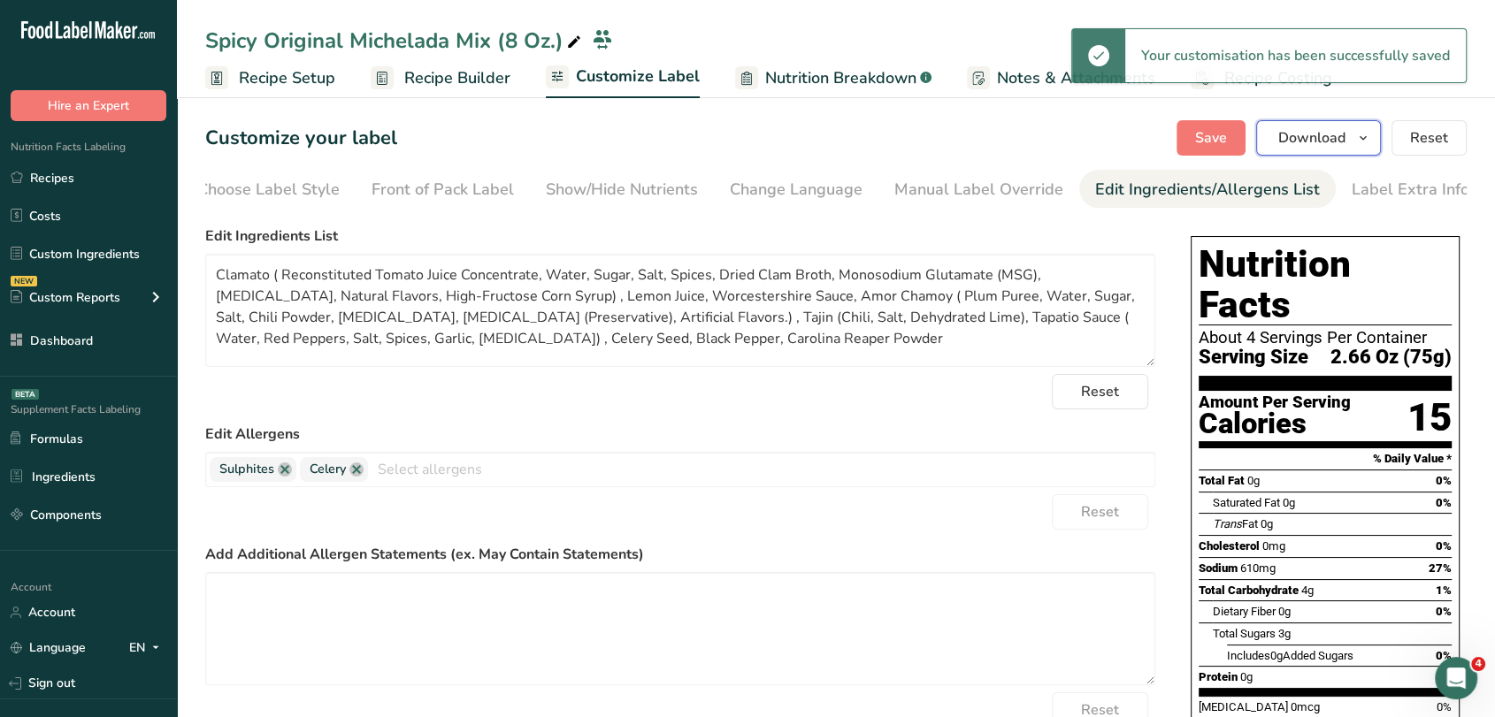
click at [1320, 134] on span "Download" at bounding box center [1311, 137] width 67 height 21
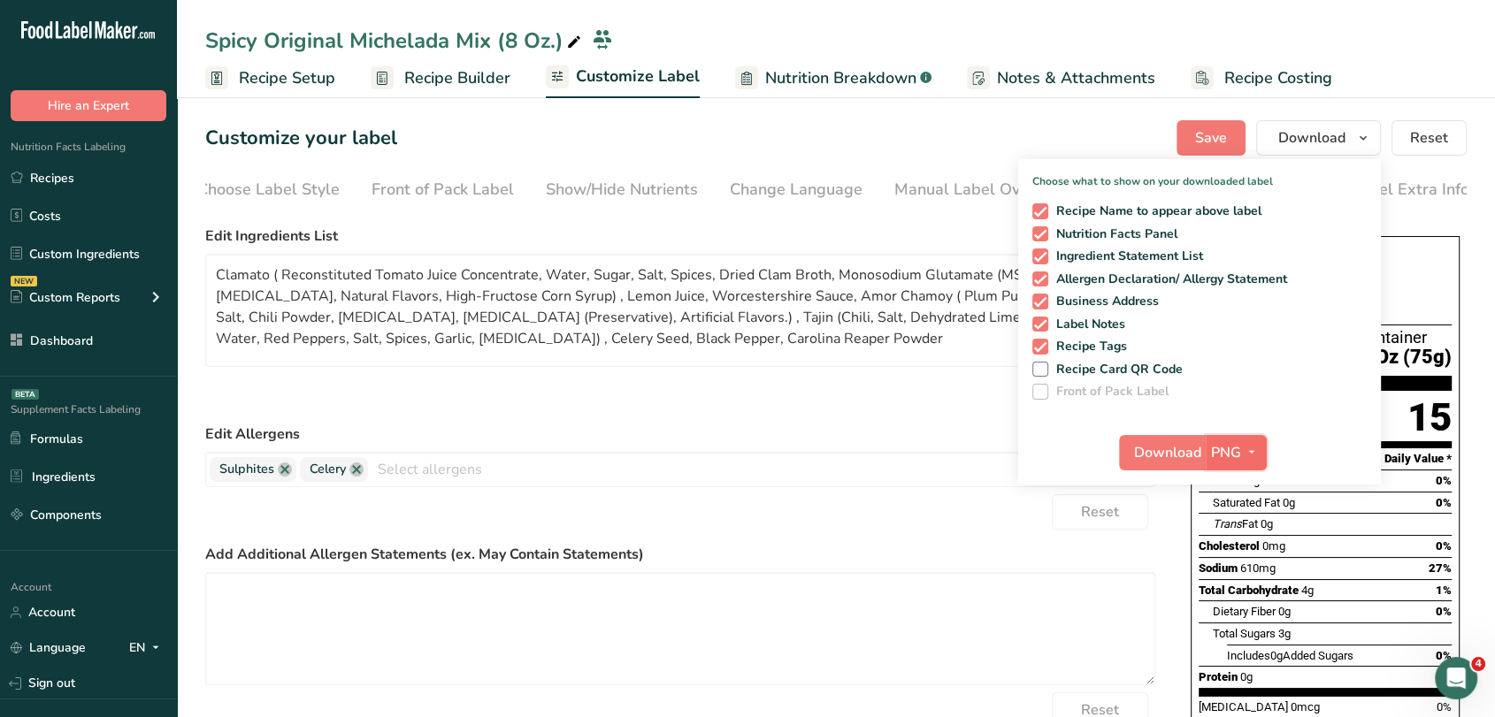
click at [1247, 441] on button "PNG" at bounding box center [1236, 452] width 61 height 35
click at [1222, 573] on link "PDF" at bounding box center [1238, 576] width 57 height 29
click at [1171, 441] on button "Download" at bounding box center [1163, 452] width 87 height 35
click at [939, 129] on div "Customize your label Save Download Choose what to show on your downloaded label…" at bounding box center [835, 137] width 1261 height 35
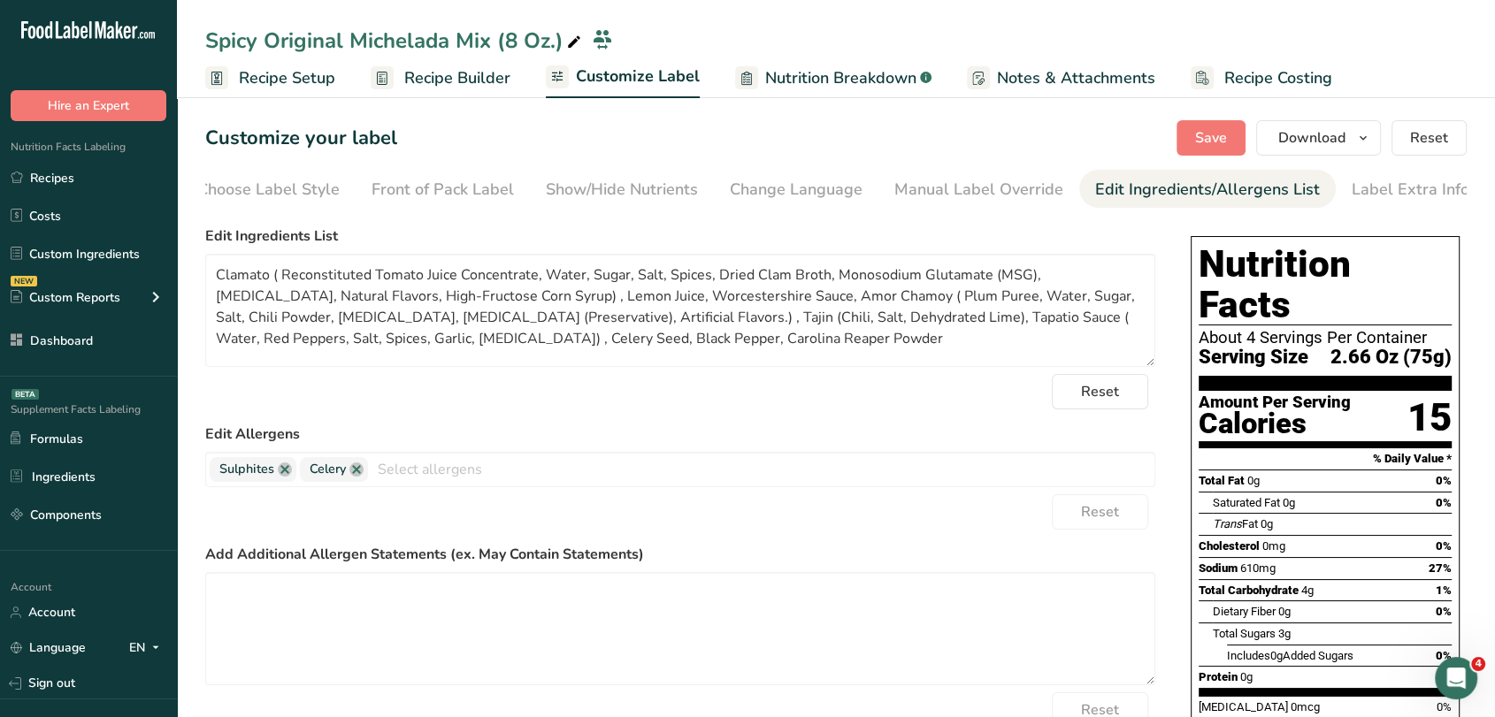
click at [394, 76] on link "Recipe Builder" at bounding box center [441, 78] width 140 height 40
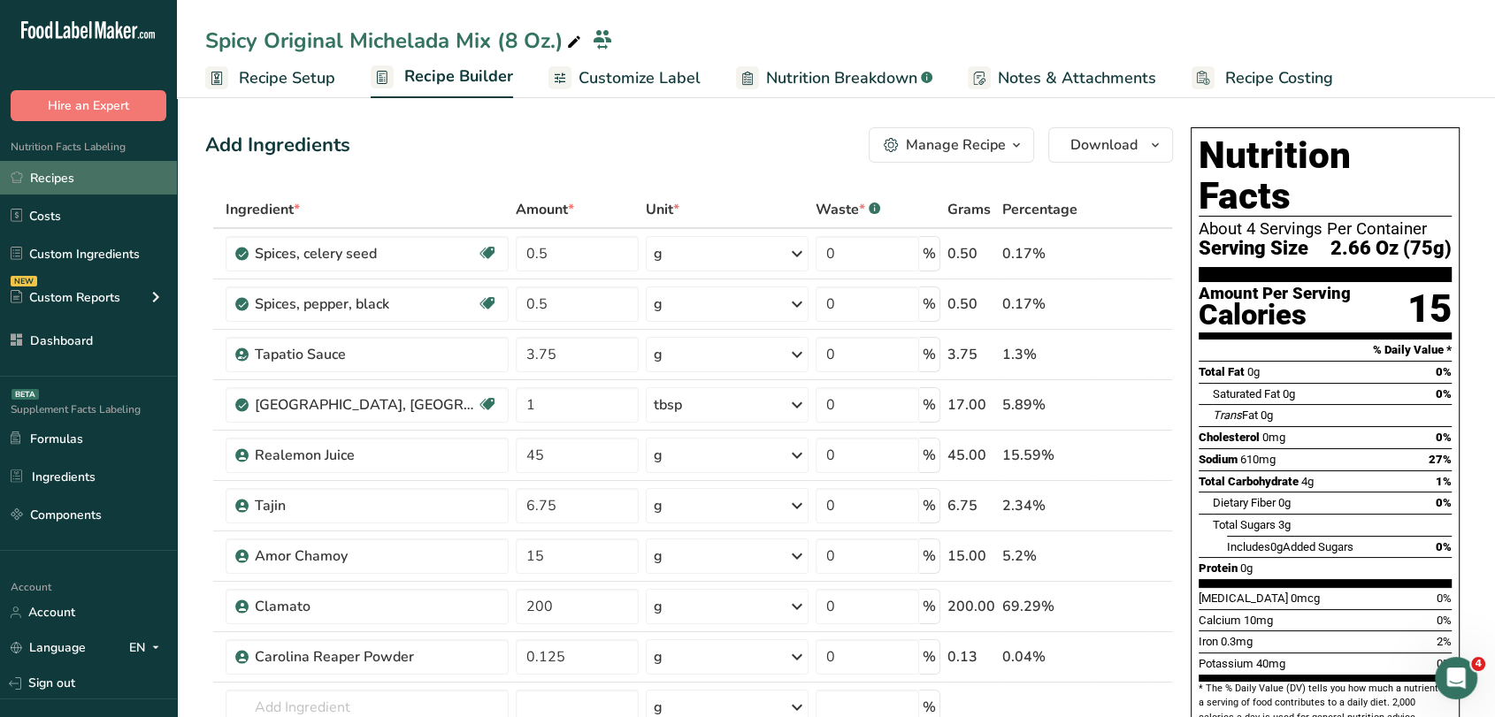
click at [139, 178] on link "Recipes" at bounding box center [88, 178] width 177 height 34
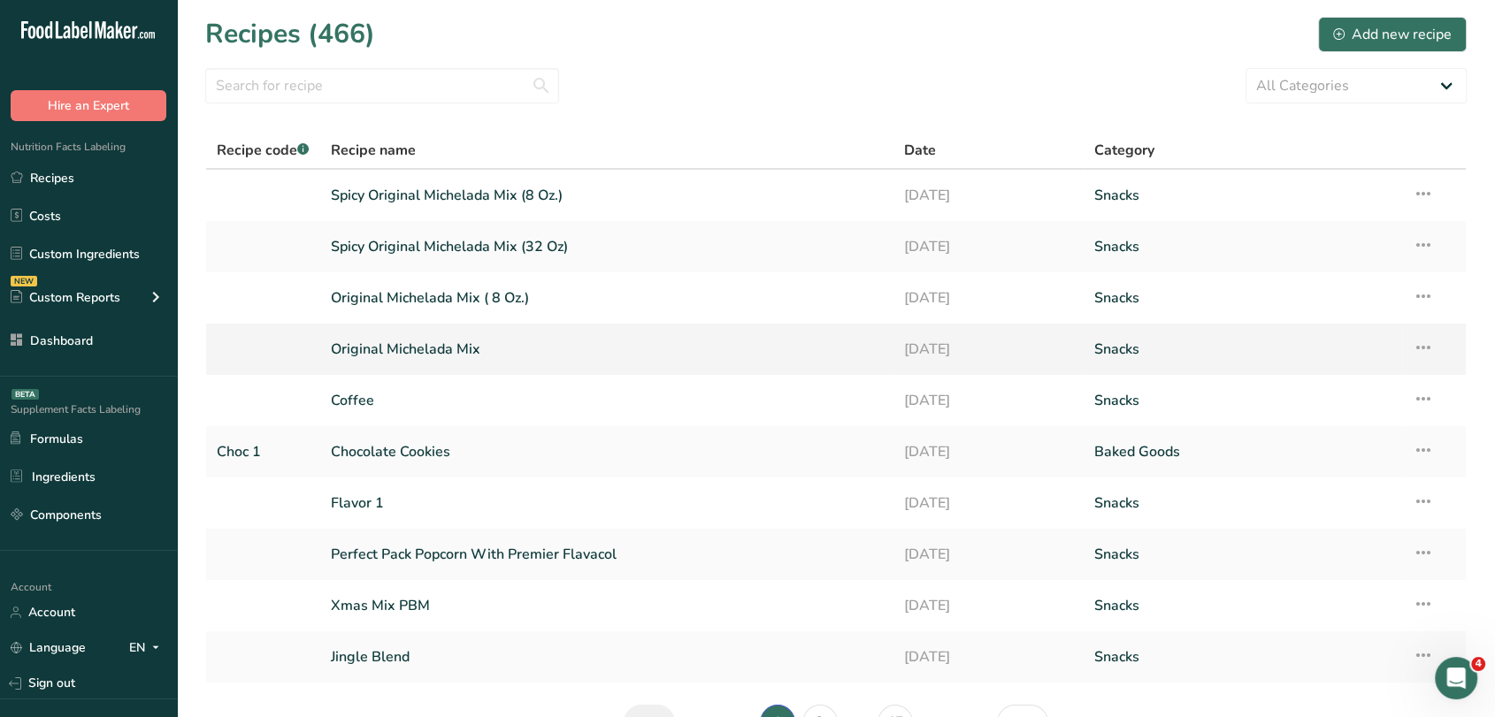
click at [517, 349] on link "Original Michelada Mix" at bounding box center [607, 349] width 552 height 37
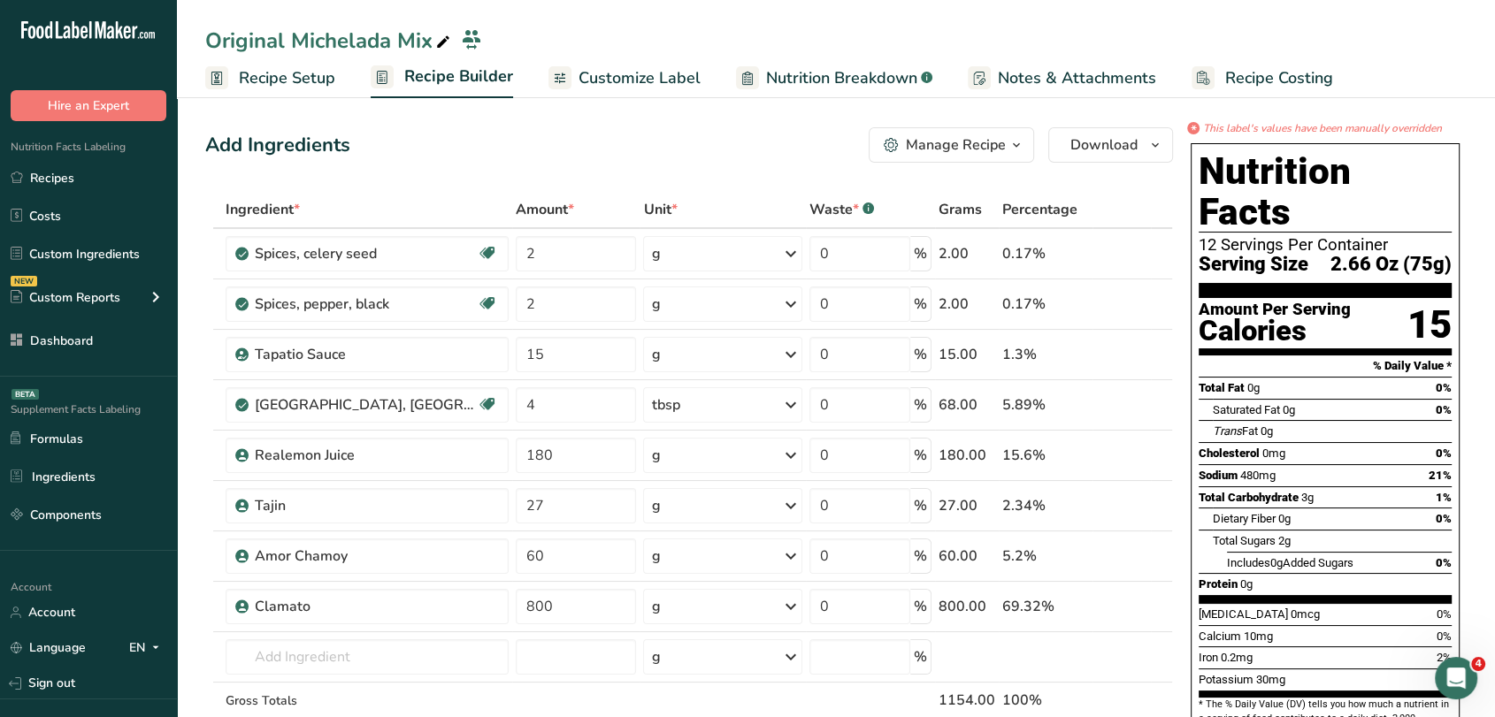
click at [953, 127] on button "Manage Recipe" at bounding box center [951, 144] width 165 height 35
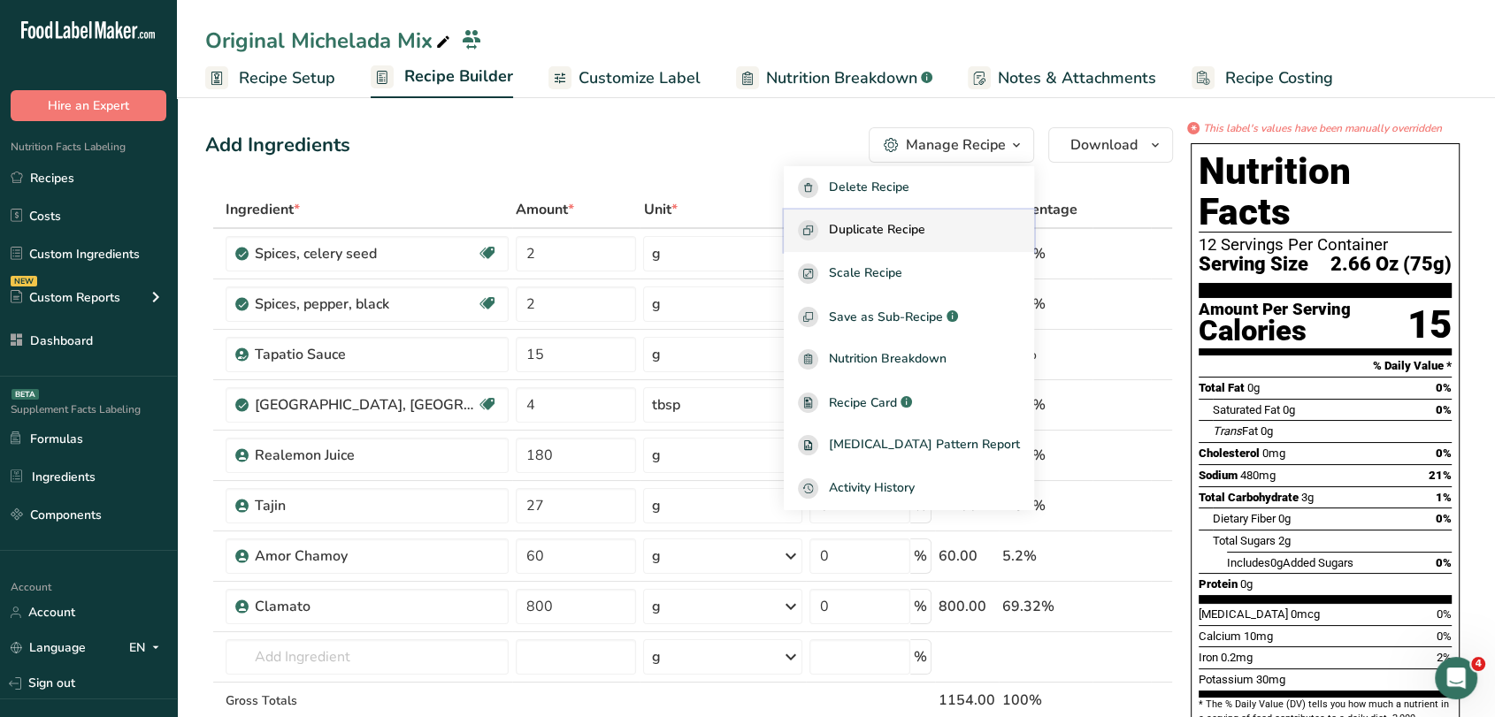
click at [912, 249] on button "Duplicate Recipe" at bounding box center [909, 231] width 250 height 43
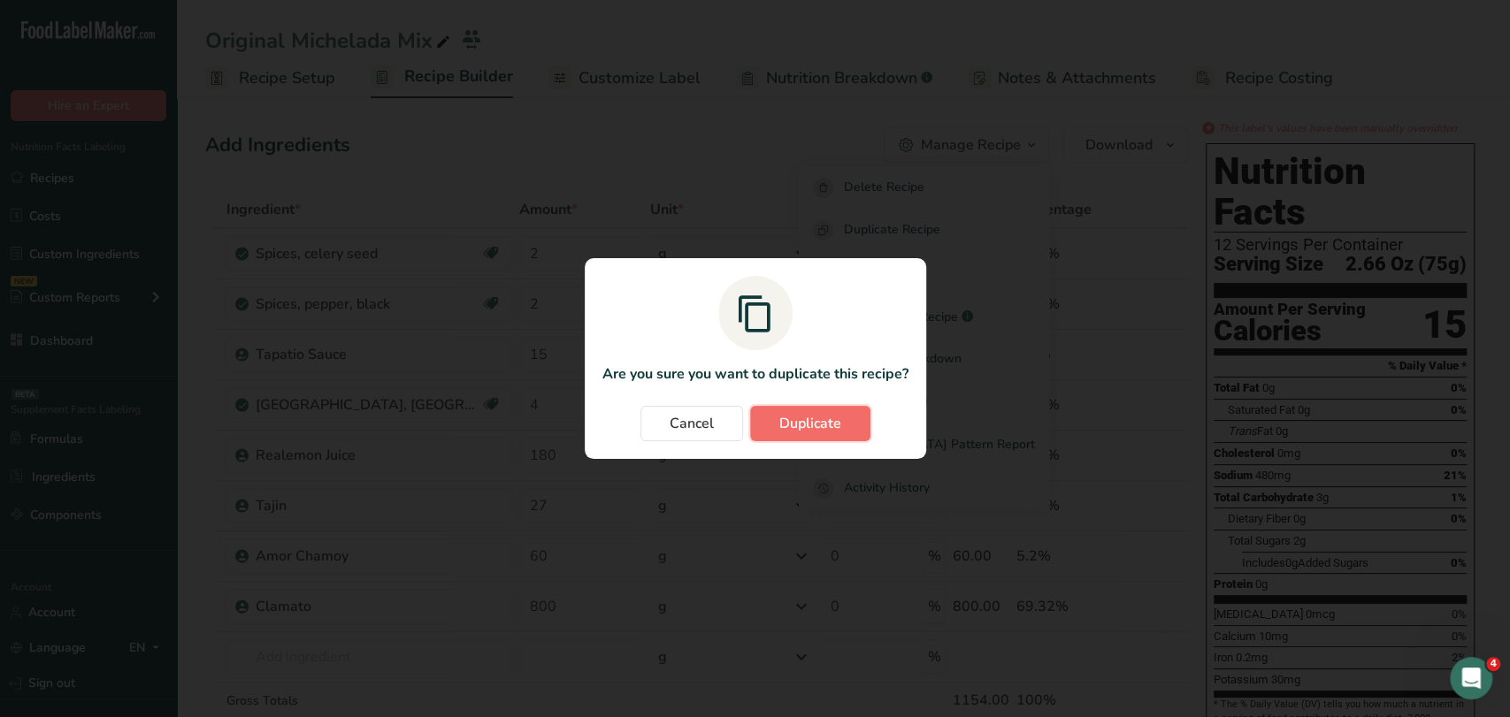
click at [843, 409] on button "Duplicate" at bounding box center [810, 423] width 120 height 35
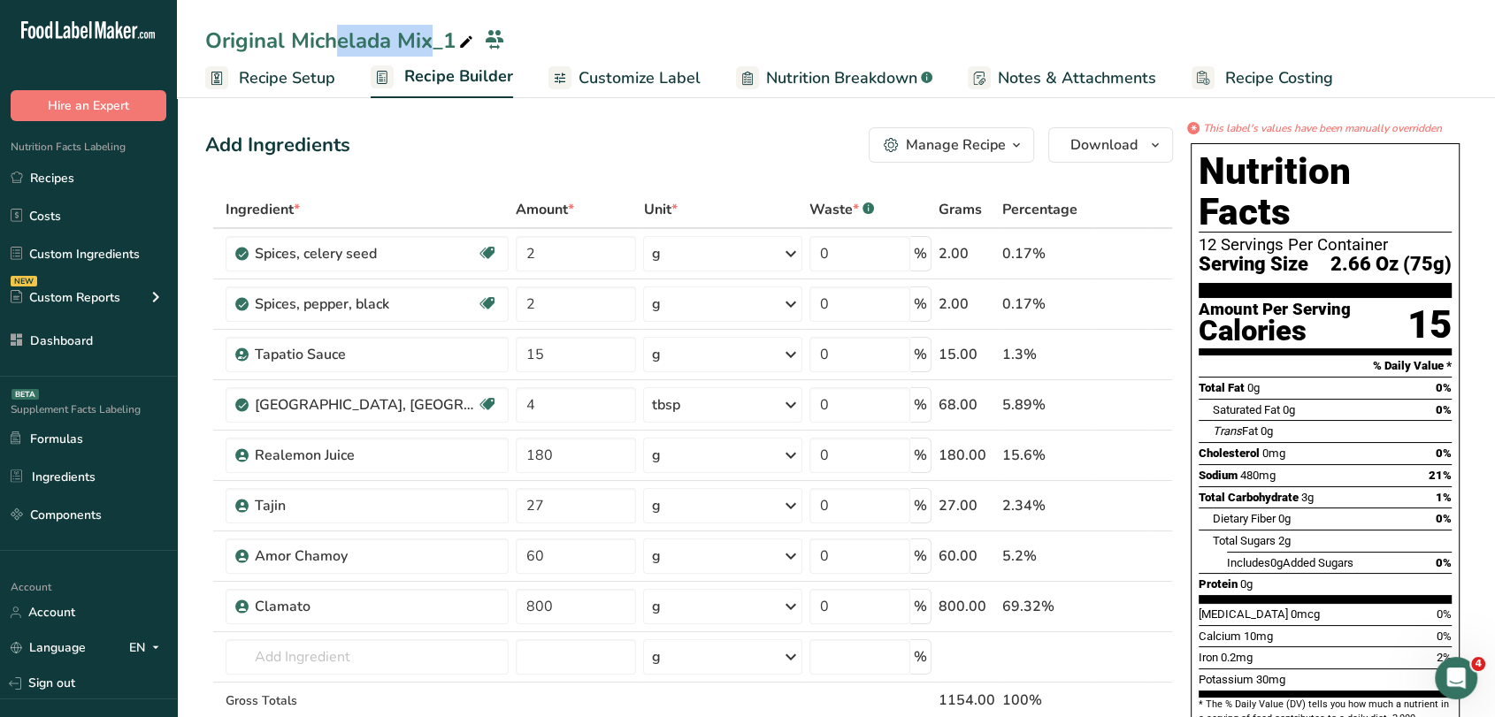
drag, startPoint x: 287, startPoint y: 37, endPoint x: 163, endPoint y: 27, distance: 125.1
click at [163, 27] on div ".a-20{fill:#fff;} Hire an Expert Nutrition Facts Labeling Recipes Costs Custom …" at bounding box center [747, 724] width 1495 height 1448
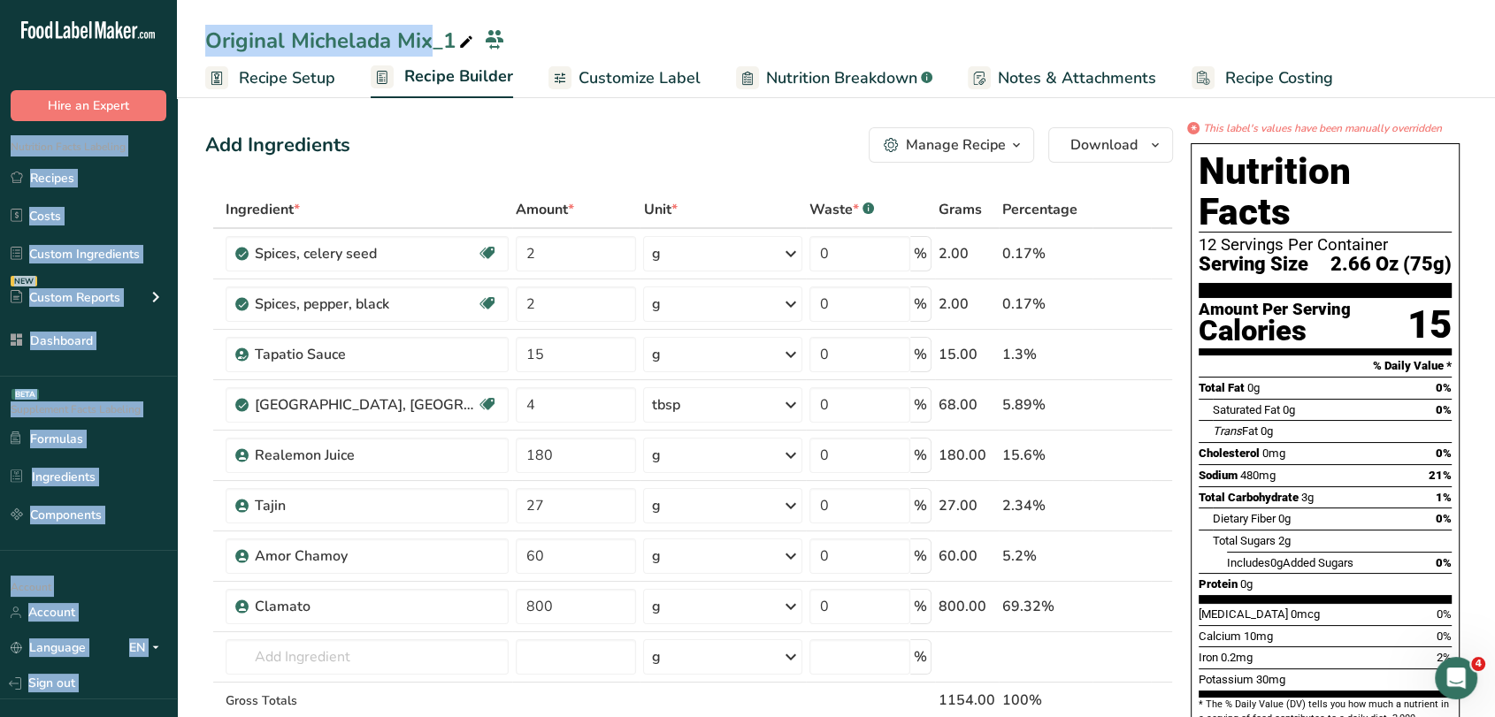
click at [233, 41] on div "Original Michelada Mix_1" at bounding box center [341, 41] width 272 height 32
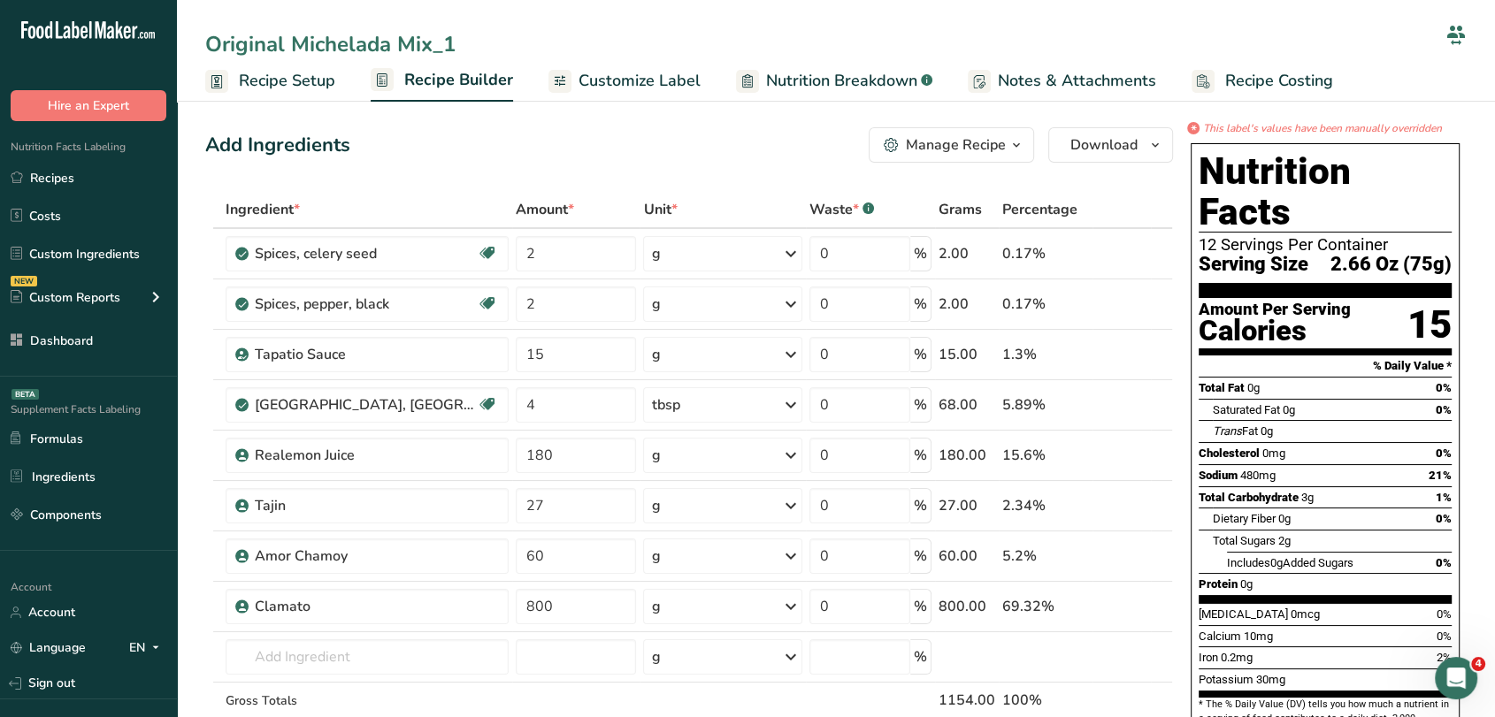
drag, startPoint x: 289, startPoint y: 42, endPoint x: 156, endPoint y: 32, distance: 134.0
click at [156, 32] on div ".a-20{fill:#fff;} Hire an Expert Nutrition Facts Labeling Recipes Costs Custom …" at bounding box center [747, 724] width 1495 height 1448
type input "Mango Michelada Mix_1"
click at [433, 145] on div "Add Ingredients Manage Recipe Delete Recipe Duplicate Recipe Scale Recipe Save …" at bounding box center [689, 144] width 968 height 35
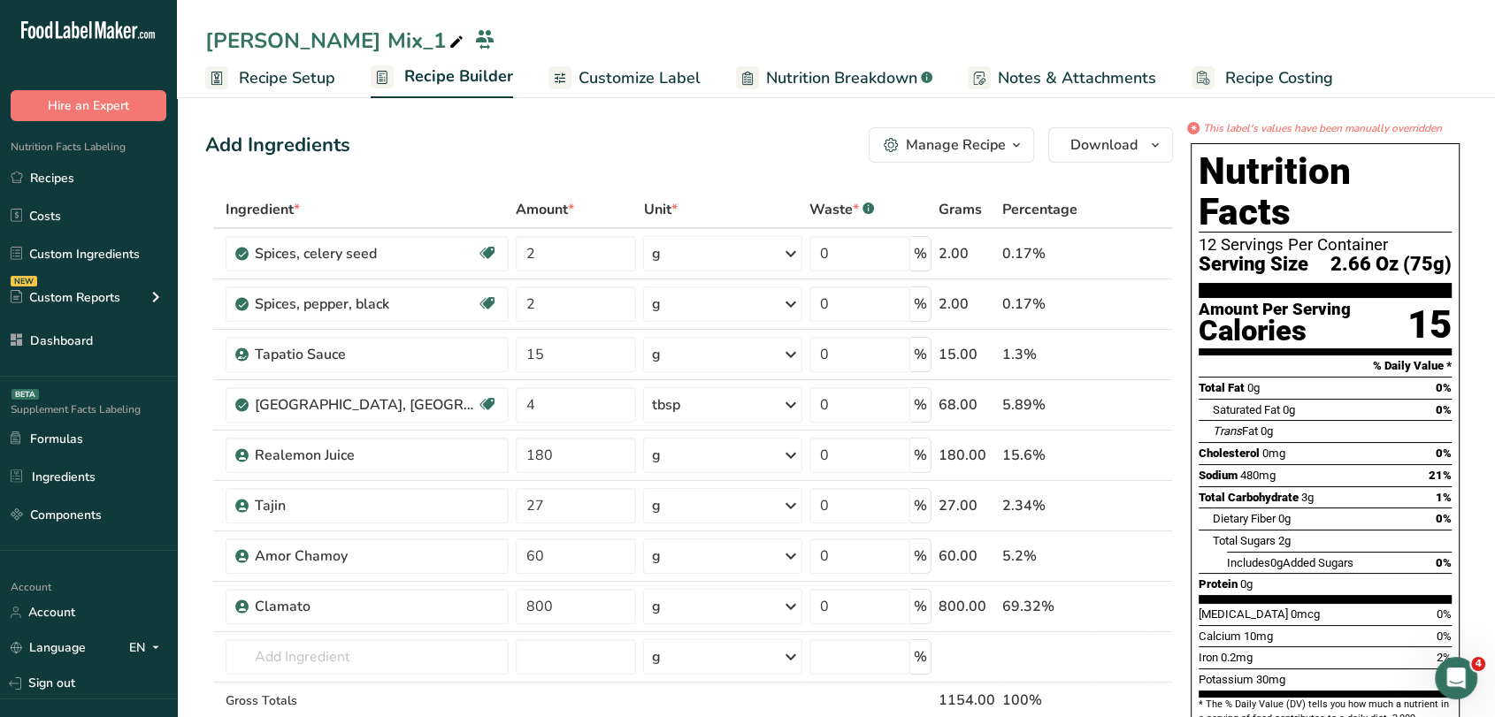
click at [438, 48] on div "Mango Michelada Mix_1" at bounding box center [336, 41] width 262 height 32
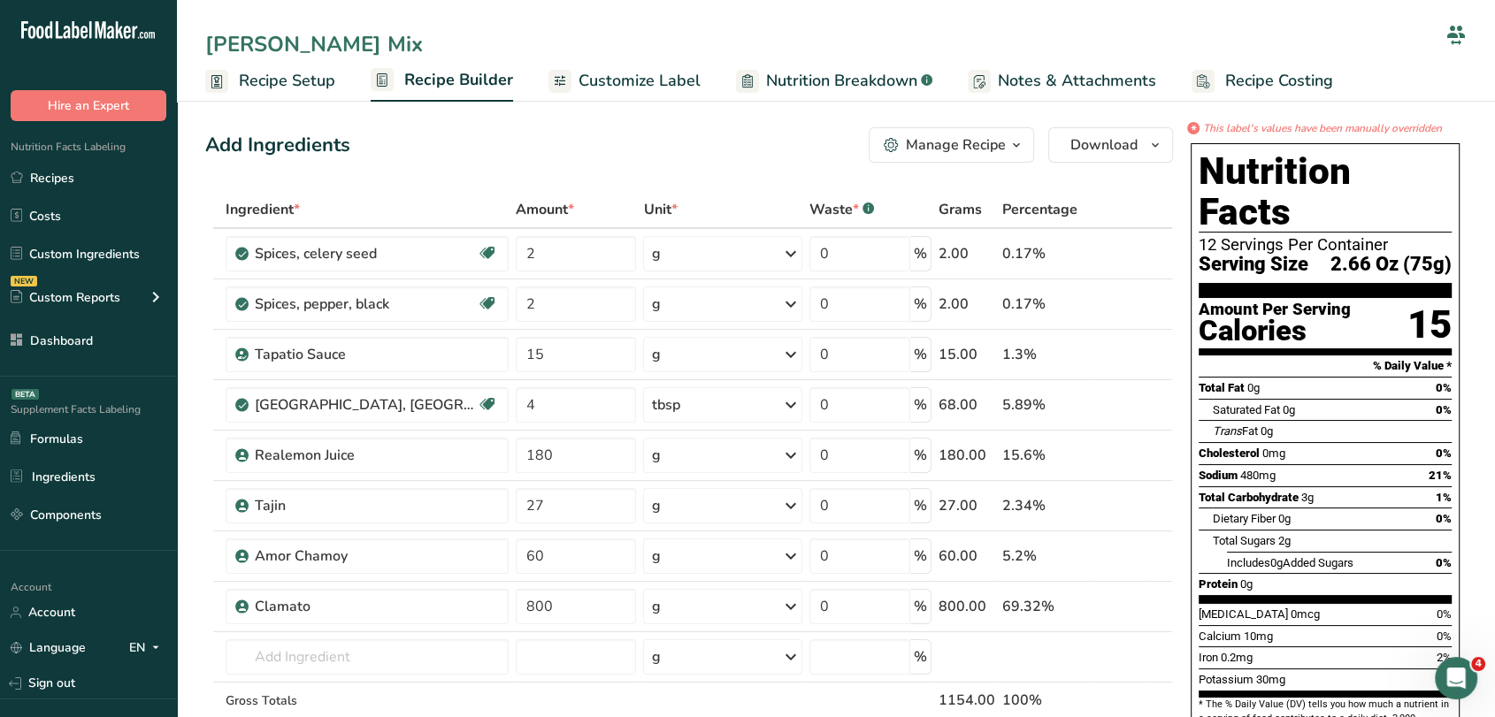
type input "Mango Michelada Mix"
click at [453, 147] on div "Add Ingredients Manage Recipe Delete Recipe Duplicate Recipe Scale Recipe Save …" at bounding box center [689, 144] width 968 height 35
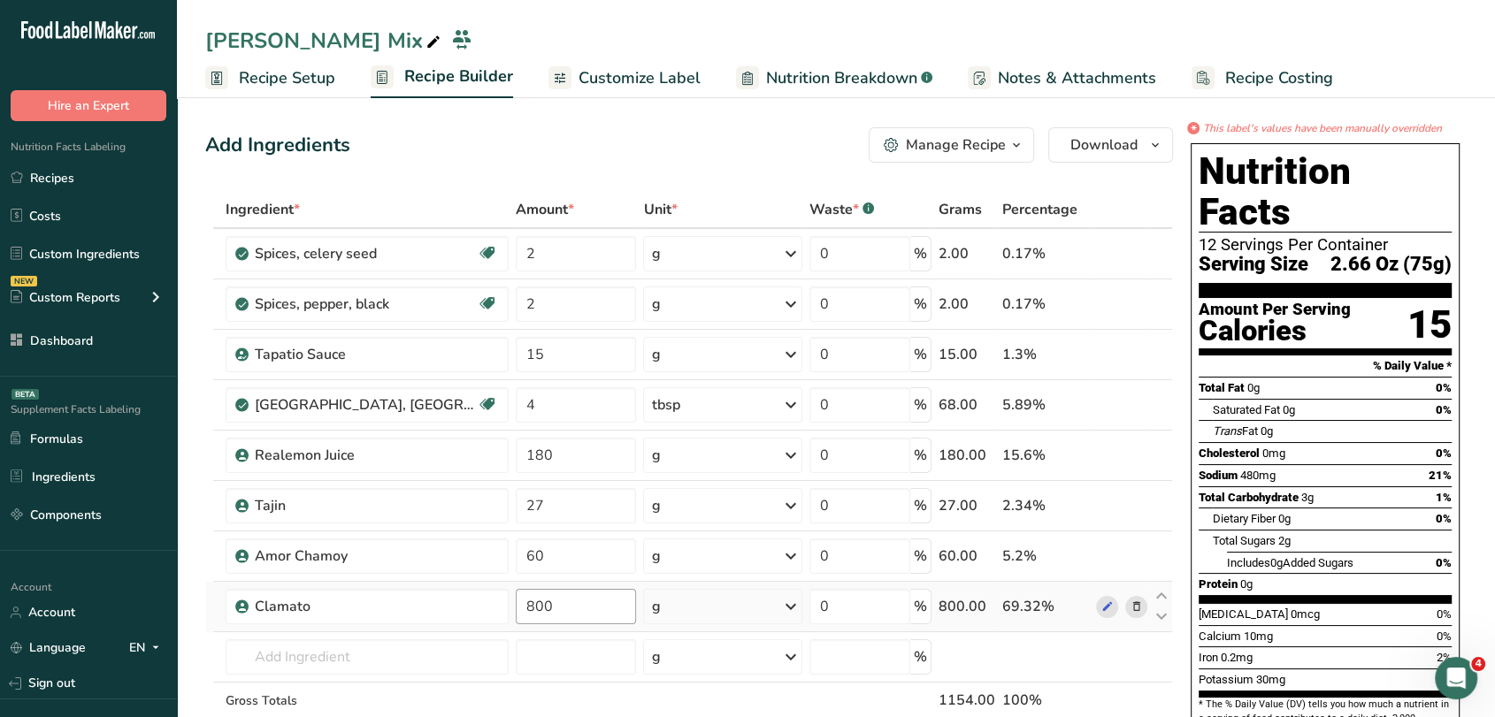
drag, startPoint x: 584, startPoint y: 586, endPoint x: 577, endPoint y: 597, distance: 13.5
click at [577, 597] on td "800" at bounding box center [576, 607] width 128 height 50
click at [395, 586] on body ".a-20{fill:#fff;} Hire an Expert Nutrition Facts Labeling Recipes Costs Custom …" at bounding box center [747, 724] width 1495 height 1448
type input "540"
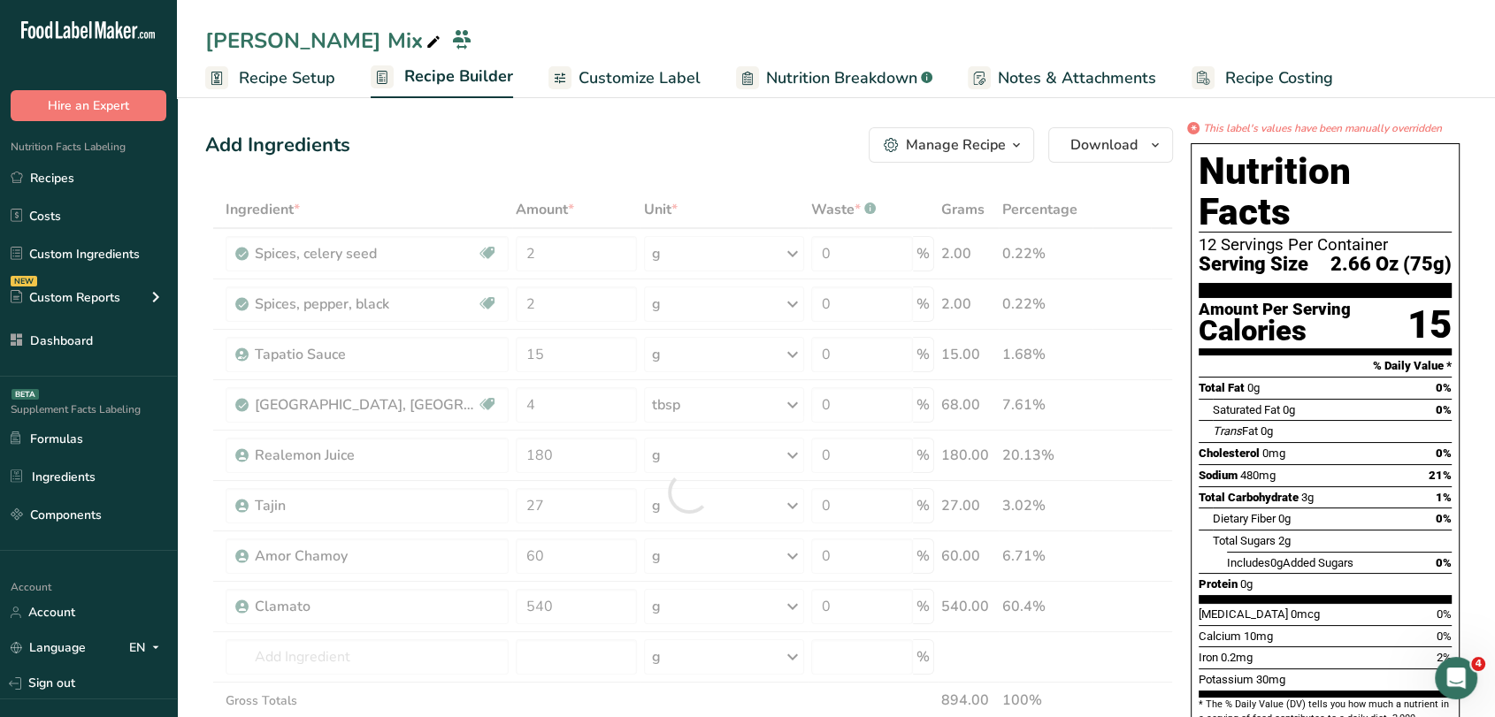
click at [547, 155] on div "Add Ingredients Manage Recipe Delete Recipe Duplicate Recipe Scale Recipe Save …" at bounding box center [689, 144] width 968 height 35
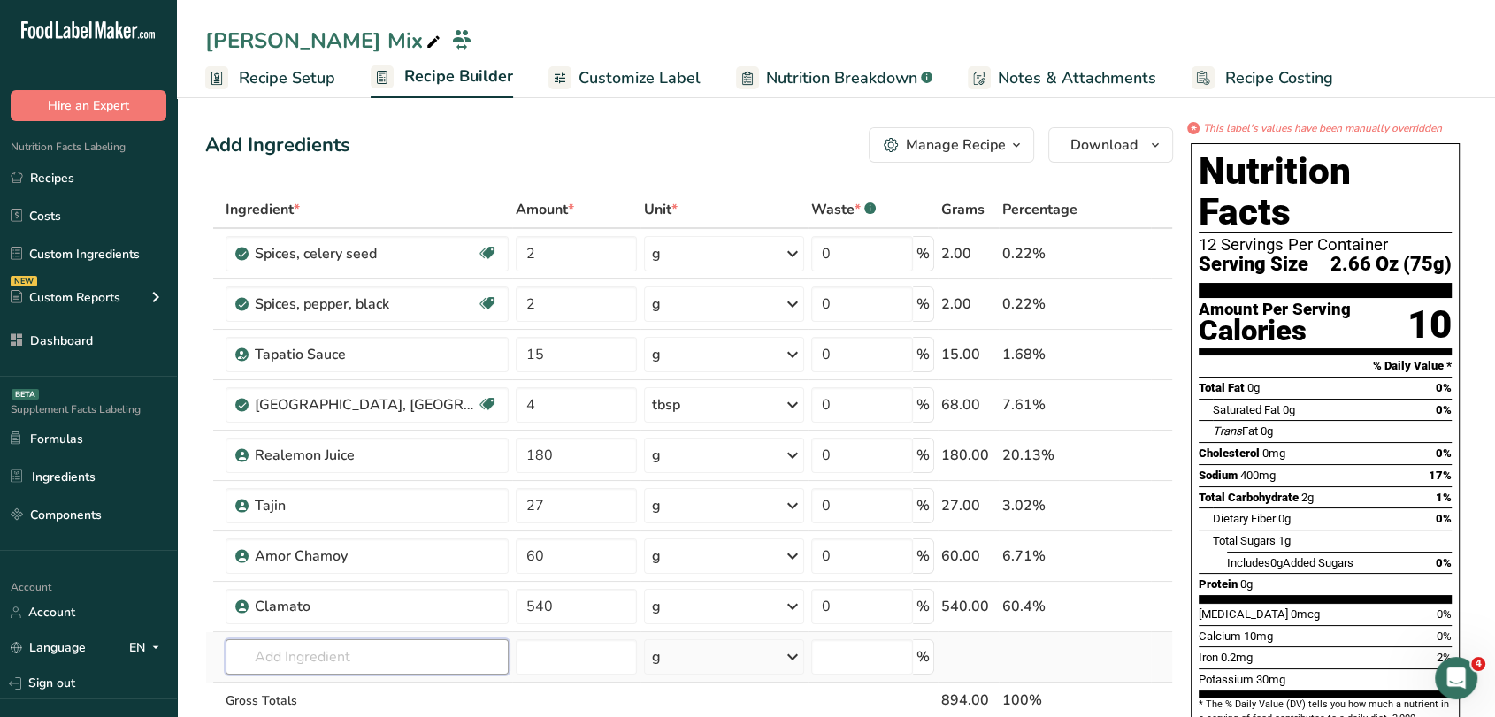
click at [326, 640] on input "text" at bounding box center [367, 657] width 282 height 35
type input "M"
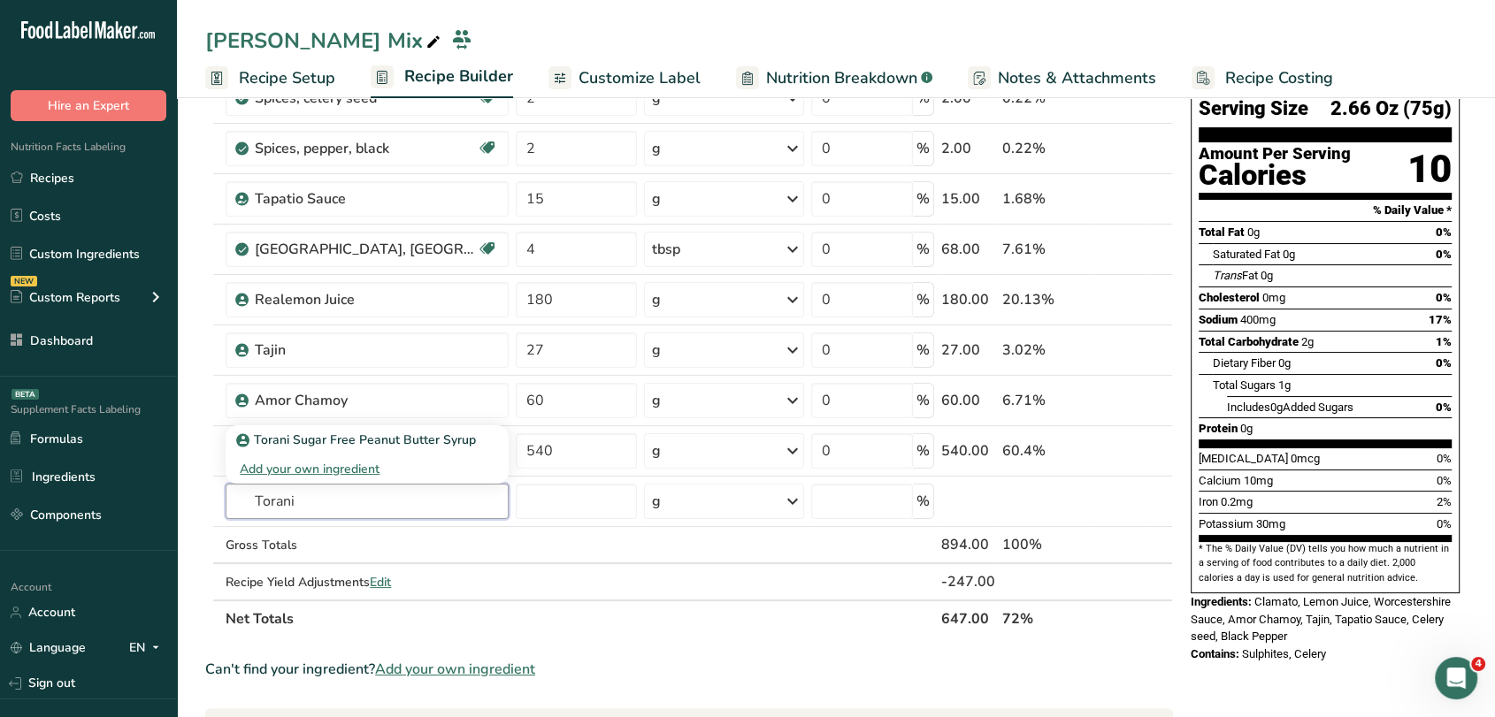
scroll to position [251, 0]
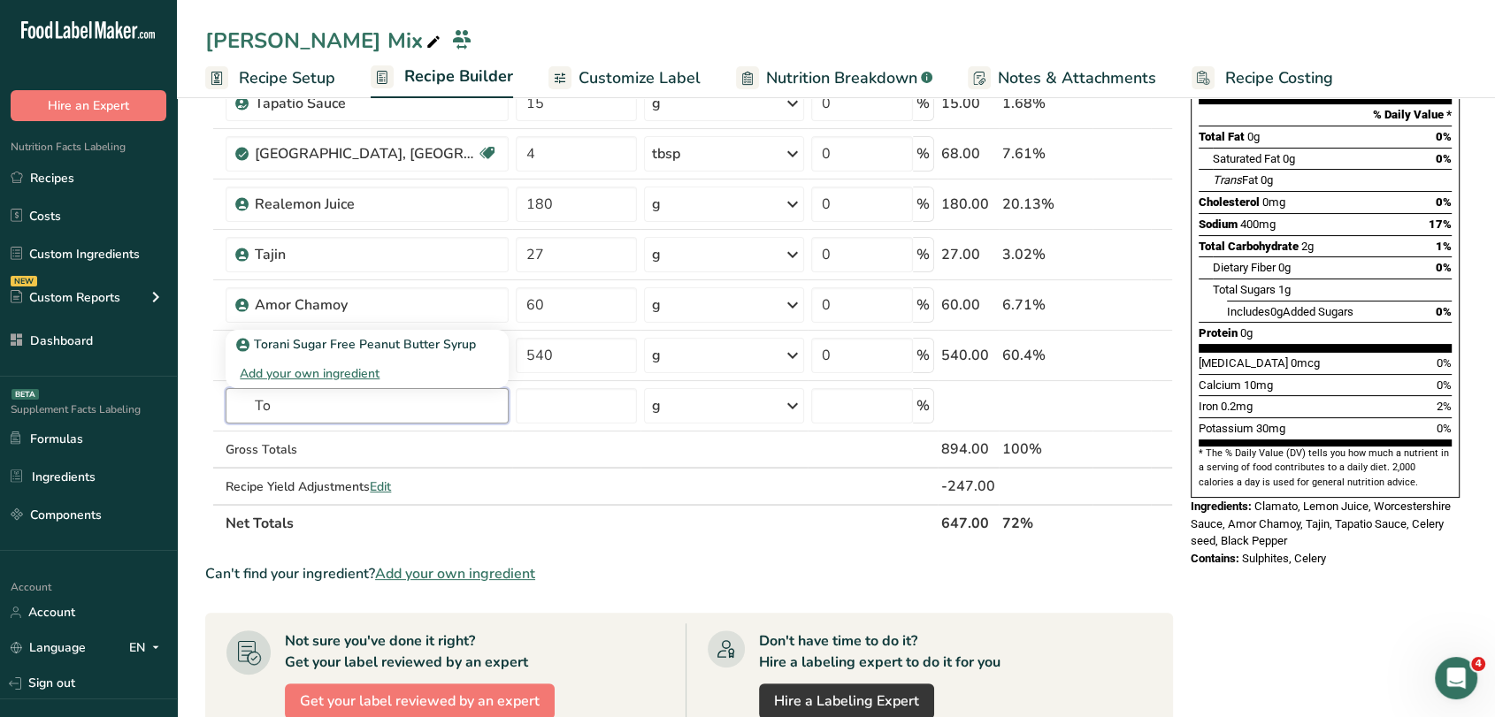
type input "T"
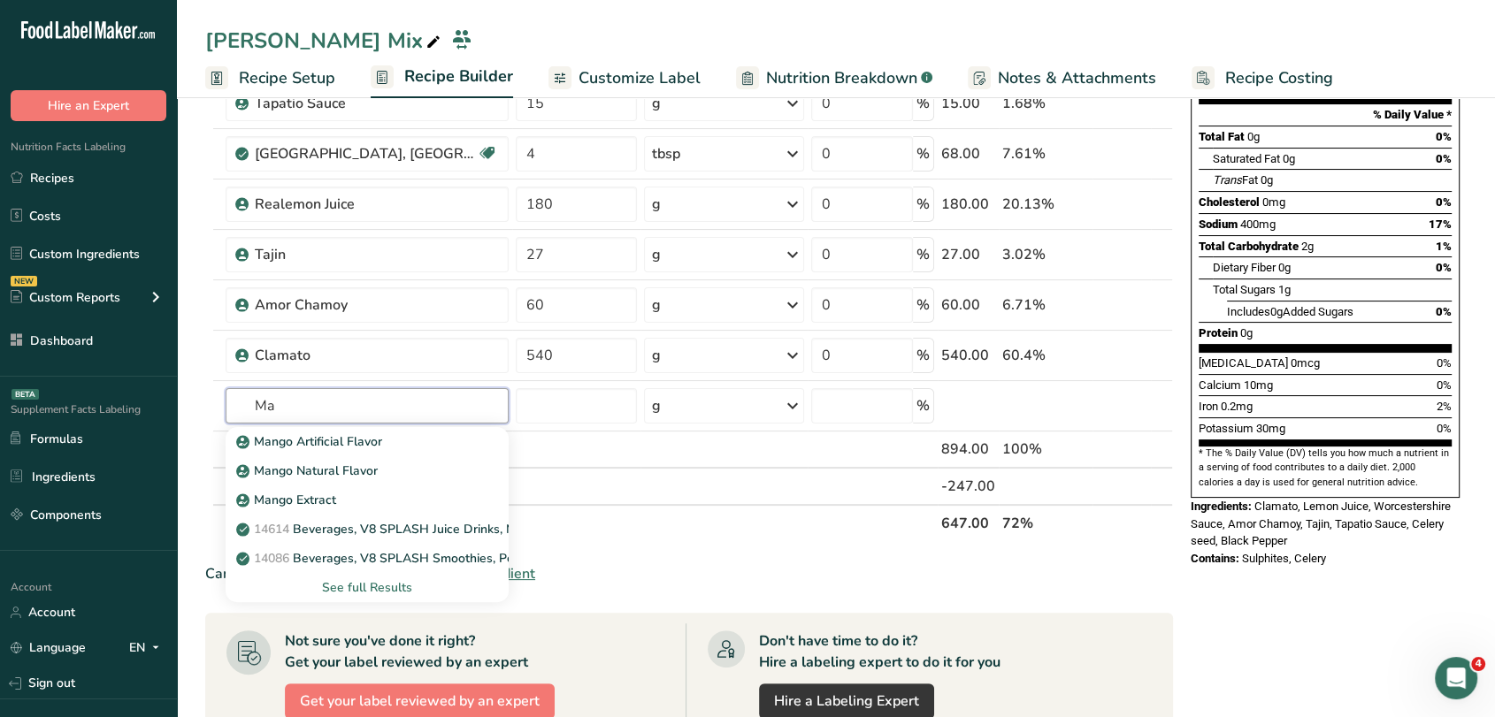
type input "M"
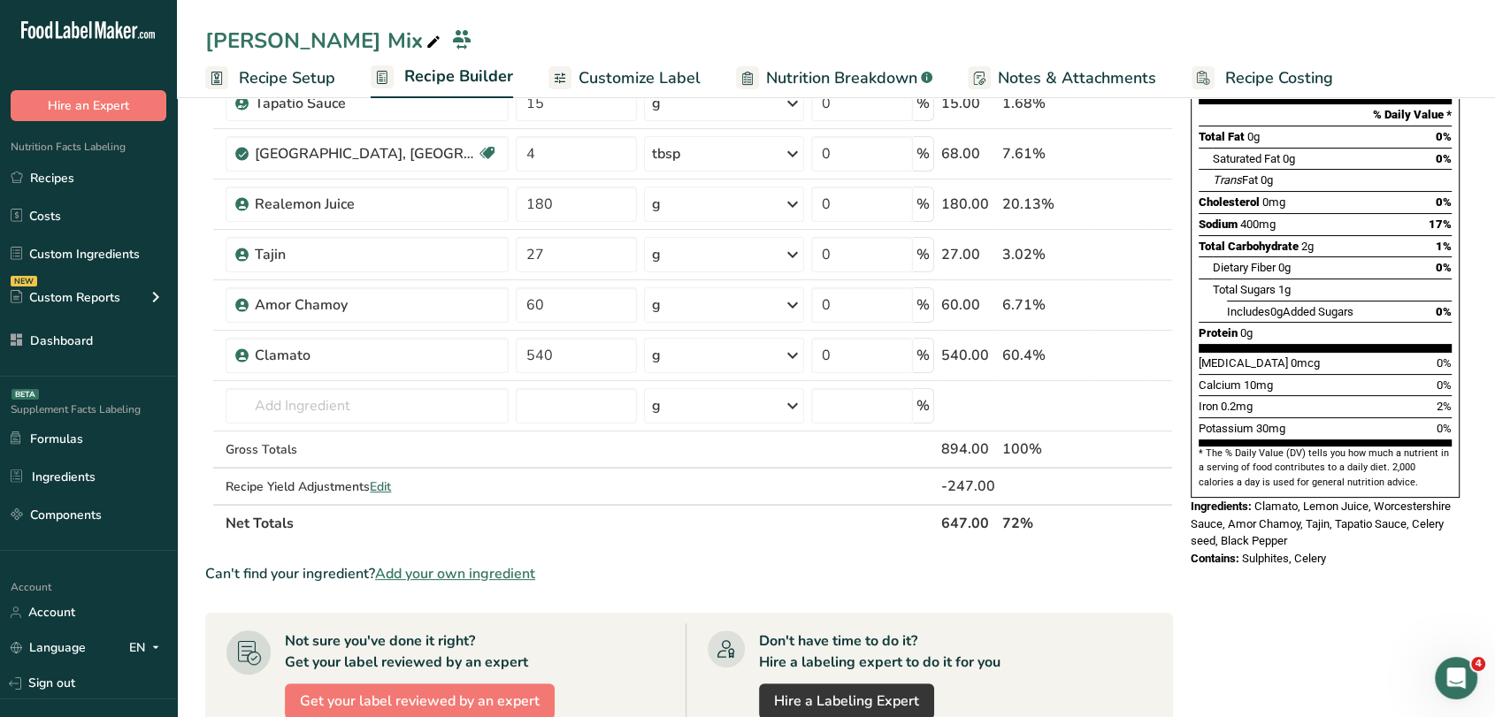
click at [515, 569] on span "Add your own ingredient" at bounding box center [455, 573] width 160 height 21
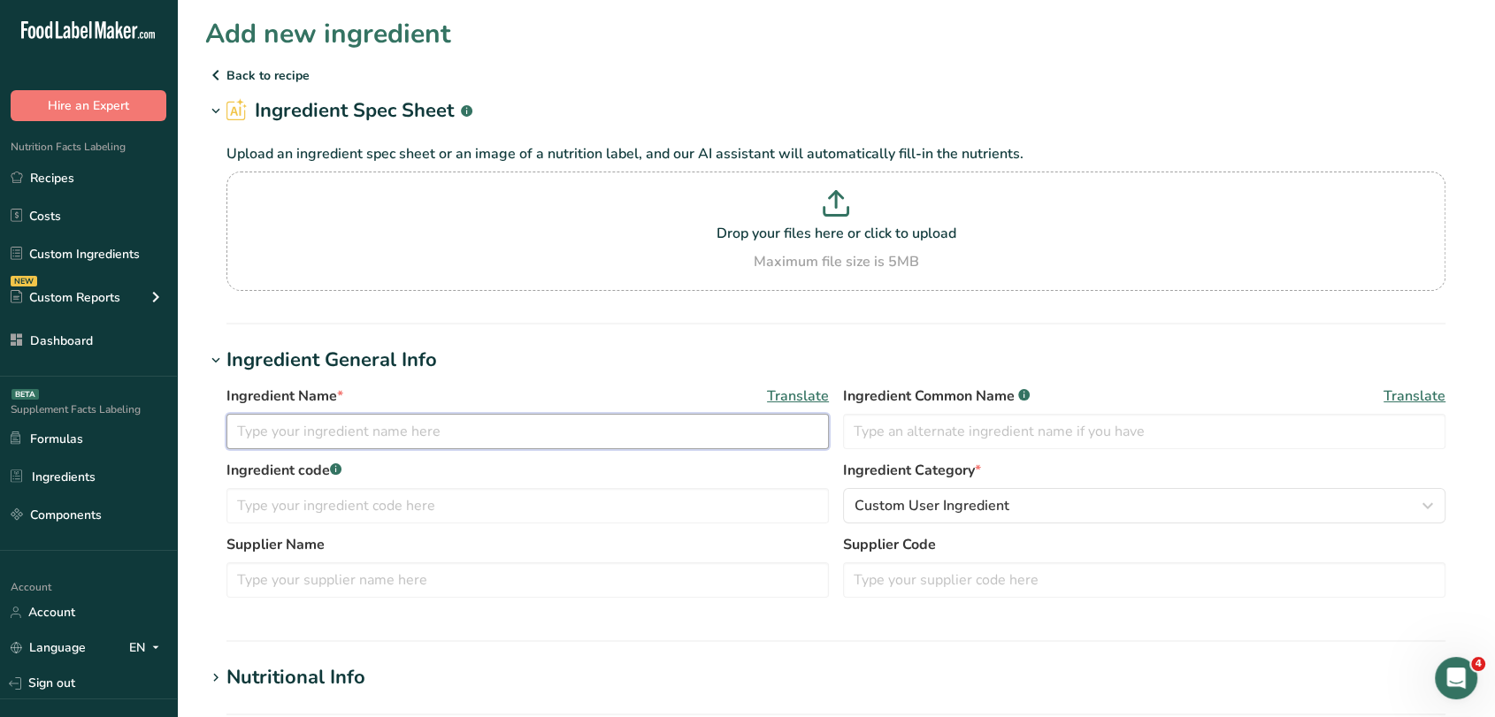
click at [410, 445] on input "text" at bounding box center [527, 431] width 602 height 35
type input "Torani Mango Syrup"
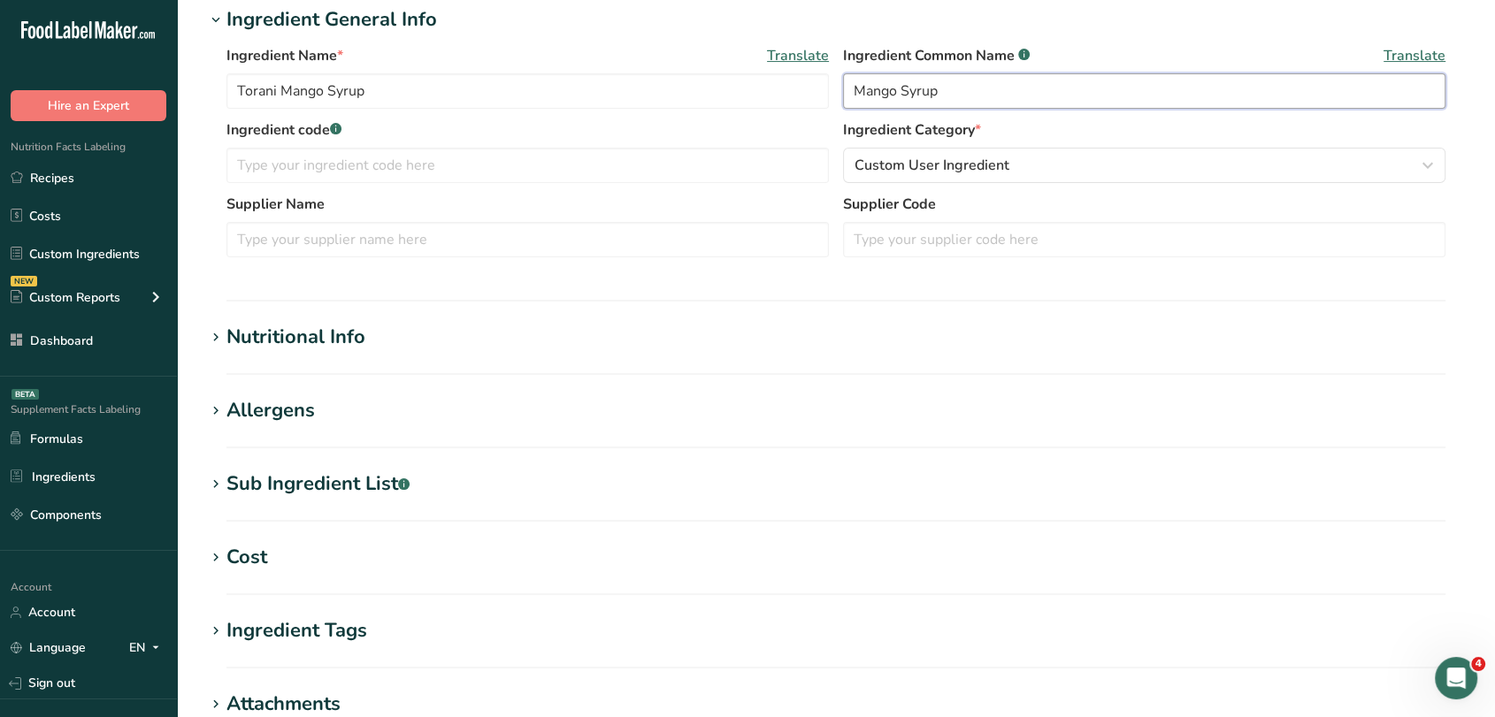
scroll to position [394, 0]
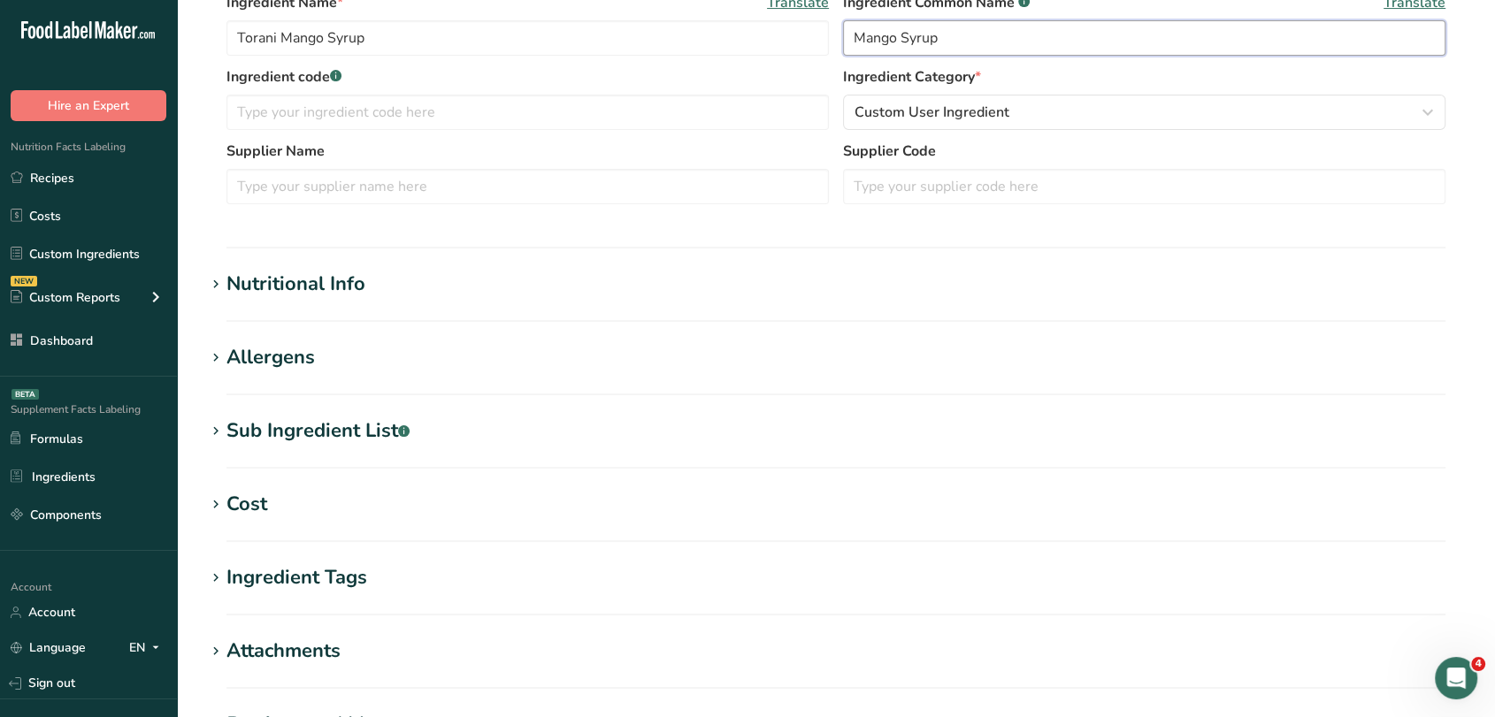
type input "Mango Syrup"
click at [364, 300] on section "Nutritional Info Serving Size .a-a{fill:#347362;}.b-a{fill:#fff;} Add ingredien…" at bounding box center [835, 296] width 1261 height 52
click at [339, 282] on div "Nutritional Info" at bounding box center [295, 284] width 139 height 29
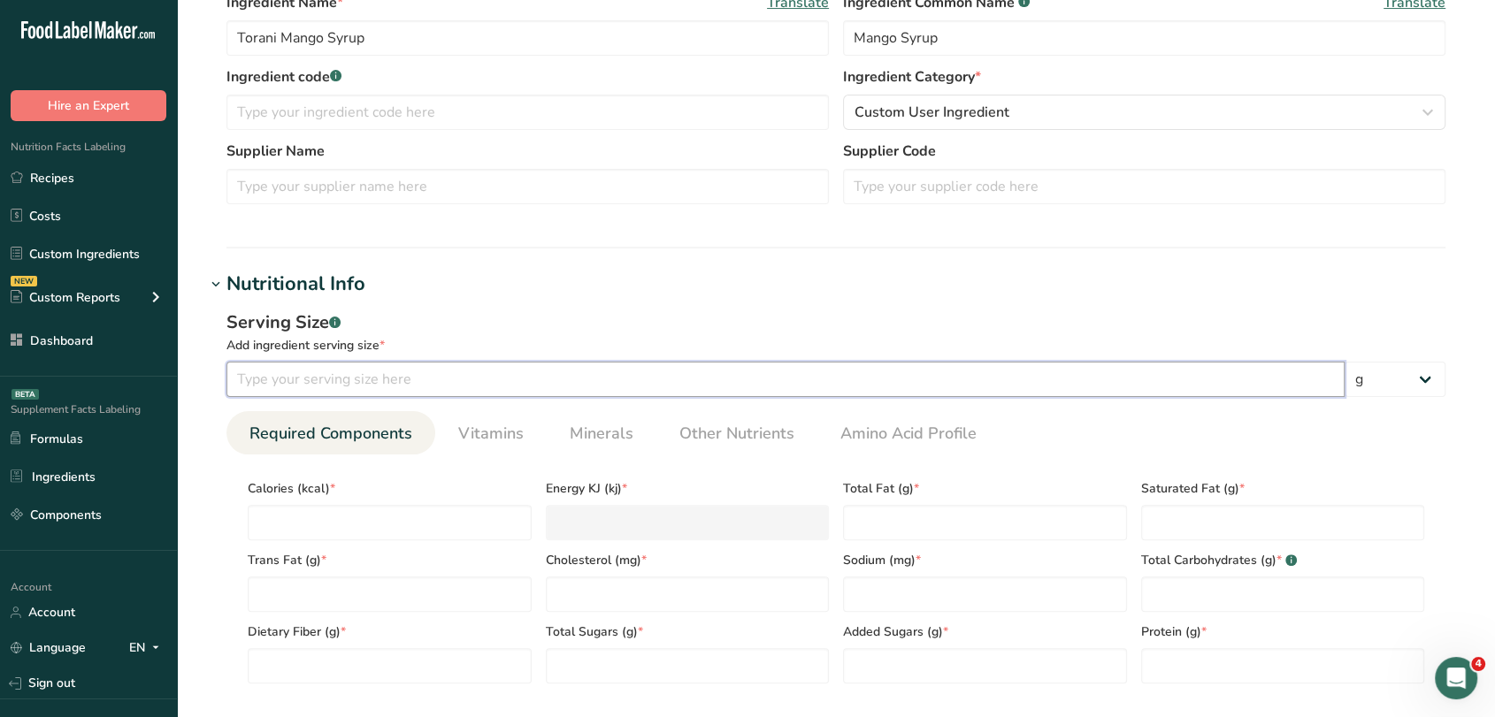
click at [486, 379] on input "number" at bounding box center [785, 379] width 1118 height 35
type input "30"
type input "9"
type KJ "37.7"
type input "90"
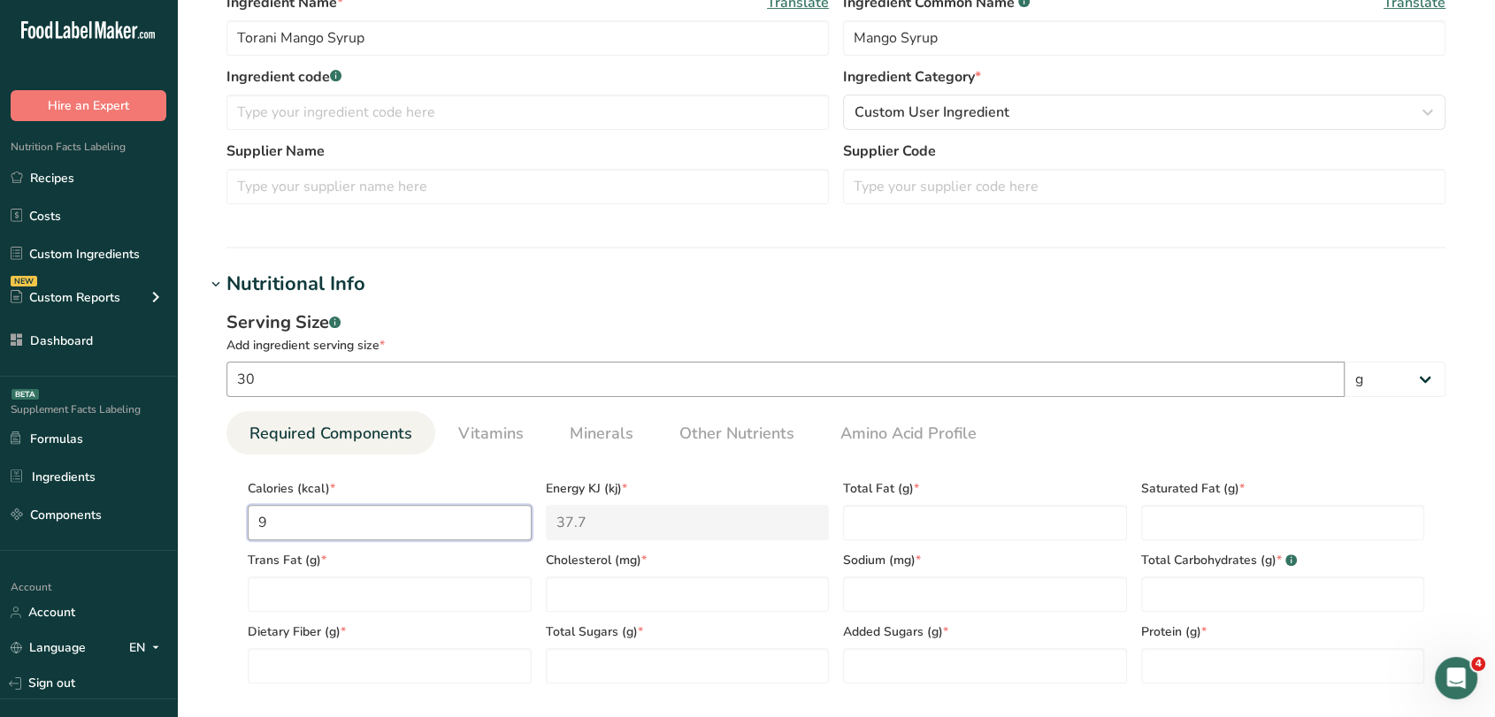
type KJ "376.6"
type input "90"
type Fat "0"
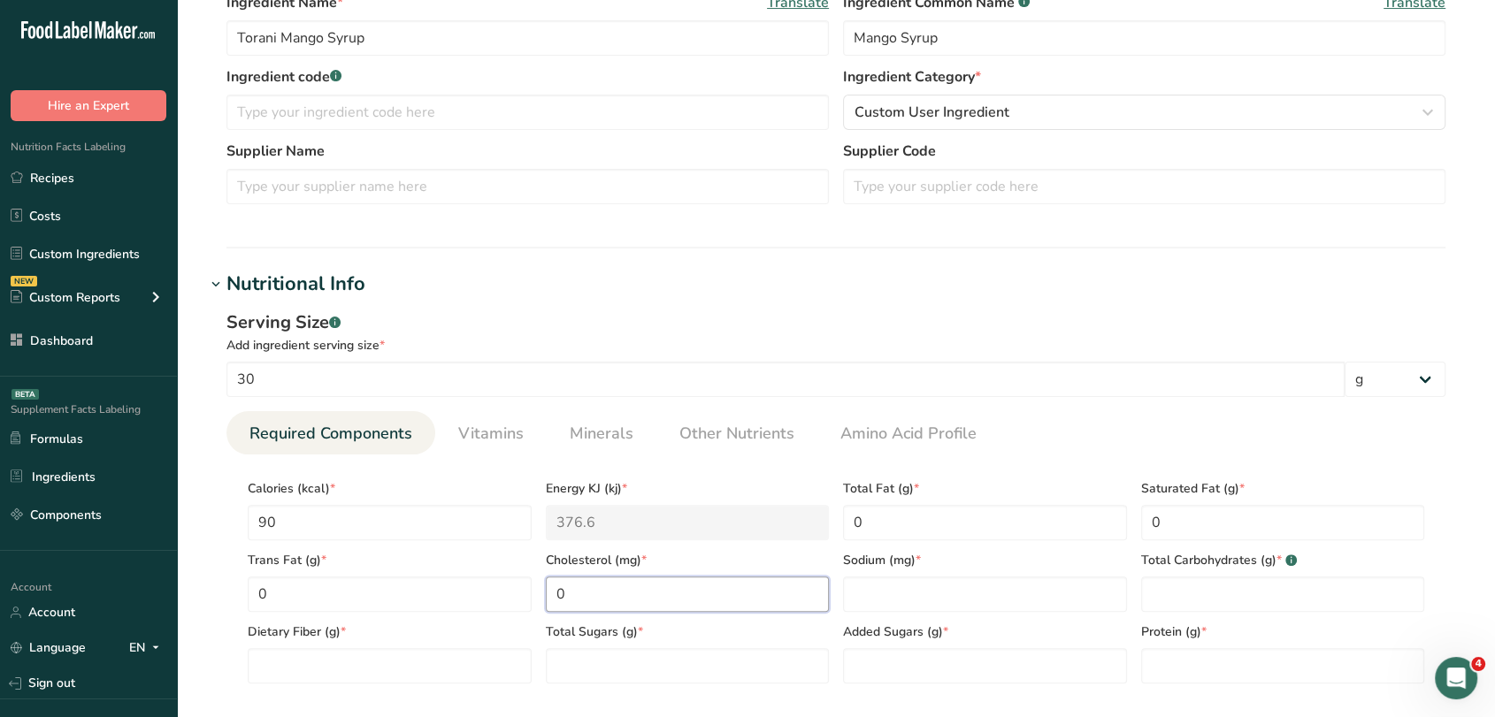
type input "0"
type Carbohydrates "0"
type Fiber "0"
type Sugars "24"
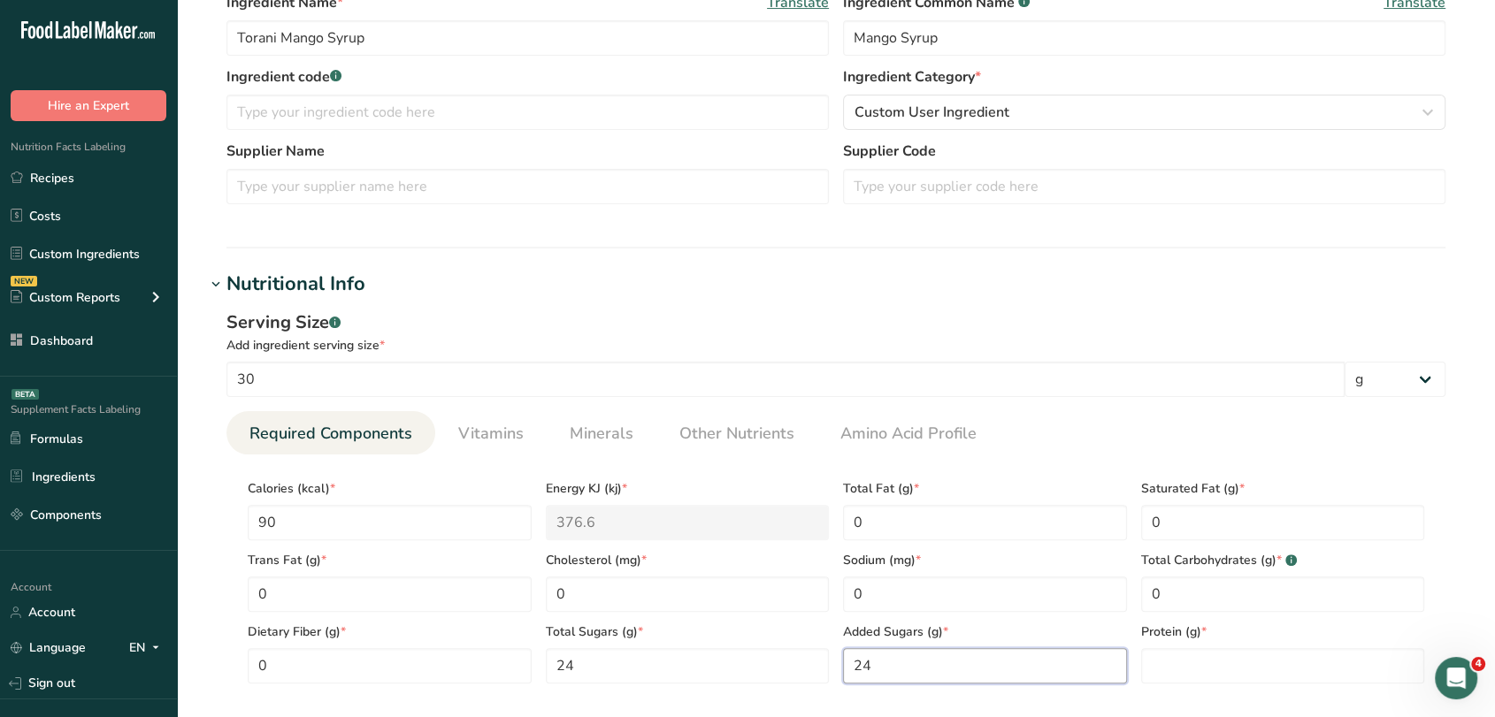
type Sugars "24"
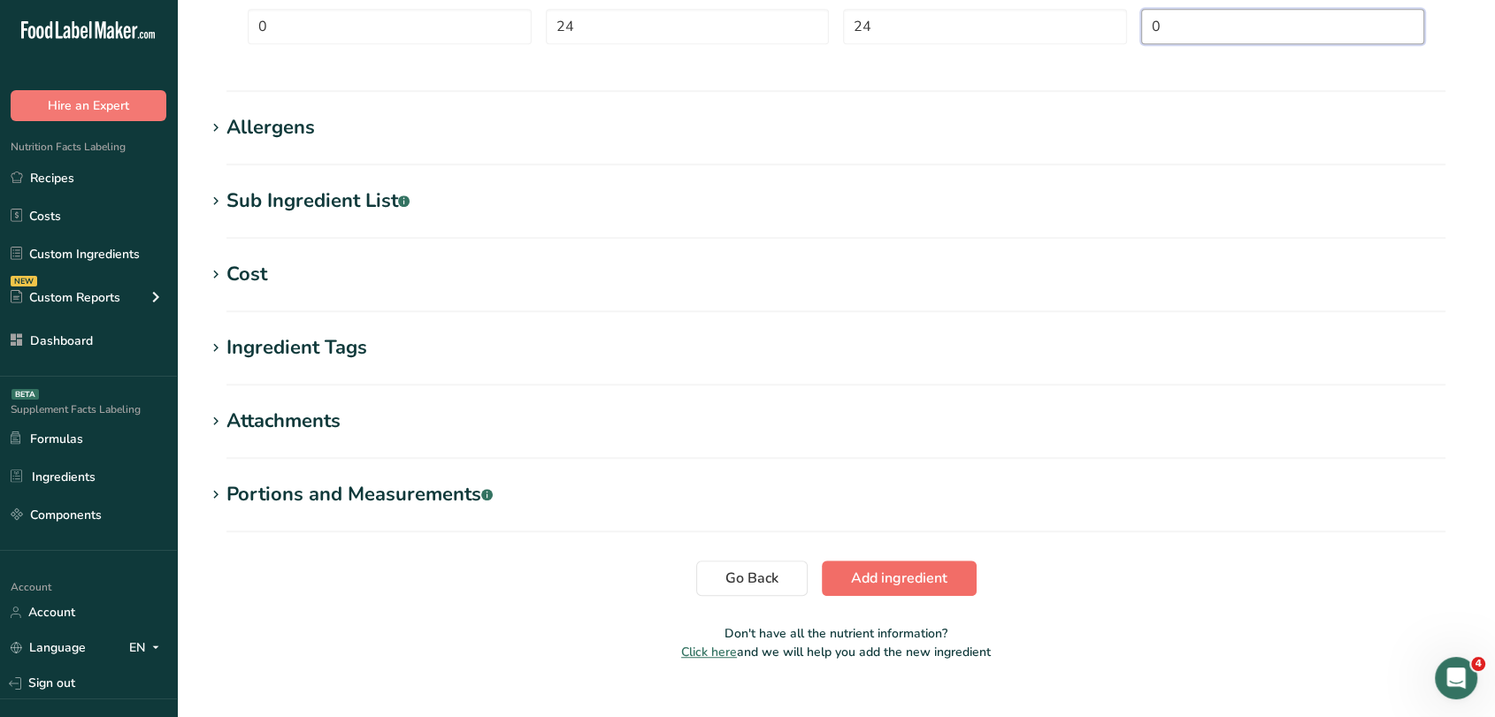
type input "0"
click at [927, 581] on span "Add ingredient" at bounding box center [899, 578] width 96 height 21
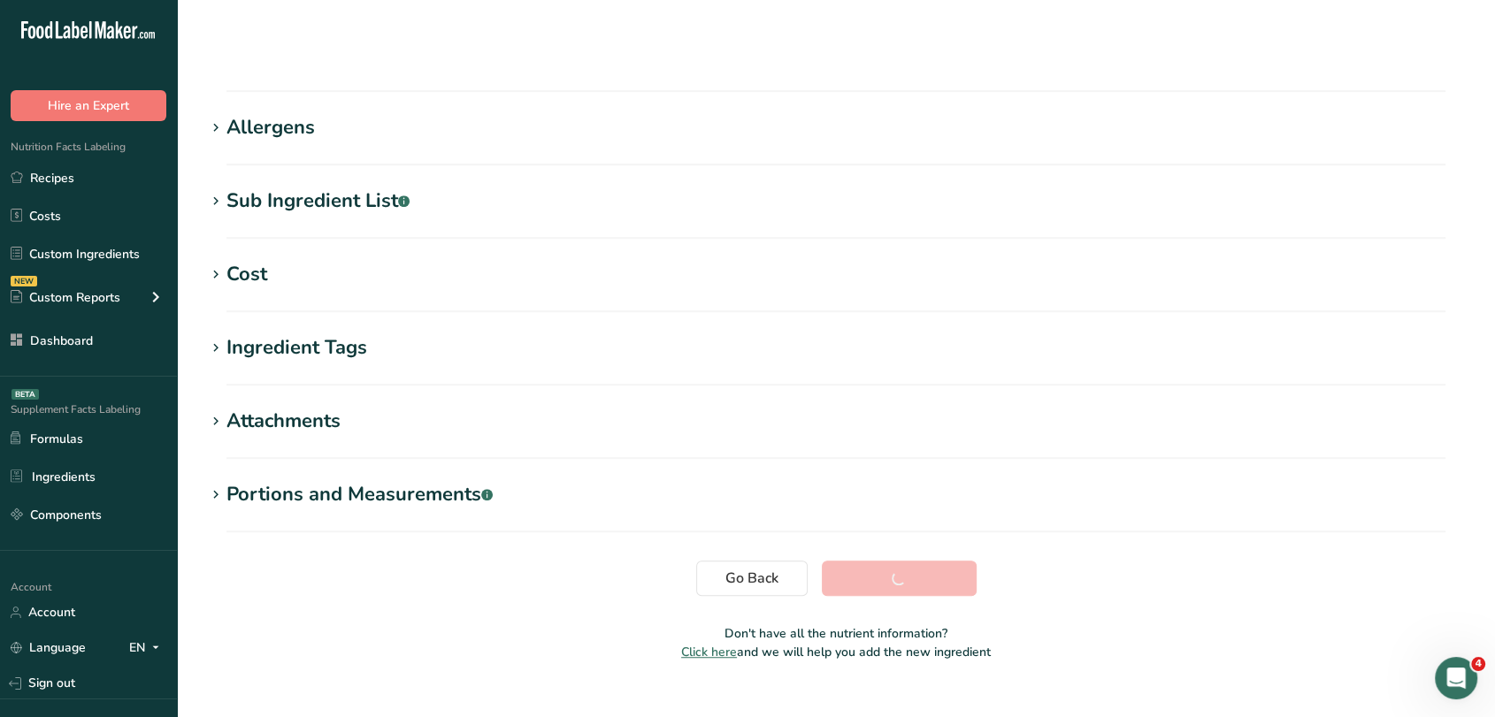
scroll to position [233, 0]
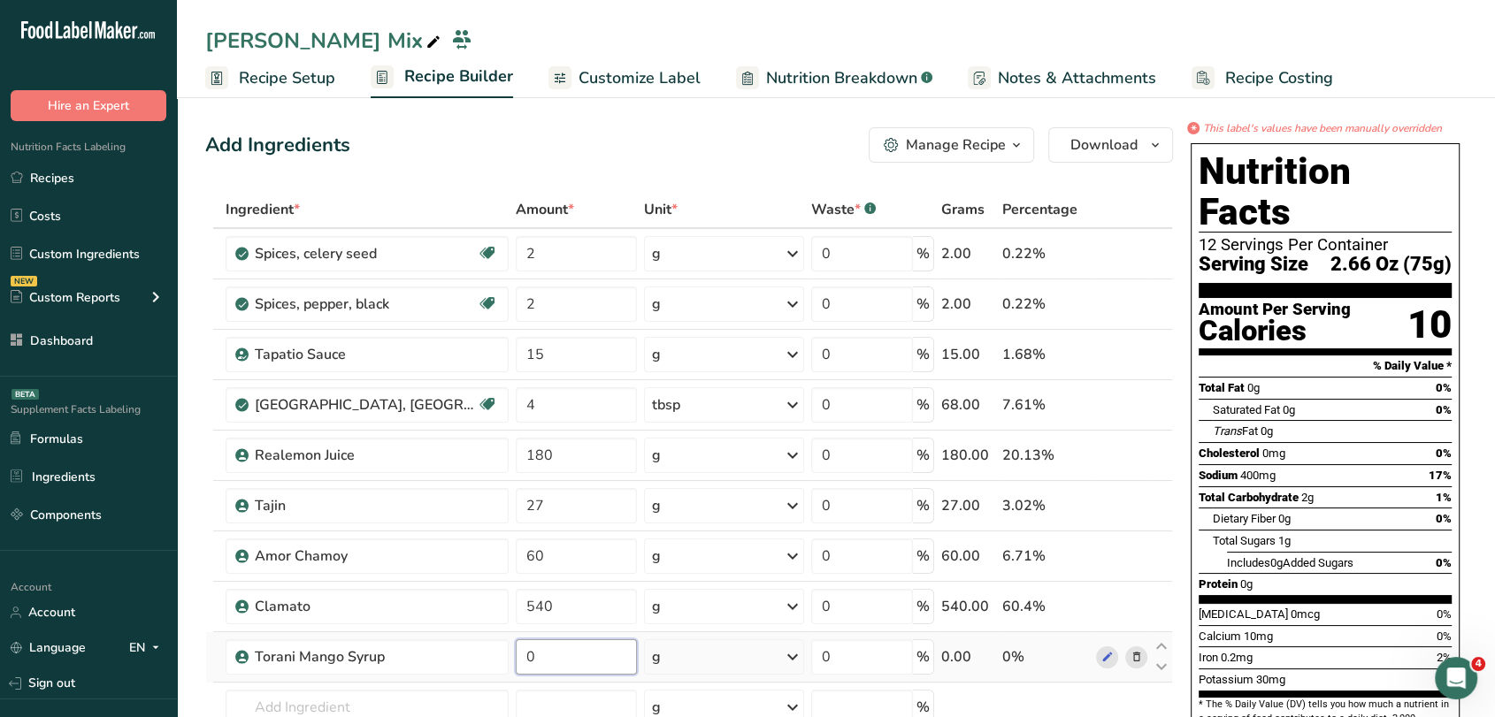
click at [562, 669] on input "0" at bounding box center [576, 657] width 121 height 35
type input "180"
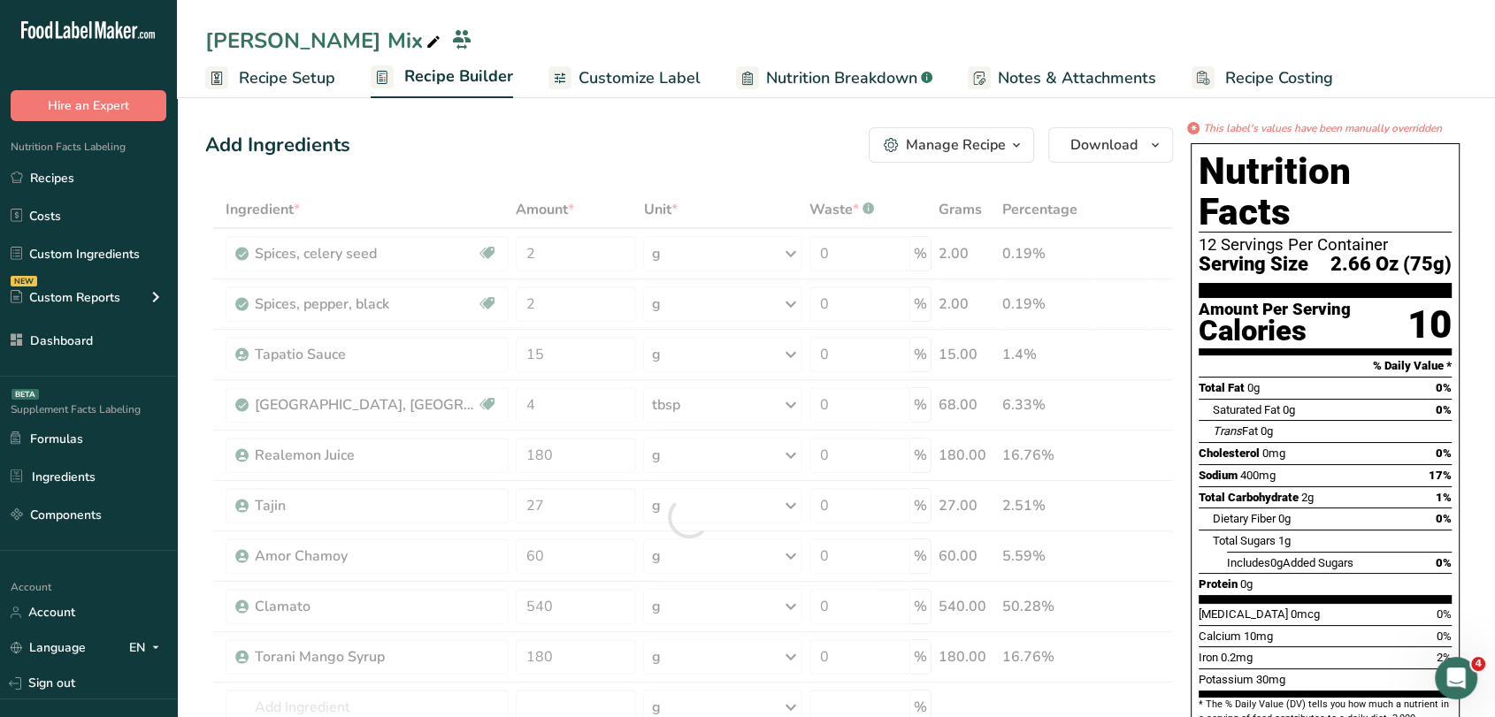
click at [670, 134] on div "Add Ingredients Manage Recipe Delete Recipe Duplicate Recipe Scale Recipe Save …" at bounding box center [689, 144] width 968 height 35
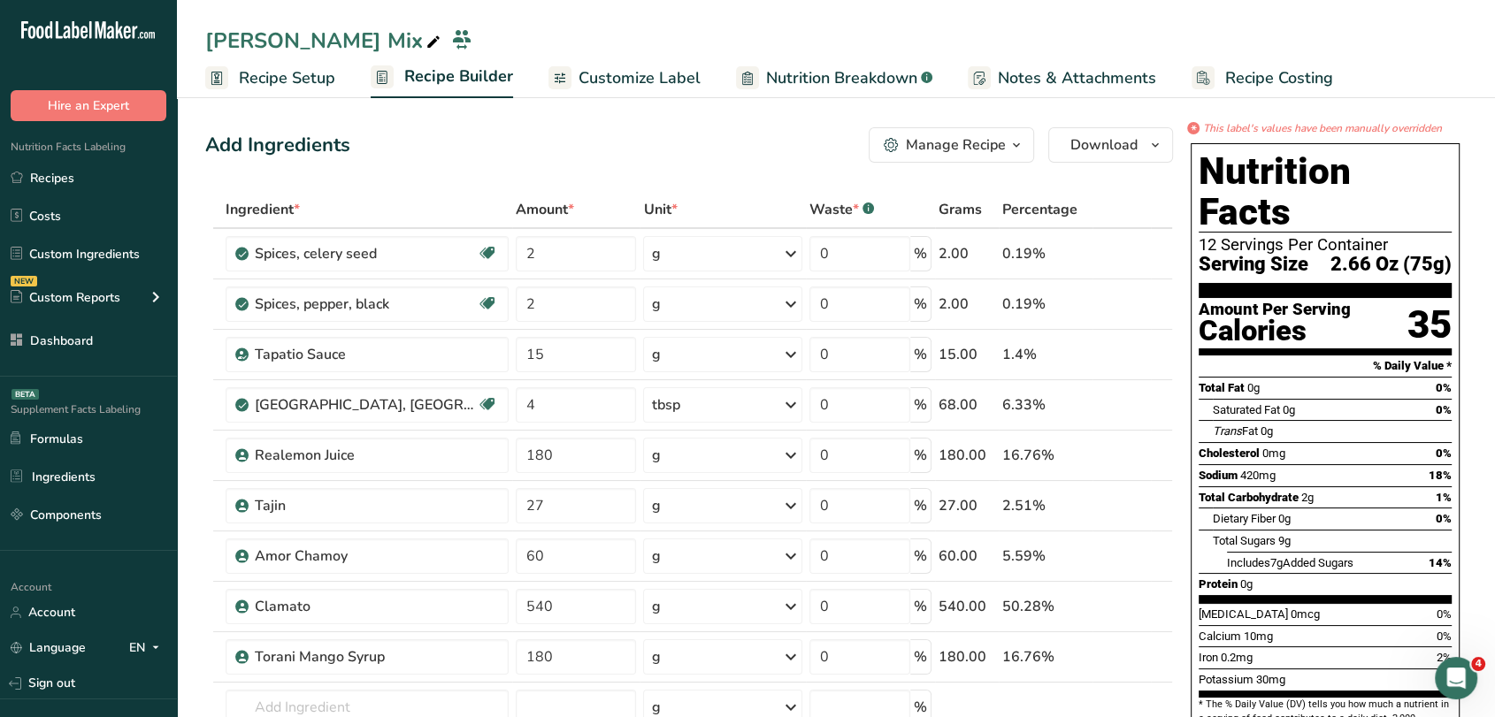
click at [649, 65] on link "Customize Label" at bounding box center [624, 78] width 152 height 40
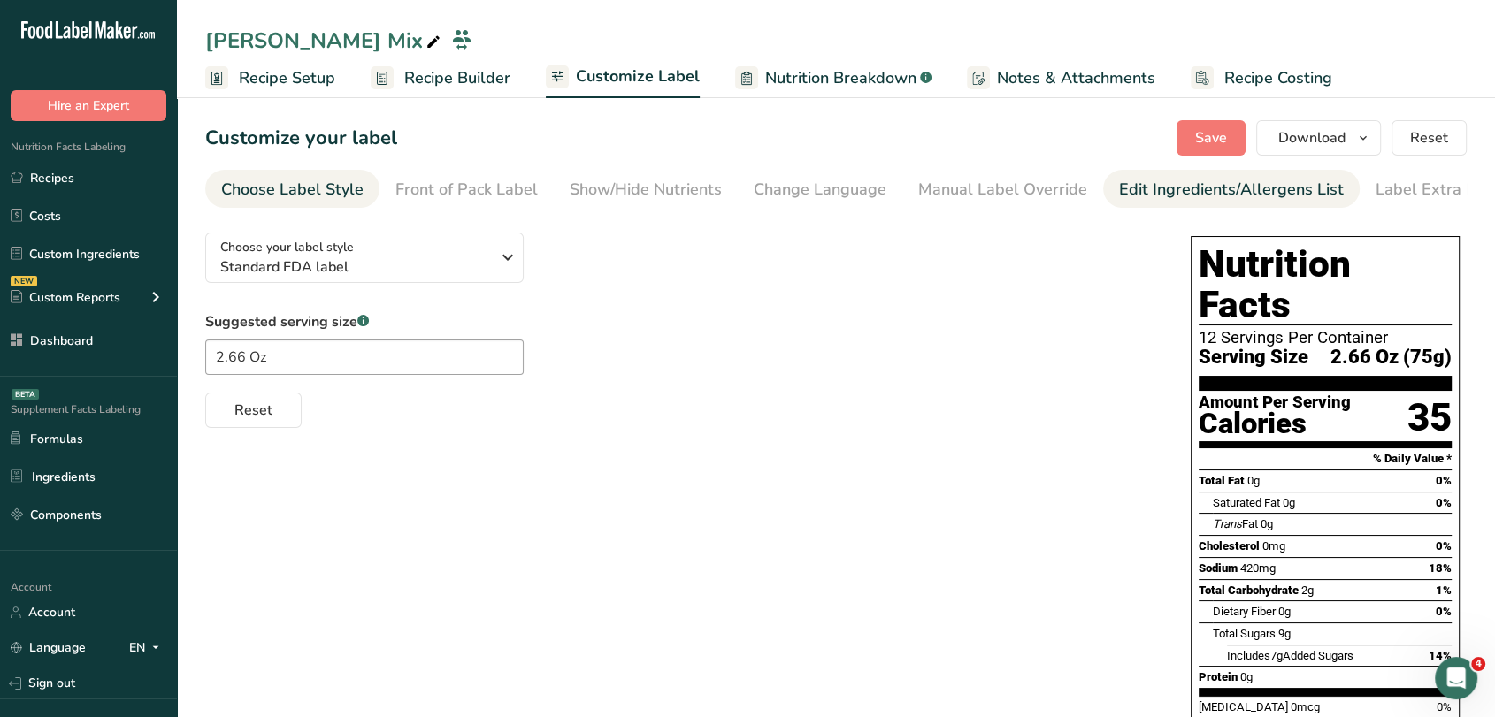
click at [1155, 191] on div "Edit Ingredients/Allergens List" at bounding box center [1231, 190] width 225 height 24
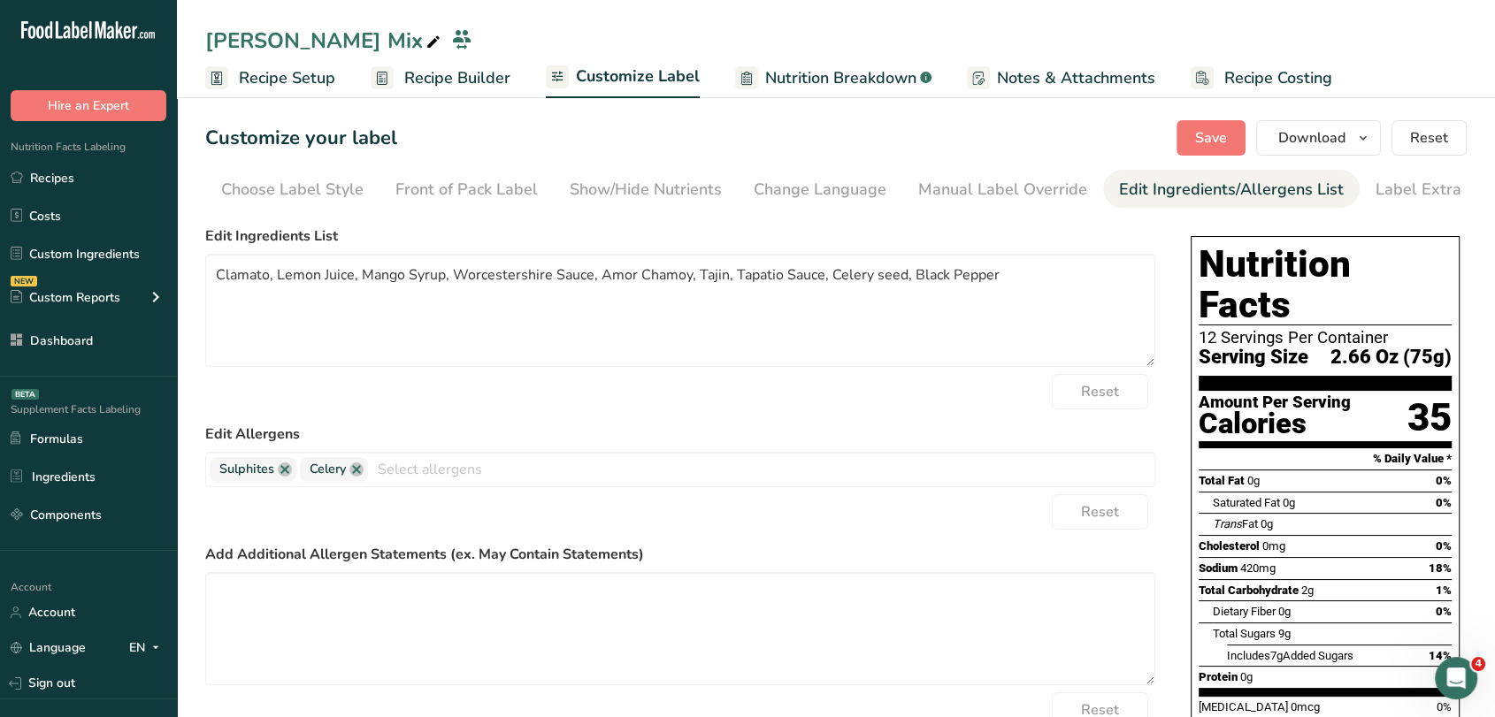
scroll to position [0, 24]
click at [977, 179] on div "Manual Label Override" at bounding box center [978, 190] width 169 height 24
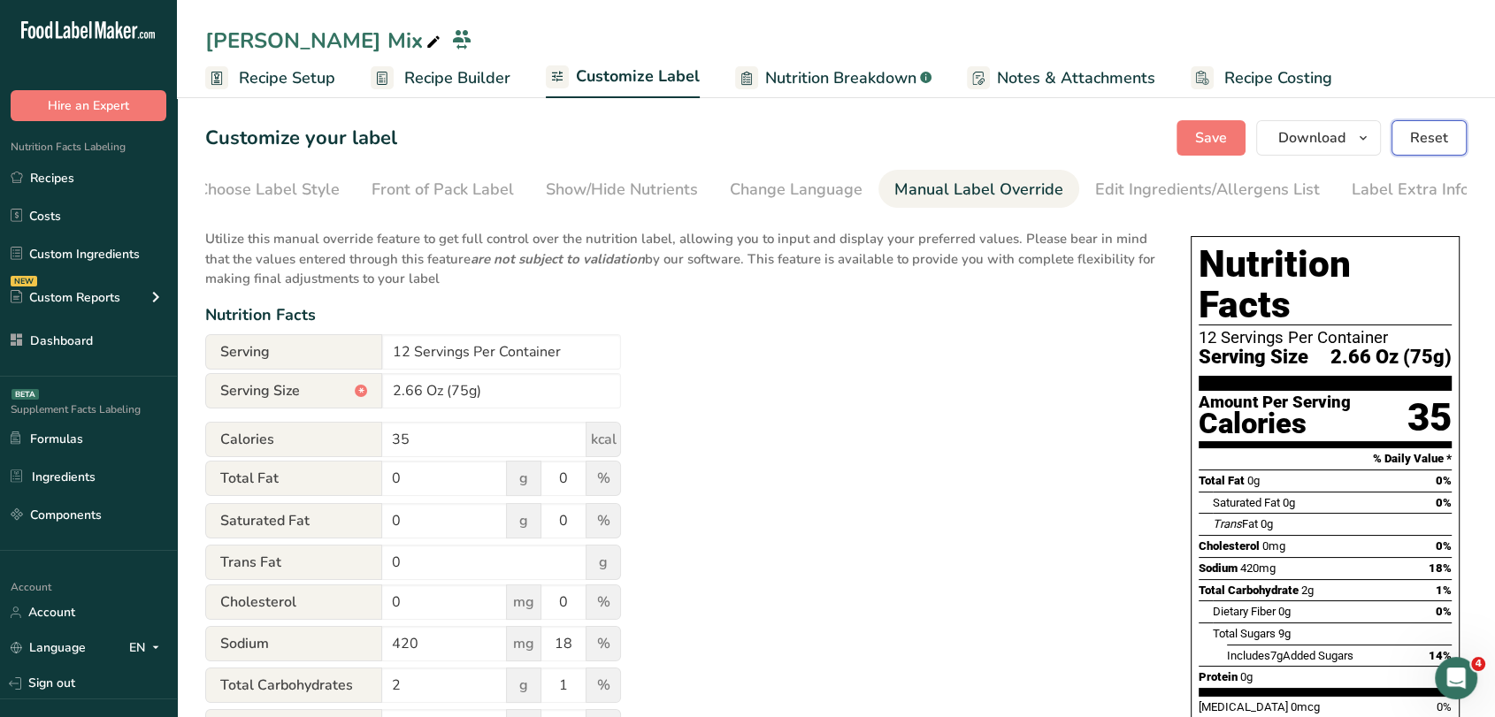
click at [1445, 147] on span "Reset" at bounding box center [1429, 137] width 38 height 21
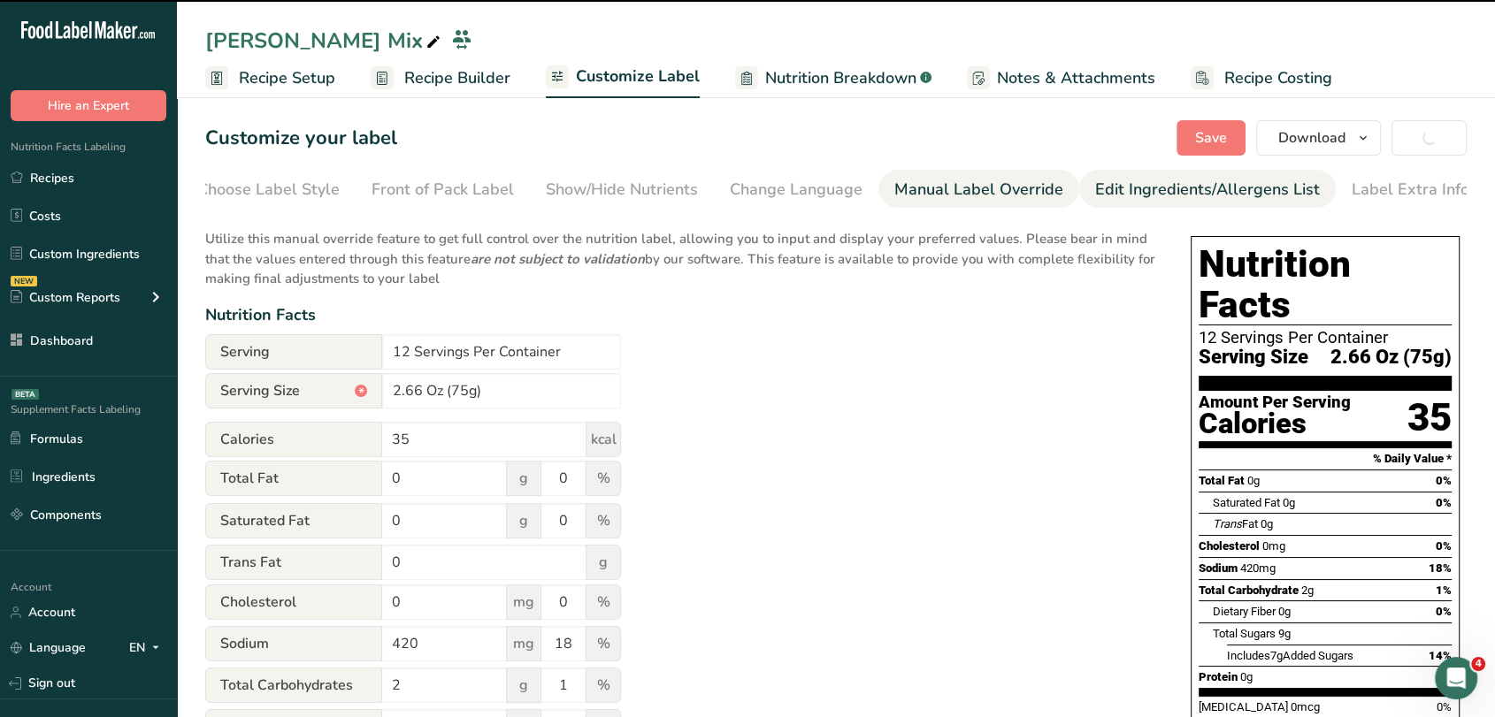
type input "53g"
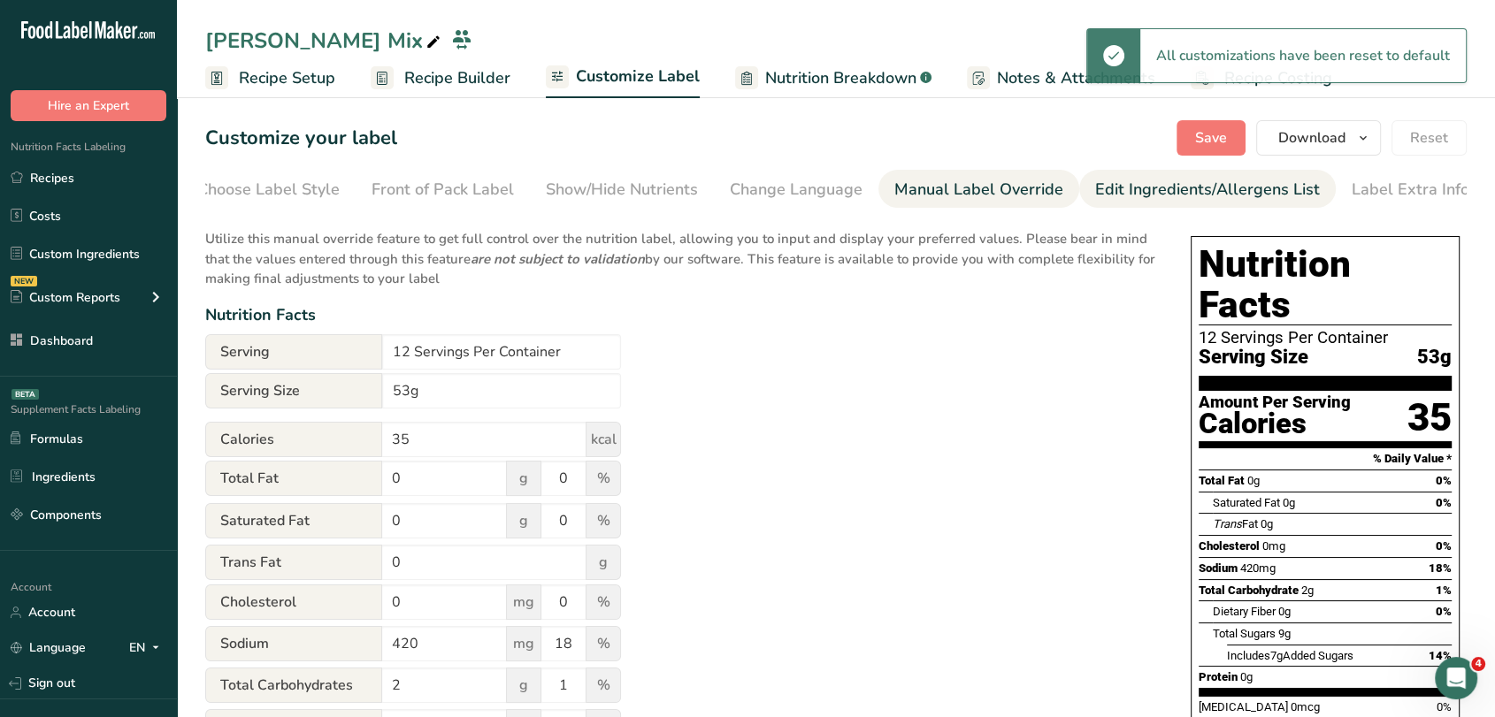
click at [1217, 189] on div "Edit Ingredients/Allergens List" at bounding box center [1207, 190] width 225 height 24
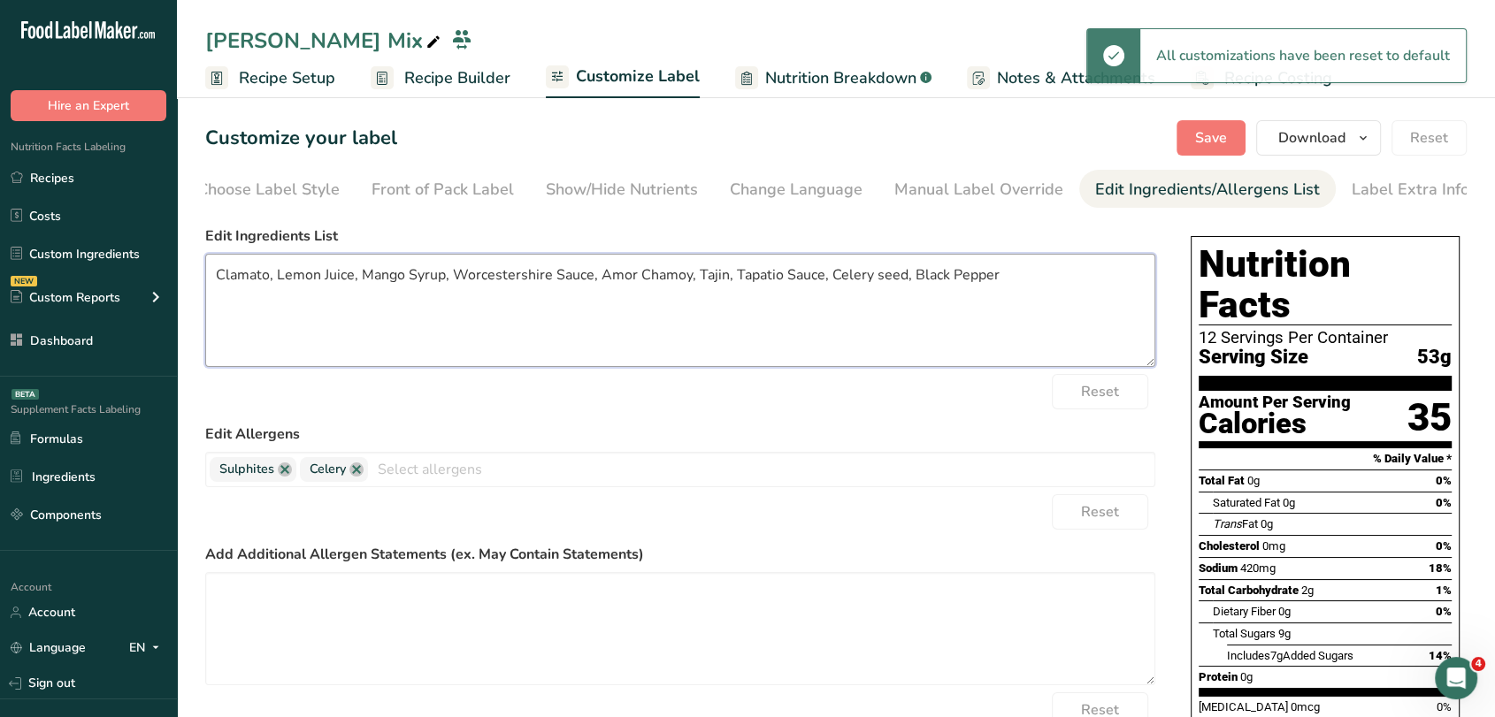
click at [785, 267] on textarea "Clamato, Lemon Juice, Mango Syrup, Worcestershire Sauce, Amor Chamoy, Tajin, Ta…" at bounding box center [680, 310] width 950 height 113
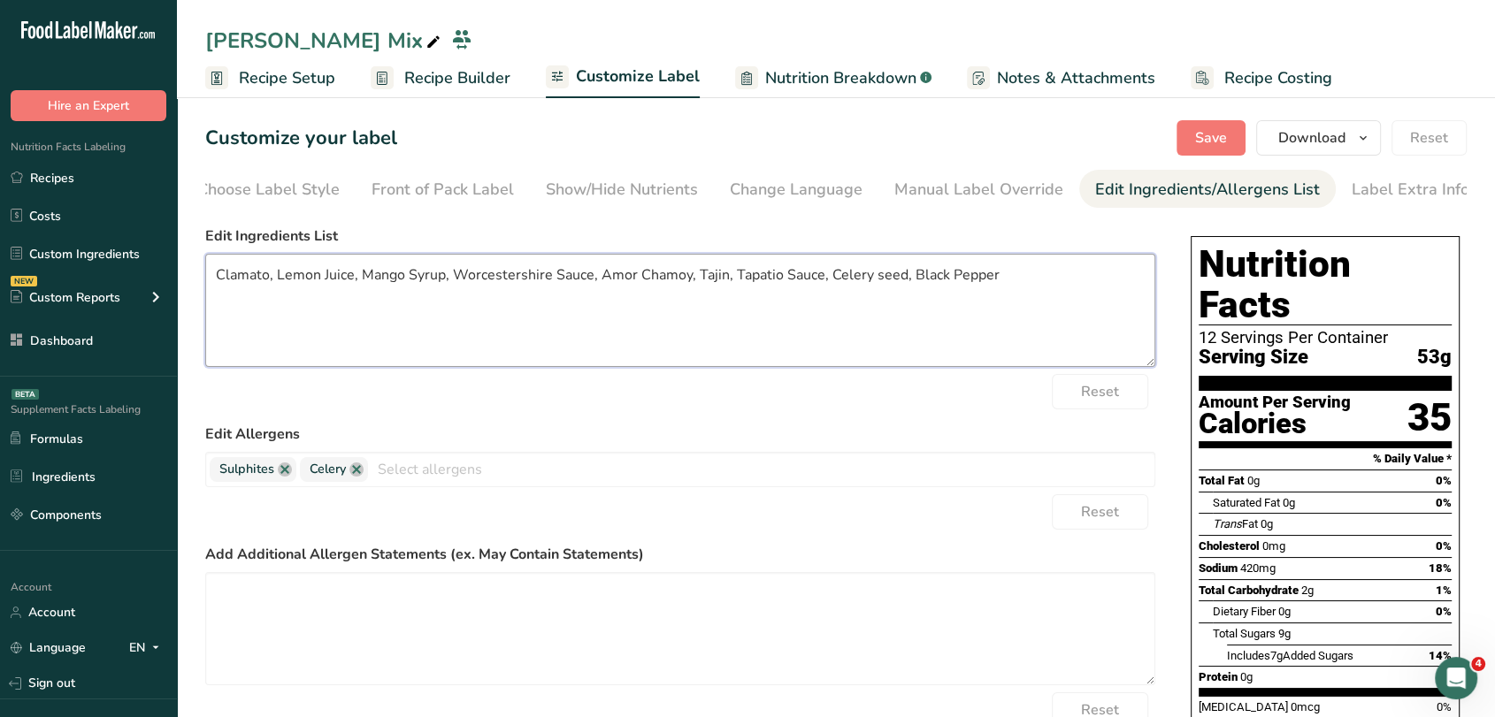
click at [299, 328] on textarea "Clamato, Lemon Juice, Mango Syrup, Worcestershire Sauce, Amor Chamoy, Tajin, Ta…" at bounding box center [680, 310] width 950 height 113
click at [1007, 274] on textarea "Clamato, Lemon Juice, Mango Syrup, Worcestershire Sauce, Amor Chamoy, Tajin, Ta…" at bounding box center [680, 310] width 950 height 113
paste textarea "Clamato ( Reconstituted Tomato Juice Concentrate, Water, Sugar, Salt, Spices, D…"
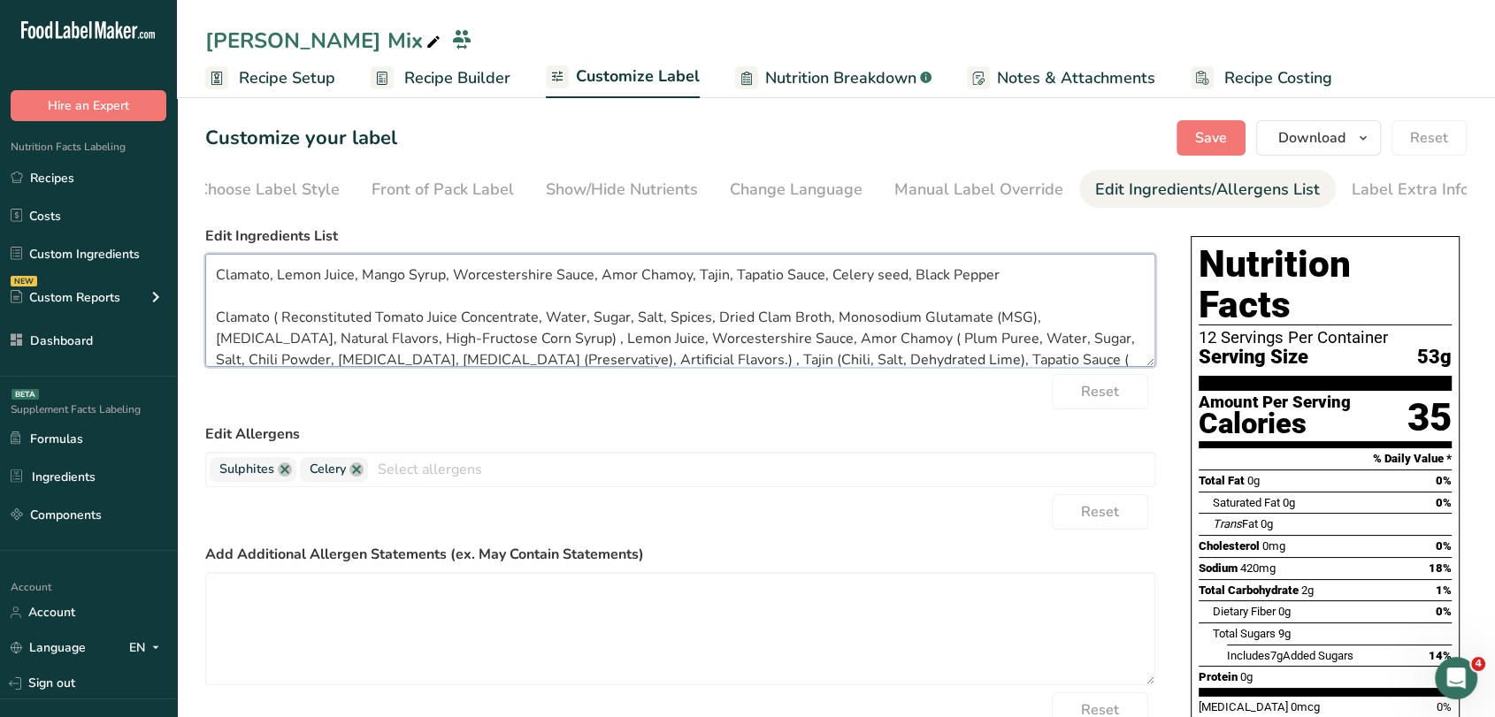
scroll to position [24, 0]
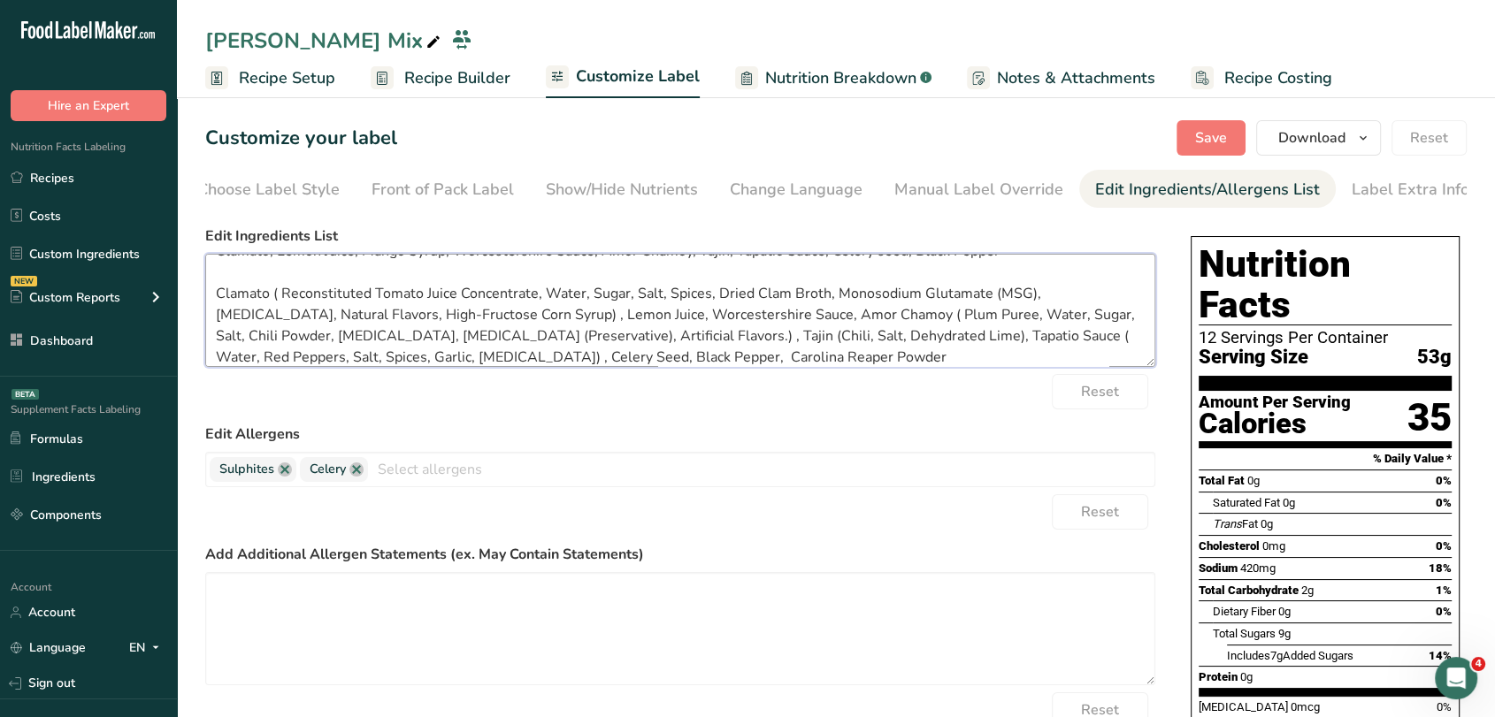
click at [456, 301] on textarea "Clamato, Lemon Juice, Mango Syrup, Worcestershire Sauce, Amor Chamoy, Tajin, Ta…" at bounding box center [680, 310] width 950 height 113
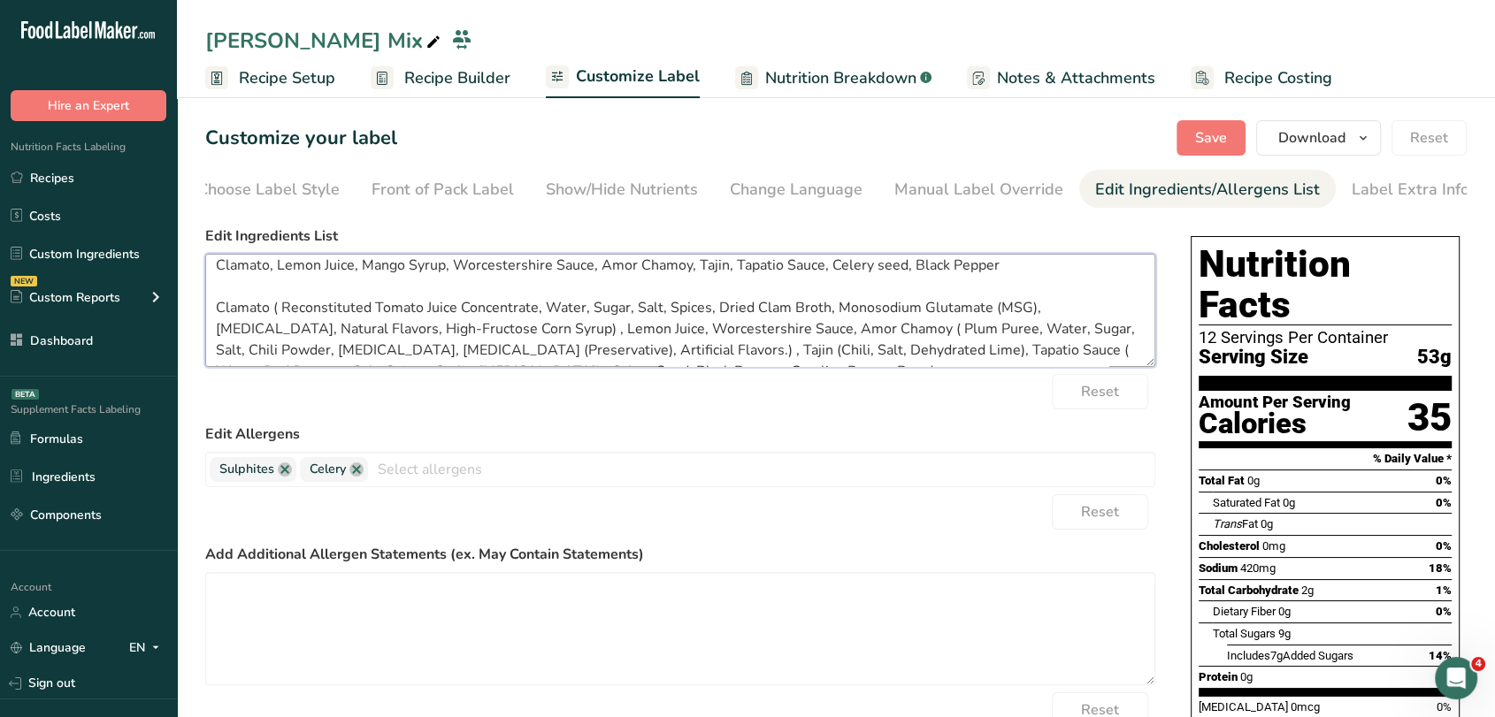
drag, startPoint x: 578, startPoint y: 333, endPoint x: 195, endPoint y: 314, distance: 382.6
click at [195, 314] on section "Customize your label Save Download Choose what to show on your downloaded label…" at bounding box center [836, 525] width 1318 height 866
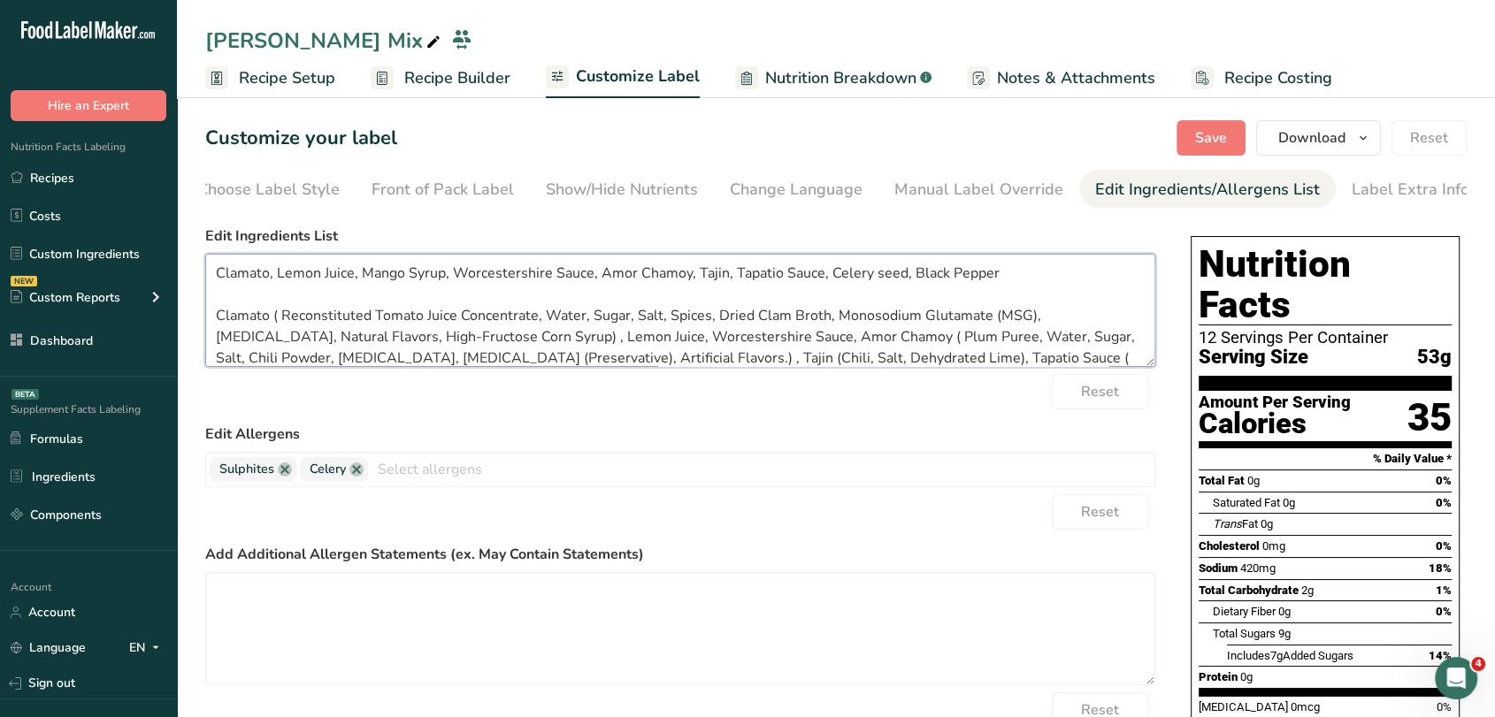
drag, startPoint x: 356, startPoint y: 264, endPoint x: 188, endPoint y: 286, distance: 169.5
click at [188, 286] on section "Customize your label Save Download Choose what to show on your downloaded label…" at bounding box center [836, 525] width 1318 height 866
paste textarea "( Reconstituted Tomato Juice Concentrate, Water, Sugar, Salt, Spices, Dried Cla…"
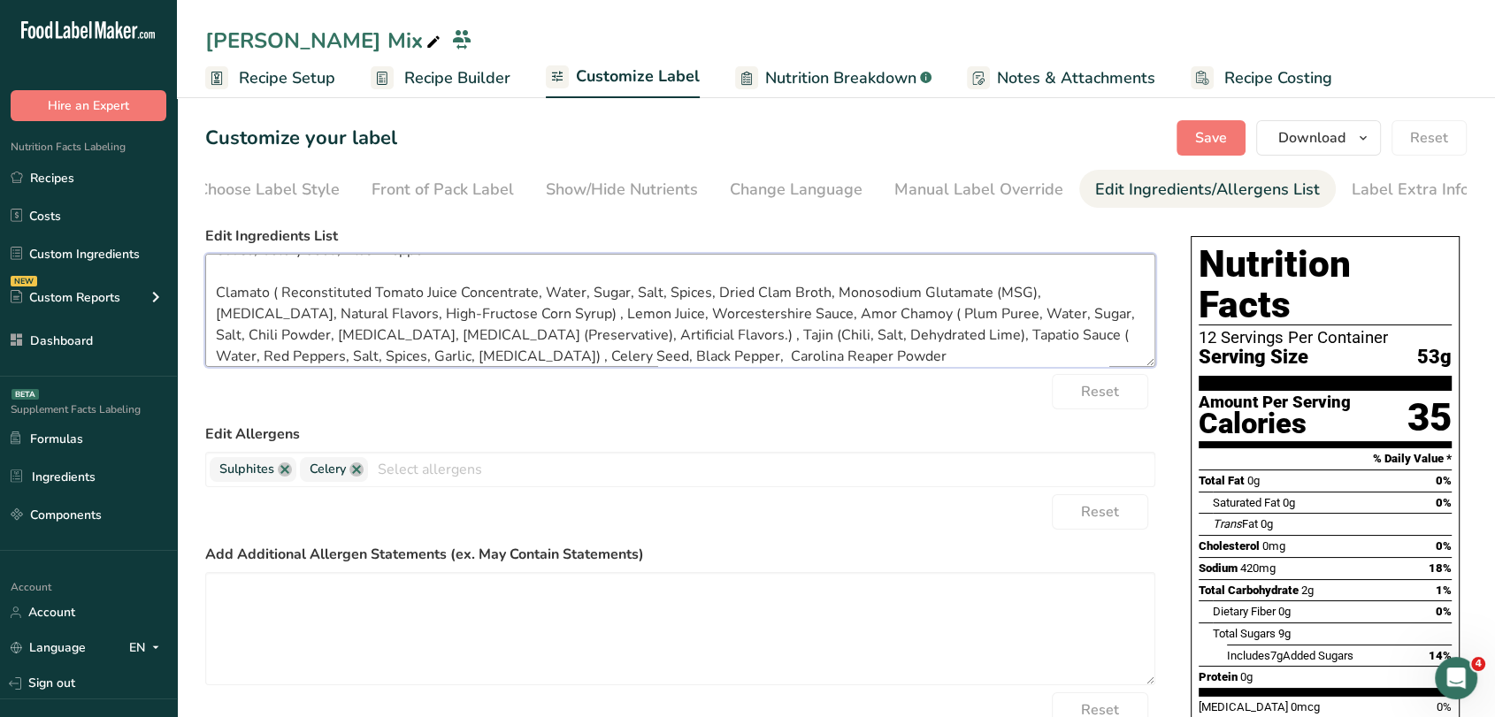
scroll to position [78, 0]
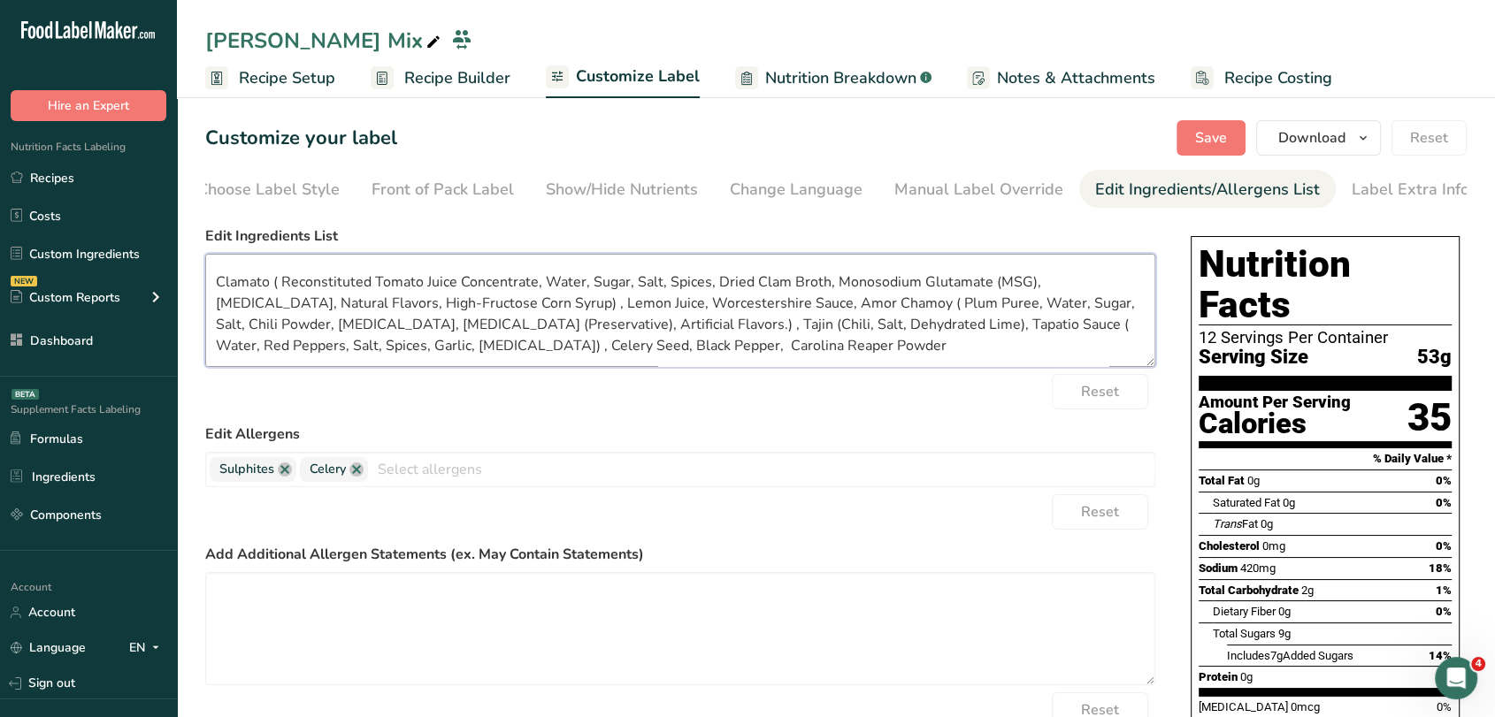
drag, startPoint x: 724, startPoint y: 307, endPoint x: 561, endPoint y: 351, distance: 169.5
click at [561, 351] on textarea "Clamato ( Reconstituted Tomato Juice Concentrate, Water, Sugar, Salt, Spices, D…" at bounding box center [680, 310] width 950 height 113
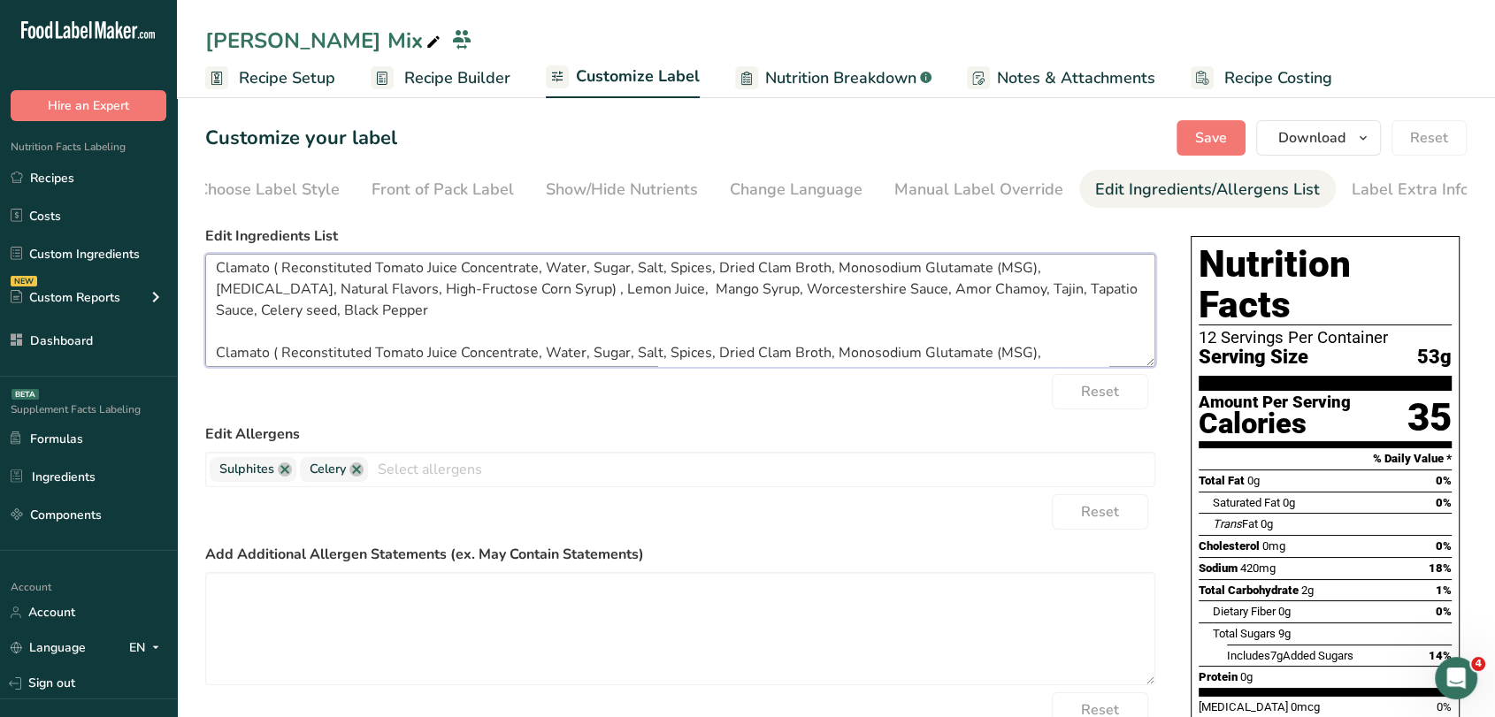
scroll to position [0, 0]
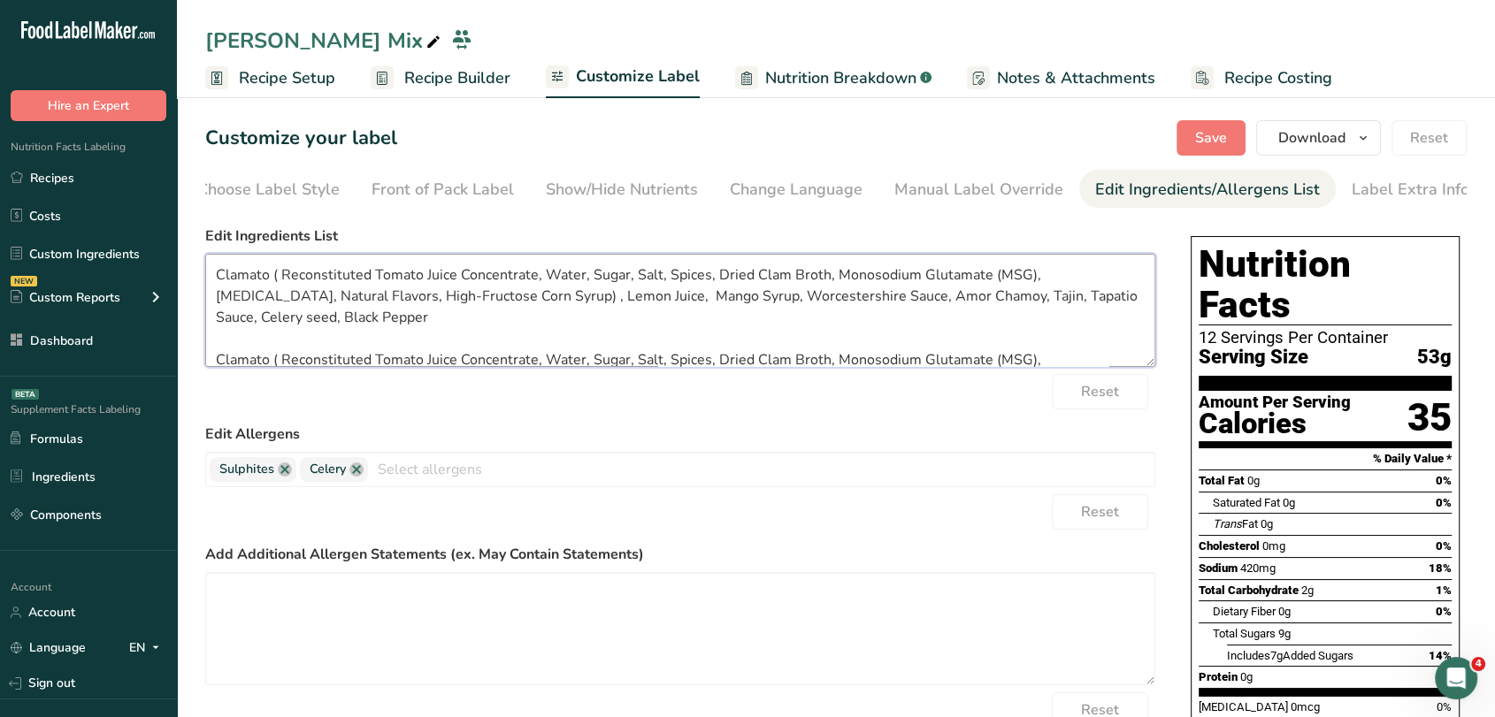
drag, startPoint x: 826, startPoint y: 297, endPoint x: 900, endPoint y: 338, distance: 83.9
click at [900, 338] on textarea "Clamato ( Reconstituted Tomato Juice Concentrate, Water, Sugar, Salt, Spices, D…" at bounding box center [680, 310] width 950 height 113
paste textarea "Amor Chamoy ( Plum Puree, Water, Sugar, Salt, Chili Powder, Citric Acid, Sodium…"
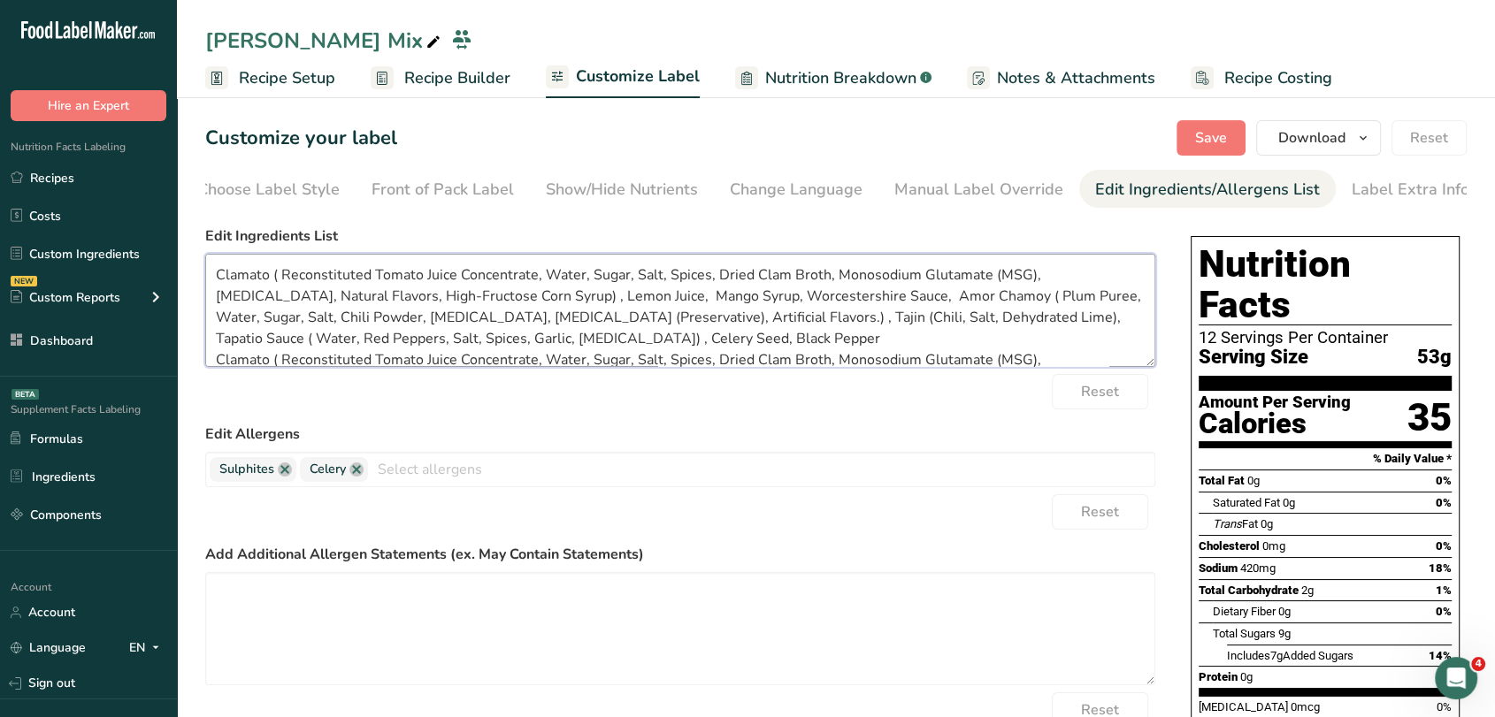
click at [672, 296] on textarea "Clamato ( Reconstituted Tomato Juice Concentrate, Water, Sugar, Salt, Spices, D…" at bounding box center [680, 310] width 950 height 113
paste textarea "Pure Cane Sugar, Water, Tartaric Acid, Natural Flavors, Citric Acid, Sodium Ben…"
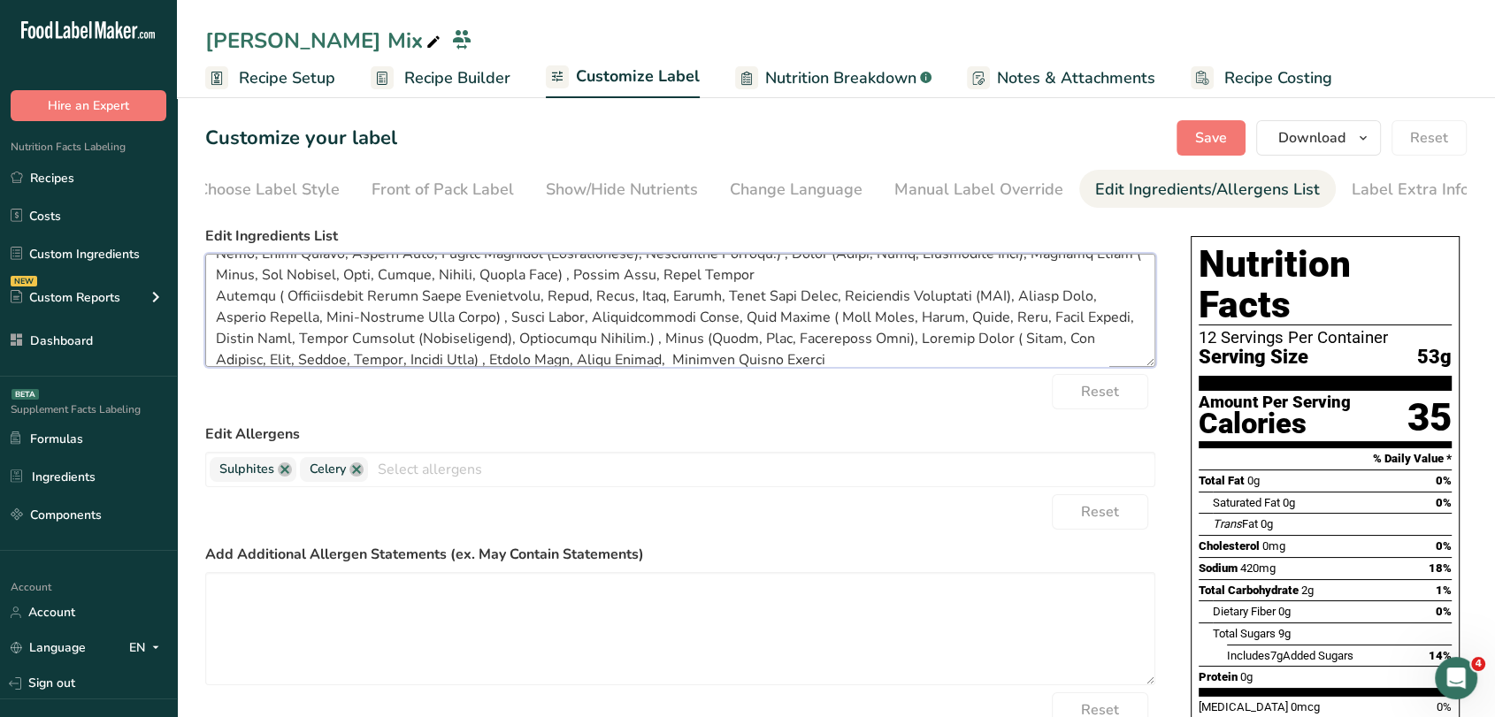
scroll to position [90, 0]
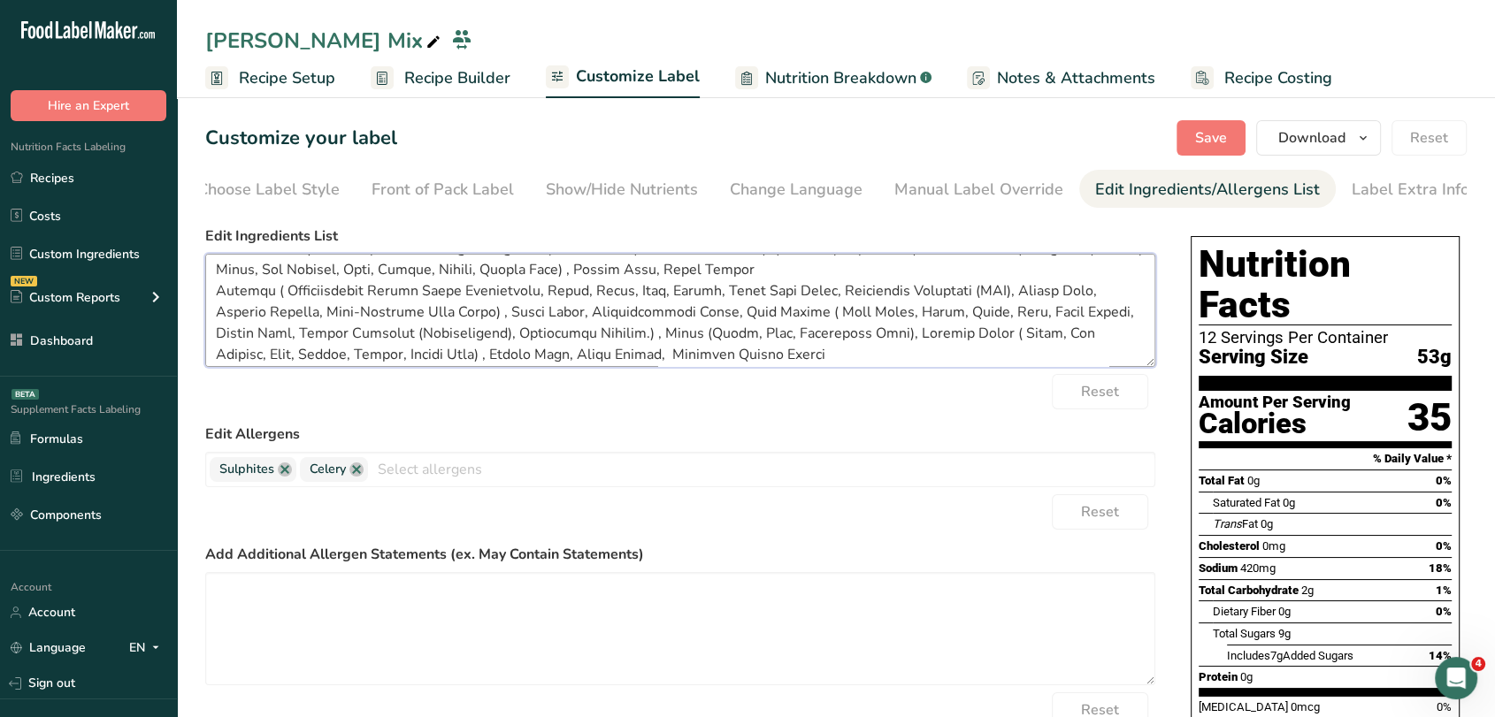
drag, startPoint x: 755, startPoint y: 364, endPoint x: 205, endPoint y: 291, distance: 555.1
click at [205, 291] on textarea at bounding box center [680, 310] width 950 height 113
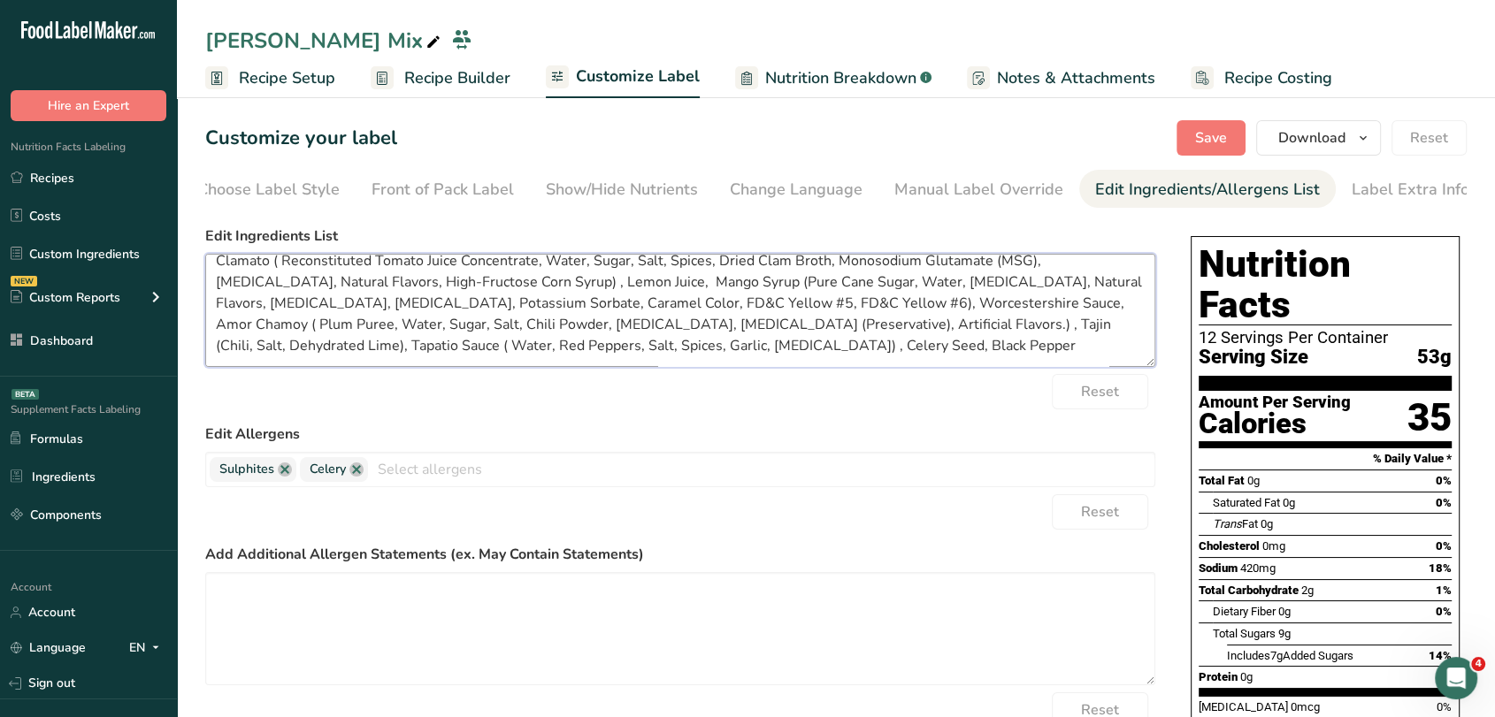
scroll to position [14, 0]
click at [1189, 148] on button "Save" at bounding box center [1210, 137] width 69 height 35
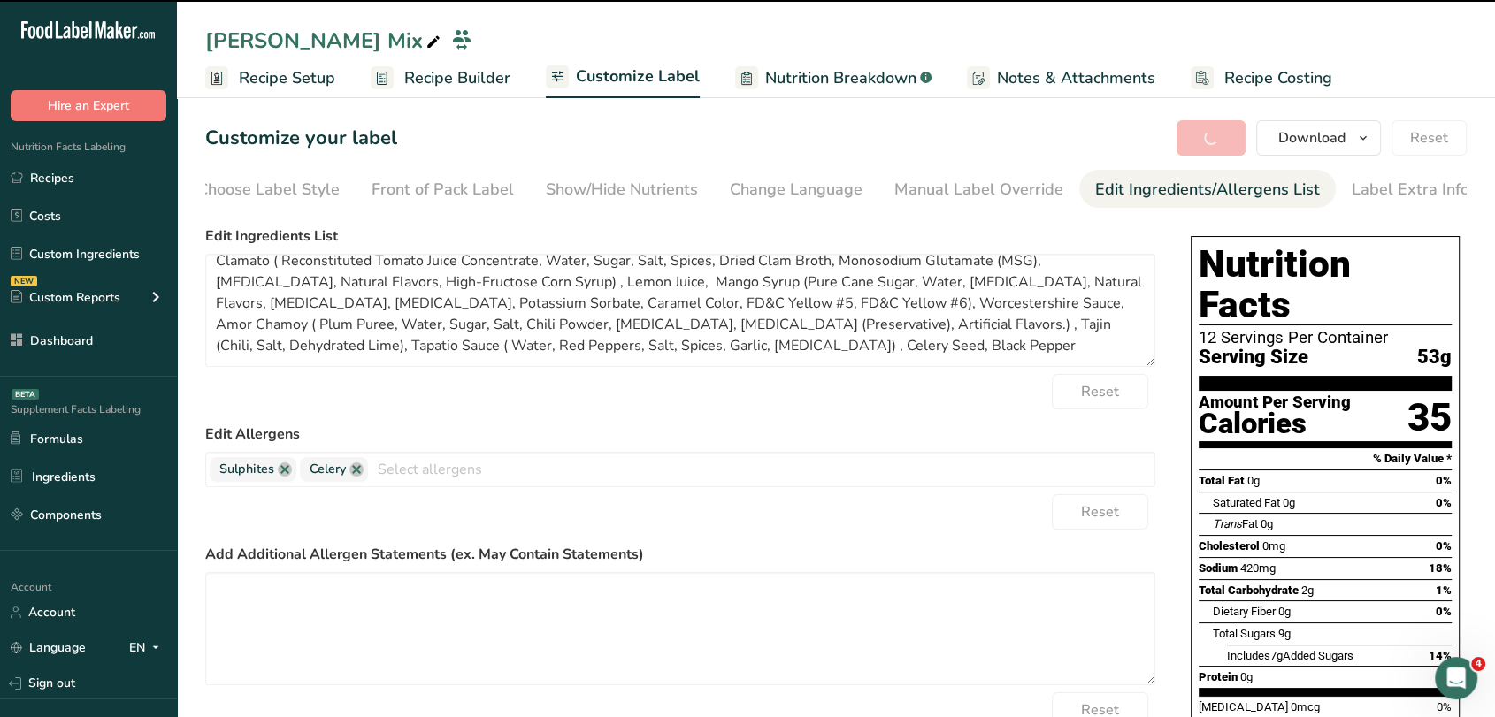
type textarea "Clamato ( Reconstituted Tomato Juice Concentrate, Water, Sugar, Salt, Spices, D…"
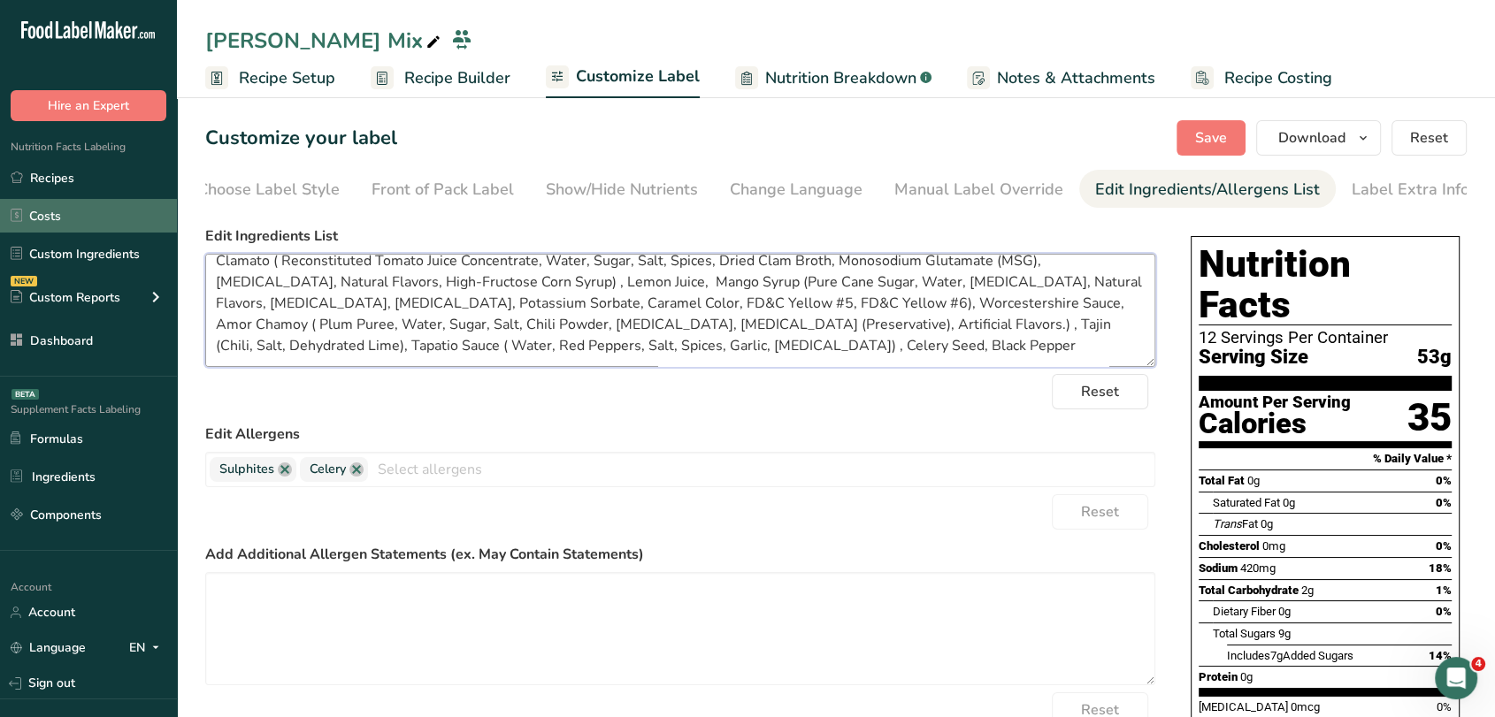
scroll to position [0, 0]
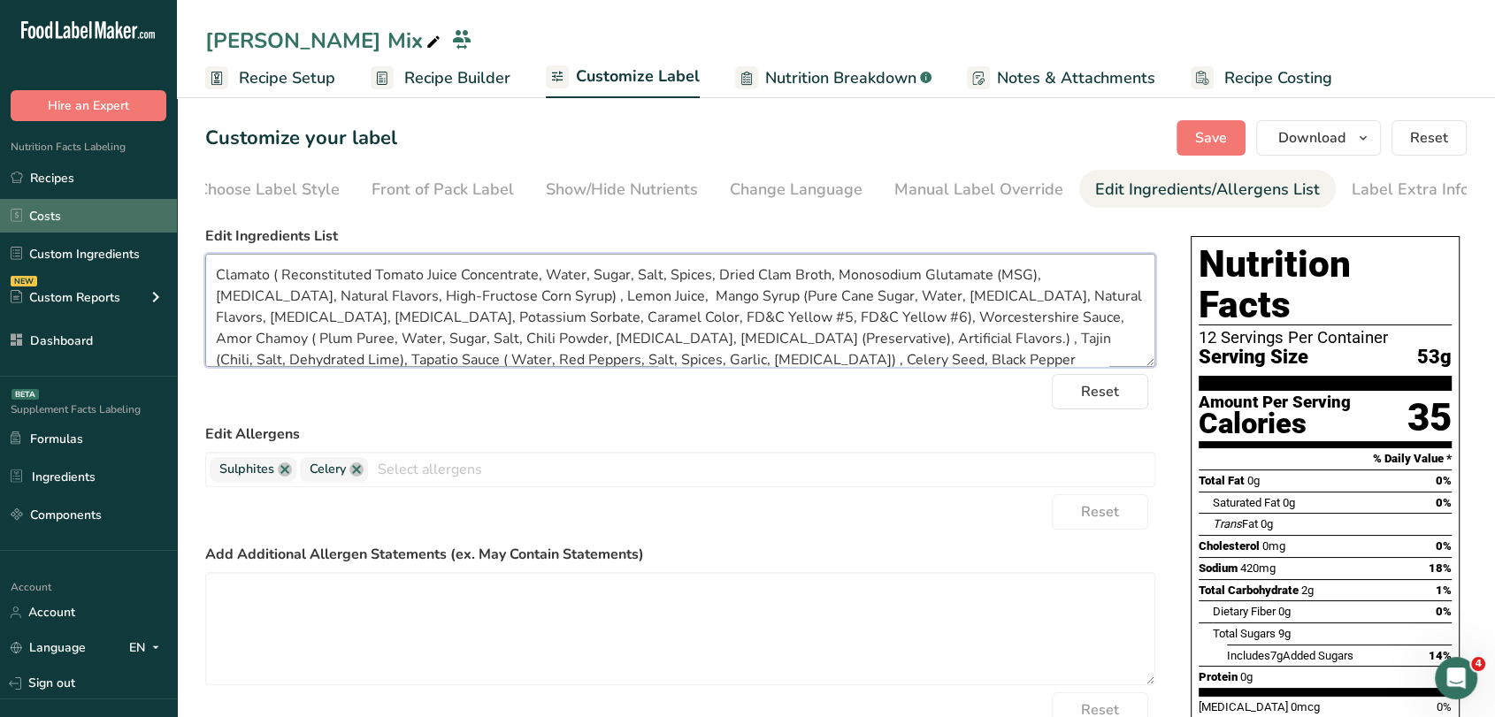
drag, startPoint x: 778, startPoint y: 351, endPoint x: 42, endPoint y: 220, distance: 747.5
click at [42, 220] on div ".a-20{fill:#fff;} Hire an Expert Nutrition Facts Labeling Recipes Costs Custom …" at bounding box center [747, 583] width 1495 height 1167
click at [274, 86] on span "Recipe Setup" at bounding box center [287, 78] width 96 height 24
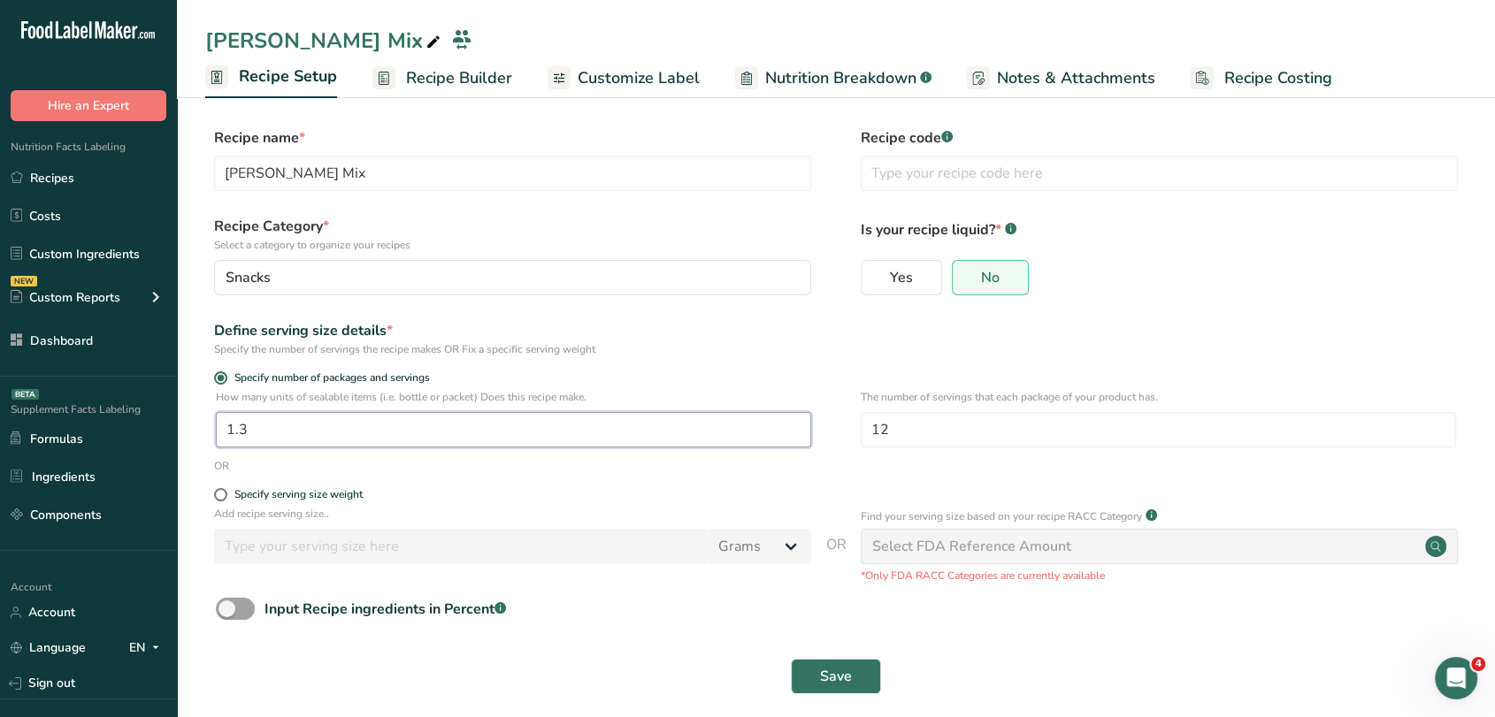
click at [346, 420] on input "1.3" at bounding box center [513, 429] width 595 height 35
type input "1.1"
click at [836, 672] on span "Save" at bounding box center [836, 676] width 32 height 21
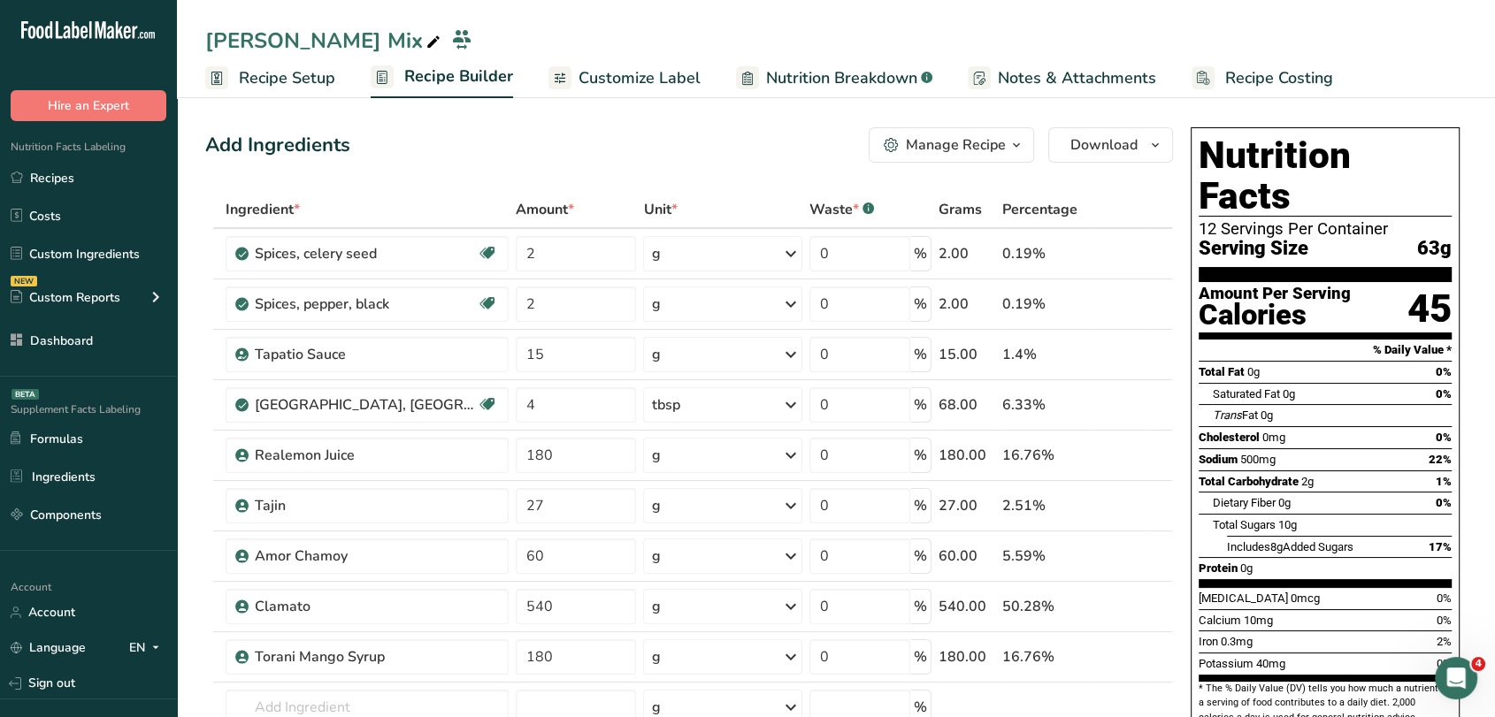
click at [317, 73] on span "Recipe Setup" at bounding box center [287, 78] width 96 height 24
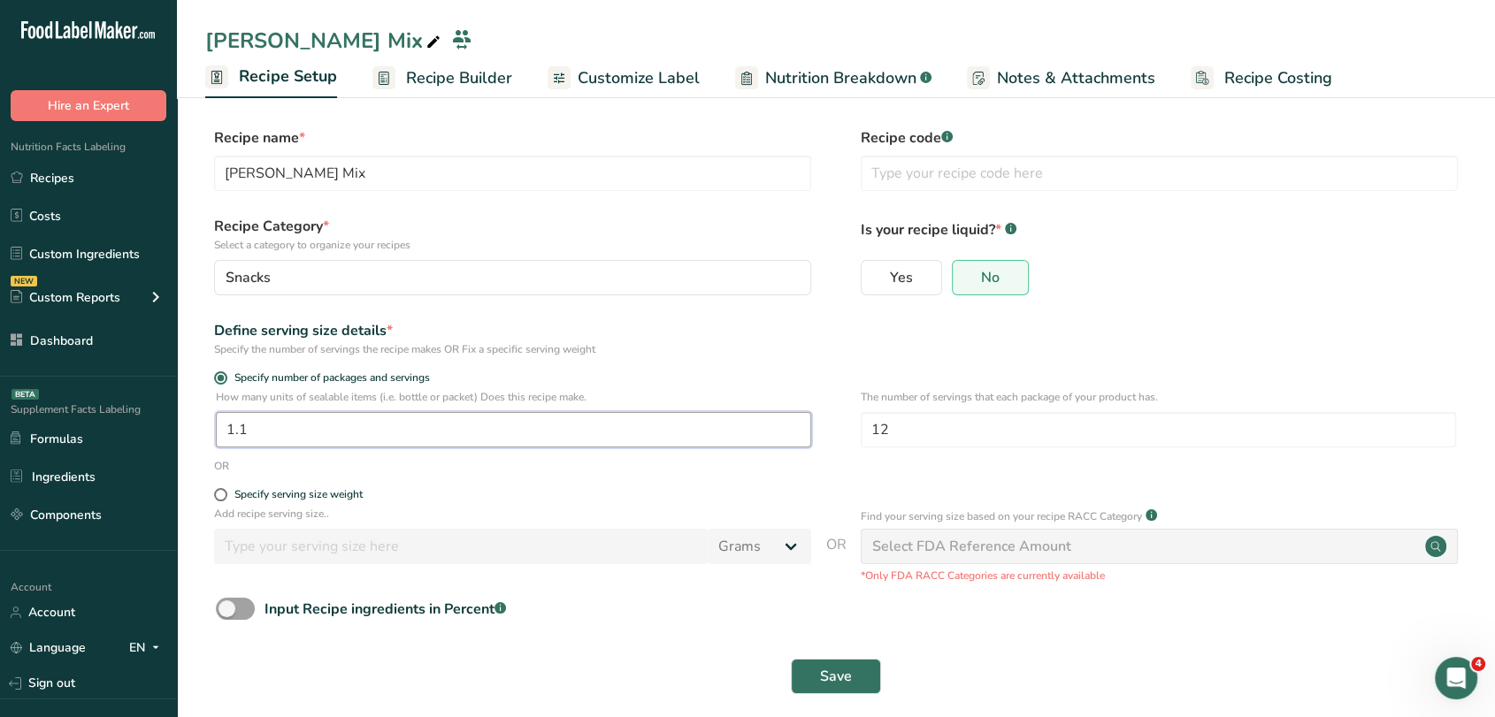
click at [270, 441] on input "1.1" at bounding box center [513, 429] width 595 height 35
type input "1"
click at [842, 670] on span "Save" at bounding box center [836, 676] width 32 height 21
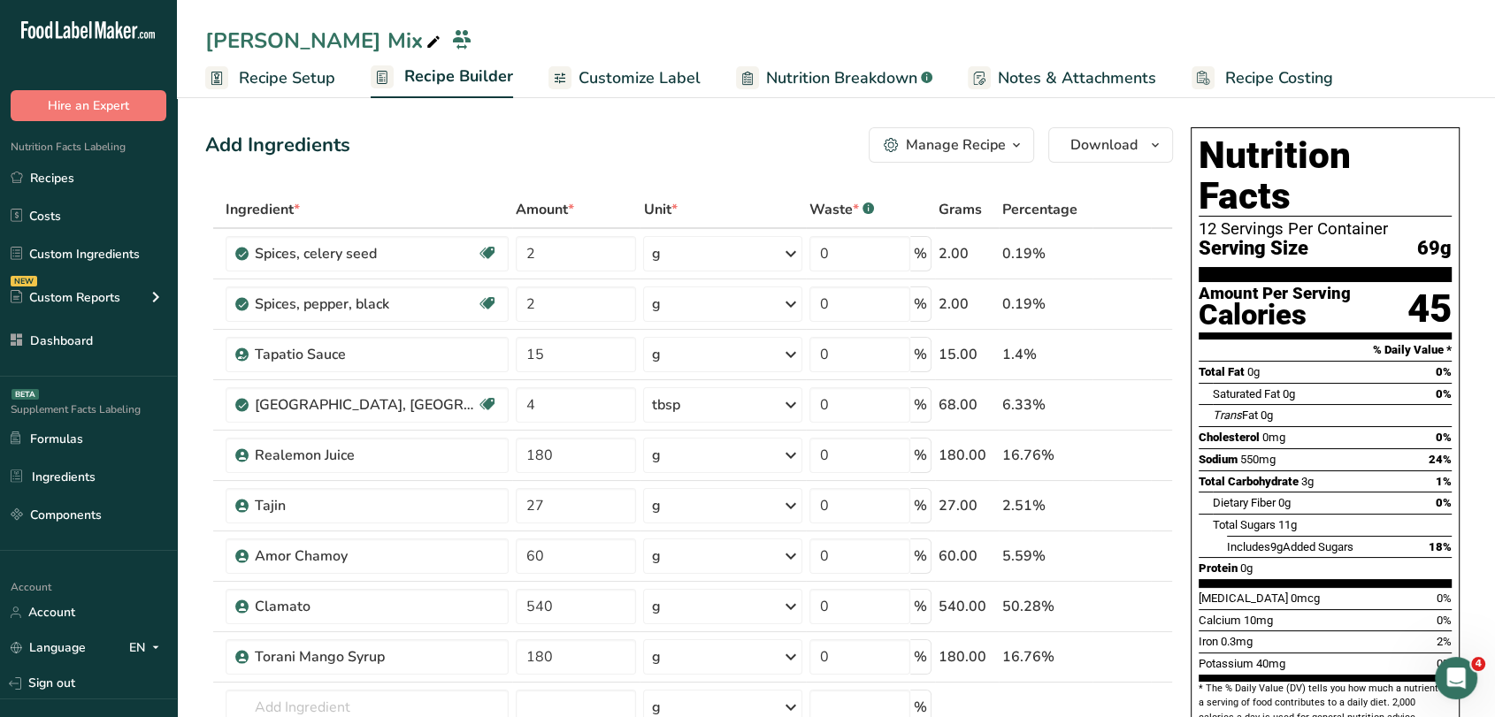
click at [619, 80] on span "Customize Label" at bounding box center [640, 78] width 122 height 24
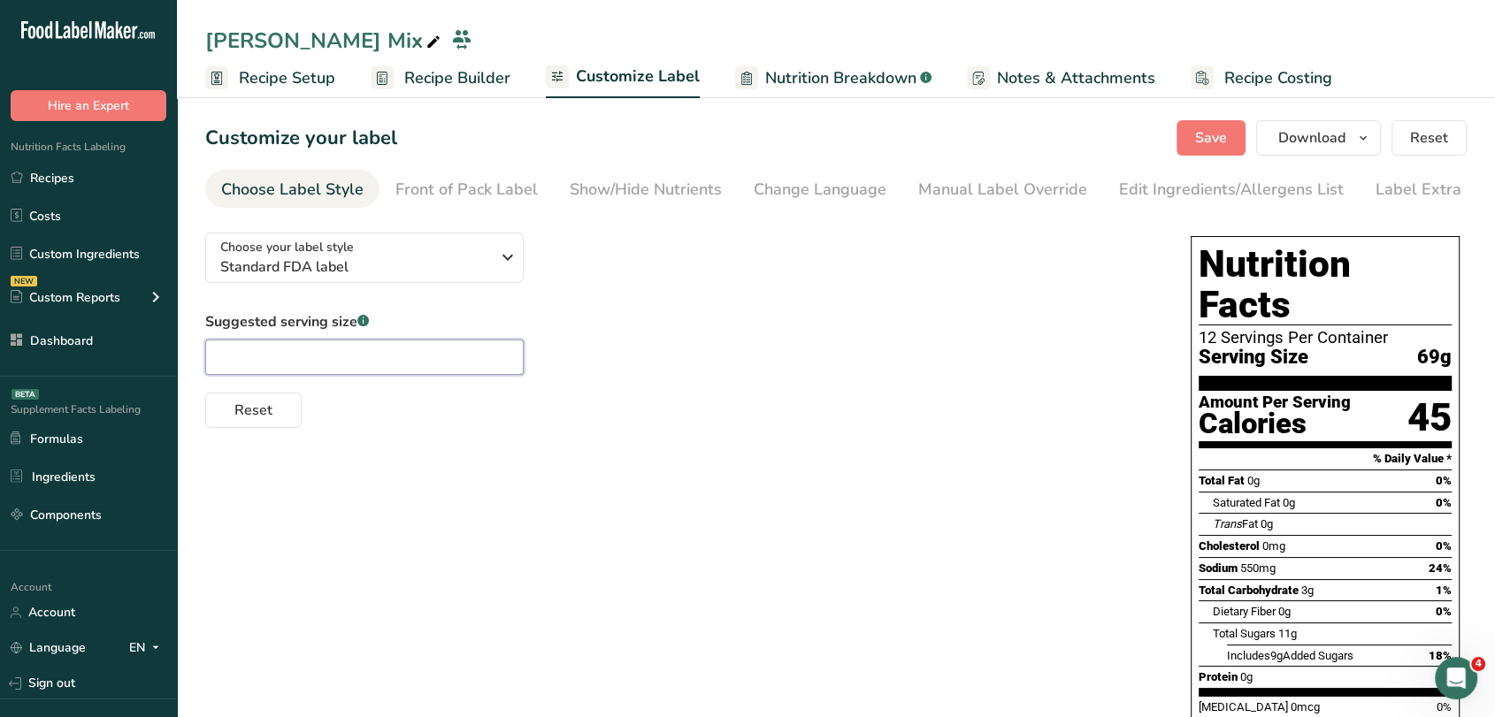
click at [306, 356] on input "text" at bounding box center [364, 357] width 318 height 35
type input "2.66 Oz"
click at [1196, 149] on button "Save" at bounding box center [1210, 137] width 69 height 35
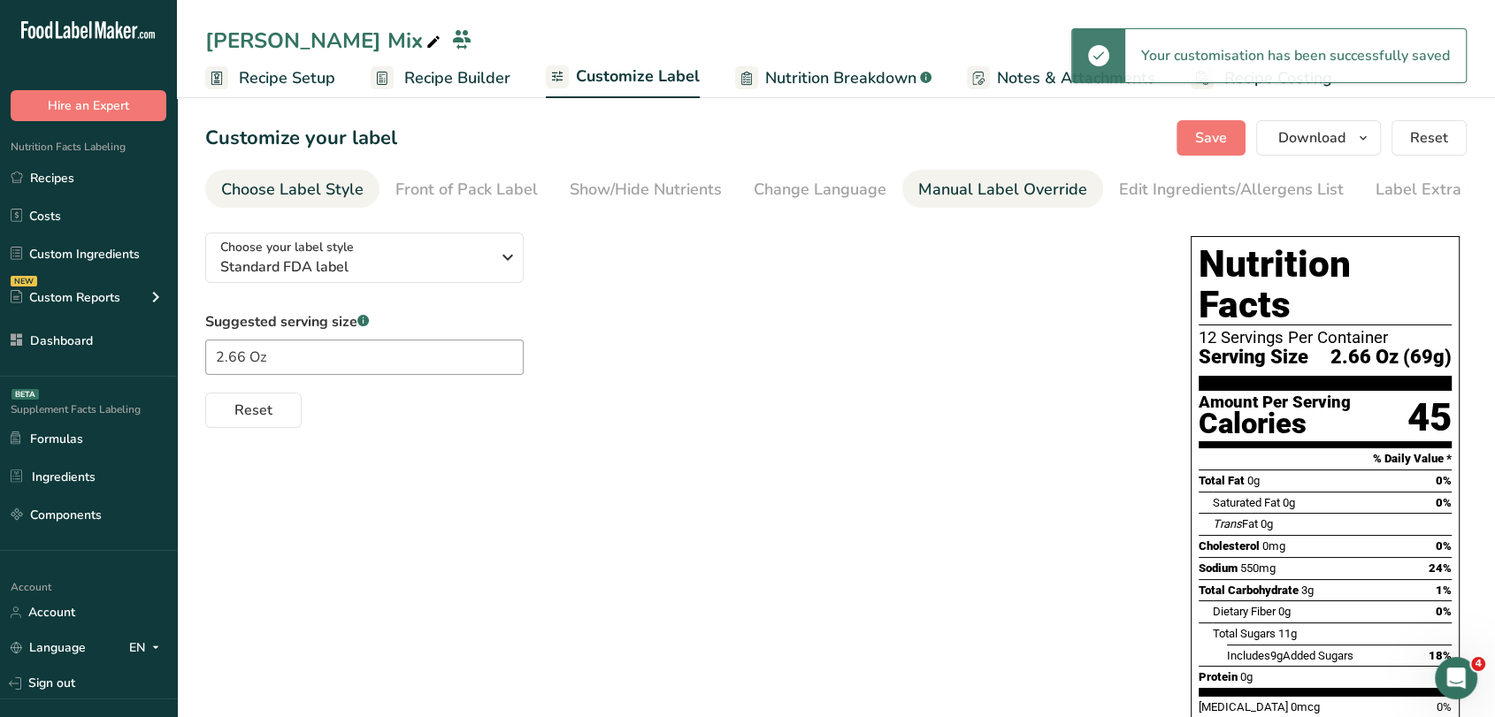
click at [1072, 188] on div "Manual Label Override" at bounding box center [1002, 190] width 169 height 24
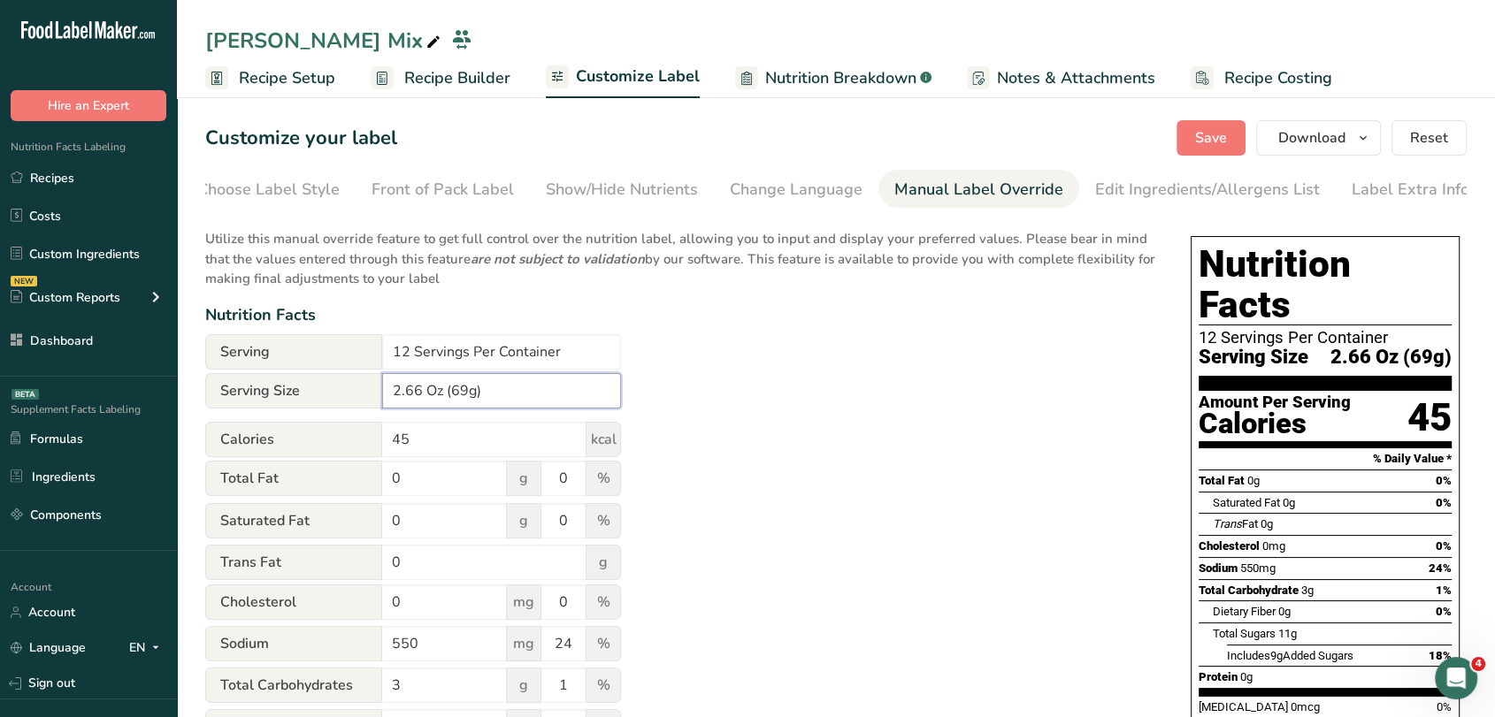
drag, startPoint x: 469, startPoint y: 396, endPoint x: 451, endPoint y: 396, distance: 17.7
click at [451, 396] on input "2.66 Oz (69g)" at bounding box center [501, 390] width 239 height 35
type input "2.66 Oz (75g)"
click at [1225, 135] on span "Save" at bounding box center [1211, 137] width 32 height 21
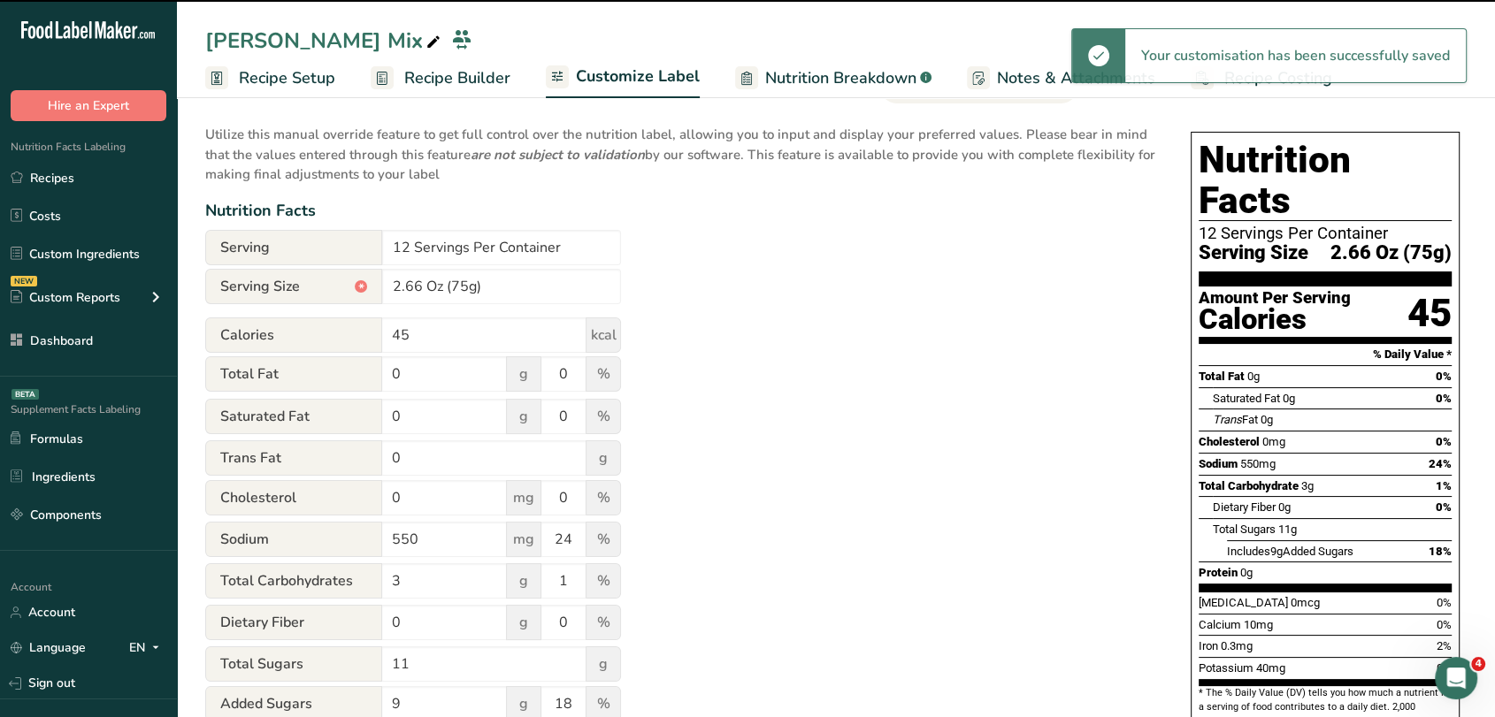
scroll to position [0, 0]
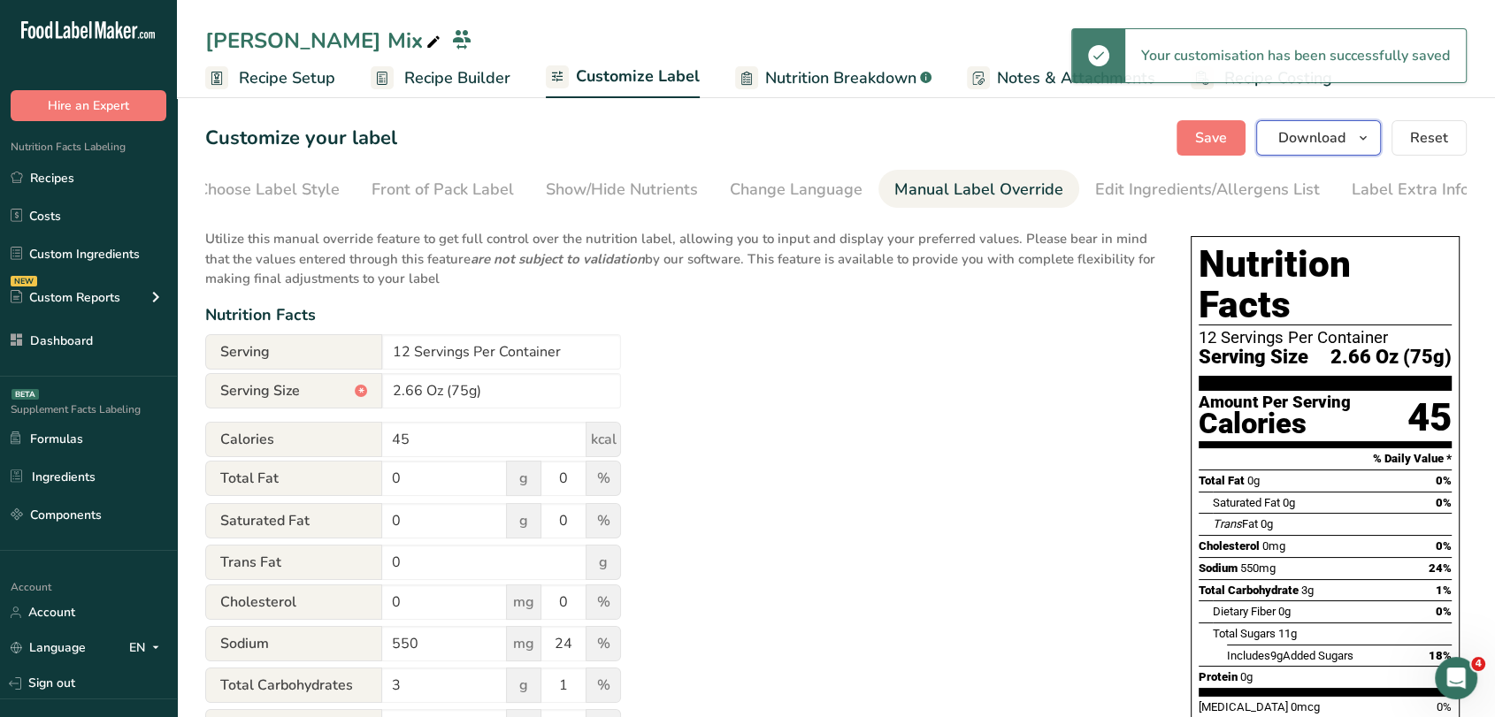
click at [1316, 144] on span "Download" at bounding box center [1311, 137] width 67 height 21
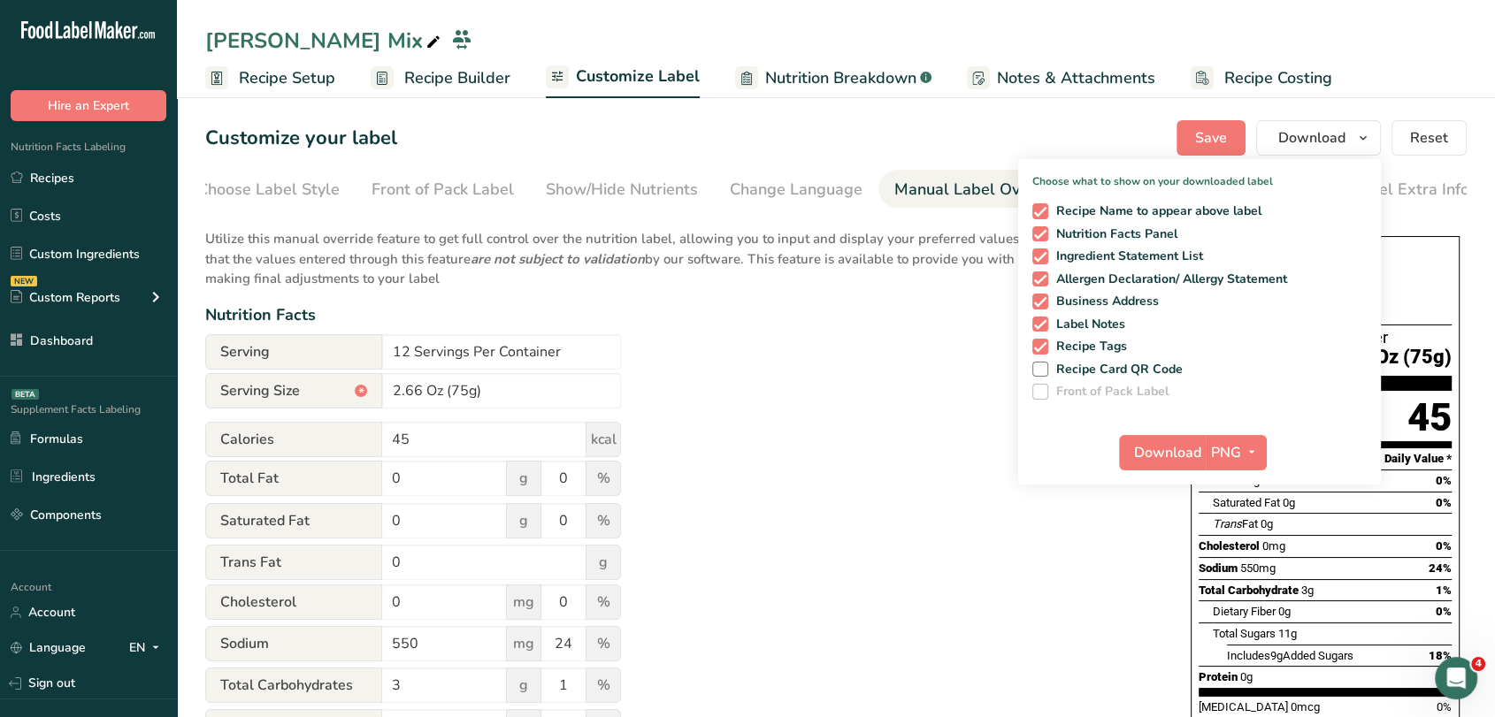
click at [410, 44] on div "Mango Michelada Mix" at bounding box center [324, 41] width 239 height 32
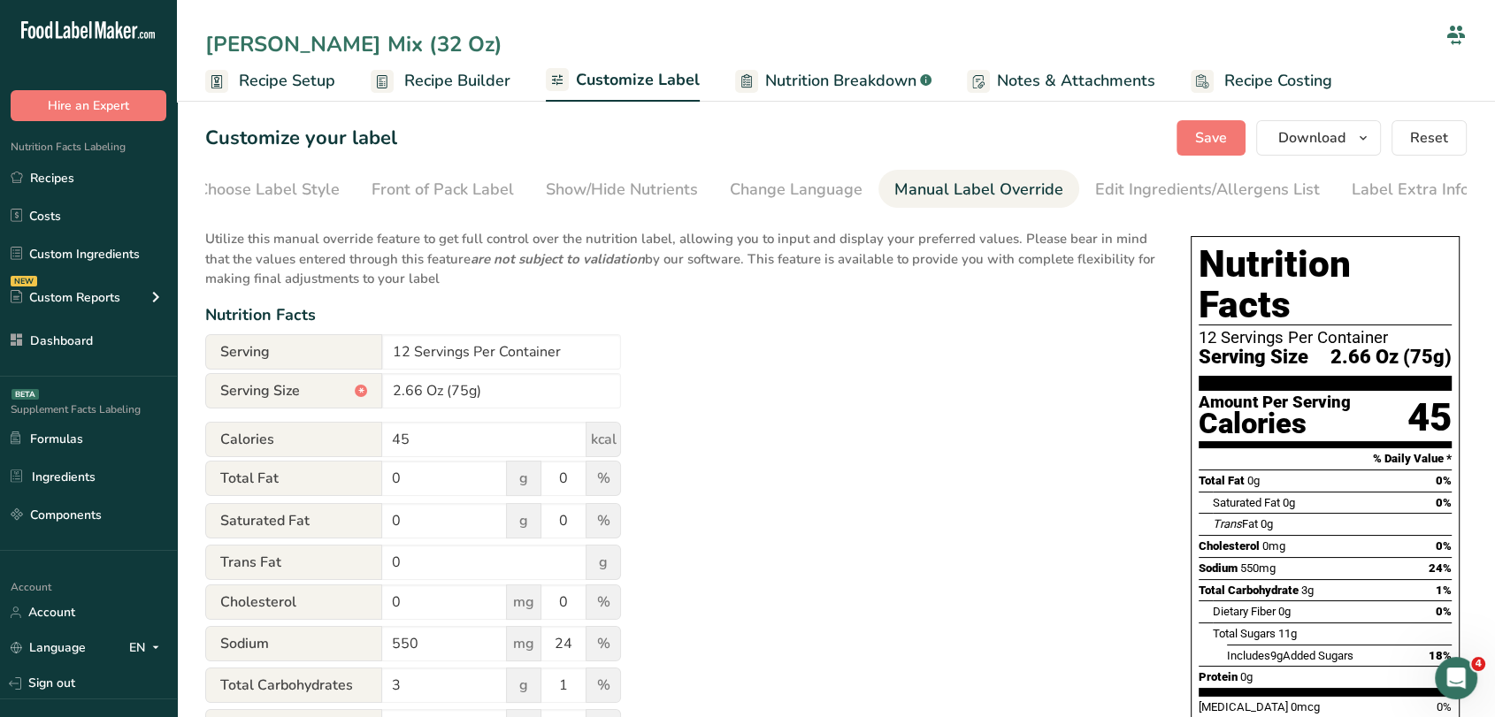
type input "Mango Michelada Mix (32 Oz)"
click at [818, 389] on div "Utilize this manual override feature to get full control over the nutrition lab…" at bounding box center [680, 651] width 950 height 867
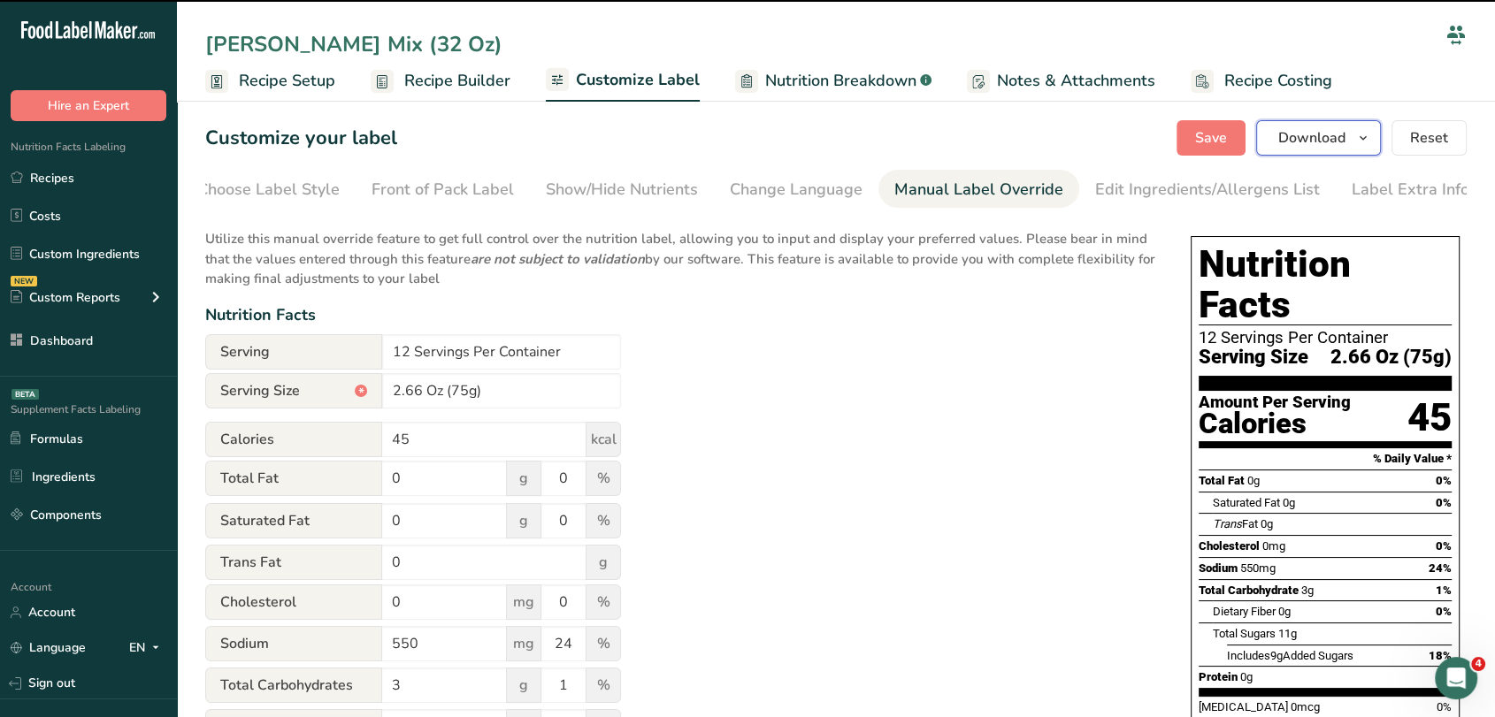
click at [1308, 150] on button "Download" at bounding box center [1318, 137] width 125 height 35
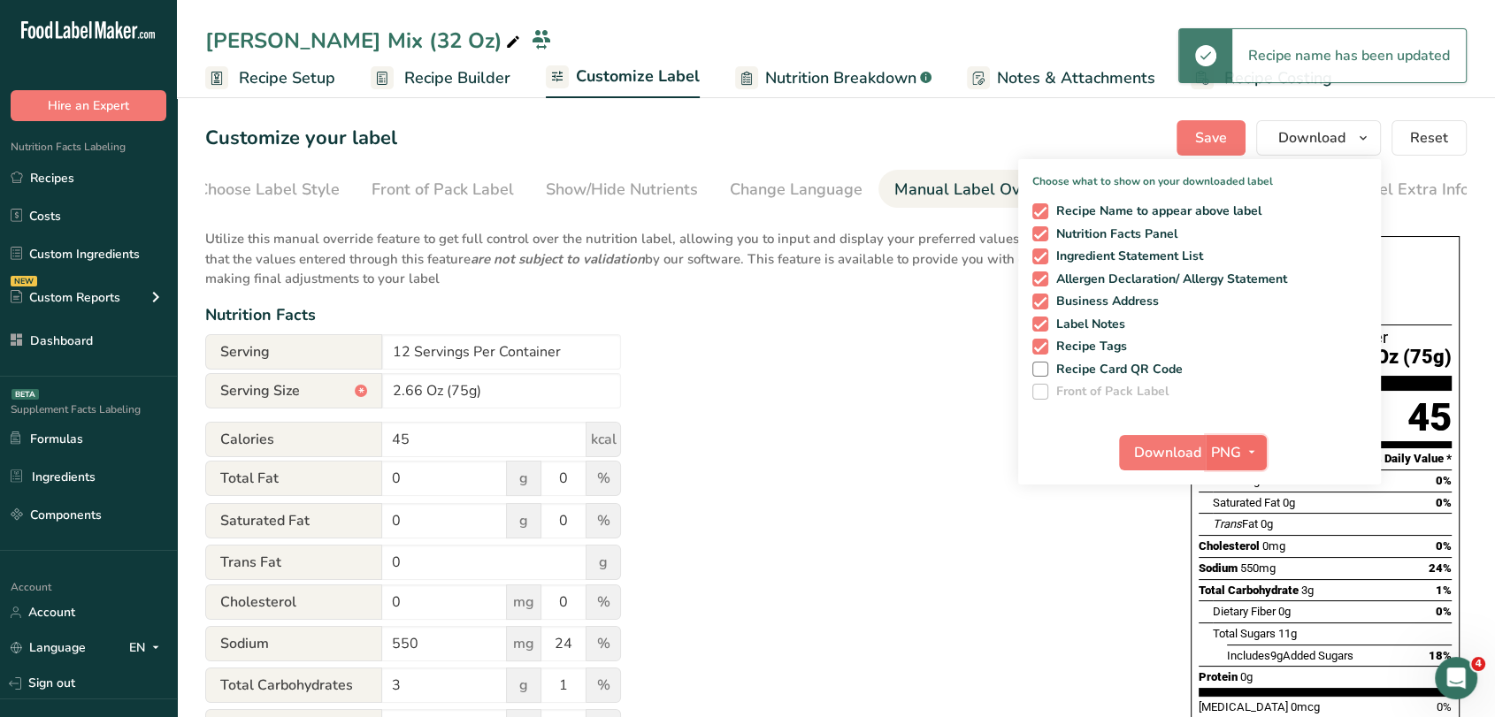
click at [1226, 455] on span "PNG" at bounding box center [1226, 452] width 30 height 21
click at [1226, 567] on link "PDF" at bounding box center [1238, 576] width 57 height 29
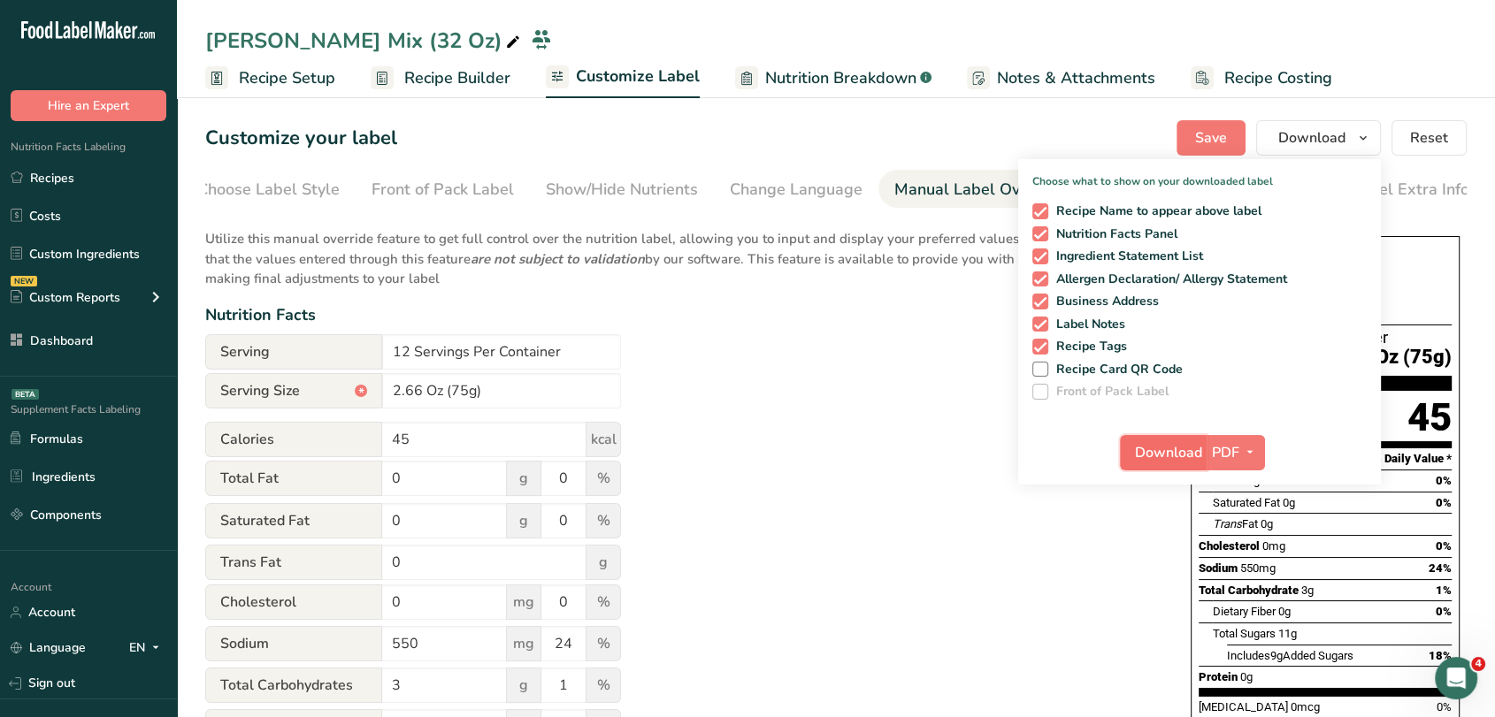
click at [1181, 455] on span "Download" at bounding box center [1168, 452] width 67 height 21
click at [916, 341] on div "Utilize this manual override feature to get full control over the nutrition lab…" at bounding box center [680, 651] width 950 height 867
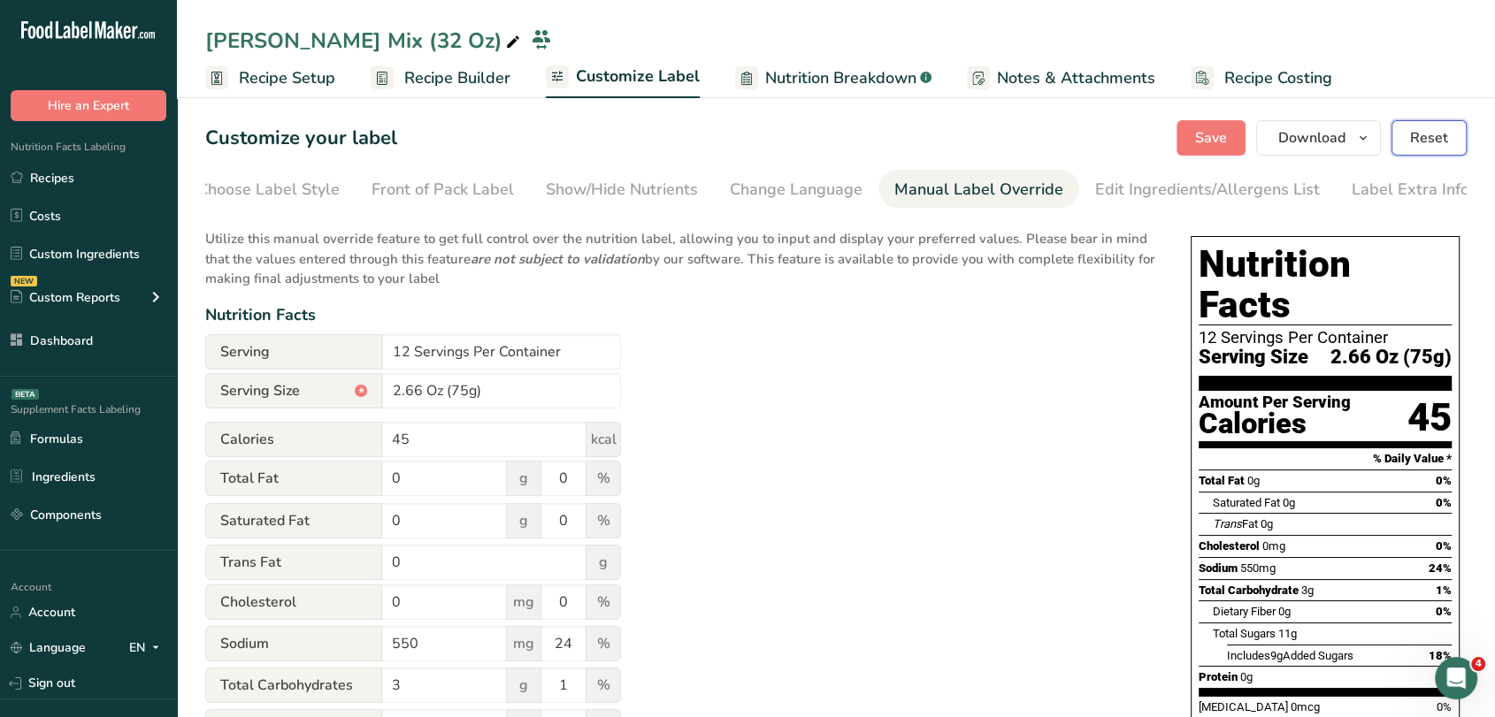
click at [1440, 150] on button "Reset" at bounding box center [1428, 137] width 75 height 35
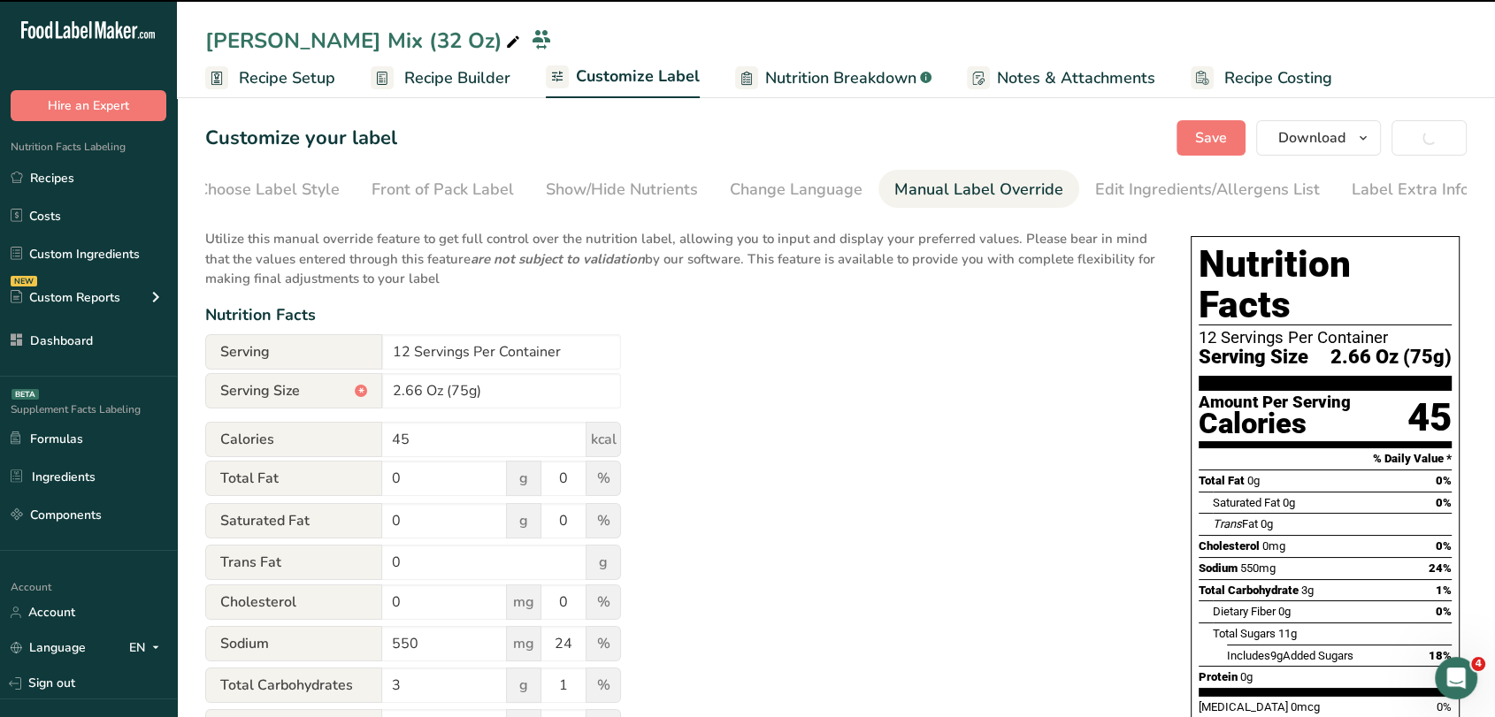
type input "69g"
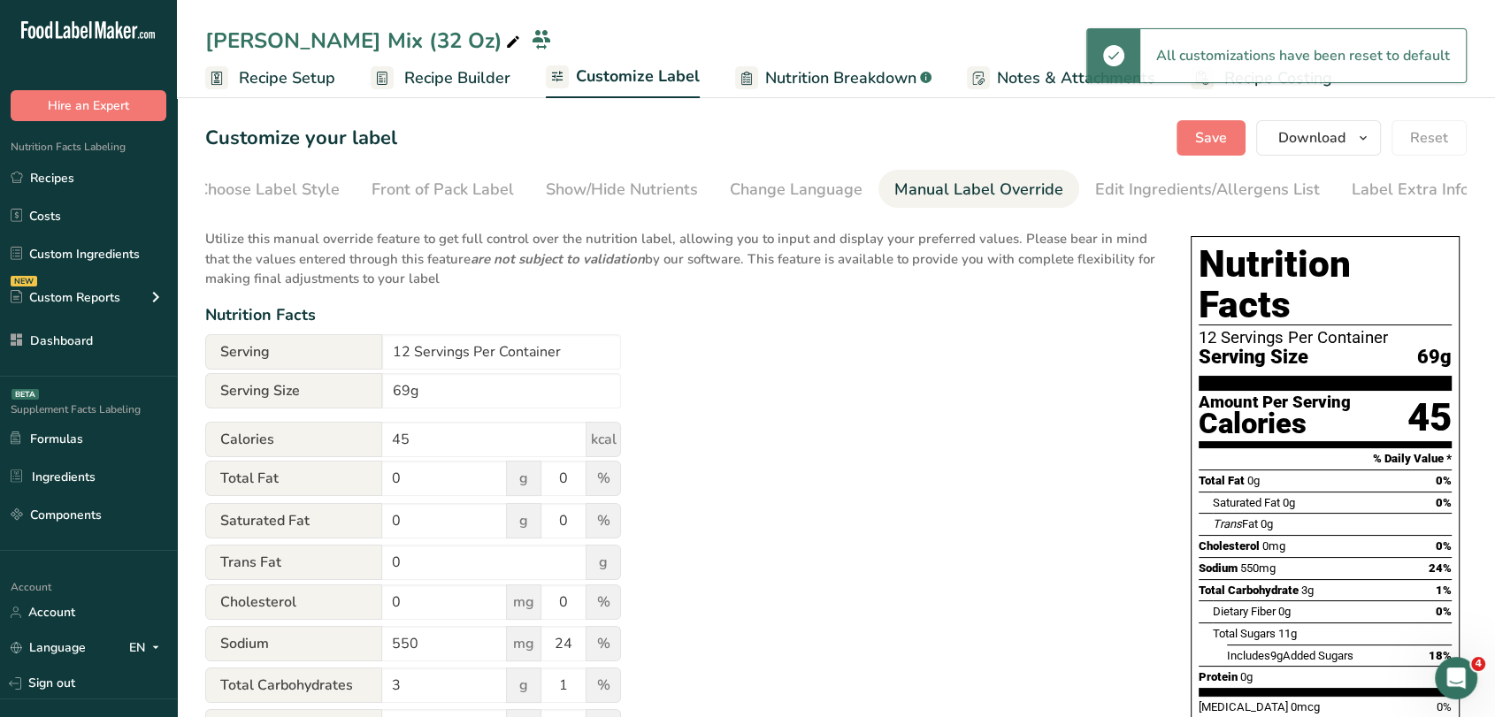
click at [498, 81] on span "Recipe Builder" at bounding box center [457, 78] width 106 height 24
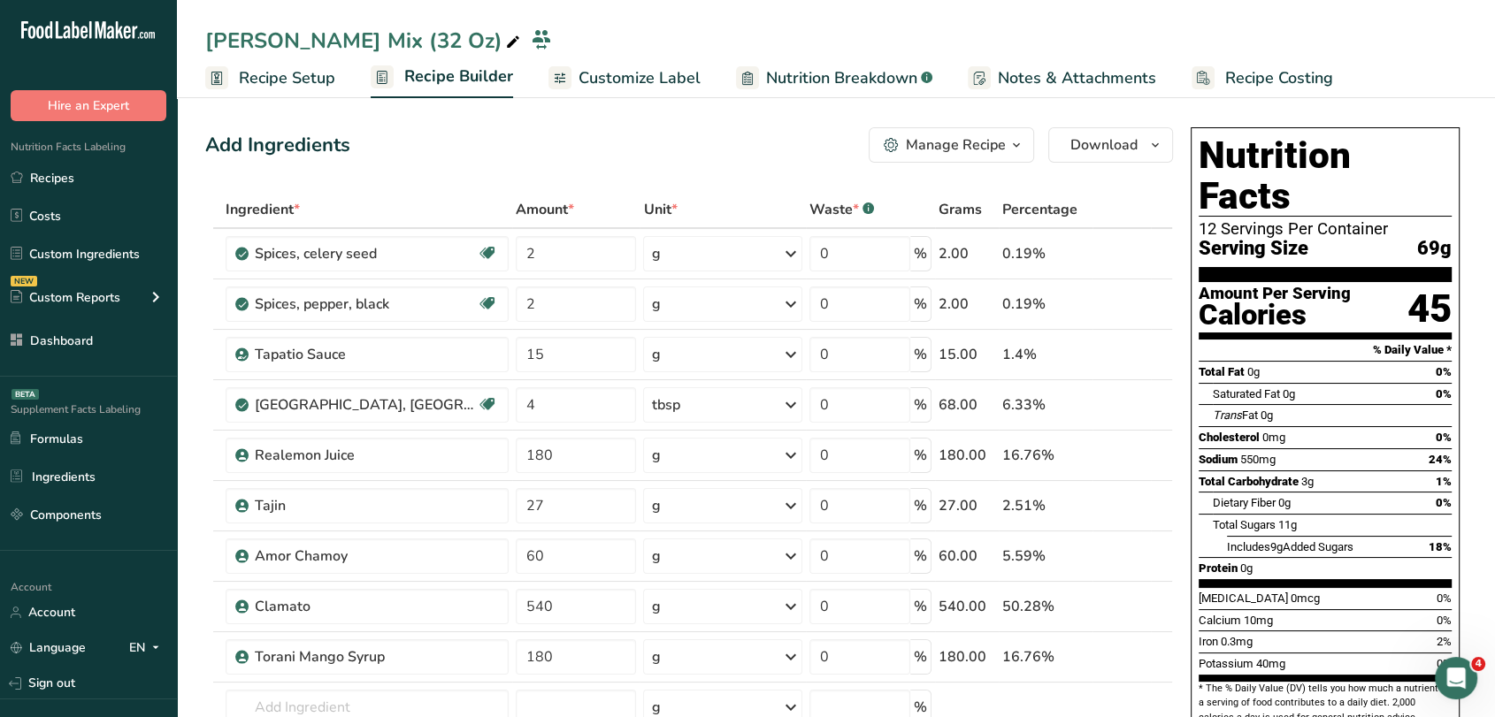
click at [968, 149] on div "Manage Recipe" at bounding box center [956, 144] width 100 height 21
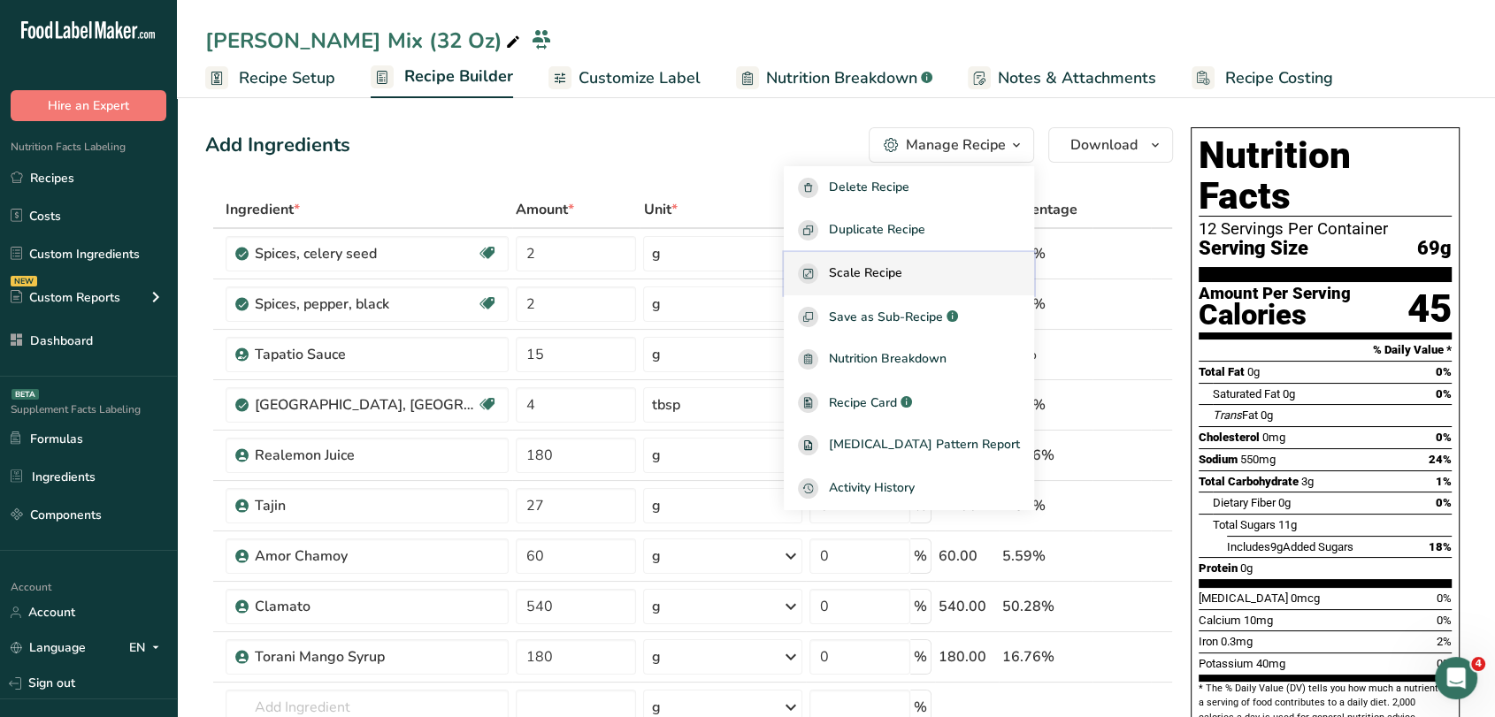
click at [902, 282] on span "Scale Recipe" at bounding box center [865, 274] width 73 height 20
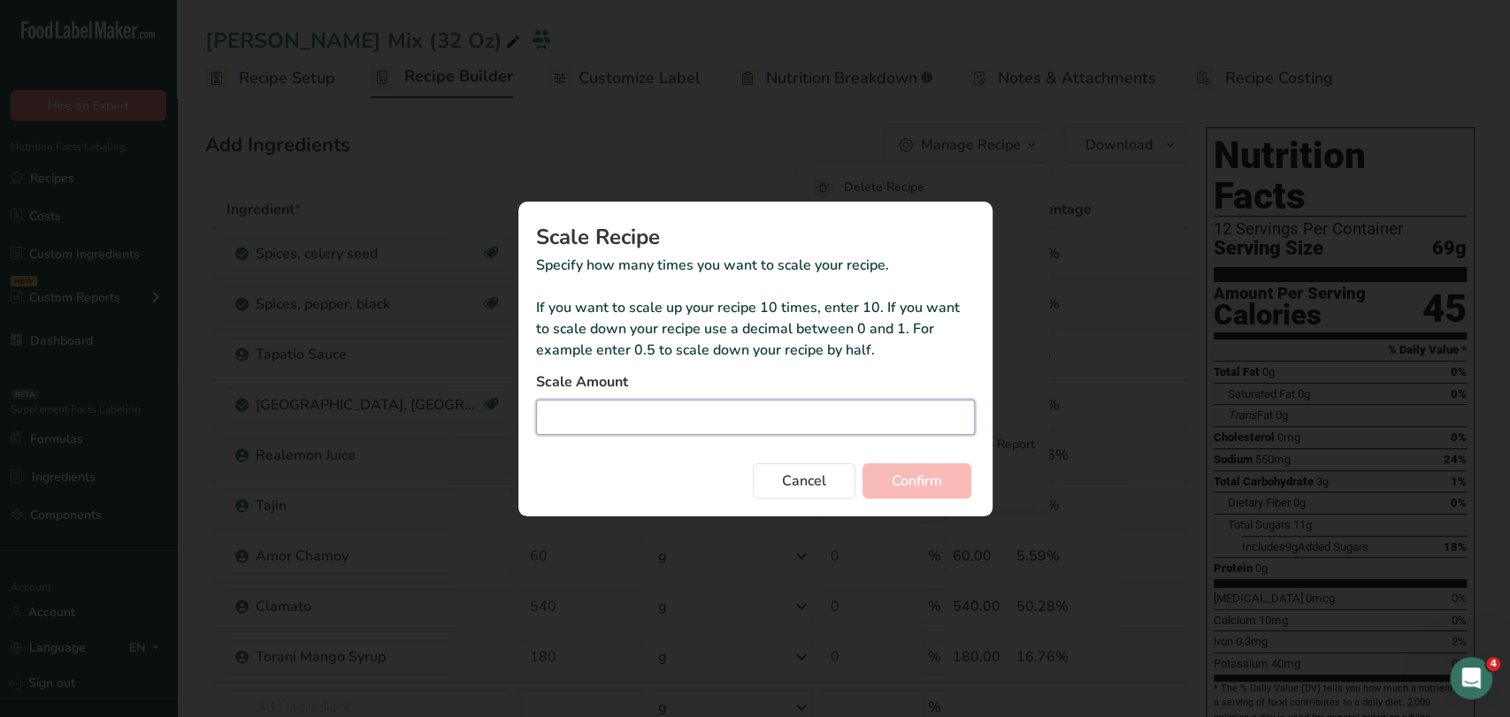
click at [648, 426] on input "Duplicate recipe modal" at bounding box center [755, 417] width 439 height 35
type input "0.25"
click at [939, 480] on span "Confirm" at bounding box center [917, 481] width 50 height 21
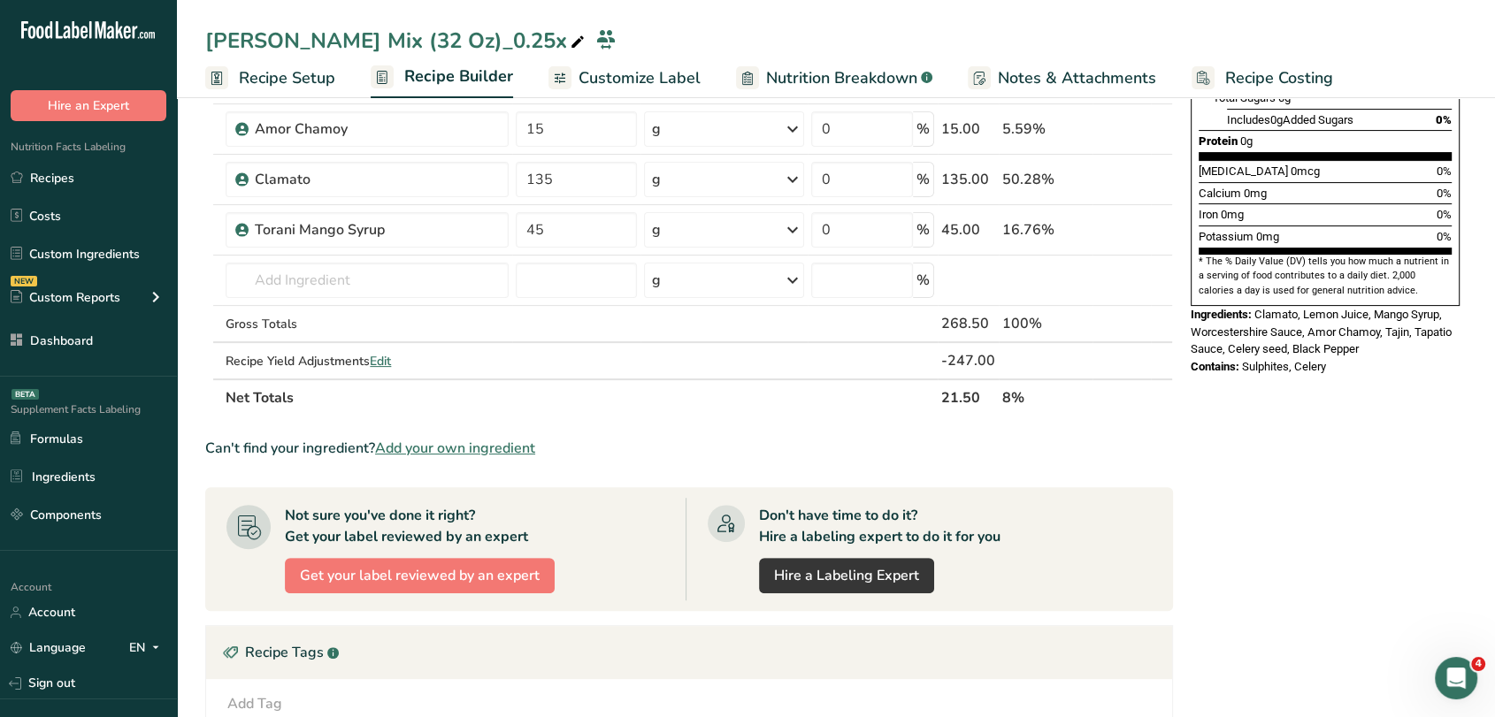
scroll to position [517, 0]
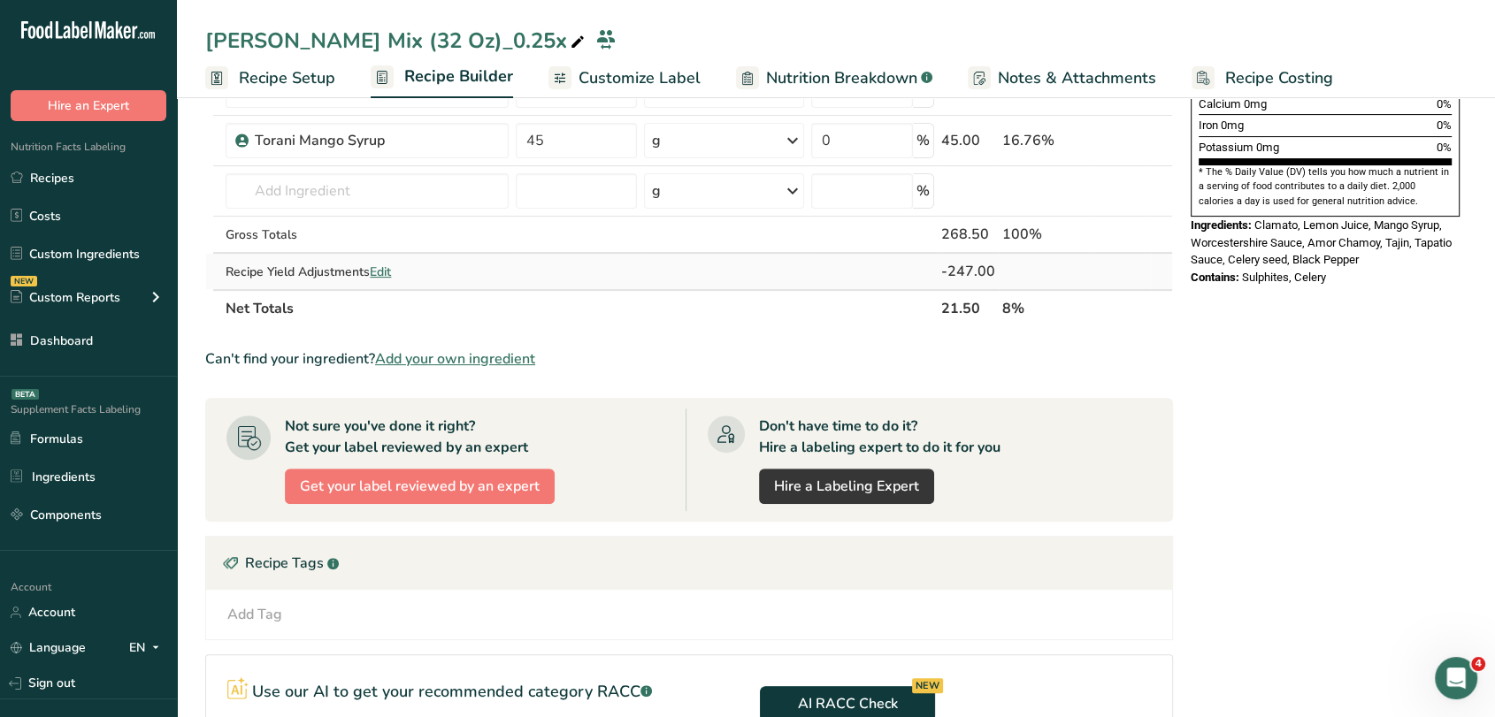
click at [383, 270] on span "Edit" at bounding box center [380, 272] width 21 height 17
select select "0"
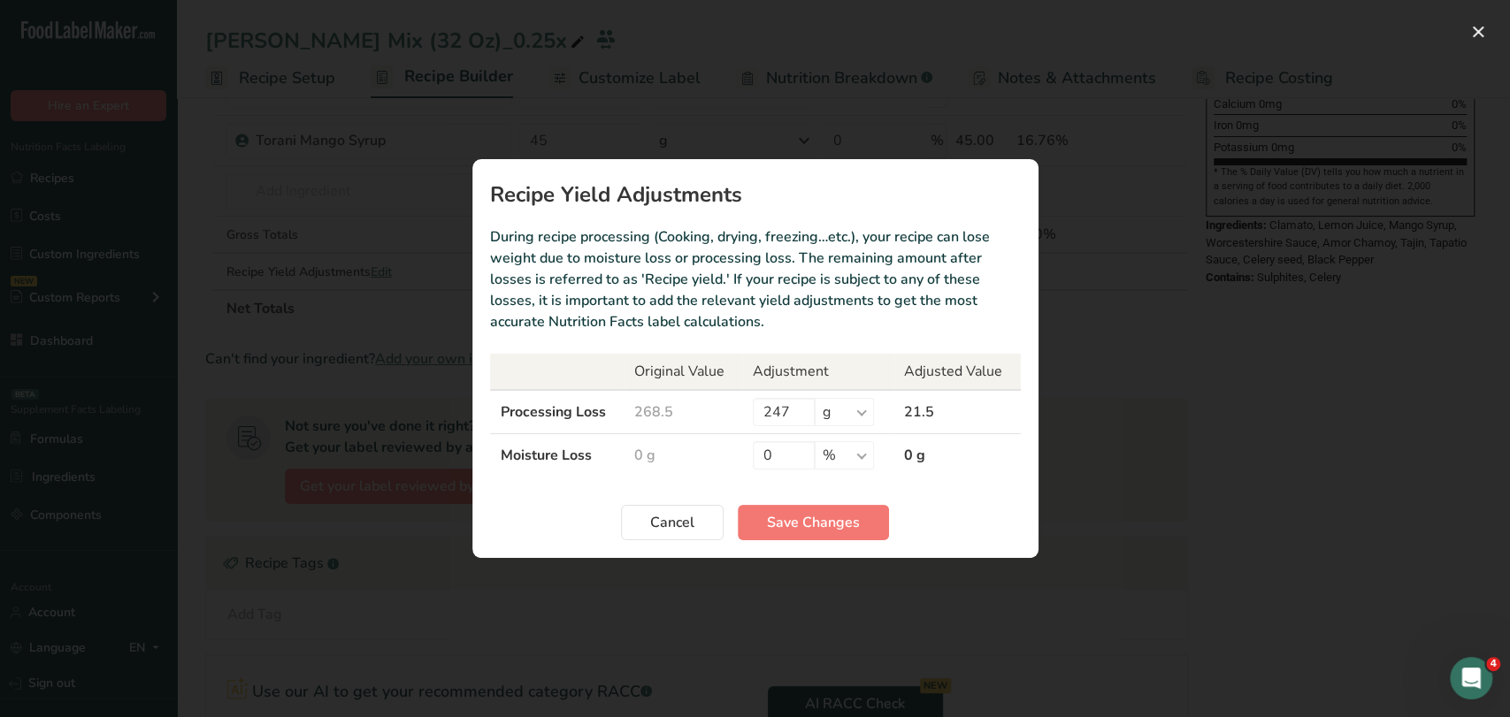
click at [768, 396] on td "247 % g kg mg mcg lb oz" at bounding box center [817, 412] width 151 height 44
click at [780, 415] on input "247" at bounding box center [784, 412] width 62 height 28
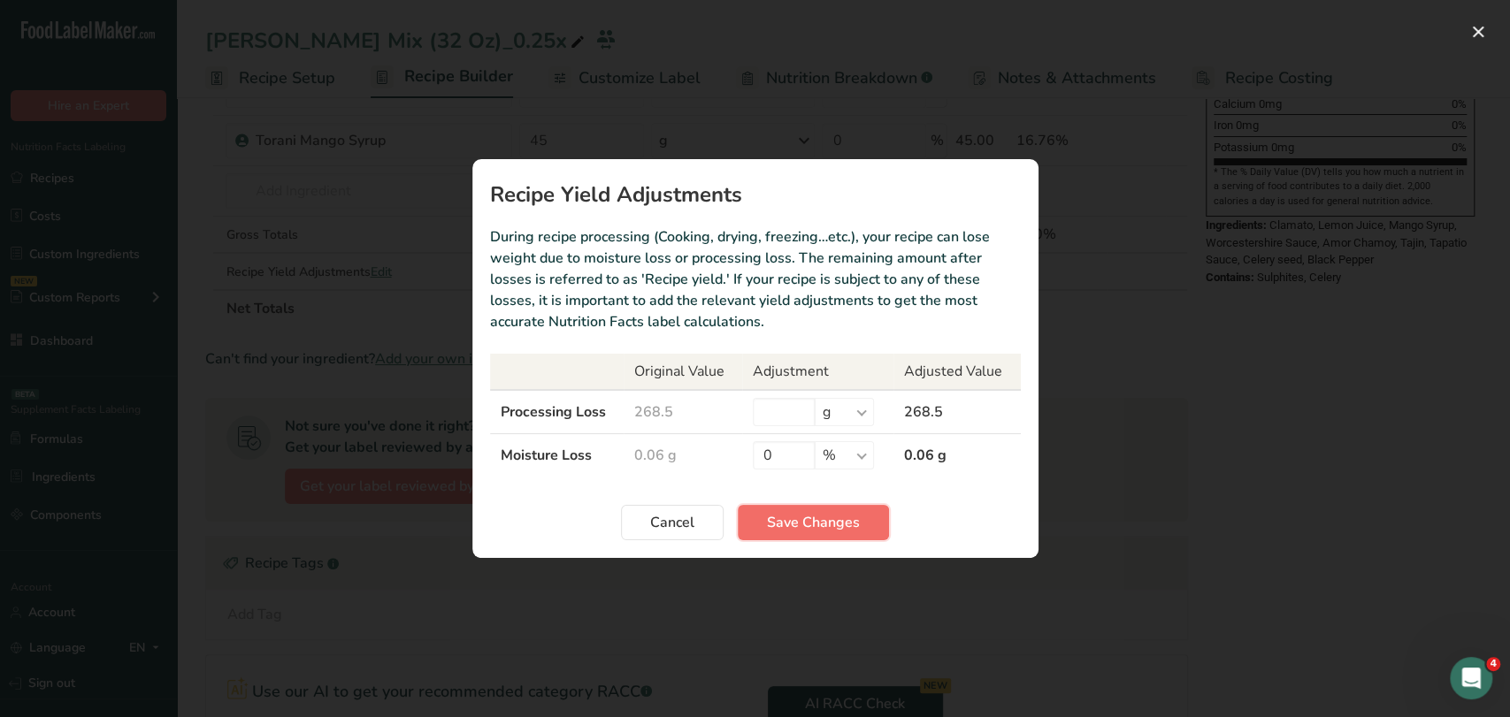
click at [793, 512] on span "Save Changes" at bounding box center [813, 522] width 93 height 21
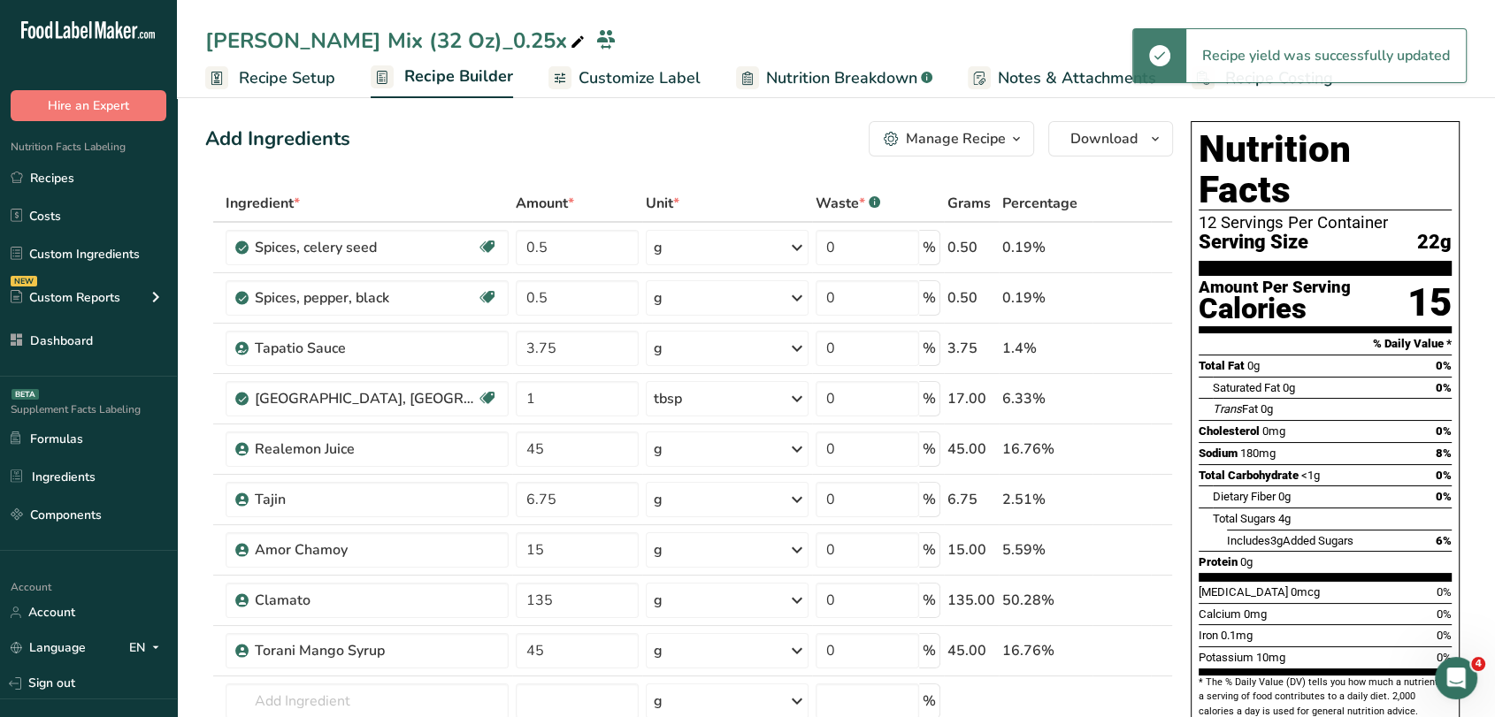
scroll to position [0, 0]
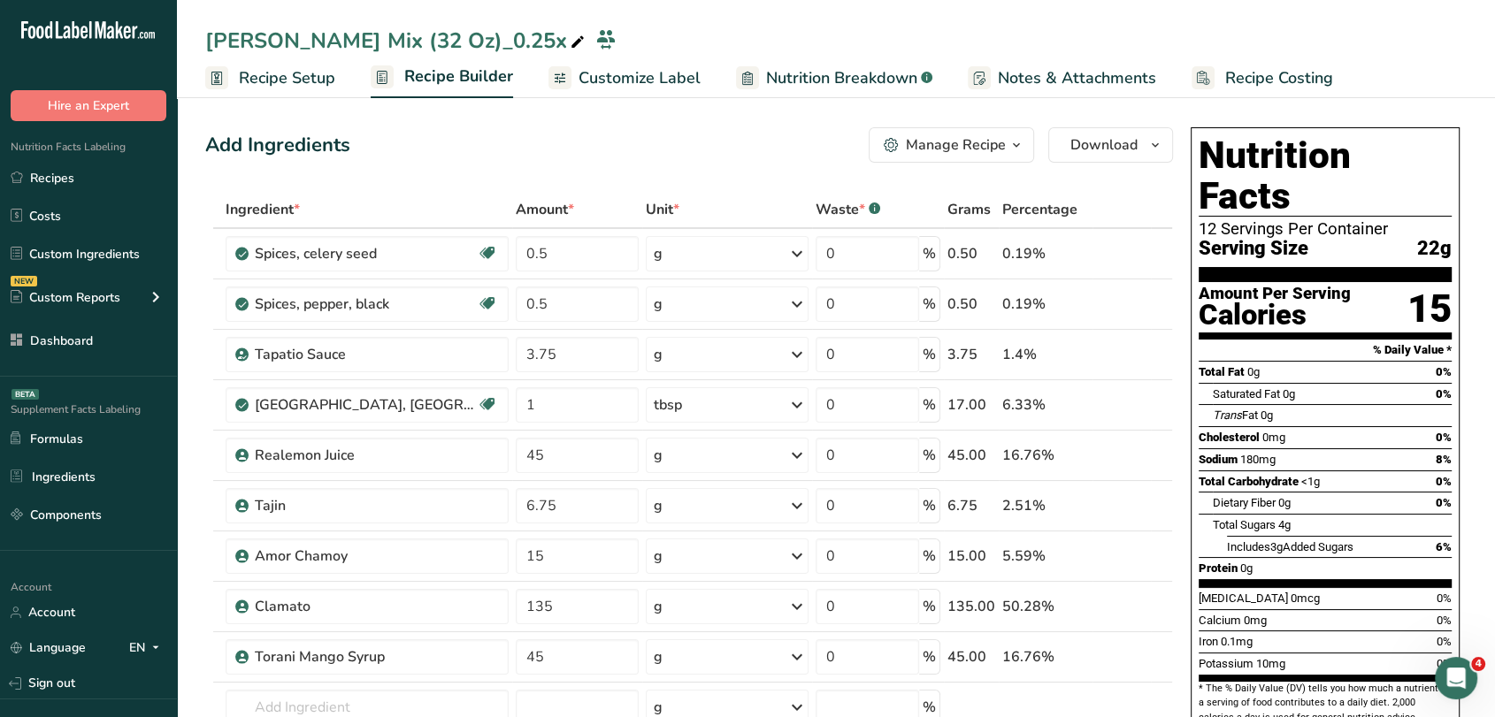
click at [304, 66] on span "Recipe Setup" at bounding box center [287, 78] width 96 height 24
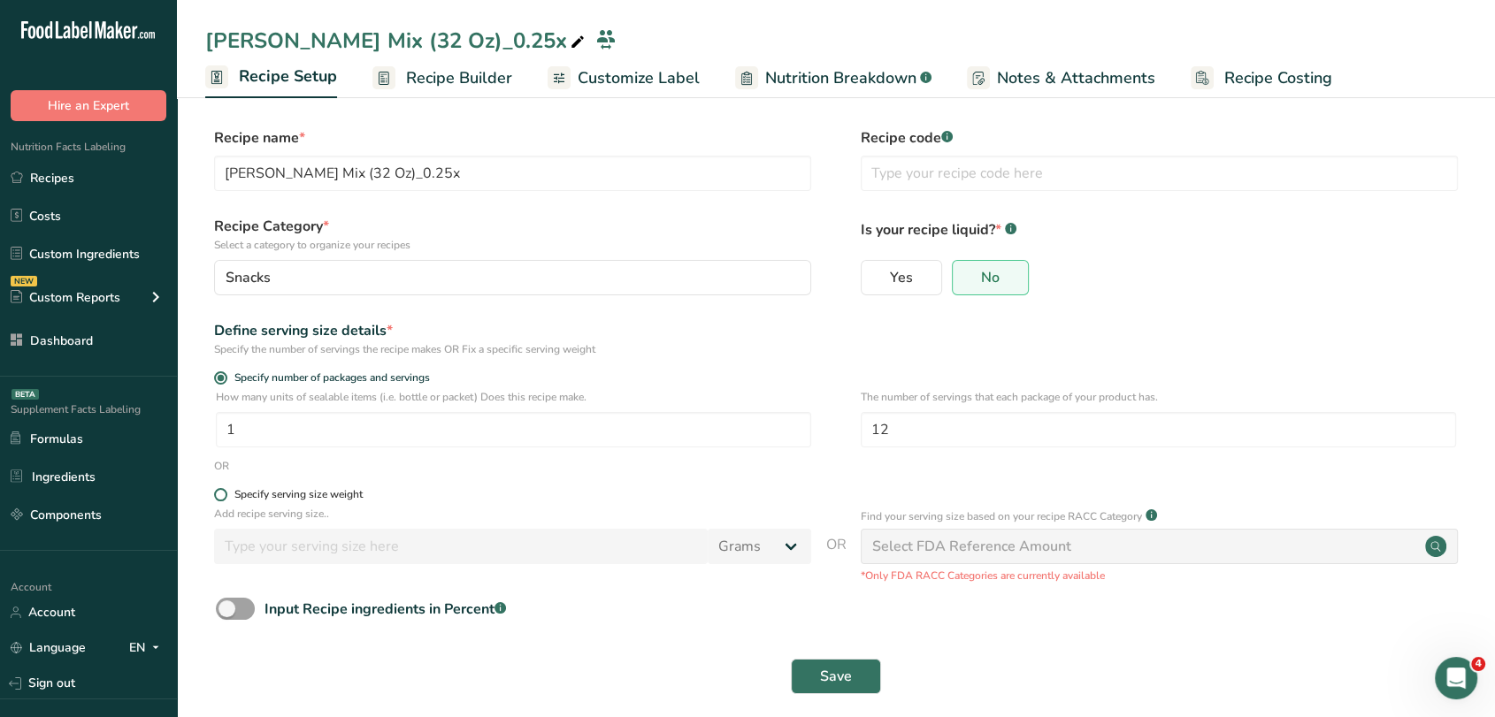
click at [219, 494] on span at bounding box center [220, 494] width 13 height 13
click at [219, 494] on input "Specify serving size weight" at bounding box center [219, 494] width 11 height 11
radio input "true"
radio input "false"
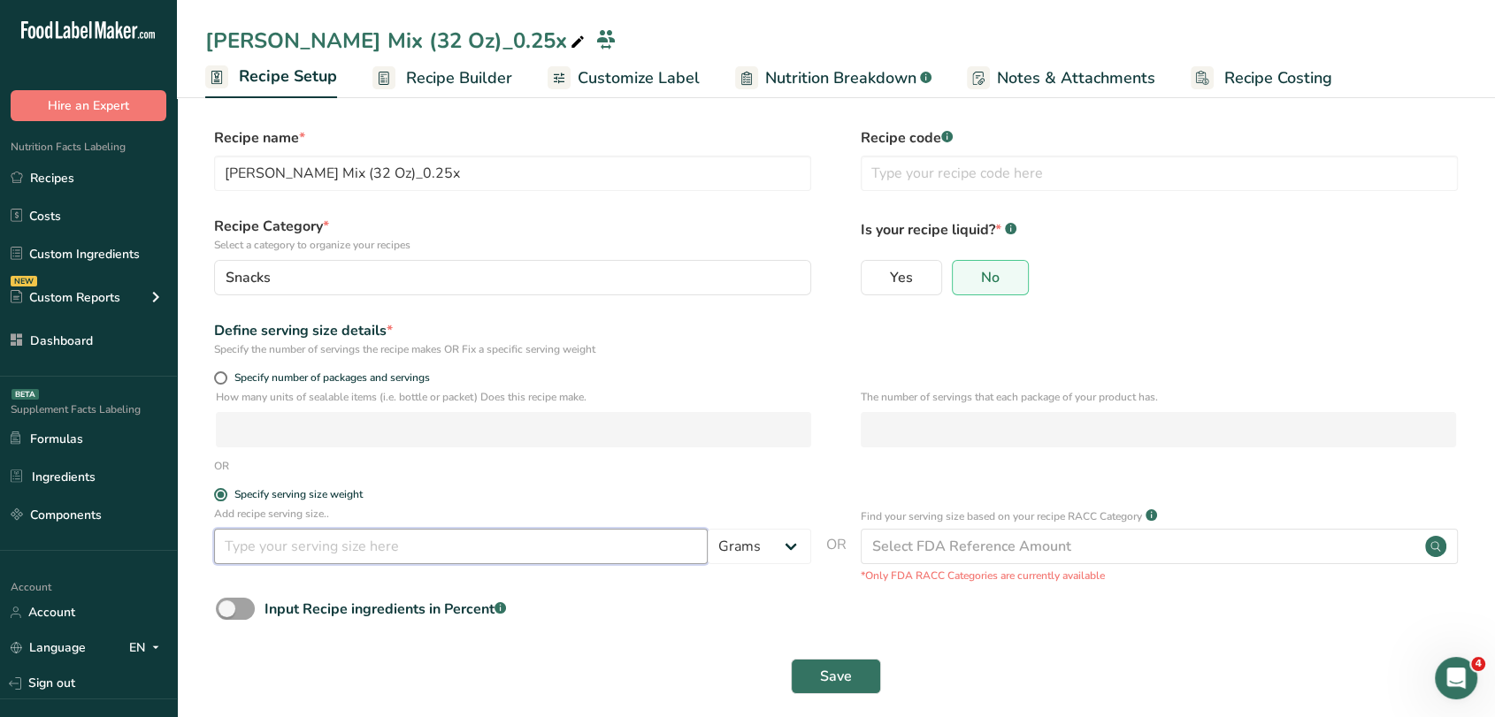
click at [287, 561] on input "number" at bounding box center [461, 546] width 494 height 35
type input "75"
click at [836, 671] on span "Save" at bounding box center [836, 676] width 32 height 21
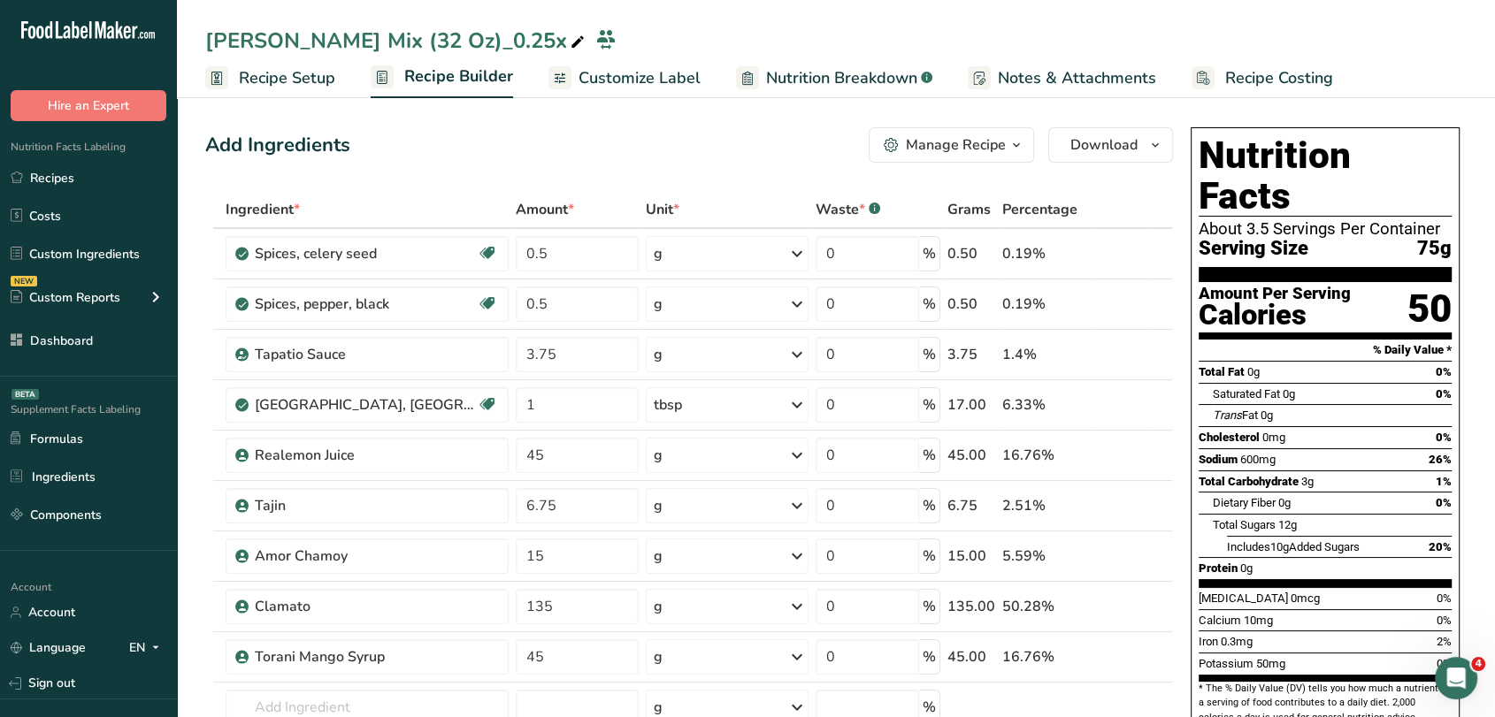
click at [652, 80] on span "Customize Label" at bounding box center [640, 78] width 122 height 24
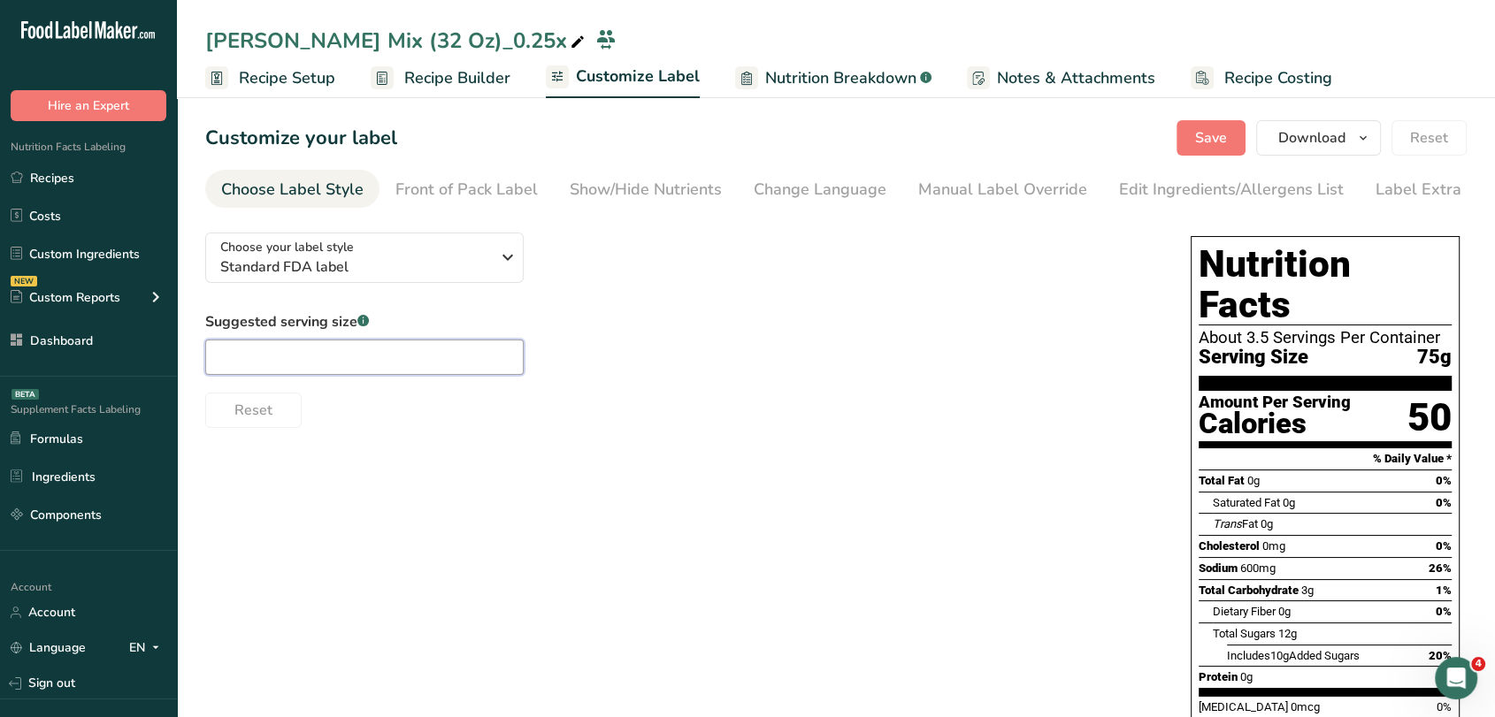
click at [339, 363] on input "text" at bounding box center [364, 357] width 318 height 35
type input "2.66 Oz"
click at [1238, 147] on button "Save" at bounding box center [1210, 137] width 69 height 35
click at [1125, 183] on div "Edit Ingredients/Allergens List" at bounding box center [1231, 190] width 225 height 24
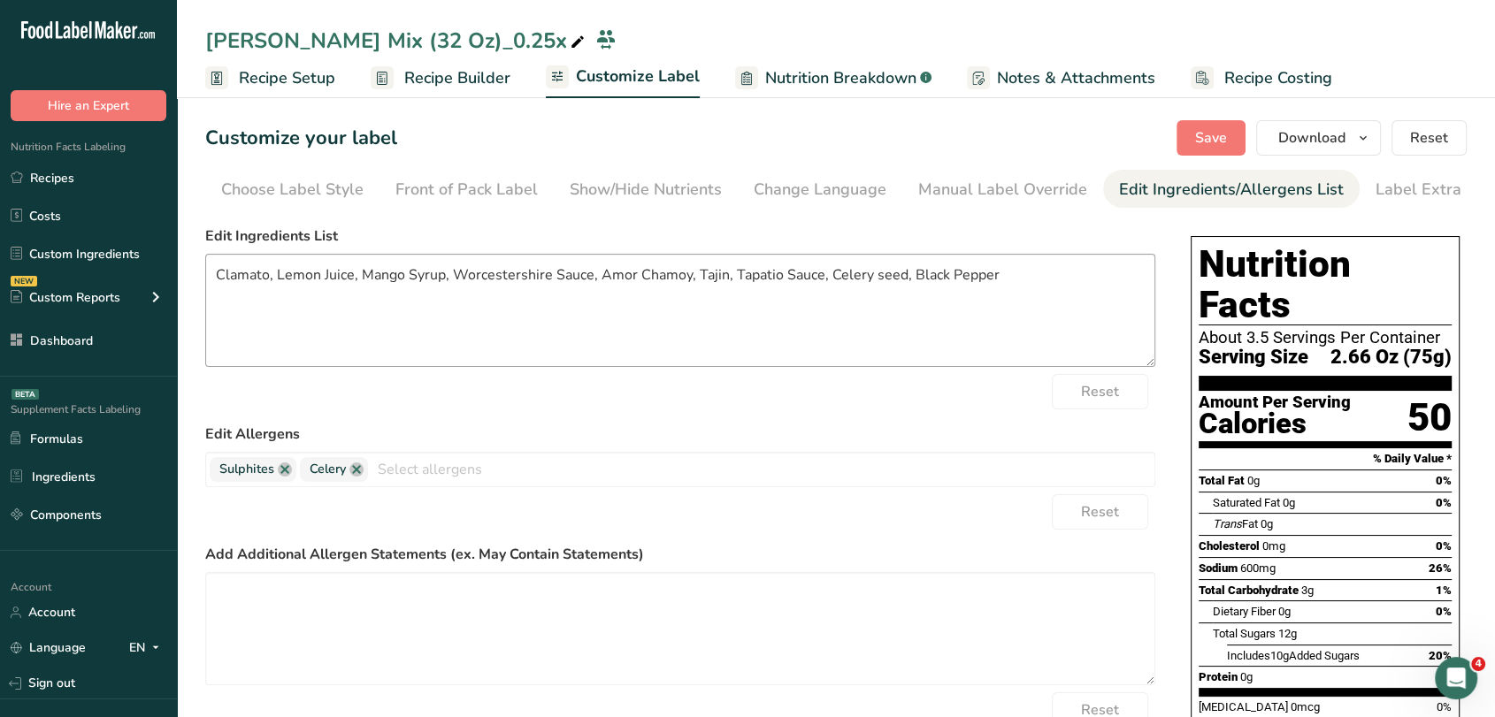
scroll to position [0, 24]
click at [553, 303] on textarea "Clamato, Lemon Juice, Mango Syrup, Worcestershire Sauce, Amor Chamoy, Tajin, Ta…" at bounding box center [680, 310] width 950 height 113
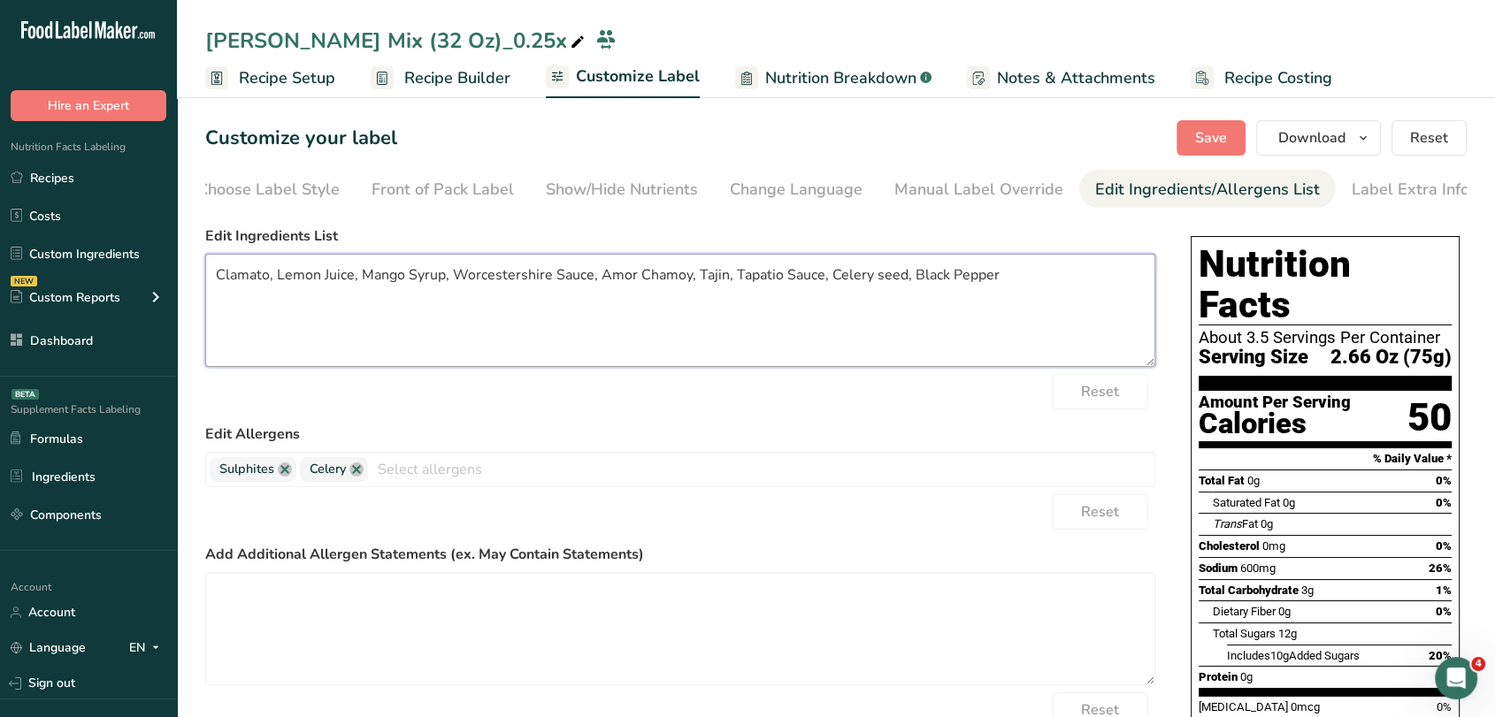
paste textarea "( Reconstituted Tomato Juice Concentrate, Water, Sugar, Salt, Spices, Dried Cla…"
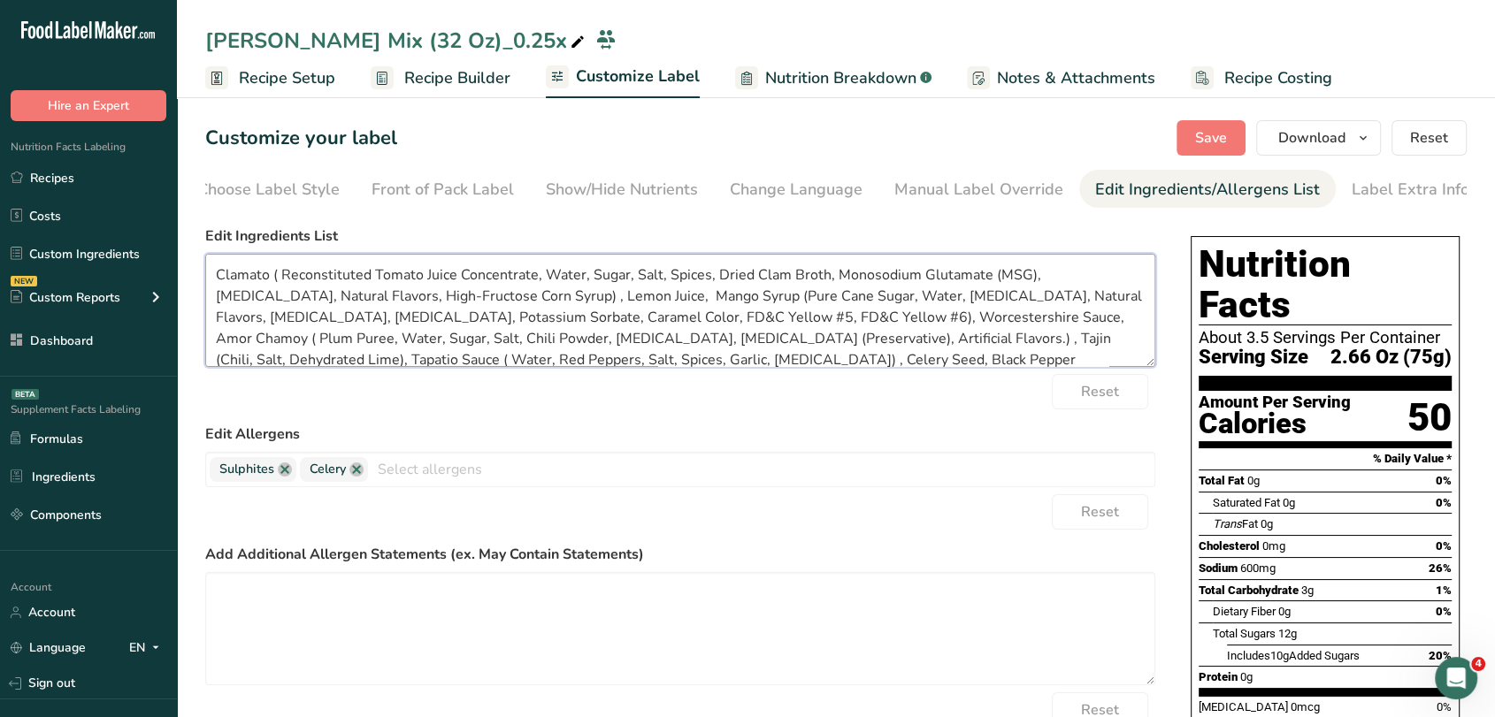
scroll to position [3, 0]
type textarea "Clamato ( Reconstituted Tomato Juice Concentrate, Water, Sugar, Salt, Spices, D…"
click at [1214, 136] on span "Save" at bounding box center [1211, 137] width 32 height 21
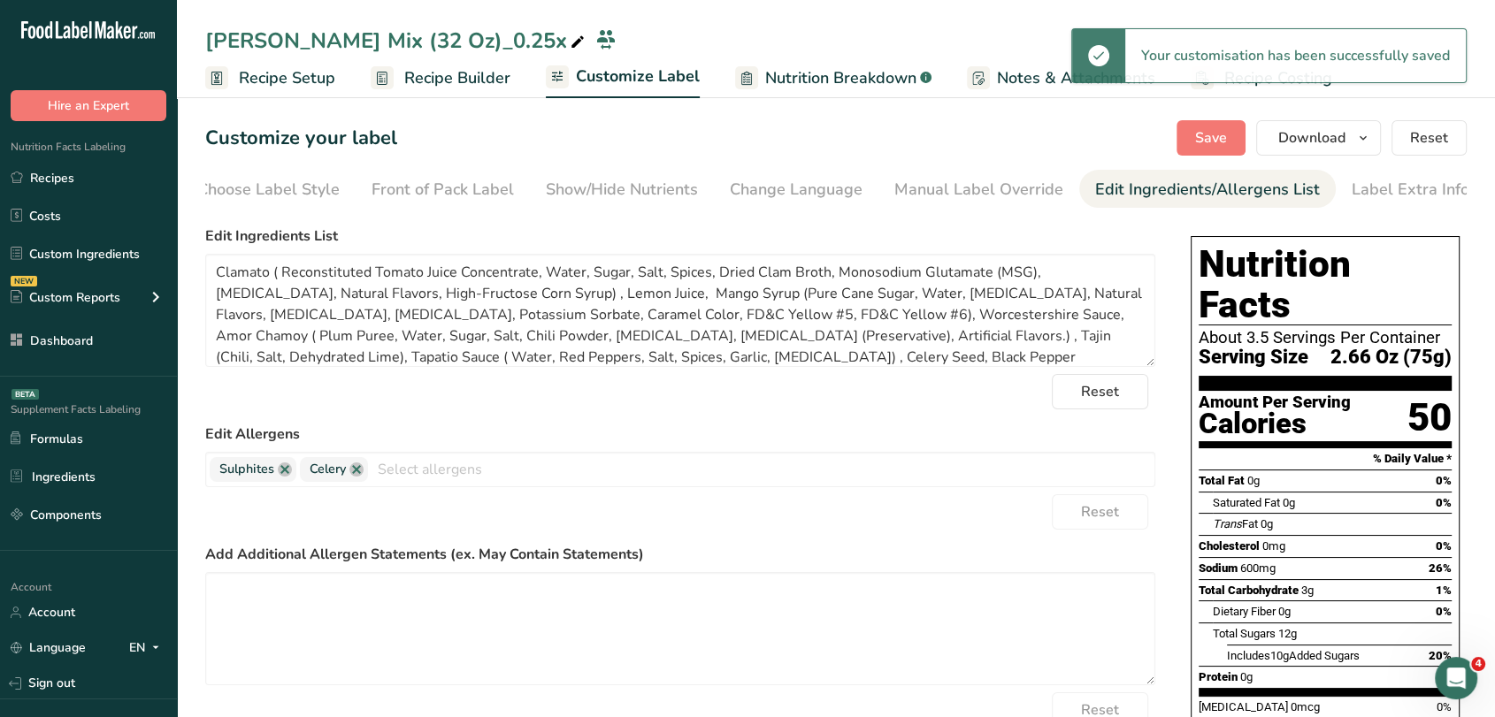
click at [556, 36] on div "Mango Michelada Mix (32 Oz)_0.25x" at bounding box center [396, 41] width 383 height 32
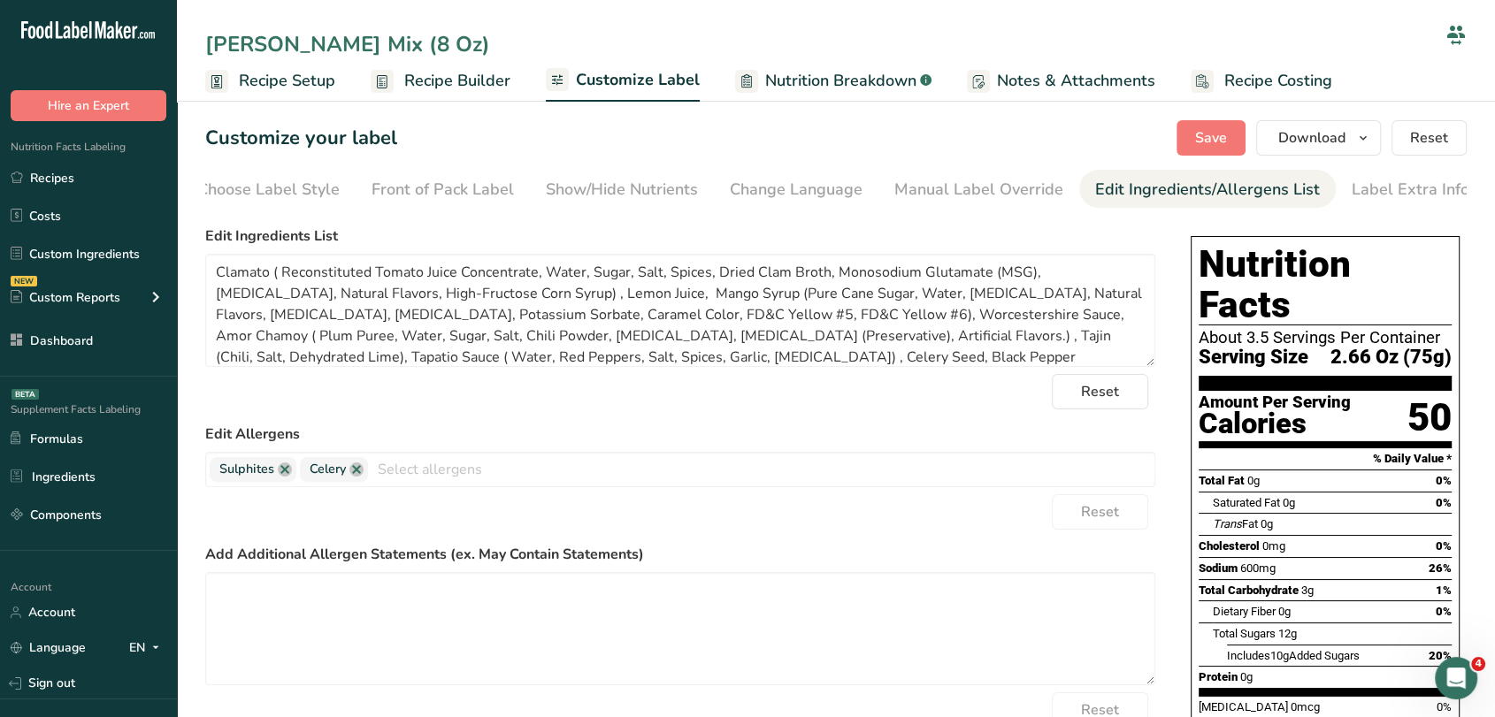
type input "Mango Michelada Mix (8 Oz)"
click at [1105, 128] on div "Customize your label Save Download Choose what to show on your downloaded label…" at bounding box center [835, 137] width 1261 height 35
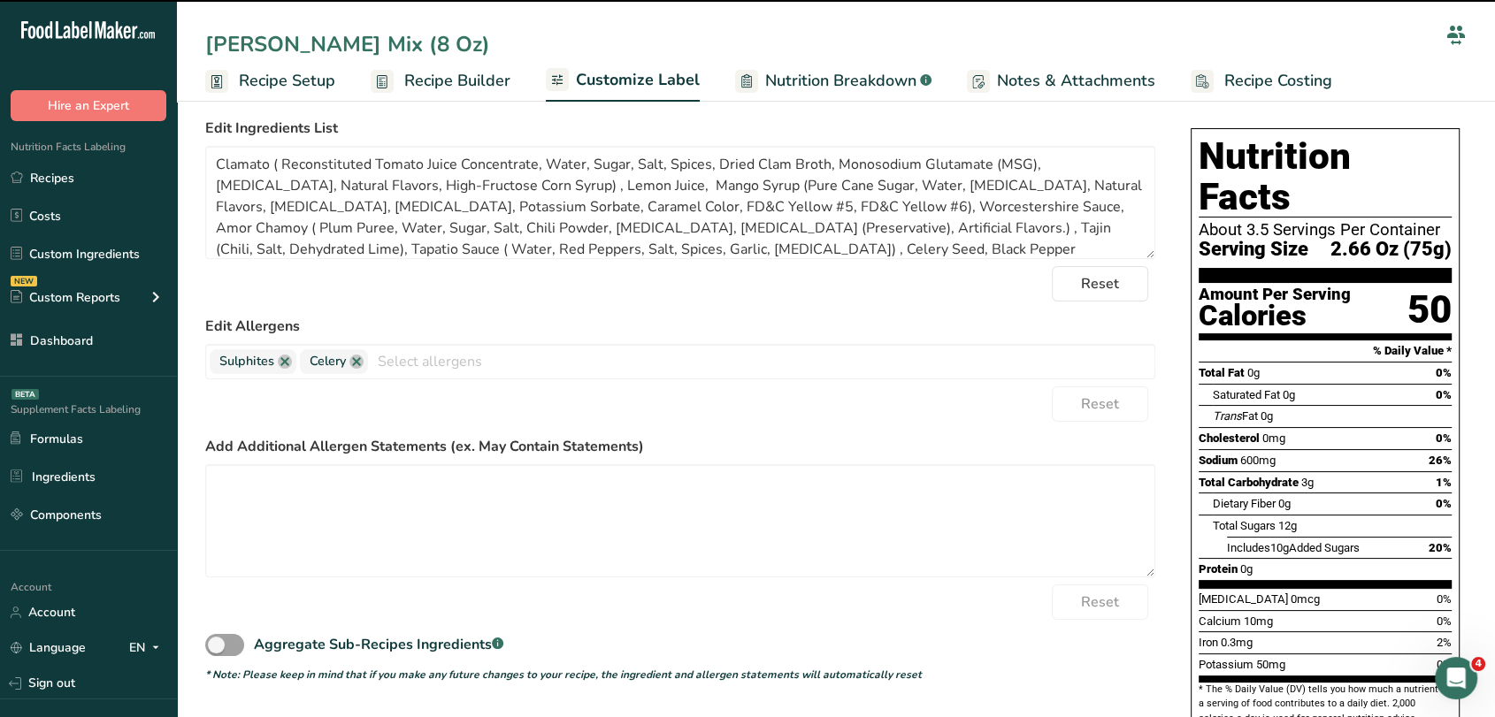
scroll to position [0, 0]
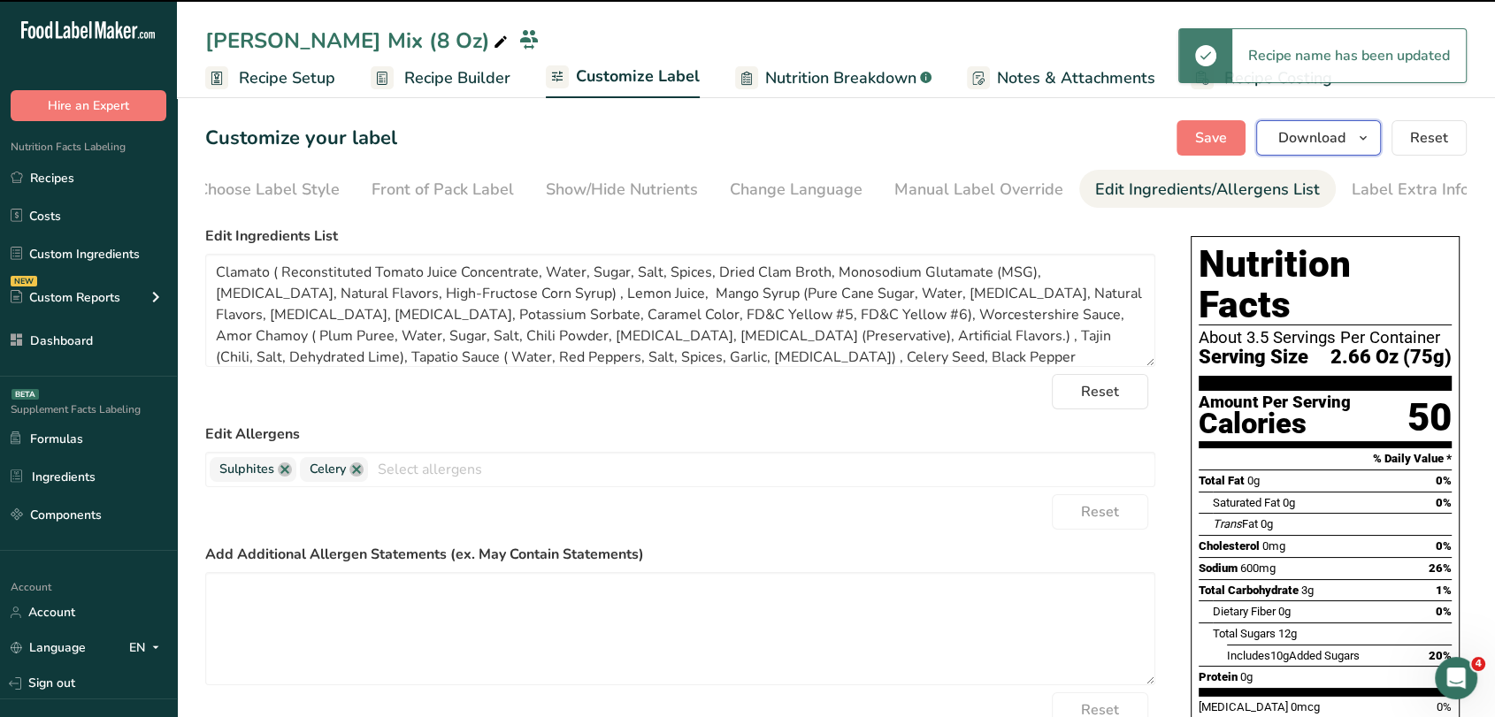
click at [1329, 154] on button "Download" at bounding box center [1318, 137] width 125 height 35
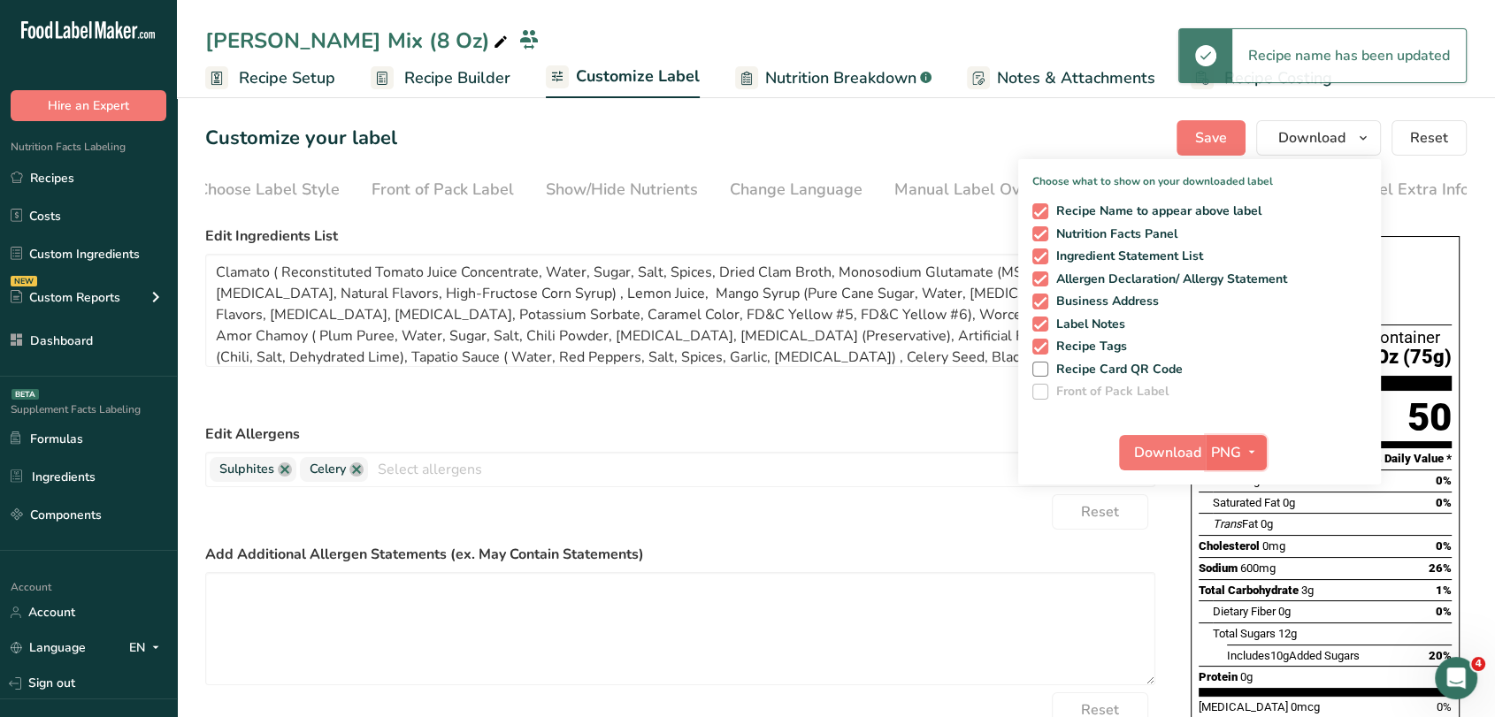
click at [1242, 450] on span "button" at bounding box center [1251, 452] width 21 height 21
click at [1247, 577] on link "PDF" at bounding box center [1238, 576] width 57 height 29
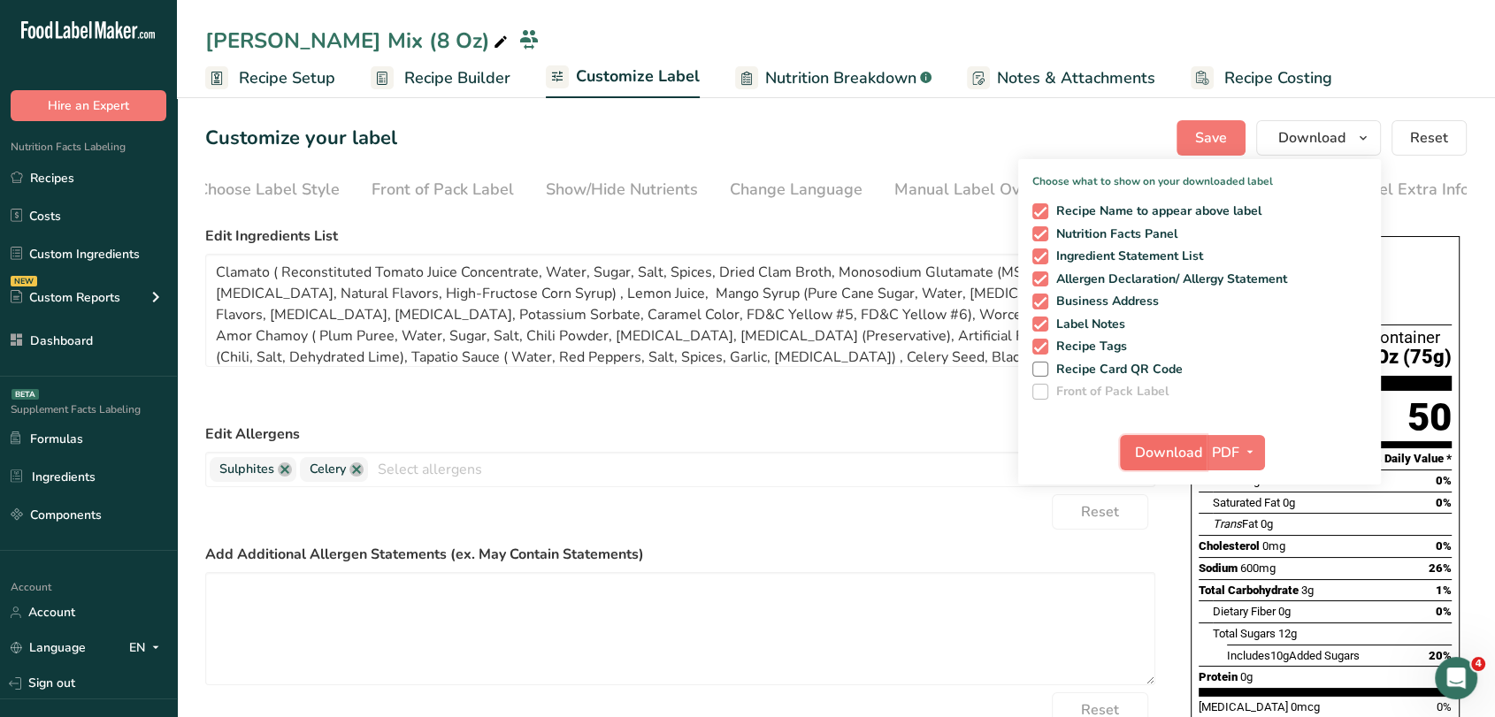
click at [1188, 466] on button "Download" at bounding box center [1163, 452] width 87 height 35
click at [54, 179] on link "Recipes" at bounding box center [88, 178] width 177 height 34
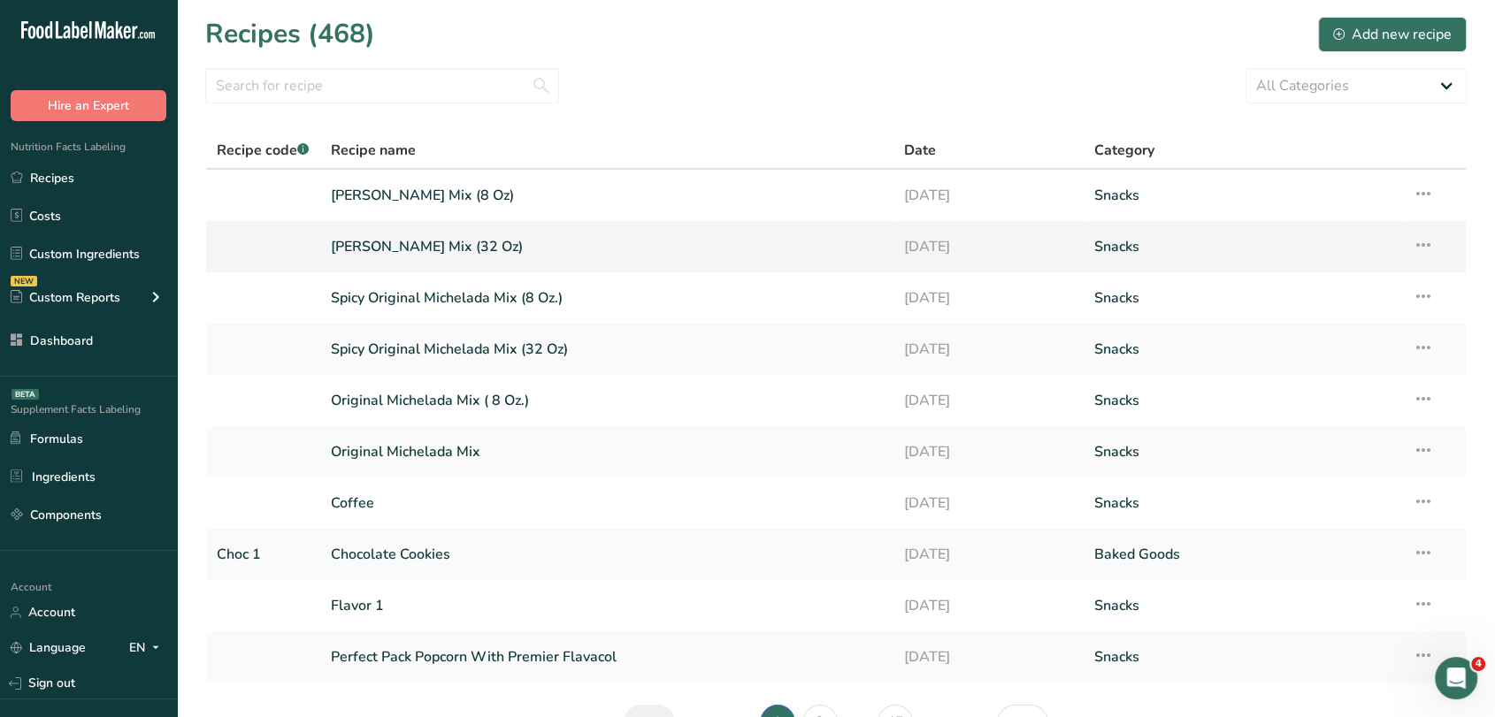
click at [479, 243] on link "Mango Michelada Mix (32 Oz)" at bounding box center [607, 246] width 552 height 37
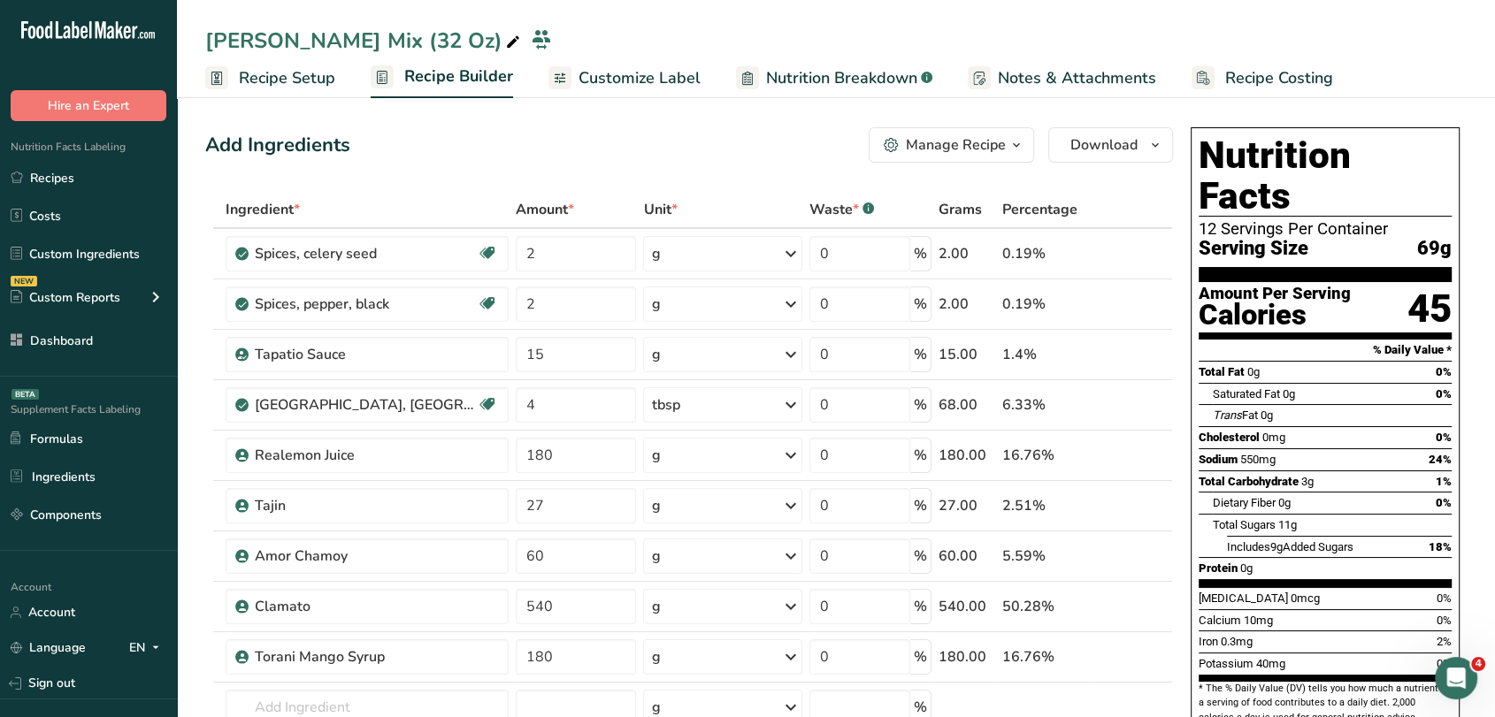
click at [666, 94] on link "Customize Label" at bounding box center [624, 78] width 152 height 40
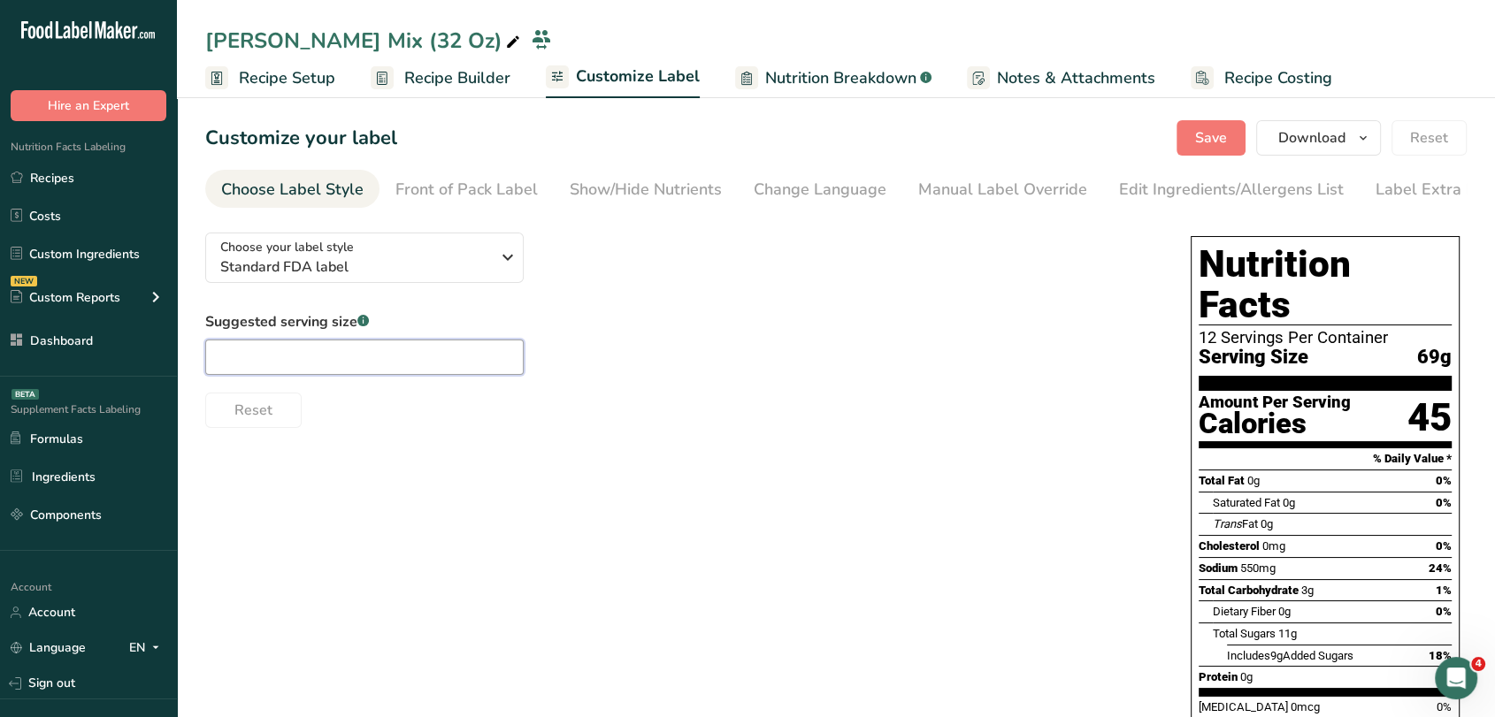
click at [400, 351] on input "text" at bounding box center [364, 357] width 318 height 35
type input "2.66 Oz"
click at [1182, 133] on button "Save" at bounding box center [1210, 137] width 69 height 35
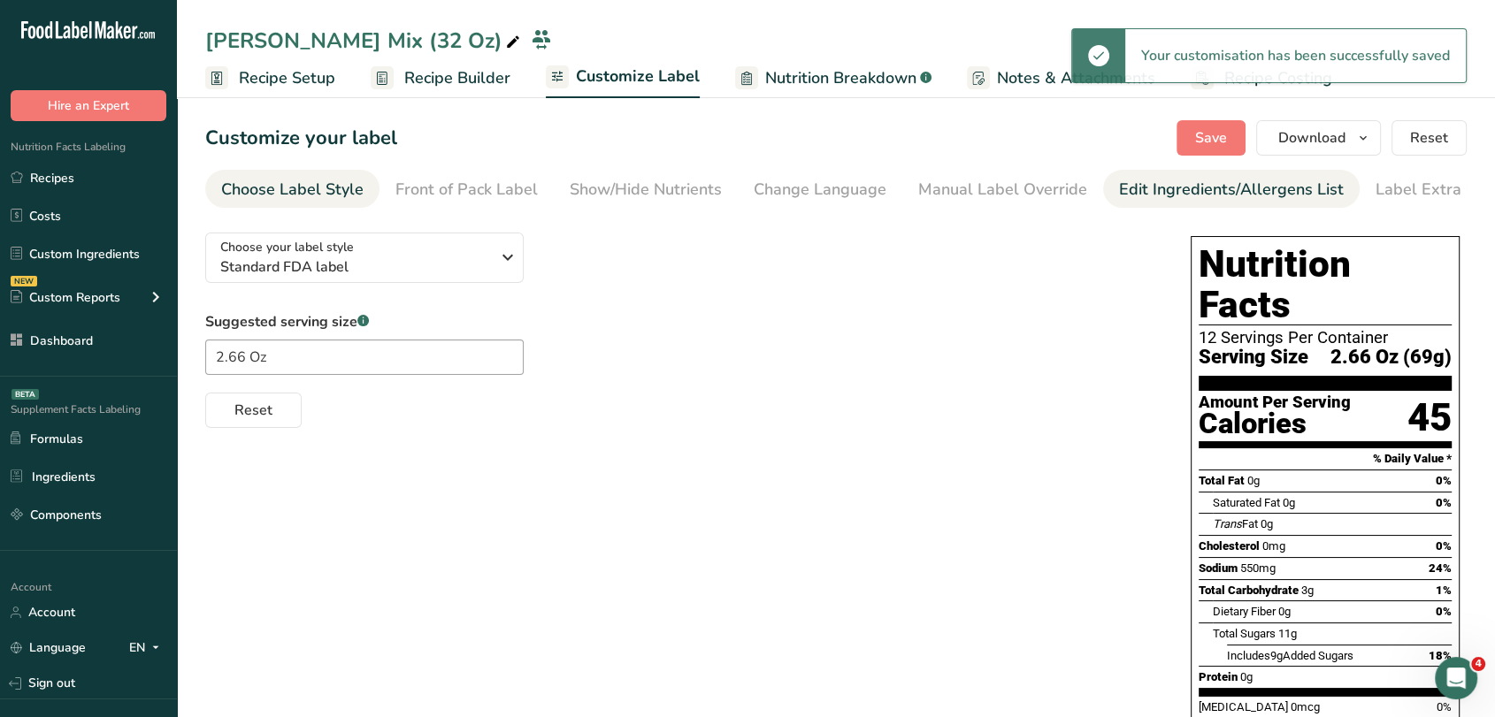
click at [1132, 178] on div "Edit Ingredients/Allergens List" at bounding box center [1231, 190] width 225 height 24
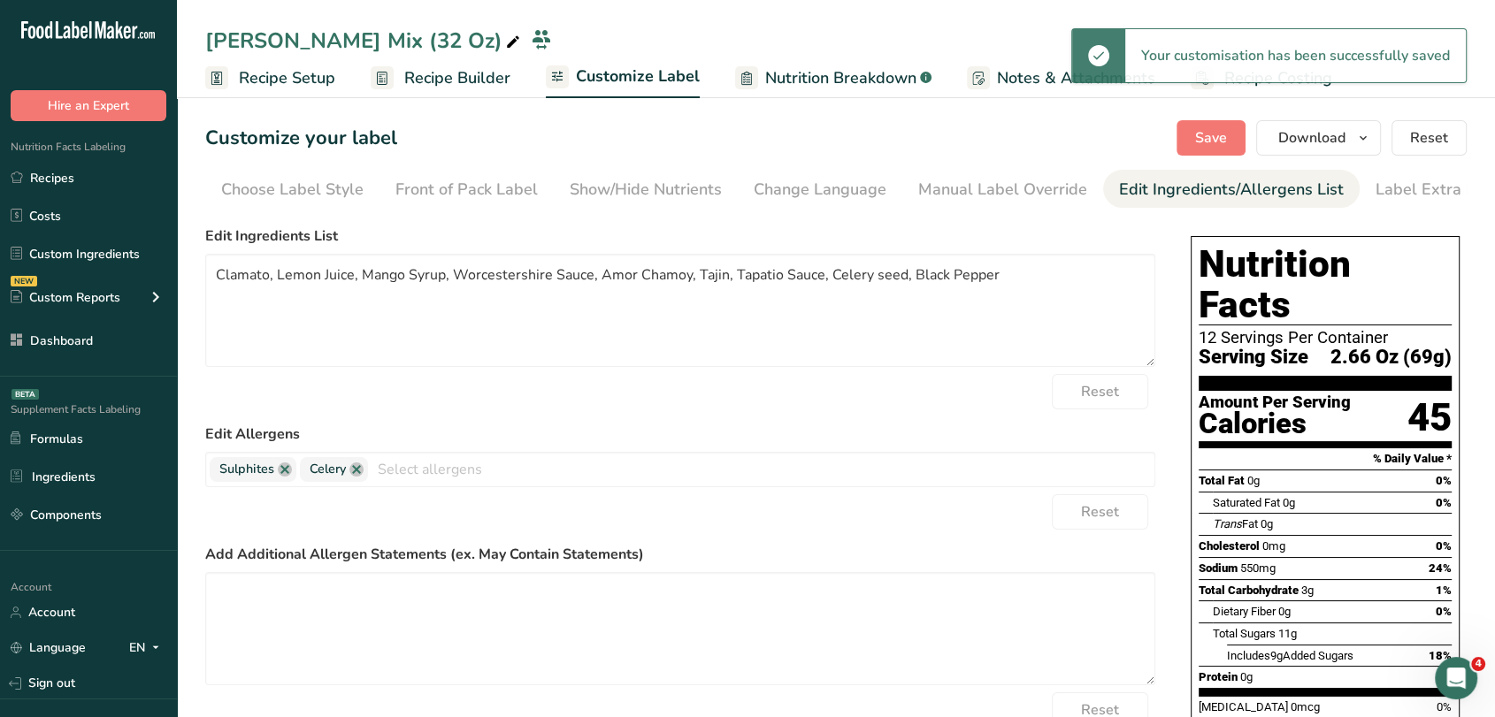
scroll to position [0, 24]
click at [853, 285] on textarea "Clamato, Lemon Juice, Mango Syrup, Worcestershire Sauce, Amor Chamoy, Tajin, Ta…" at bounding box center [680, 310] width 950 height 113
paste textarea "( Reconstituted Tomato Juice Concentrate, Water, Sugar, Salt, Spices, Dried Cla…"
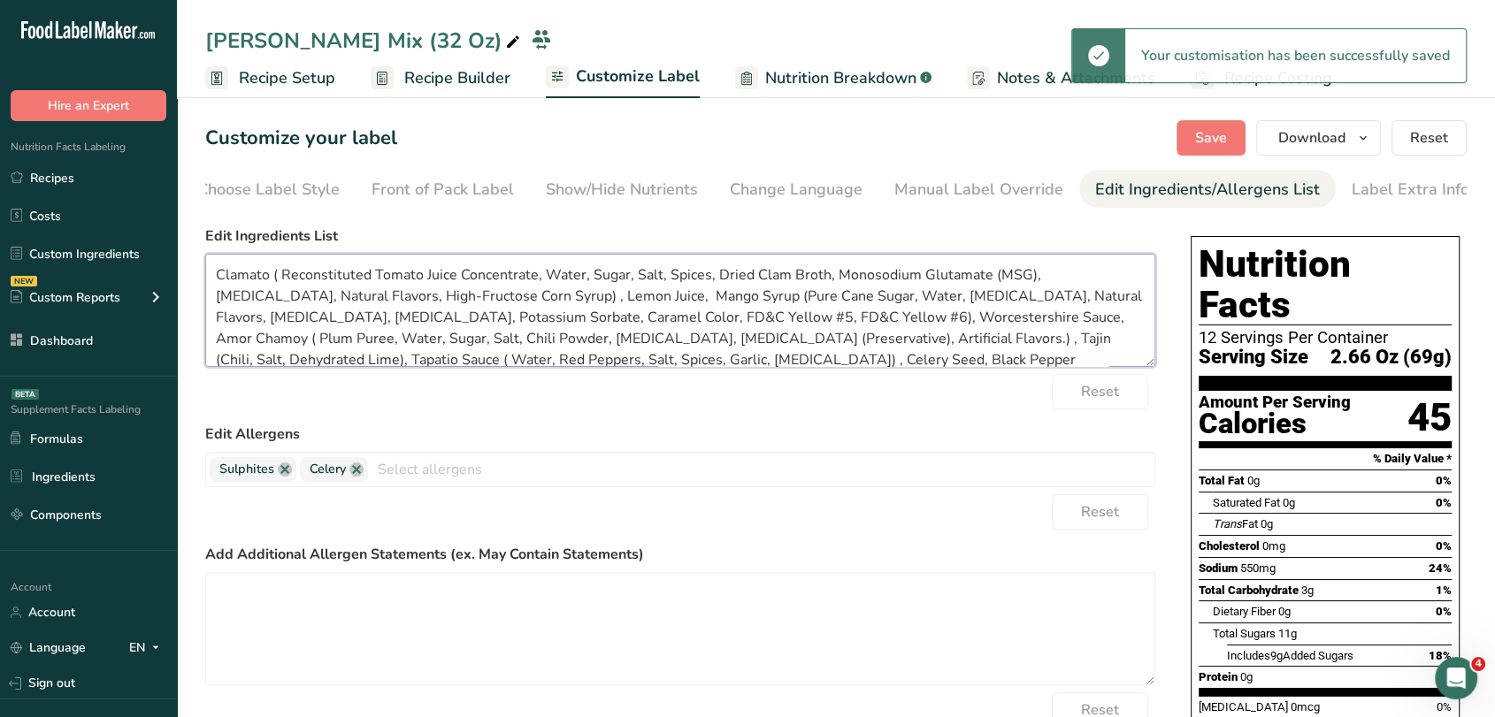
scroll to position [3, 0]
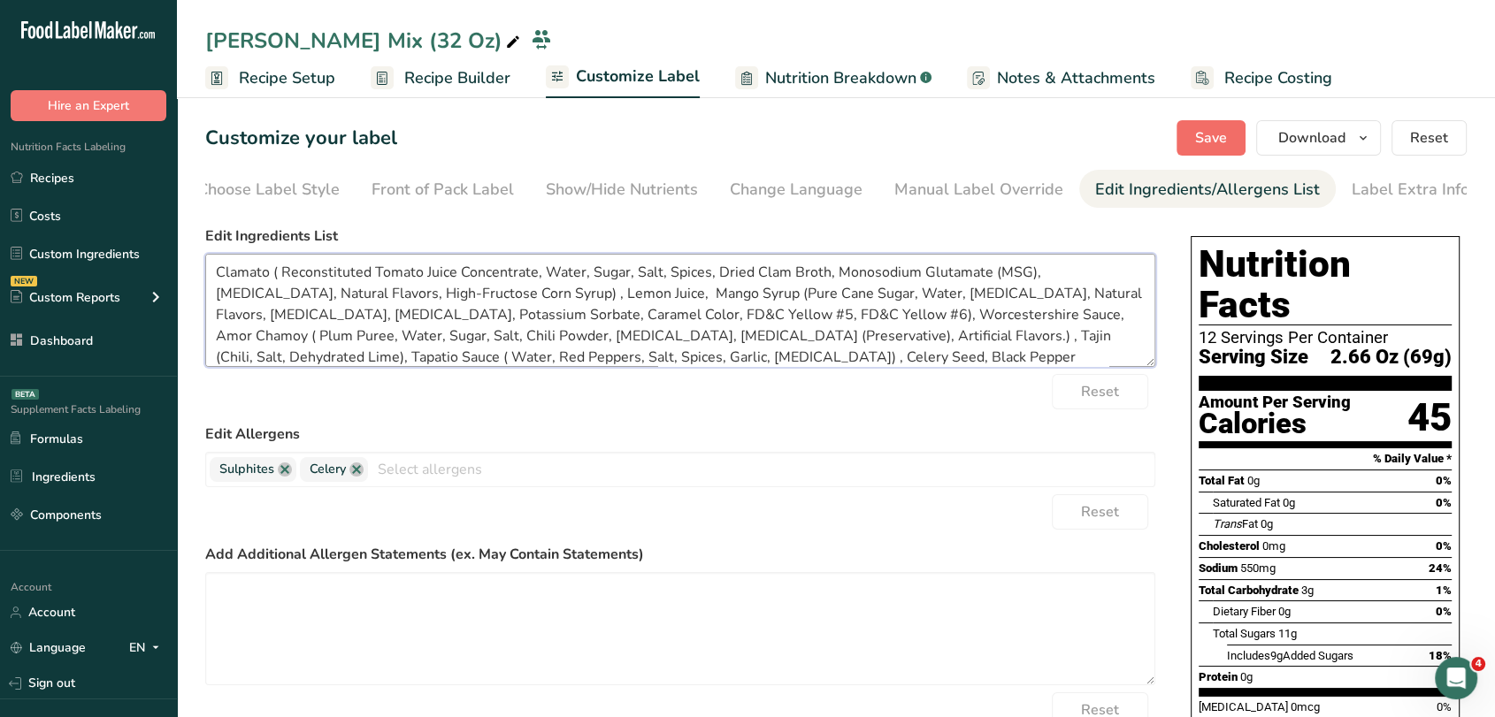
type textarea "Clamato ( Reconstituted Tomato Juice Concentrate, Water, Sugar, Salt, Spices, D…"
click at [1227, 131] on span "Save" at bounding box center [1211, 137] width 32 height 21
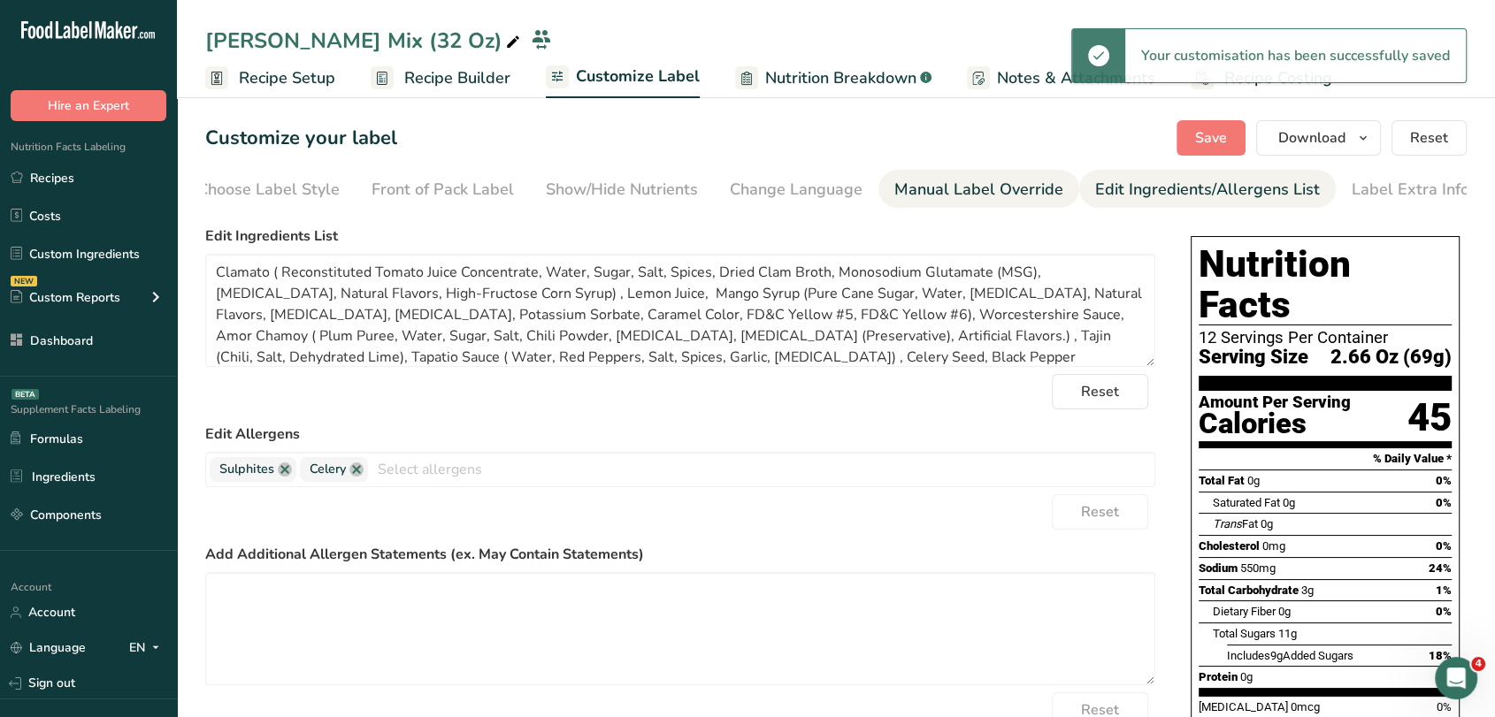
click at [962, 179] on div "Manual Label Override" at bounding box center [978, 190] width 169 height 24
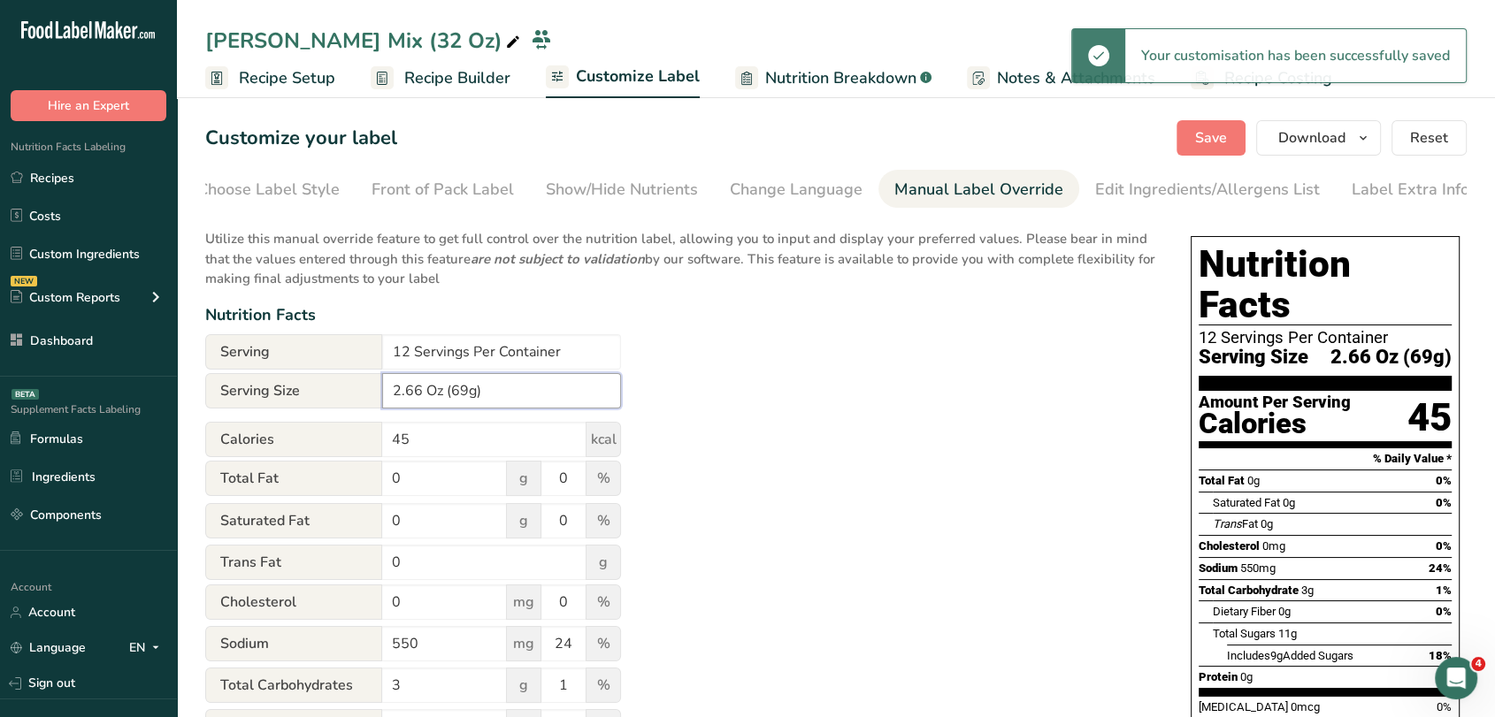
drag, startPoint x: 467, startPoint y: 394, endPoint x: 452, endPoint y: 394, distance: 15.0
click at [452, 394] on input "2.66 Oz (69g)" at bounding box center [501, 390] width 239 height 35
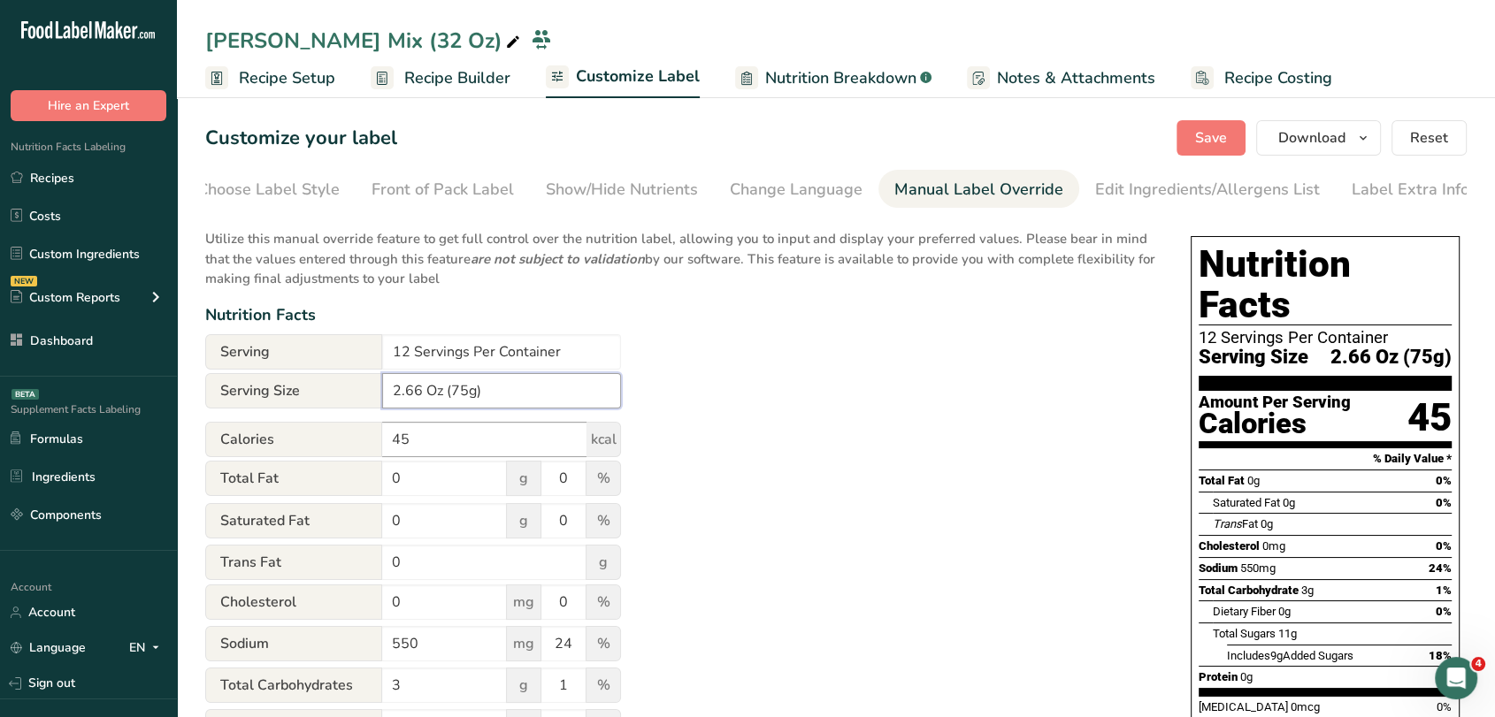
type input "2.66 Oz (75g)"
drag, startPoint x: 427, startPoint y: 429, endPoint x: 311, endPoint y: 430, distance: 115.9
click at [311, 430] on div "Calories 45 kcal" at bounding box center [413, 439] width 416 height 35
type input "50"
click at [1231, 125] on button "Save" at bounding box center [1210, 137] width 69 height 35
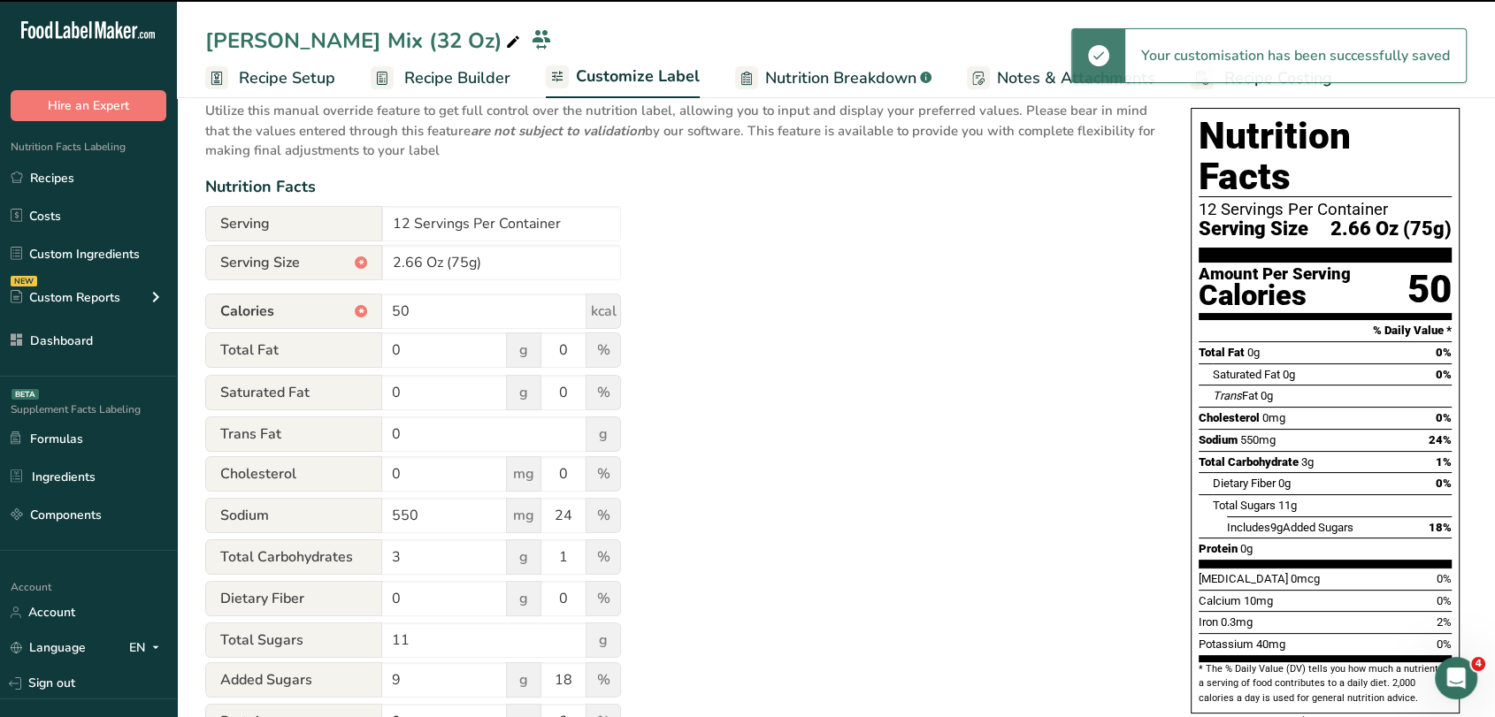
scroll to position [0, 0]
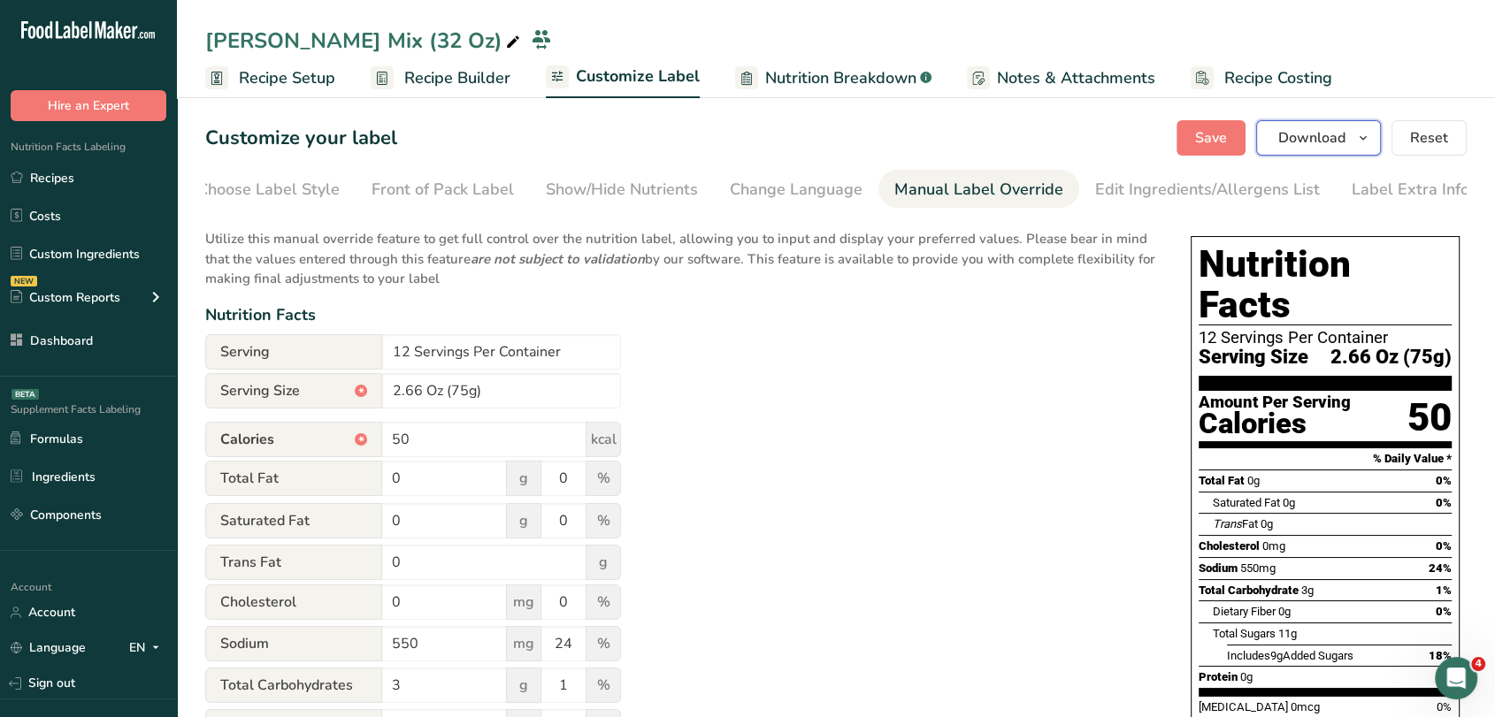
click at [1330, 130] on span "Download" at bounding box center [1311, 137] width 67 height 21
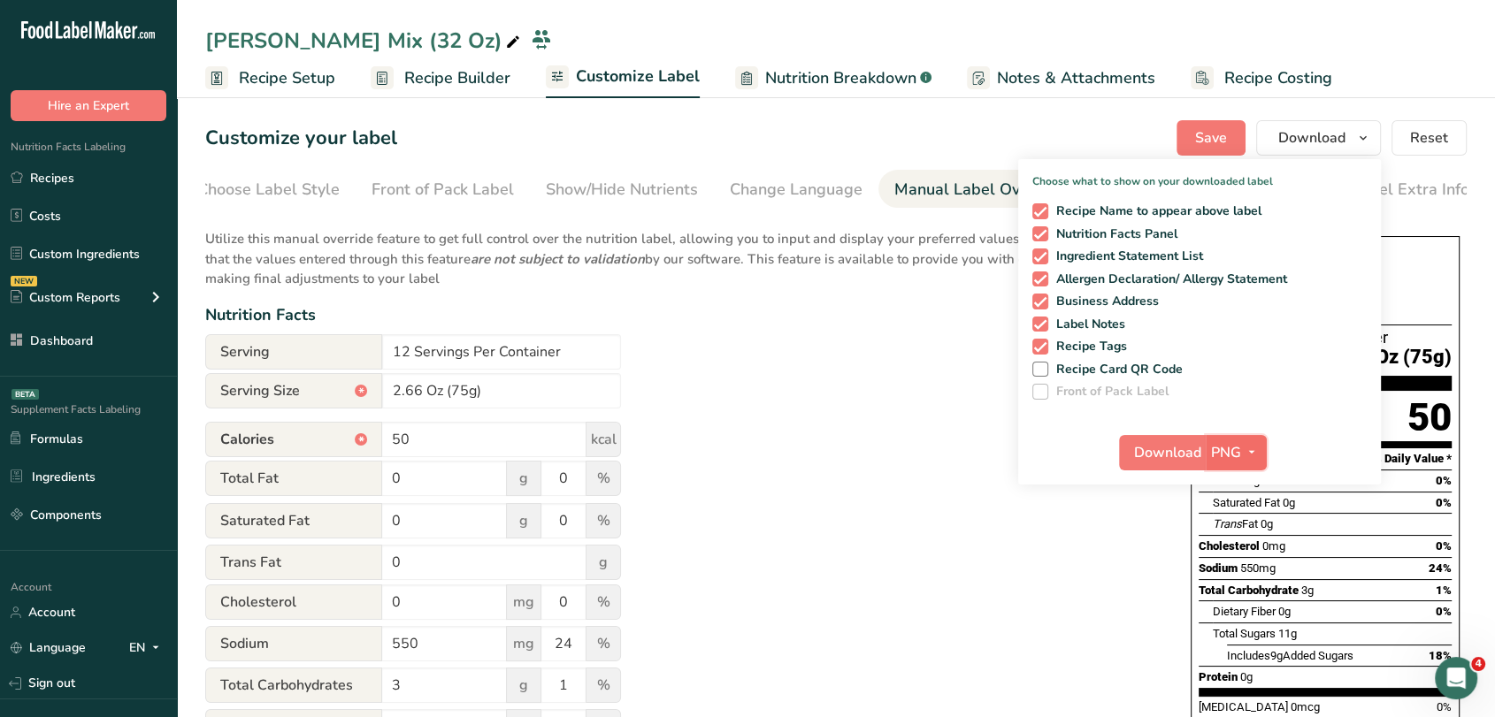
click at [1229, 456] on span "PNG" at bounding box center [1226, 452] width 30 height 21
click at [1234, 573] on link "PDF" at bounding box center [1238, 576] width 57 height 29
click at [1183, 451] on span "Download" at bounding box center [1168, 452] width 67 height 21
click at [99, 170] on link "Recipes" at bounding box center [88, 178] width 177 height 34
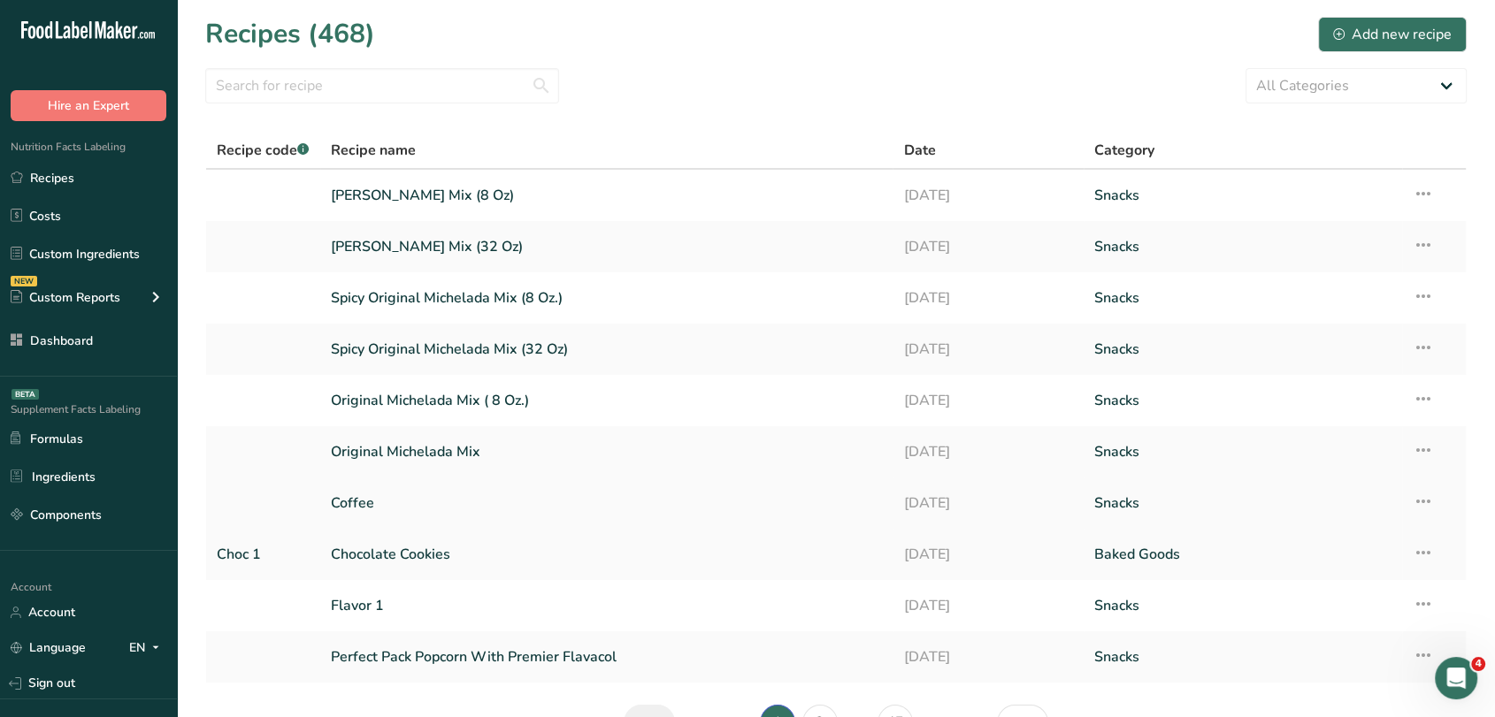
click at [391, 510] on link "Coffee" at bounding box center [607, 503] width 552 height 37
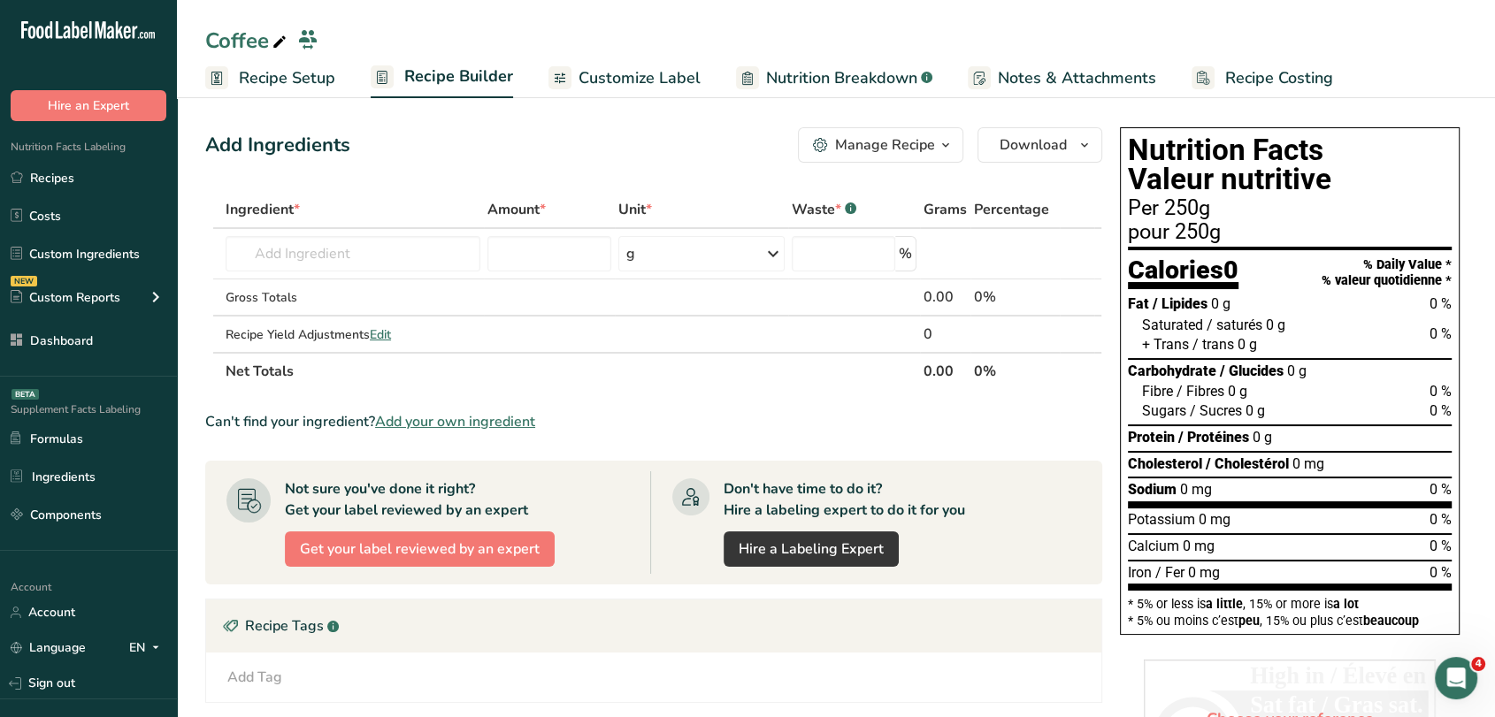
click at [430, 417] on span "Add your own ingredient" at bounding box center [455, 421] width 160 height 21
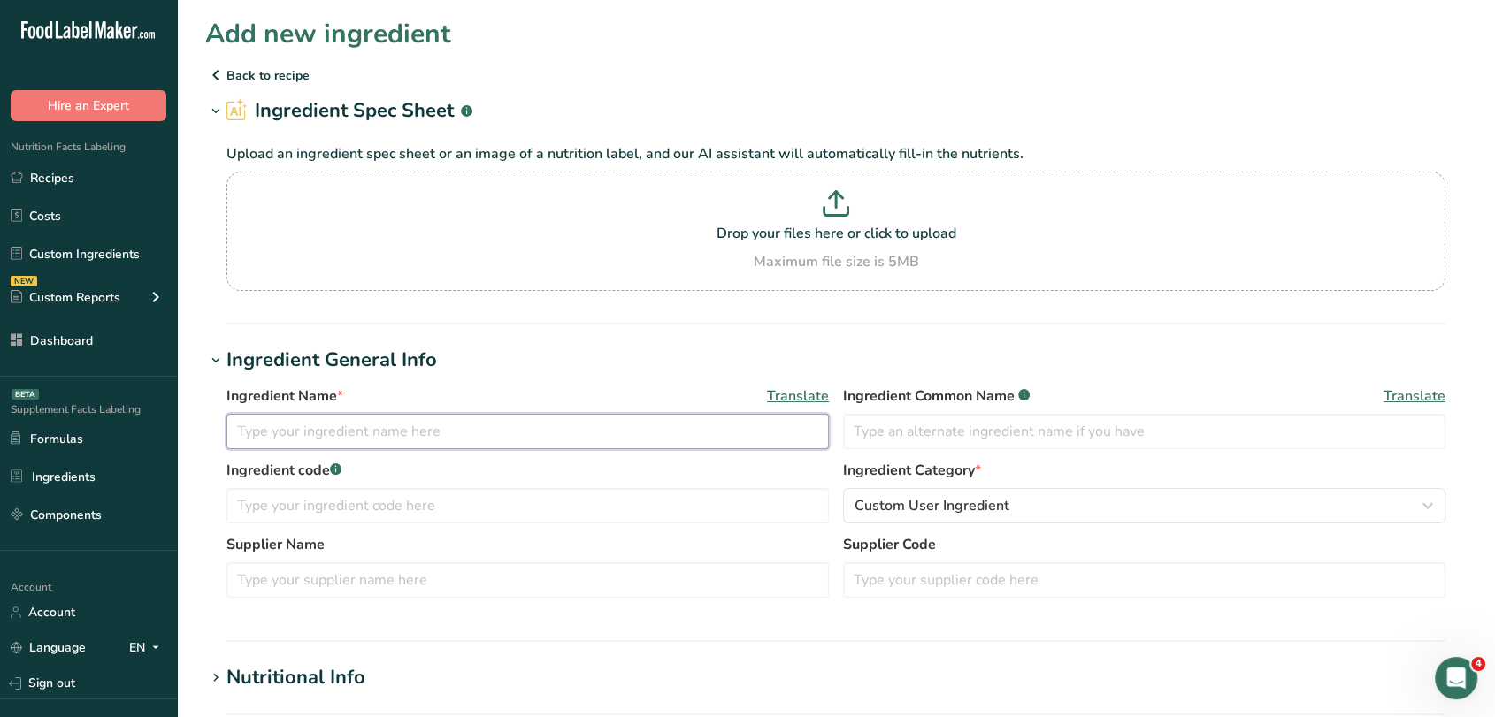
click at [467, 448] on input "text" at bounding box center [527, 431] width 602 height 35
click at [467, 448] on input "Organic Arabica Coffee Beans" at bounding box center [527, 431] width 602 height 35
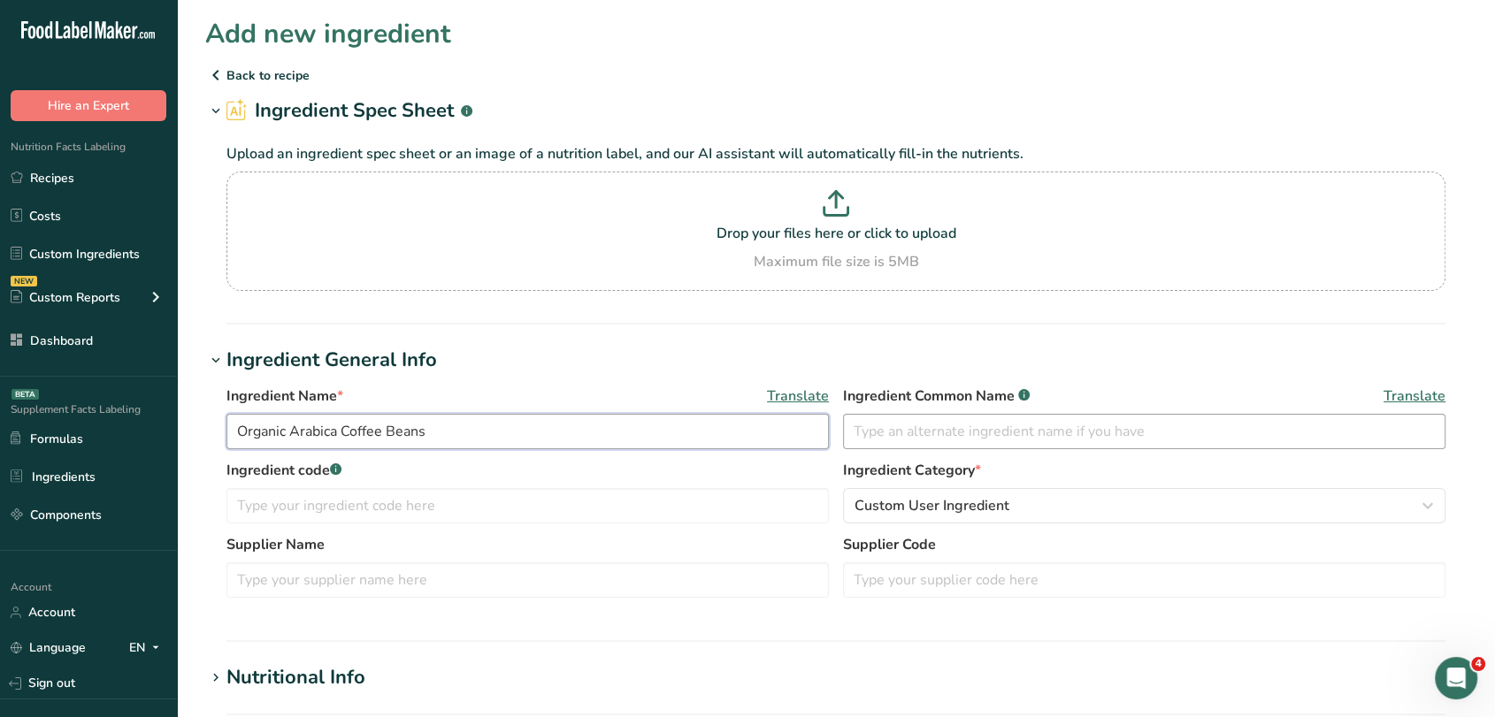
type input "Organic Arabica Coffee Beans"
click at [998, 429] on input "text" at bounding box center [1144, 431] width 602 height 35
paste input "Organic Arabica Coffee Beans"
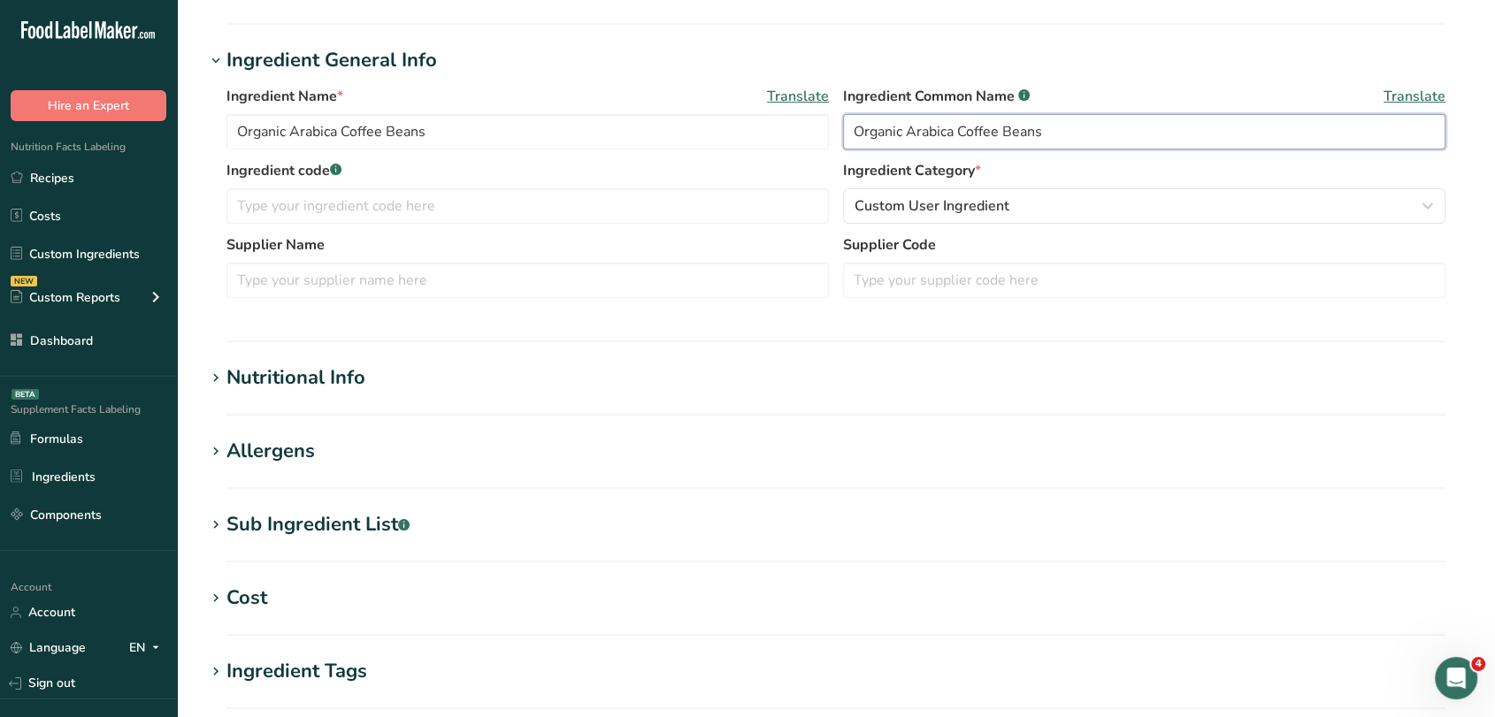
scroll to position [383, 0]
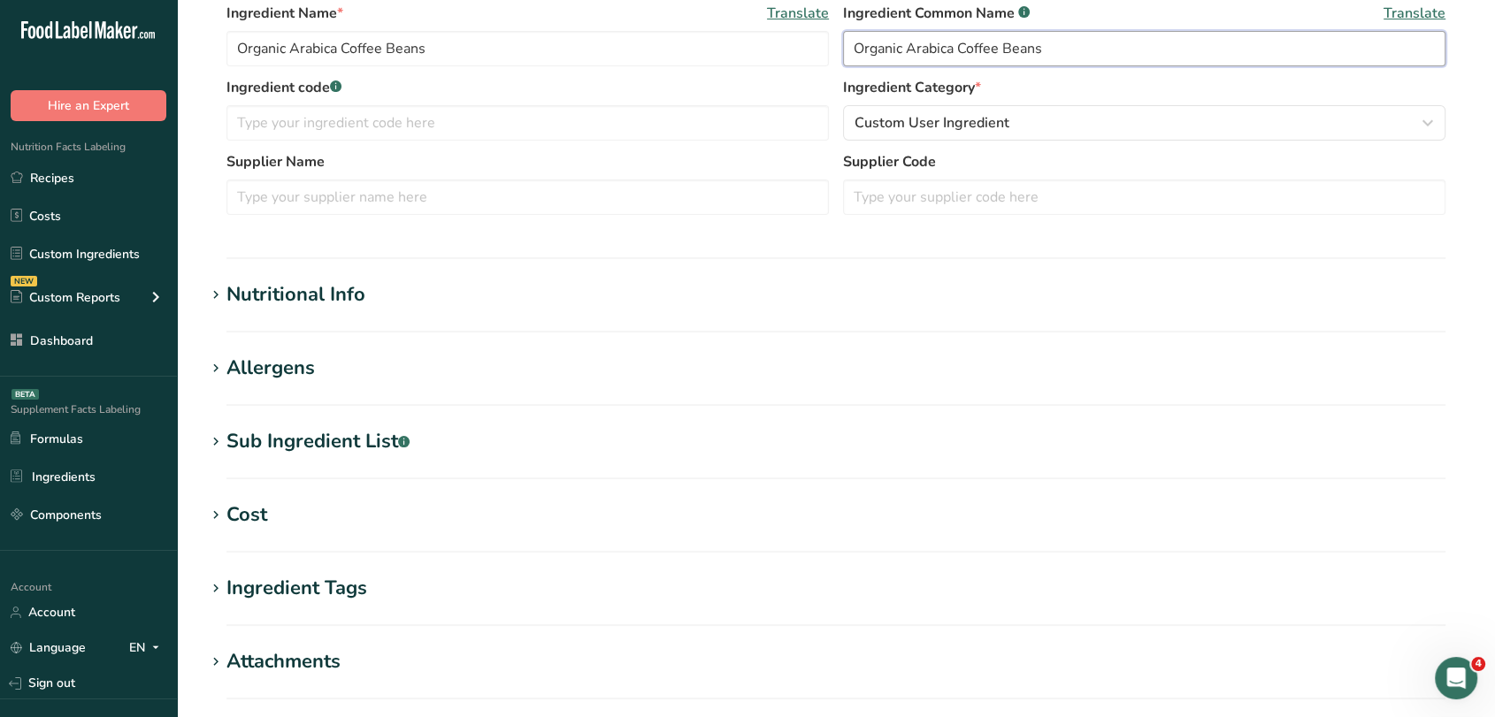
type input "Organic Arabica Coffee Beans"
click at [328, 308] on div "Nutritional Info" at bounding box center [295, 294] width 139 height 29
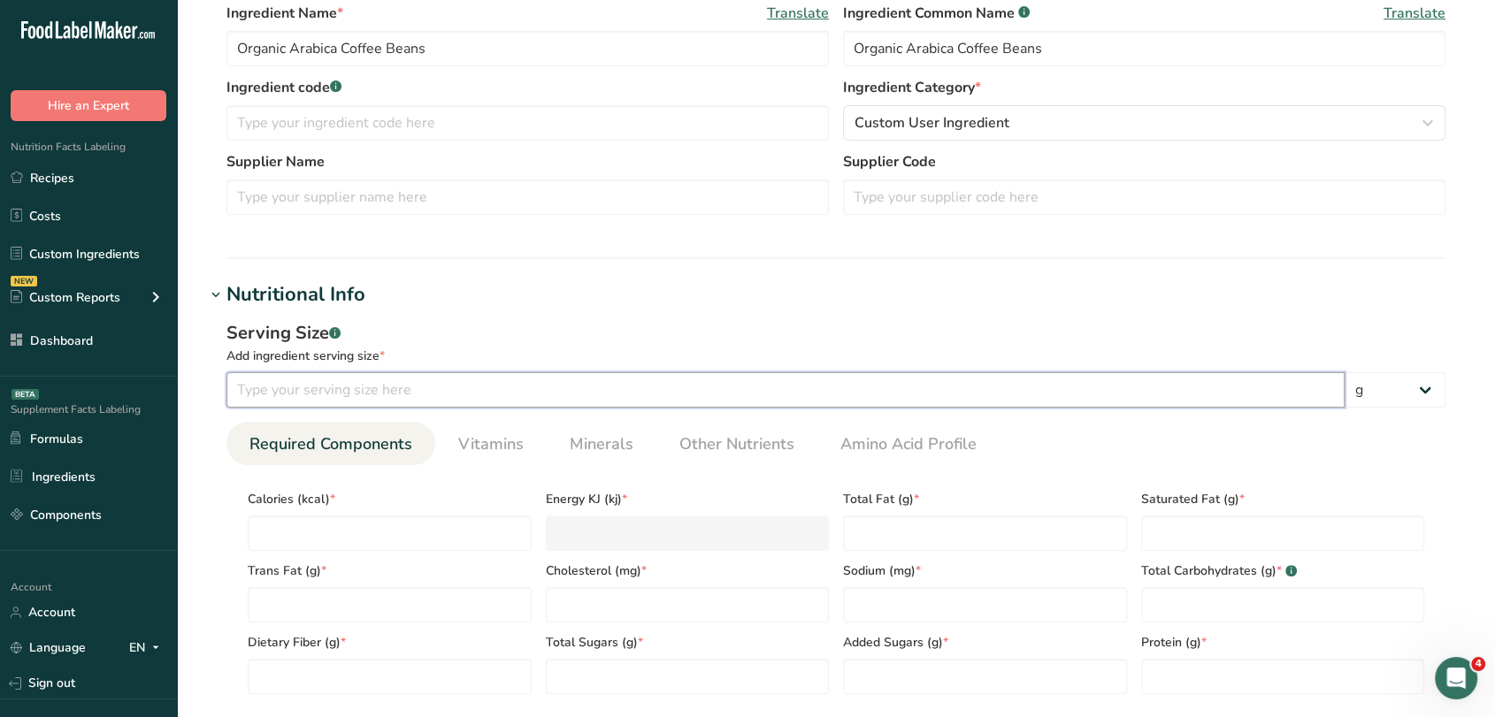
click at [404, 396] on input "number" at bounding box center [785, 389] width 1118 height 35
type input "100"
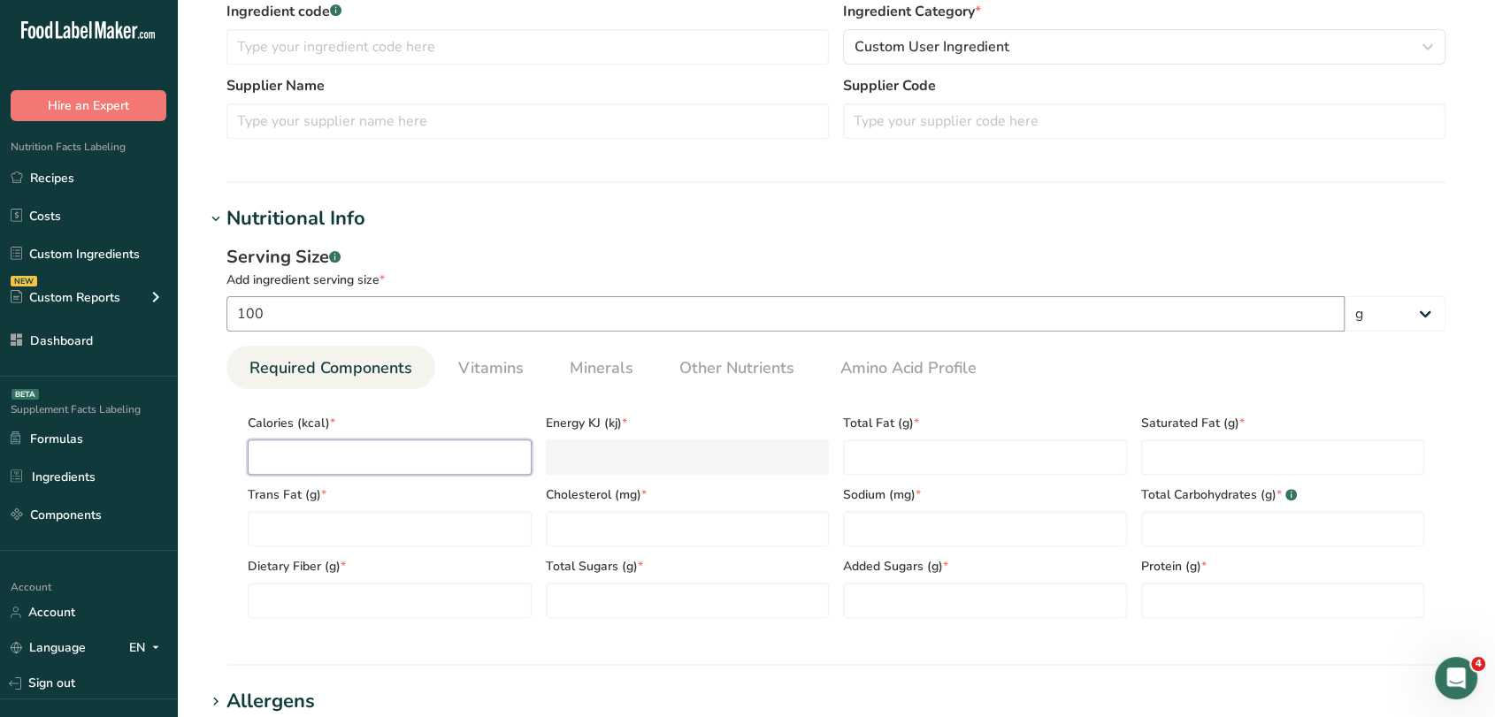
scroll to position [481, 0]
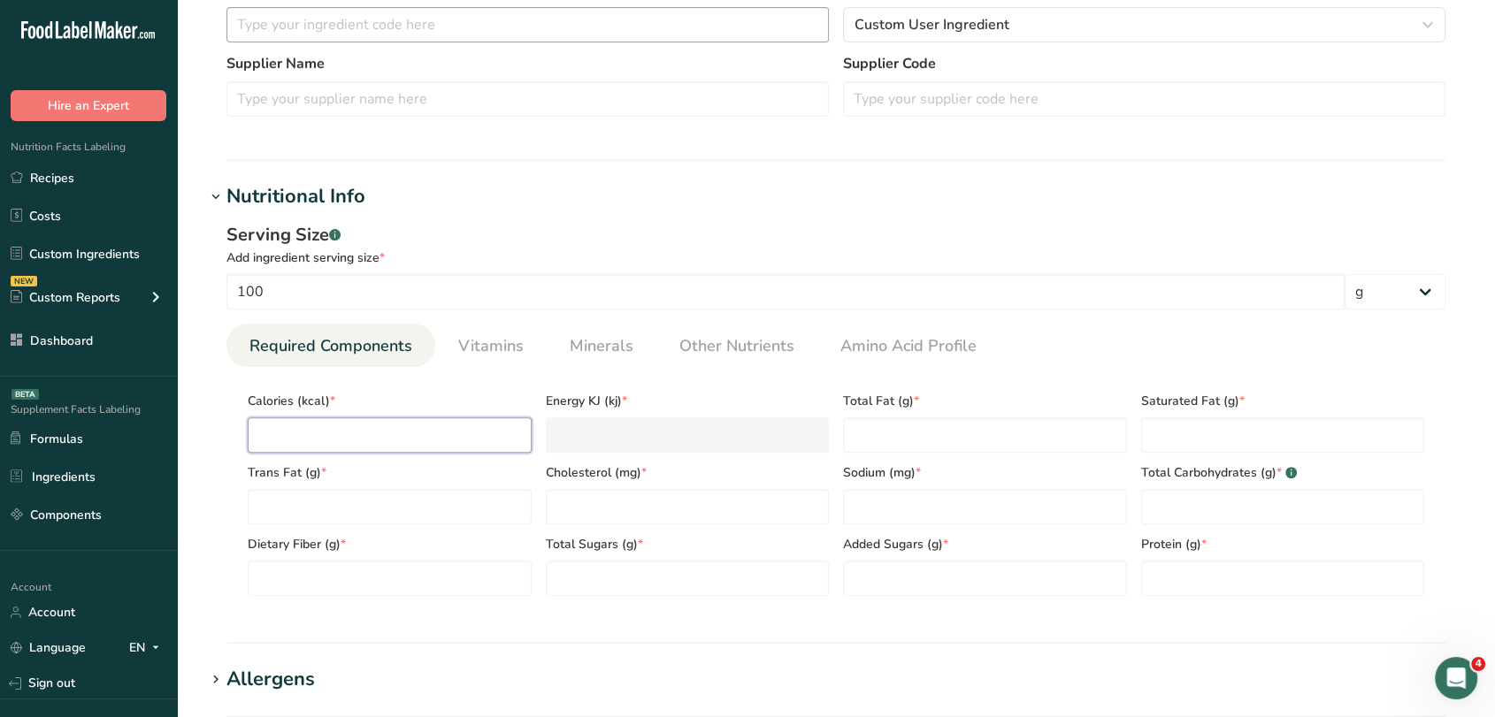
type input "1"
type KJ "4.2"
type input "16"
type KJ "66.9"
click at [439, 441] on input "16" at bounding box center [390, 435] width 284 height 35
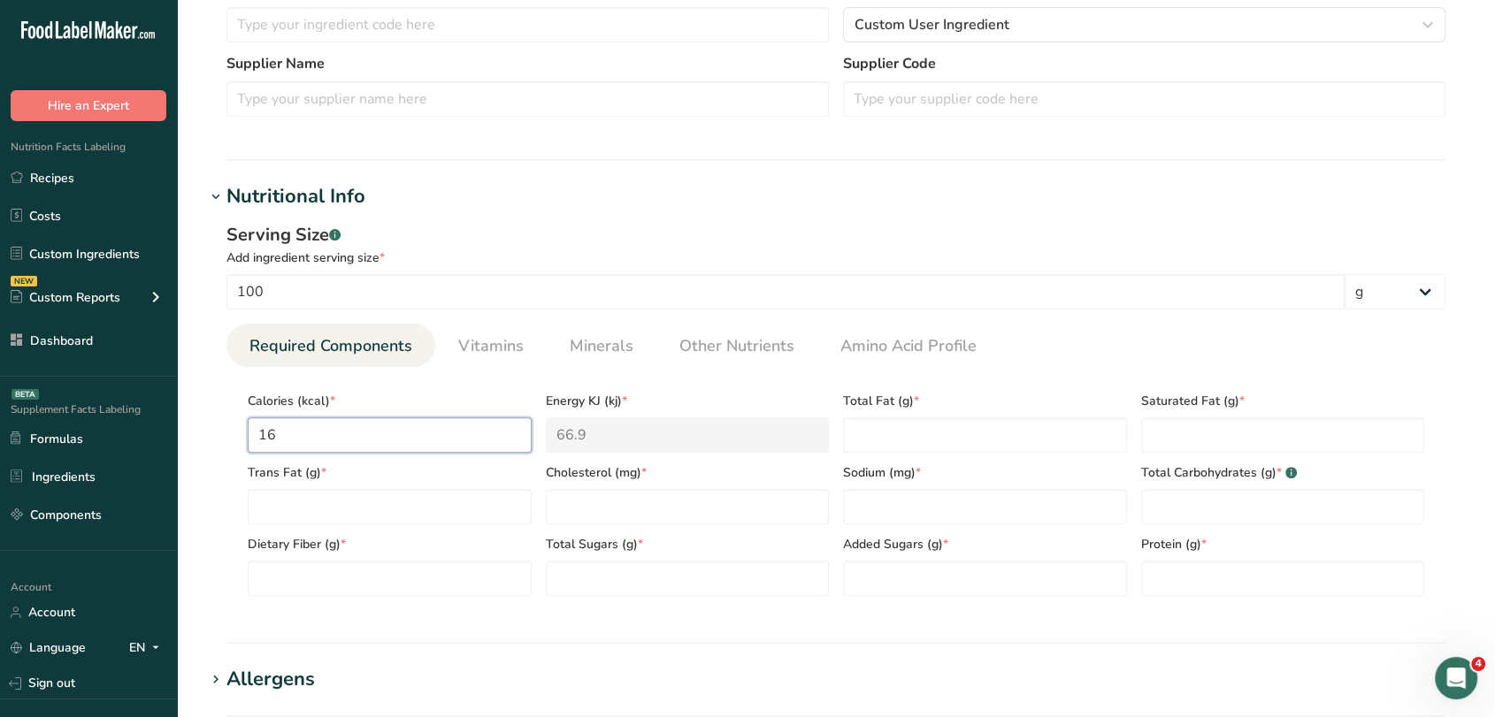
type input "166"
type KJ "694.5"
type input "166"
click at [1069, 441] on Fat "number" at bounding box center [985, 435] width 284 height 35
type Fat "15.4"
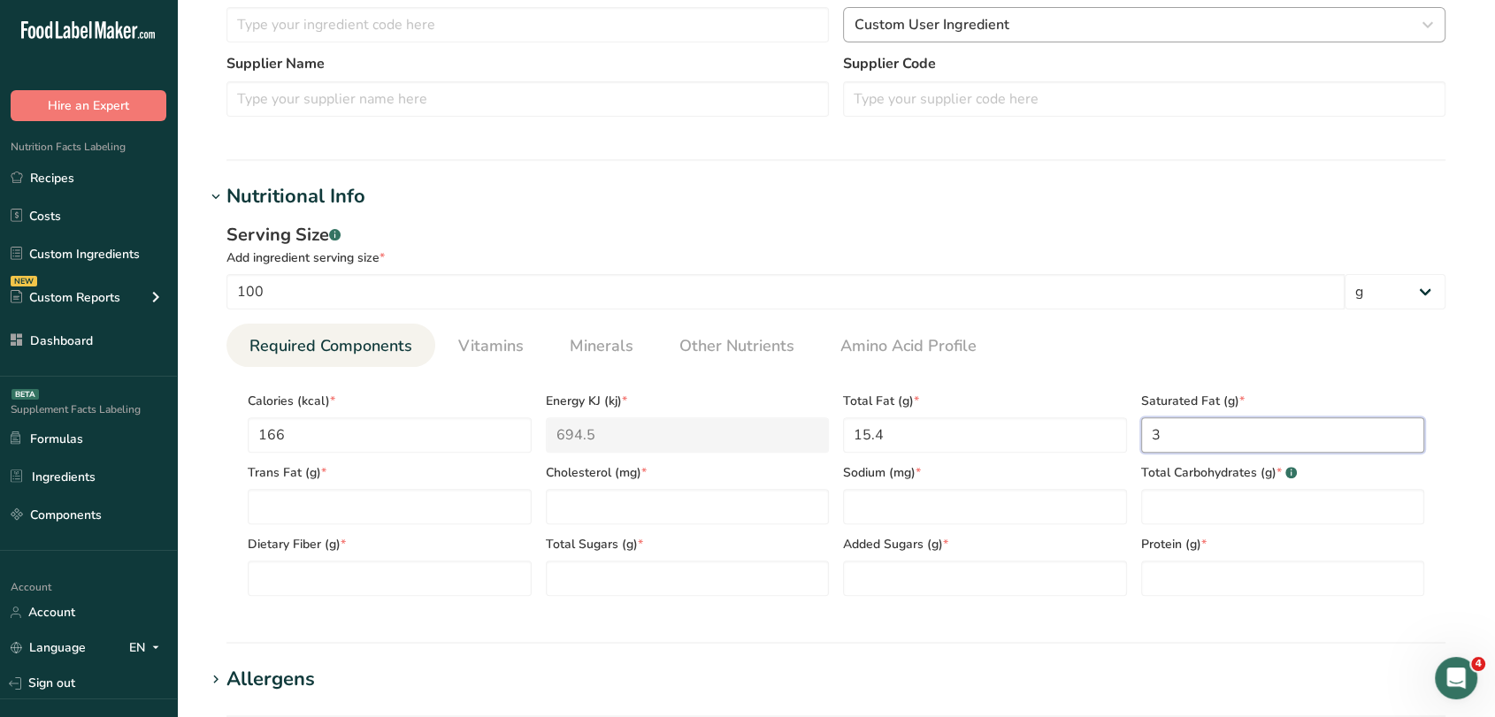
type Fat "3"
type Fat "1"
type input "0"
type input "74"
type Carbohydrates "60"
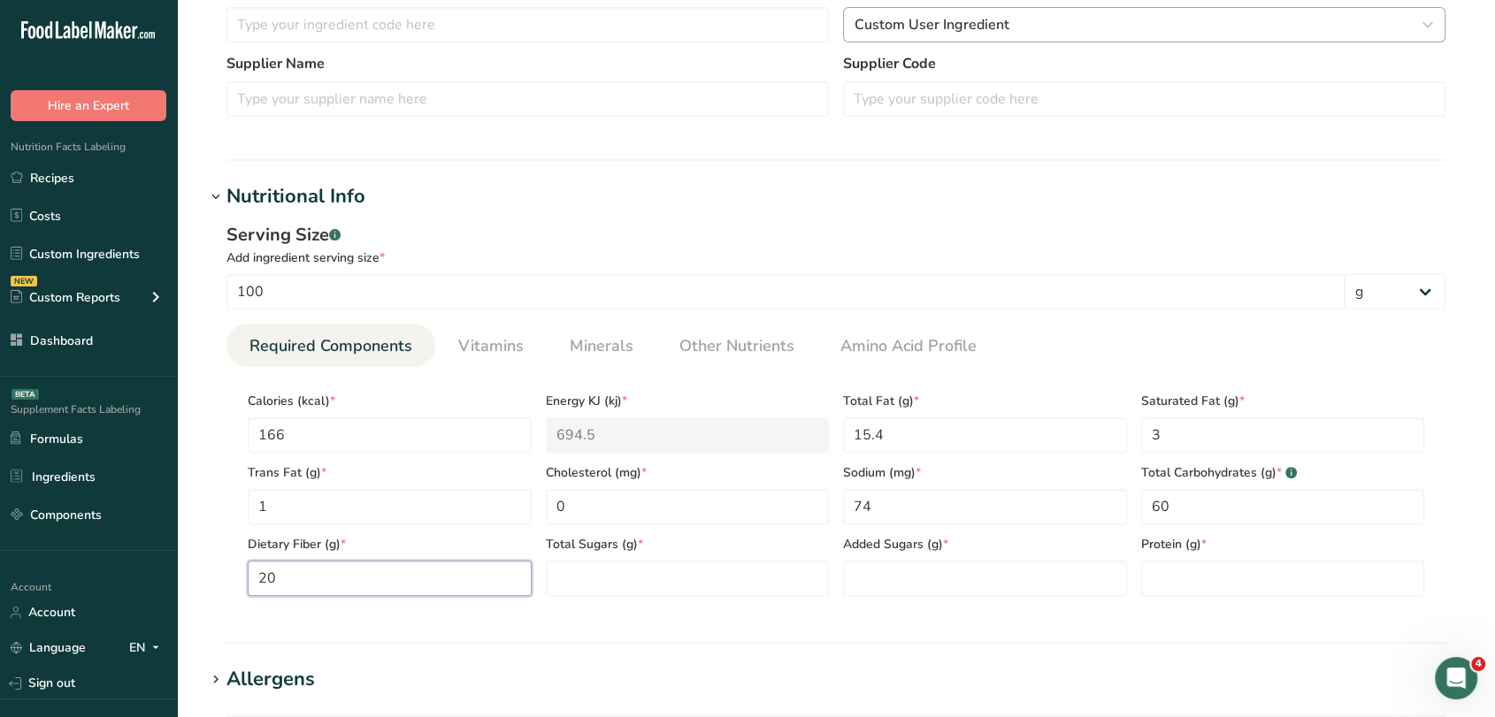
type Fiber "20"
type Sugars "0"
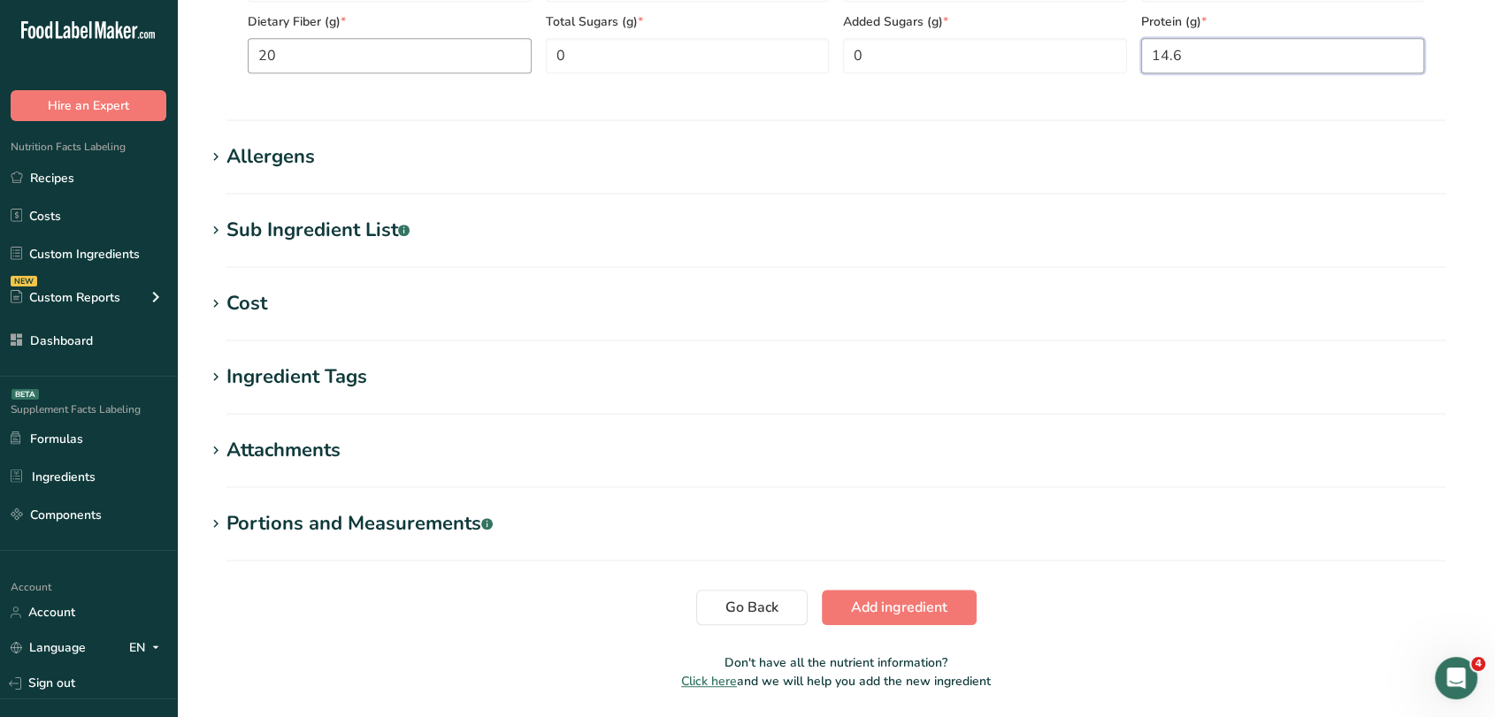
scroll to position [1061, 0]
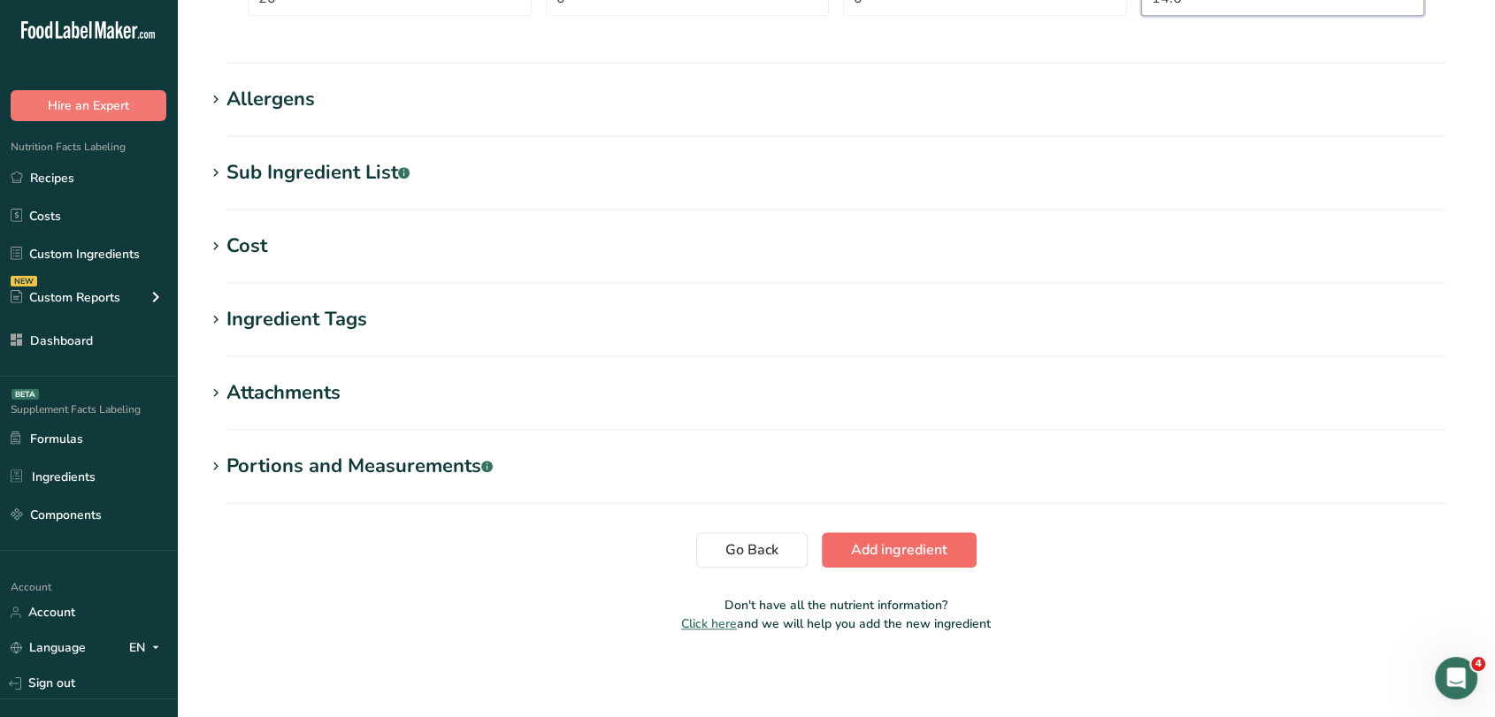
type input "14.6"
click at [923, 545] on span "Add ingredient" at bounding box center [899, 550] width 96 height 21
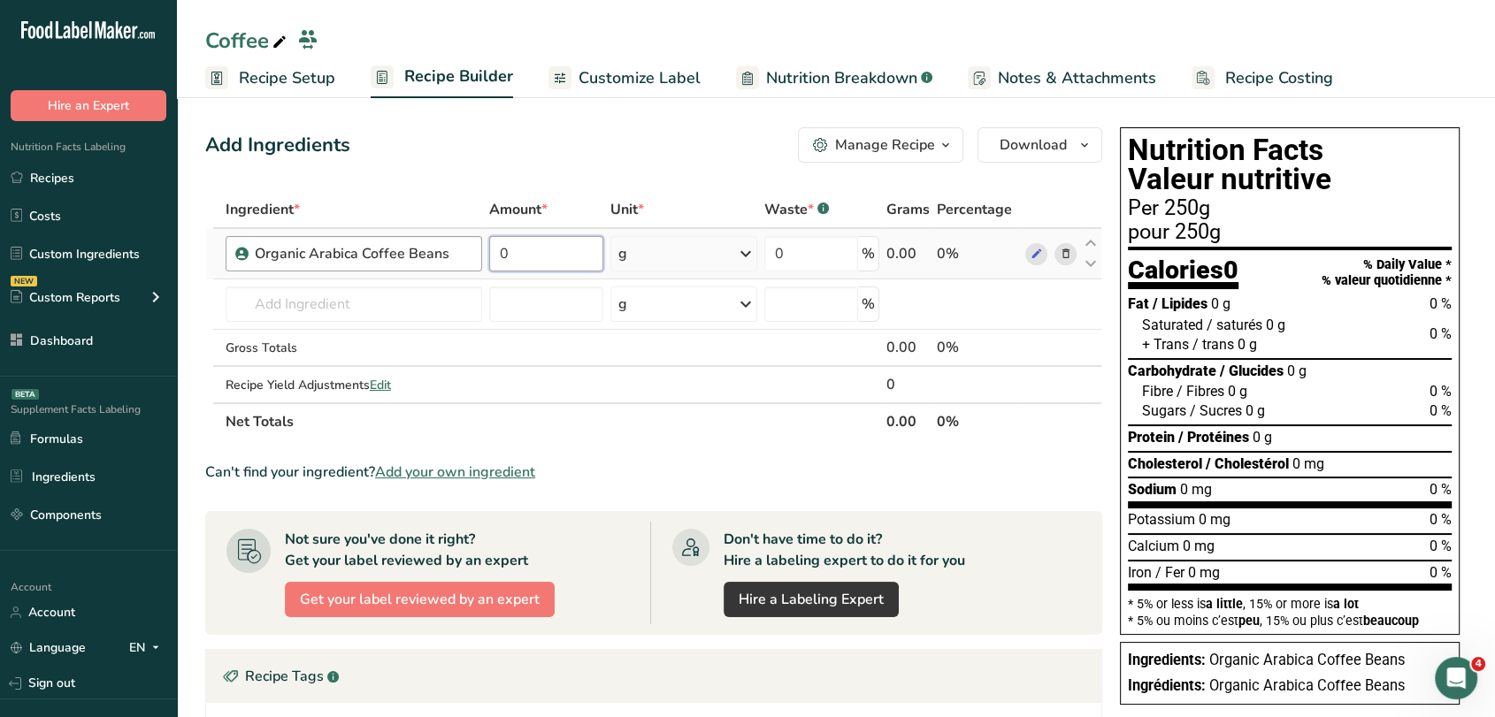
drag, startPoint x: 540, startPoint y: 256, endPoint x: 473, endPoint y: 258, distance: 66.4
click at [473, 258] on tr "Organic Arabica Coffee Beans 0 g Weight Units g kg mg See more Volume Units l V…" at bounding box center [653, 254] width 895 height 50
type input "400"
click at [702, 149] on div "Add Ingredients Manage Recipe Delete Recipe Duplicate Recipe Scale Recipe Save …" at bounding box center [653, 144] width 897 height 35
click at [318, 80] on span "Recipe Setup" at bounding box center [287, 78] width 96 height 24
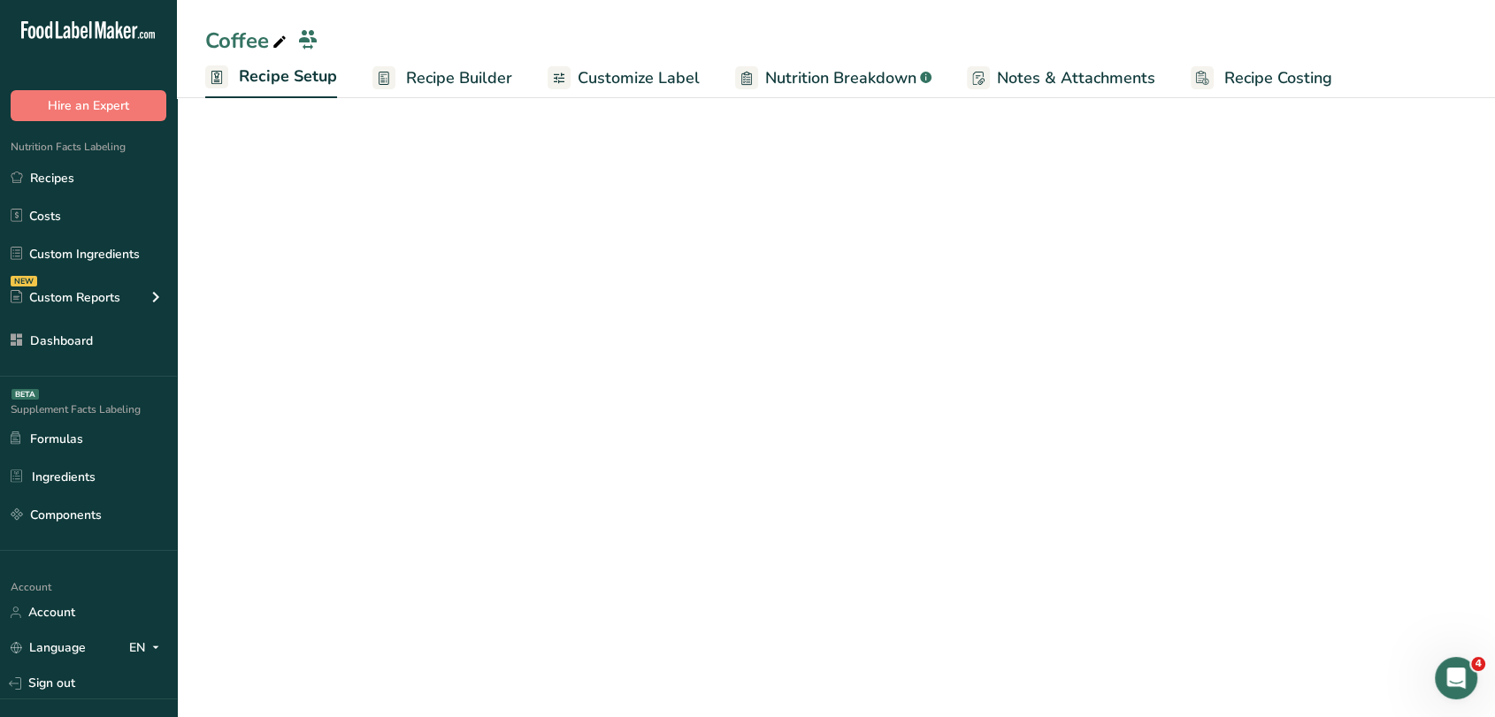
select select "17"
select select "22"
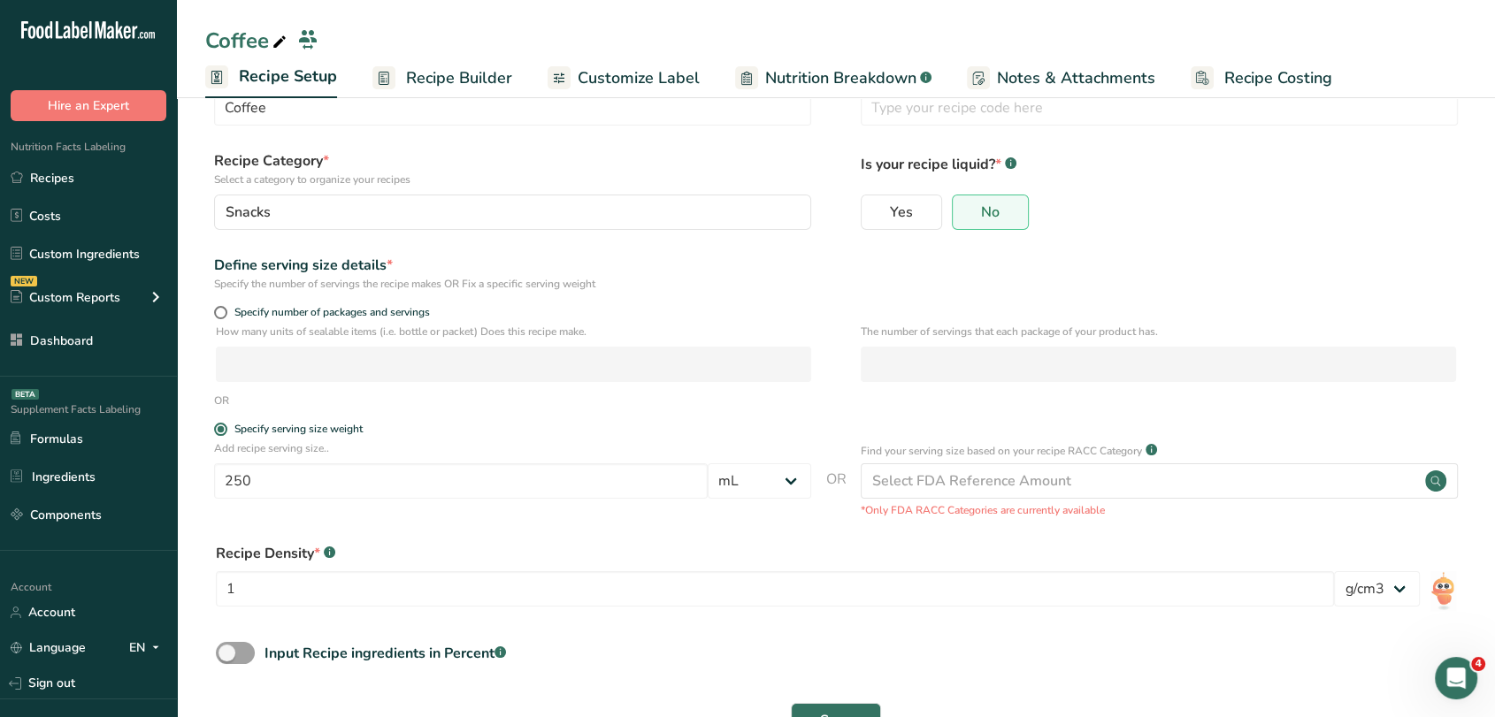
scroll to position [98, 0]
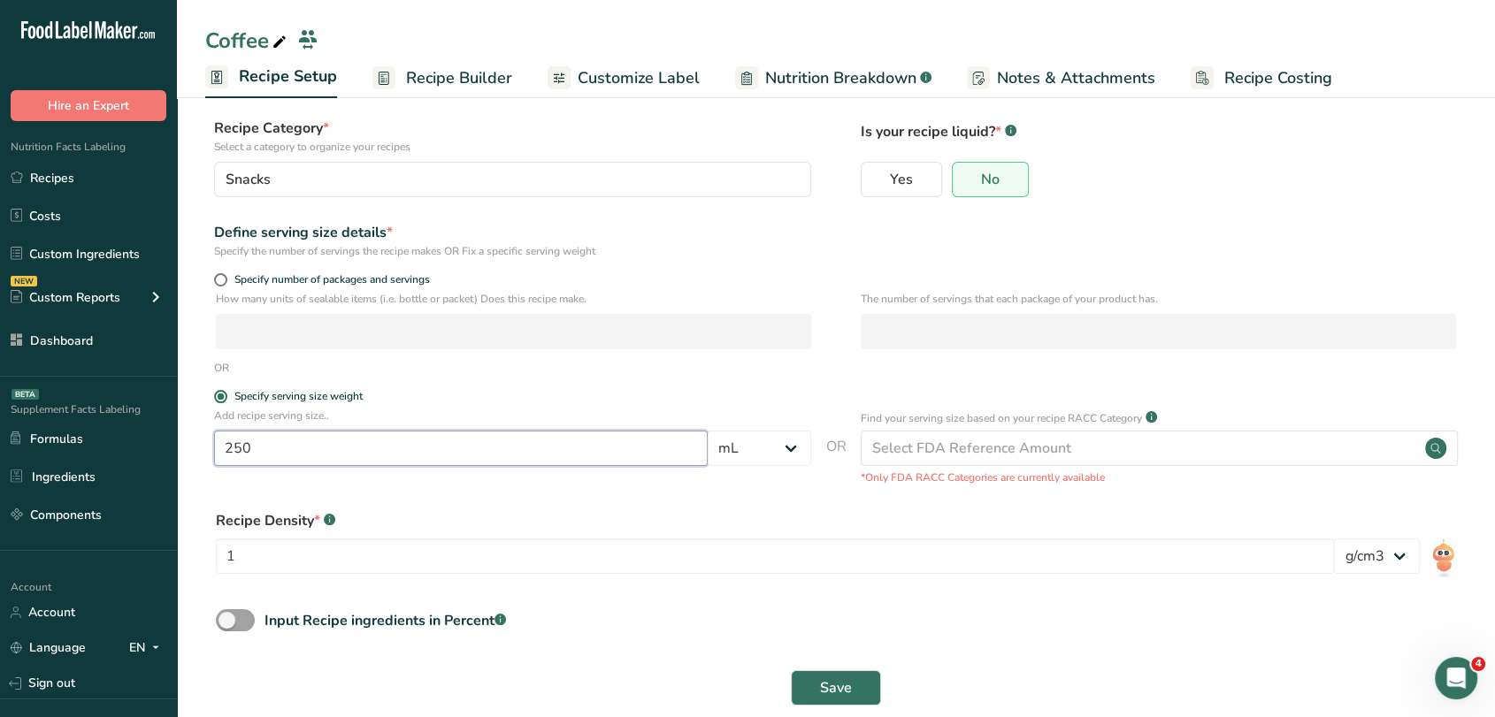
click at [310, 439] on input "250" at bounding box center [461, 448] width 494 height 35
click at [759, 448] on select "Grams kg mg mcg lb oz l mL fl oz tbsp tsp cup qt gallon" at bounding box center [759, 448] width 103 height 35
select select "0"
click at [708, 466] on select "Grams kg mg mcg lb oz l mL fl oz tbsp tsp cup qt gallon" at bounding box center [759, 448] width 103 height 35
click at [755, 360] on div "How many units of sealable items (i.e. bottle or packet) Does this recipe make.…" at bounding box center [835, 325] width 1261 height 69
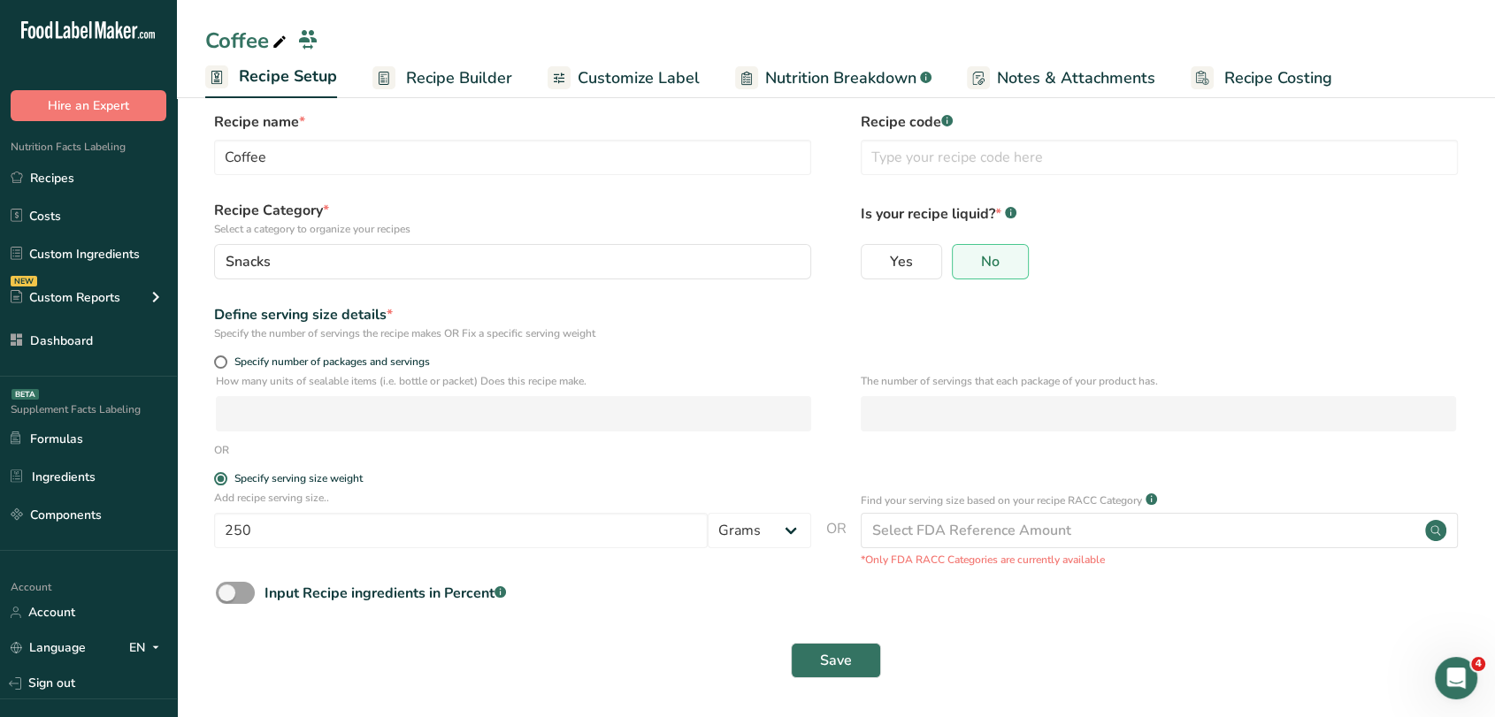
scroll to position [17, 0]
click at [630, 535] on input "250" at bounding box center [461, 530] width 494 height 35
type input "2"
type input "15"
click at [862, 665] on button "Save" at bounding box center [836, 660] width 90 height 35
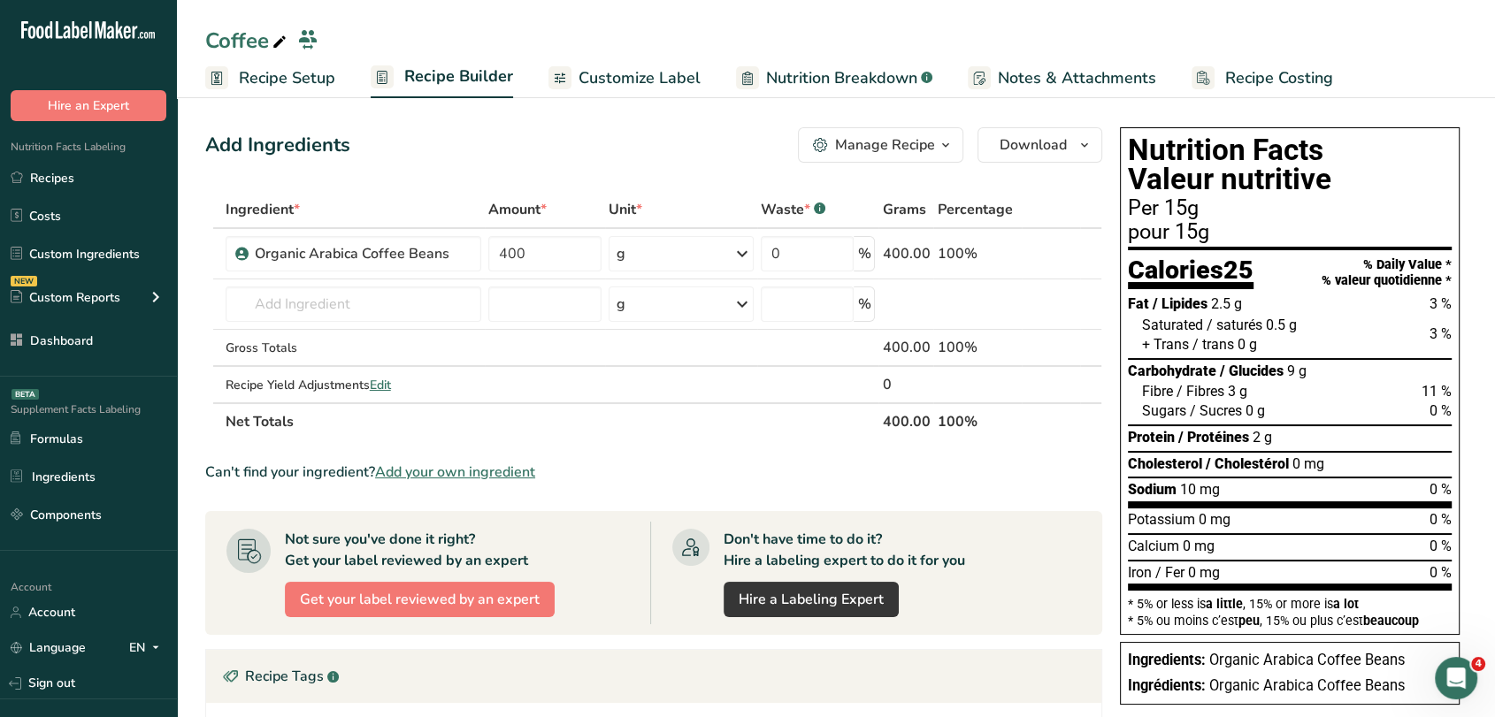
click at [309, 88] on span "Recipe Setup" at bounding box center [287, 78] width 96 height 24
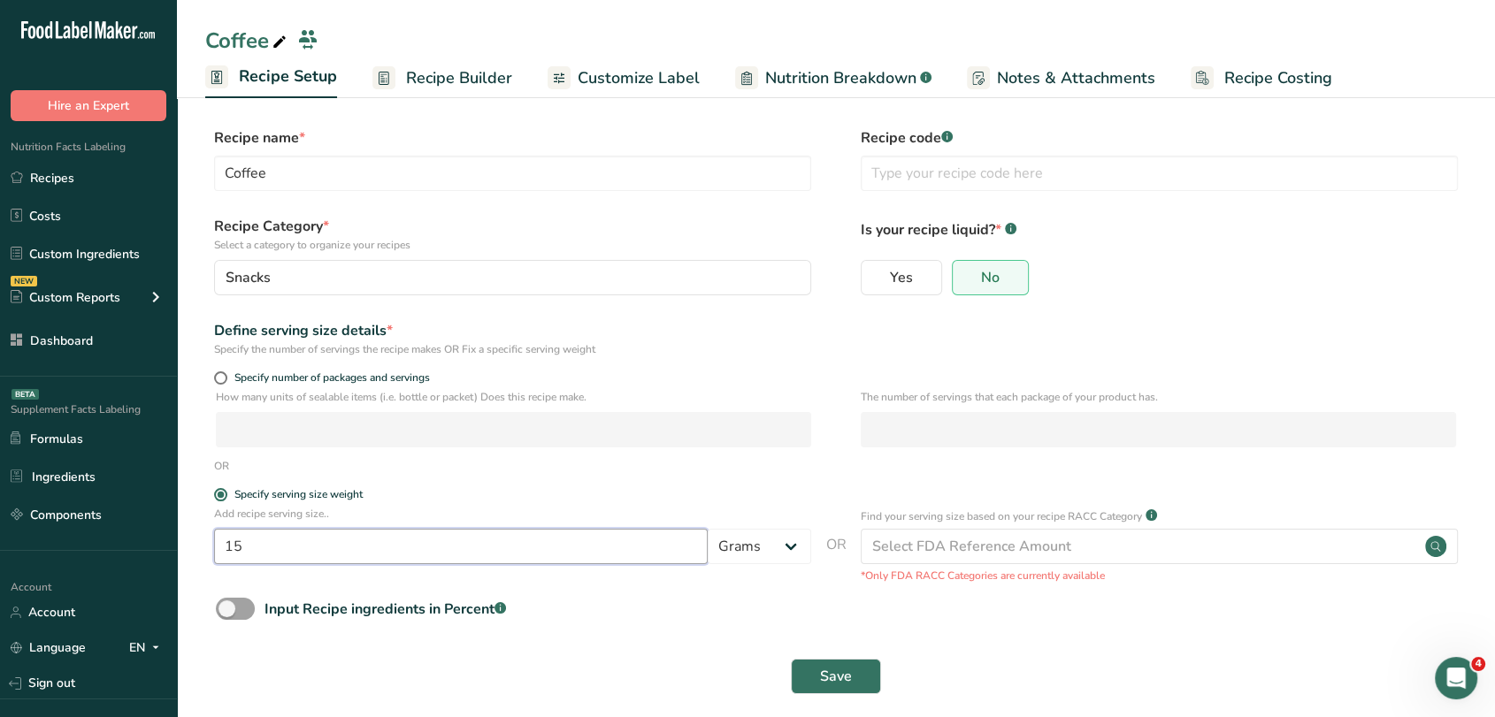
drag, startPoint x: 297, startPoint y: 552, endPoint x: 219, endPoint y: 555, distance: 77.9
click at [219, 555] on input "15" at bounding box center [461, 546] width 494 height 35
type input "1"
type input "250"
click at [736, 556] on select "Grams kg mg mcg lb oz l mL fl oz tbsp tsp cup qt gallon" at bounding box center [759, 546] width 103 height 35
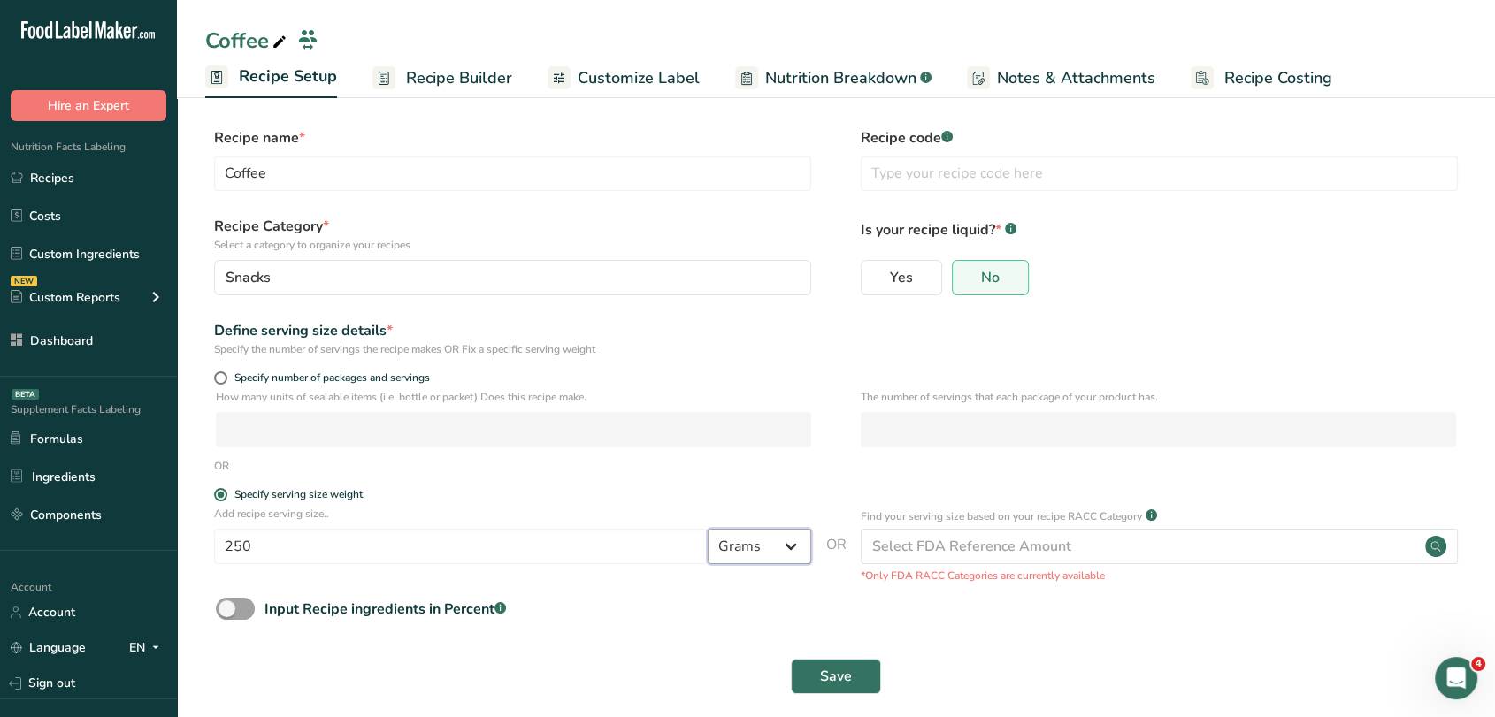
select select "17"
click at [708, 530] on select "Grams kg mg mcg lb oz l mL fl oz tbsp tsp cup qt gallon" at bounding box center [759, 546] width 103 height 35
select select "22"
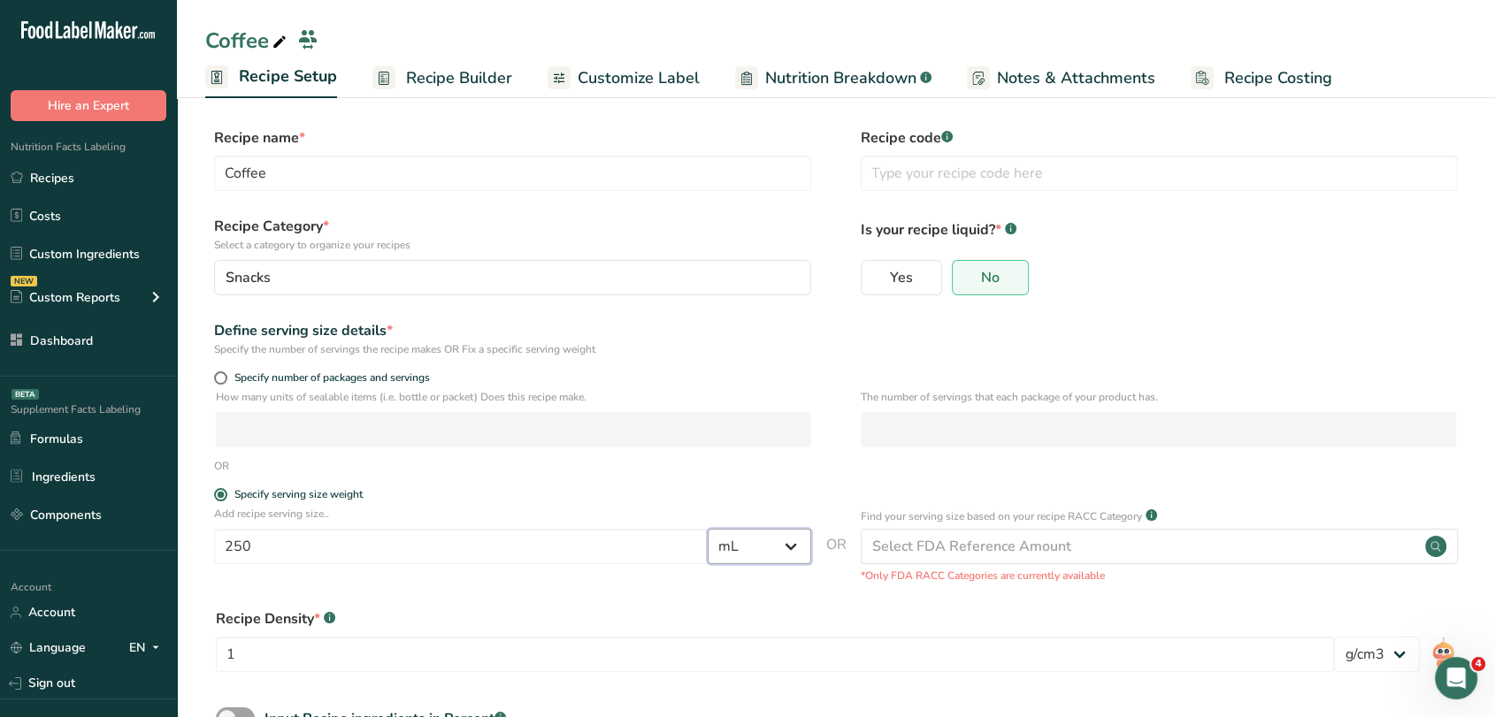
click at [778, 551] on select "Grams kg mg mcg lb oz l mL fl oz tbsp tsp cup qt gallon" at bounding box center [759, 546] width 103 height 35
select select "0"
click at [708, 530] on select "Grams kg mg mcg lb oz l mL fl oz tbsp tsp cup qt gallon" at bounding box center [759, 546] width 103 height 35
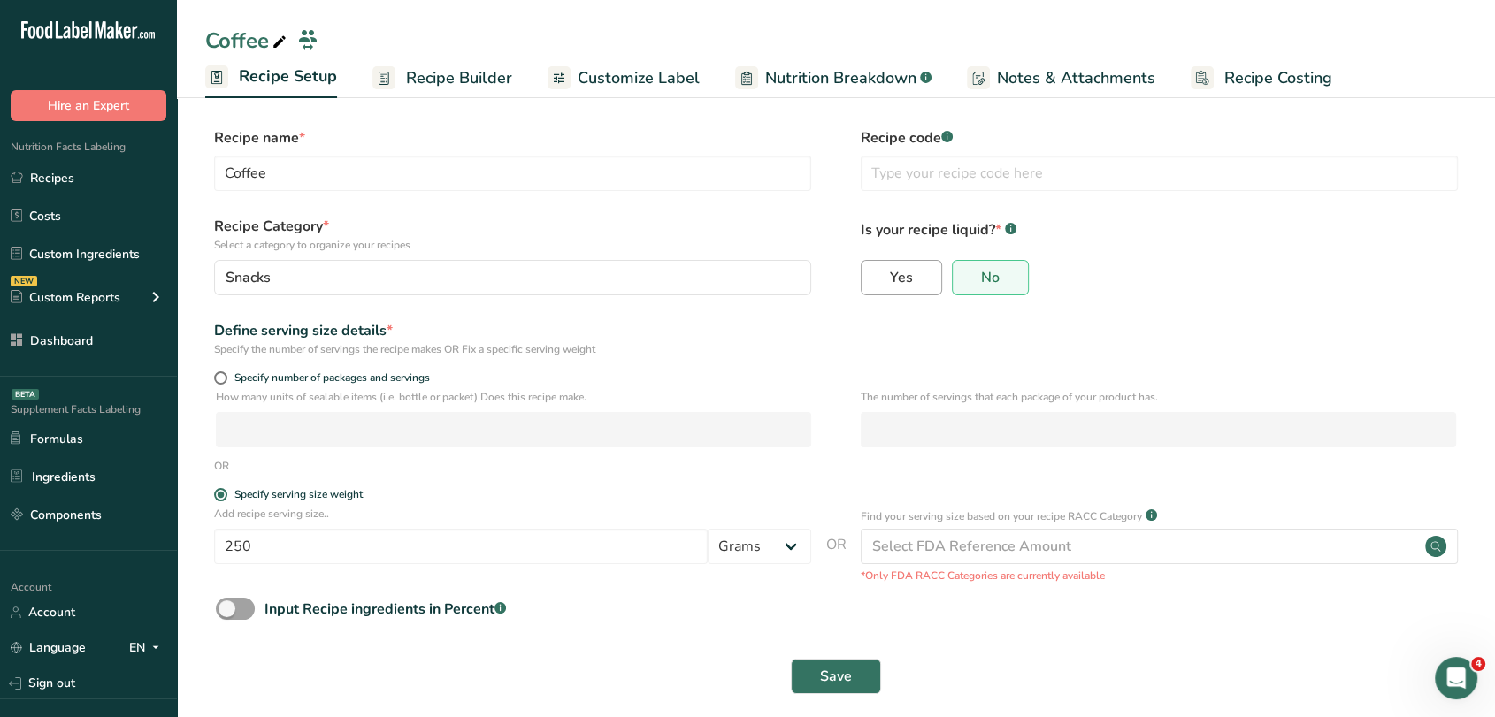
click at [916, 278] on label "Yes" at bounding box center [901, 277] width 81 height 35
click at [873, 278] on input "Yes" at bounding box center [867, 277] width 11 height 11
radio input "true"
radio input "false"
select select "22"
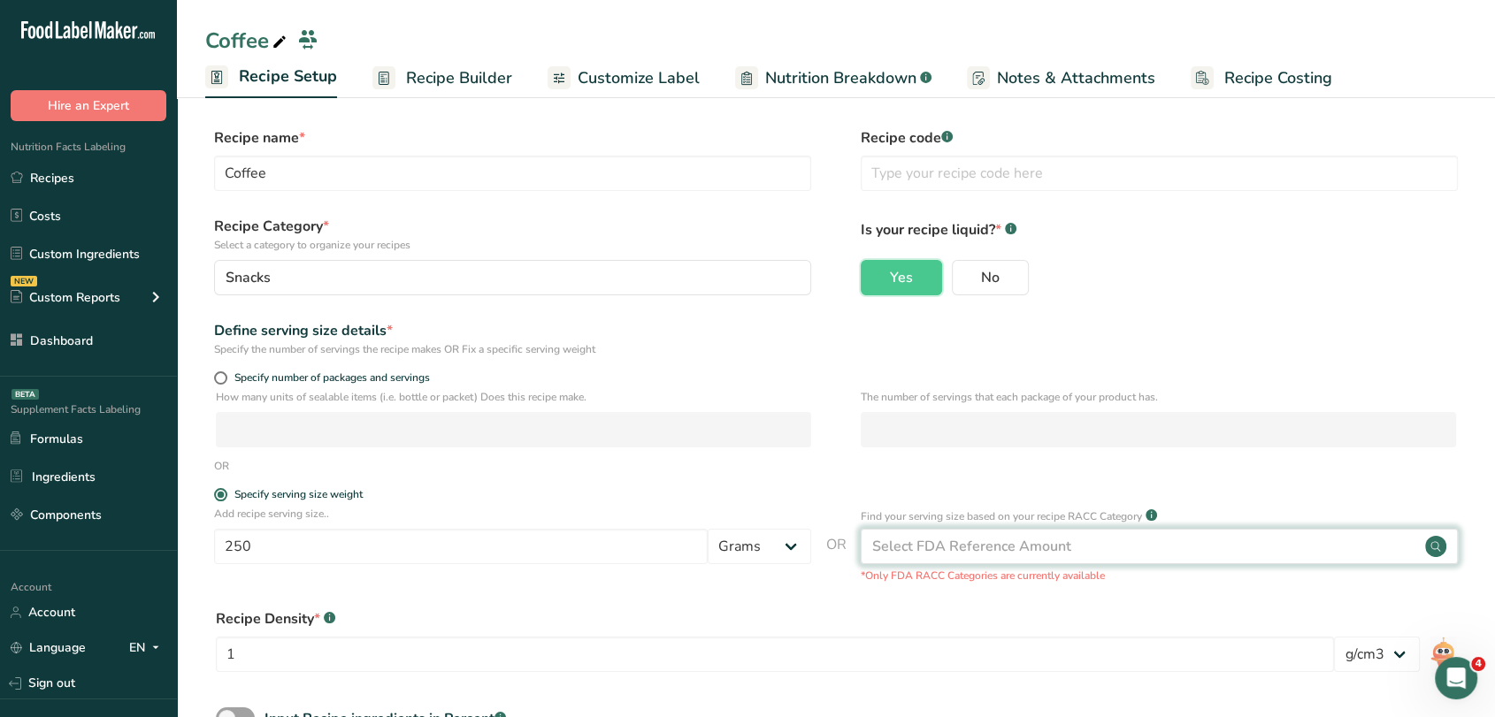
scroll to position [127, 0]
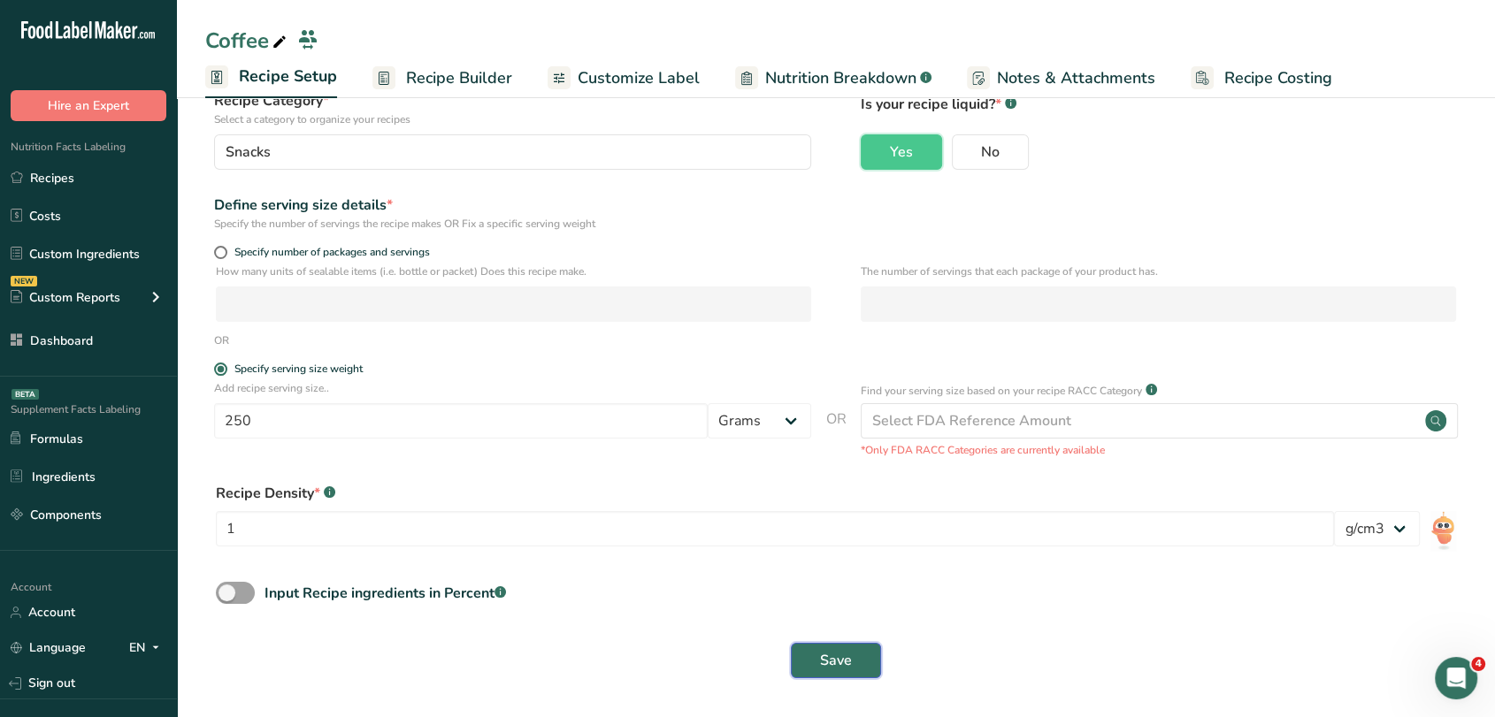
click at [855, 666] on button "Save" at bounding box center [836, 660] width 90 height 35
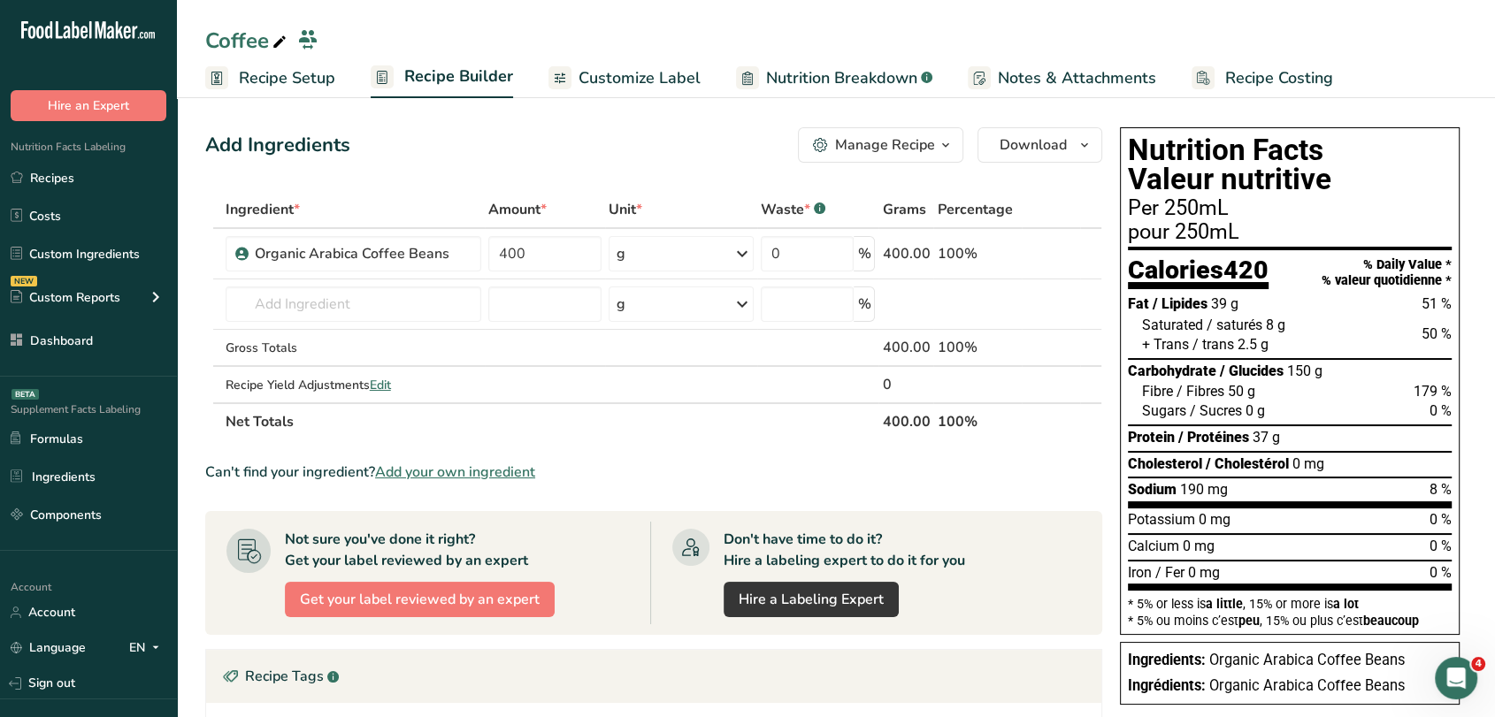
click at [620, 80] on span "Customize Label" at bounding box center [640, 78] width 122 height 24
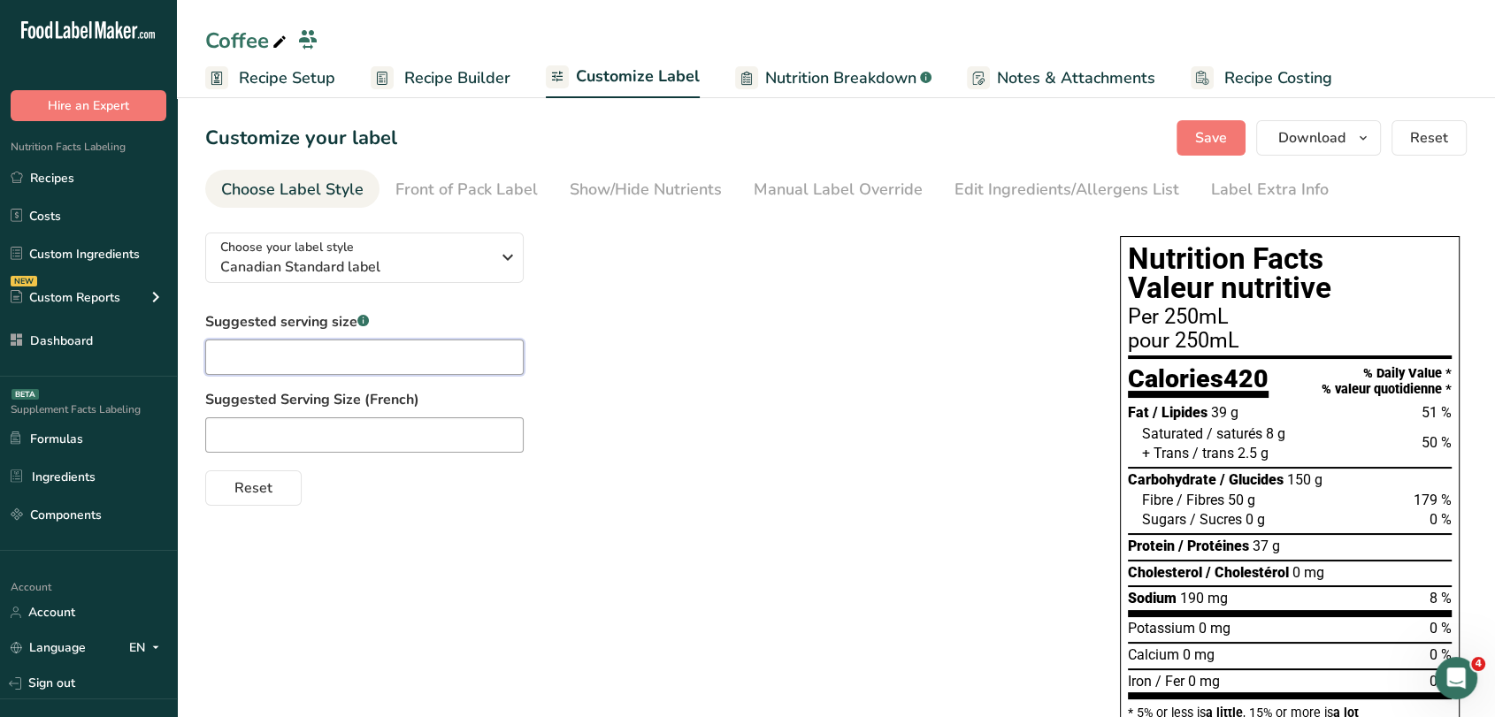
click at [350, 360] on input "text" at bounding box center [364, 357] width 318 height 35
drag, startPoint x: 242, startPoint y: 356, endPoint x: 177, endPoint y: 348, distance: 66.1
click at [177, 348] on section "Customize your label Save Download Choose what to show on your downloaded label…" at bounding box center [836, 476] width 1318 height 768
type input "1 cup prepared"
click at [469, 436] on input "text" at bounding box center [364, 435] width 318 height 35
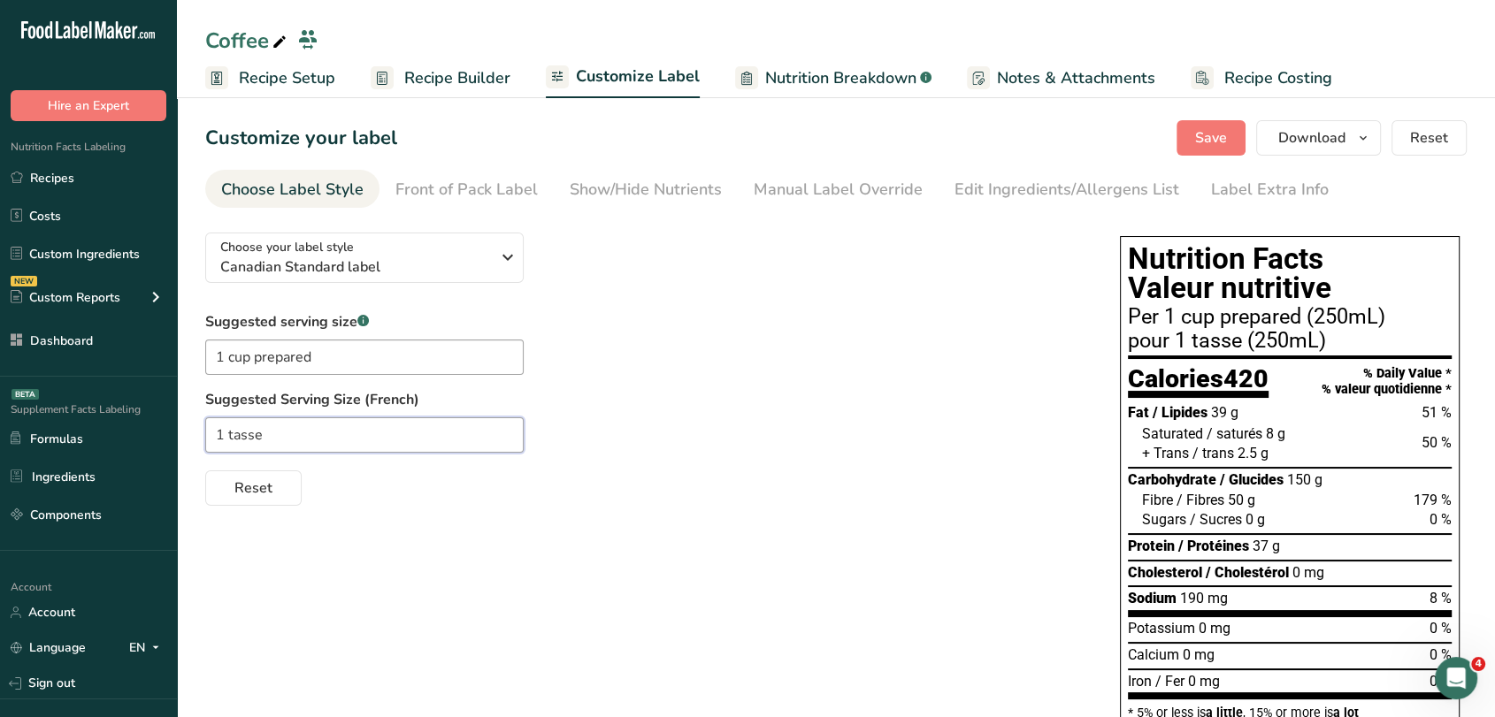
paste input "préparé"
type input "1 tasse préparée"
click at [1226, 142] on span "Save" at bounding box center [1211, 137] width 32 height 21
click at [879, 448] on div "1 tasse préparée" at bounding box center [644, 435] width 879 height 35
click at [1224, 147] on span "Save" at bounding box center [1211, 137] width 32 height 21
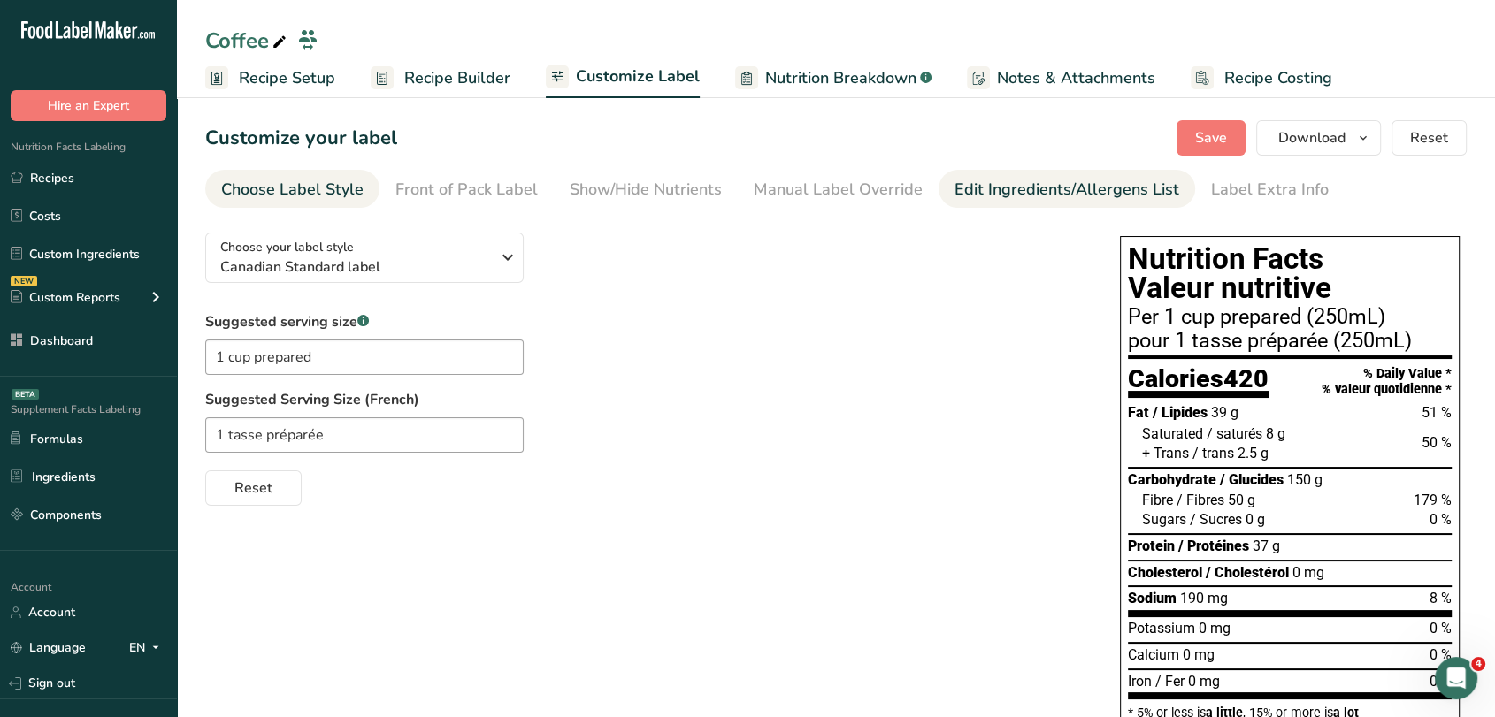
click at [1002, 179] on div "Edit Ingredients/Allergens List" at bounding box center [1066, 190] width 225 height 24
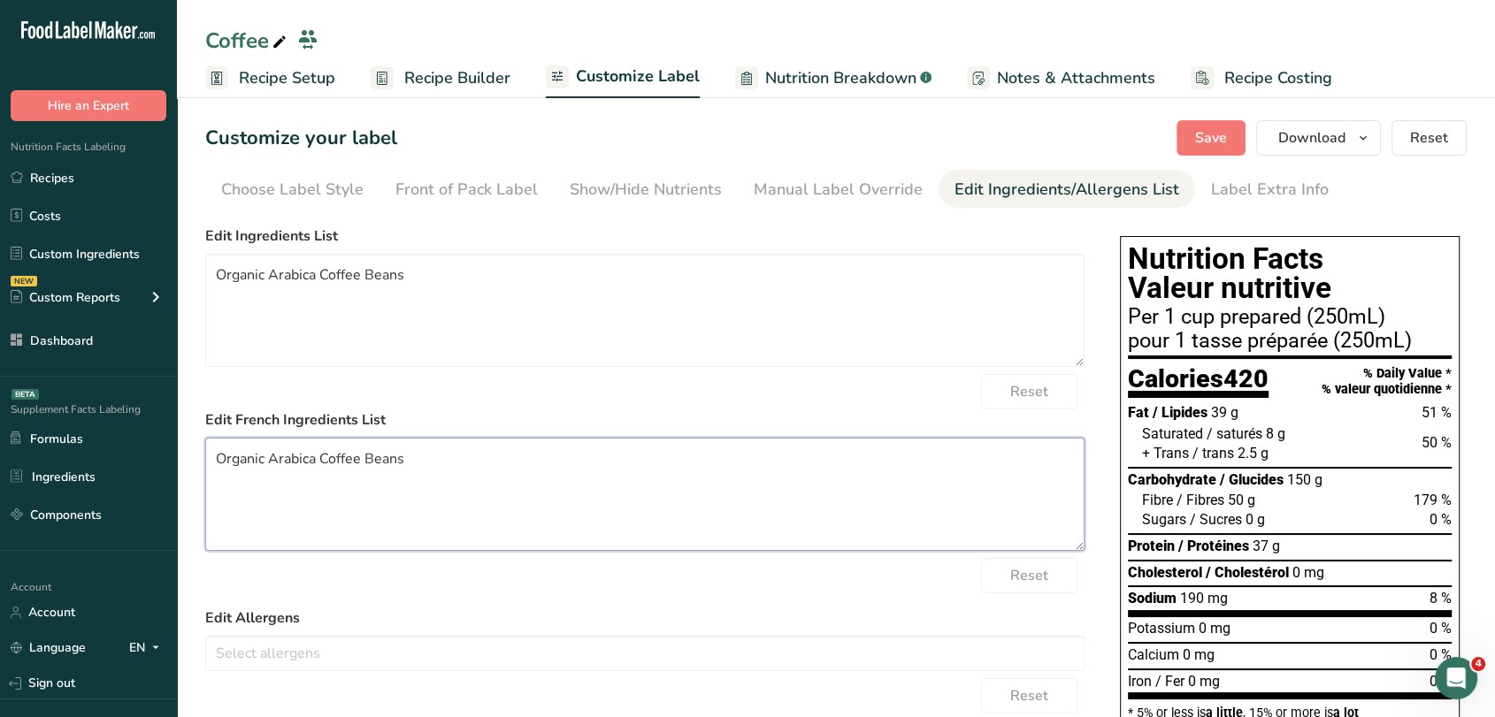
click at [374, 455] on textarea "Organic Arabica Coffee Beans" at bounding box center [644, 494] width 879 height 113
paste textarea "Grains de café Arabica biologique"
click at [370, 460] on textarea "Grains de café Arabica biologiques" at bounding box center [644, 494] width 879 height 113
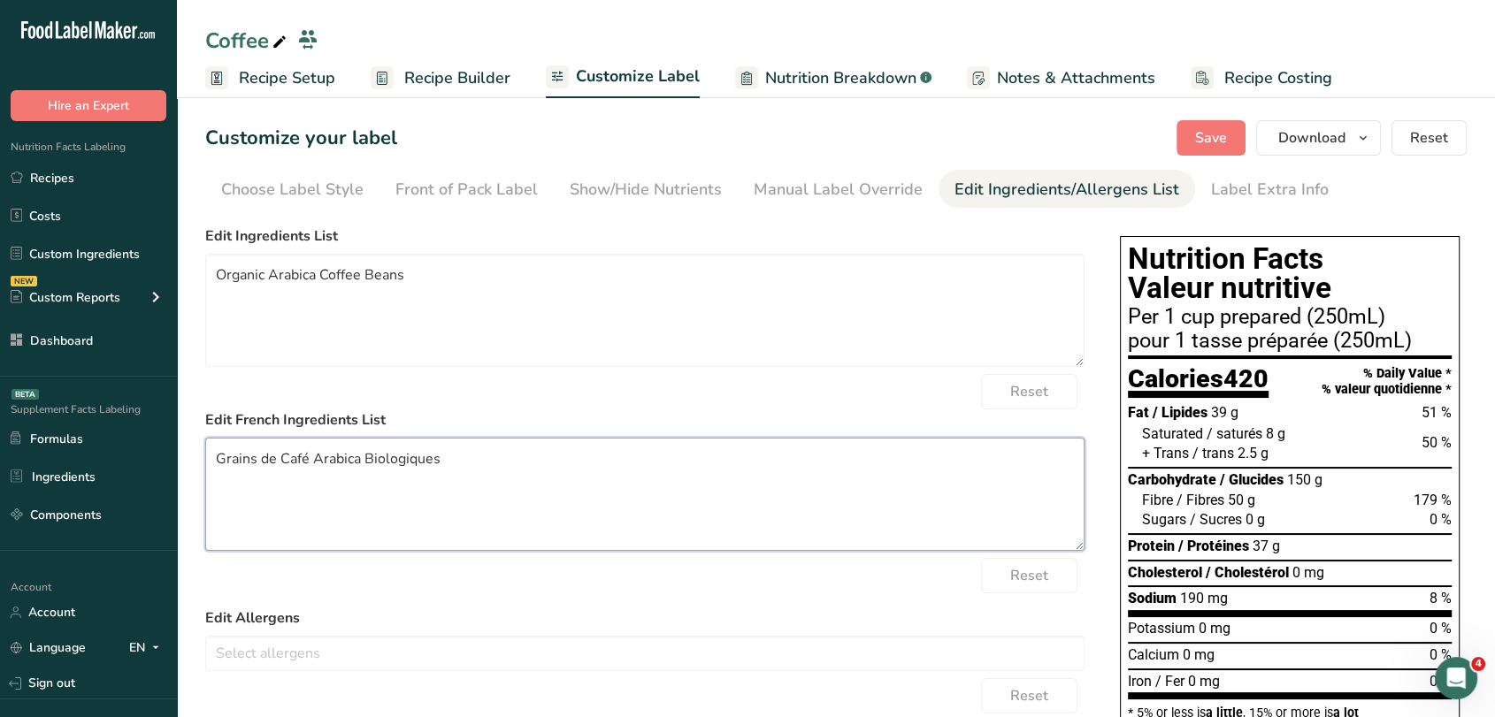
click at [370, 460] on textarea "Grains de Café Arabica Biologiques" at bounding box center [644, 494] width 879 height 113
type textarea "Grains de Café Arabica Biologiques"
click at [1227, 150] on button "Save" at bounding box center [1210, 137] width 69 height 35
click at [1341, 131] on span "Download" at bounding box center [1311, 137] width 67 height 21
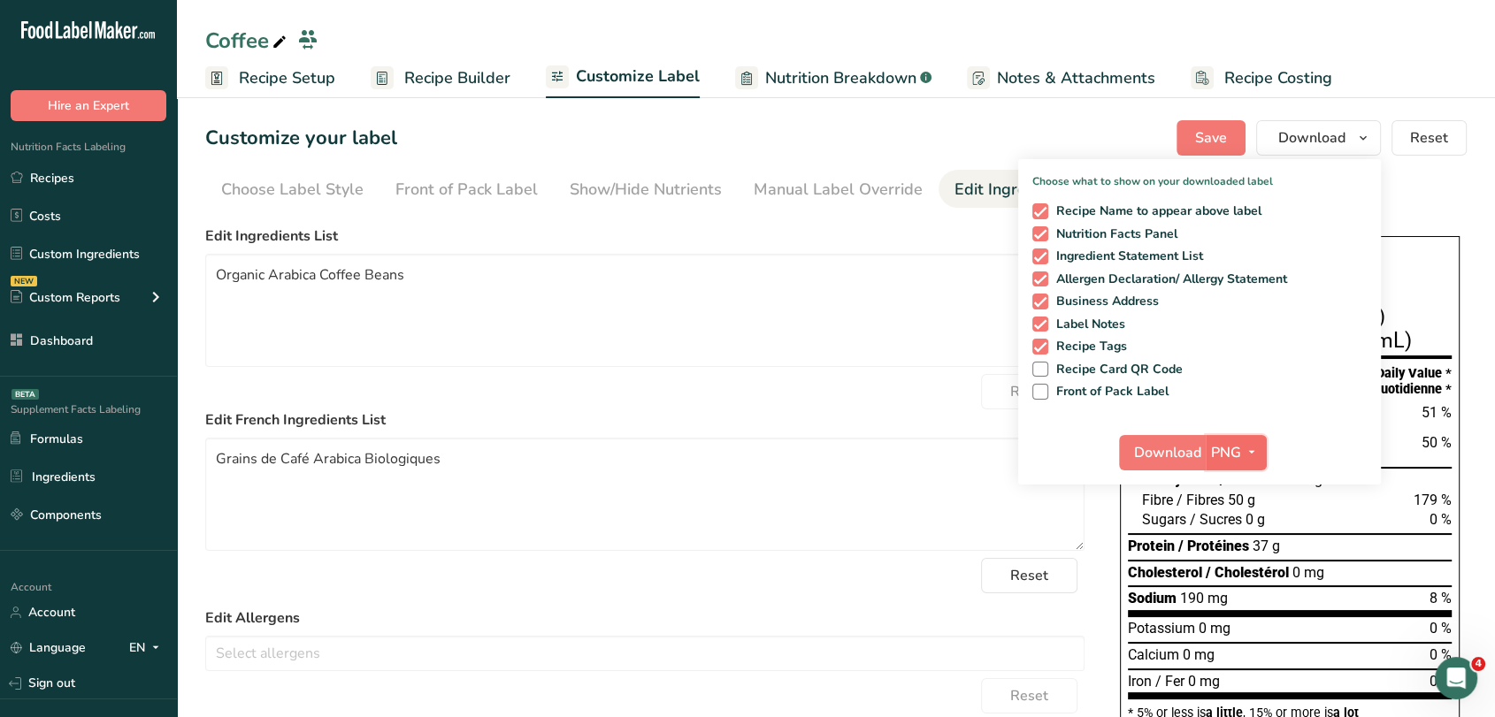
click at [1250, 448] on icon "button" at bounding box center [1252, 452] width 14 height 22
click at [1245, 570] on link "PDF" at bounding box center [1238, 576] width 57 height 29
click at [1195, 464] on button "Download" at bounding box center [1163, 452] width 87 height 35
drag, startPoint x: 1046, startPoint y: 211, endPoint x: 1090, endPoint y: 242, distance: 53.8
click at [1047, 211] on span at bounding box center [1040, 211] width 16 height 16
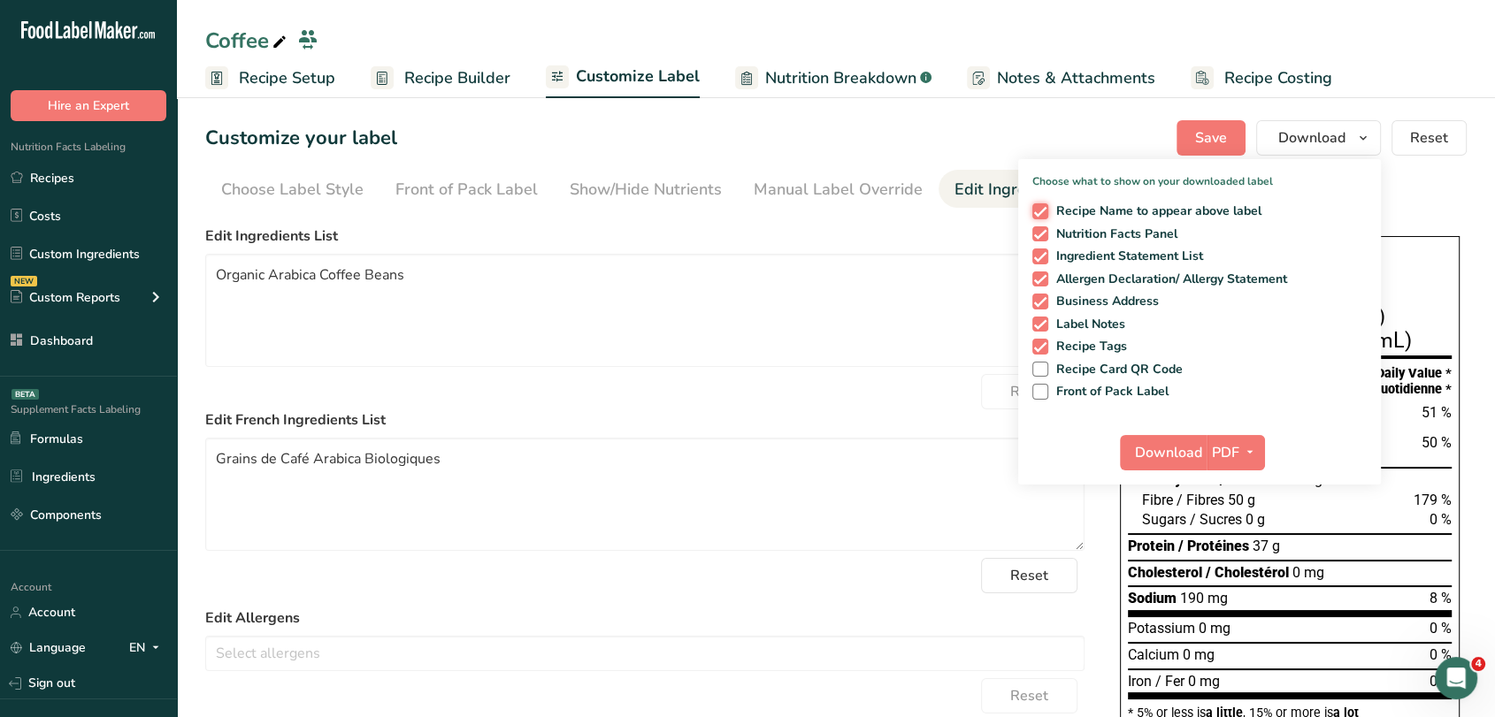
click at [1044, 211] on input "Recipe Name to appear above label" at bounding box center [1037, 210] width 11 height 11
checkbox input "false"
click at [1184, 448] on span "Download" at bounding box center [1168, 452] width 67 height 21
click at [420, 61] on link "Recipe Builder" at bounding box center [441, 78] width 140 height 40
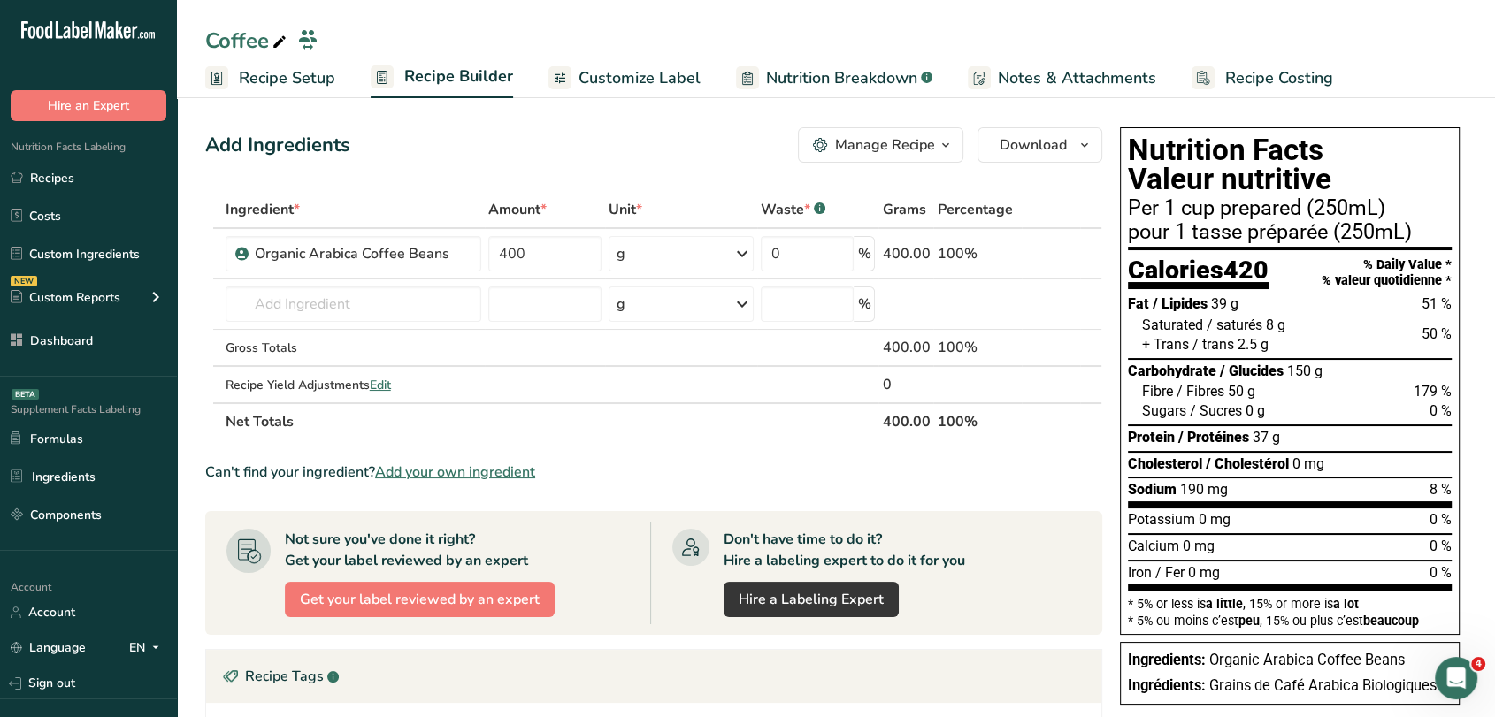
click at [309, 86] on span "Recipe Setup" at bounding box center [287, 78] width 96 height 24
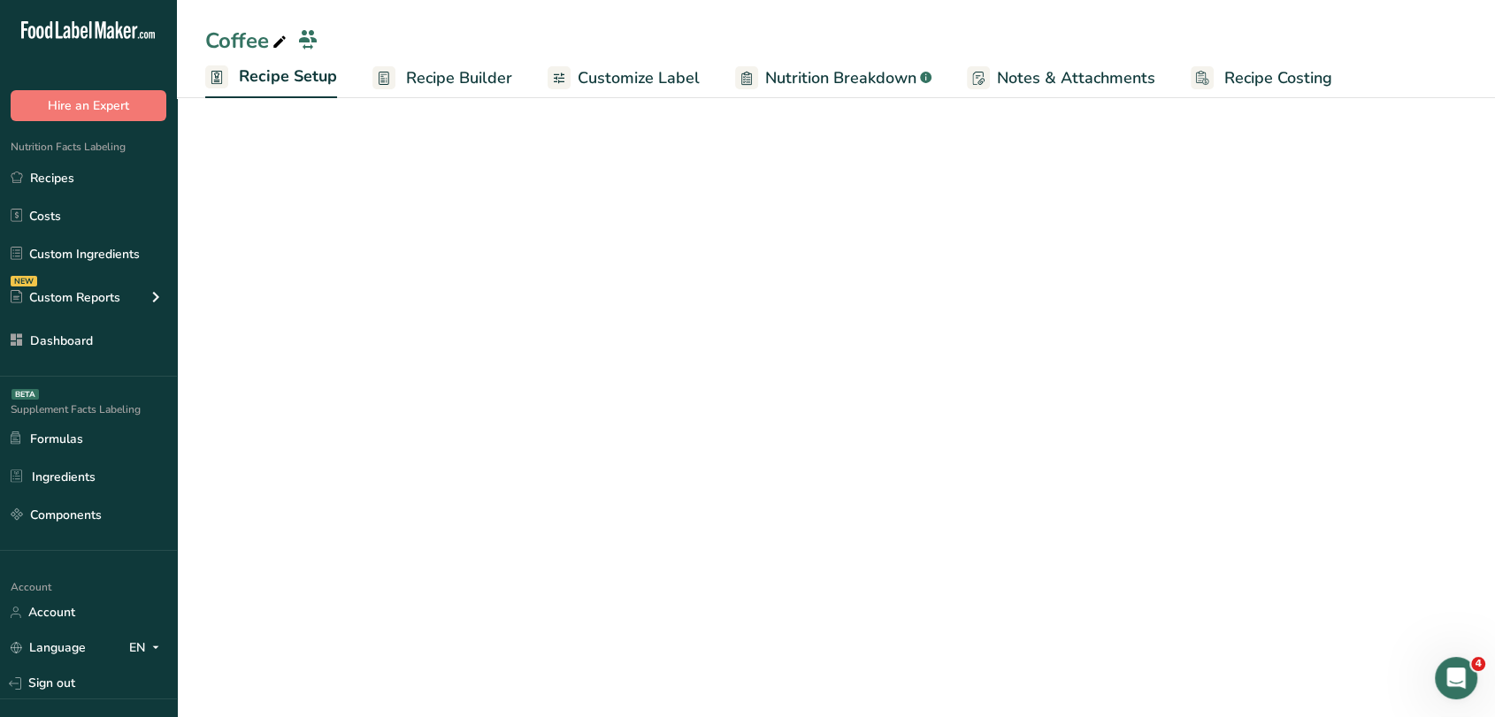
select select "22"
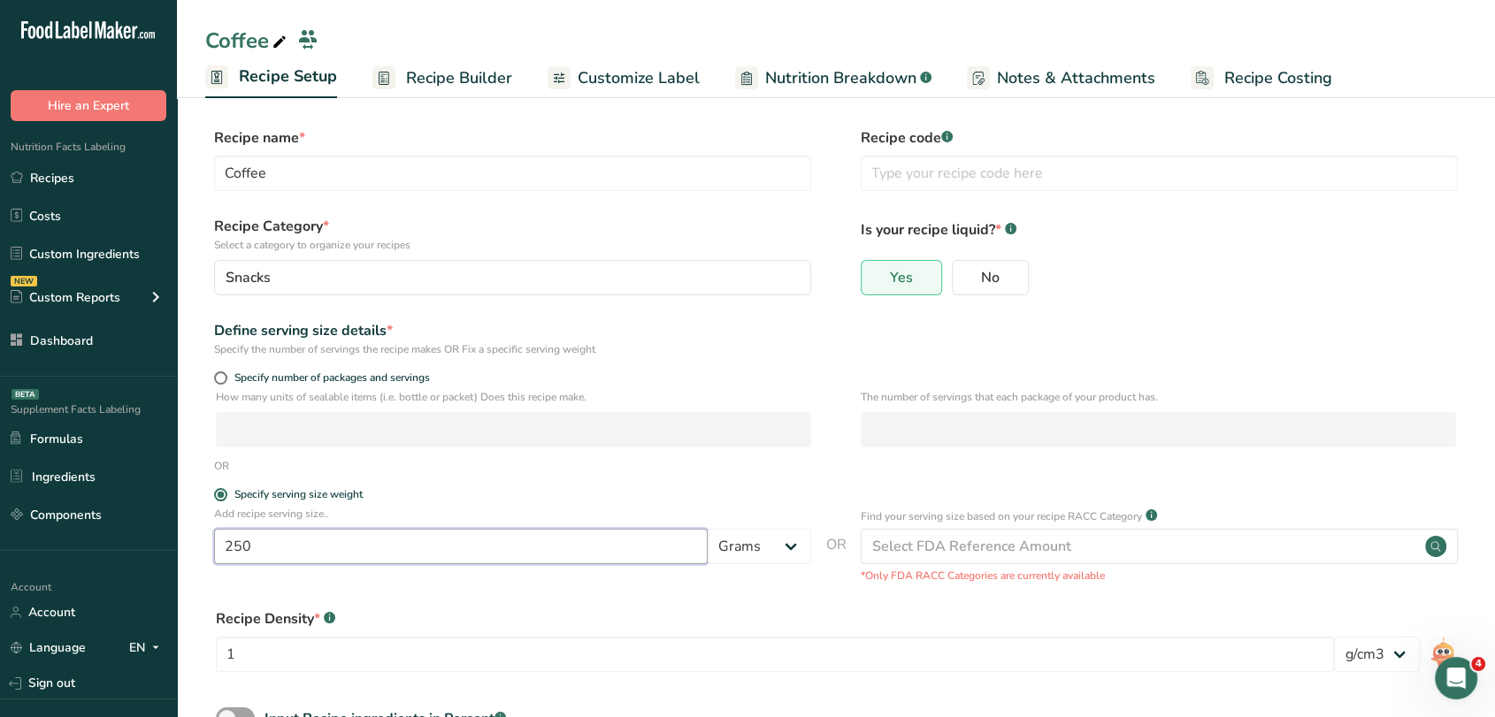
drag, startPoint x: 271, startPoint y: 540, endPoint x: 215, endPoint y: 542, distance: 55.8
click at [215, 542] on input "250" at bounding box center [461, 546] width 494 height 35
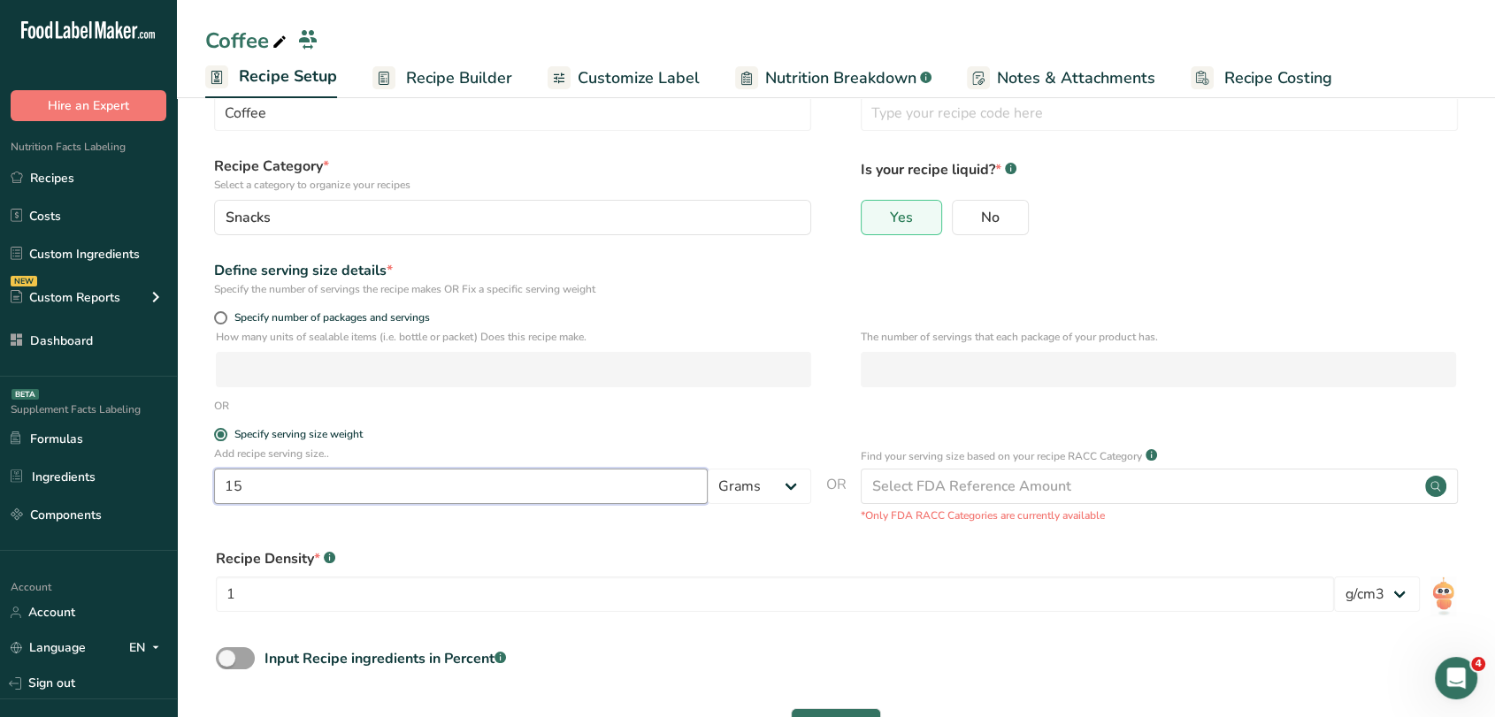
scroll to position [127, 0]
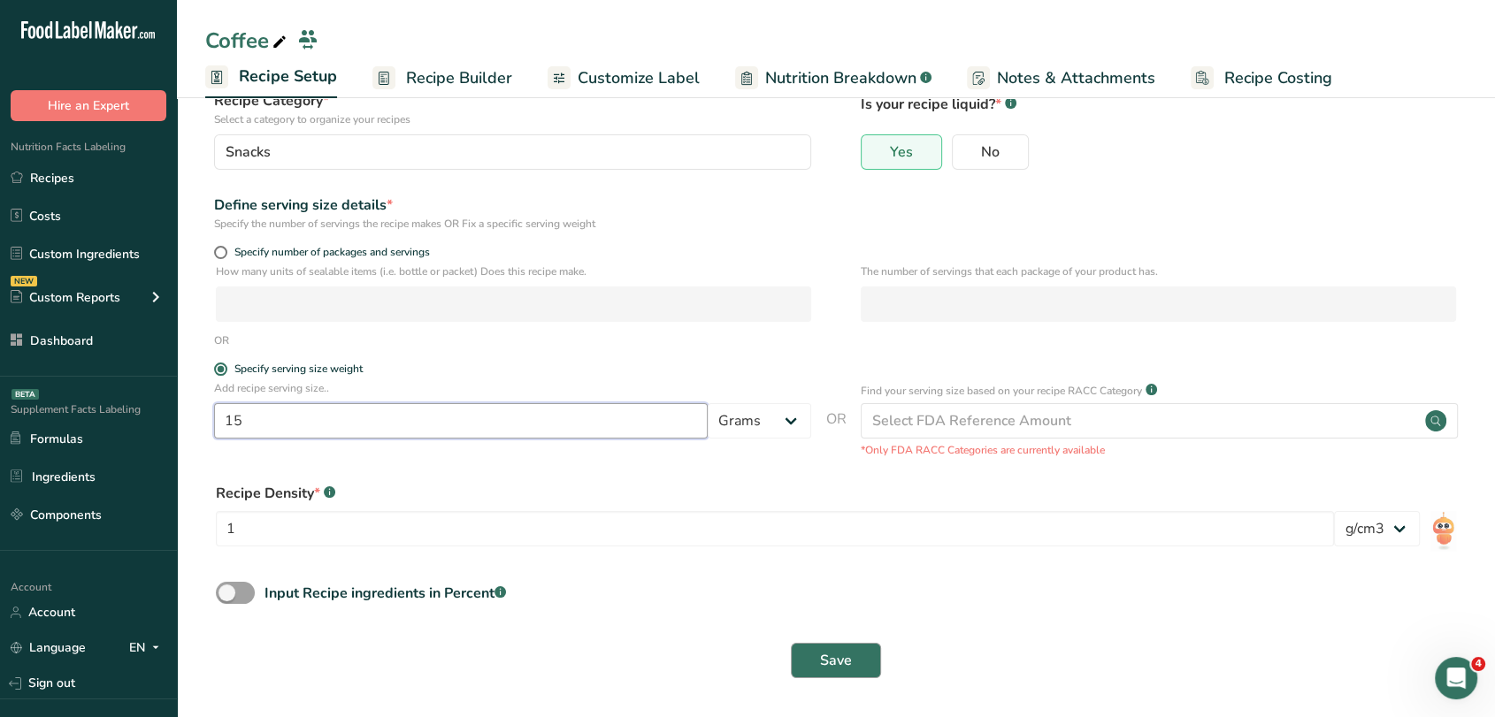
type input "15"
click at [820, 651] on span "Save" at bounding box center [836, 660] width 32 height 21
